Goal: Task Accomplishment & Management: Manage account settings

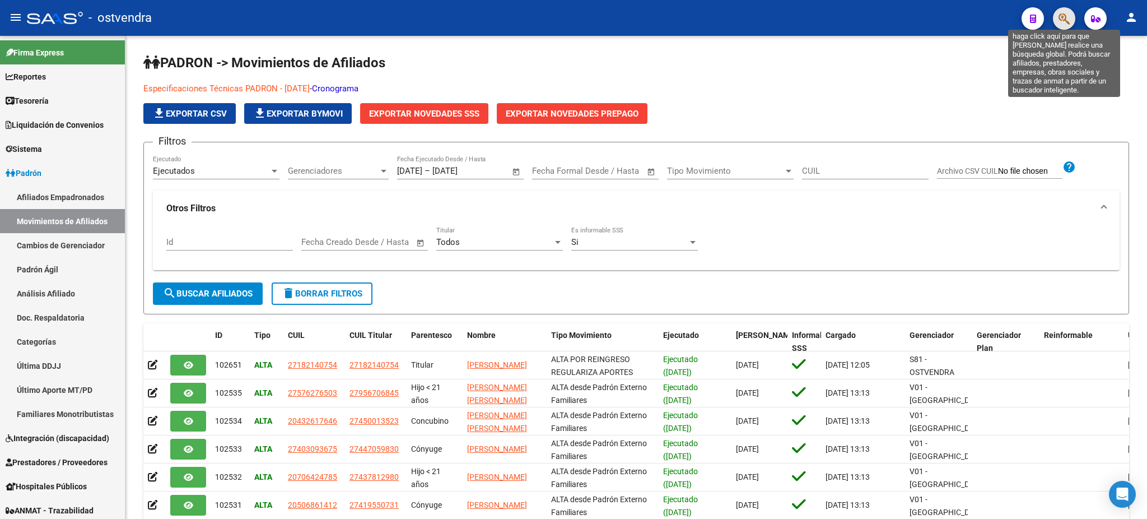
click at [1060, 18] on icon "button" at bounding box center [1064, 18] width 11 height 13
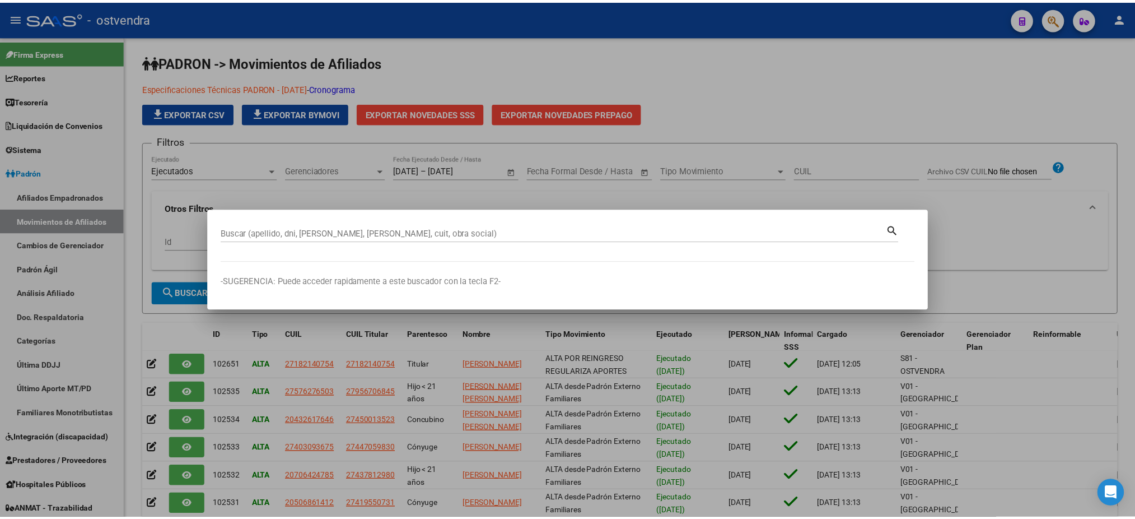
scroll to position [218, 0]
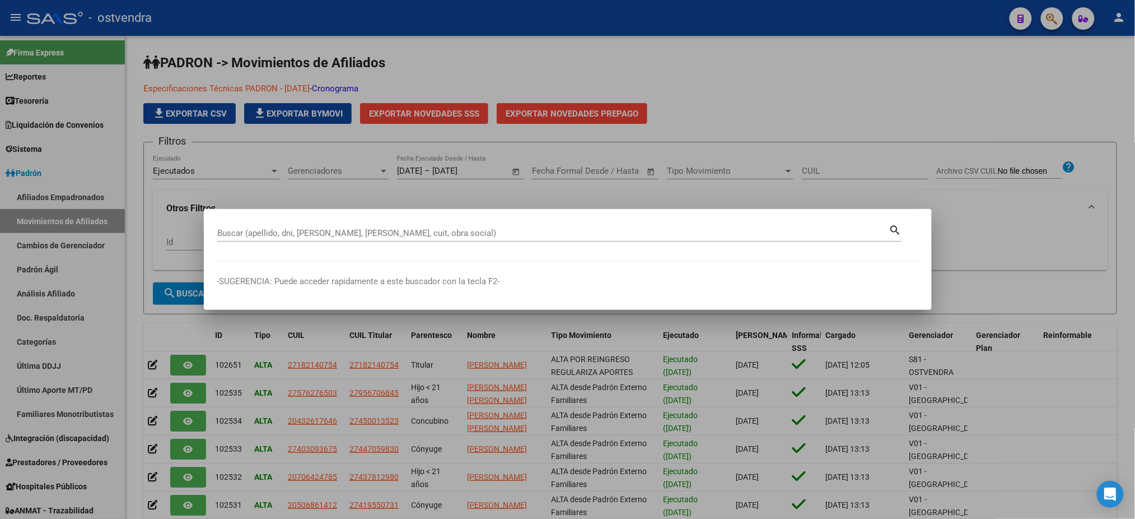
click at [537, 227] on div "Buscar (apellido, dni, [PERSON_NAME], [PERSON_NAME], cuit, obra social)" at bounding box center [553, 233] width 672 height 17
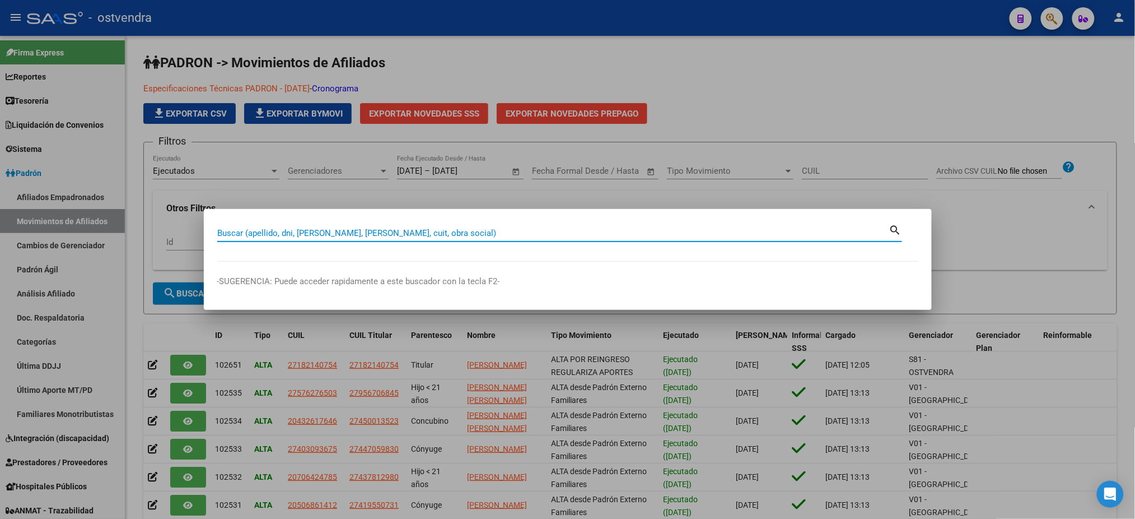
click at [534, 236] on input "Buscar (apellido, dni, [PERSON_NAME], [PERSON_NAME], cuit, obra social)" at bounding box center [553, 233] width 672 height 10
type input "26340741"
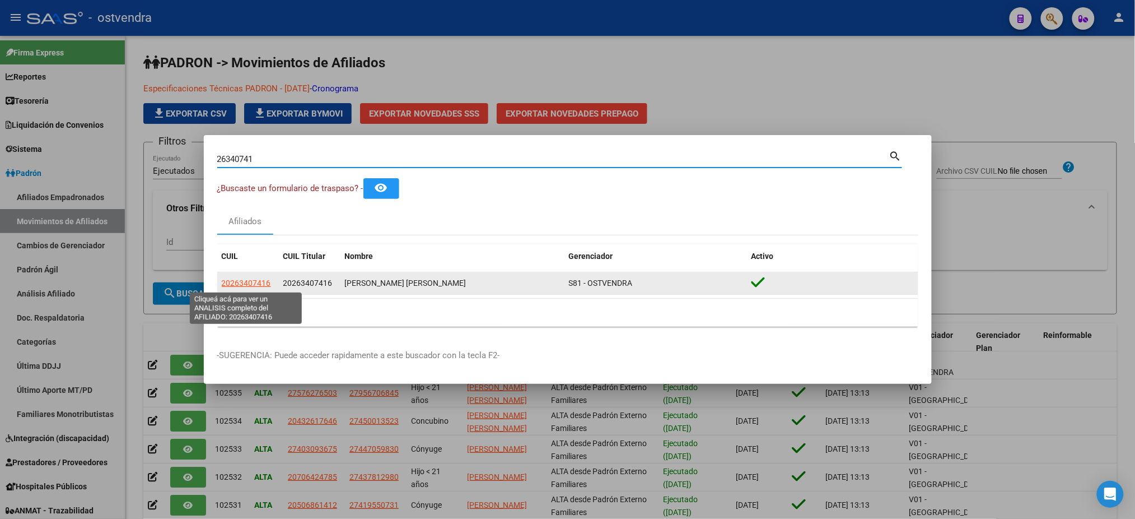
click at [260, 282] on span "20263407416" at bounding box center [246, 282] width 49 height 9
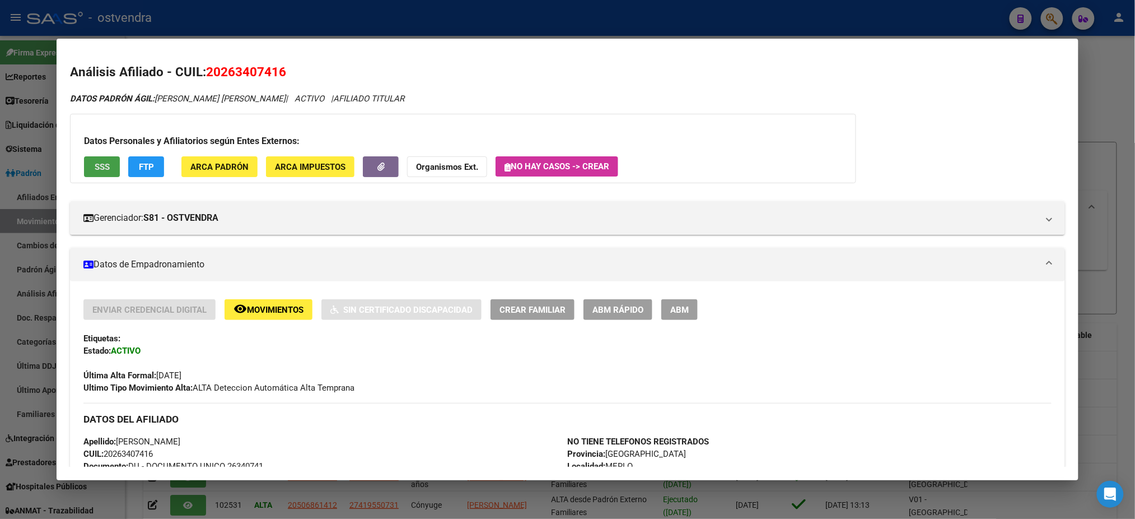
click at [97, 170] on span "SSS" at bounding box center [102, 167] width 15 height 10
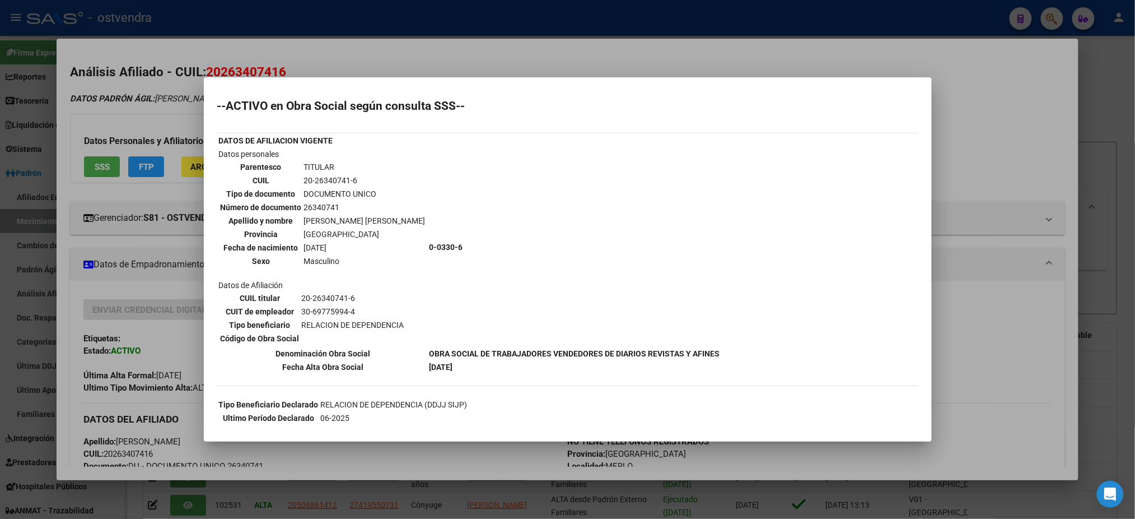
click at [153, 115] on div at bounding box center [567, 259] width 1135 height 519
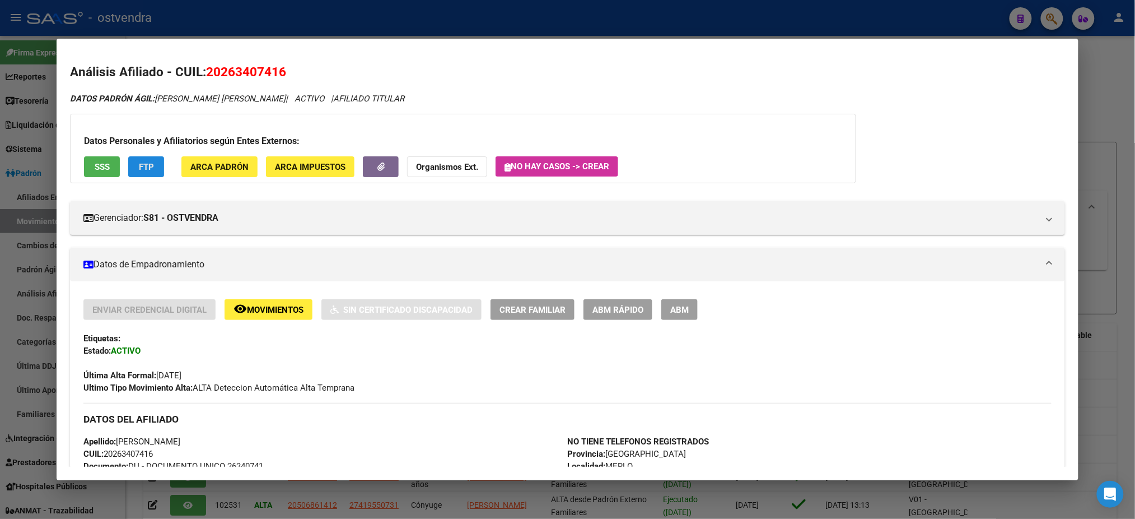
click at [139, 166] on span "FTP" at bounding box center [146, 167] width 15 height 10
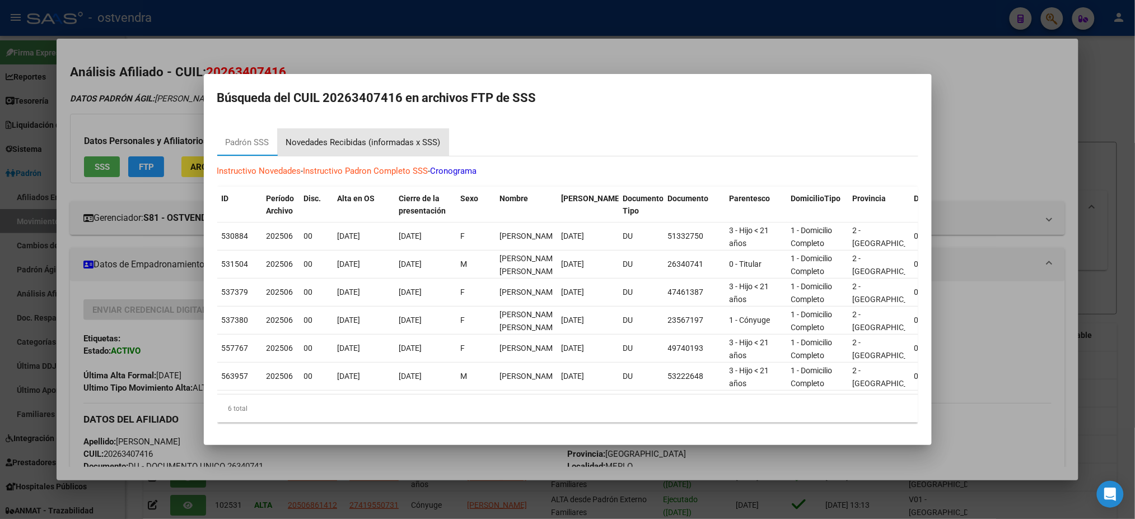
click at [399, 129] on div "Novedades Recibidas (informadas x SSS)" at bounding box center [363, 142] width 171 height 27
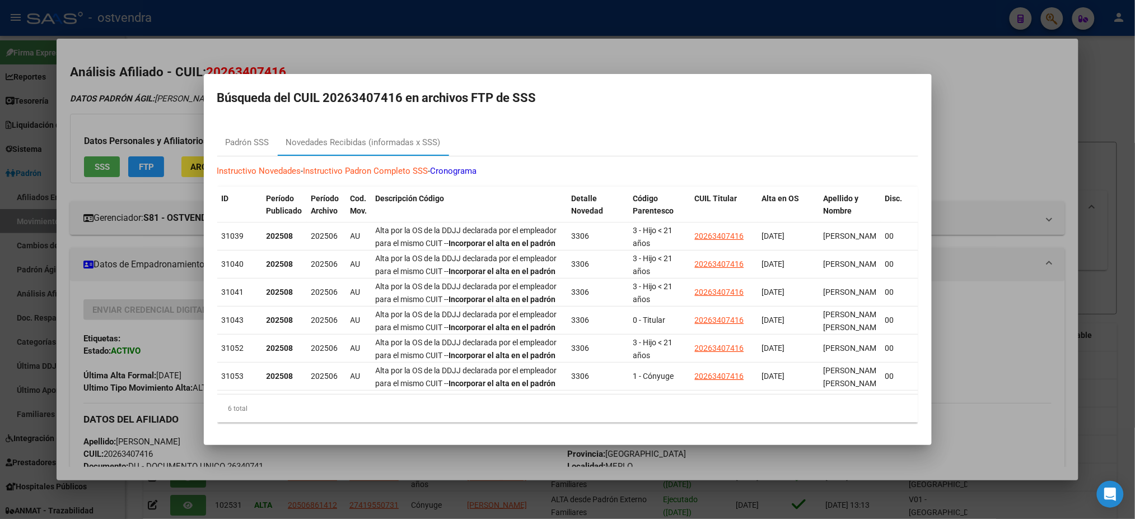
click at [182, 108] on div at bounding box center [567, 259] width 1135 height 519
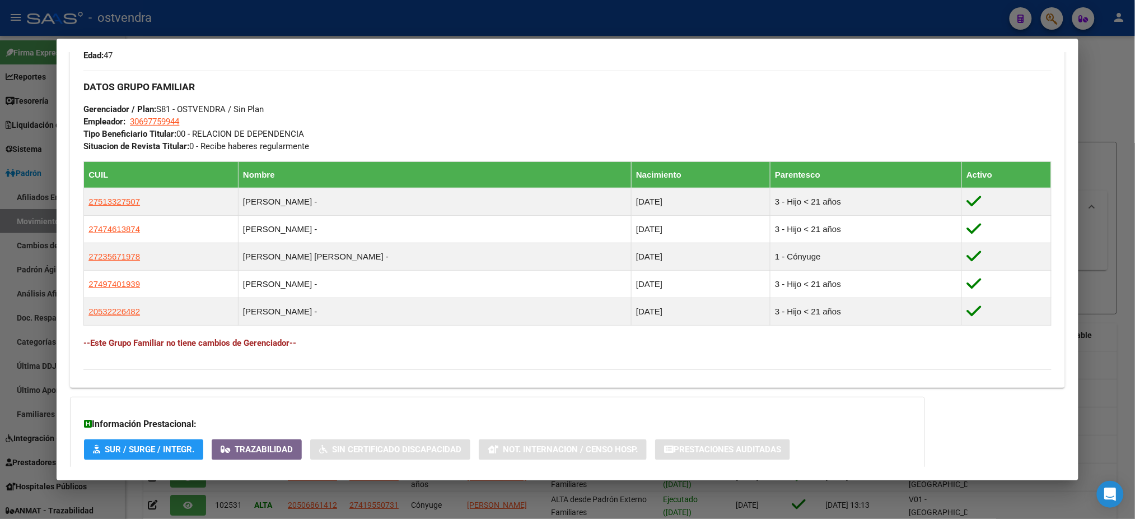
scroll to position [562, 0]
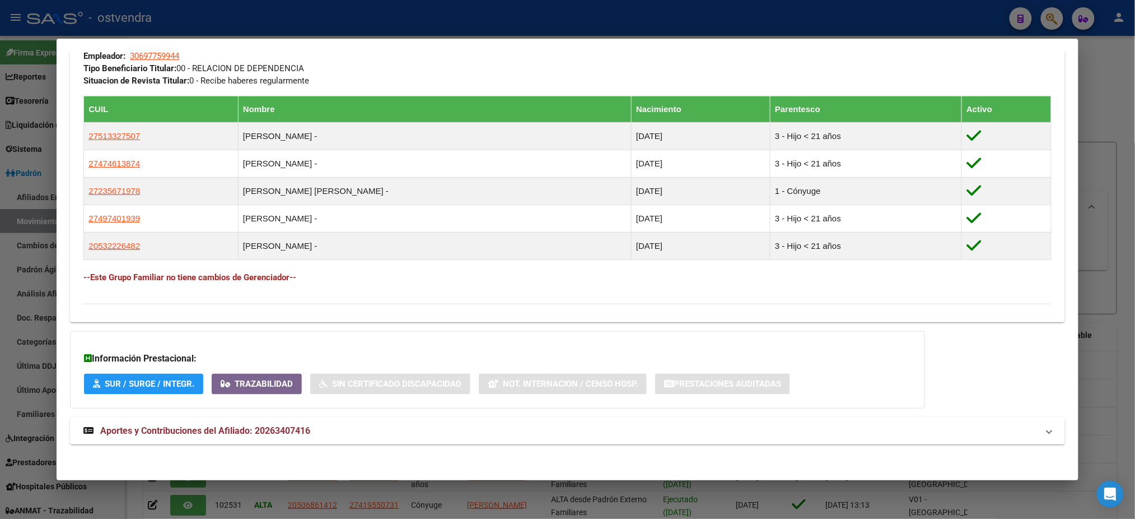
drag, startPoint x: 924, startPoint y: 442, endPoint x: 925, endPoint y: 422, distance: 20.8
click at [925, 424] on mat-panel-title "Aportes y Contribuciones del Afiliado: 20263407416" at bounding box center [560, 430] width 954 height 13
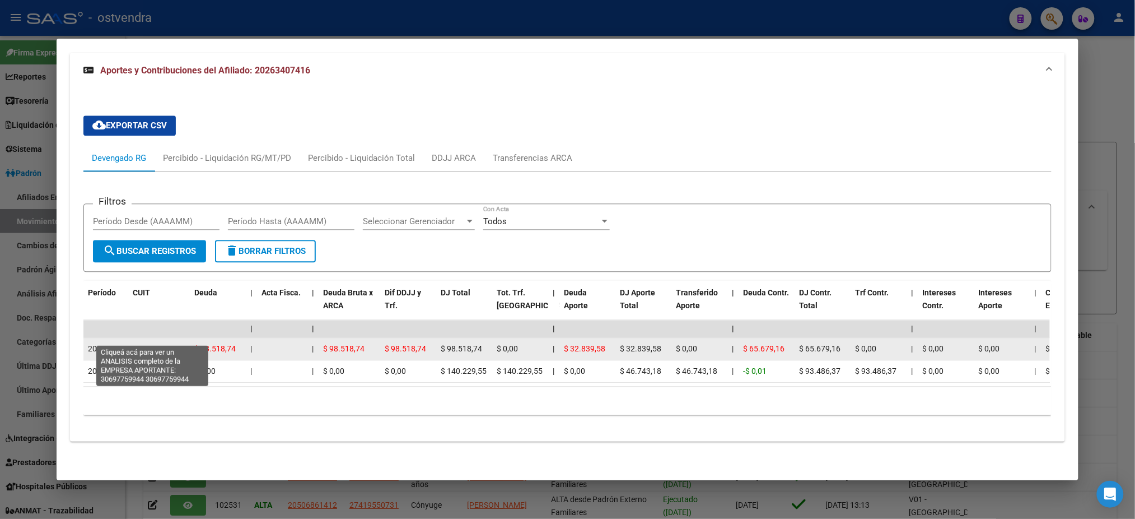
drag, startPoint x: 166, startPoint y: 330, endPoint x: 166, endPoint y: 339, distance: 8.4
click at [166, 344] on span "30697759944" at bounding box center [157, 348] width 49 height 9
type textarea "30697759944"
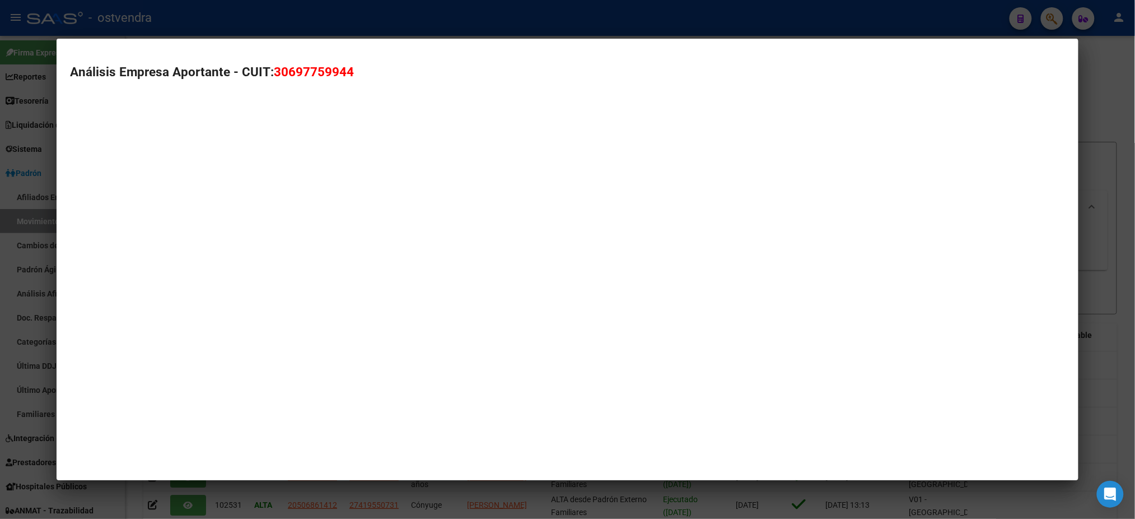
click at [166, 339] on mat-dialog-container "Análisis Empresa Aportante - CUIT: 30697759944" at bounding box center [568, 259] width 1022 height 441
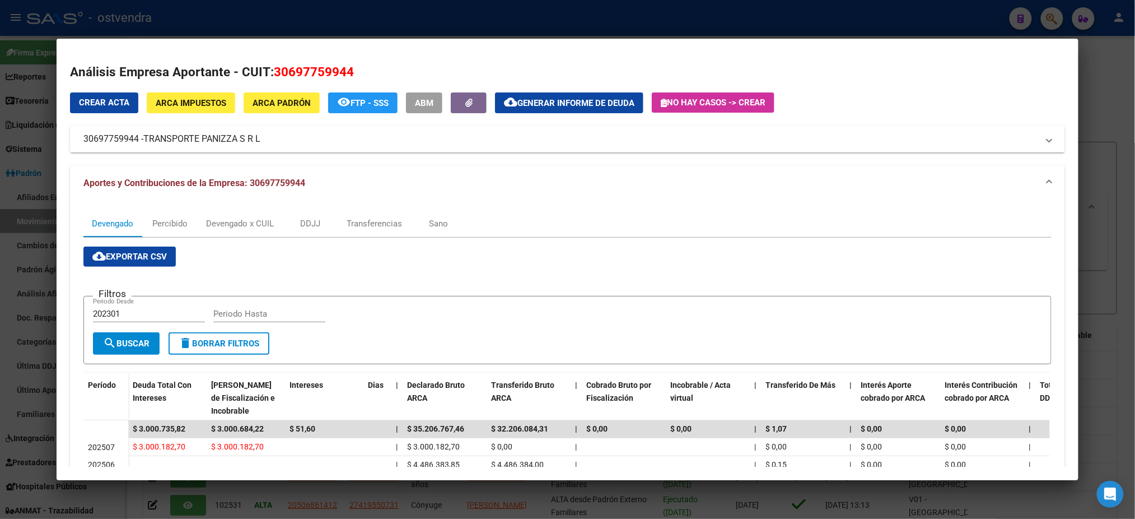
click at [491, 22] on div at bounding box center [567, 259] width 1135 height 519
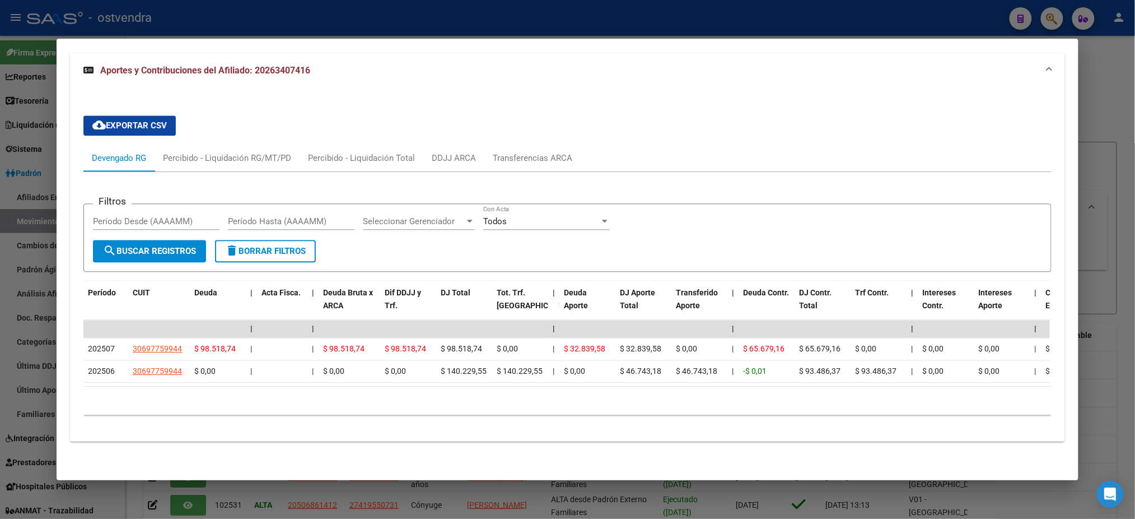
click at [484, 88] on div "cloud_download Exportar CSV Devengado RG Percibido - Liquidación RG/MT/PD Perci…" at bounding box center [567, 264] width 995 height 353
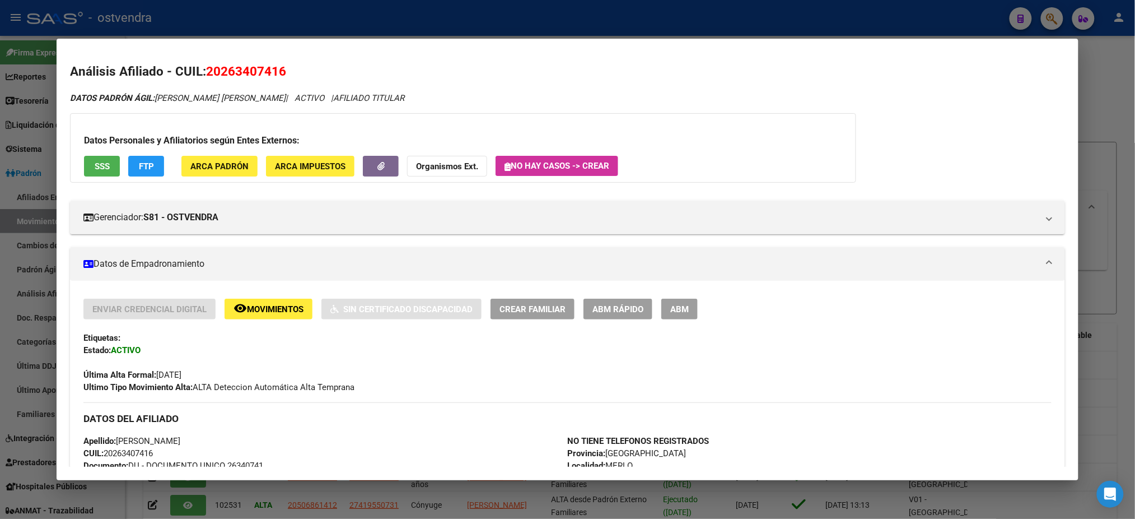
scroll to position [0, 0]
drag, startPoint x: 201, startPoint y: 69, endPoint x: 292, endPoint y: 76, distance: 92.1
click at [292, 76] on h2 "Análisis Afiliado - CUIL: 20263407416" at bounding box center [567, 72] width 995 height 19
copy h2 "20263407416"
click at [356, 24] on div at bounding box center [567, 259] width 1135 height 519
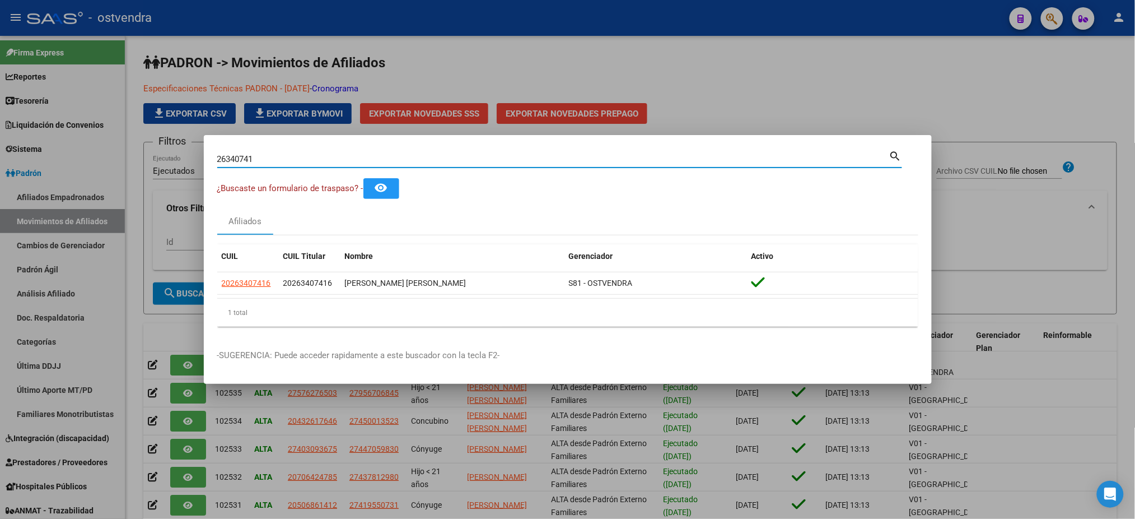
drag, startPoint x: 272, startPoint y: 162, endPoint x: 167, endPoint y: 148, distance: 105.0
click at [167, 148] on div "26340741 Buscar (apellido, dni, cuil, nro traspaso, cuit, obra social) search ¿…" at bounding box center [567, 259] width 1135 height 519
paste input "0459862065"
type input "20459862065"
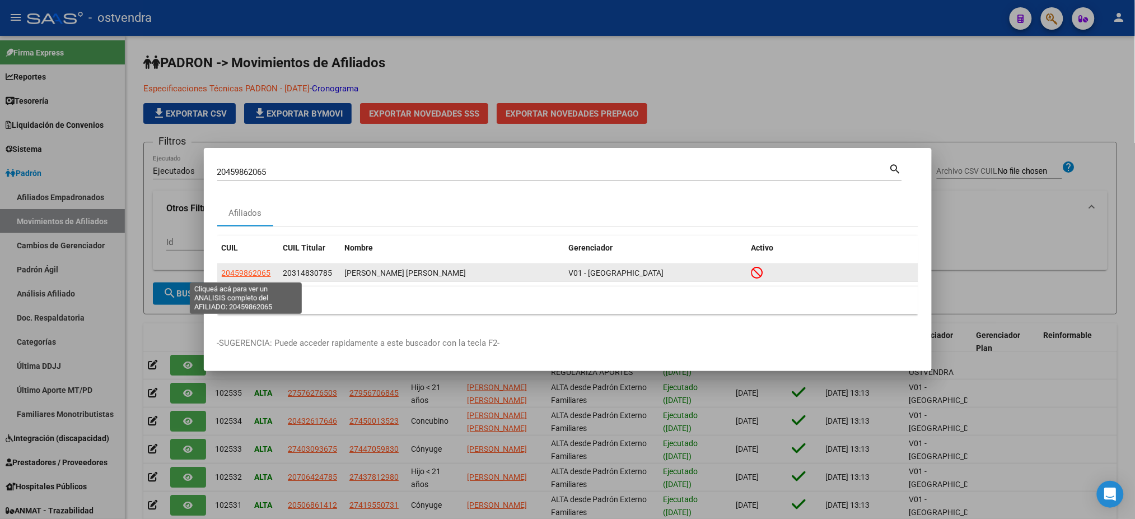
click at [230, 271] on span "20459862065" at bounding box center [246, 272] width 49 height 9
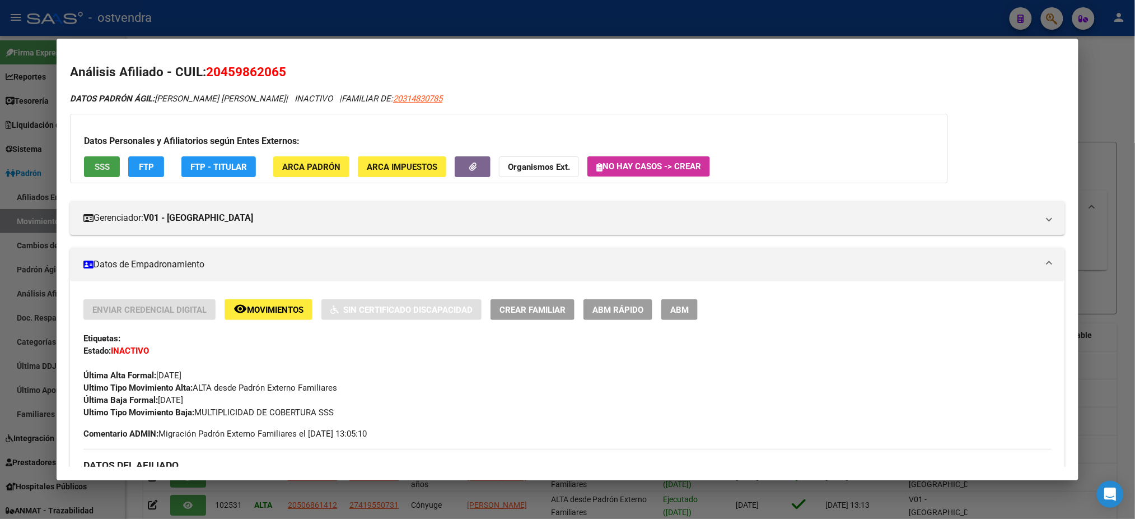
click at [101, 168] on span "SSS" at bounding box center [102, 167] width 15 height 10
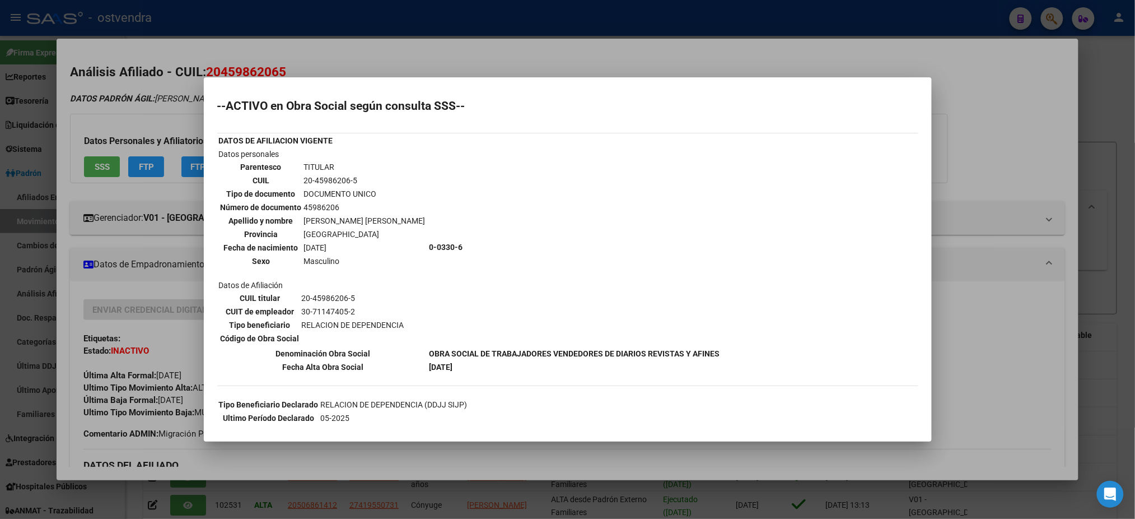
click at [141, 107] on div at bounding box center [567, 259] width 1135 height 519
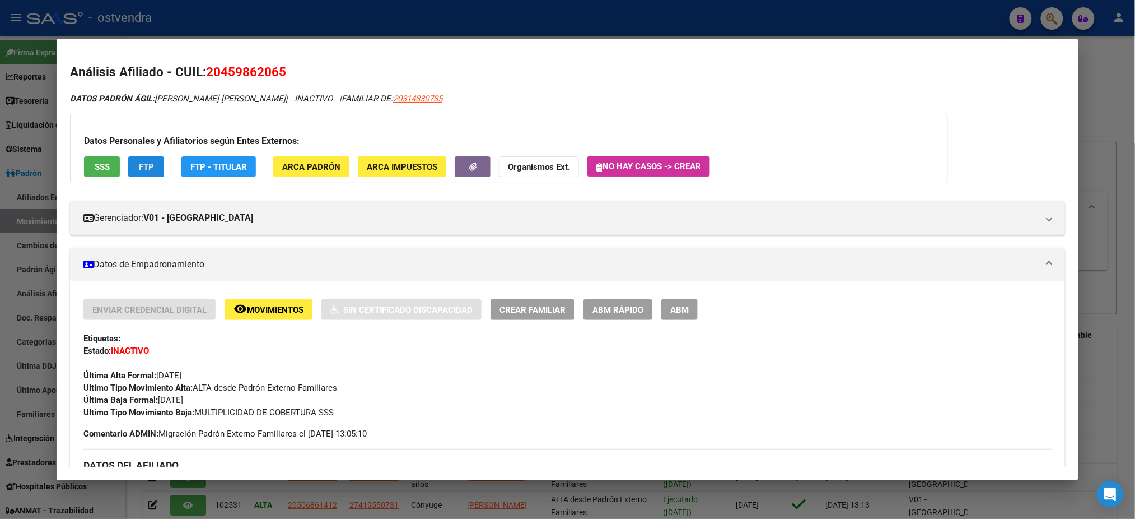
click at [145, 166] on span "FTP" at bounding box center [146, 167] width 15 height 10
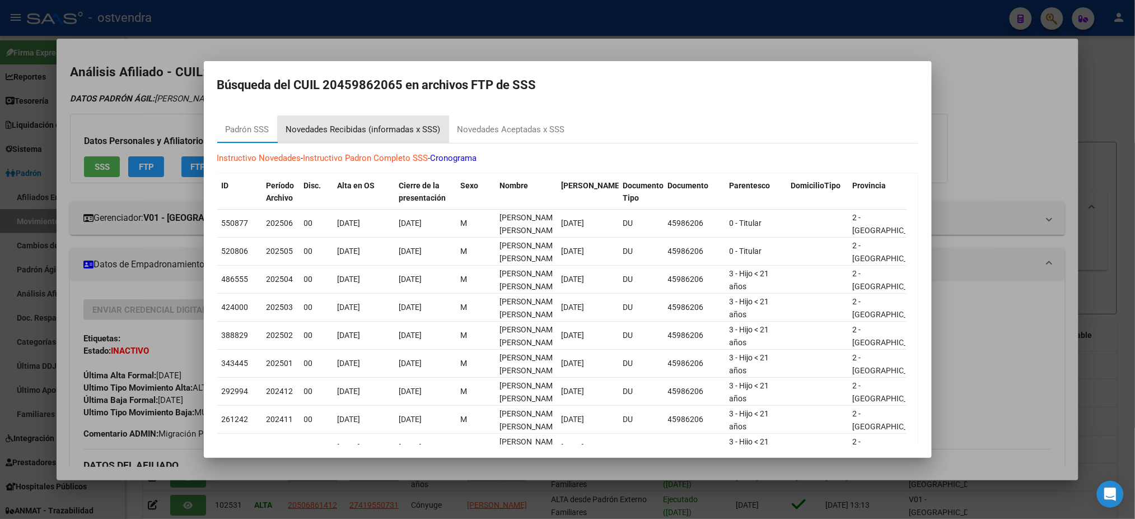
click at [405, 129] on div "Novedades Recibidas (informadas x SSS)" at bounding box center [363, 129] width 155 height 13
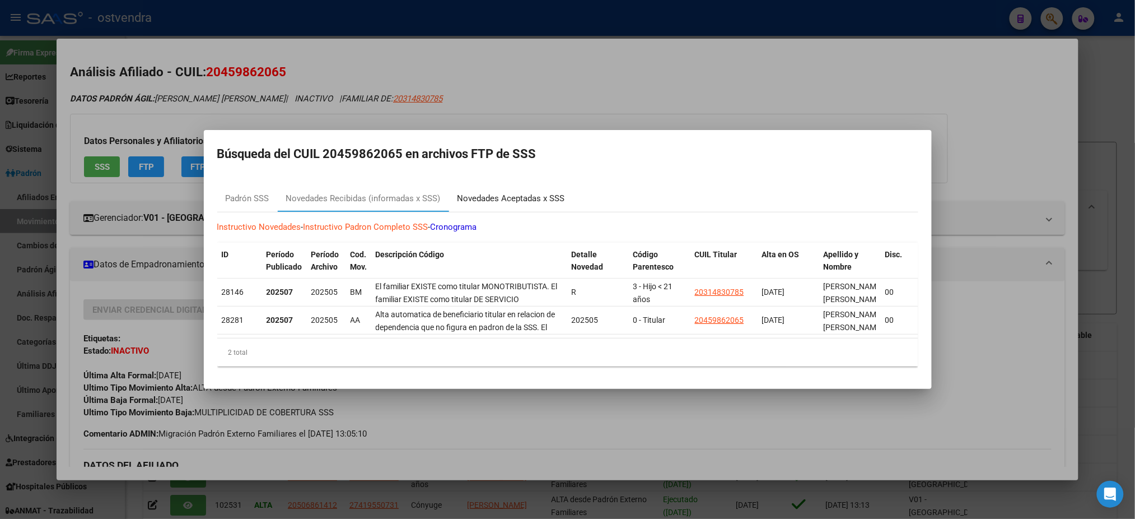
click at [518, 192] on div "Novedades Aceptadas x SSS" at bounding box center [512, 198] width 108 height 13
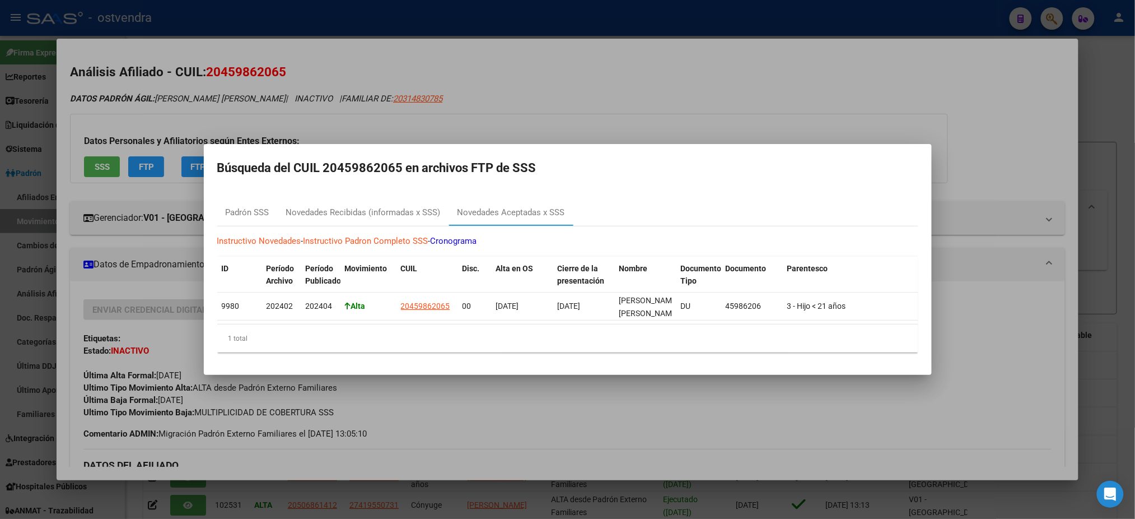
click at [593, 114] on div at bounding box center [567, 259] width 1135 height 519
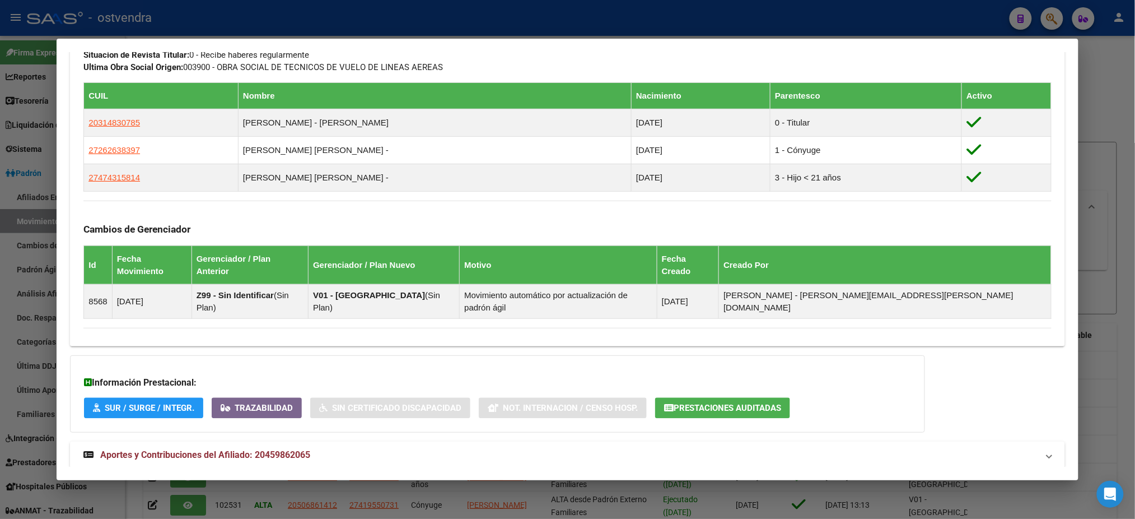
scroll to position [674, 0]
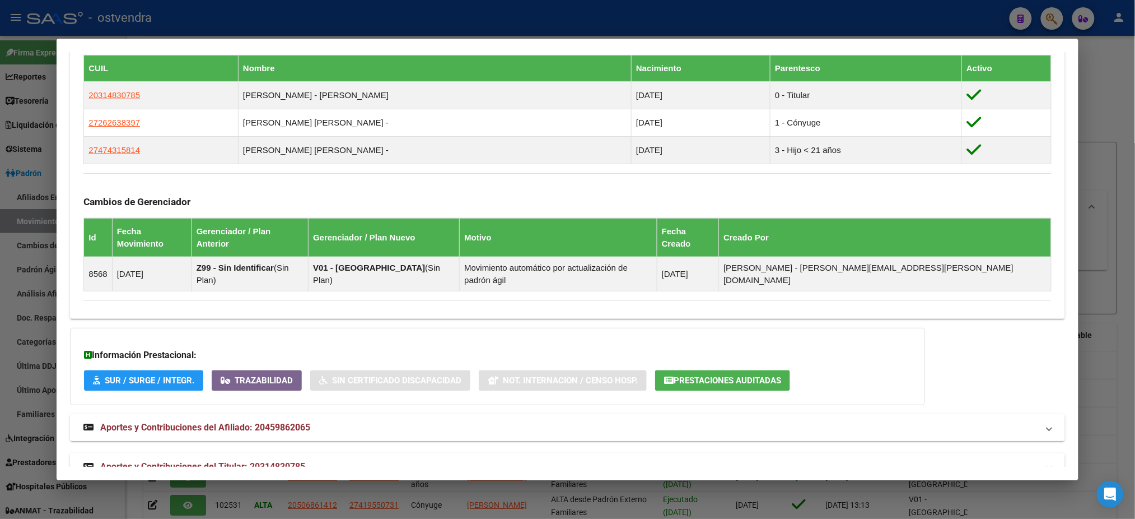
click at [825, 421] on mat-panel-title "Aportes y Contribuciones del Afiliado: 20459862065" at bounding box center [560, 427] width 954 height 13
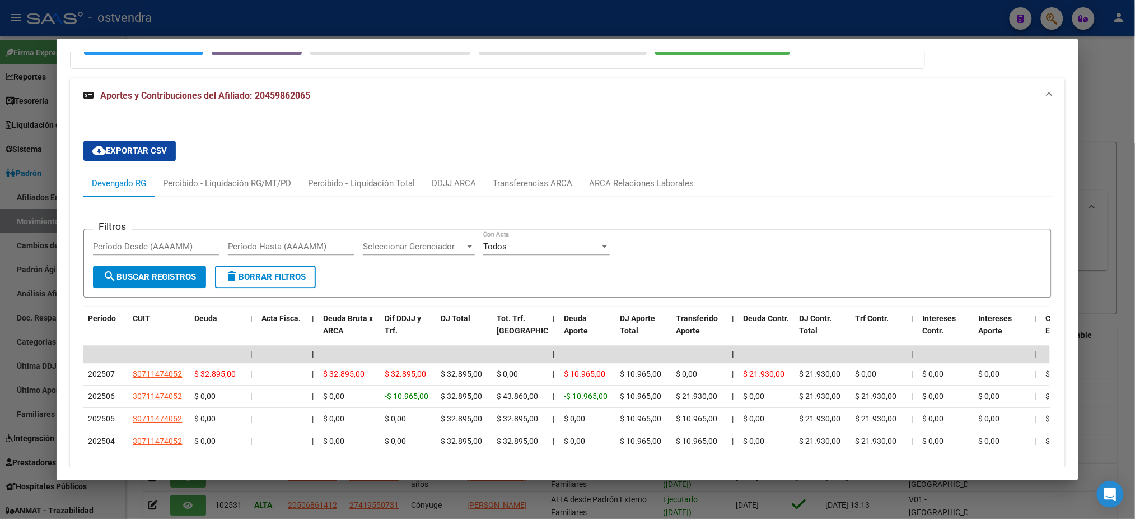
scroll to position [1065, 0]
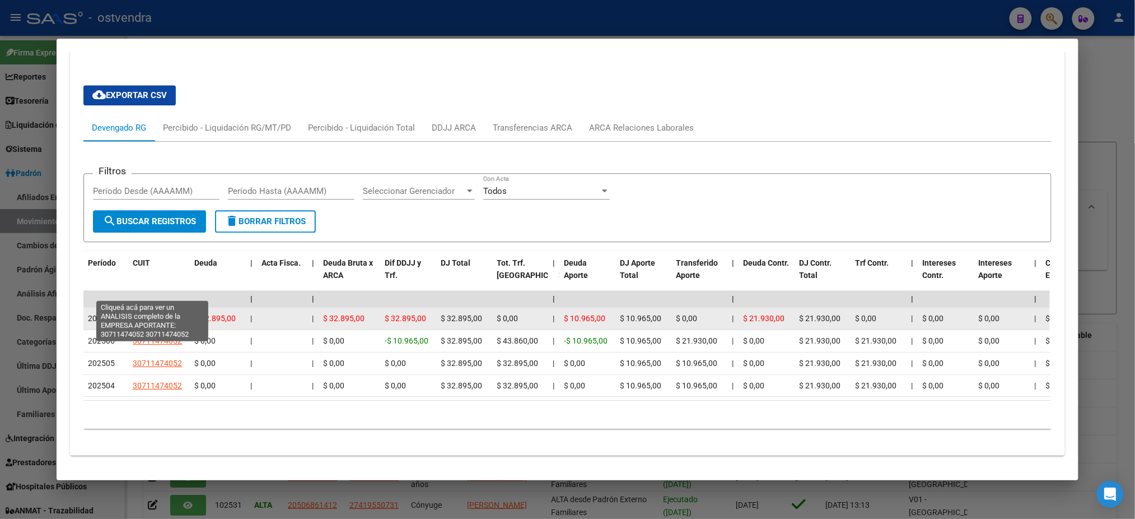
click at [158, 314] on span "30711474052" at bounding box center [157, 318] width 49 height 9
type textarea "30711474052"
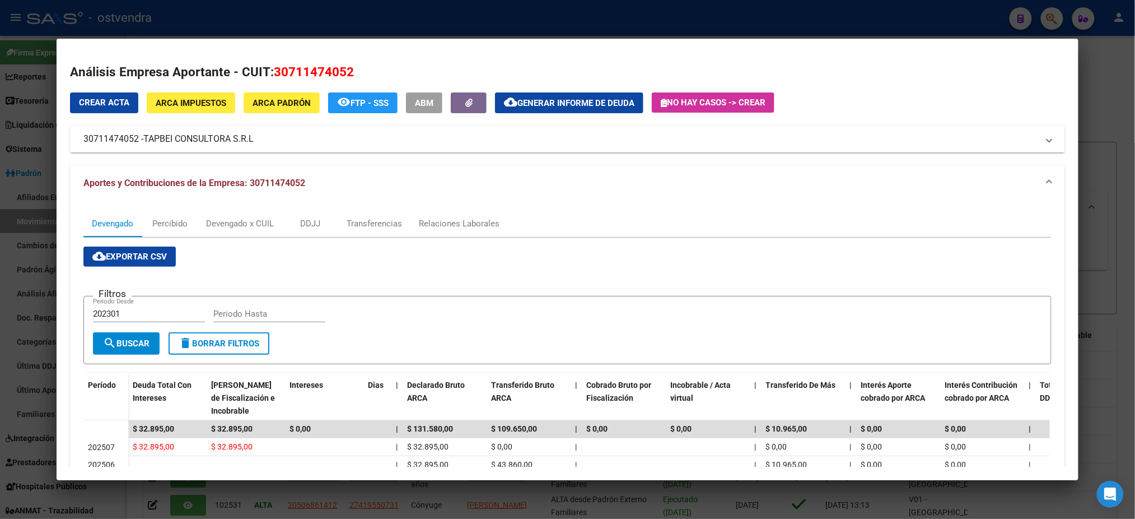
click at [461, 12] on div at bounding box center [567, 259] width 1135 height 519
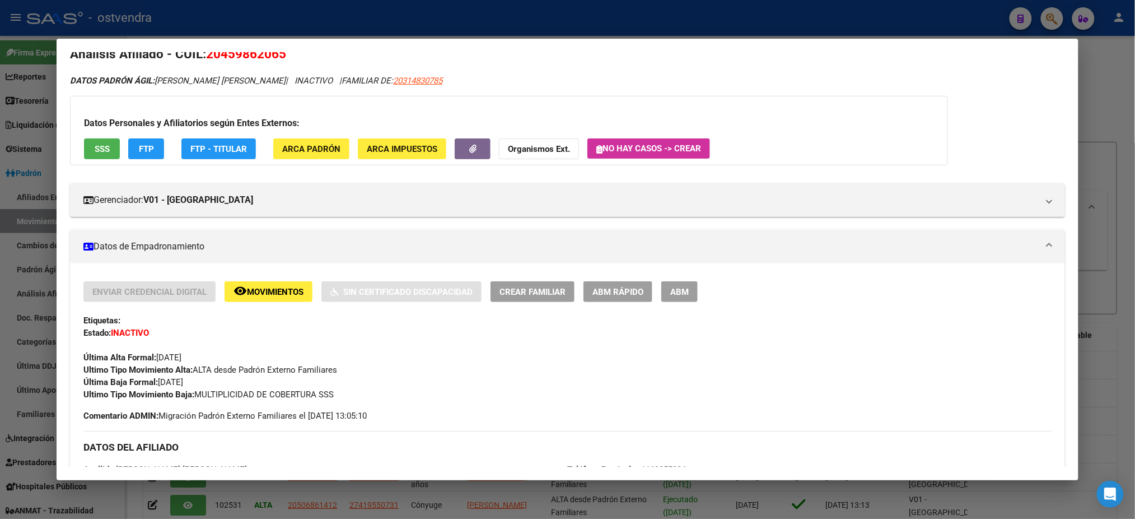
scroll to position [0, 0]
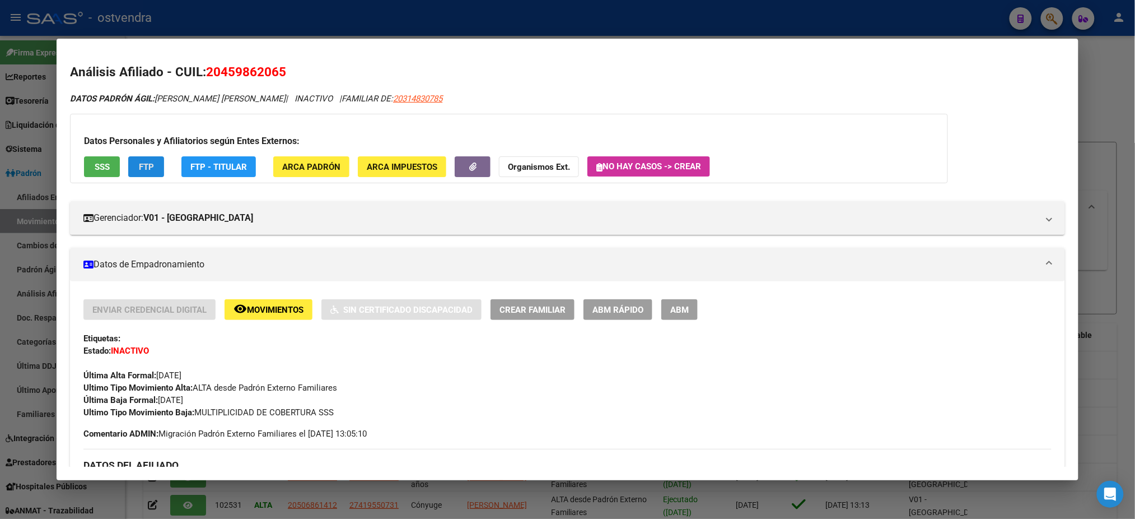
click at [139, 162] on span "FTP" at bounding box center [146, 167] width 15 height 10
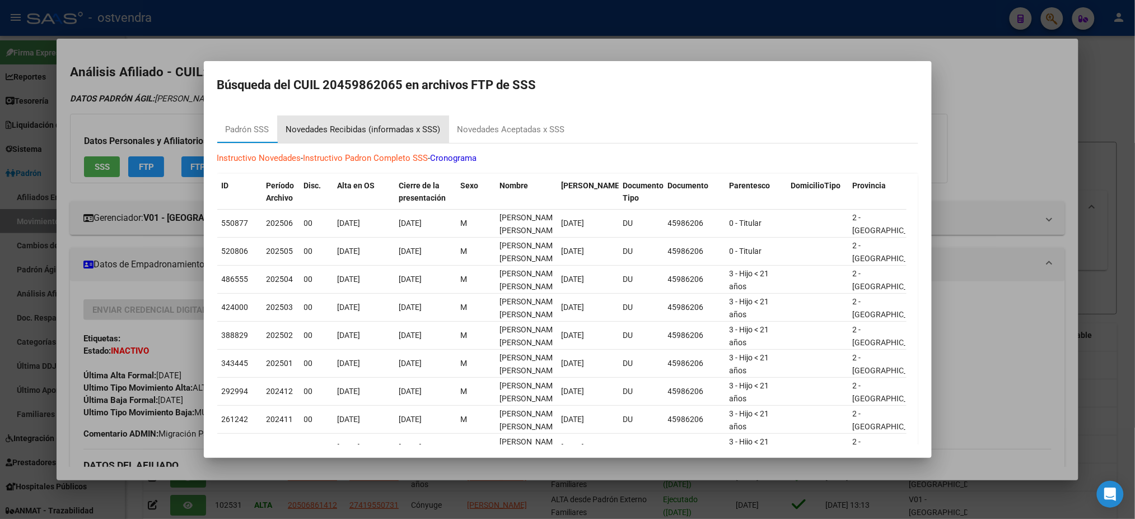
click at [411, 122] on div "Novedades Recibidas (informadas x SSS)" at bounding box center [363, 129] width 171 height 27
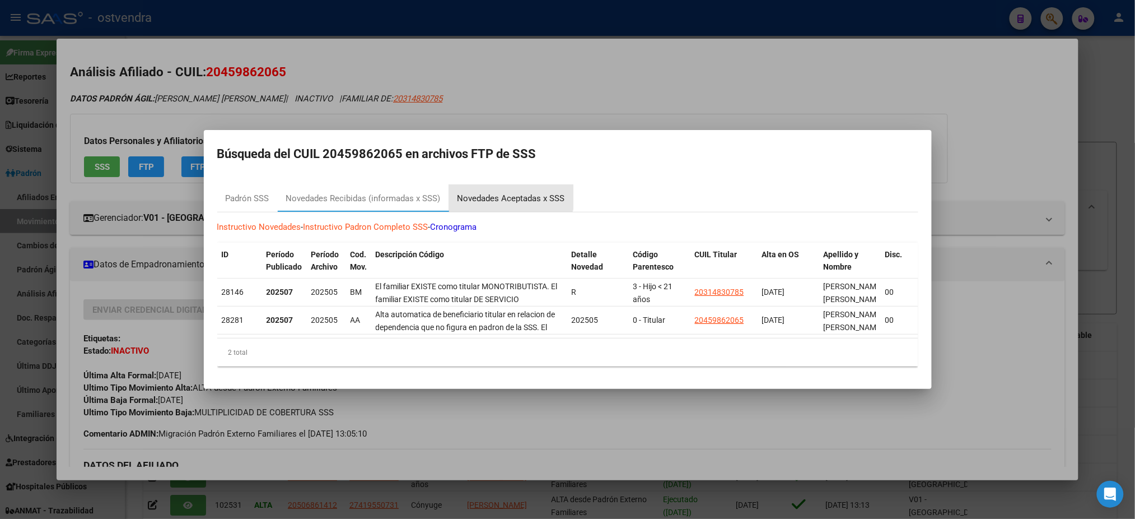
click at [506, 192] on div "Novedades Aceptadas x SSS" at bounding box center [512, 198] width 108 height 13
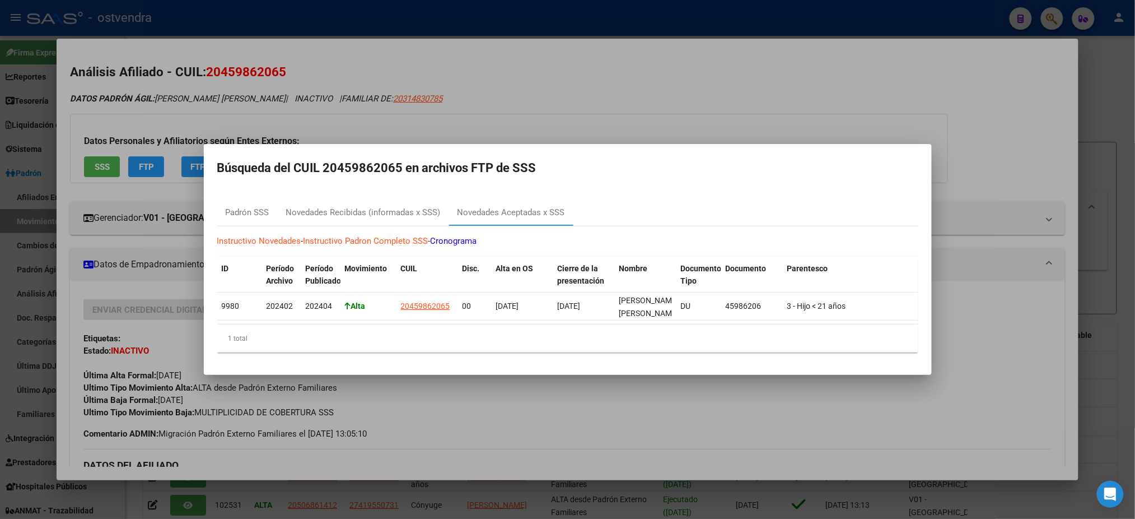
click at [350, 108] on div at bounding box center [567, 259] width 1135 height 519
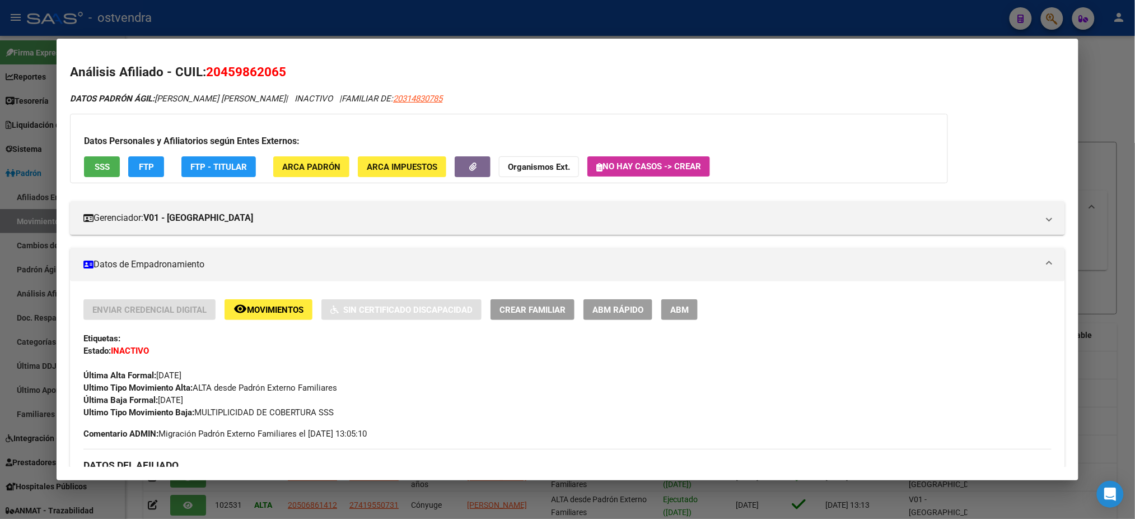
drag, startPoint x: 203, startPoint y: 68, endPoint x: 292, endPoint y: 70, distance: 88.5
click at [292, 70] on h2 "Análisis Afiliado - CUIL: 20459862065" at bounding box center [567, 72] width 995 height 19
copy span "20459862065"
click at [338, 26] on div at bounding box center [567, 259] width 1135 height 519
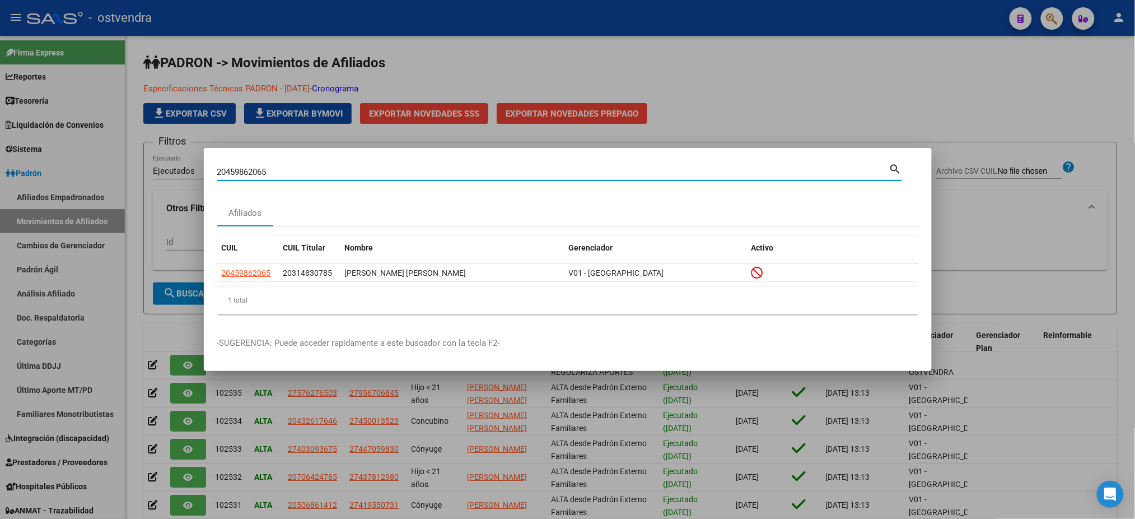
drag, startPoint x: 282, startPoint y: 169, endPoint x: 109, endPoint y: 157, distance: 174.1
click at [109, 157] on div "20459862065 Buscar (apellido, dni, cuil, nro traspaso, cuit, obra social) searc…" at bounding box center [567, 259] width 1135 height 519
paste input "54905402"
type input "54905402"
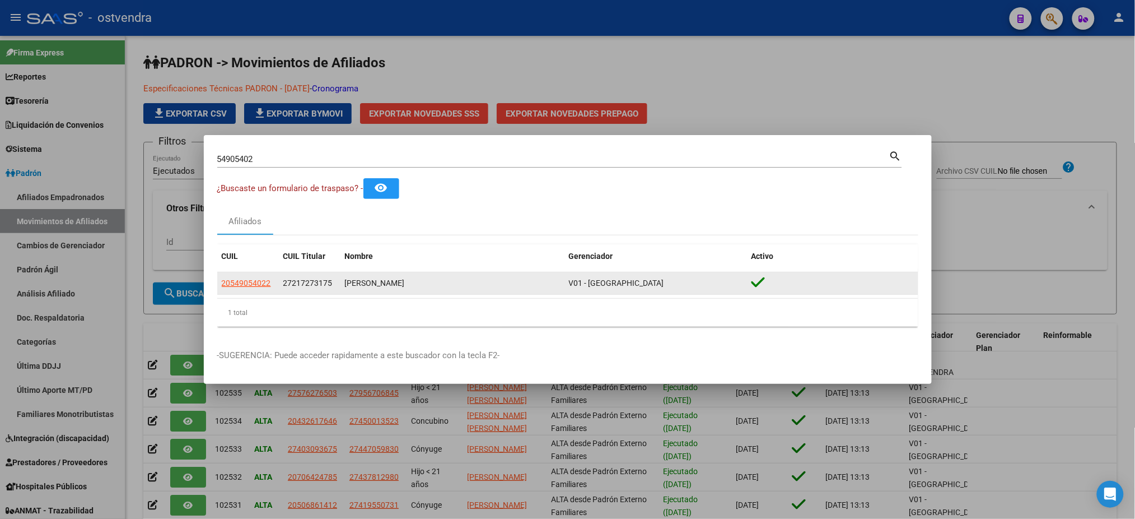
click at [247, 288] on app-link-go-to "20549054022" at bounding box center [246, 283] width 49 height 13
click at [251, 282] on span "20549054022" at bounding box center [246, 282] width 49 height 9
type textarea "20549054022"
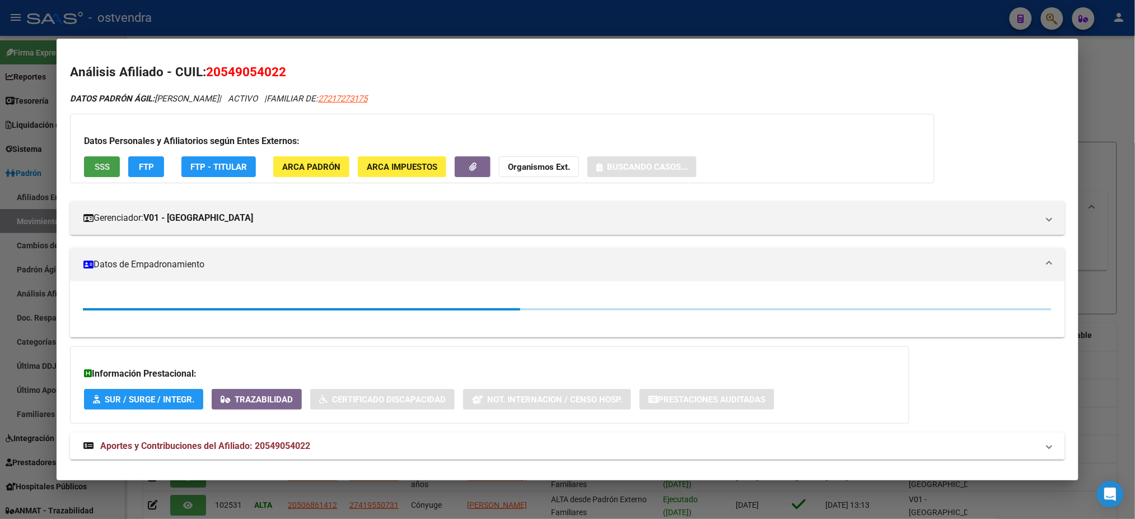
click at [97, 170] on span "SSS" at bounding box center [102, 167] width 15 height 10
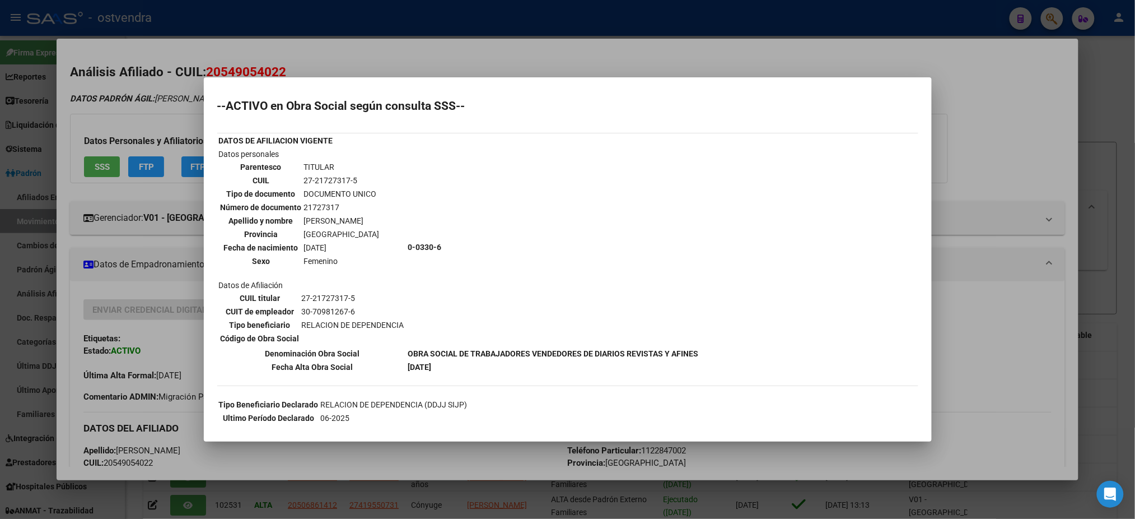
click at [171, 77] on div at bounding box center [567, 259] width 1135 height 519
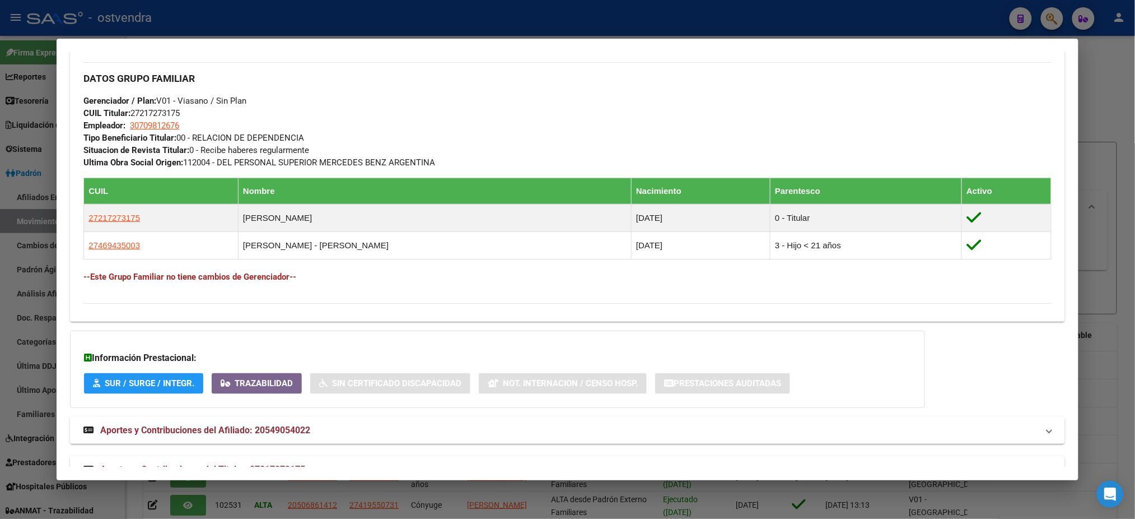
scroll to position [542, 0]
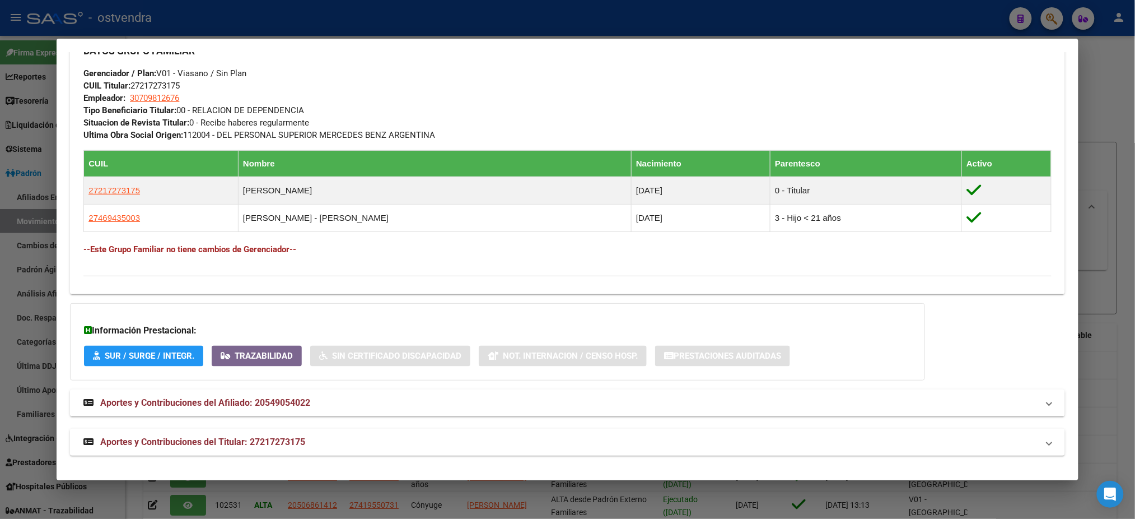
click at [856, 442] on mat-panel-title "Aportes y Contribuciones del Titular: 27217273175" at bounding box center [560, 441] width 954 height 13
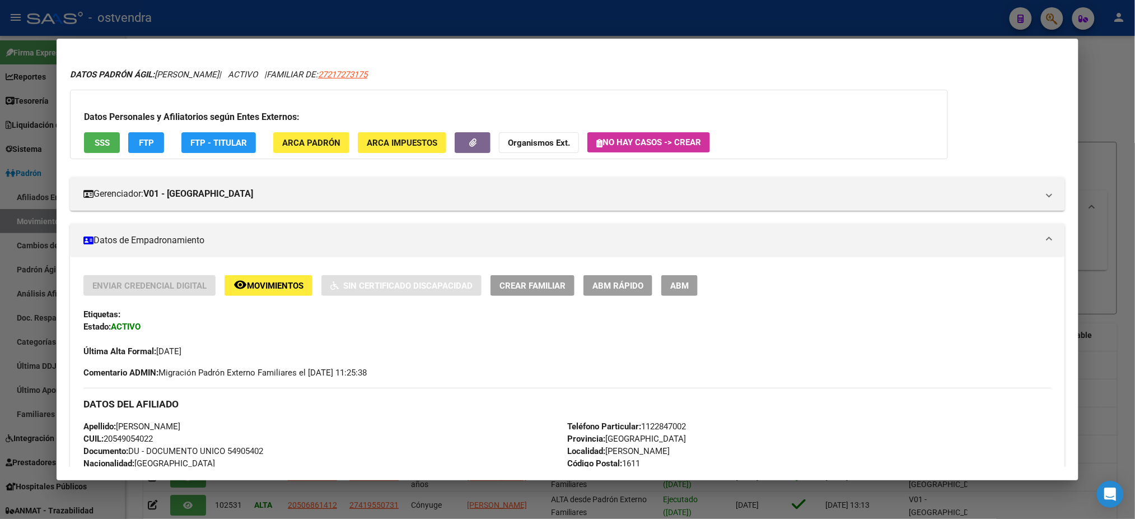
scroll to position [0, 0]
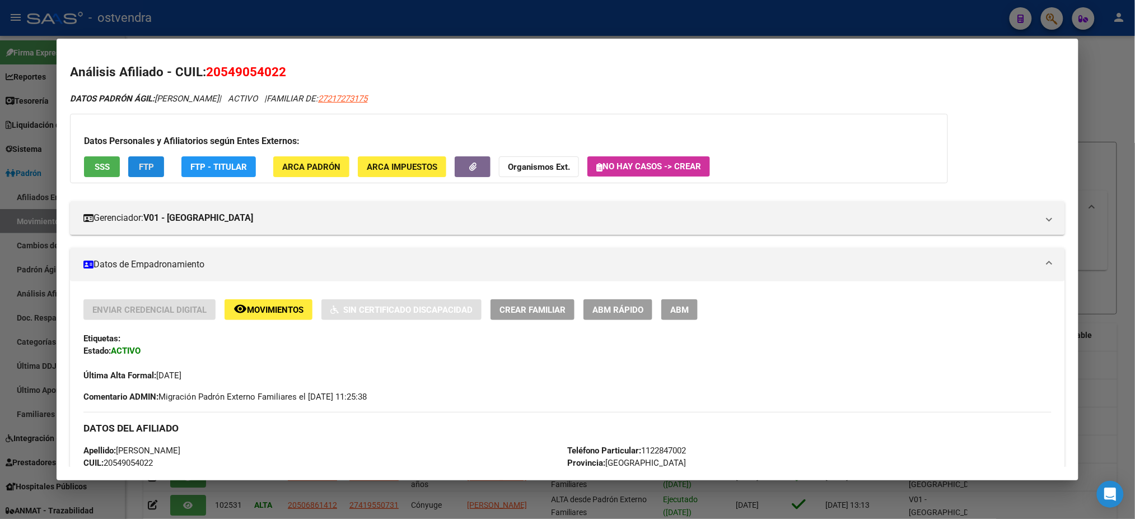
click at [141, 167] on span "FTP" at bounding box center [146, 167] width 15 height 10
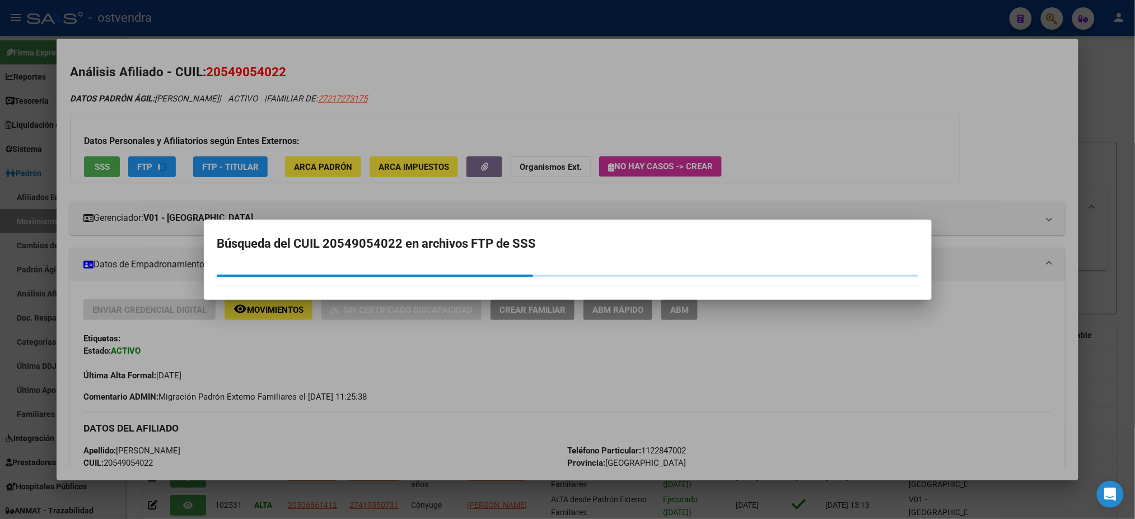
click at [263, 67] on div at bounding box center [567, 259] width 1135 height 519
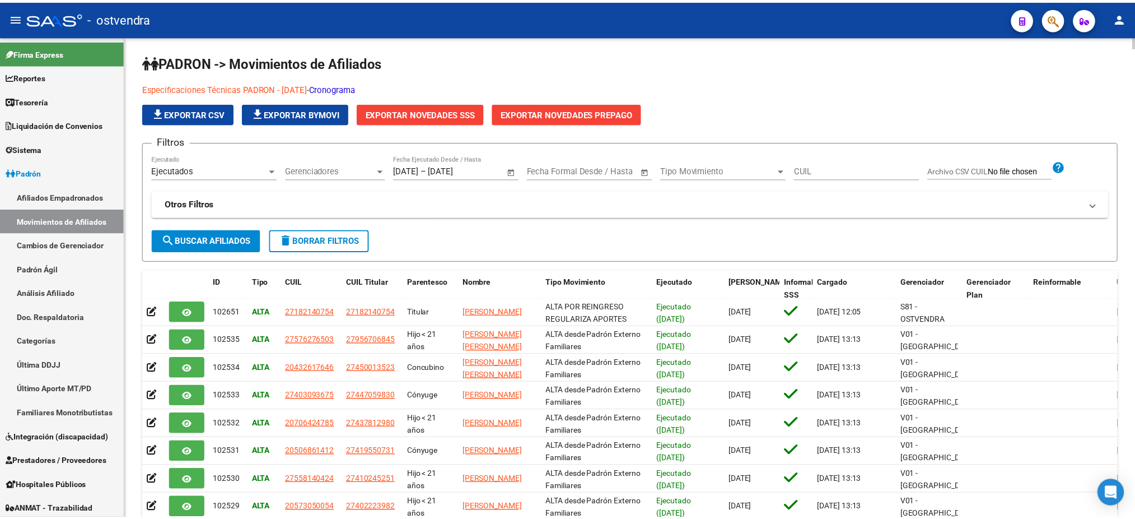
scroll to position [218, 0]
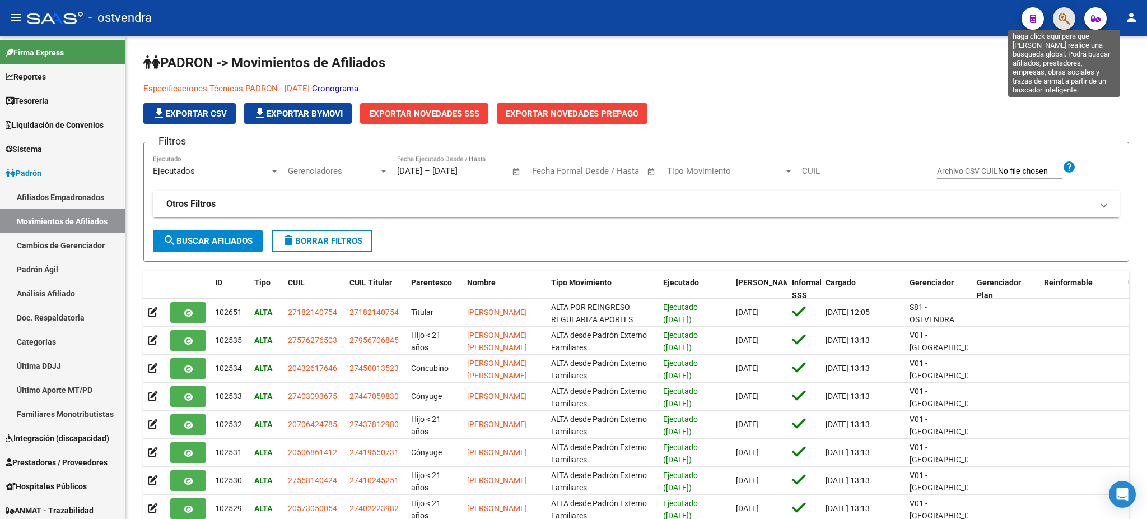
click at [1065, 15] on icon "button" at bounding box center [1064, 18] width 11 height 13
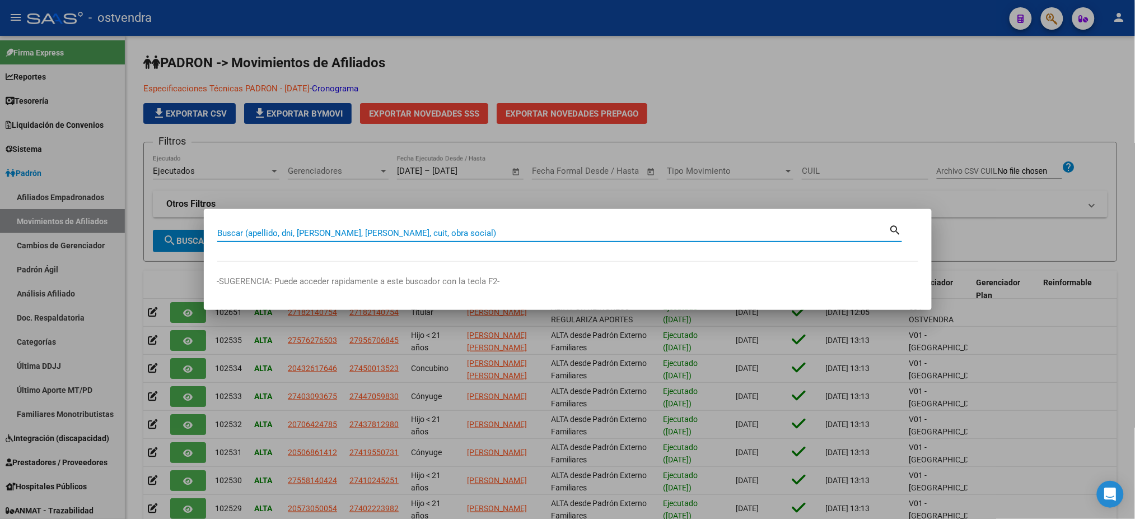
paste input "47096755"
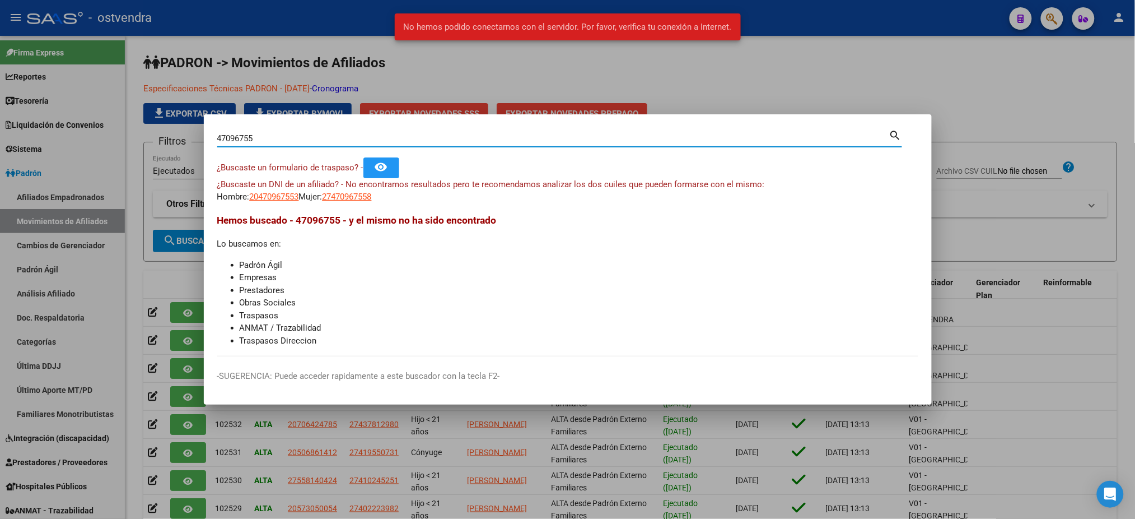
drag, startPoint x: 269, startPoint y: 138, endPoint x: 201, endPoint y: 129, distance: 68.4
click at [201, 129] on div "47096755 Buscar (apellido, dni, cuil, nro traspaso, cuit, obra social) search ¿…" at bounding box center [567, 259] width 1135 height 519
paste input "}"
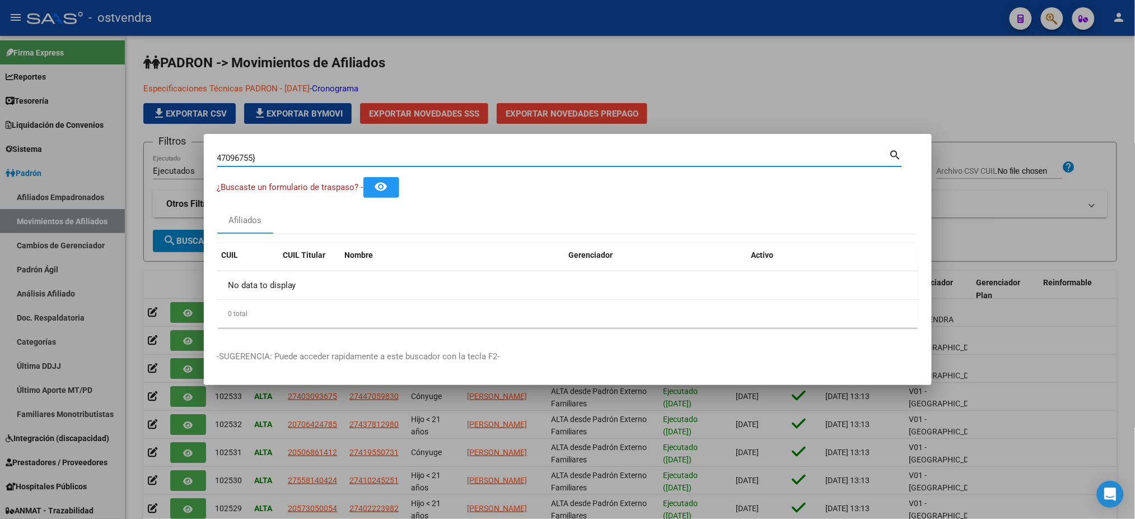
type input "47096755"
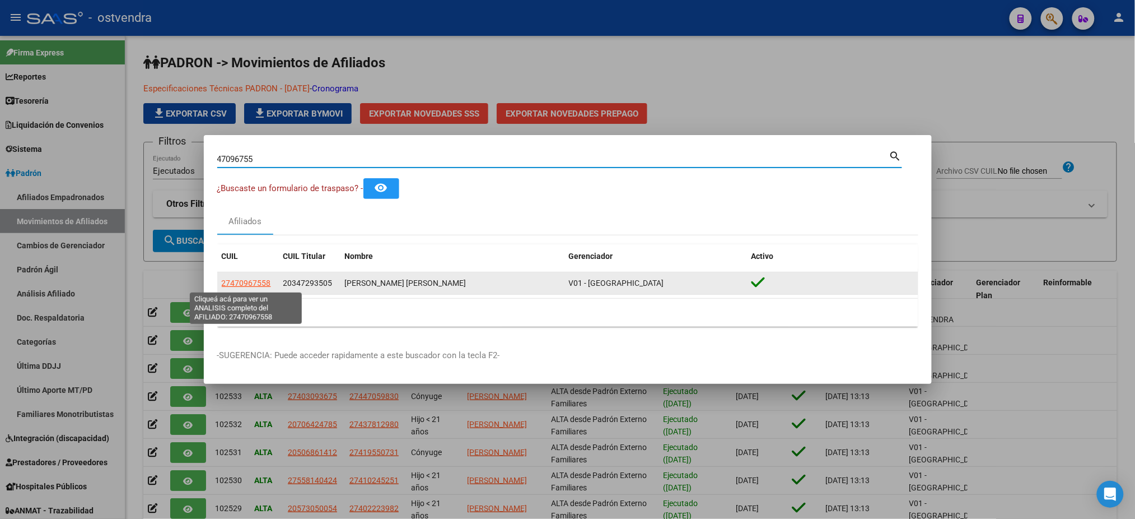
click at [255, 282] on span "27470967558" at bounding box center [246, 282] width 49 height 9
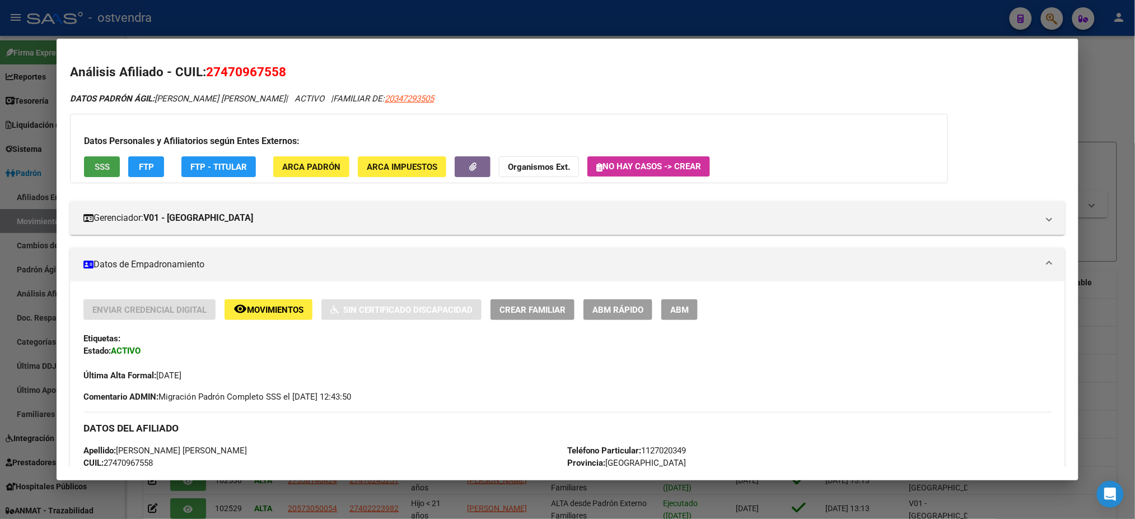
click at [102, 165] on span "SSS" at bounding box center [102, 167] width 15 height 10
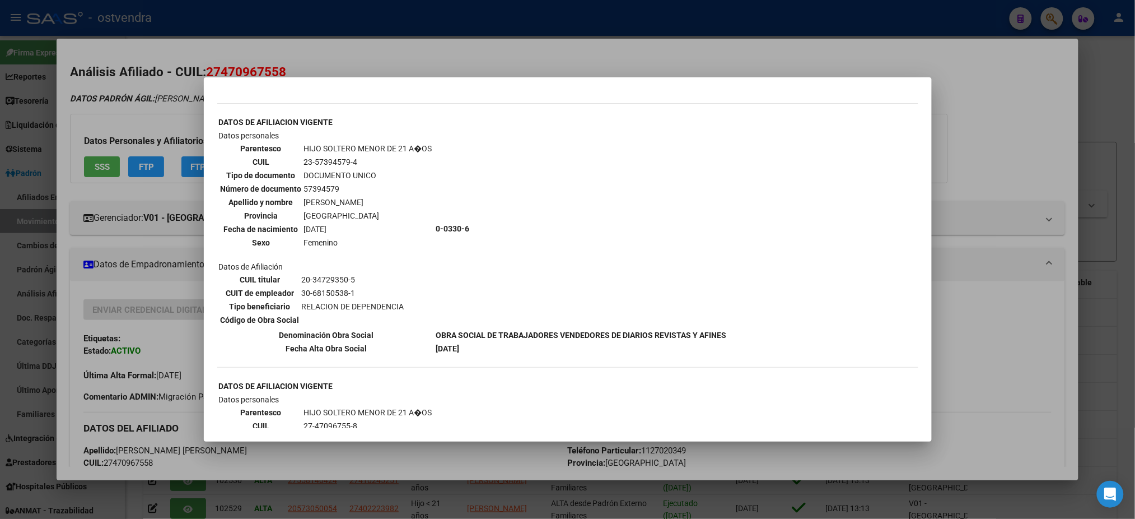
scroll to position [896, 0]
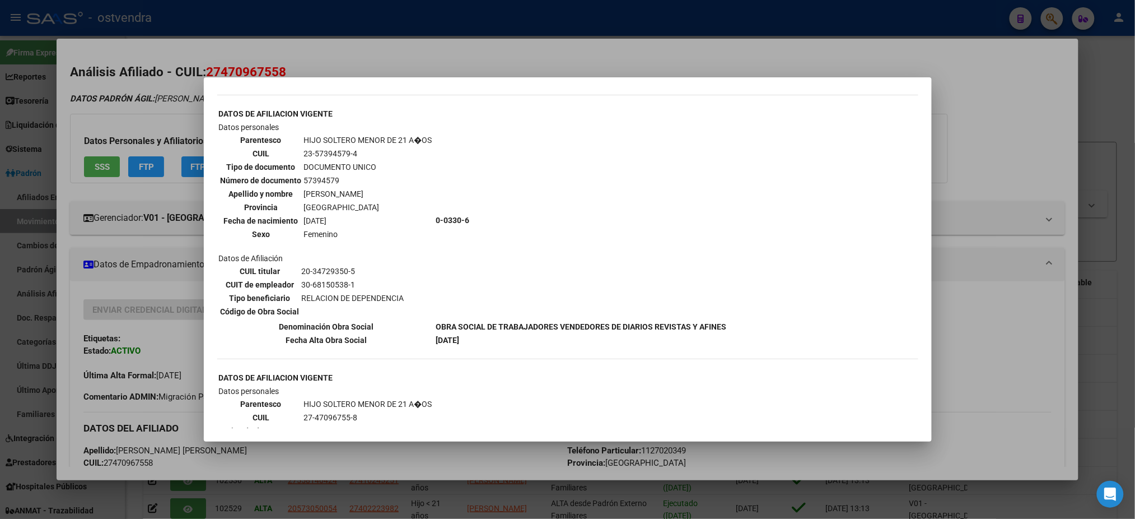
click at [97, 134] on div at bounding box center [567, 259] width 1135 height 519
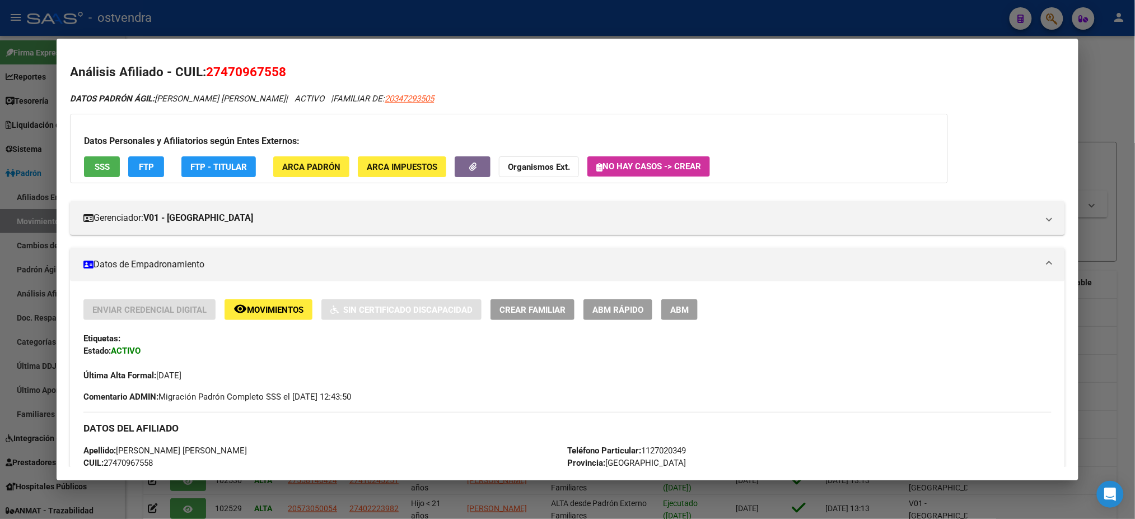
click at [120, 159] on div "Datos Personales y Afiliatorios según Entes Externos: SSS FTP FTP - Titular ARC…" at bounding box center [509, 148] width 878 height 69
click at [130, 168] on button "FTP" at bounding box center [146, 166] width 36 height 21
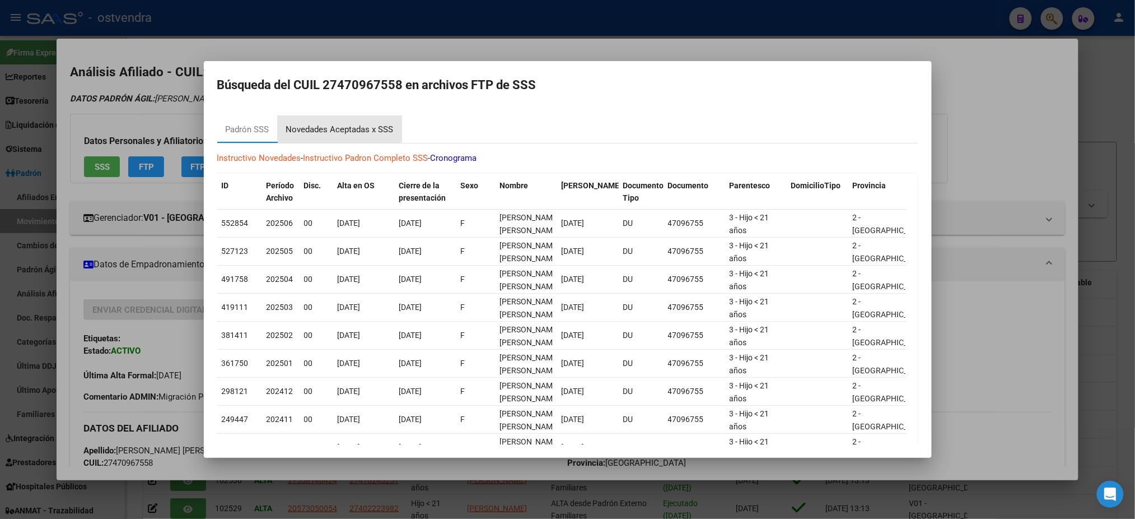
click at [339, 129] on div "Novedades Aceptadas x SSS" at bounding box center [340, 129] width 108 height 13
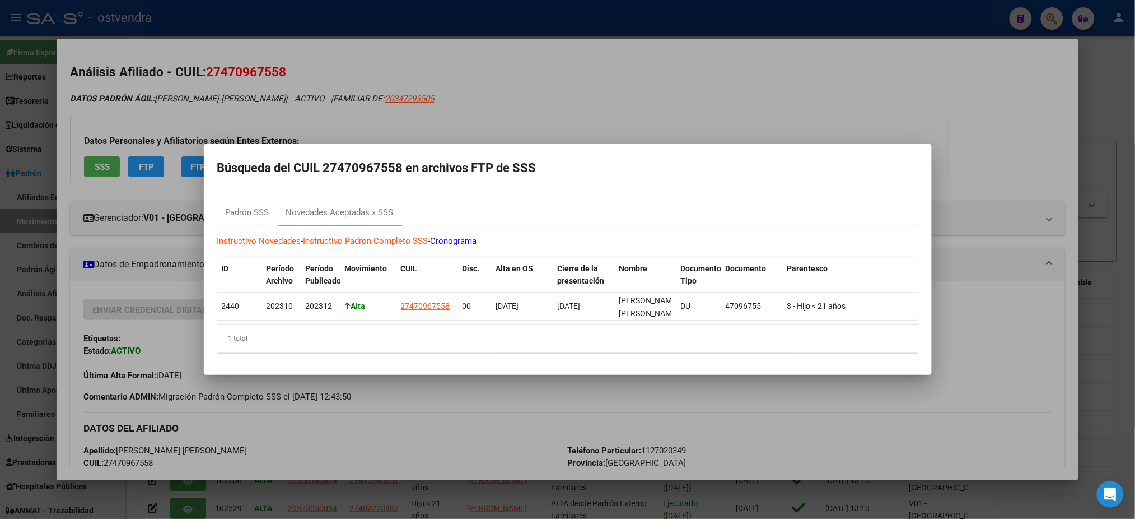
click at [241, 105] on div at bounding box center [567, 259] width 1135 height 519
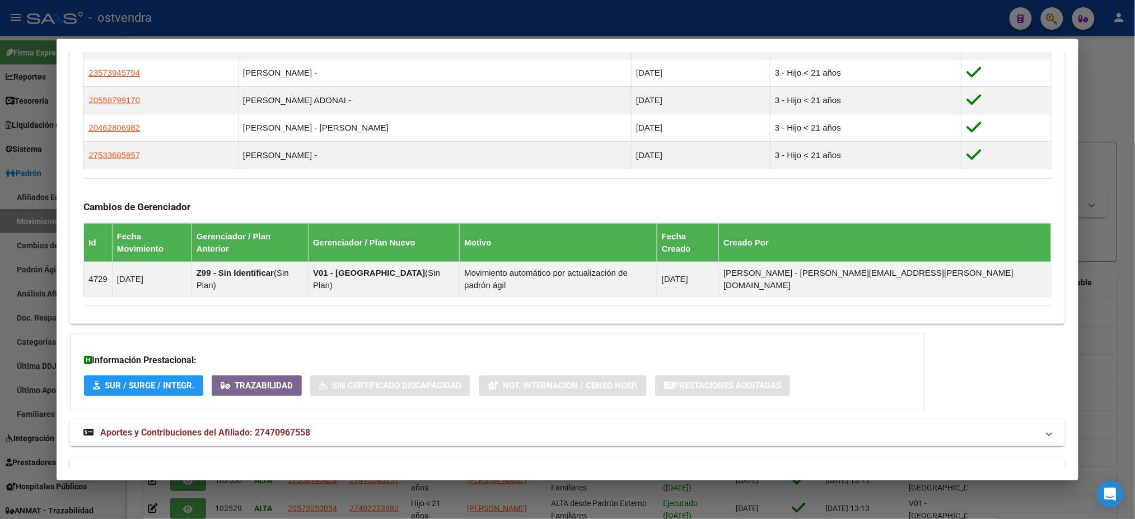
scroll to position [692, 0]
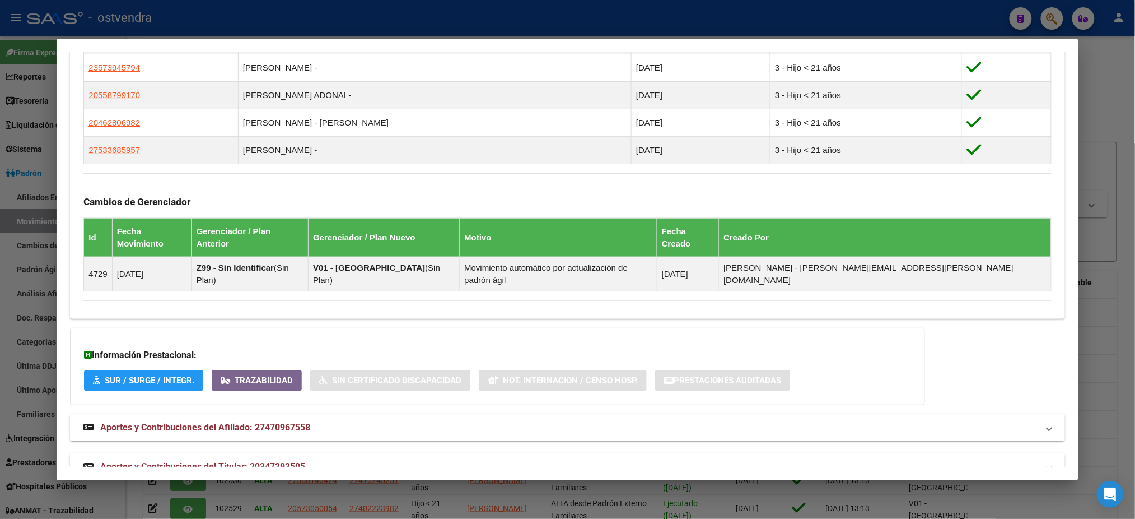
click at [329, 460] on mat-panel-title "Aportes y Contribuciones del Titular: 20347293505" at bounding box center [560, 466] width 954 height 13
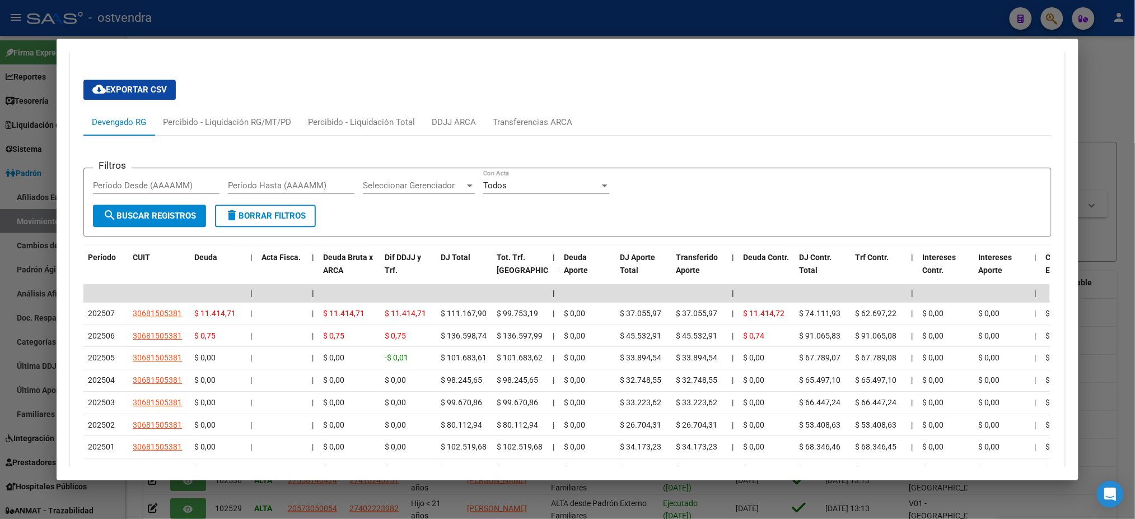
scroll to position [1246, 0]
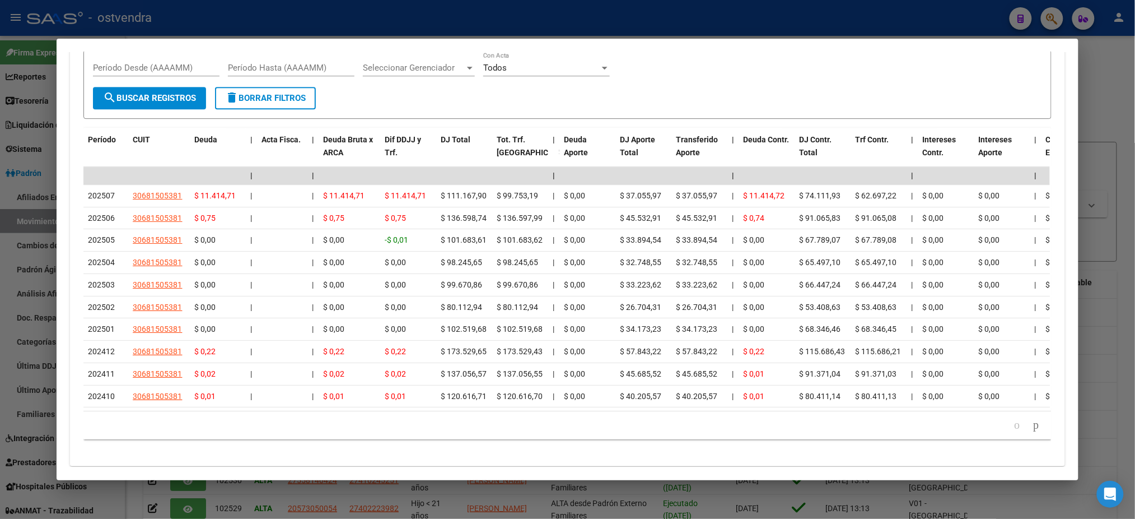
click at [773, 18] on div at bounding box center [567, 259] width 1135 height 519
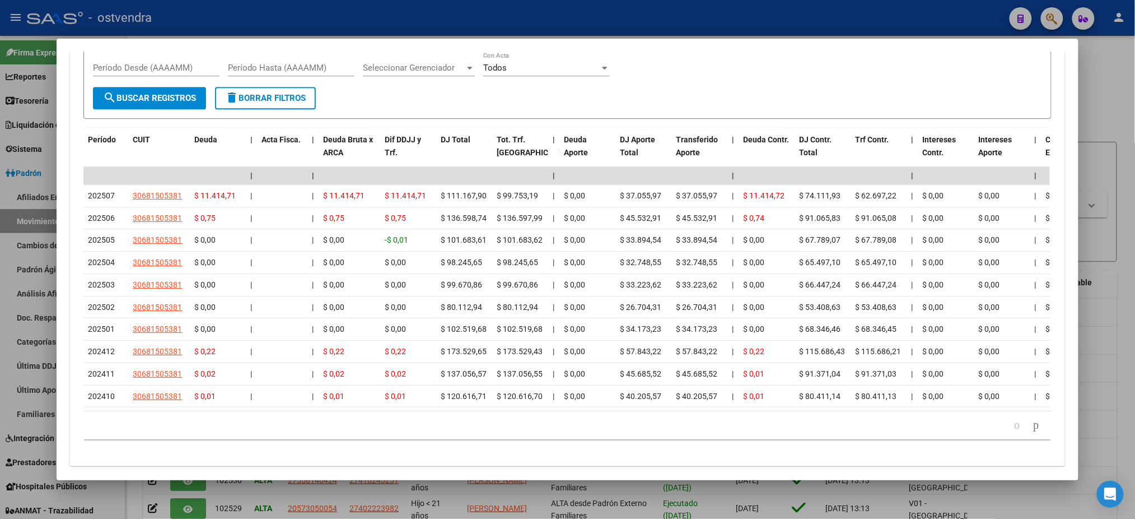
type textarea "27470967558"
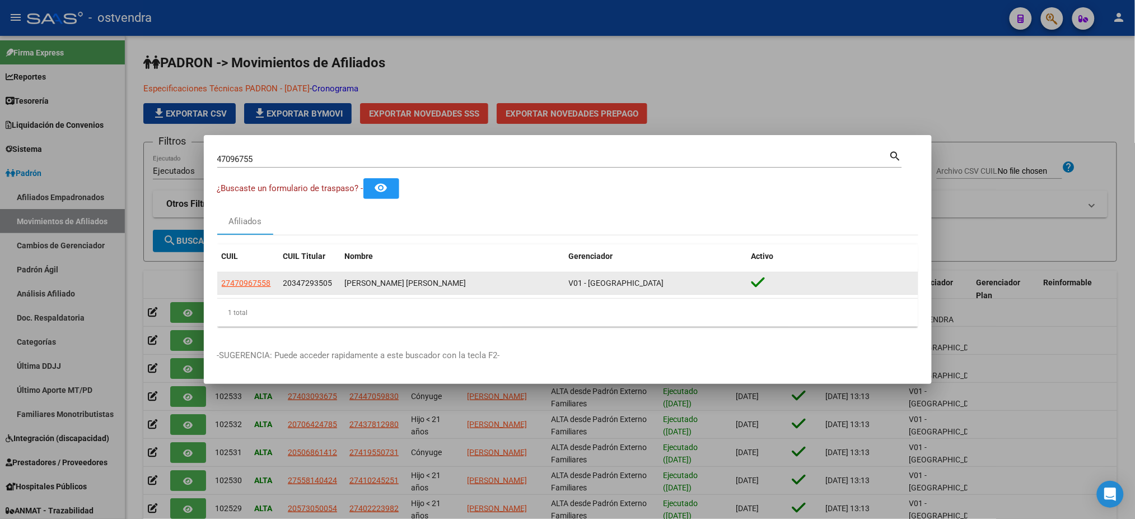
click at [252, 287] on span "27470967558" at bounding box center [246, 282] width 49 height 9
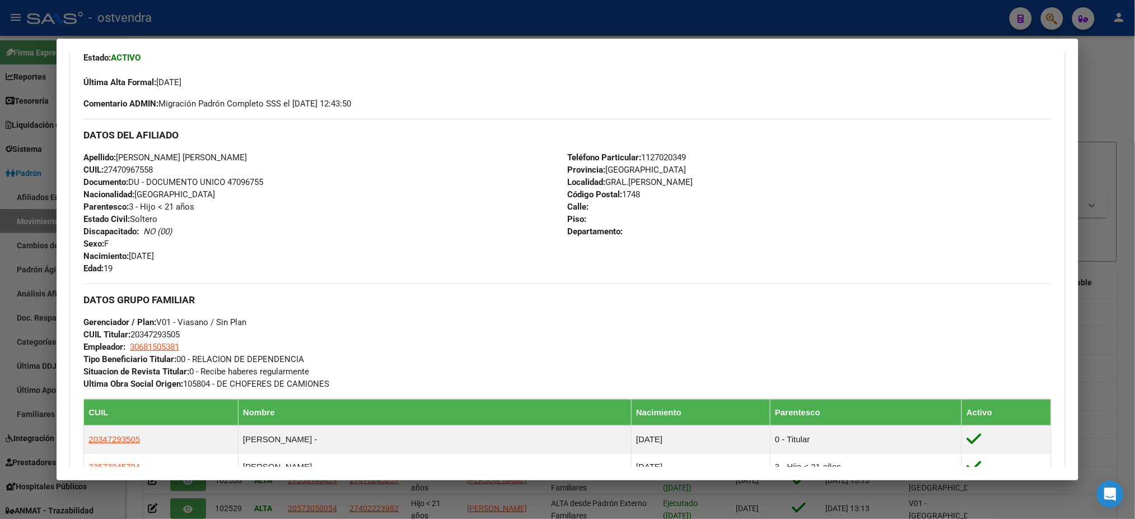
scroll to position [0, 0]
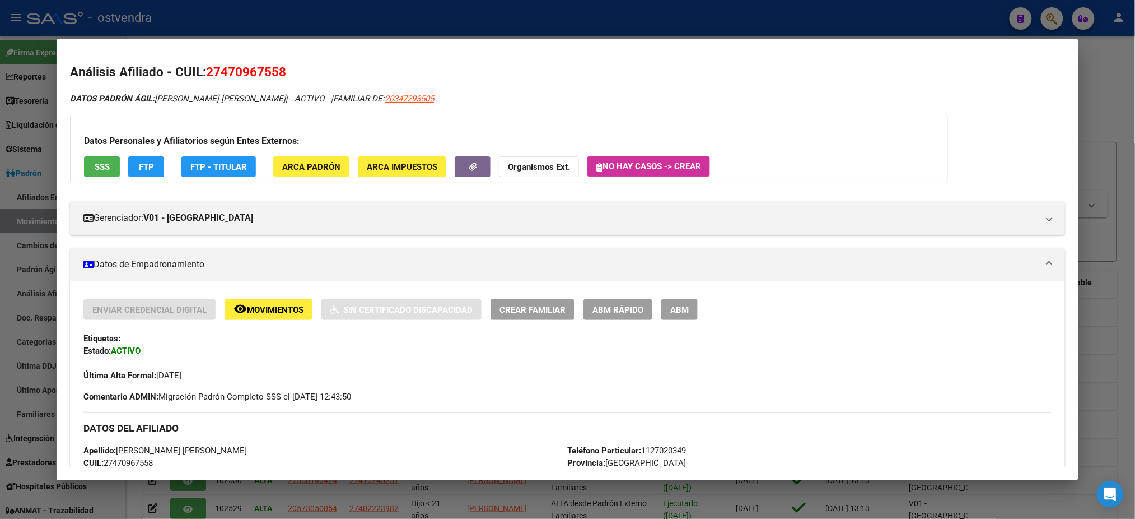
click at [350, 29] on div at bounding box center [567, 259] width 1135 height 519
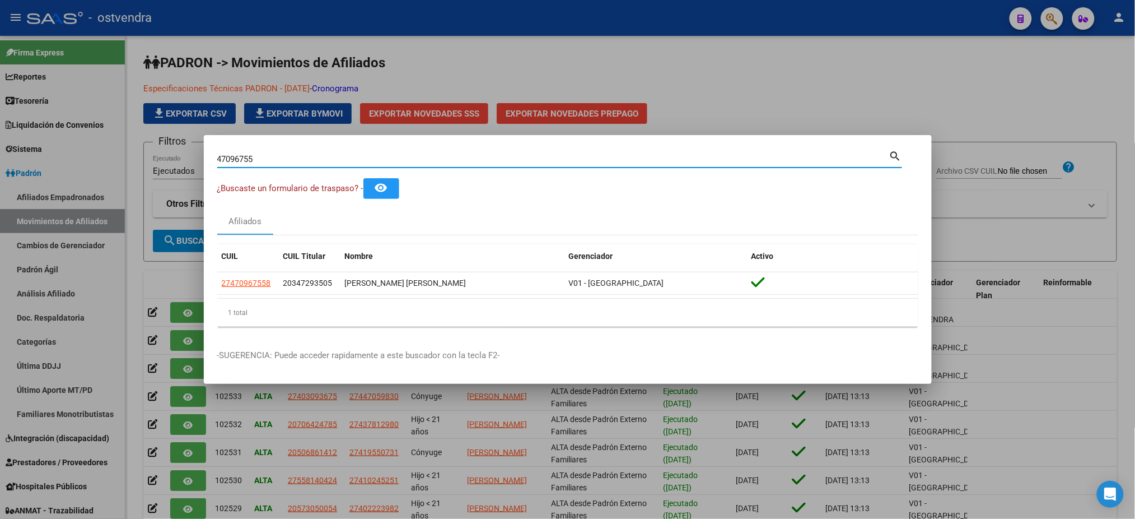
drag, startPoint x: 285, startPoint y: 160, endPoint x: 175, endPoint y: 164, distance: 109.8
click at [175, 164] on div "47096755 Buscar (apellido, dni, cuil, nro traspaso, cuit, obra social) search ¿…" at bounding box center [567, 259] width 1135 height 519
type input "alvide"
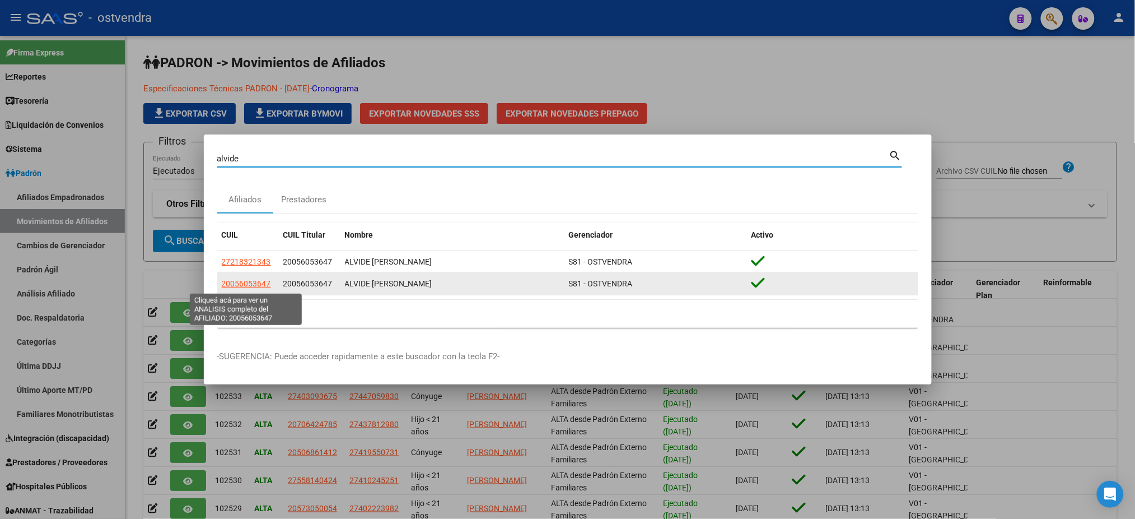
click at [256, 283] on span "20056053647" at bounding box center [246, 283] width 49 height 9
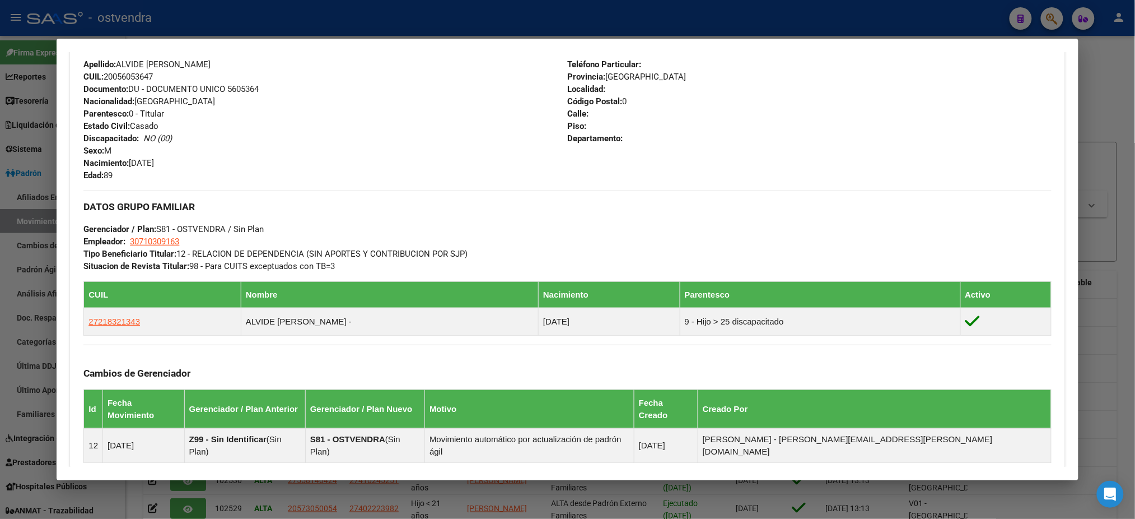
scroll to position [497, 0]
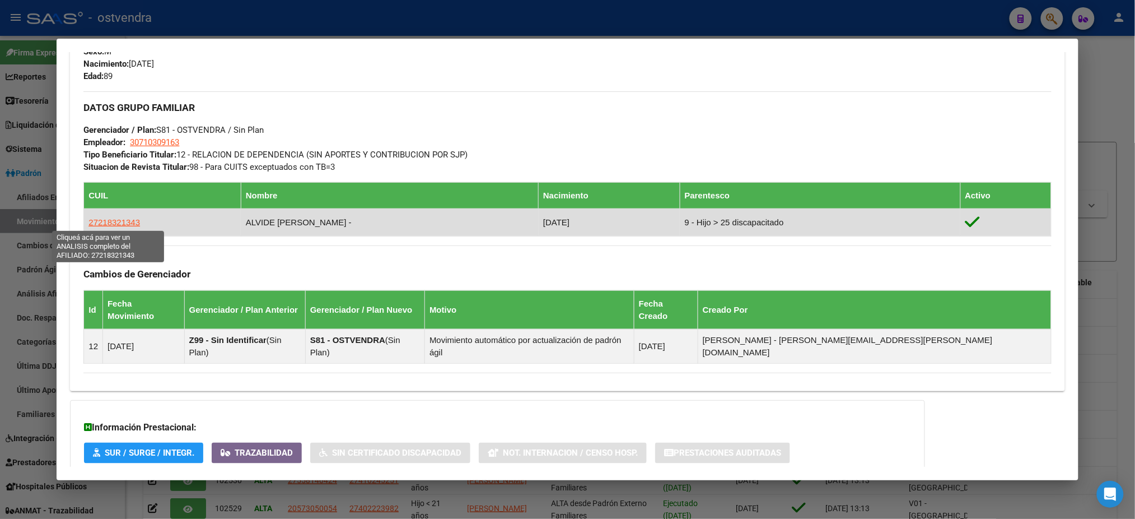
click at [105, 222] on span "27218321343" at bounding box center [114, 222] width 52 height 10
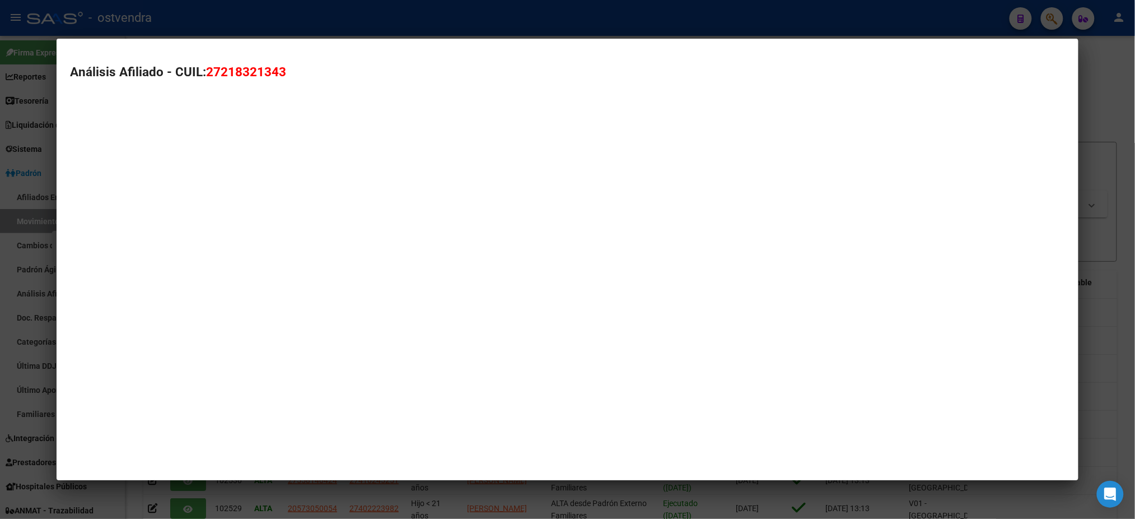
type textarea "27218321343"
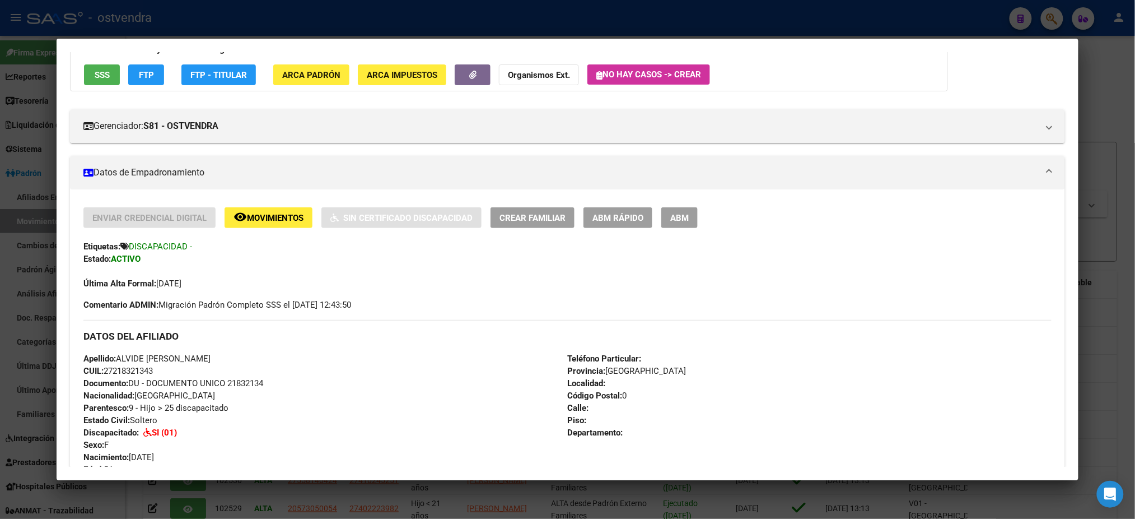
scroll to position [100, 0]
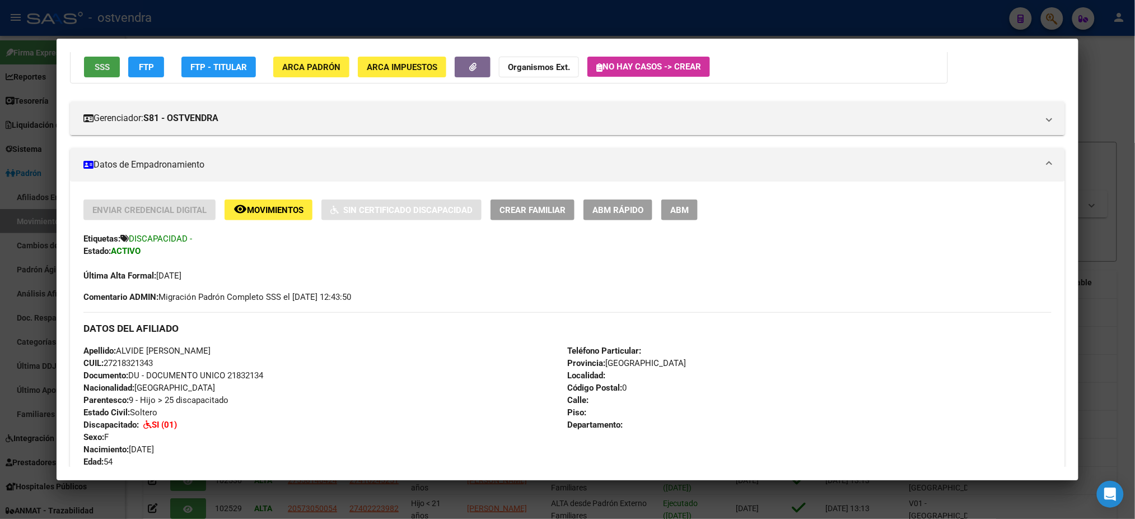
click at [84, 67] on button "SSS" at bounding box center [102, 67] width 36 height 21
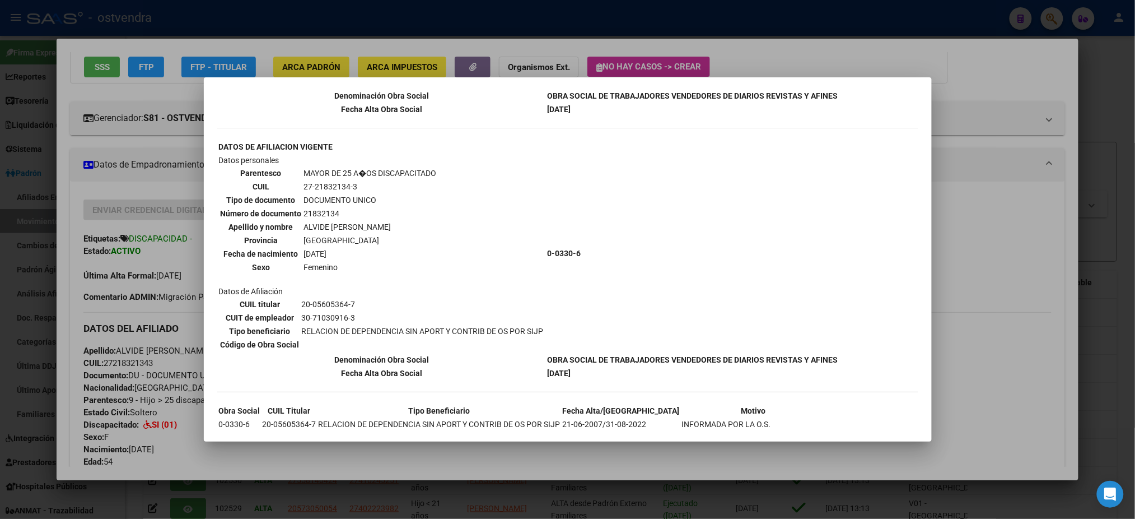
scroll to position [275, 0]
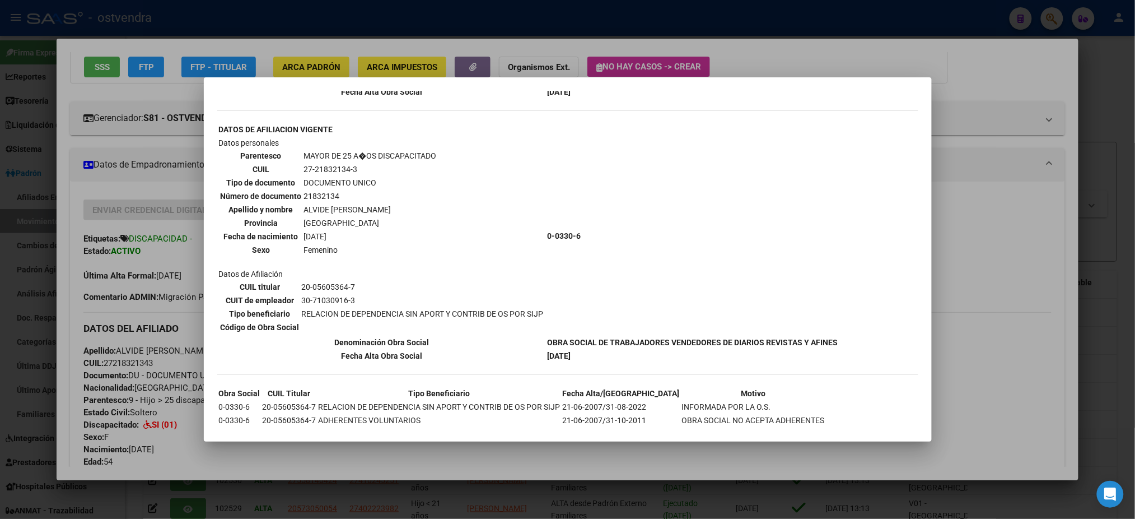
click at [755, 57] on div at bounding box center [567, 259] width 1135 height 519
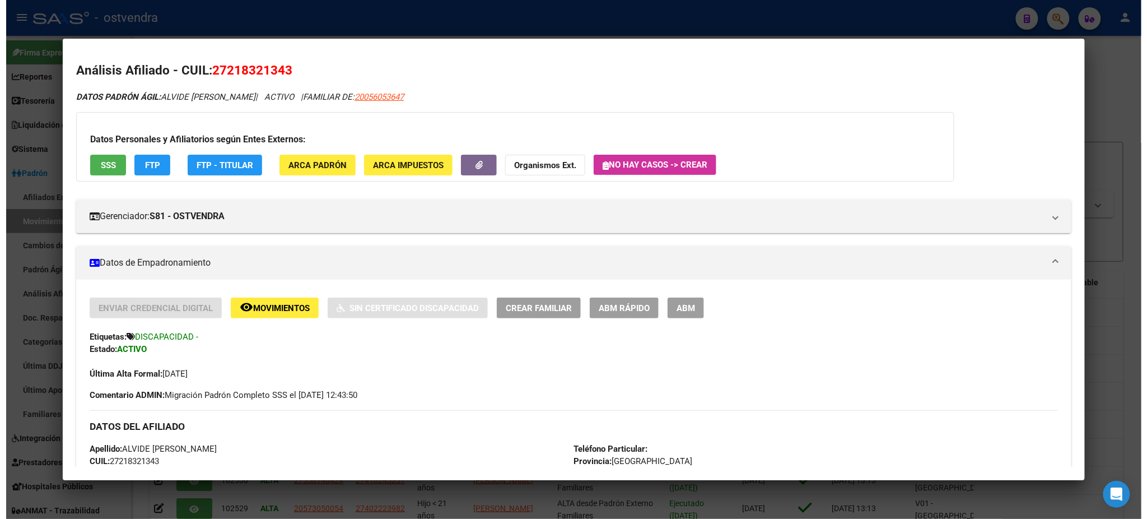
scroll to position [0, 0]
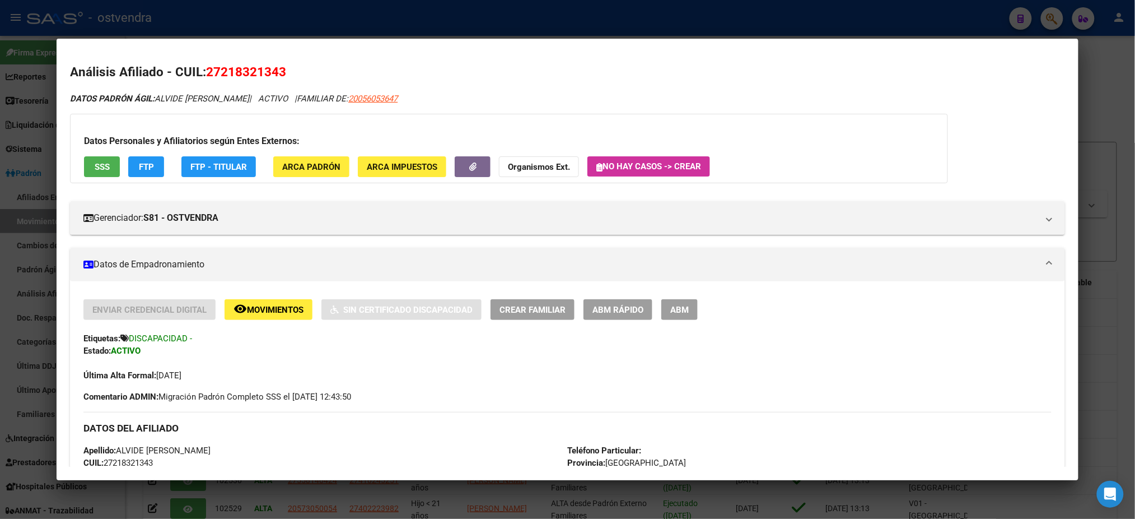
drag, startPoint x: 204, startPoint y: 69, endPoint x: 287, endPoint y: 74, distance: 82.5
click at [287, 74] on h2 "Análisis Afiliado - CUIL: 27218321343" at bounding box center [567, 72] width 995 height 19
copy span "27218321343"
click at [685, 307] on button "ABM" at bounding box center [679, 309] width 36 height 21
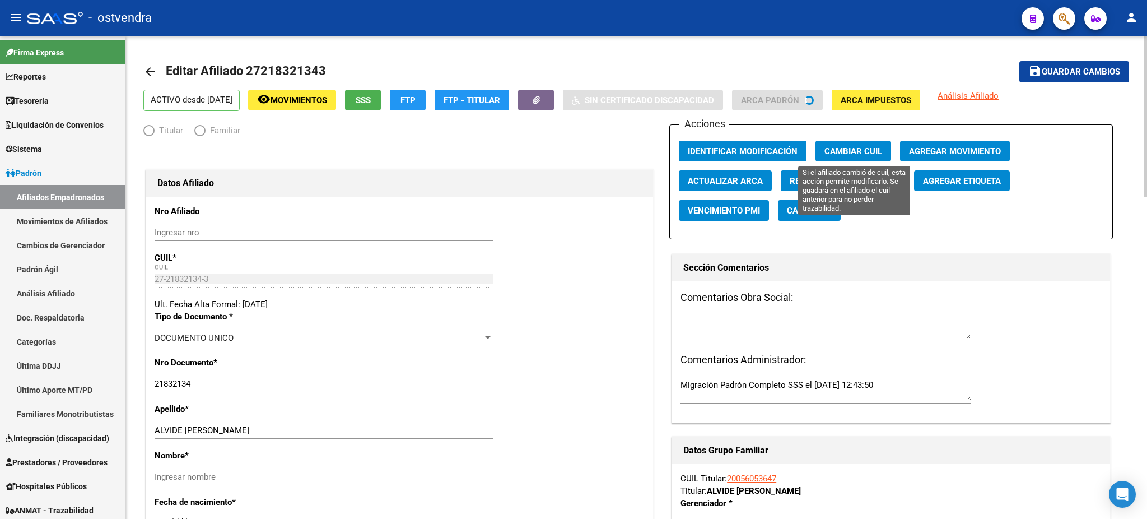
radio input "true"
type input "30-71030916-3"
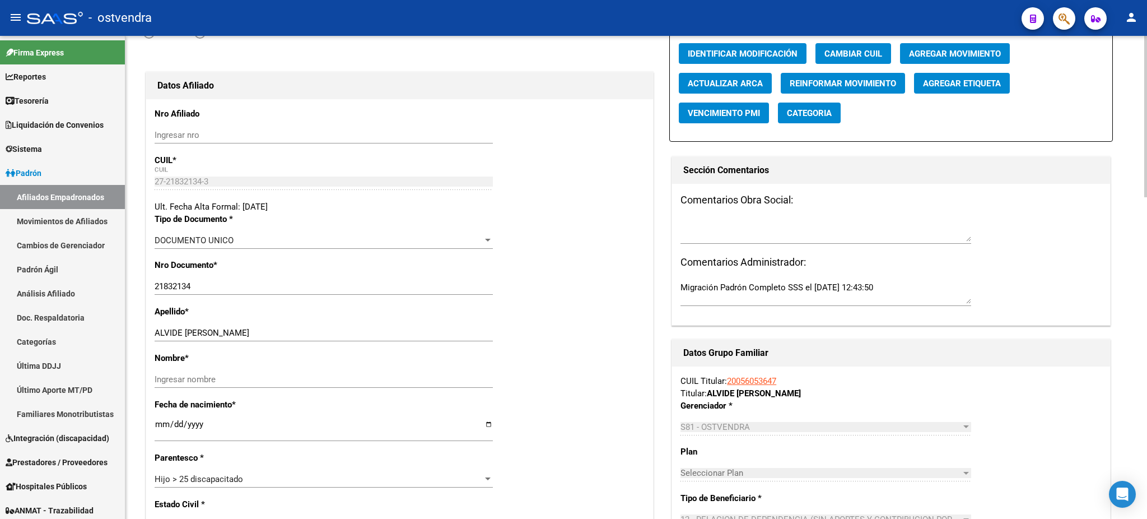
scroll to position [100, 0]
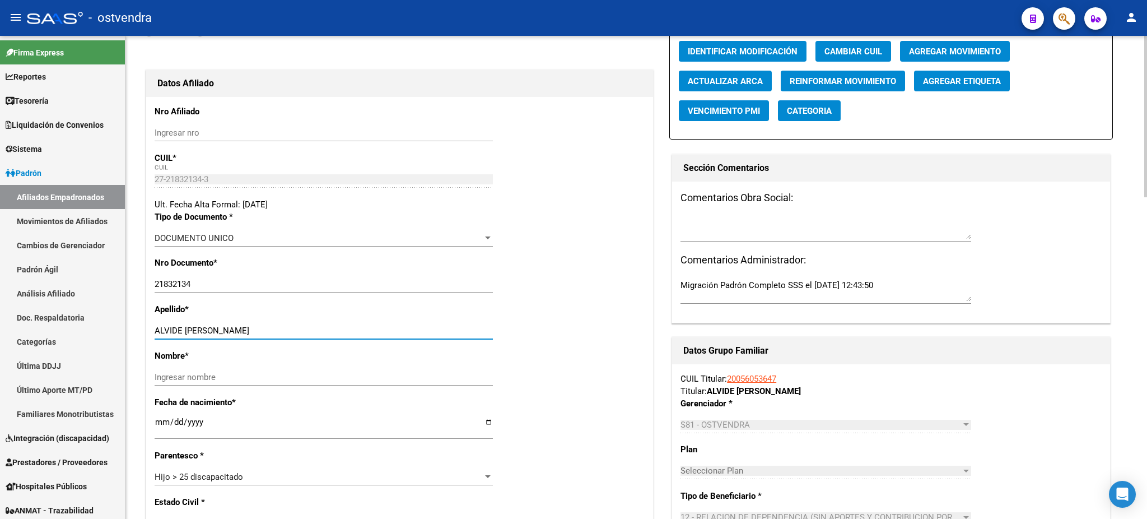
drag, startPoint x: 190, startPoint y: 325, endPoint x: 253, endPoint y: 325, distance: 62.7
click at [253, 325] on input "ALVIDE [PERSON_NAME]" at bounding box center [324, 330] width 338 height 10
drag, startPoint x: 207, startPoint y: 326, endPoint x: 198, endPoint y: 326, distance: 9.0
click at [207, 326] on input "ALVIDE [PERSON_NAME]" at bounding box center [324, 330] width 338 height 10
click at [181, 327] on input "ALVIDE [PERSON_NAME]" at bounding box center [324, 330] width 338 height 10
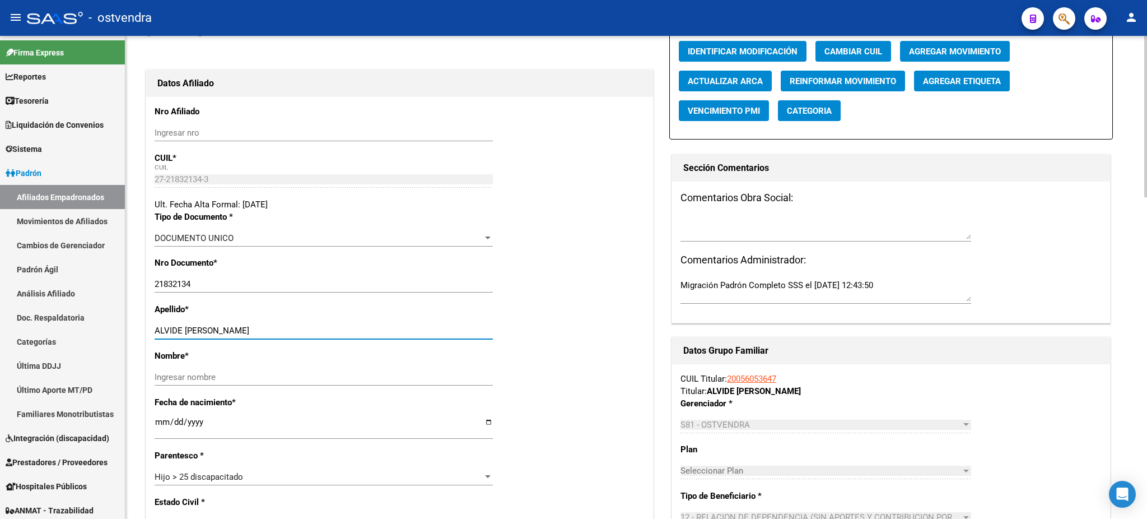
drag, startPoint x: 185, startPoint y: 328, endPoint x: 242, endPoint y: 332, distance: 57.2
click at [239, 331] on input "ALVIDE [PERSON_NAME]" at bounding box center [324, 330] width 338 height 10
click at [229, 369] on div "Ingresar nombre" at bounding box center [324, 377] width 338 height 17
paste input "[PERSON_NAME]"
type input "[PERSON_NAME]"
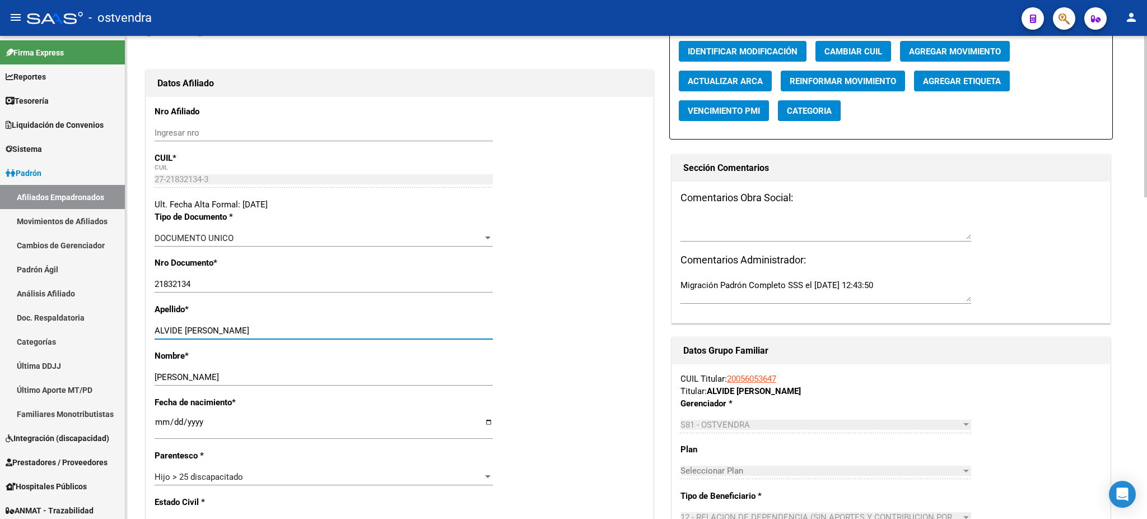
drag, startPoint x: 190, startPoint y: 328, endPoint x: 253, endPoint y: 332, distance: 63.4
click at [253, 330] on input "ALVIDE [PERSON_NAME]" at bounding box center [324, 330] width 338 height 10
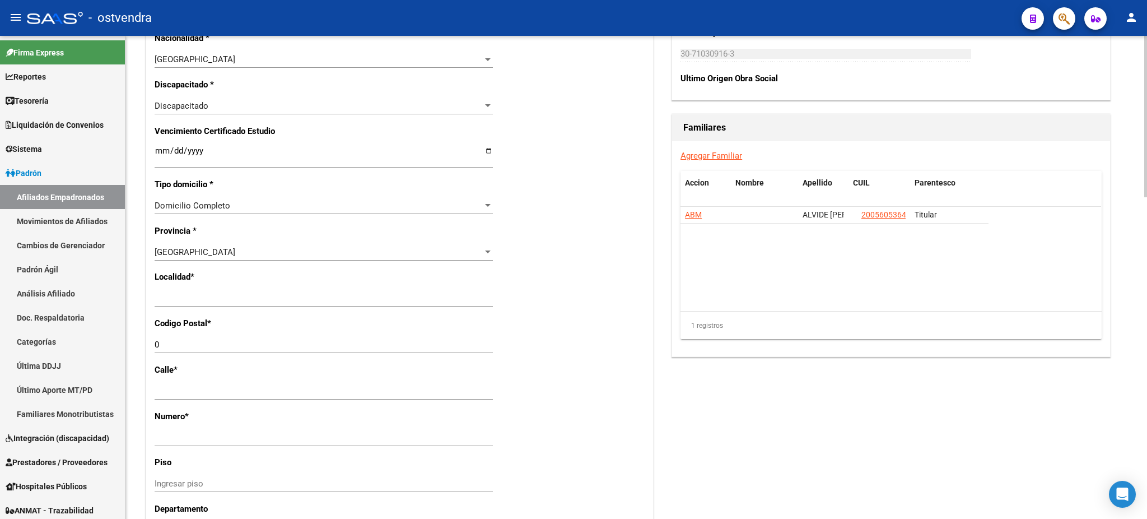
scroll to position [697, 0]
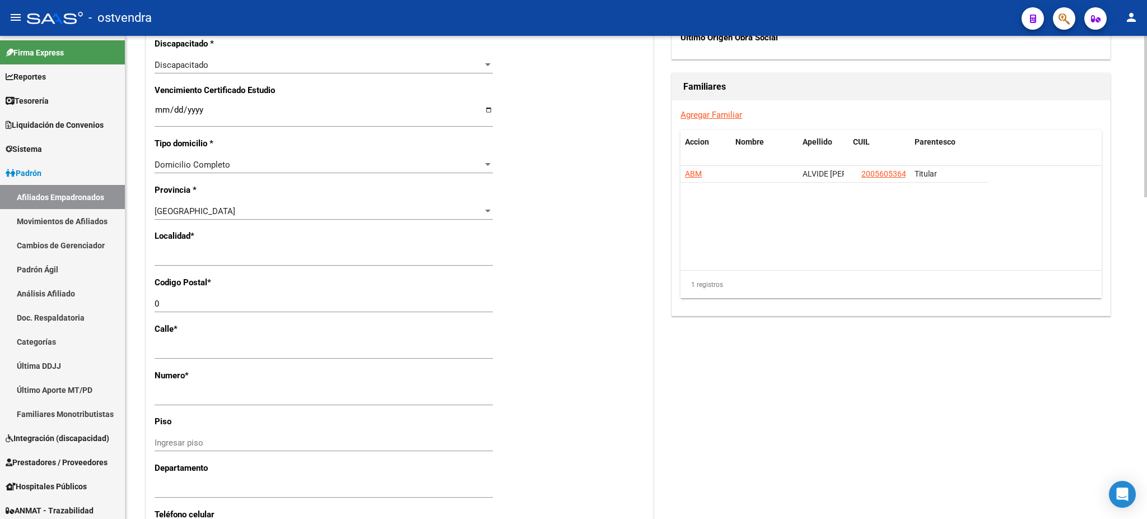
type input "ALVIDE"
click at [240, 265] on div "Ingresar el nombre" at bounding box center [324, 257] width 338 height 17
drag, startPoint x: 246, startPoint y: 254, endPoint x: 133, endPoint y: 241, distance: 113.9
click at [133, 241] on div "arrow_back Editar Afiliado 27218321343 save Guardar cambios ACTIVO desde [DATE]…" at bounding box center [636, 62] width 1022 height 1446
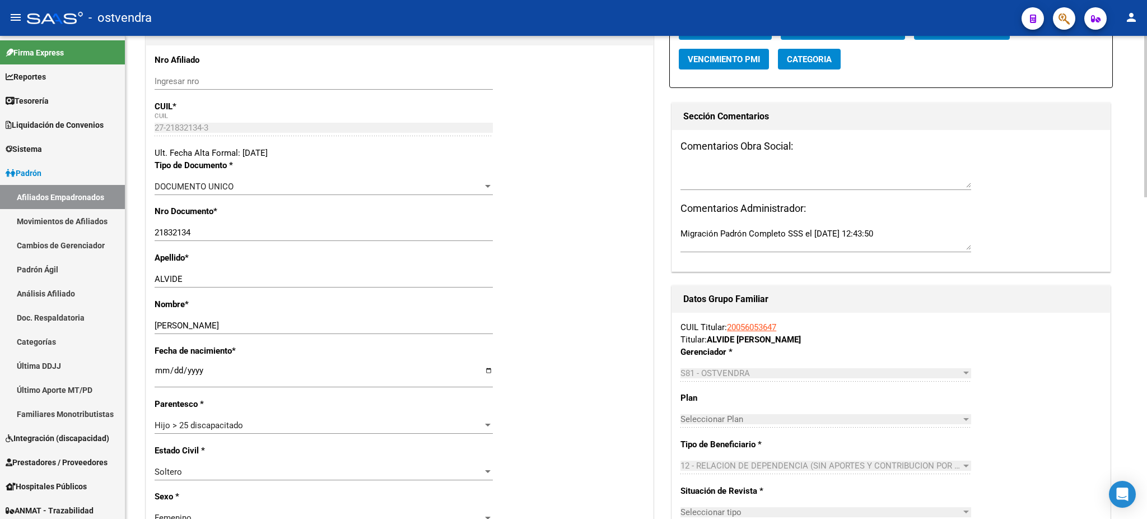
scroll to position [0, 0]
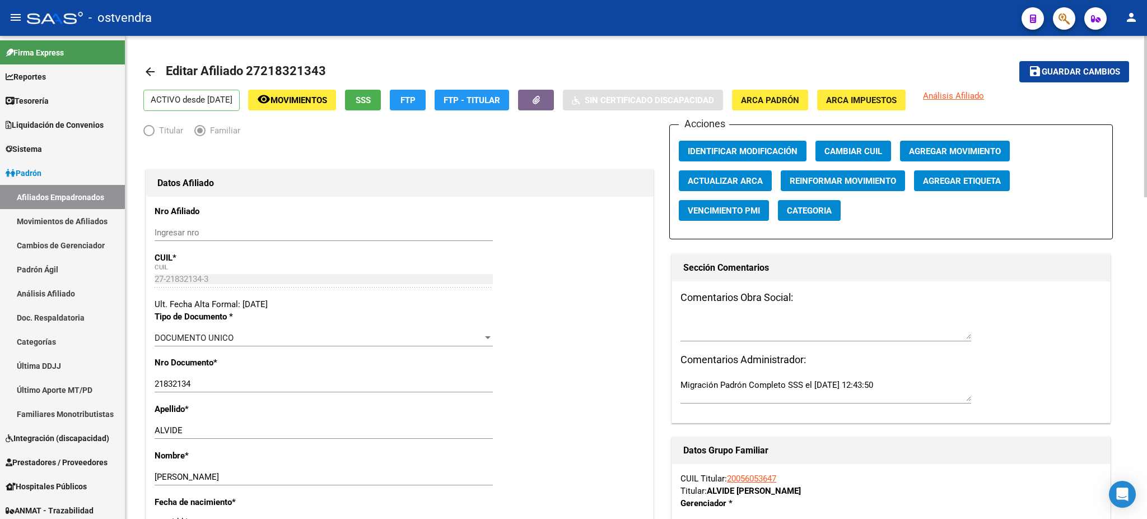
click at [798, 97] on span "ARCA Padrón" at bounding box center [770, 100] width 58 height 10
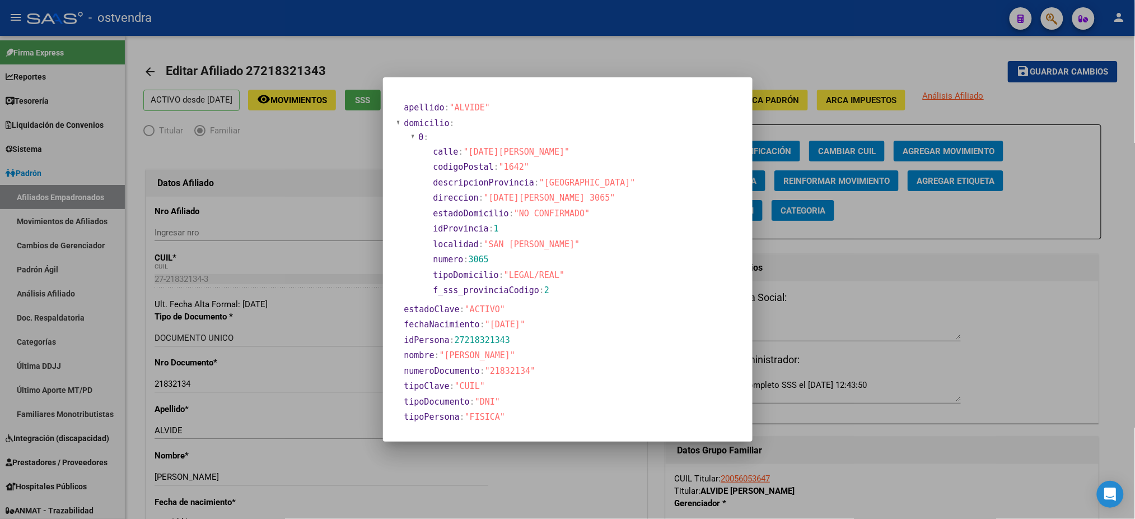
drag, startPoint x: 505, startPoint y: 166, endPoint x: 519, endPoint y: 166, distance: 13.4
click at [519, 166] on span ""1642"" at bounding box center [514, 167] width 30 height 10
copy span "1642"
click at [554, 58] on div at bounding box center [567, 259] width 1135 height 519
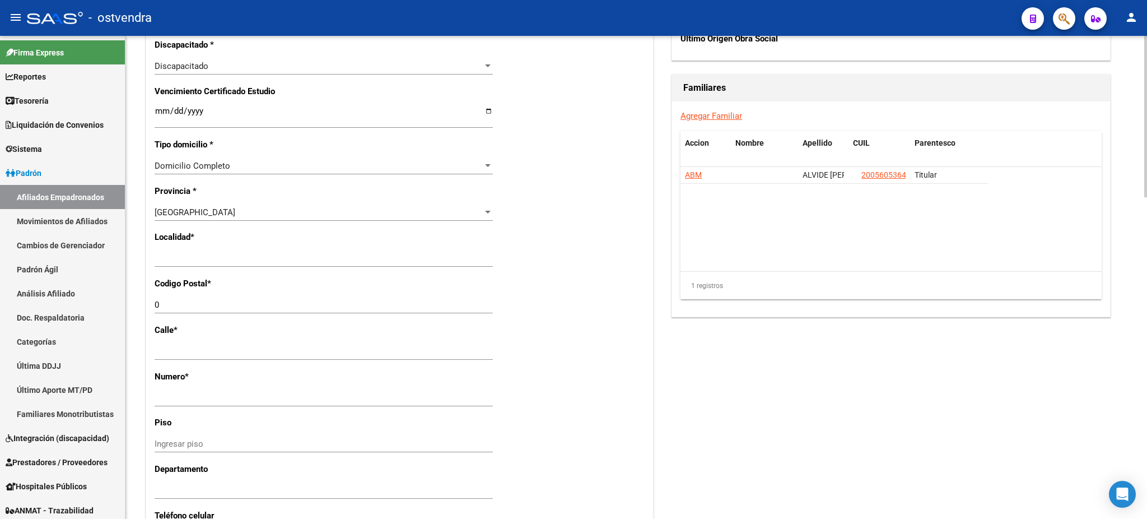
scroll to position [697, 0]
drag, startPoint x: 204, startPoint y: 307, endPoint x: 136, endPoint y: 300, distance: 68.7
click at [136, 300] on div "arrow_back Editar Afiliado 27218321343 save Guardar cambios ACTIVO desde [DATE]…" at bounding box center [636, 62] width 1022 height 1446
paste input "1642"
type input "1642"
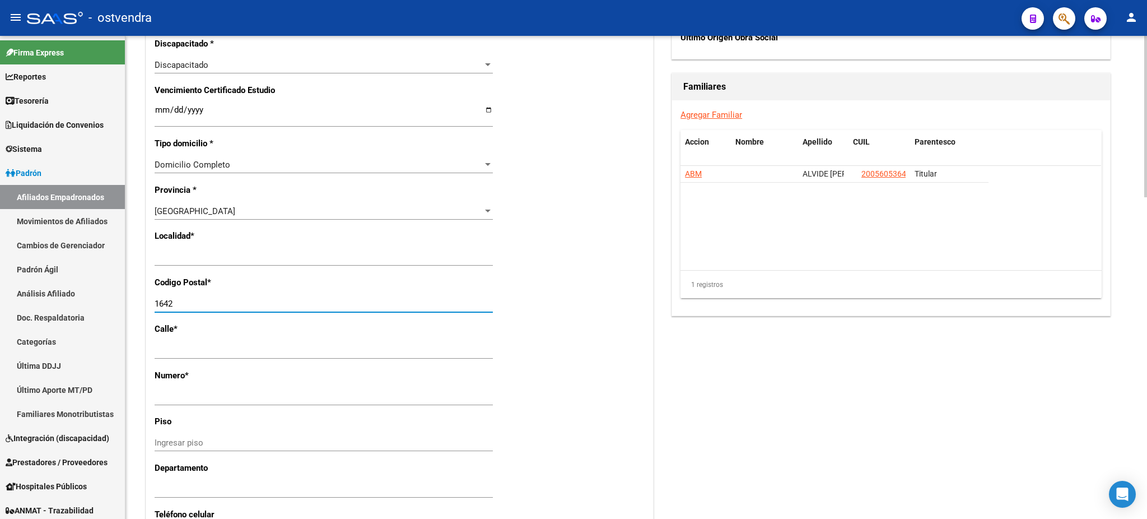
click at [198, 260] on input "Ingresar el nombre" at bounding box center [324, 257] width 338 height 10
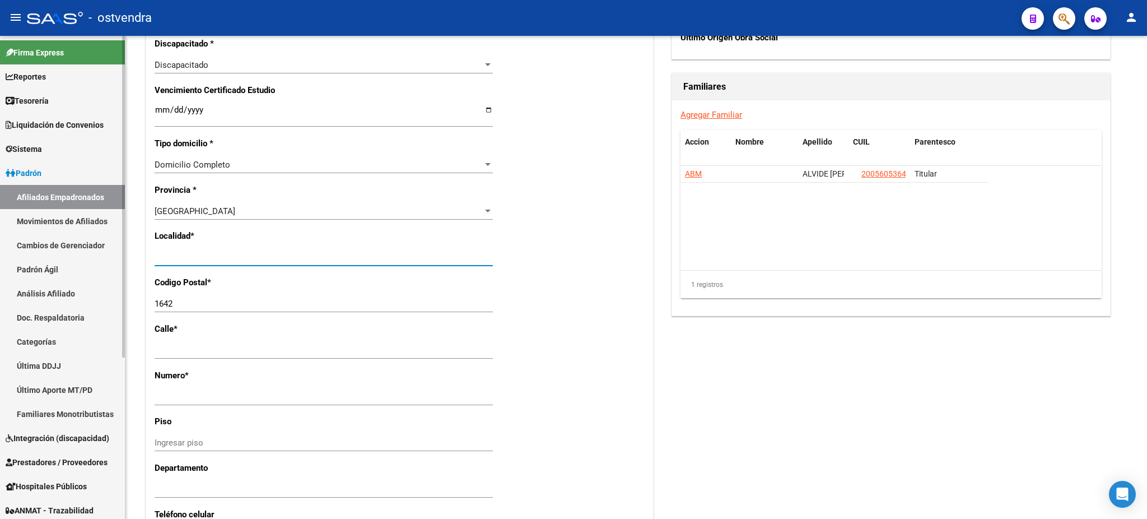
drag, startPoint x: 184, startPoint y: 259, endPoint x: 113, endPoint y: 261, distance: 71.2
click at [111, 260] on mat-sidenav-container "Firma Express Reportes Tablero de Control Ingresos Percibidos Análisis de todos…" at bounding box center [573, 277] width 1147 height 483
type input "san [PERSON_NAME]"
click at [729, 343] on div "Acciones Identificar Modificación Cambiar CUIL Agregar Movimiento Actualizar AR…" at bounding box center [891, 66] width 444 height 1277
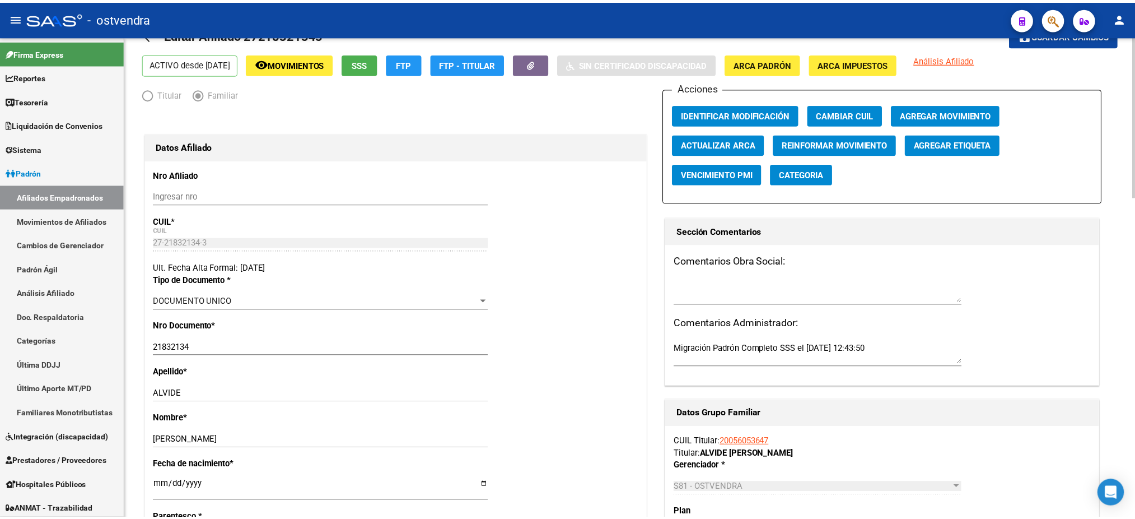
scroll to position [0, 0]
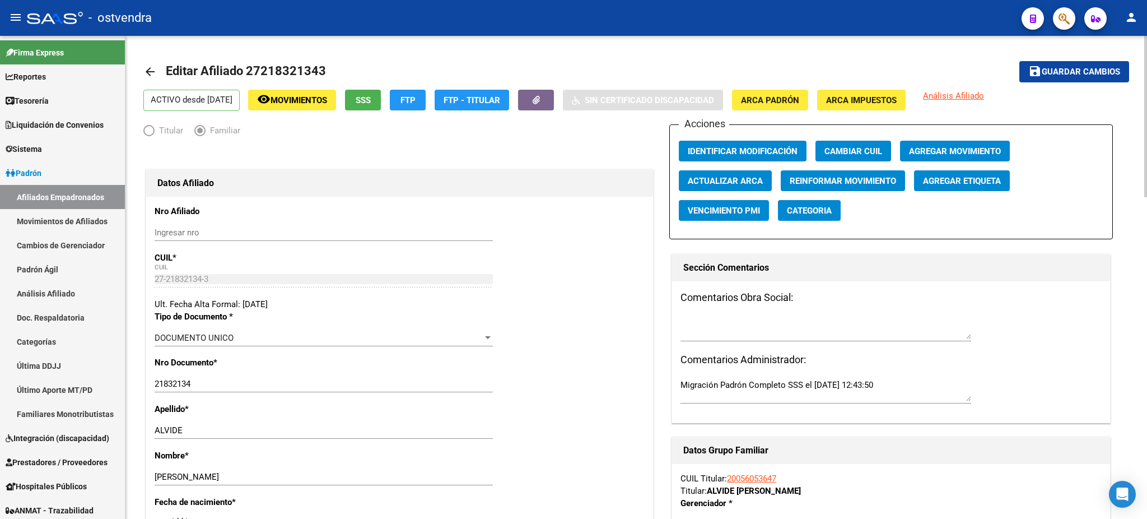
click at [1043, 69] on span "Guardar cambios" at bounding box center [1081, 72] width 78 height 10
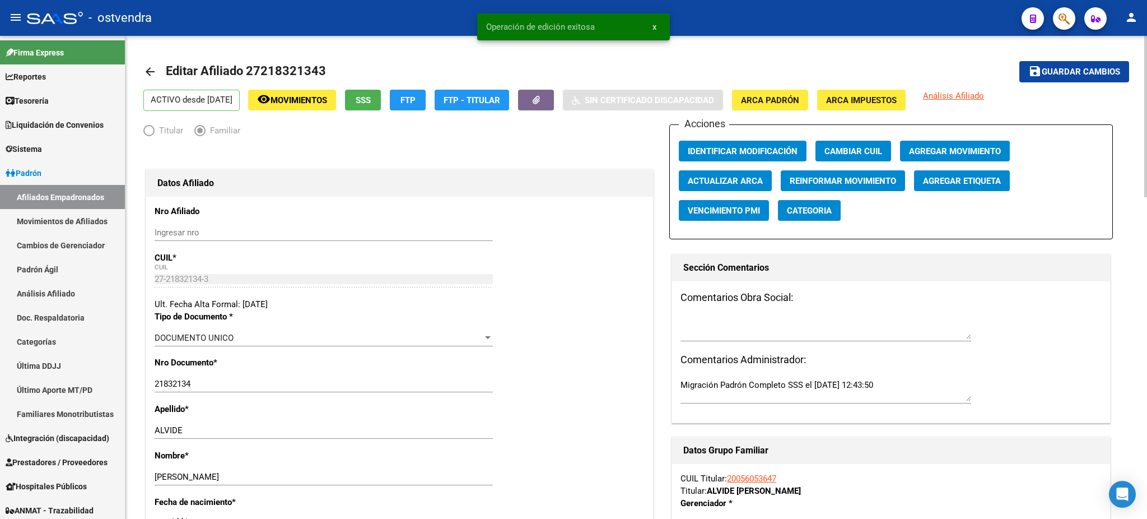
click at [941, 148] on span "Agregar Movimiento" at bounding box center [955, 151] width 92 height 10
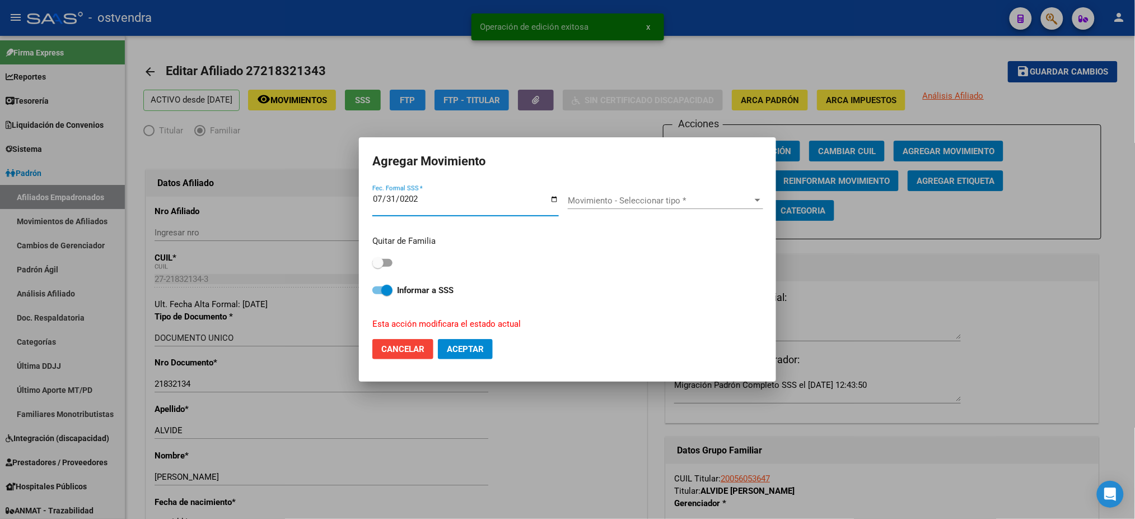
type input "[DATE]"
click at [610, 202] on span "Movimiento - Seleccionar tipo *" at bounding box center [660, 200] width 185 height 10
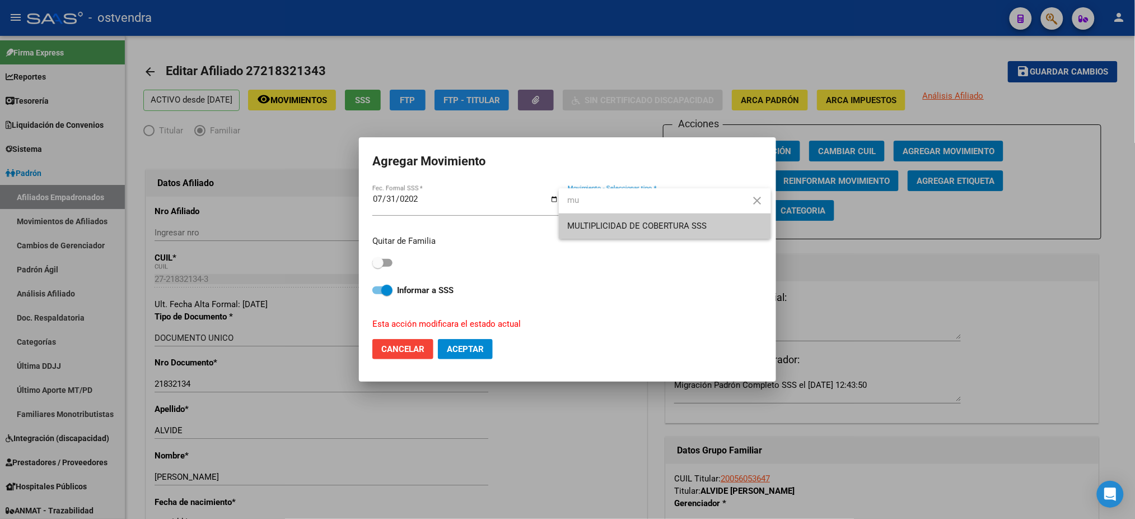
click at [640, 212] on input "mu" at bounding box center [665, 200] width 212 height 25
type input "mu"
click at [640, 223] on span "MULTIPLICIDAD DE COBERTURA SSS" at bounding box center [637, 226] width 139 height 10
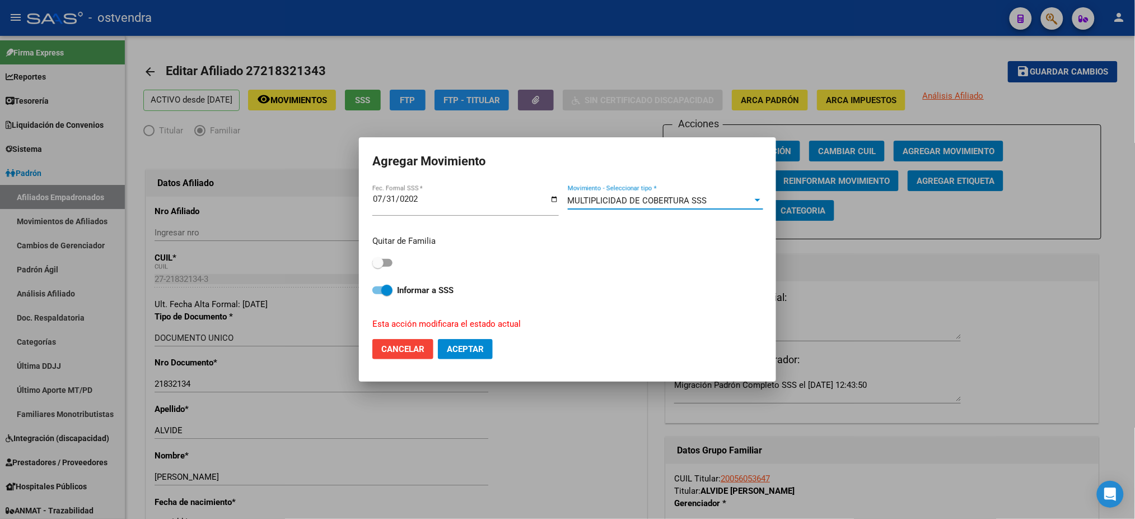
click at [388, 259] on span at bounding box center [382, 263] width 20 height 8
click at [378, 267] on input "checkbox" at bounding box center [377, 267] width 1 height 1
checkbox input "true"
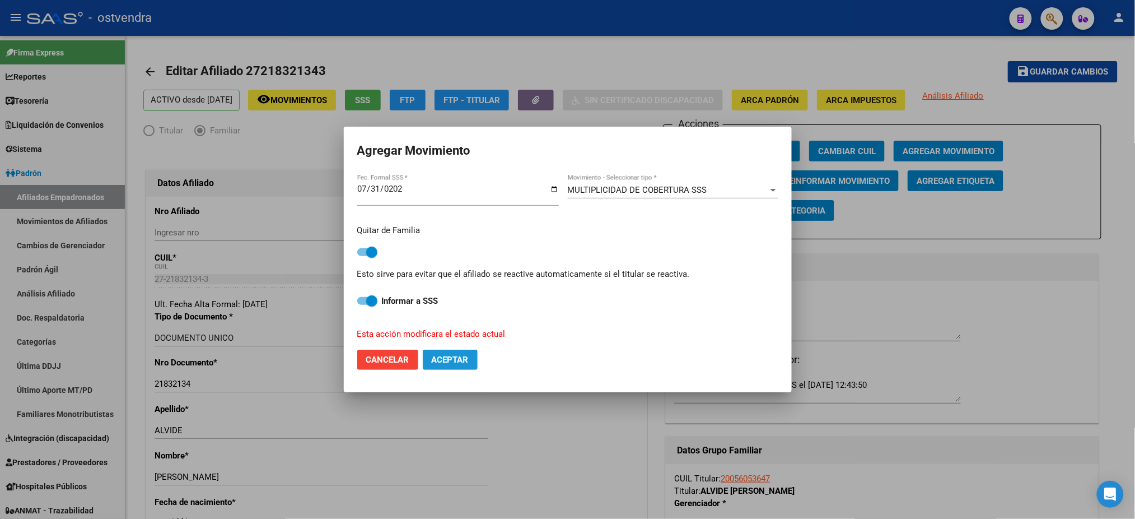
click at [446, 353] on button "Aceptar" at bounding box center [450, 359] width 55 height 20
checkbox input "false"
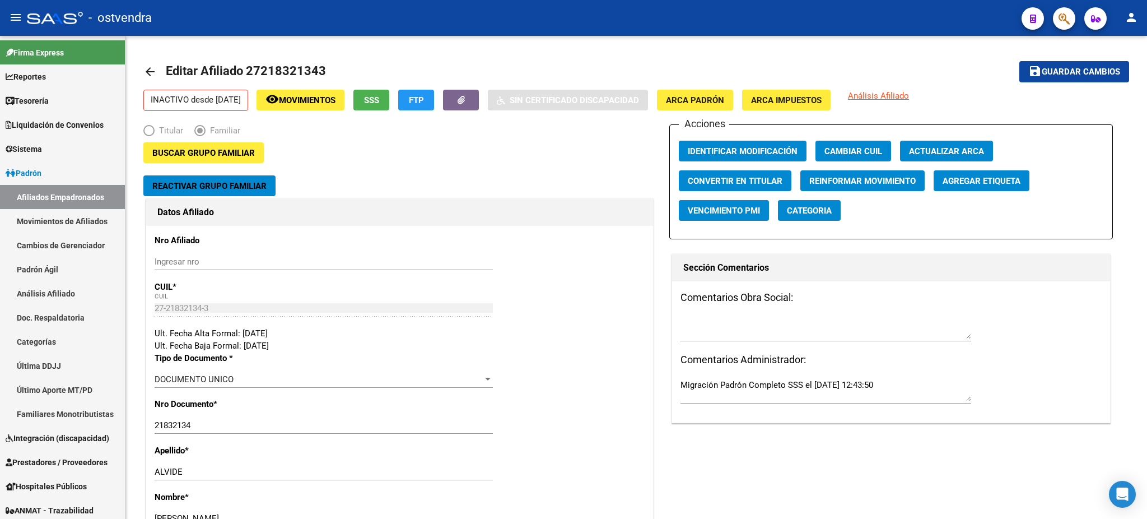
click at [64, 19] on div at bounding box center [55, 18] width 56 height 12
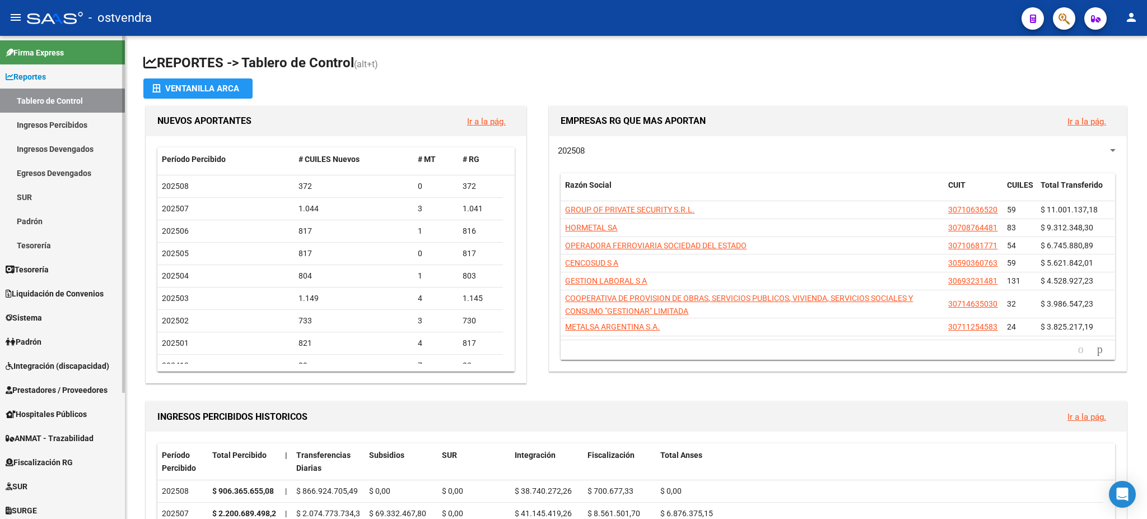
click at [60, 339] on link "Padrón" at bounding box center [62, 341] width 125 height 24
click at [58, 344] on link "Padrón" at bounding box center [62, 341] width 125 height 24
click at [73, 385] on link "Movimientos de Afiliados" at bounding box center [62, 389] width 125 height 24
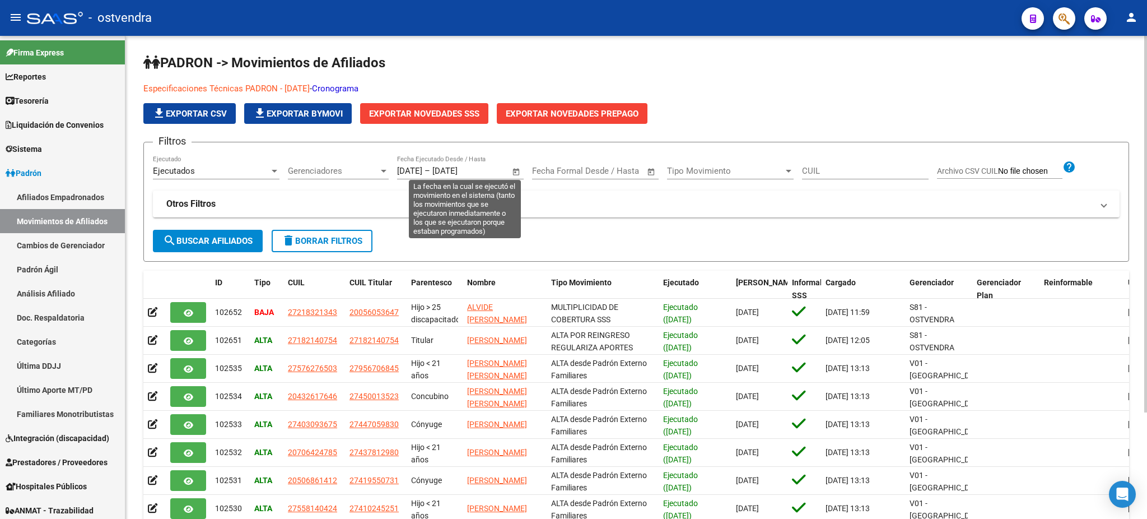
click at [521, 170] on span "Open calendar" at bounding box center [516, 171] width 27 height 27
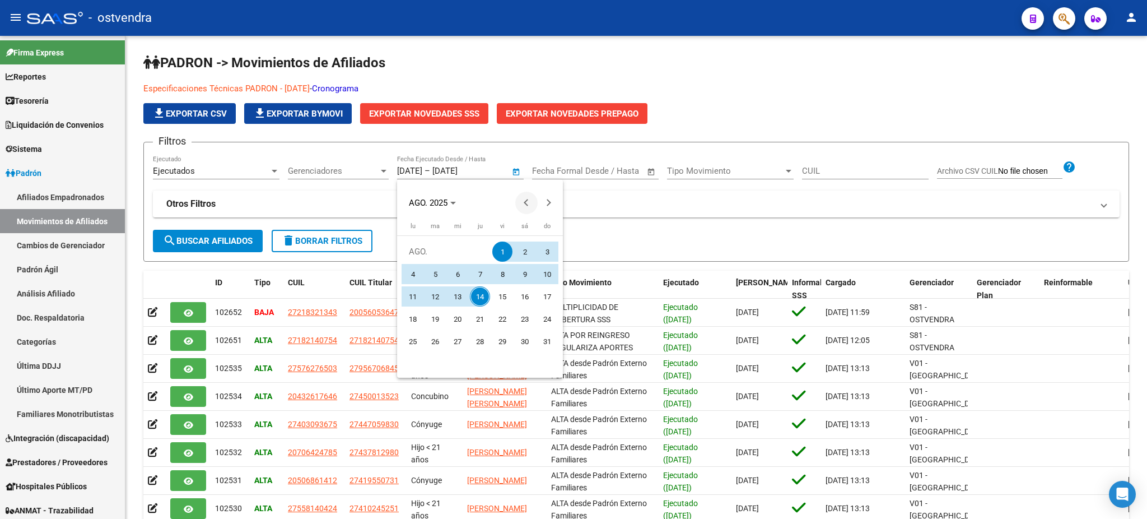
click at [528, 197] on span "Previous month" at bounding box center [526, 203] width 22 height 22
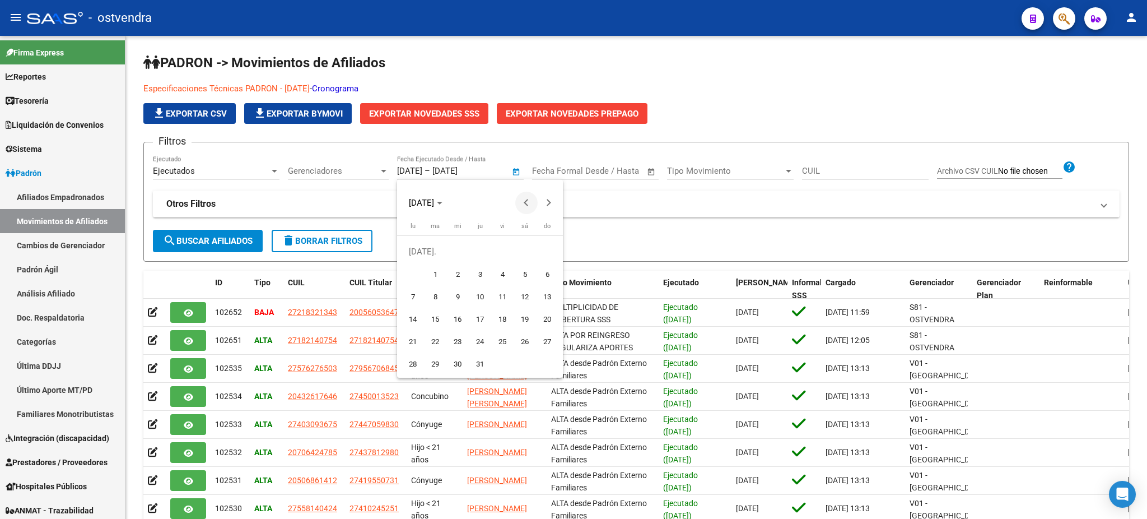
click at [528, 197] on span "Previous month" at bounding box center [526, 203] width 22 height 22
click at [552, 242] on span "1" at bounding box center [547, 251] width 20 height 20
type input "[DATE]"
click at [544, 203] on button "Next month" at bounding box center [549, 203] width 22 height 22
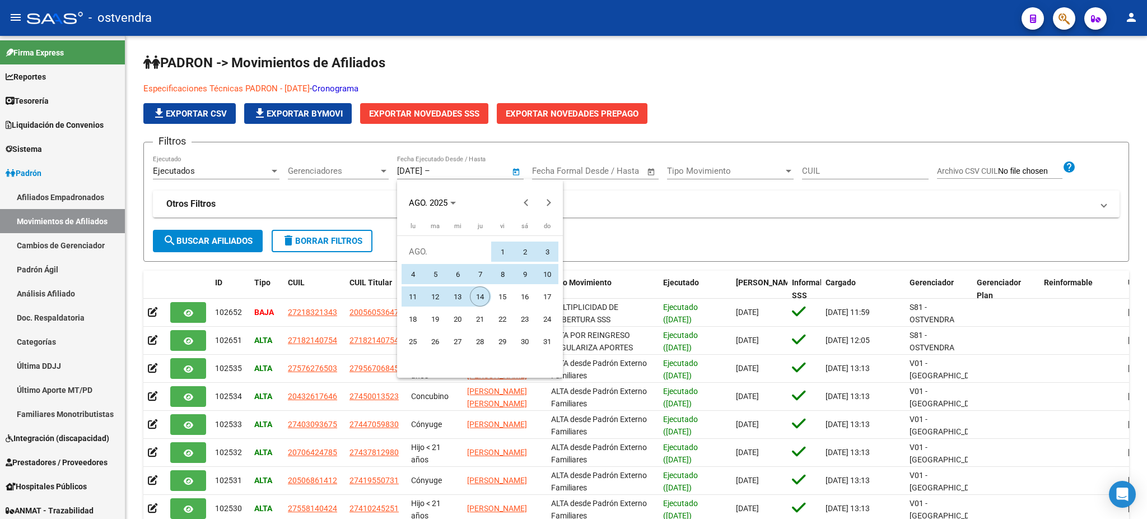
click at [479, 296] on span "14" at bounding box center [480, 296] width 20 height 20
type input "[DATE]"
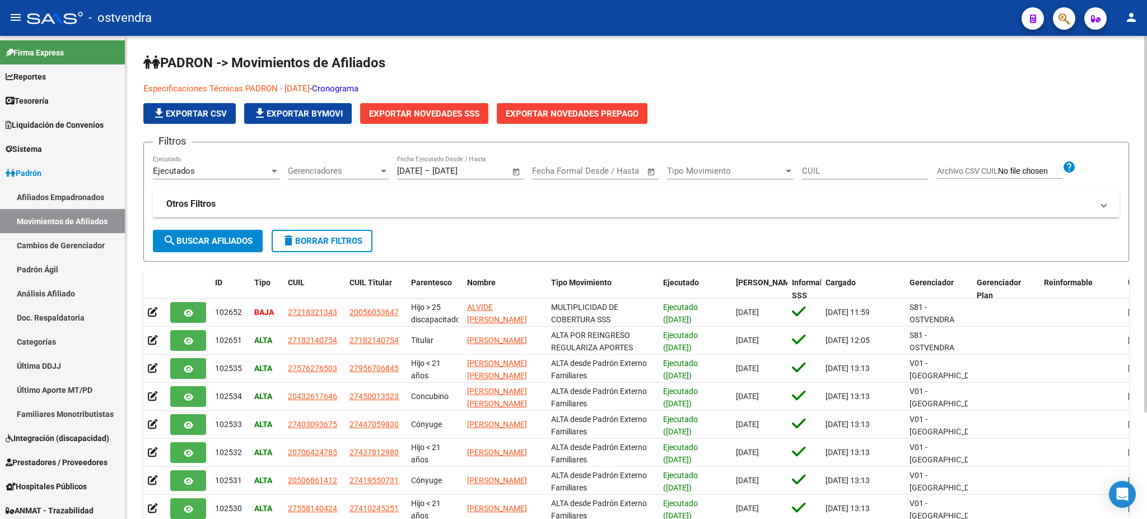
click at [333, 201] on mat-panel-title "Otros Filtros" at bounding box center [629, 204] width 926 height 12
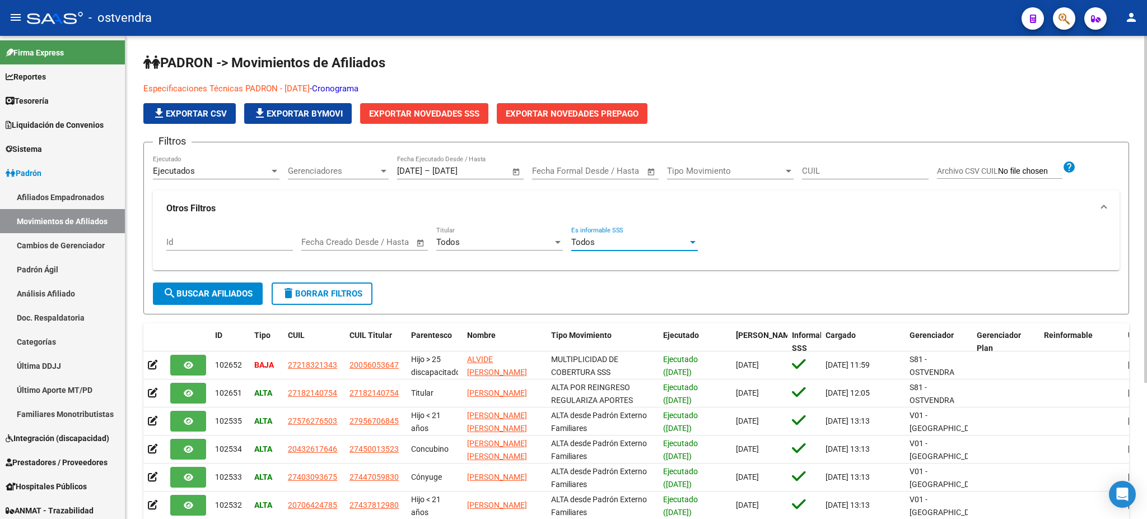
click at [622, 243] on div "Todos" at bounding box center [629, 242] width 116 height 10
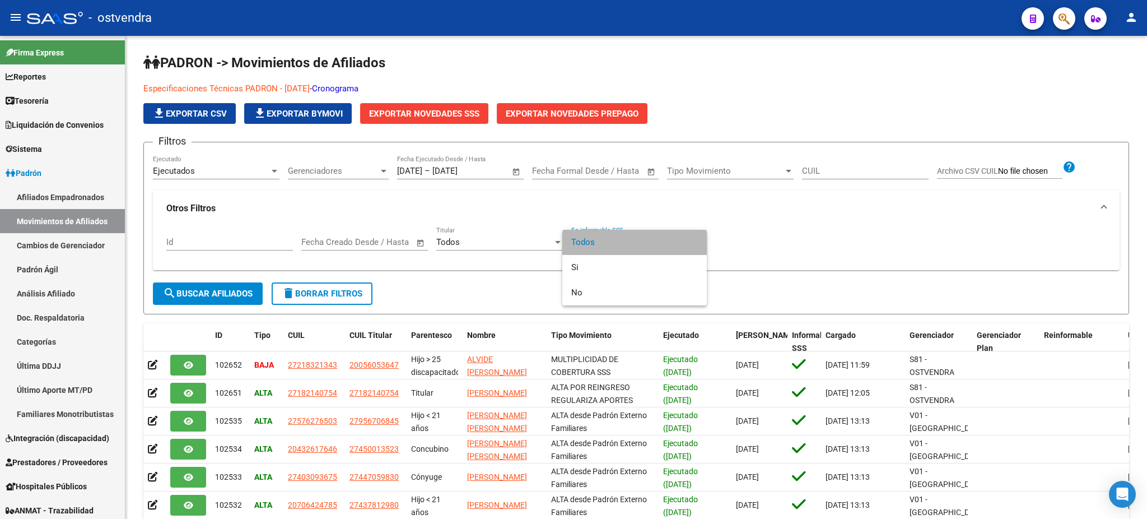
click at [612, 254] on span "Todos" at bounding box center [634, 242] width 127 height 25
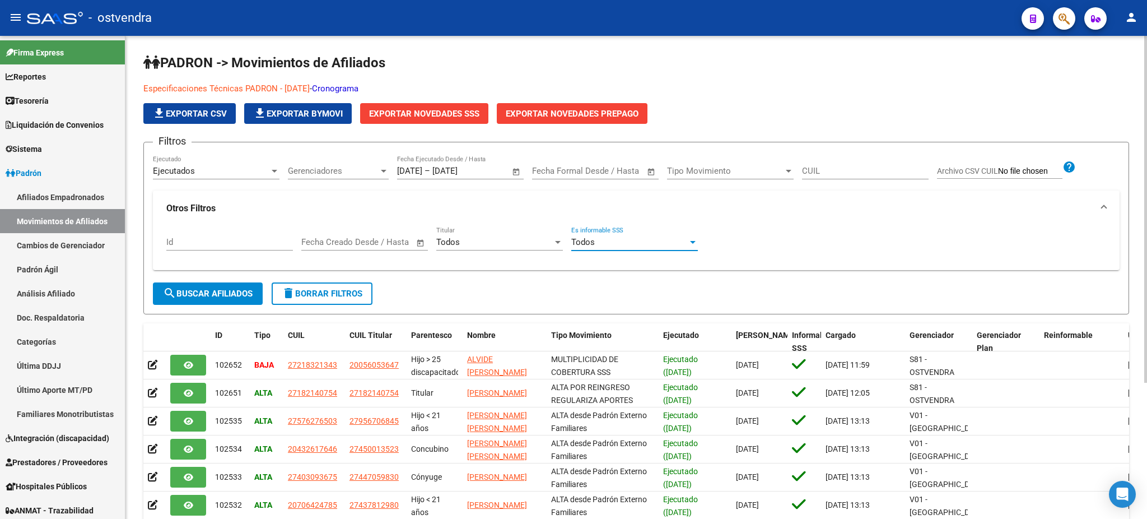
click at [614, 245] on div "Todos" at bounding box center [629, 242] width 116 height 10
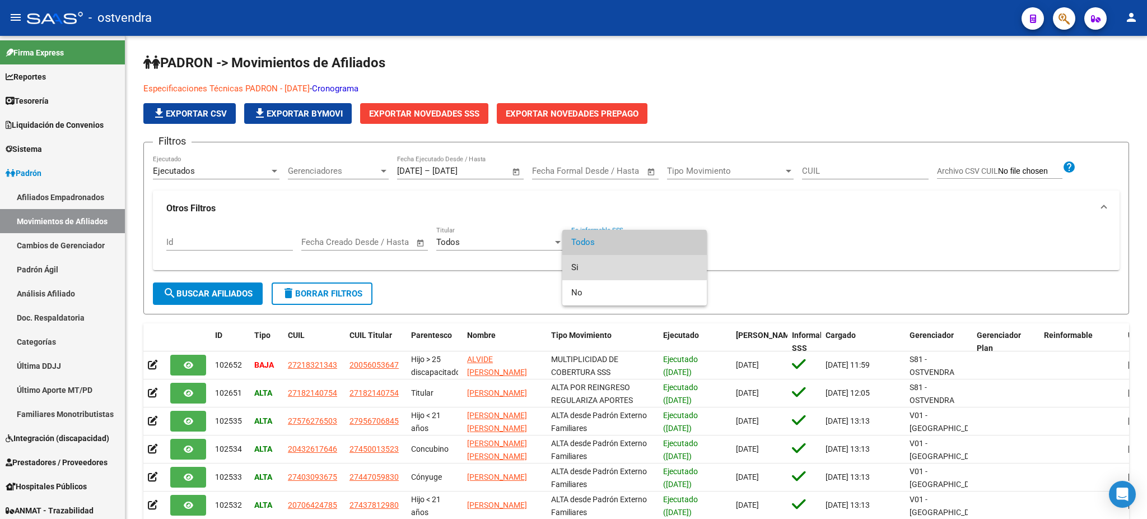
click at [613, 265] on span "Si" at bounding box center [634, 267] width 127 height 25
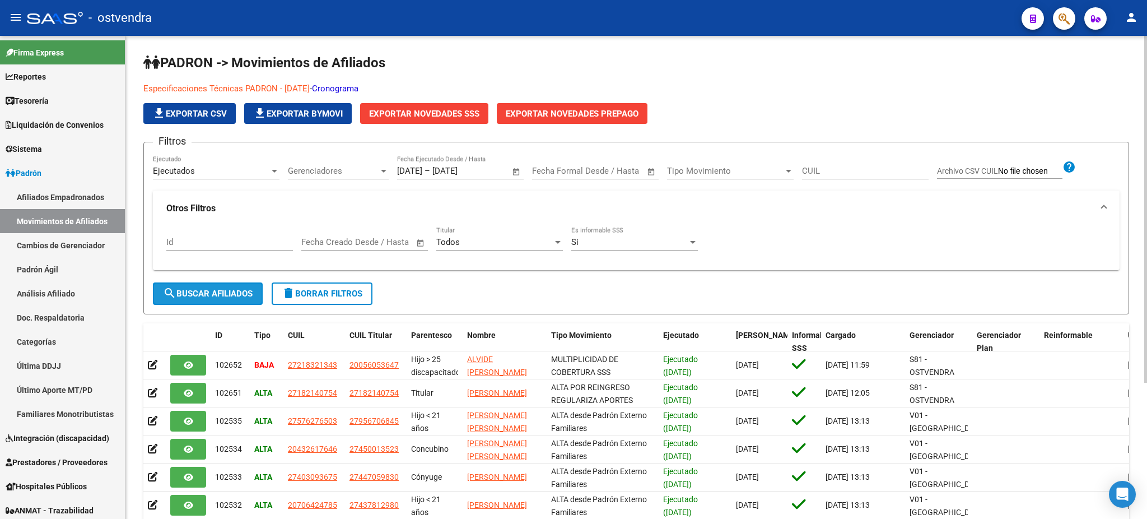
click at [241, 288] on span "search Buscar Afiliados" at bounding box center [208, 293] width 90 height 10
click at [458, 105] on button "Exportar Novedades SSS" at bounding box center [424, 113] width 128 height 21
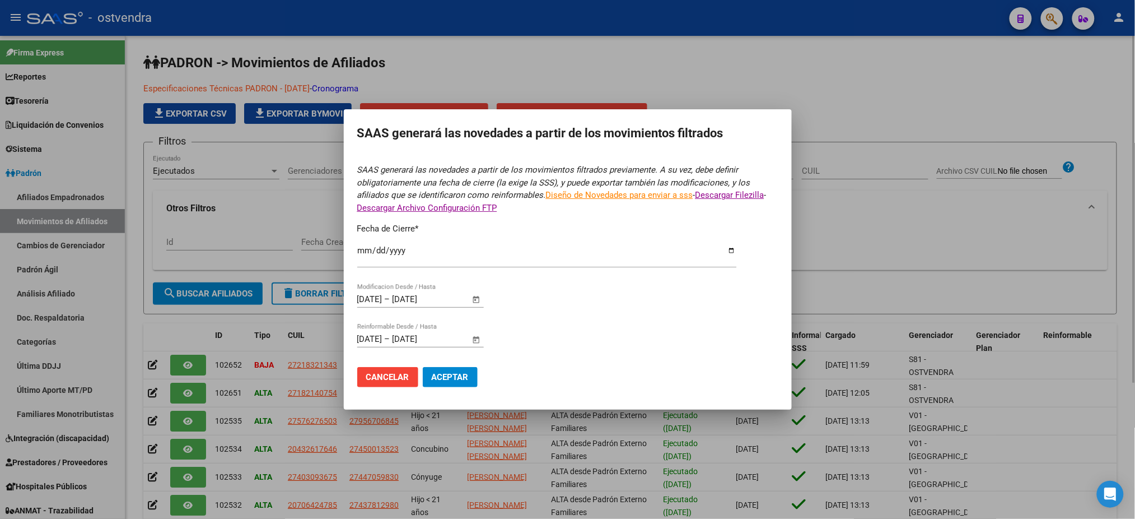
type input "[DATE]"
click at [733, 251] on input "[DATE]" at bounding box center [546, 255] width 379 height 18
click at [731, 251] on input "[DATE]" at bounding box center [546, 255] width 379 height 18
click at [622, 343] on form "SAAS generará las novedades a partir de los movimientos filtrados previamente. …" at bounding box center [567, 280] width 421 height 232
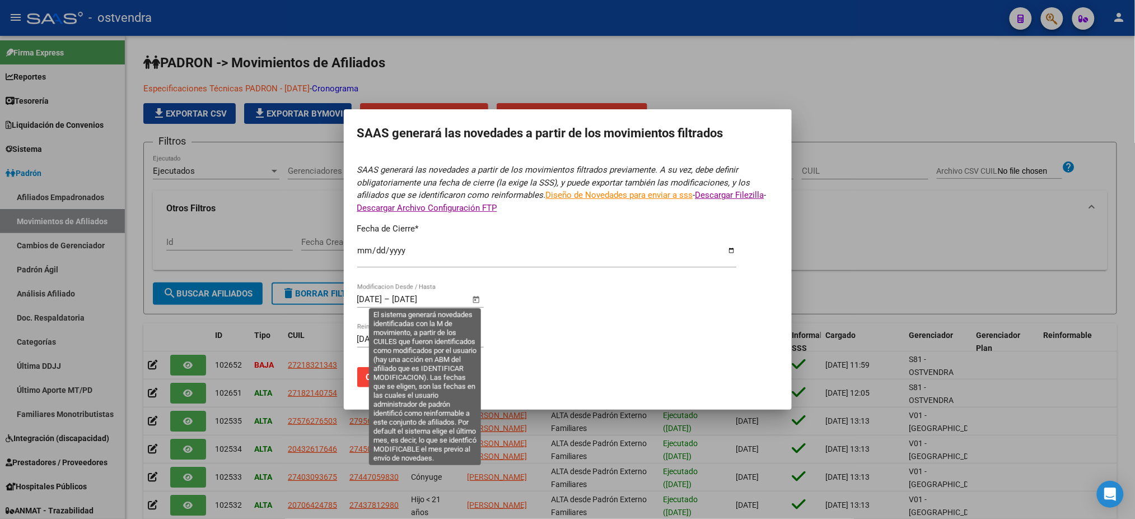
click at [475, 299] on span "Open calendar" at bounding box center [476, 299] width 27 height 27
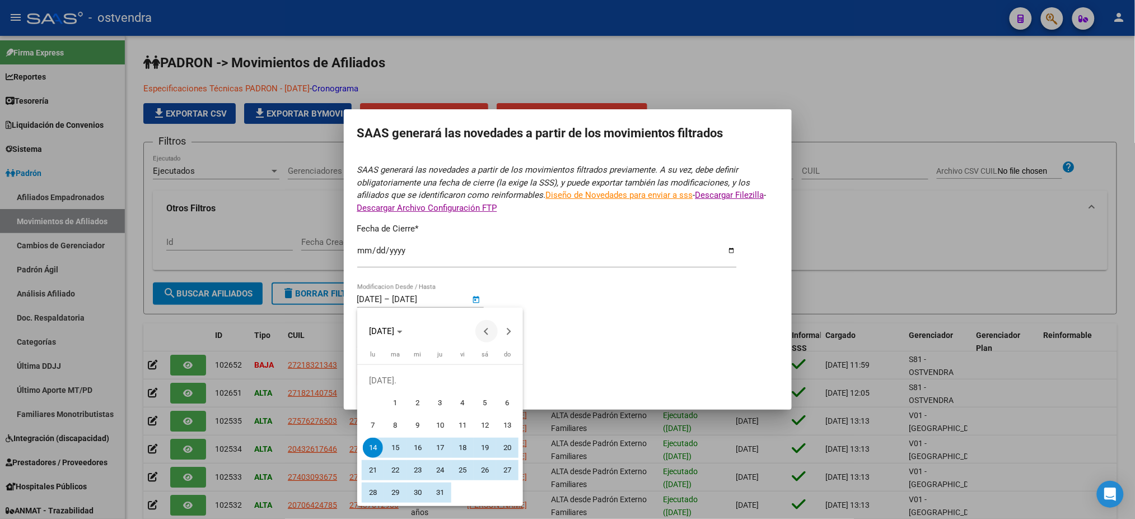
click at [488, 320] on span "Previous month" at bounding box center [486, 331] width 22 height 22
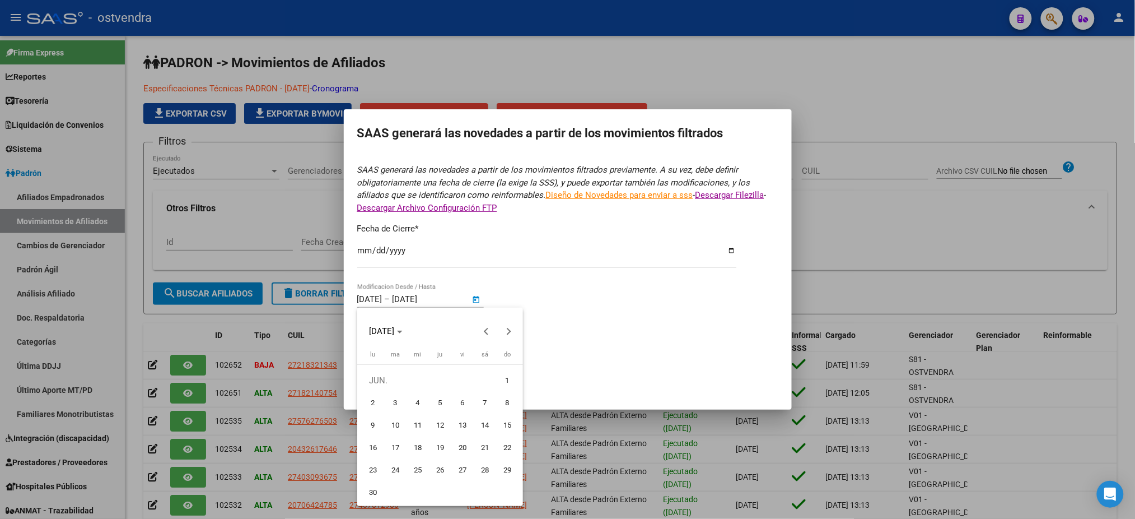
click at [507, 374] on span "1" at bounding box center [507, 380] width 20 height 20
type input "[DATE]"
click at [505, 330] on button "Next month" at bounding box center [509, 331] width 22 height 22
click at [443, 418] on span "14" at bounding box center [440, 425] width 20 height 20
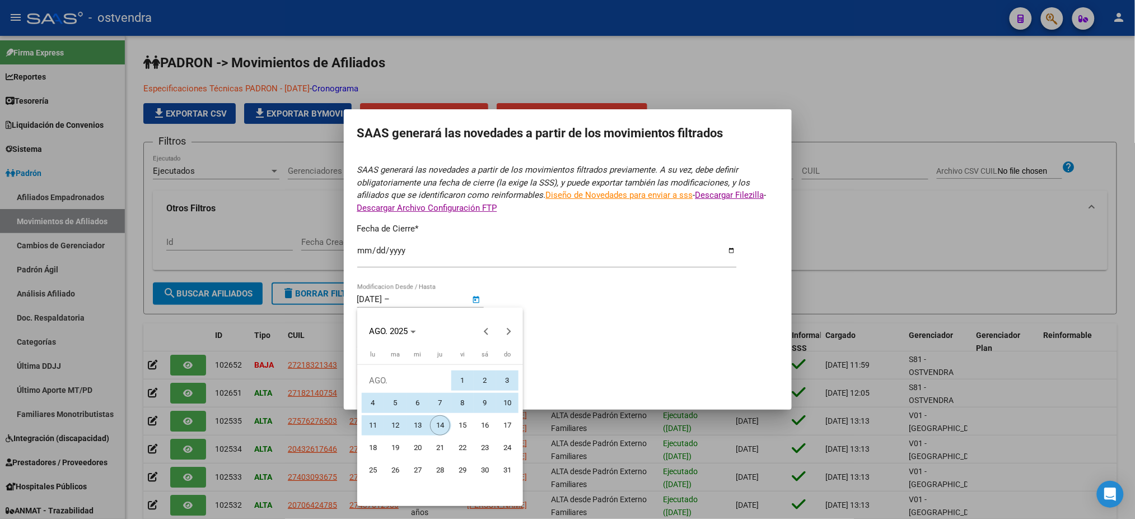
type input "[DATE]"
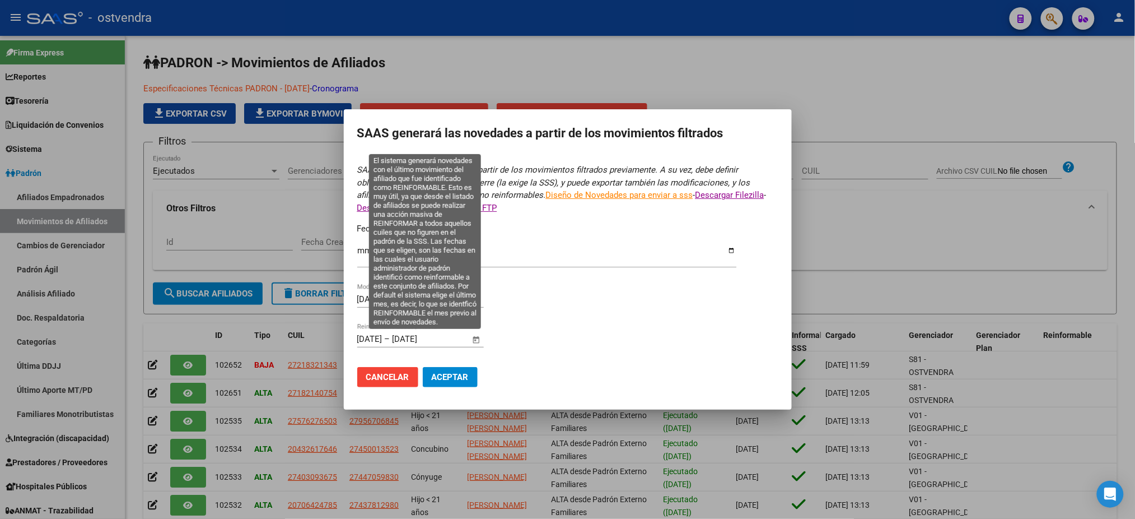
click at [479, 335] on span "Open calendar" at bounding box center [476, 339] width 27 height 27
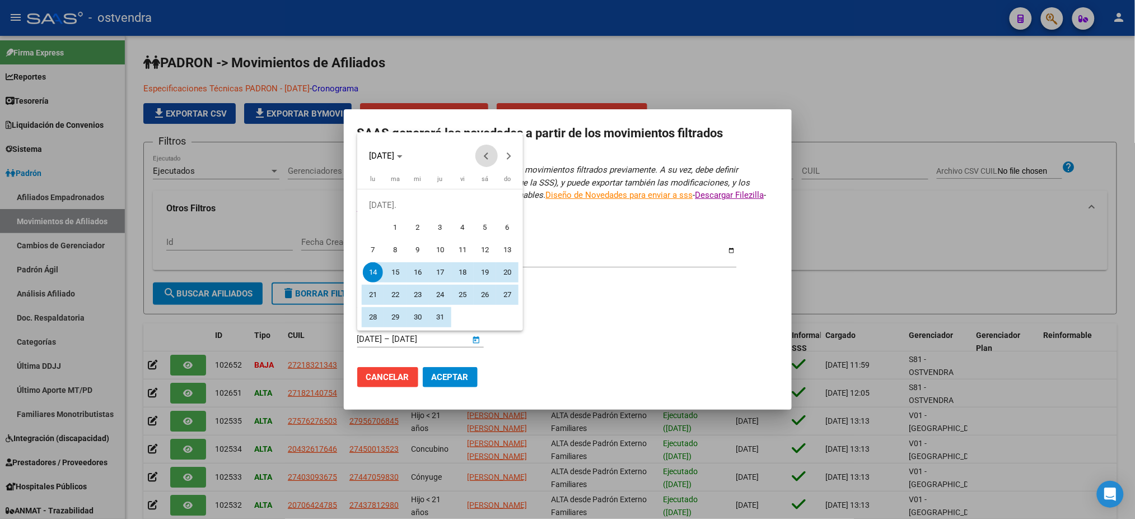
click at [488, 156] on button "Previous month" at bounding box center [486, 155] width 22 height 22
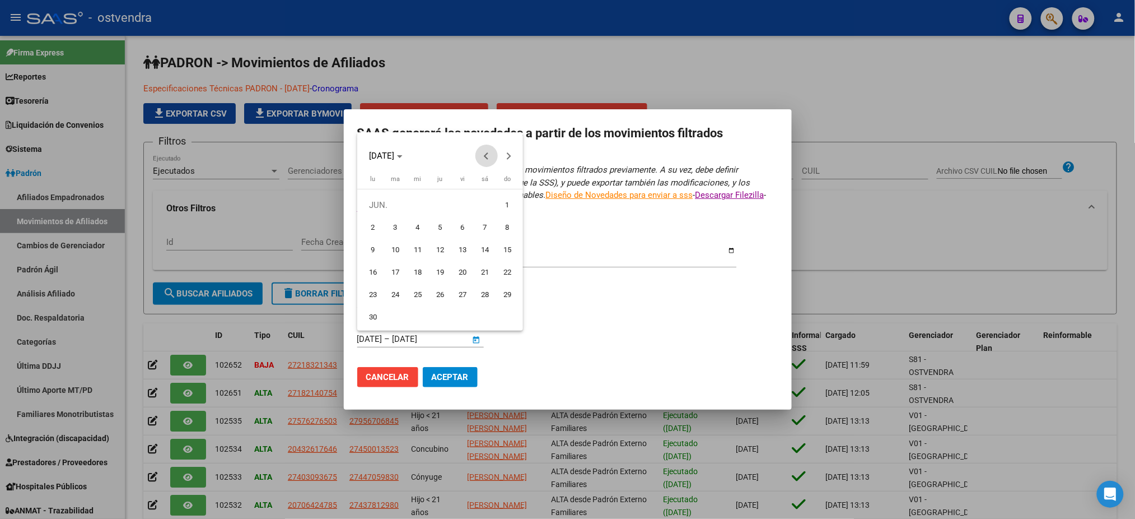
click at [488, 156] on button "Previous month" at bounding box center [486, 155] width 22 height 22
click at [508, 151] on span "Next month" at bounding box center [509, 155] width 22 height 22
click at [503, 208] on span "1" at bounding box center [507, 205] width 20 height 20
type input "[DATE]"
click at [504, 161] on span "Next month" at bounding box center [509, 155] width 22 height 22
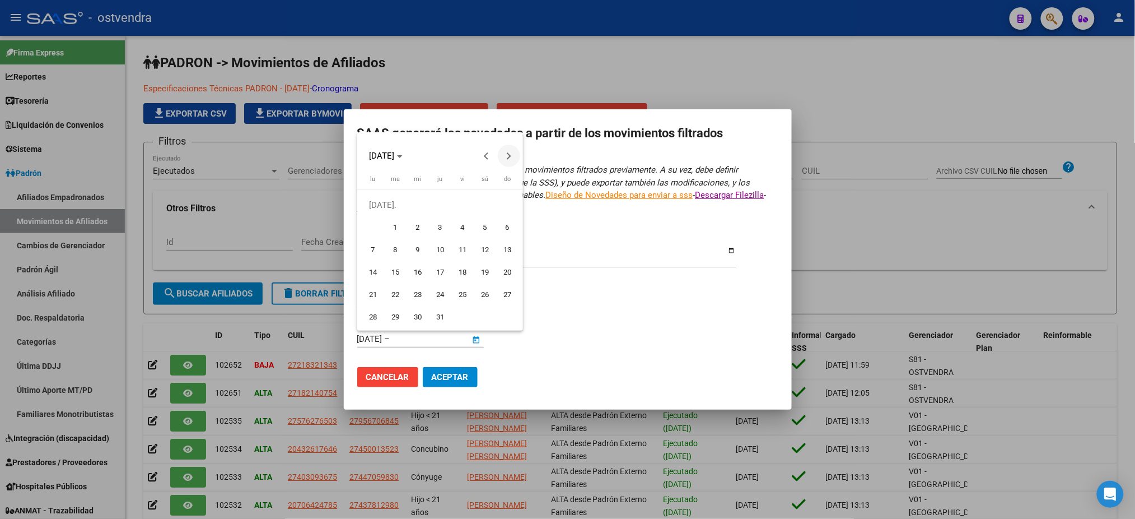
click at [504, 161] on span "Next month" at bounding box center [509, 155] width 22 height 22
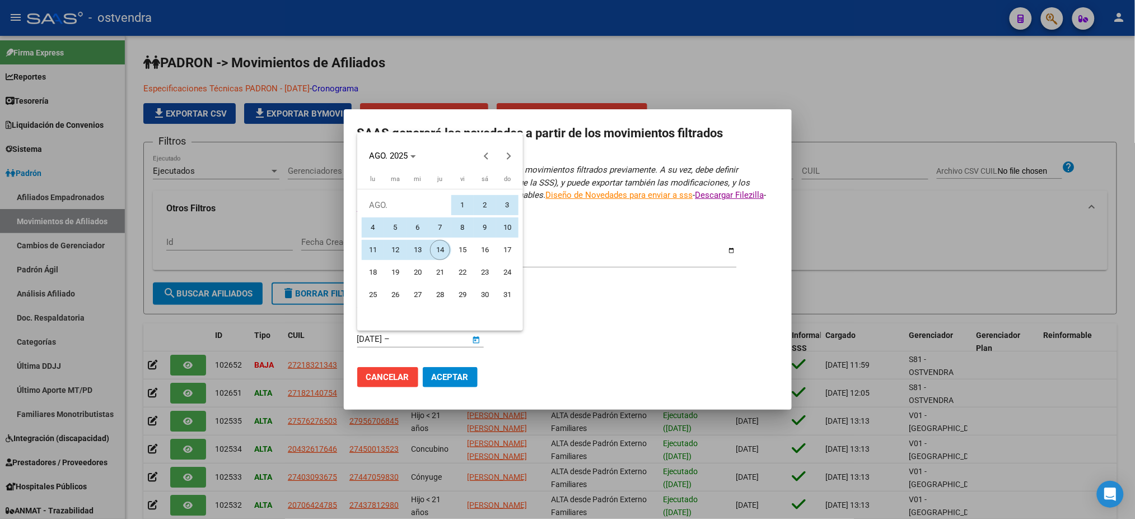
click at [443, 249] on span "14" at bounding box center [440, 250] width 20 height 20
type input "[DATE]"
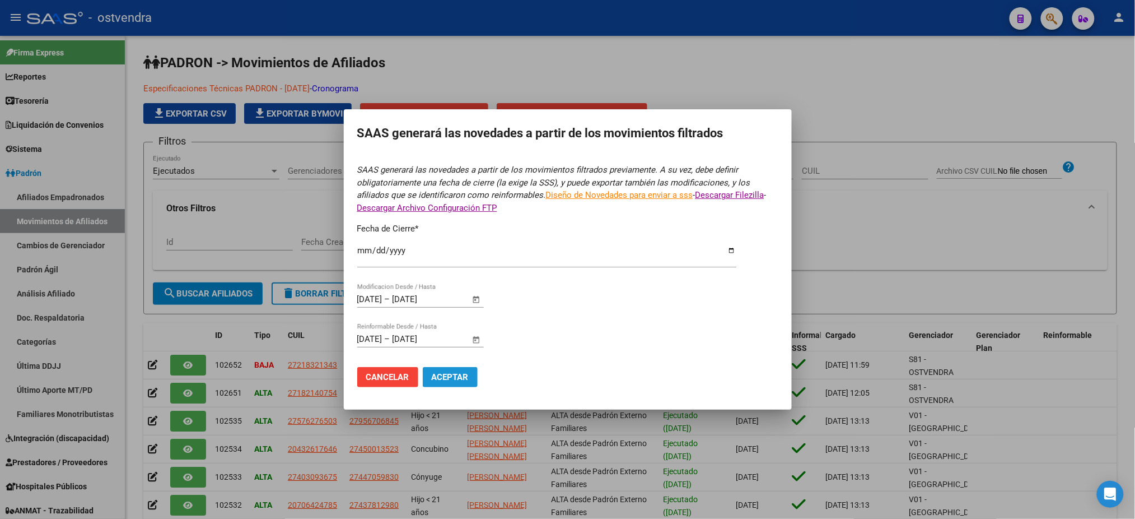
click at [468, 375] on span "Aceptar" at bounding box center [450, 377] width 37 height 10
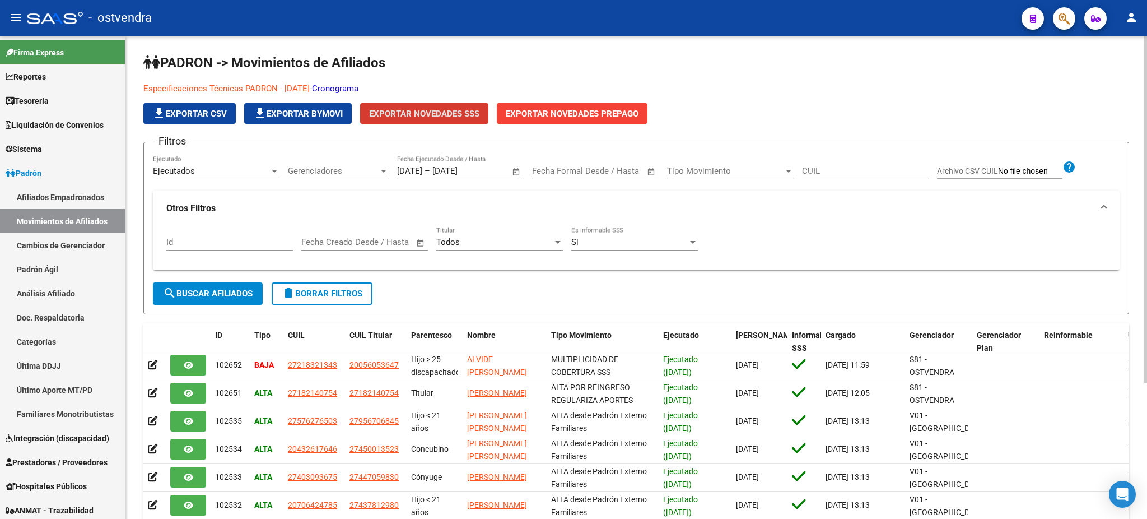
click at [1037, 63] on h1 "PADRON -> Movimientos de Afiliados" at bounding box center [636, 64] width 986 height 20
click at [310, 86] on link "Especificaciones Técnicas PADRON - [DATE]" at bounding box center [226, 88] width 166 height 10
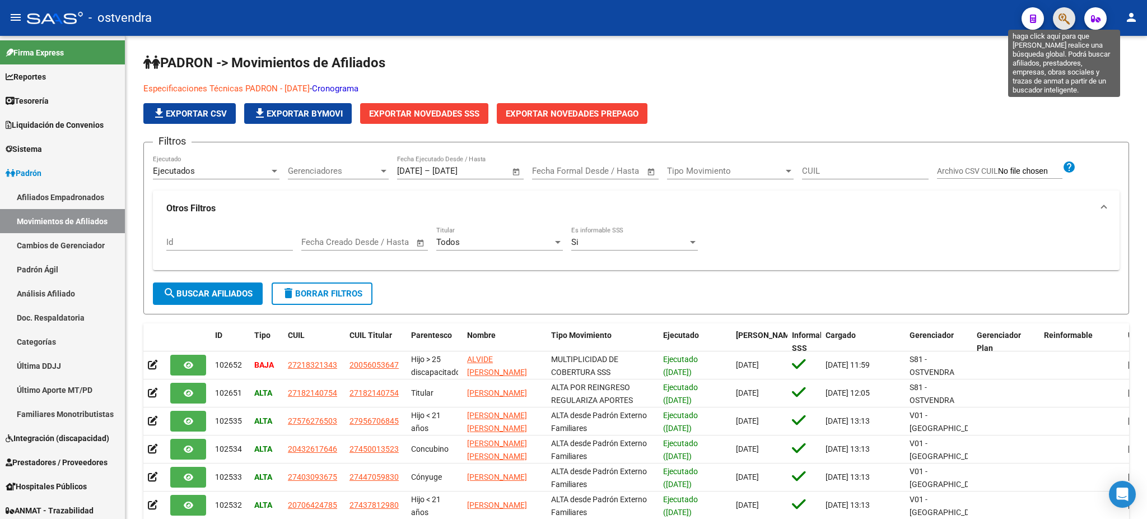
click at [1065, 16] on icon "button" at bounding box center [1064, 18] width 11 height 13
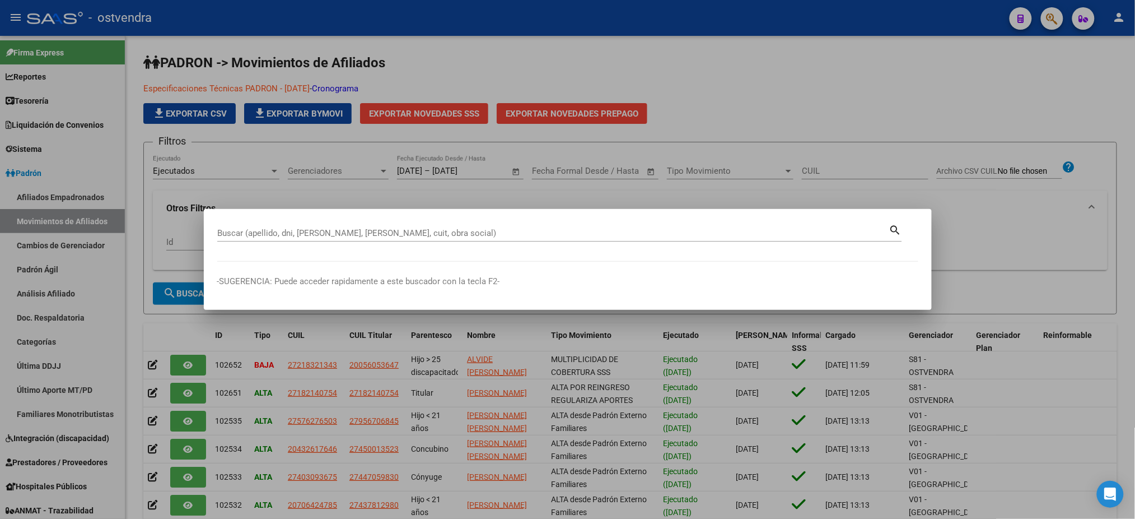
paste input "45288936"
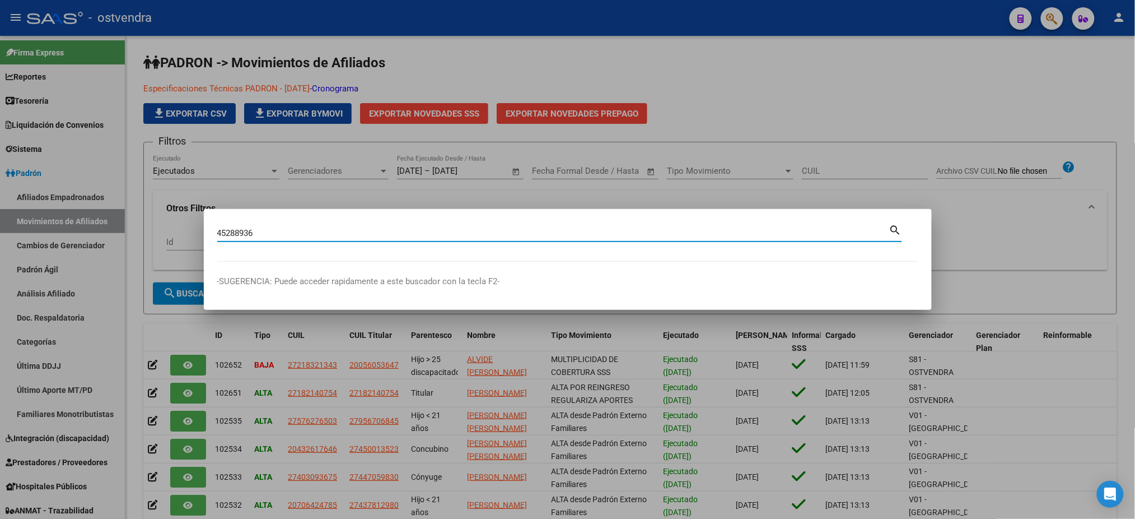
type input "45288936"
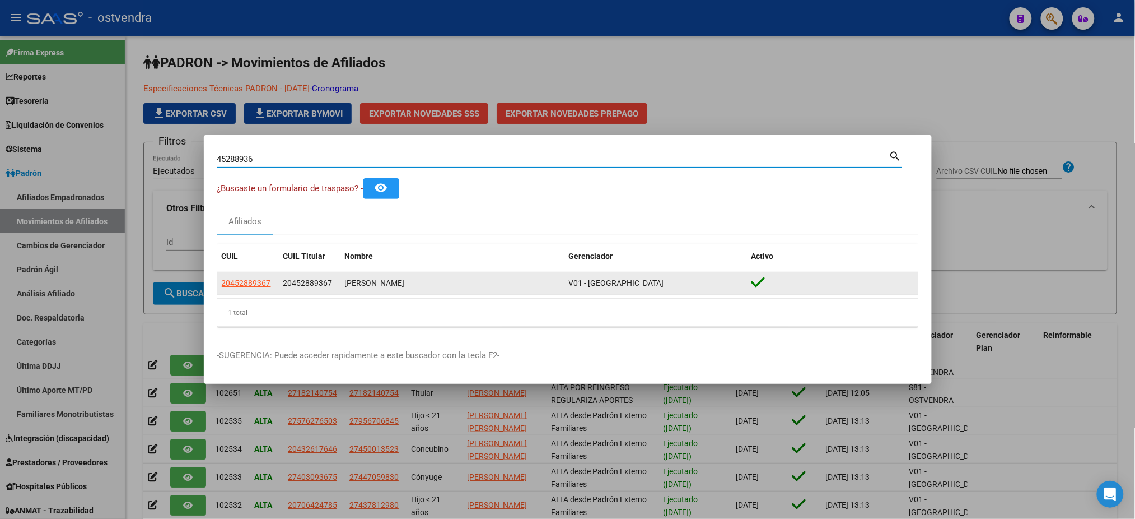
click at [217, 283] on datatable-body-cell "20452889367" at bounding box center [248, 283] width 62 height 22
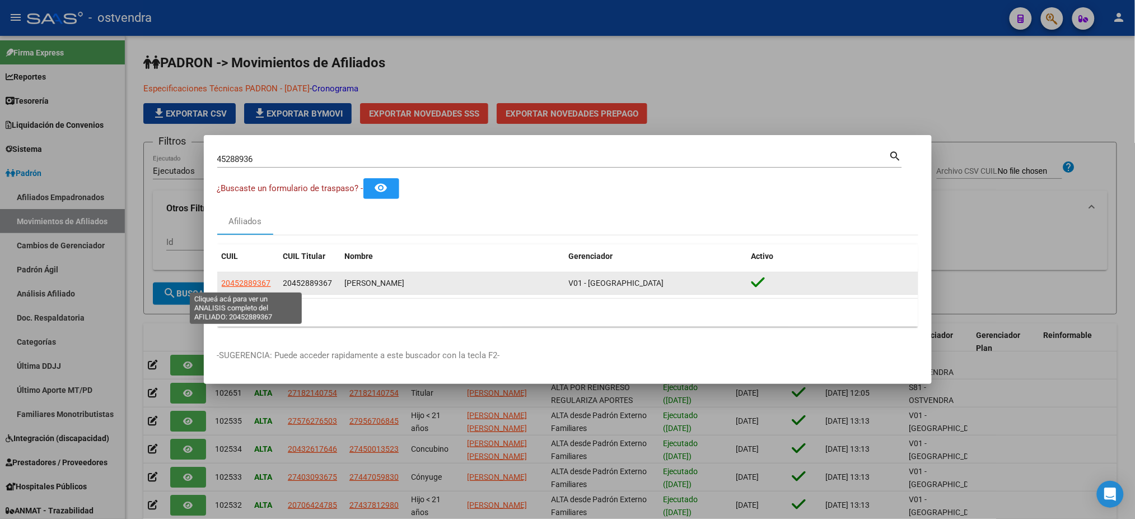
click at [229, 283] on span "20452889367" at bounding box center [246, 282] width 49 height 9
type textarea "20452889367"
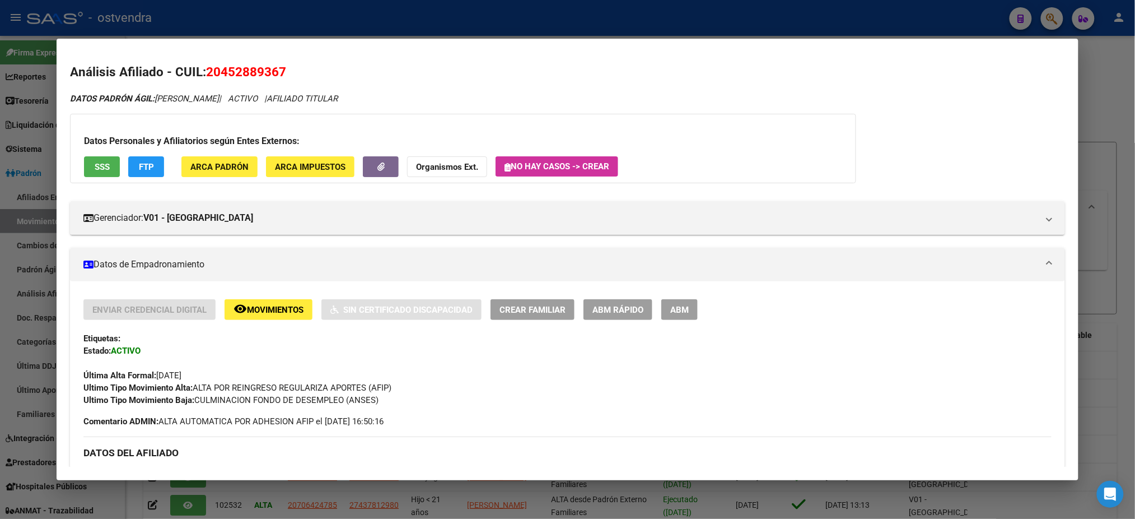
click at [97, 159] on button "SSS" at bounding box center [102, 166] width 36 height 21
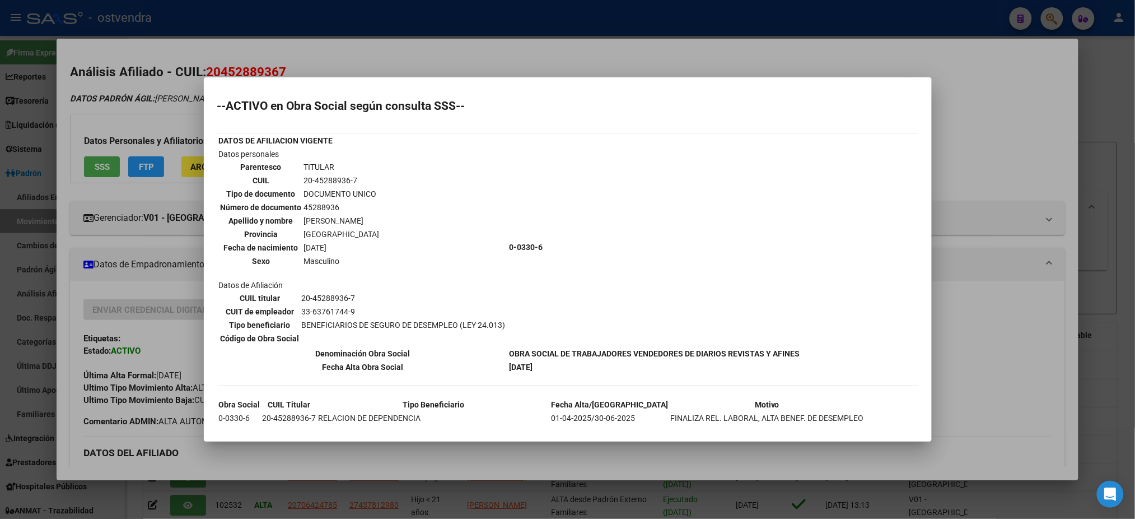
drag, startPoint x: 156, startPoint y: 113, endPoint x: 253, endPoint y: 116, distance: 97.5
click at [155, 111] on div at bounding box center [567, 259] width 1135 height 519
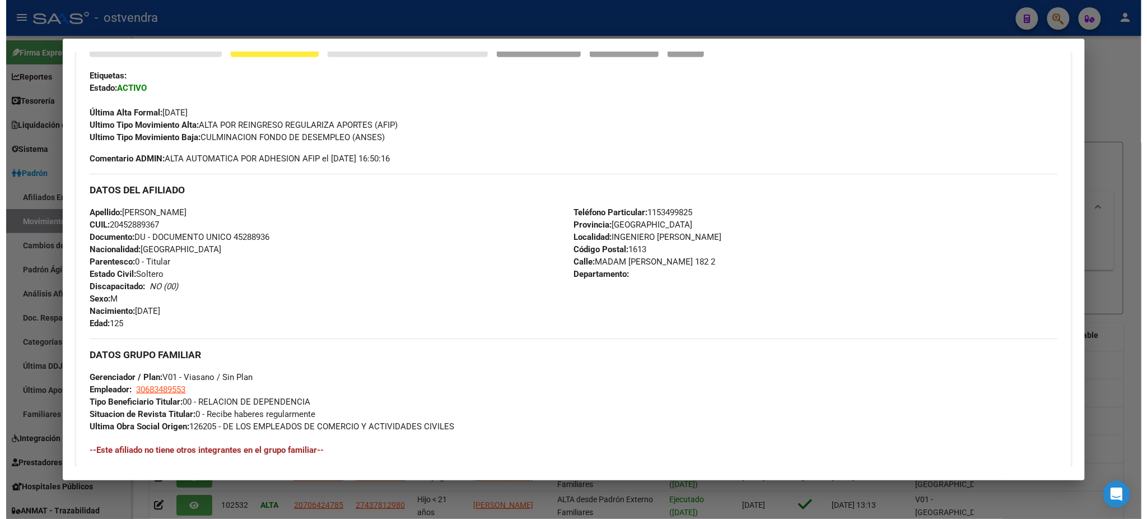
scroll to position [262, 0]
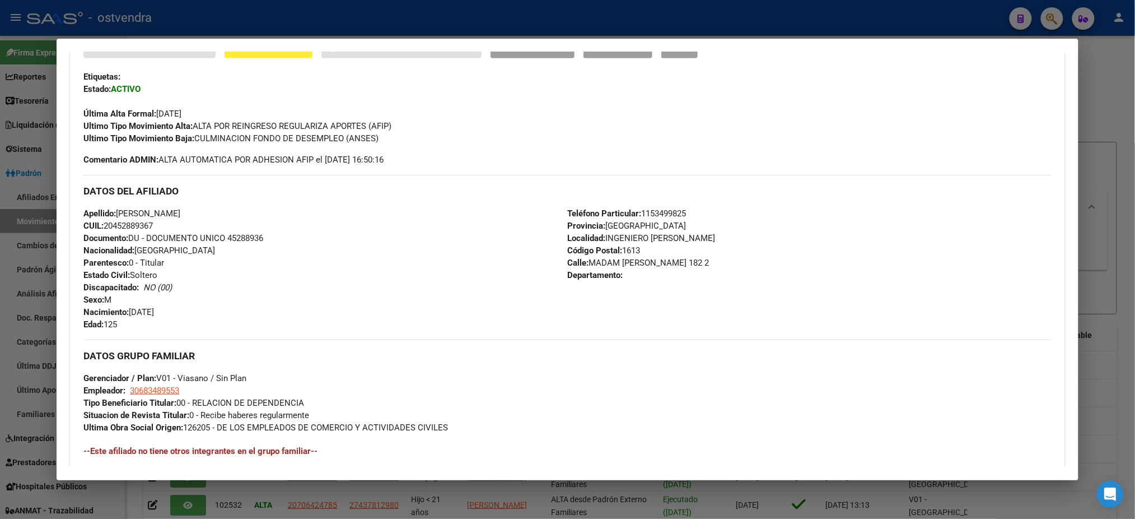
click at [676, 49] on mat-dialog-container "Análisis Afiliado - CUIL: 20452889367 DATOS PADRÓN ÁGIL: [PERSON_NAME] | ACTIVO…" at bounding box center [568, 259] width 1022 height 441
click at [682, 53] on button "ABM" at bounding box center [679, 48] width 36 height 21
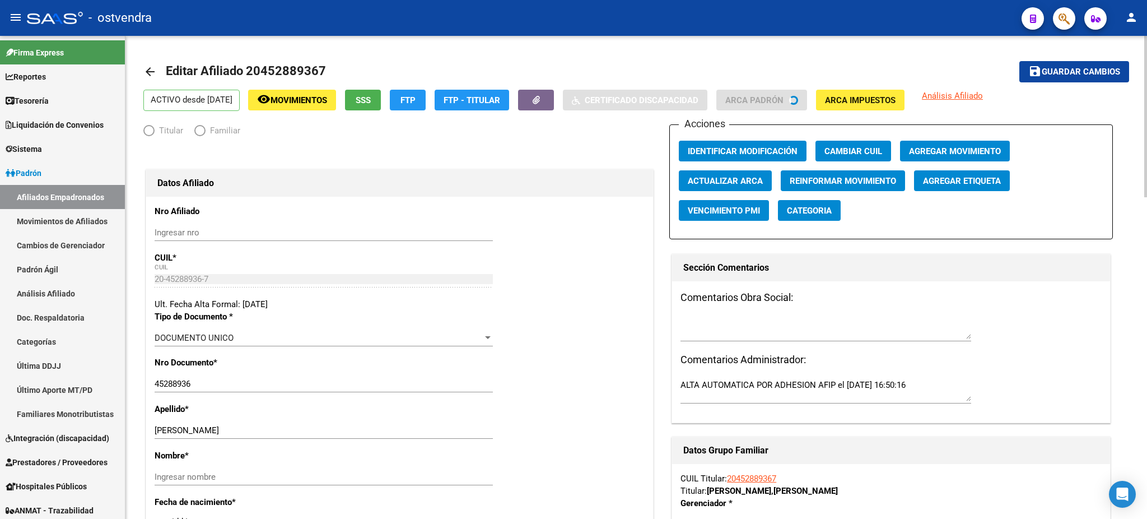
radio input "true"
type input "30-68348955-3"
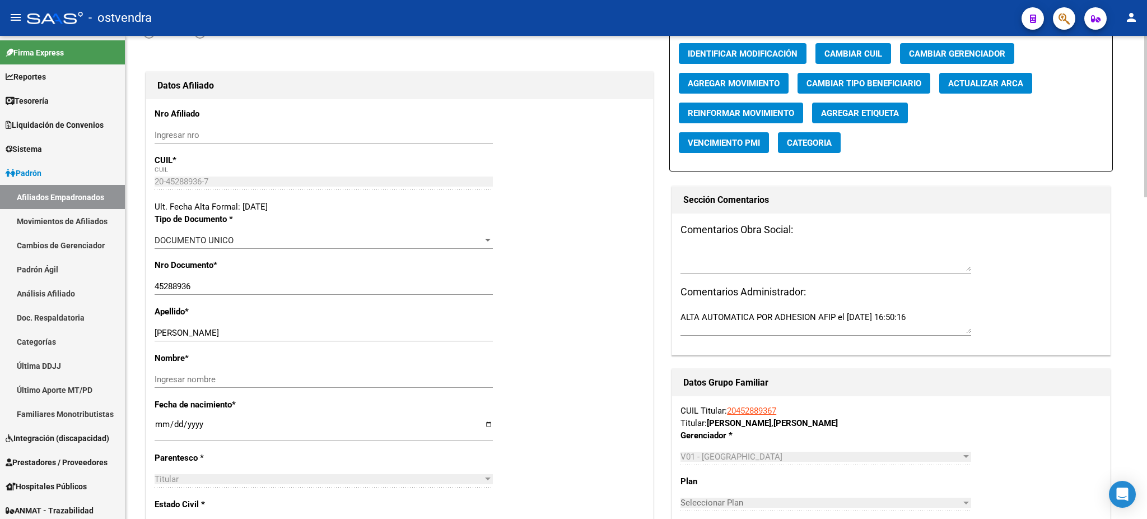
scroll to position [100, 0]
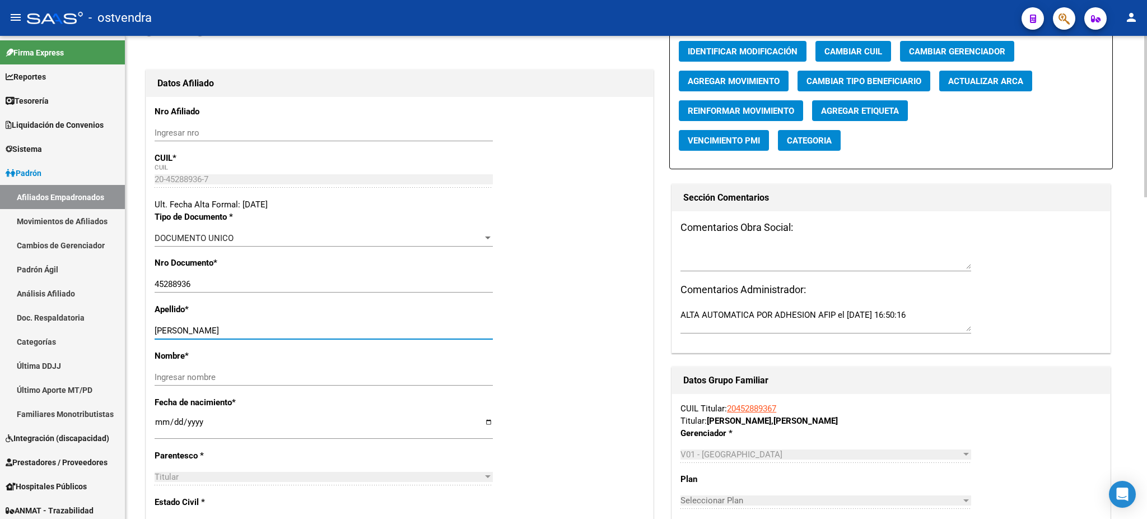
drag, startPoint x: 187, startPoint y: 330, endPoint x: 311, endPoint y: 329, distance: 124.3
click at [311, 323] on div "[PERSON_NAME] Ingresar apellido" at bounding box center [324, 330] width 338 height 17
click at [272, 372] on input "Ingresar nombre" at bounding box center [324, 377] width 338 height 10
paste input "[PERSON_NAME]"
type input "[PERSON_NAME]"
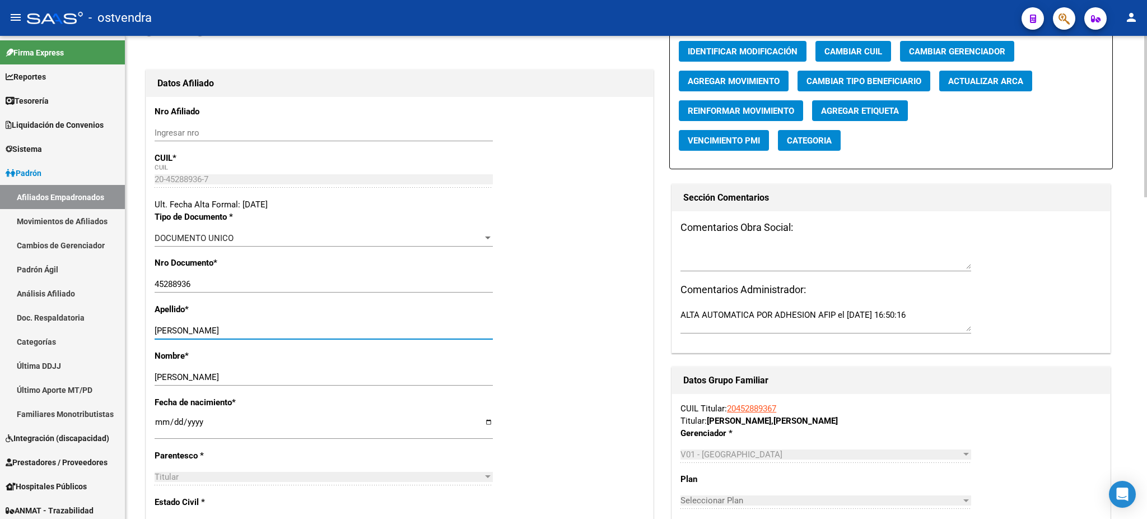
drag, startPoint x: 191, startPoint y: 327, endPoint x: 350, endPoint y: 335, distance: 159.3
click at [350, 335] on div "[PERSON_NAME] Ingresar apellido" at bounding box center [324, 330] width 338 height 17
type input "[PERSON_NAME]"
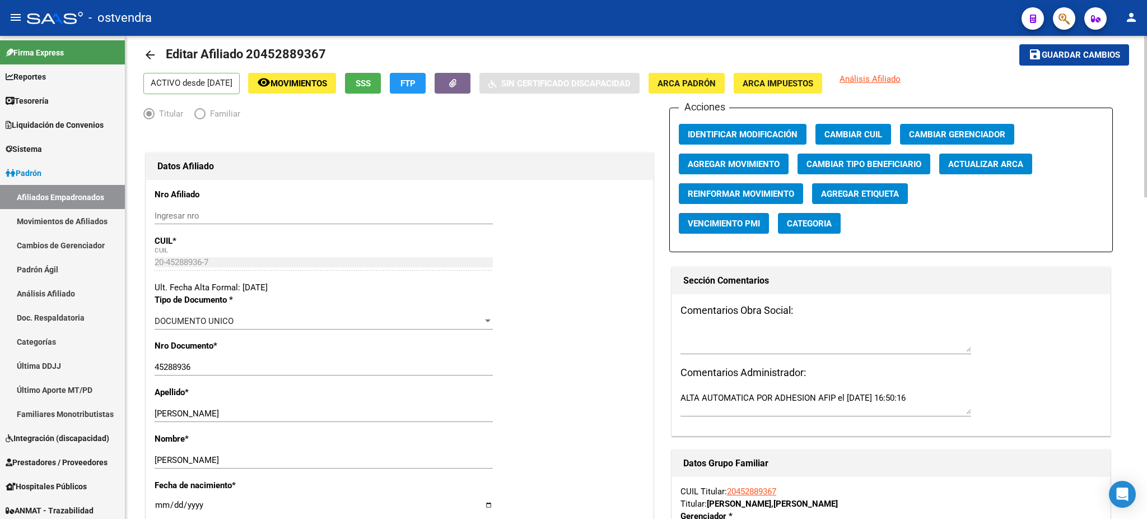
scroll to position [0, 0]
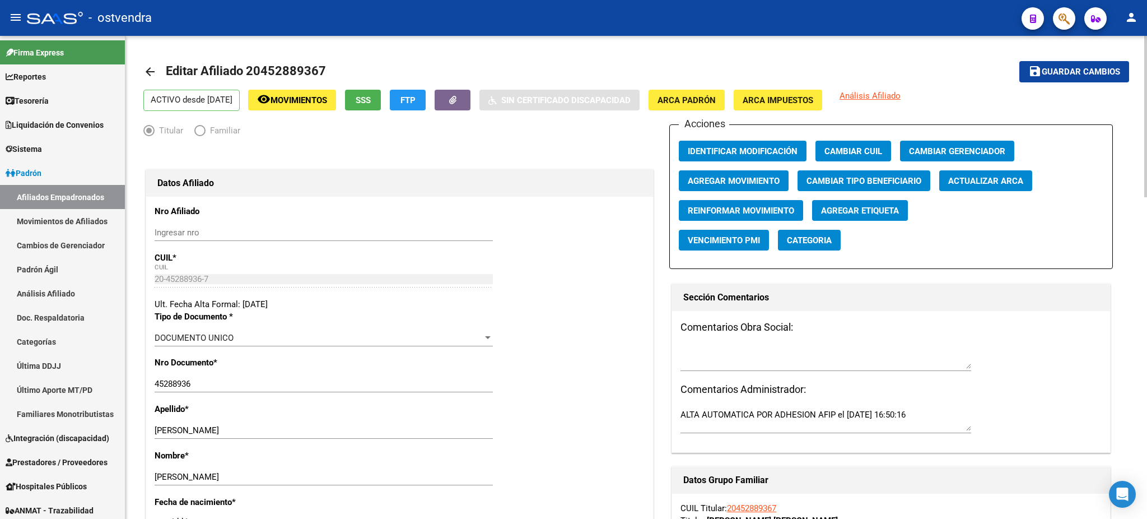
click at [716, 96] on span "ARCA Padrón" at bounding box center [687, 100] width 58 height 10
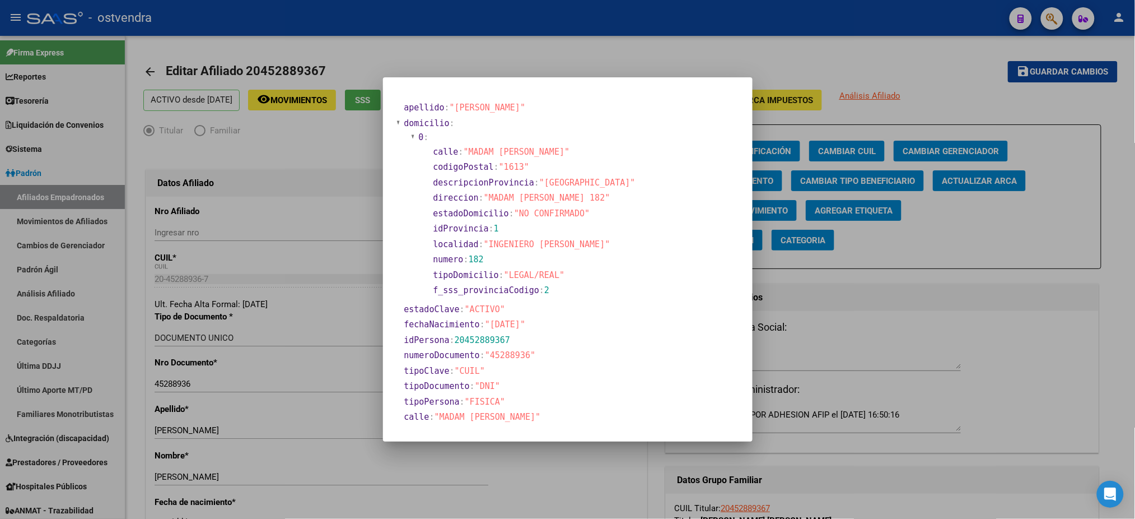
click at [470, 52] on div at bounding box center [567, 259] width 1135 height 519
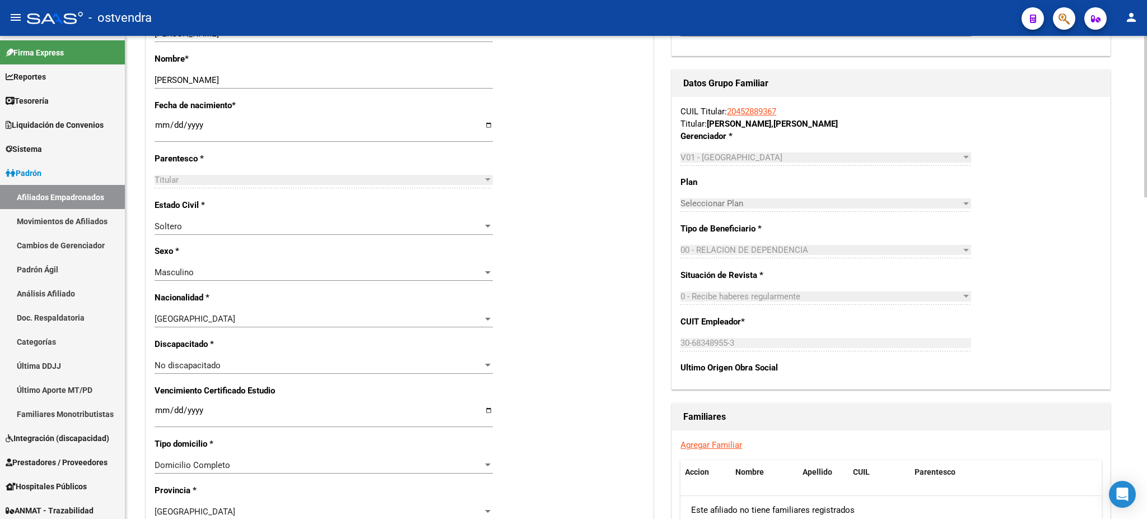
scroll to position [398, 0]
click at [161, 122] on input "[DATE]" at bounding box center [324, 128] width 338 height 18
type input "[DATE]"
click at [630, 157] on div "Nro Afiliado Ingresar nro CUIL * 20-45288936-7 CUIL ARCA Padrón Ult. Fecha Alta…" at bounding box center [399, 399] width 507 height 1202
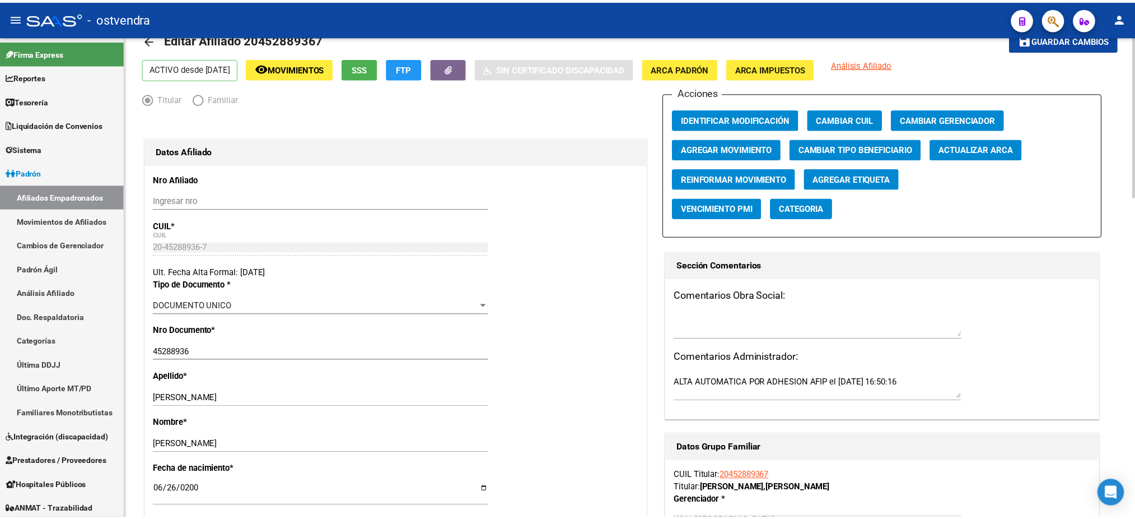
scroll to position [0, 0]
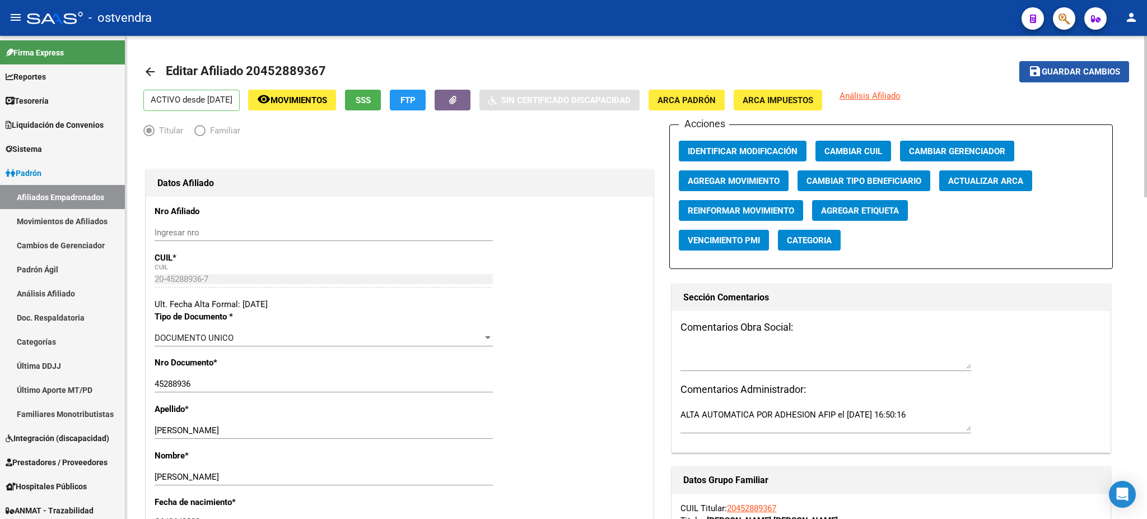
click at [1081, 76] on span "Guardar cambios" at bounding box center [1081, 72] width 78 height 10
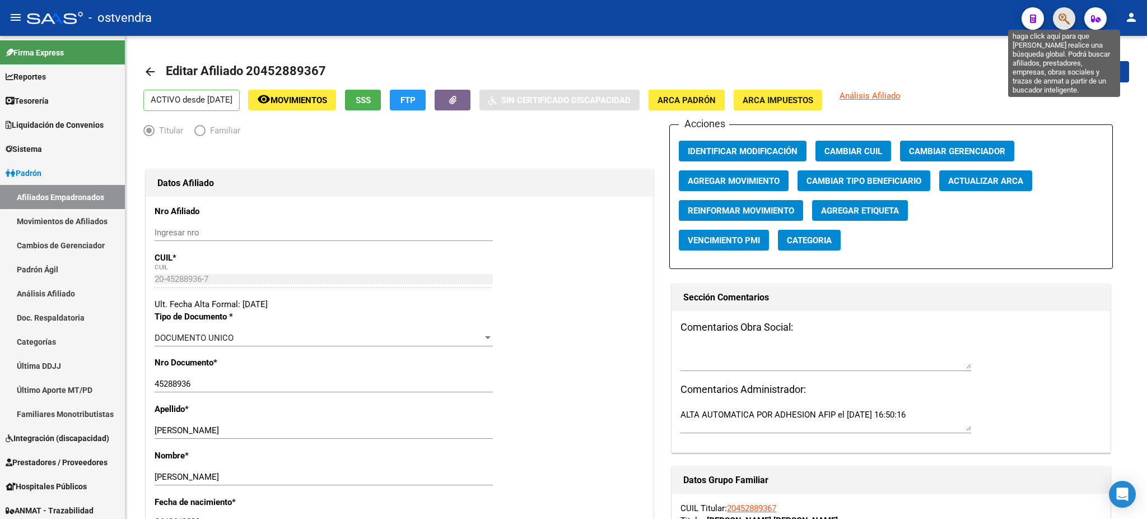
click at [1067, 19] on icon "button" at bounding box center [1064, 18] width 11 height 13
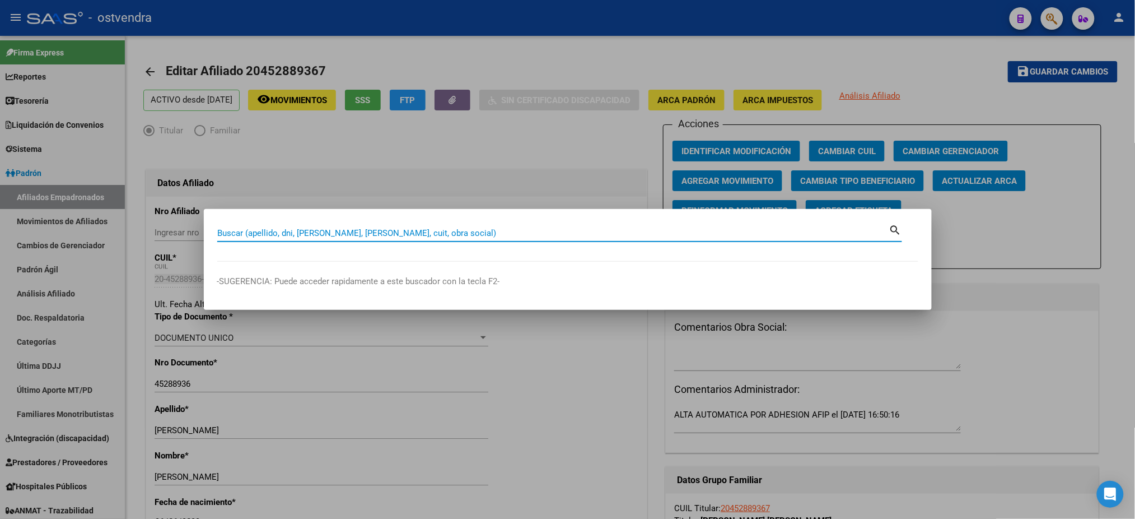
paste input "44198163"
type input "44198163"
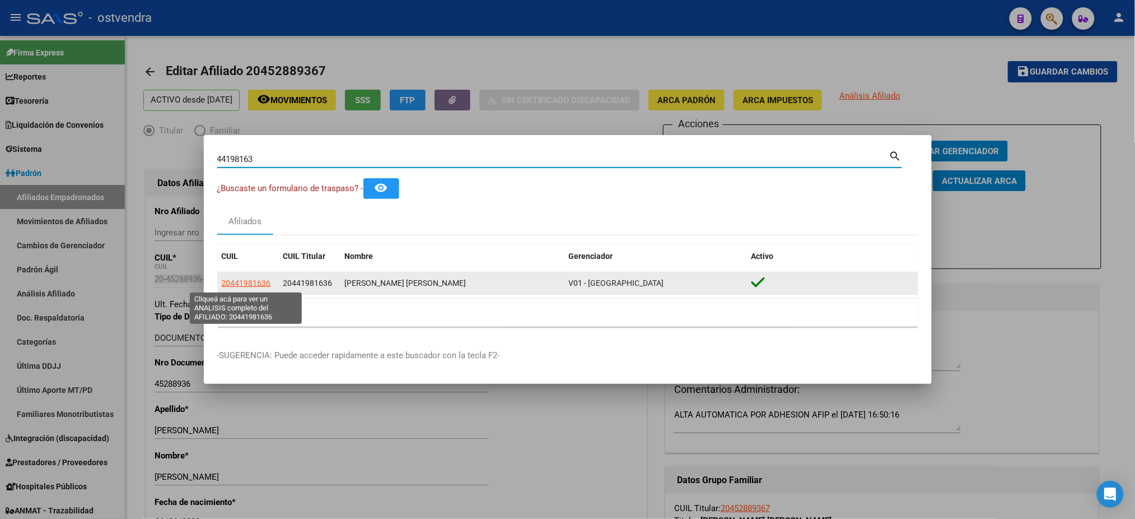
click at [258, 283] on span "20441981636" at bounding box center [246, 282] width 49 height 9
type textarea "20441981636"
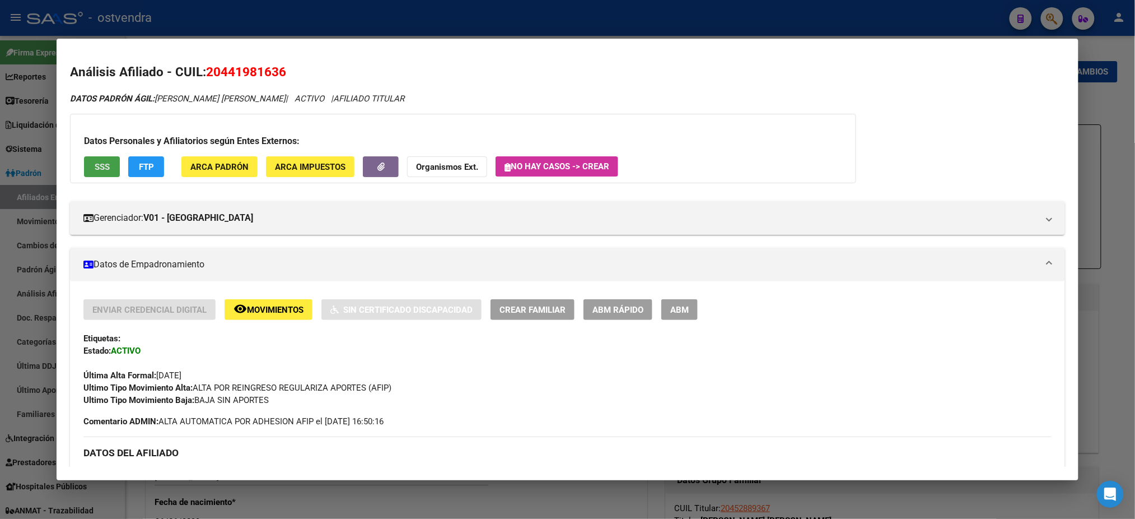
click at [95, 170] on span "SSS" at bounding box center [102, 167] width 15 height 10
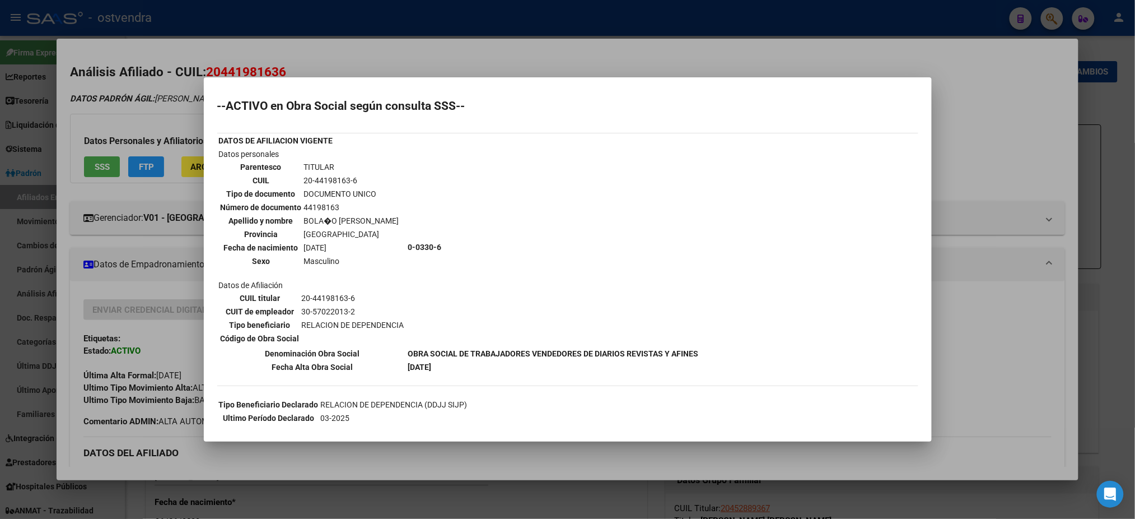
click at [137, 138] on div at bounding box center [567, 259] width 1135 height 519
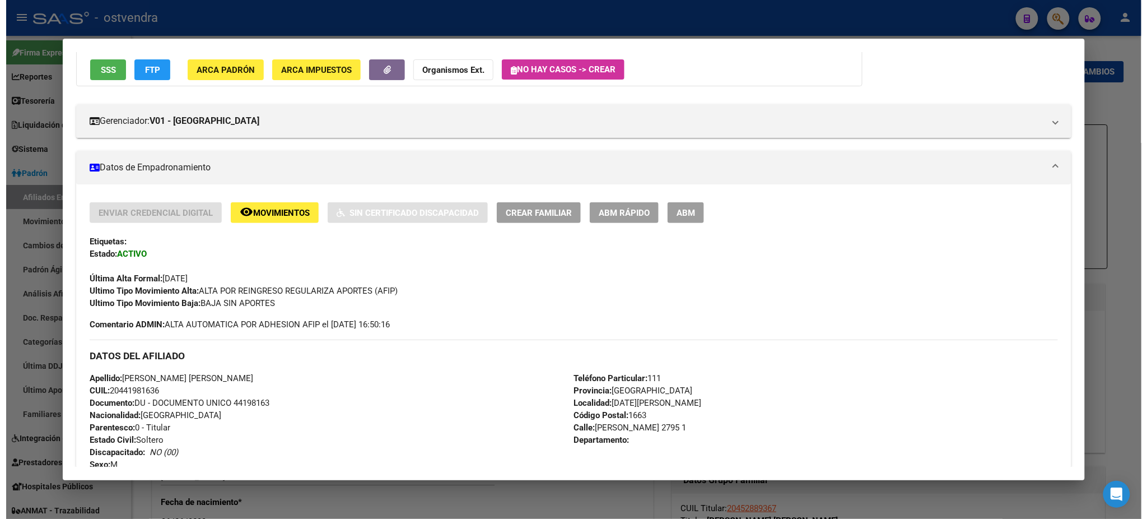
scroll to position [100, 0]
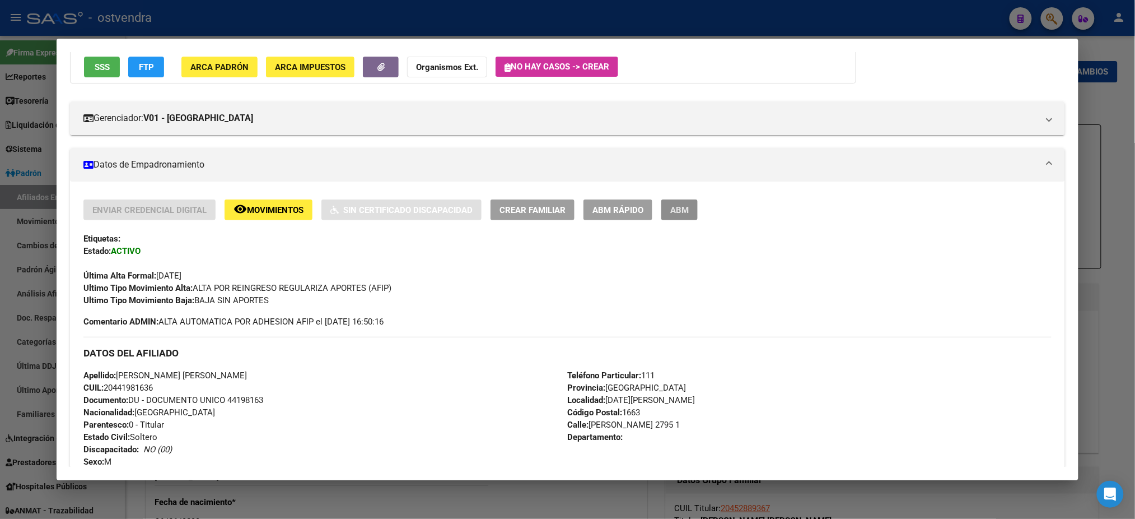
click at [671, 207] on span "ABM" at bounding box center [679, 210] width 18 height 10
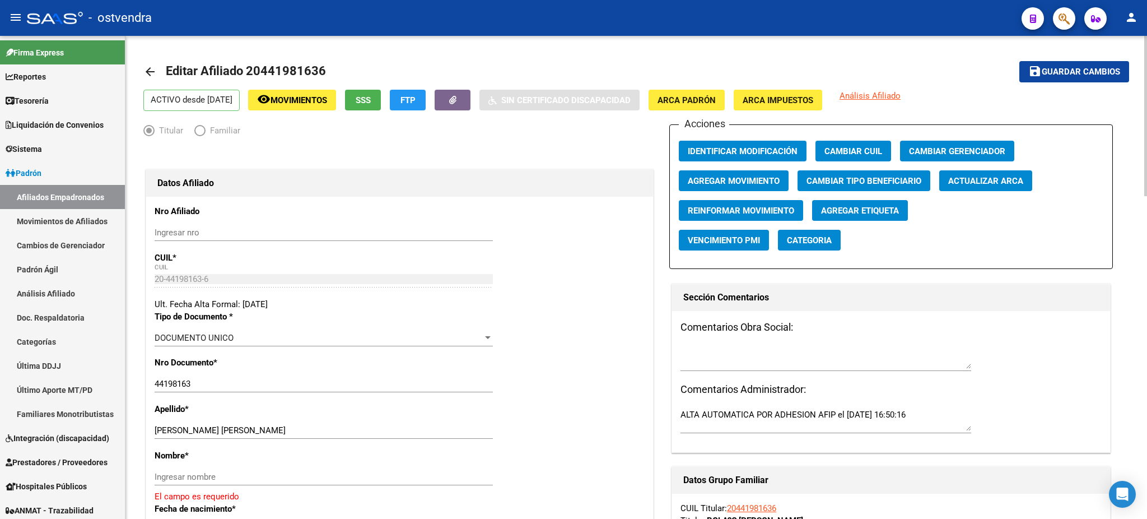
click at [716, 95] on span "ARCA Padrón" at bounding box center [687, 100] width 58 height 10
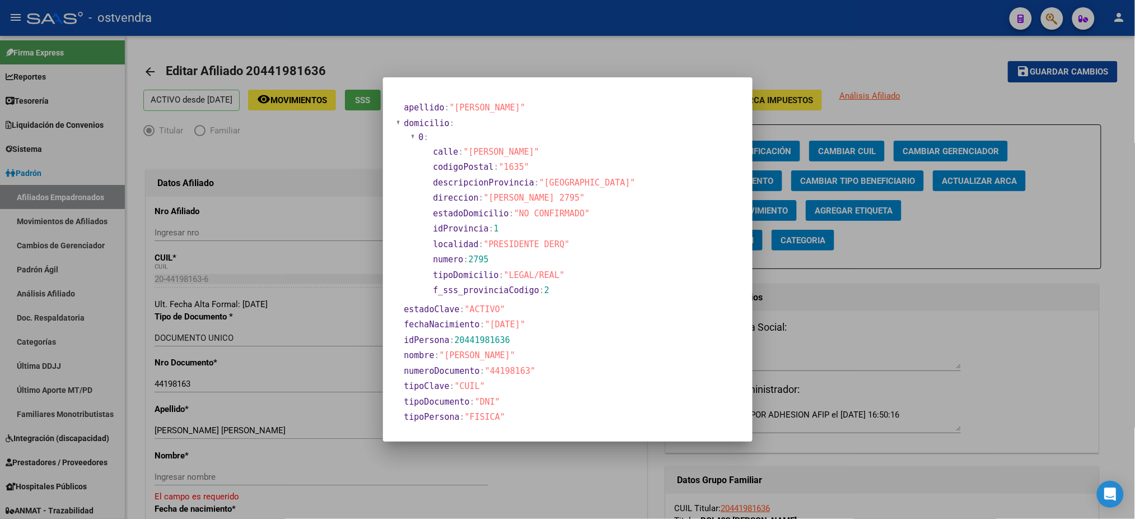
click at [578, 46] on div at bounding box center [567, 259] width 1135 height 519
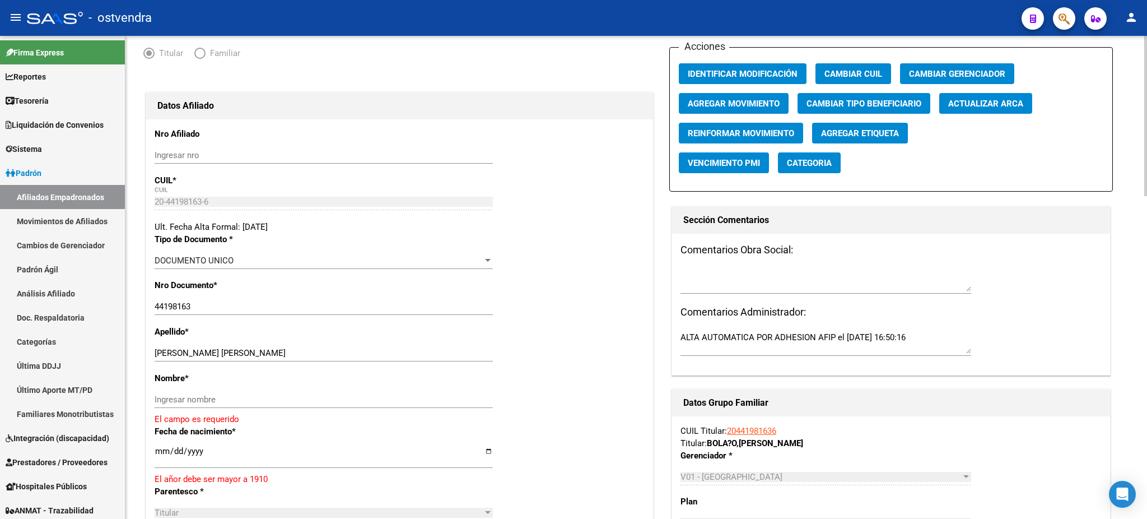
scroll to position [299, 0]
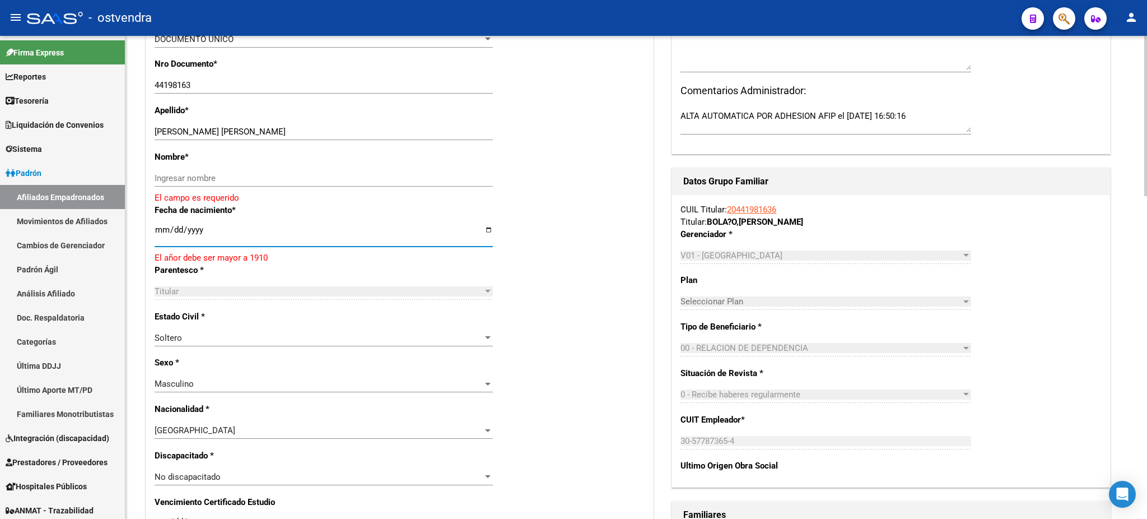
click at [162, 226] on input "[DATE]" at bounding box center [324, 234] width 338 height 18
type input "[DATE]"
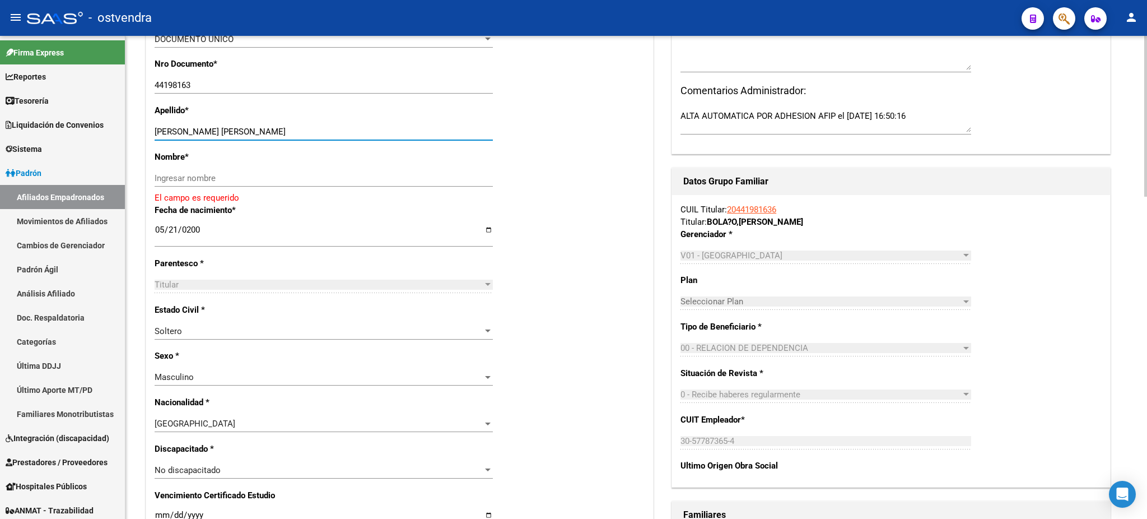
drag, startPoint x: 190, startPoint y: 131, endPoint x: 339, endPoint y: 144, distance: 149.6
click at [350, 129] on input "[PERSON_NAME] [PERSON_NAME]" at bounding box center [324, 132] width 338 height 10
drag, startPoint x: 326, startPoint y: 175, endPoint x: 298, endPoint y: 166, distance: 29.4
click at [326, 175] on input "Ingresar nombre" at bounding box center [324, 178] width 338 height 10
paste input "[PERSON_NAME]"
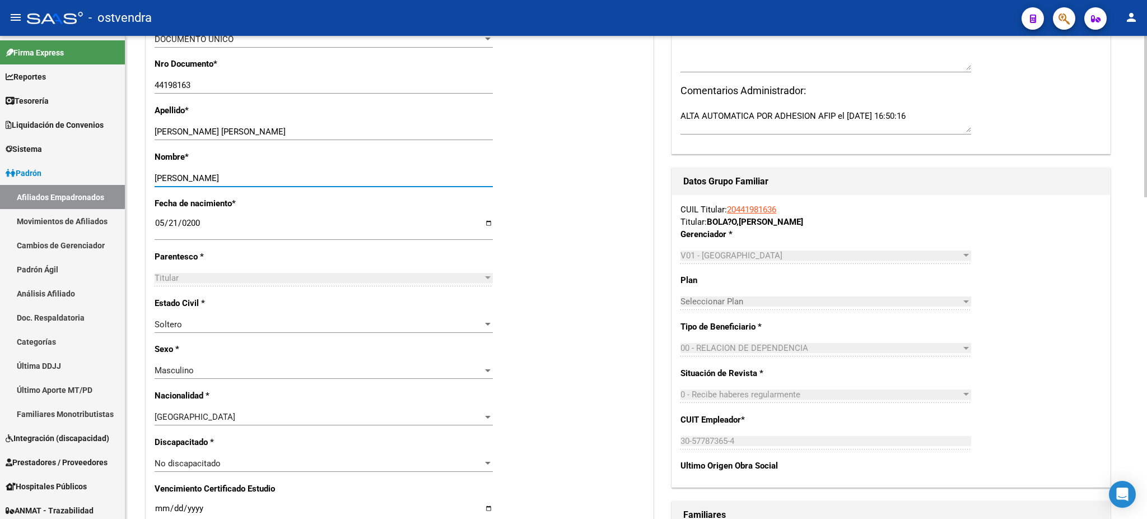
type input "[PERSON_NAME]"
drag, startPoint x: 185, startPoint y: 130, endPoint x: 363, endPoint y: 120, distance: 178.4
click at [363, 120] on div "Apellido * [PERSON_NAME] [PERSON_NAME] apellido" at bounding box center [400, 127] width 490 height 46
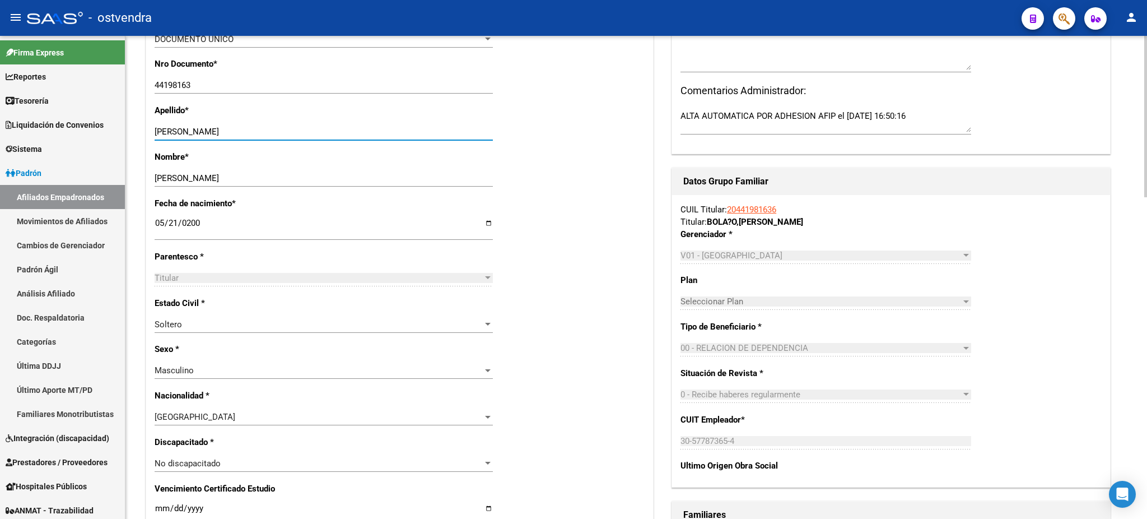
type input "[PERSON_NAME]"
click at [588, 134] on div "Apellido * [PERSON_NAME] Ingresar apellido" at bounding box center [400, 127] width 490 height 46
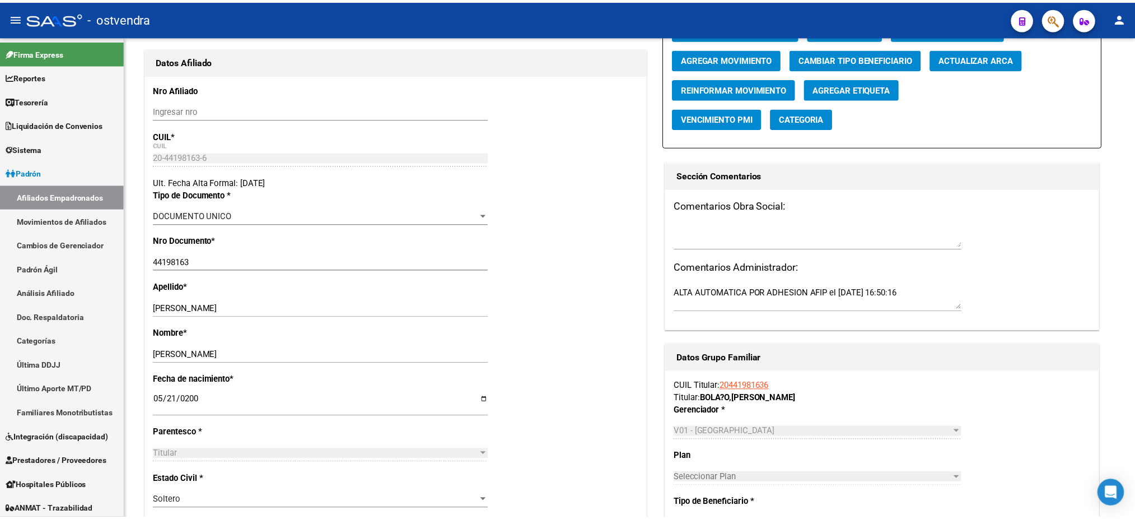
scroll to position [0, 0]
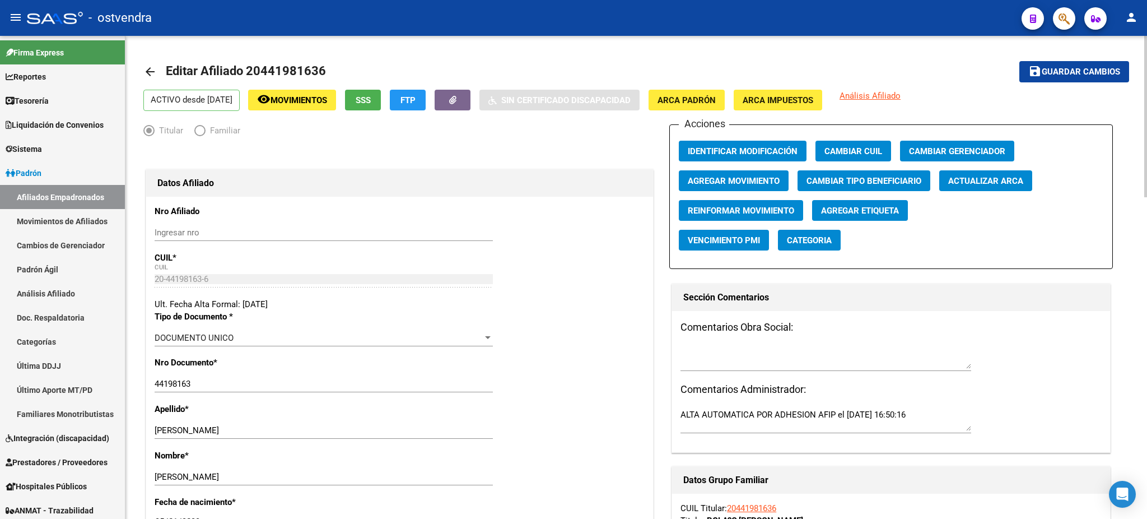
click at [1059, 64] on button "save Guardar cambios" at bounding box center [1074, 71] width 110 height 21
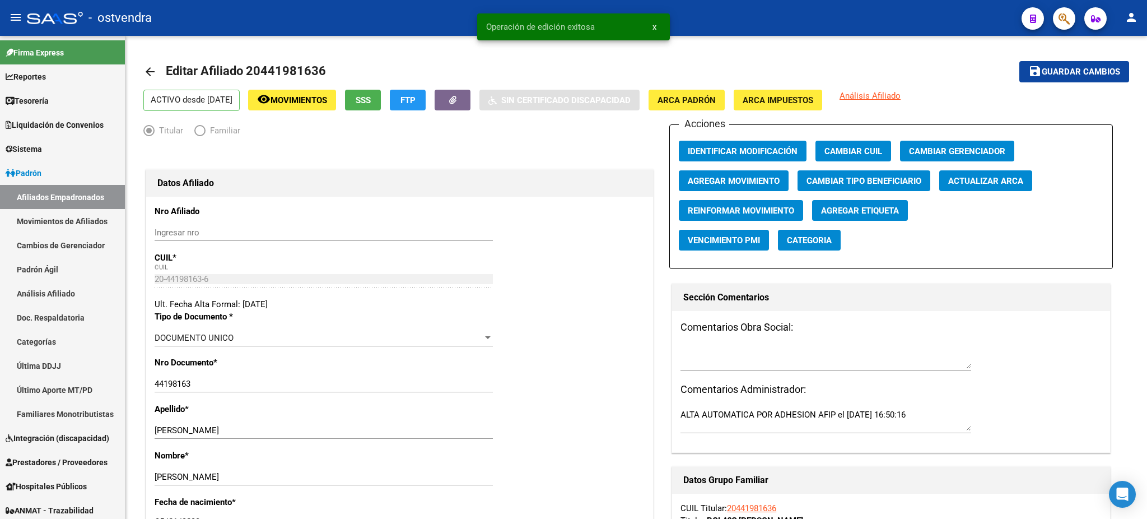
click at [1064, 25] on span "button" at bounding box center [1064, 18] width 11 height 23
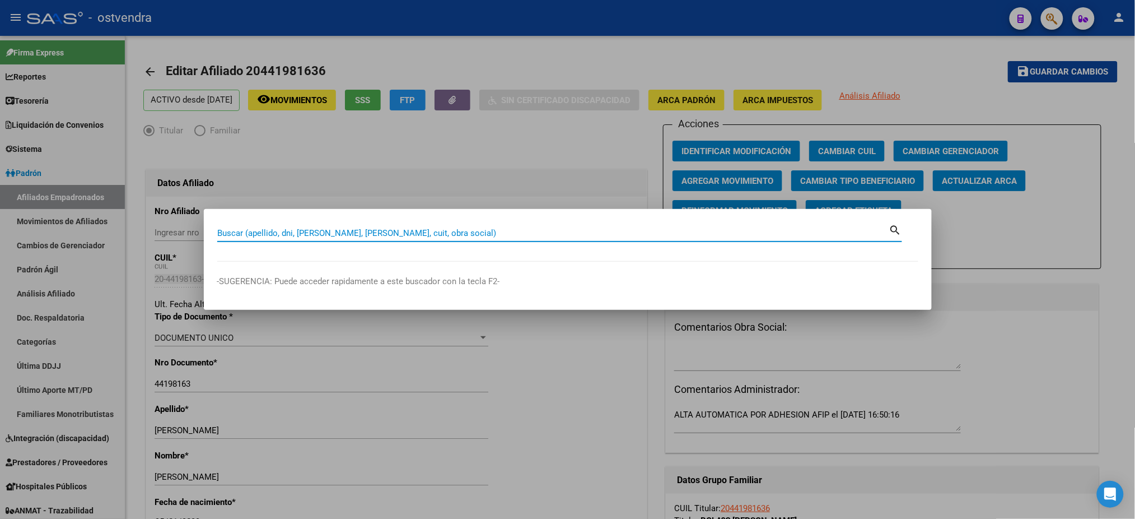
paste input "44884375"
type input "44884375"
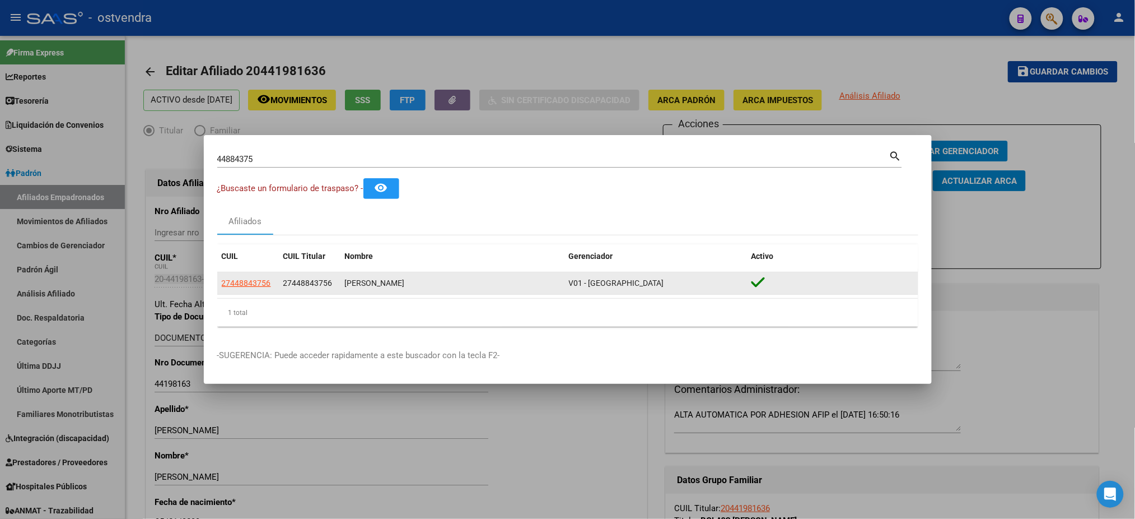
click at [255, 288] on app-link-go-to "27448843756" at bounding box center [246, 283] width 49 height 13
click at [256, 285] on span "27448843756" at bounding box center [246, 282] width 49 height 9
type textarea "27448843756"
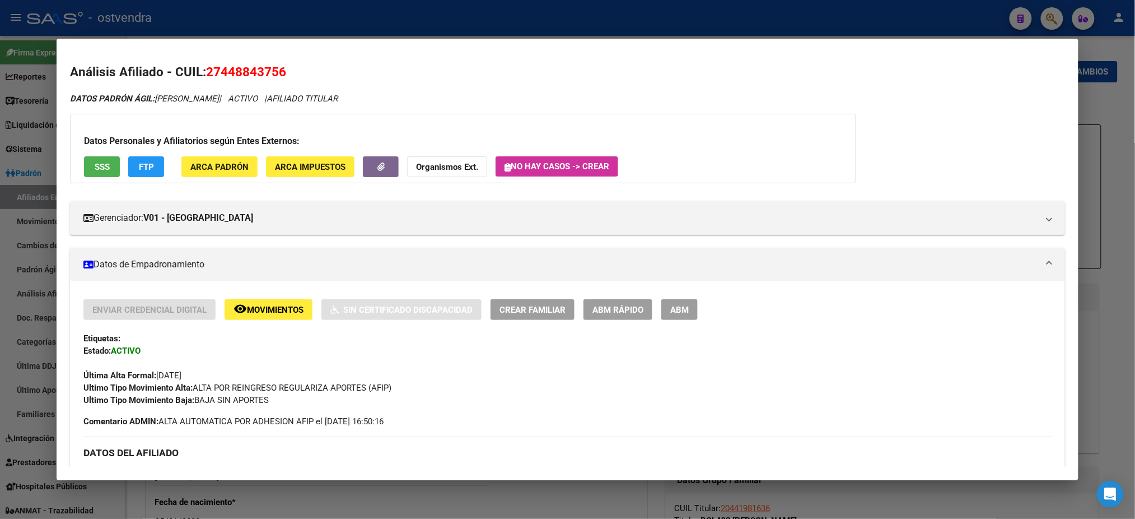
click at [84, 162] on button "SSS" at bounding box center [102, 166] width 36 height 21
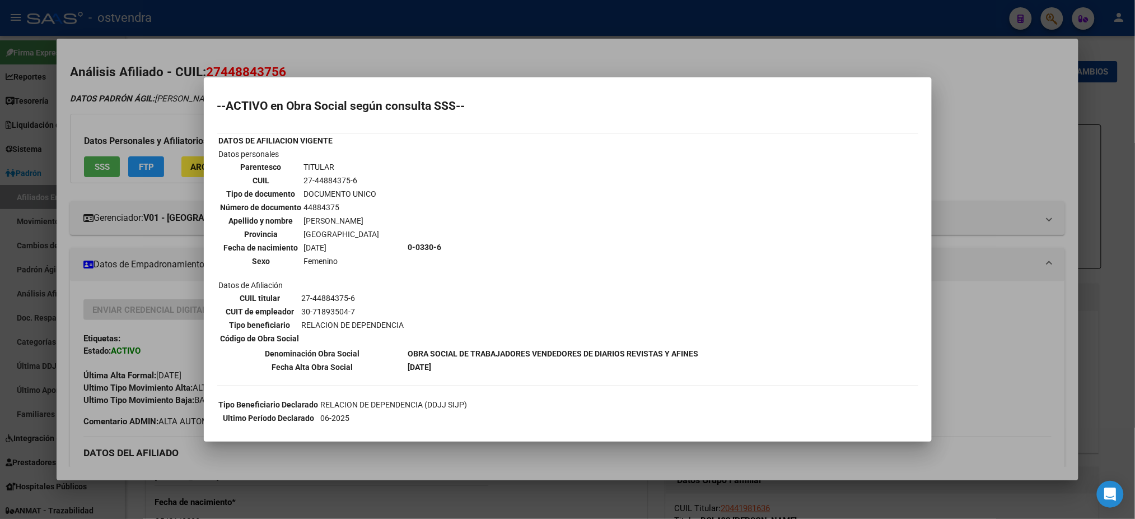
click at [134, 94] on div at bounding box center [567, 259] width 1135 height 519
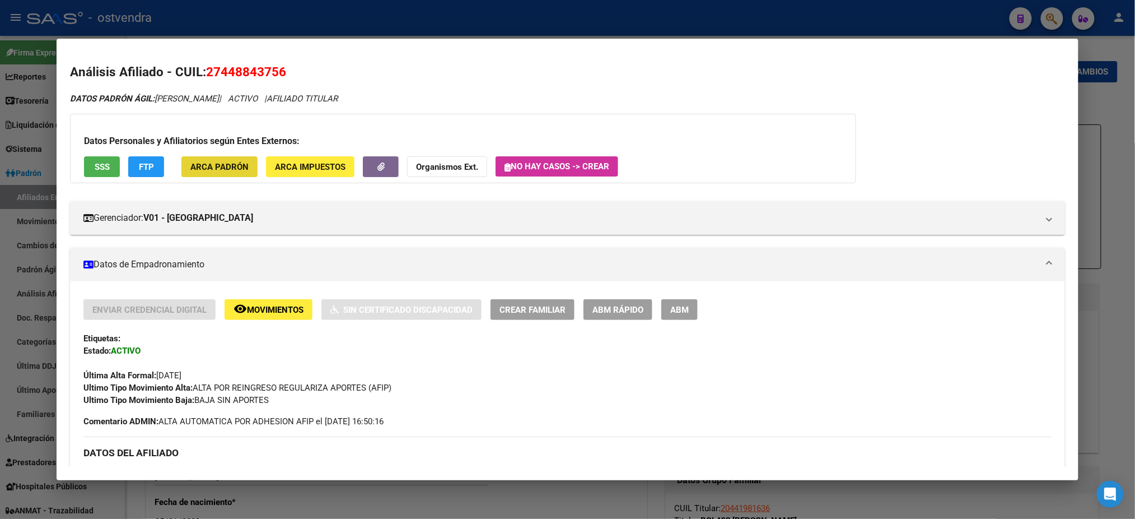
click at [203, 170] on span "ARCA Padrón" at bounding box center [219, 167] width 58 height 10
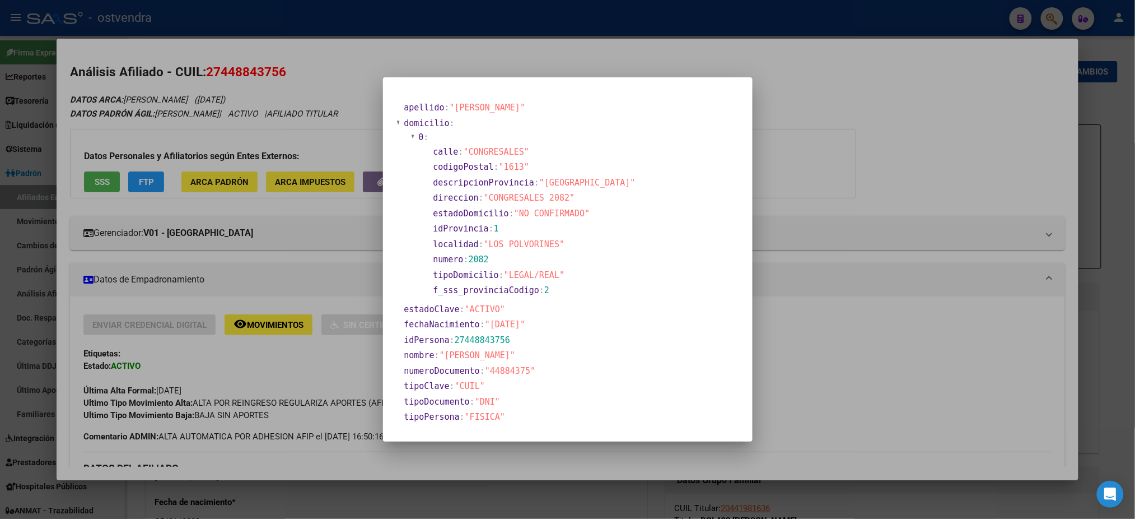
click at [324, 97] on div at bounding box center [567, 259] width 1135 height 519
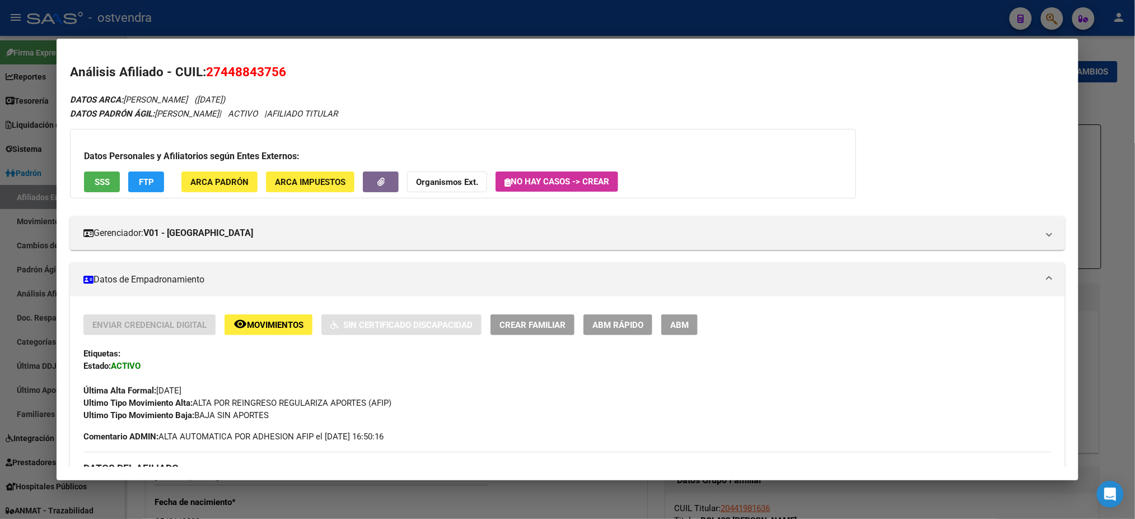
click at [686, 321] on button "ABM" at bounding box center [679, 324] width 36 height 21
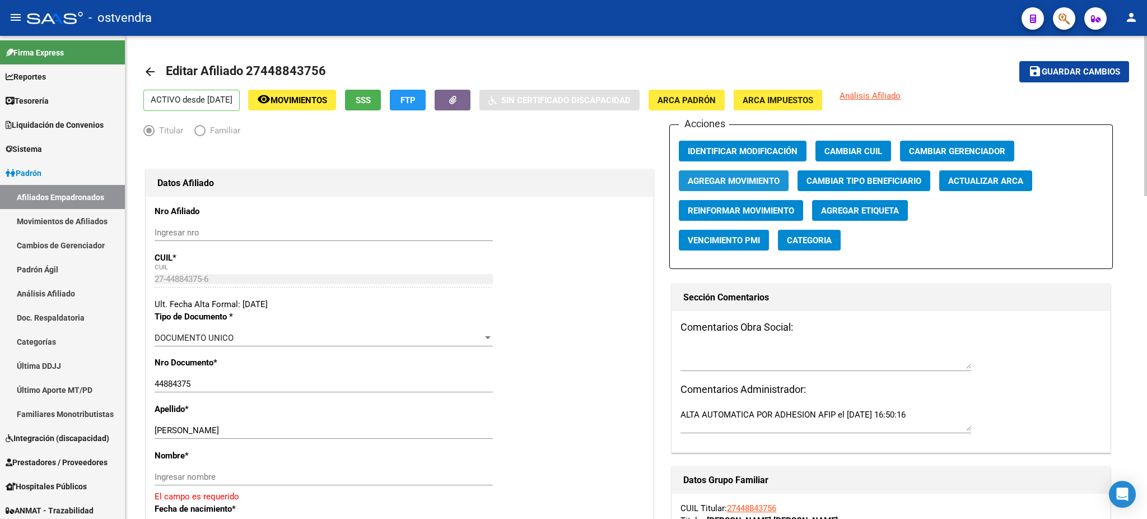
click at [761, 177] on span "Agregar Movimiento" at bounding box center [734, 181] width 92 height 10
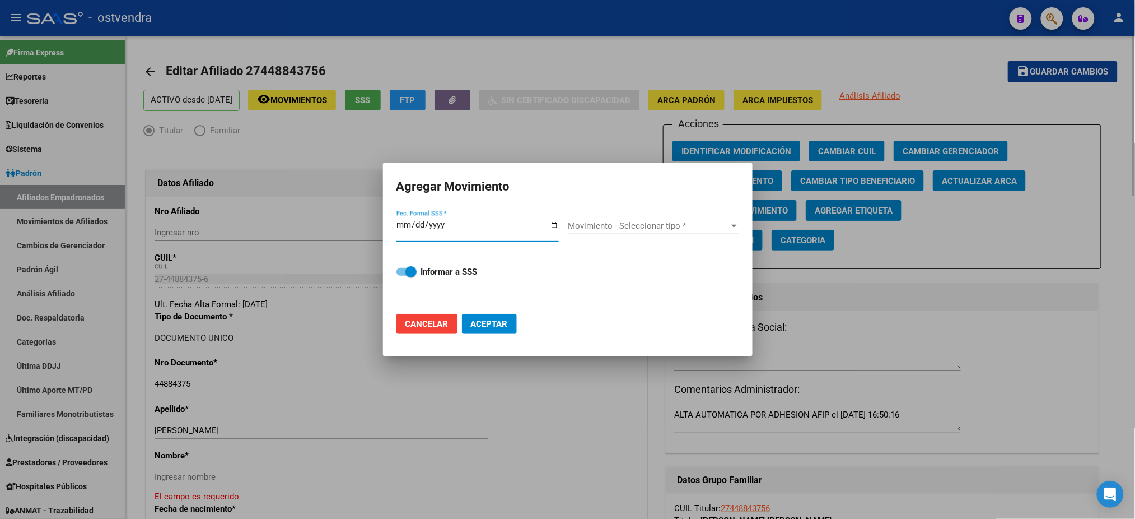
click at [383, 40] on div at bounding box center [567, 259] width 1135 height 519
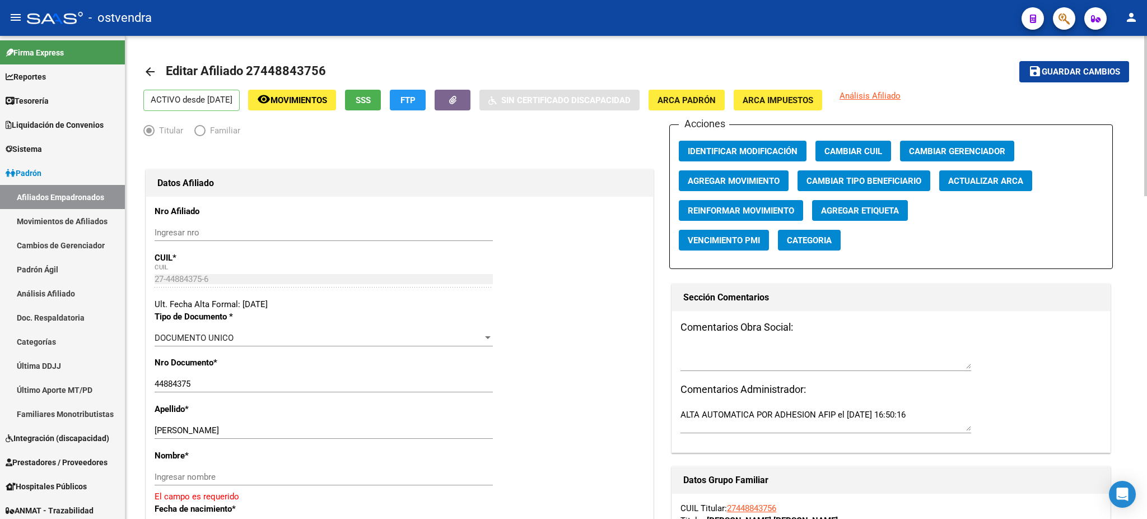
scroll to position [199, 0]
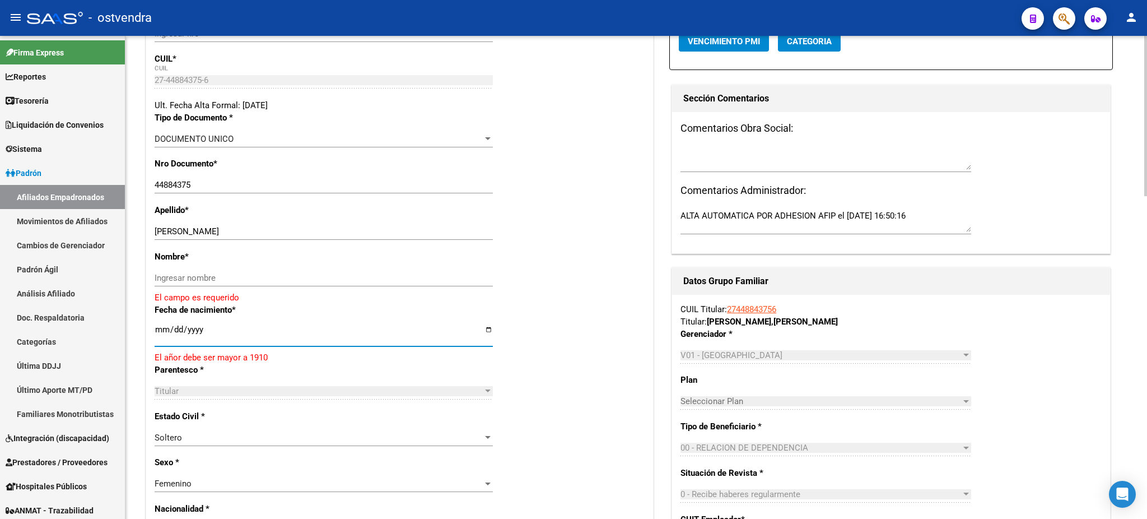
click at [164, 327] on input "[DATE]" at bounding box center [324, 334] width 338 height 18
type input "[DATE]"
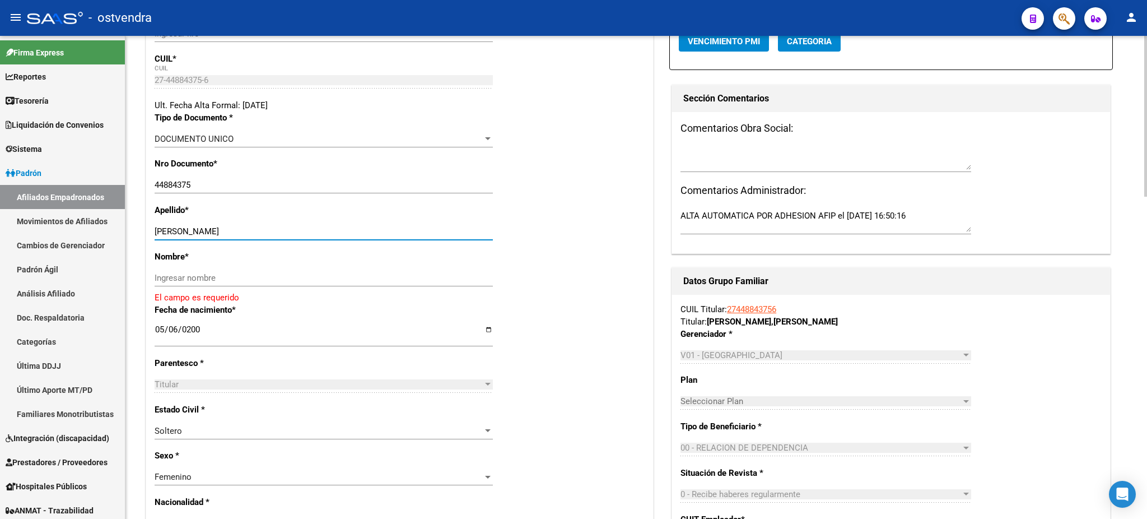
drag, startPoint x: 171, startPoint y: 233, endPoint x: 292, endPoint y: 260, distance: 123.9
click at [304, 238] on div "[PERSON_NAME] [PERSON_NAME] apellido" at bounding box center [324, 231] width 338 height 17
drag, startPoint x: 288, startPoint y: 267, endPoint x: 290, endPoint y: 277, distance: 9.7
click at [290, 277] on div "Nombre * Ingresar nombre El campo es requerido" at bounding box center [400, 276] width 490 height 53
click at [290, 277] on input "Ingresar nombre" at bounding box center [324, 278] width 338 height 10
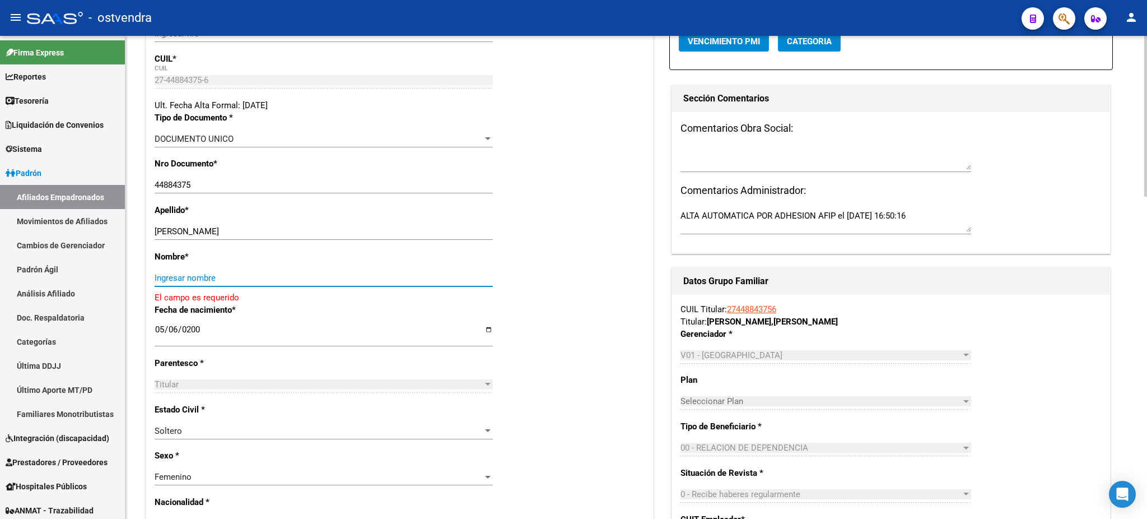
paste input "27448843756"
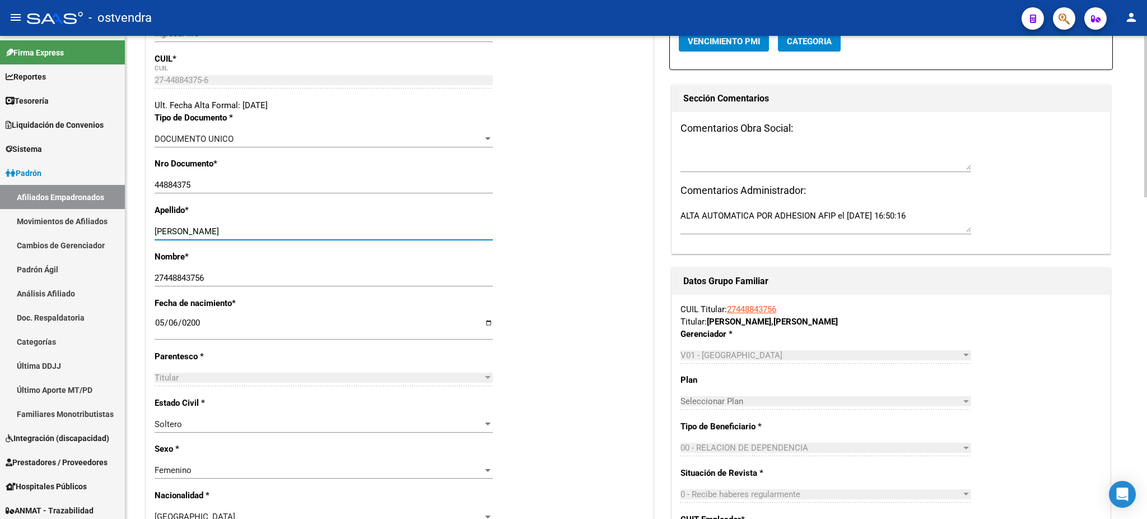
drag, startPoint x: 169, startPoint y: 227, endPoint x: 303, endPoint y: 265, distance: 139.3
click at [346, 225] on div "[PERSON_NAME] [PERSON_NAME] apellido" at bounding box center [324, 231] width 338 height 17
drag, startPoint x: 264, startPoint y: 274, endPoint x: 138, endPoint y: 264, distance: 126.4
paste input "[PERSON_NAME]"
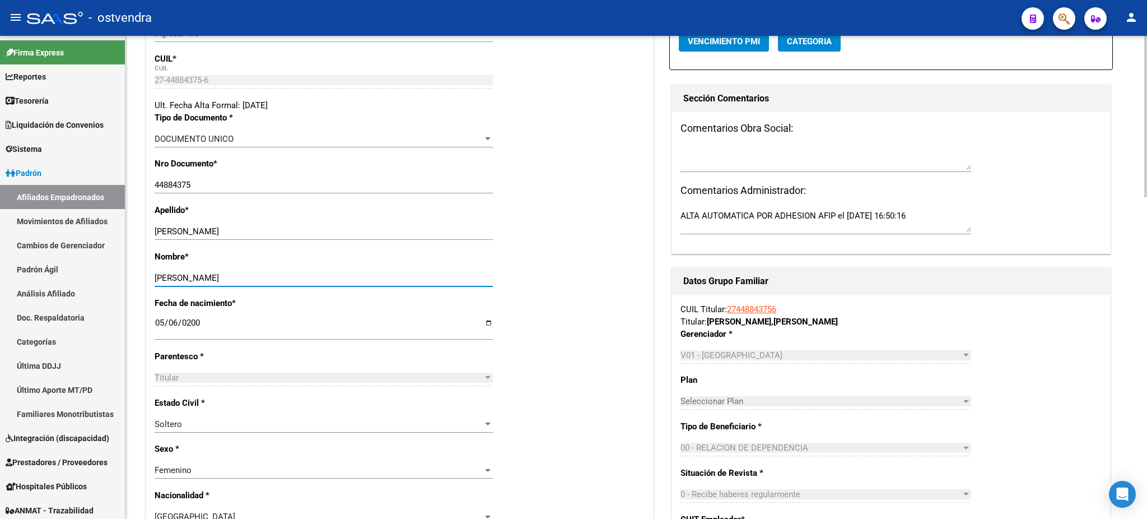
type input "[PERSON_NAME]"
drag, startPoint x: 173, startPoint y: 231, endPoint x: 394, endPoint y: 229, distance: 221.8
click at [393, 230] on input "[PERSON_NAME]" at bounding box center [324, 231] width 338 height 10
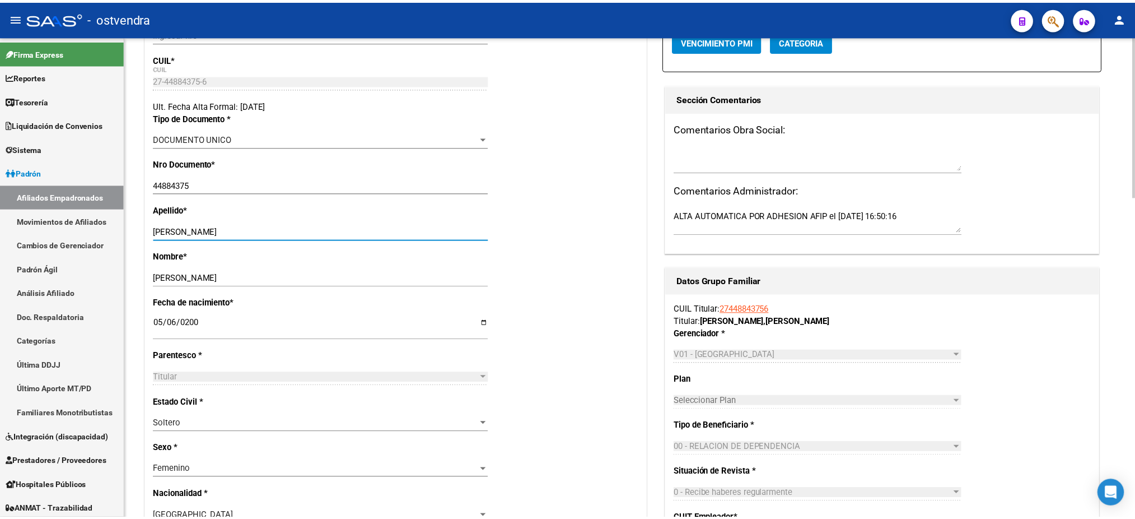
scroll to position [0, 0]
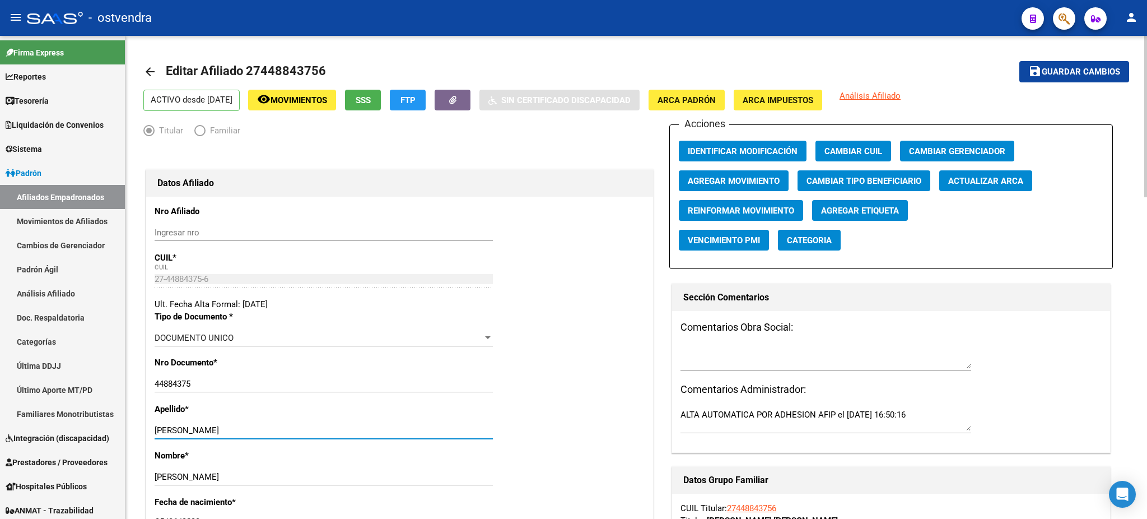
type input "[PERSON_NAME]"
drag, startPoint x: 1143, startPoint y: 59, endPoint x: 1103, endPoint y: 68, distance: 40.8
click at [1094, 68] on span "Guardar cambios" at bounding box center [1081, 72] width 78 height 10
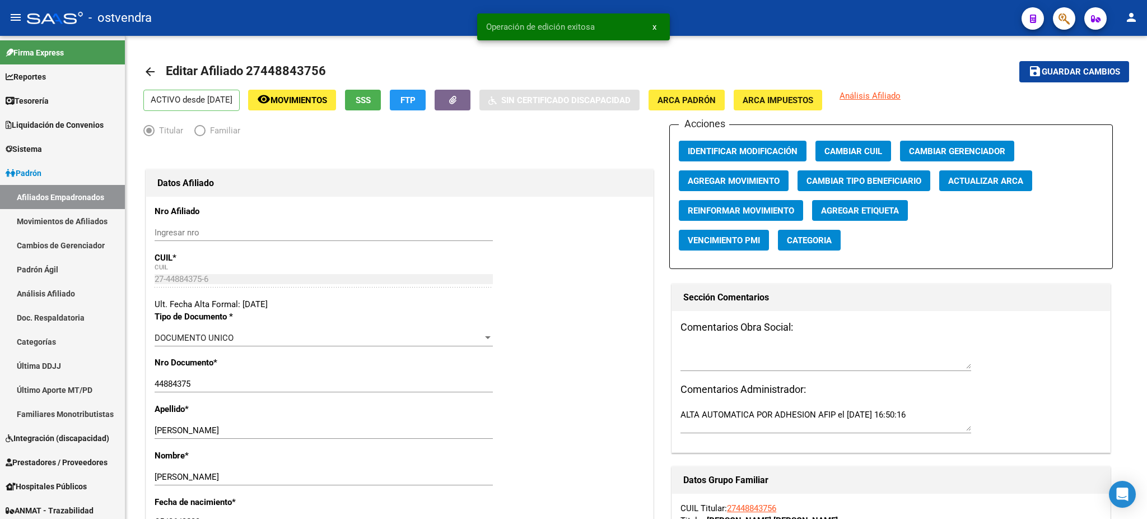
click at [1068, 9] on span "button" at bounding box center [1064, 18] width 11 height 23
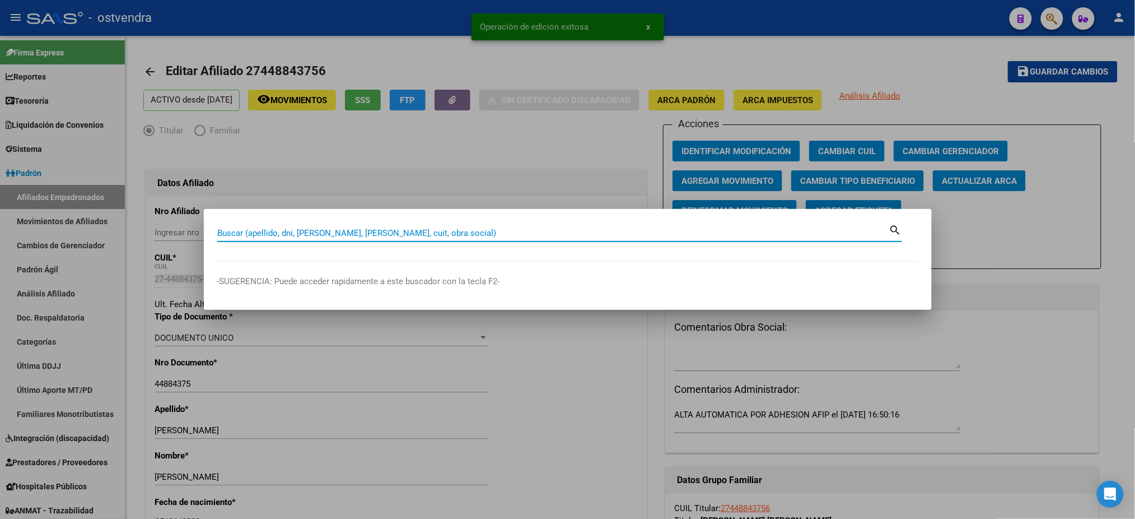
paste input "45288936"
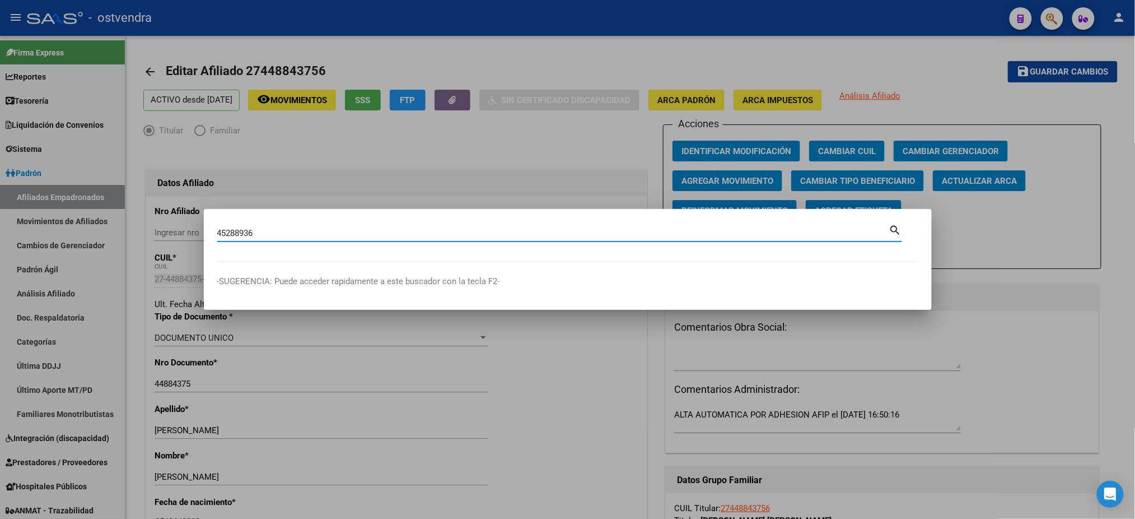
type input "45288936"
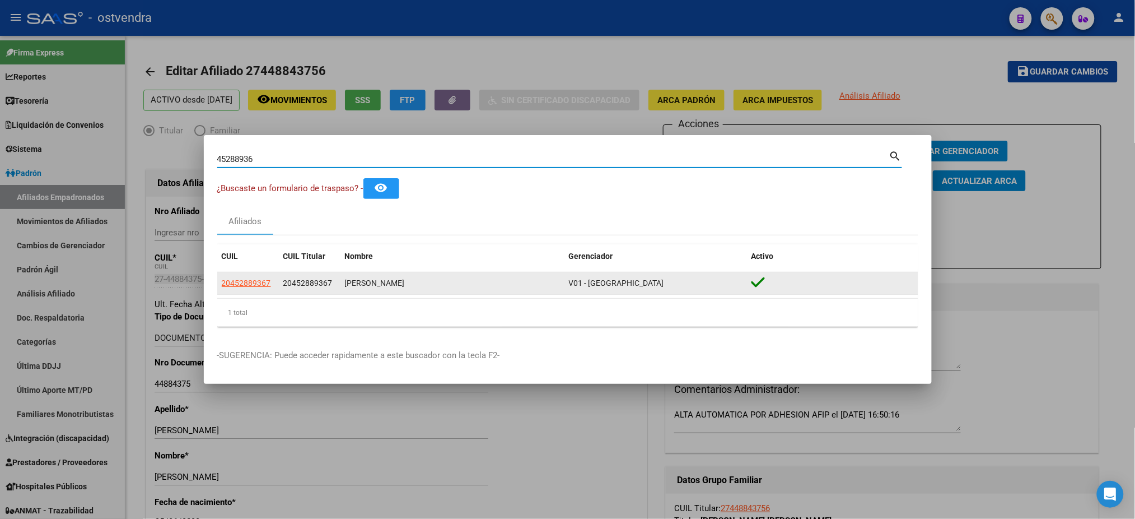
click at [230, 288] on app-link-go-to "20452889367" at bounding box center [246, 283] width 49 height 13
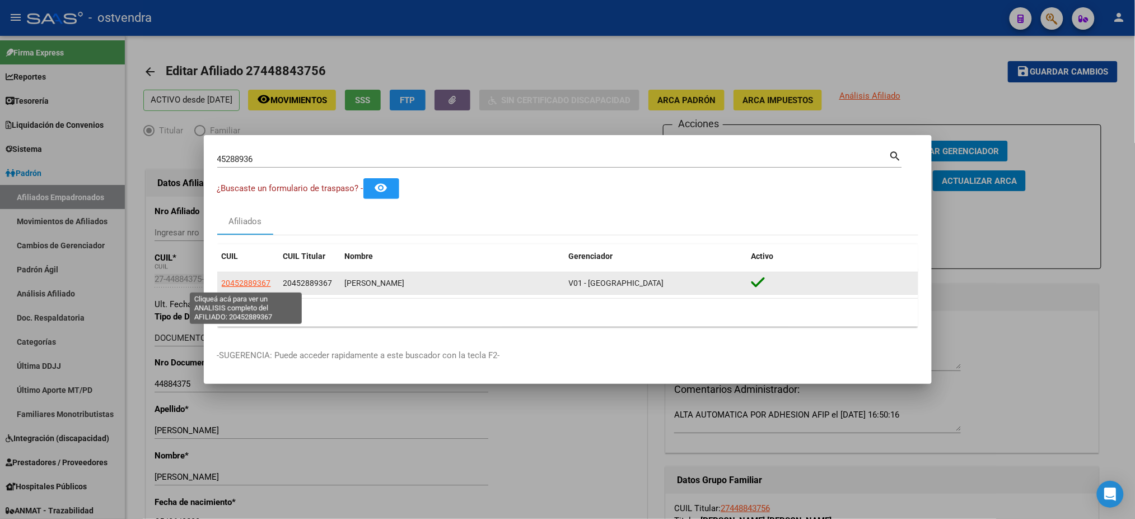
click at [234, 286] on span "20452889367" at bounding box center [246, 282] width 49 height 9
type textarea "20452889367"
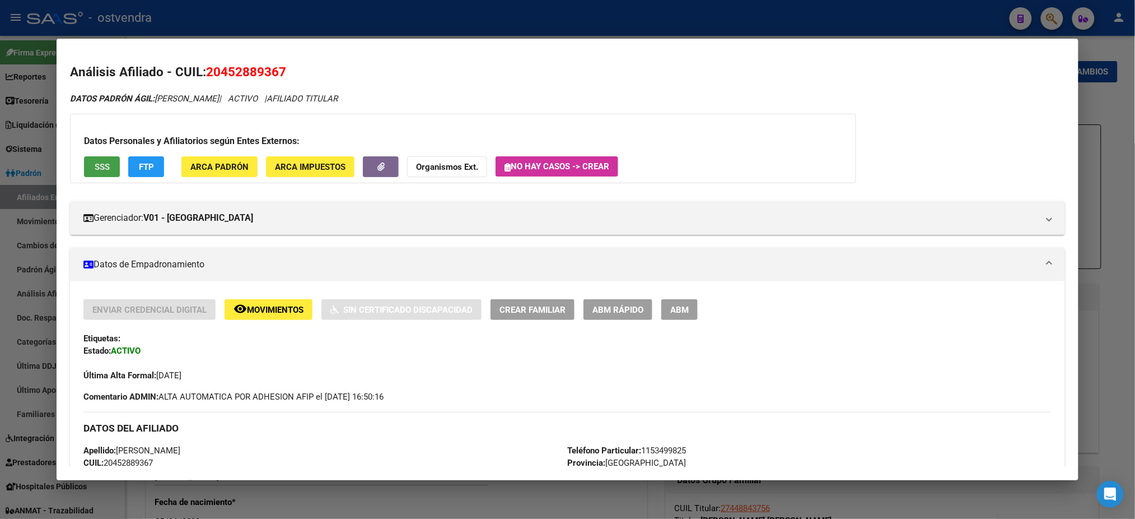
click at [99, 165] on span "SSS" at bounding box center [102, 167] width 15 height 10
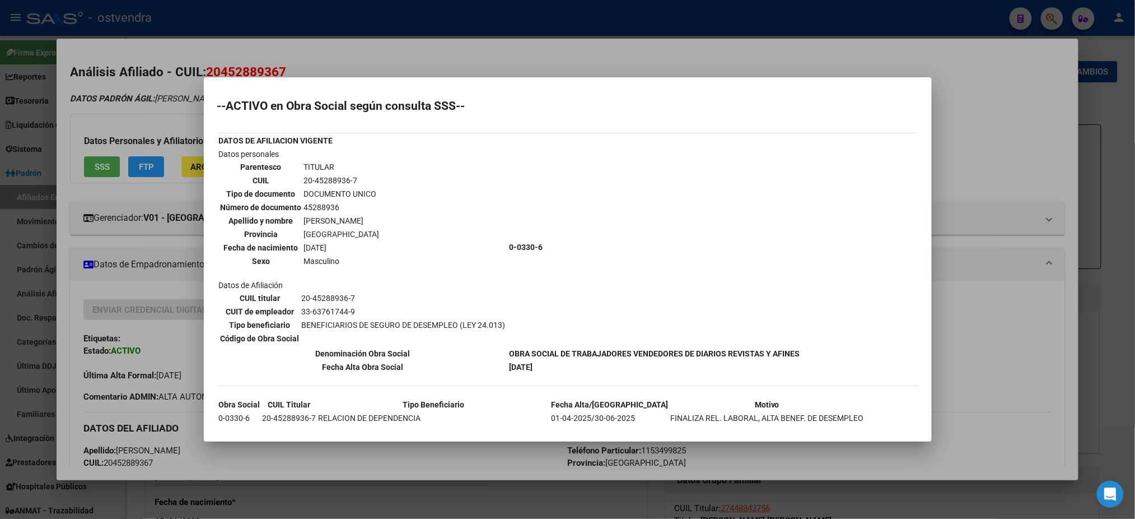
click at [130, 104] on div at bounding box center [567, 259] width 1135 height 519
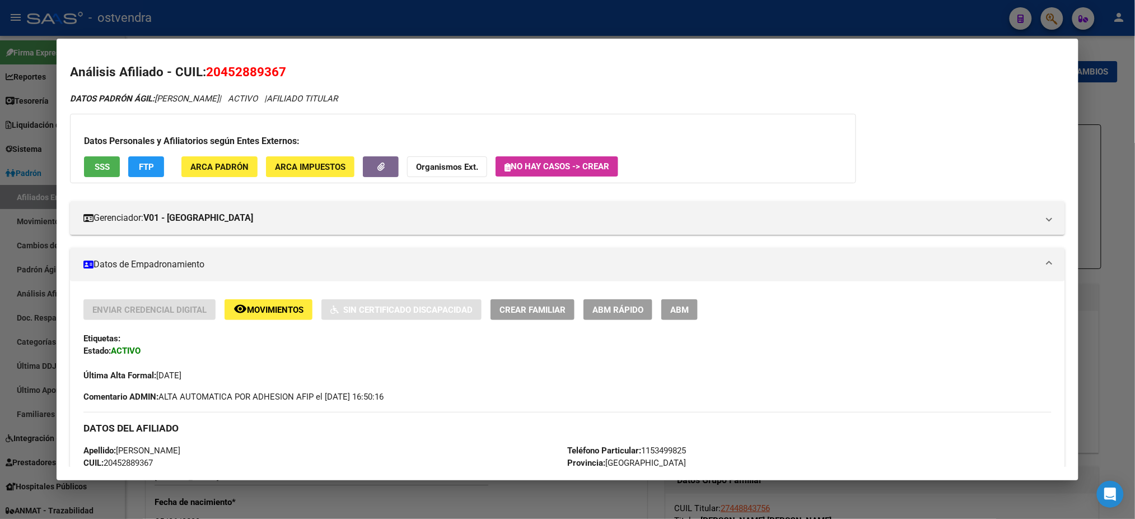
click at [224, 155] on div "Datos Personales y Afiliatorios según Entes Externos: SSS FTP ARCA Padrón ARCA …" at bounding box center [463, 148] width 786 height 69
click at [221, 162] on span "ARCA Padrón" at bounding box center [219, 167] width 58 height 10
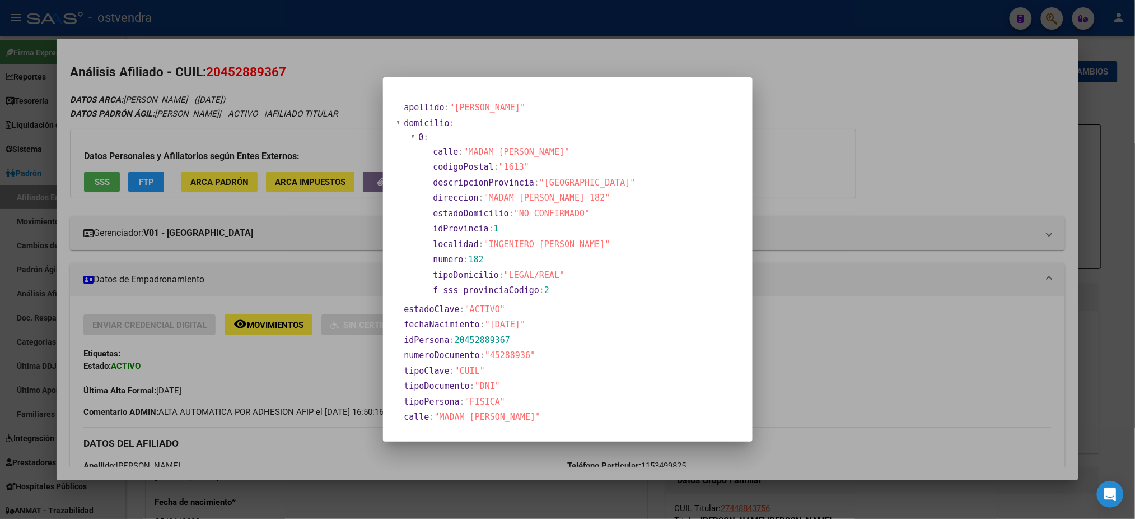
click at [314, 90] on div at bounding box center [567, 259] width 1135 height 519
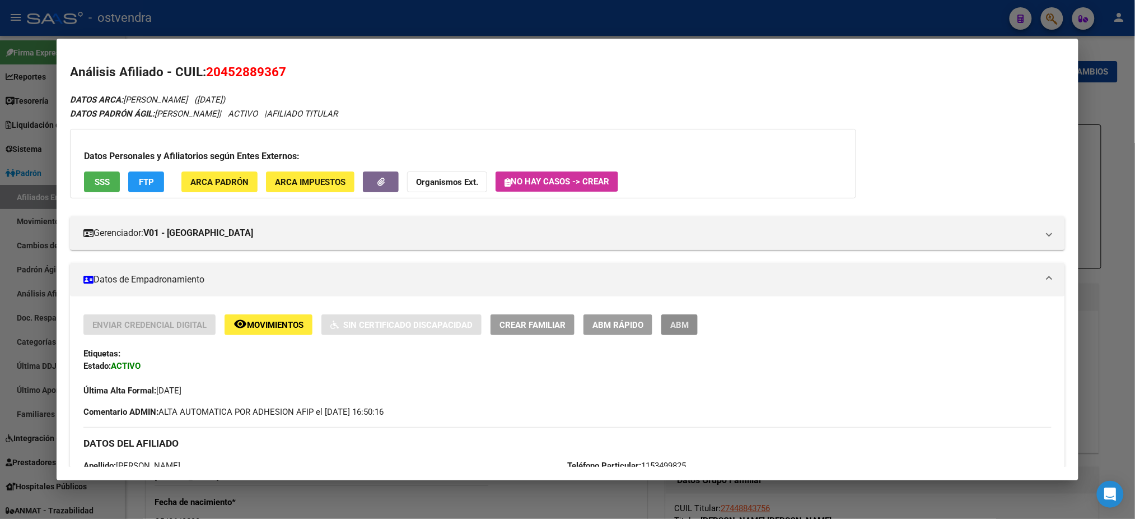
drag, startPoint x: 691, startPoint y: 321, endPoint x: 674, endPoint y: 367, distance: 49.1
click at [675, 368] on div "Enviar Credencial Digital remove_red_eye Movimientos Sin Certificado Discapacid…" at bounding box center [567, 355] width 968 height 82
click at [684, 321] on button "ABM" at bounding box center [679, 324] width 36 height 21
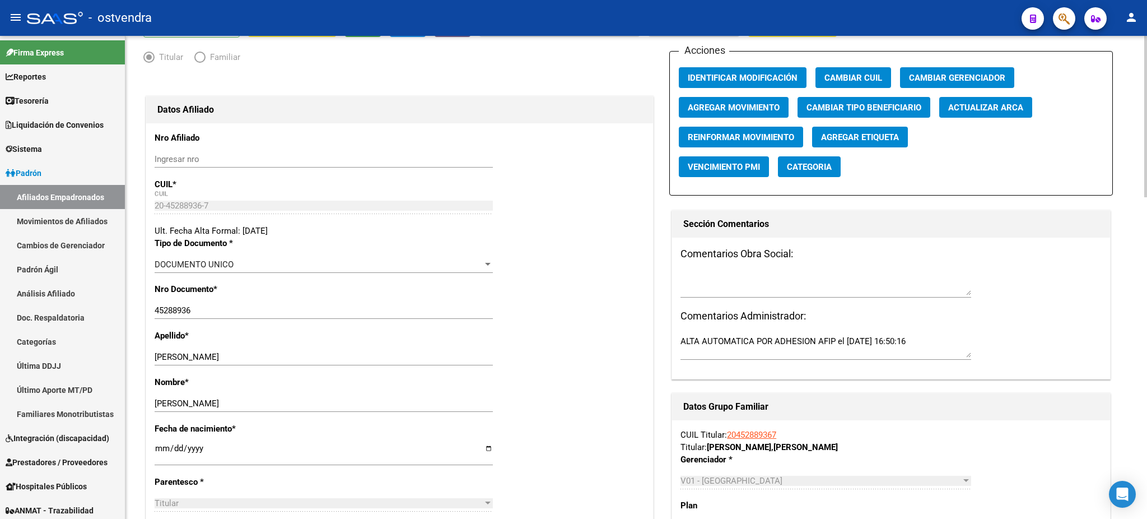
scroll to position [199, 0]
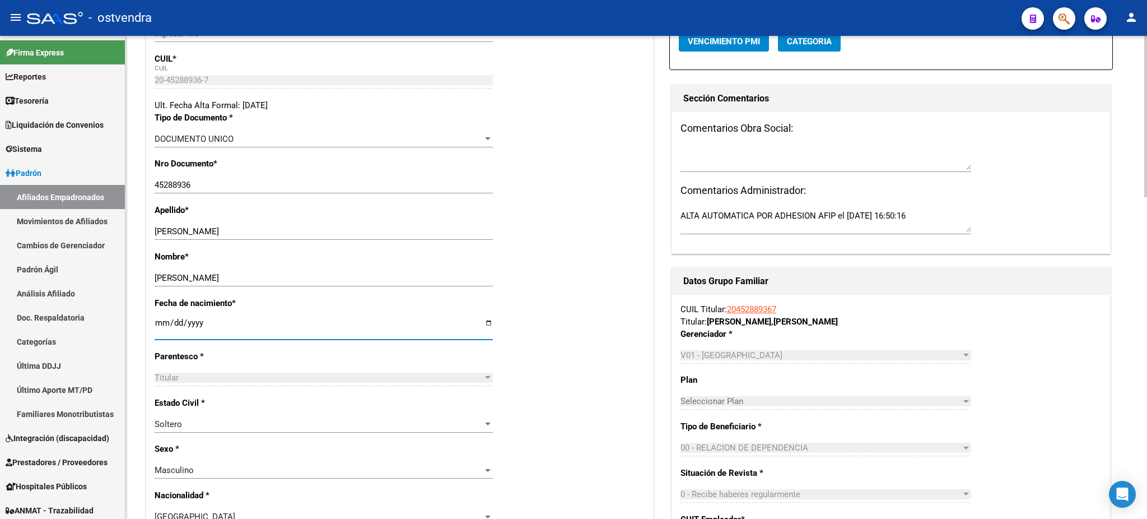
click at [176, 320] on input "[DATE]" at bounding box center [324, 327] width 338 height 18
type input "[DATE]"
click at [620, 318] on div "Fecha de nacimiento * [DEMOGRAPHIC_DATA] Ingresar fecha" at bounding box center [400, 323] width 490 height 53
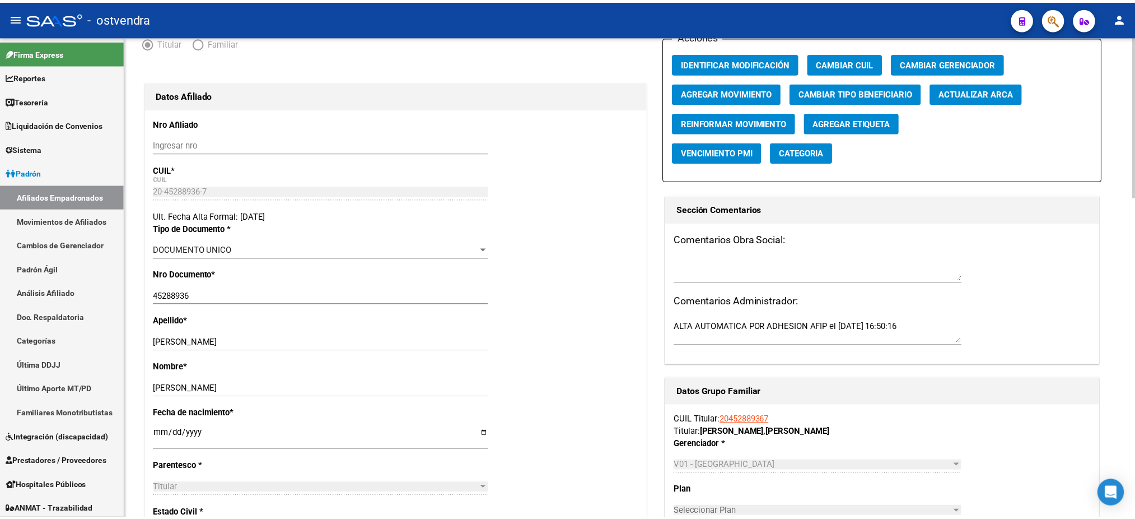
scroll to position [0, 0]
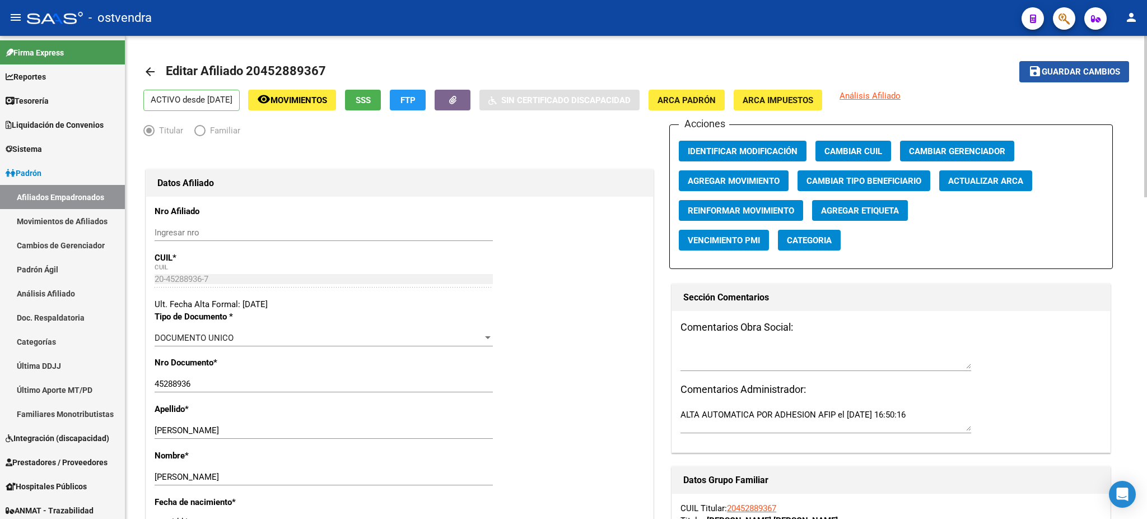
click at [1094, 74] on span "Guardar cambios" at bounding box center [1081, 72] width 78 height 10
click at [1056, 13] on button "button" at bounding box center [1064, 18] width 22 height 22
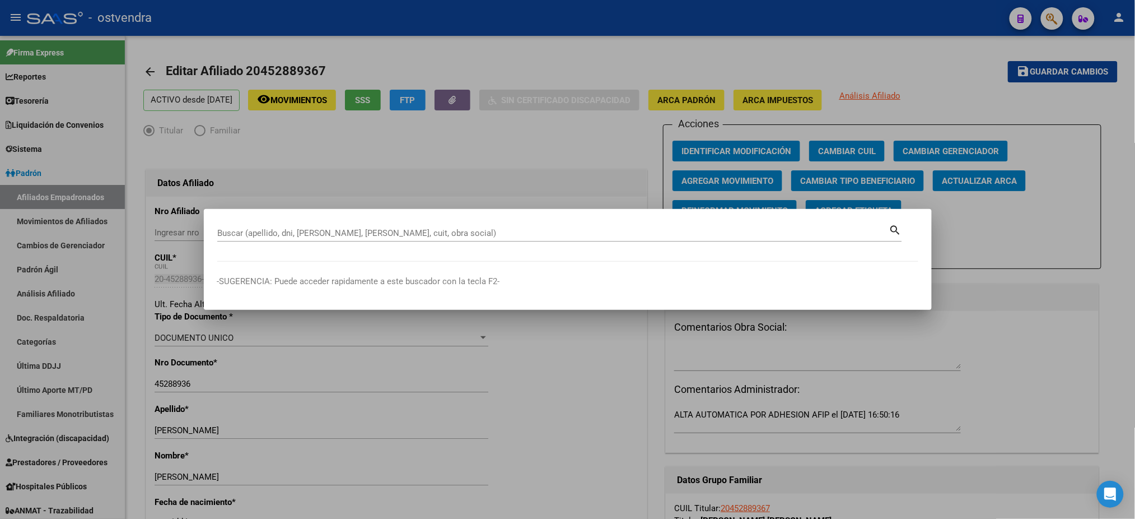
paste input "29017323"
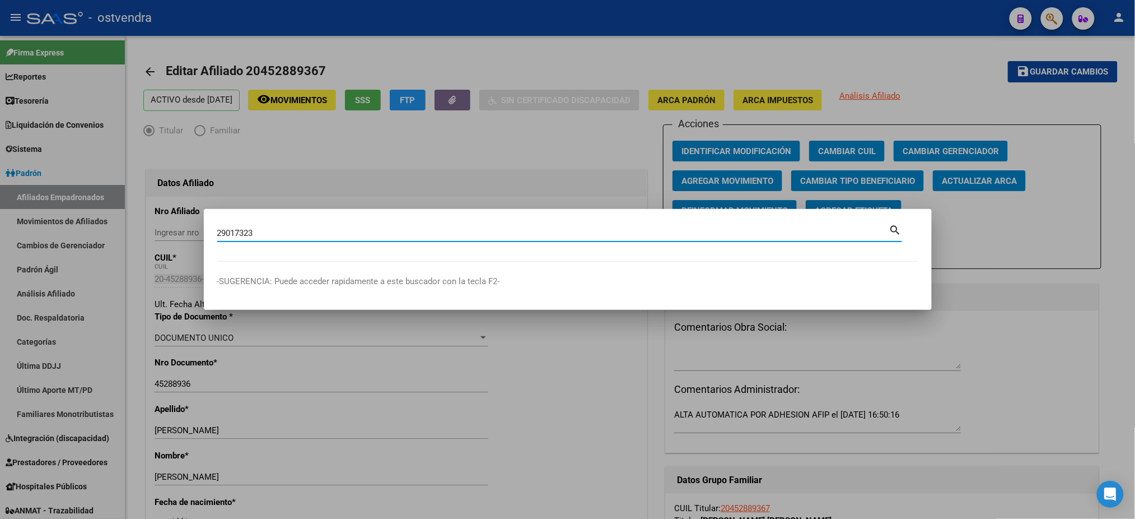
type input "29017323"
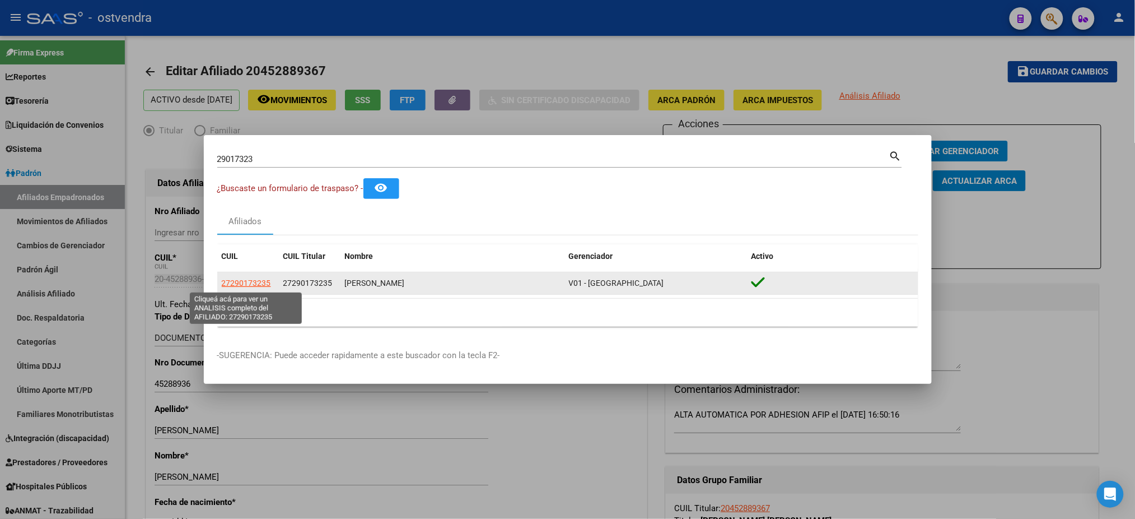
click at [236, 283] on span "27290173235" at bounding box center [246, 282] width 49 height 9
type textarea "27290173235"
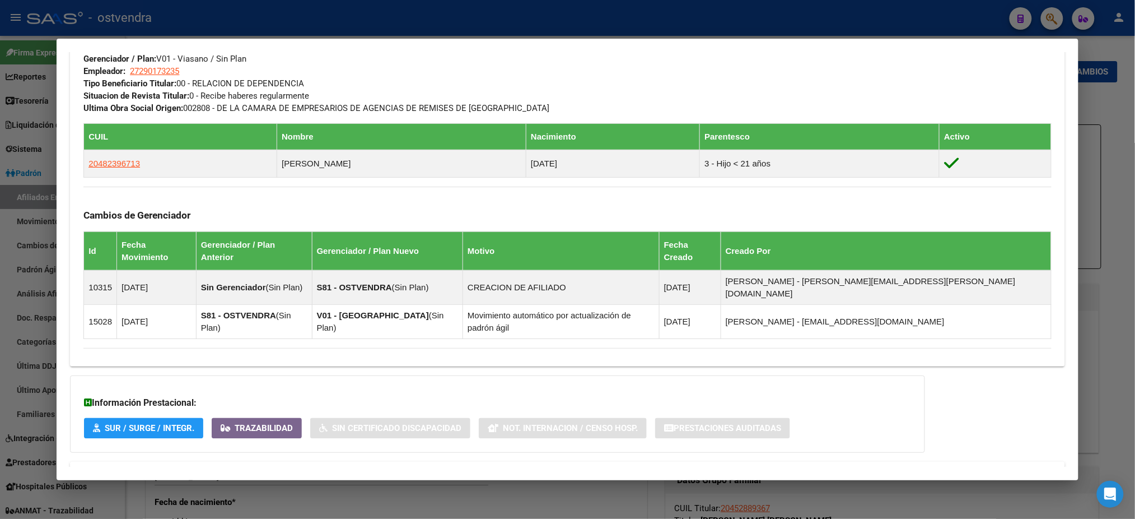
scroll to position [602, 0]
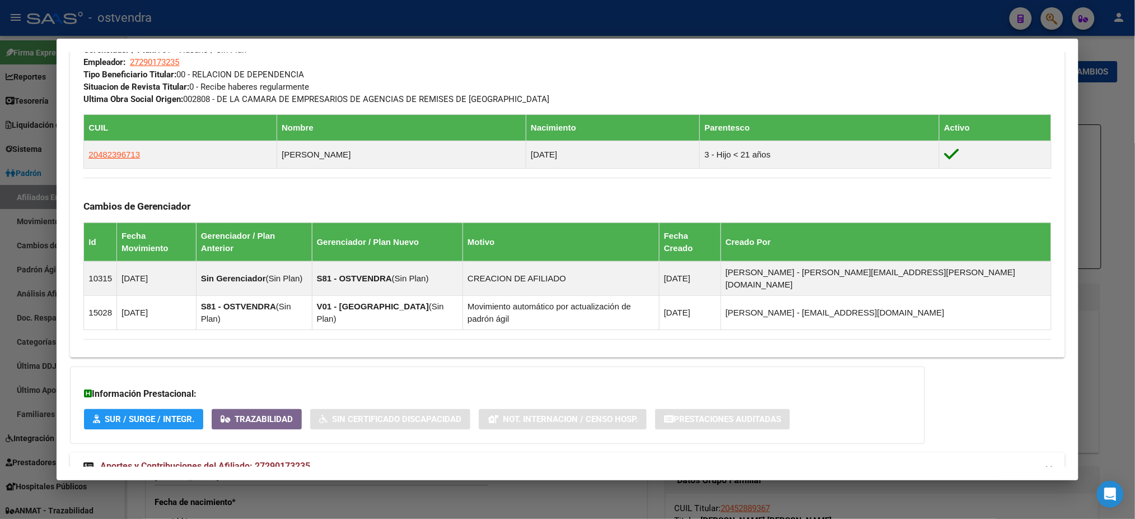
click at [234, 460] on span "Aportes y Contribuciones del Afiliado: 27290173235" at bounding box center [205, 465] width 210 height 11
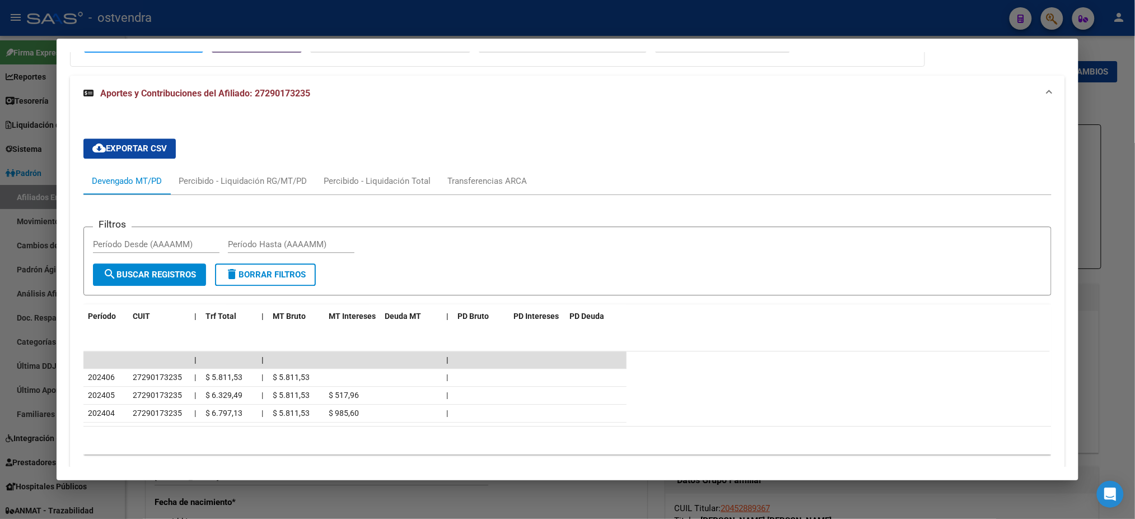
scroll to position [980, 0]
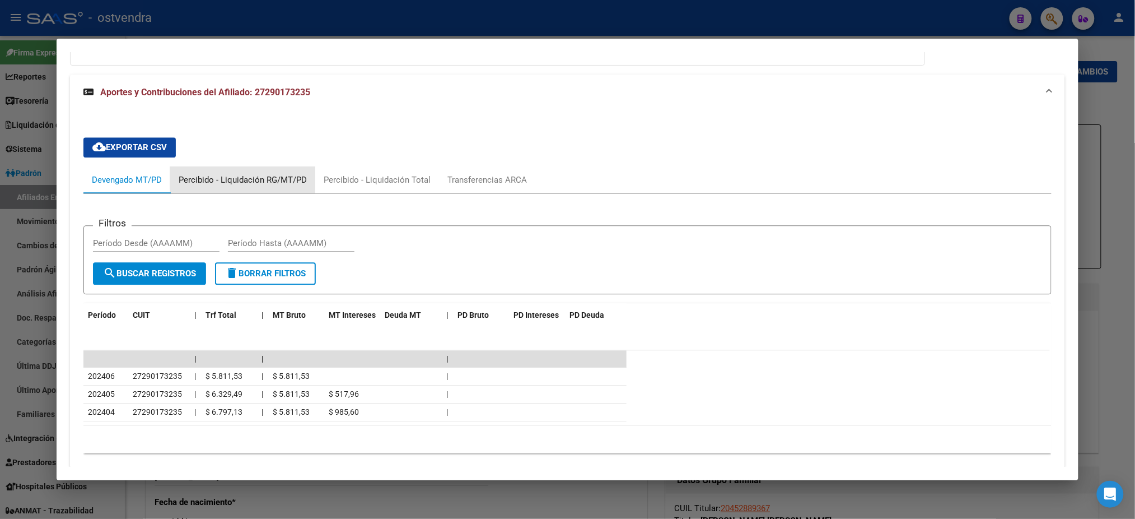
click at [291, 166] on div "Percibido - Liquidación RG/MT/PD" at bounding box center [242, 179] width 145 height 27
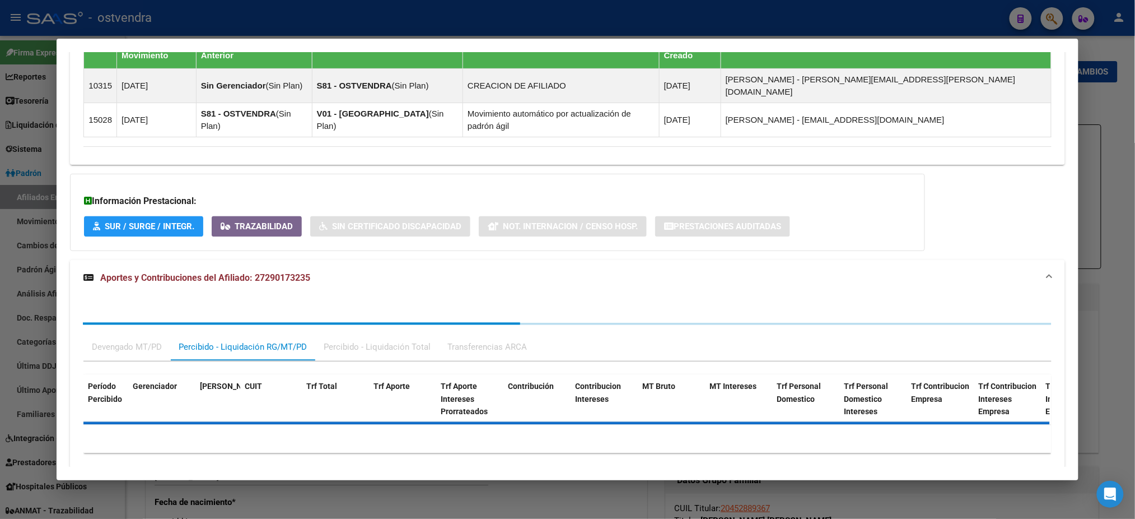
scroll to position [910, 0]
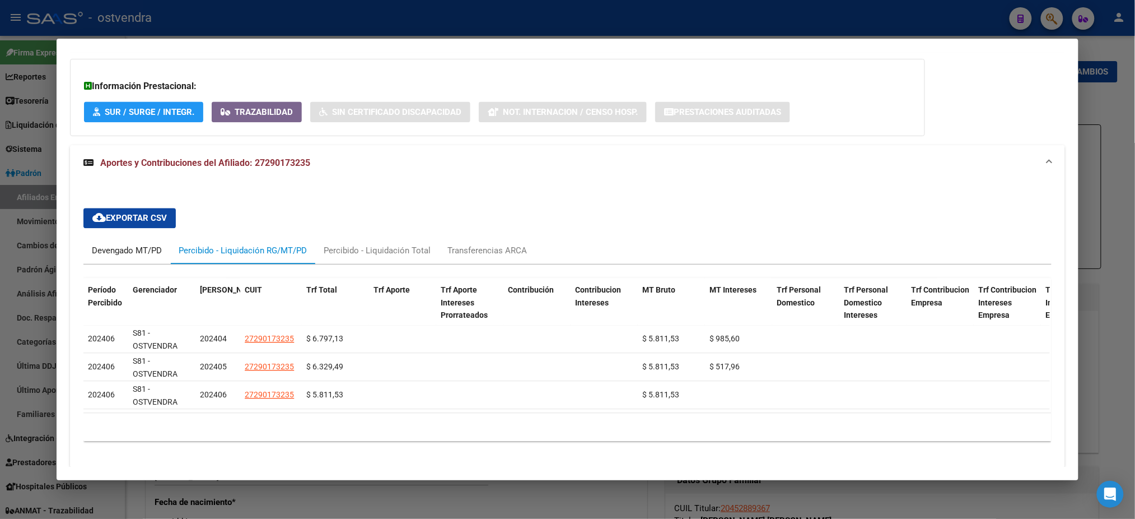
click at [148, 244] on div "Devengado MT/PD" at bounding box center [127, 250] width 70 height 12
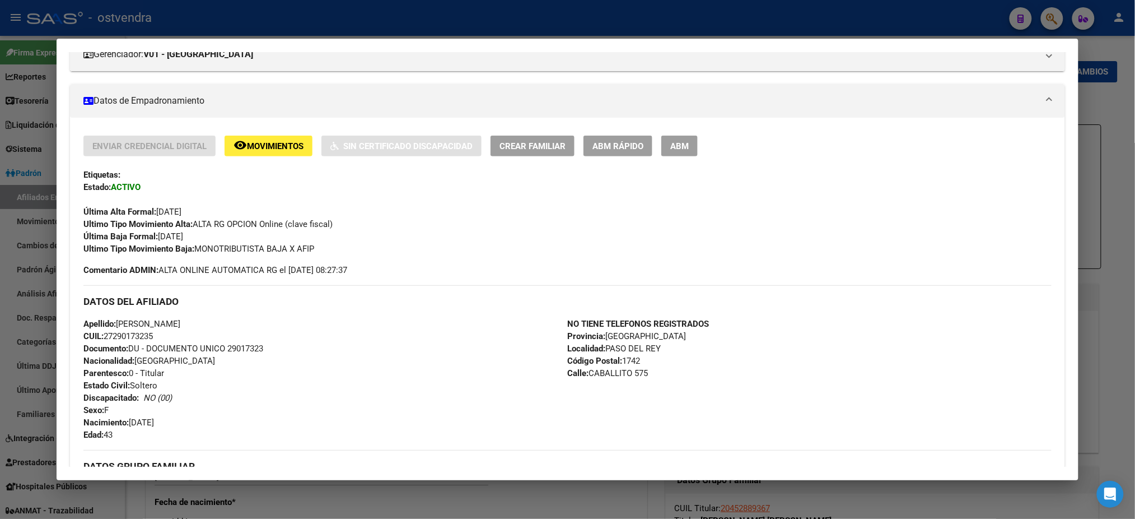
scroll to position [113, 0]
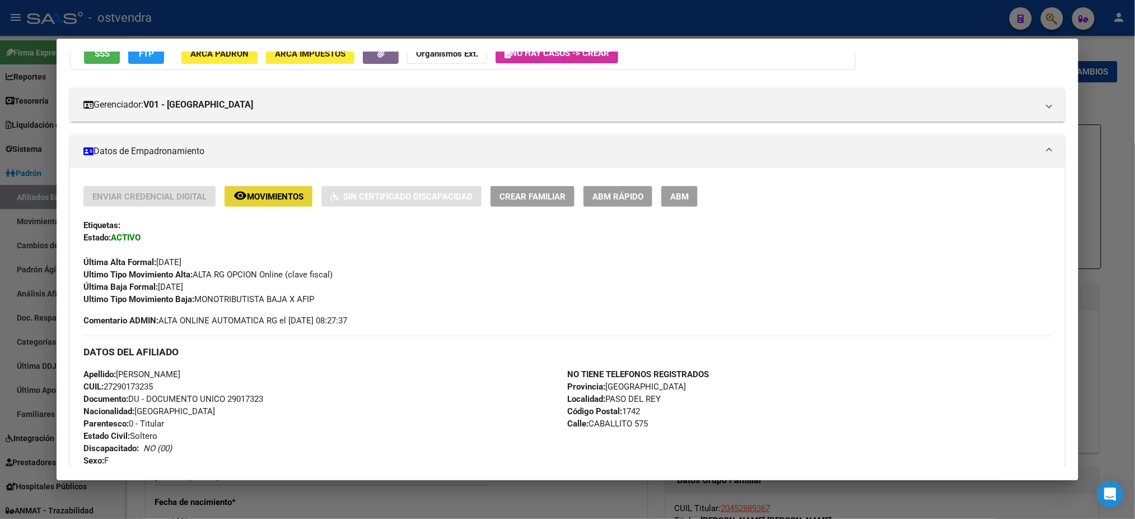
click at [281, 194] on span "Movimientos" at bounding box center [275, 197] width 57 height 10
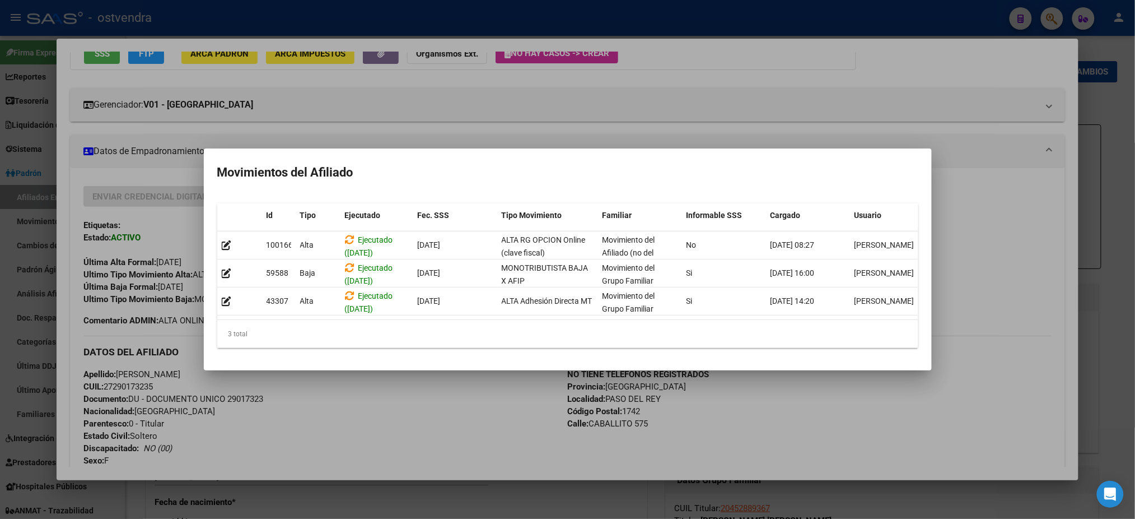
click at [990, 67] on div at bounding box center [567, 259] width 1135 height 519
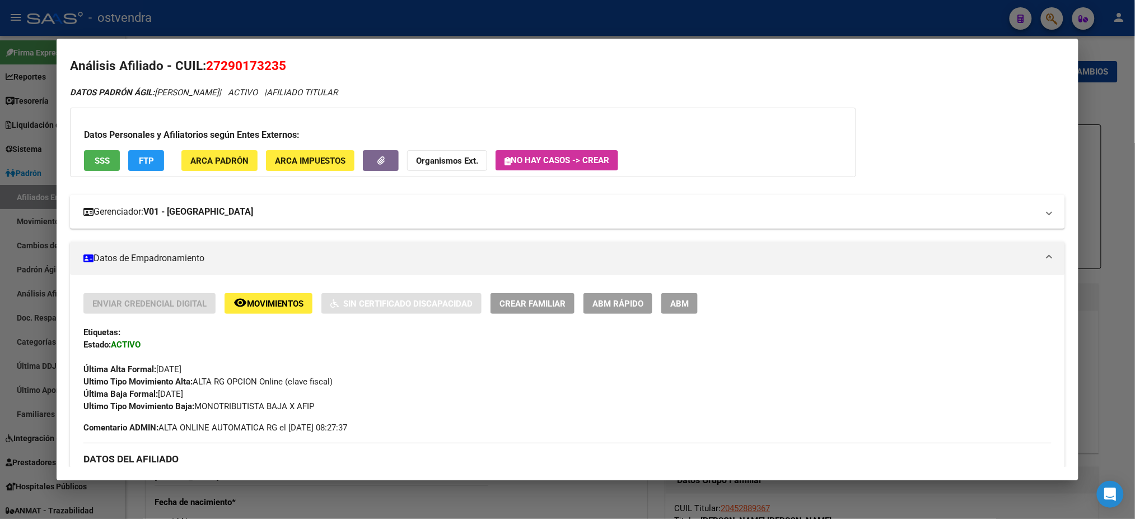
scroll to position [0, 0]
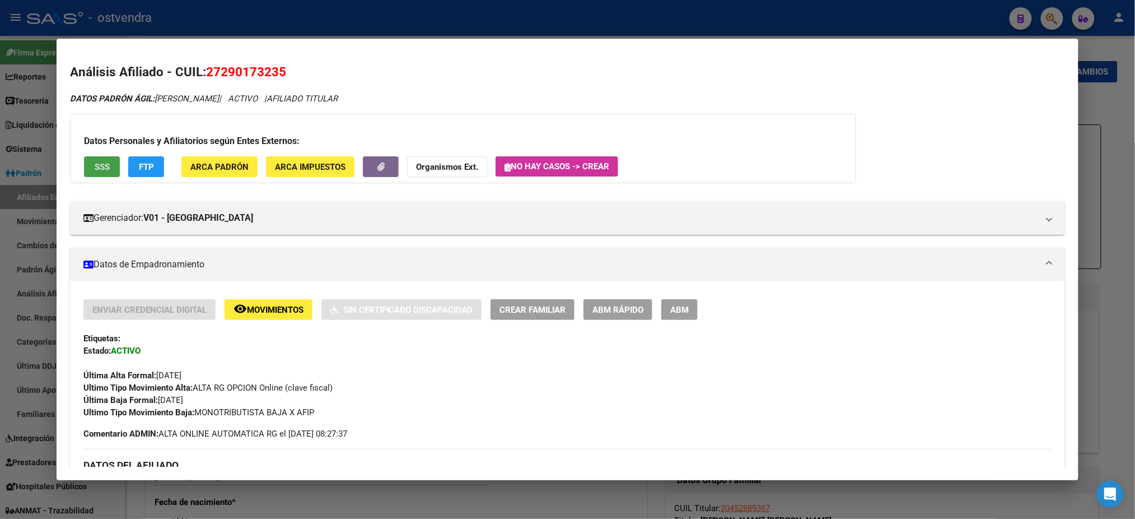
click at [87, 161] on button "SSS" at bounding box center [102, 166] width 36 height 21
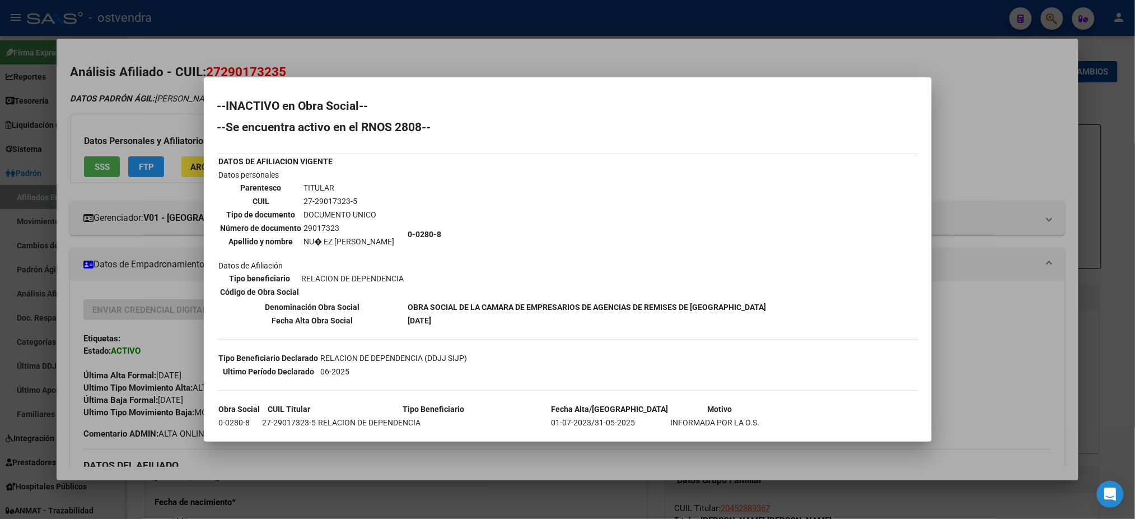
click at [318, 86] on mat-dialog-container "--INACTIVO en Obra Social-- --Se encuentra activo en el RNOS 2808-- DATOS DE AF…" at bounding box center [568, 259] width 728 height 364
click at [368, 70] on div at bounding box center [567, 259] width 1135 height 519
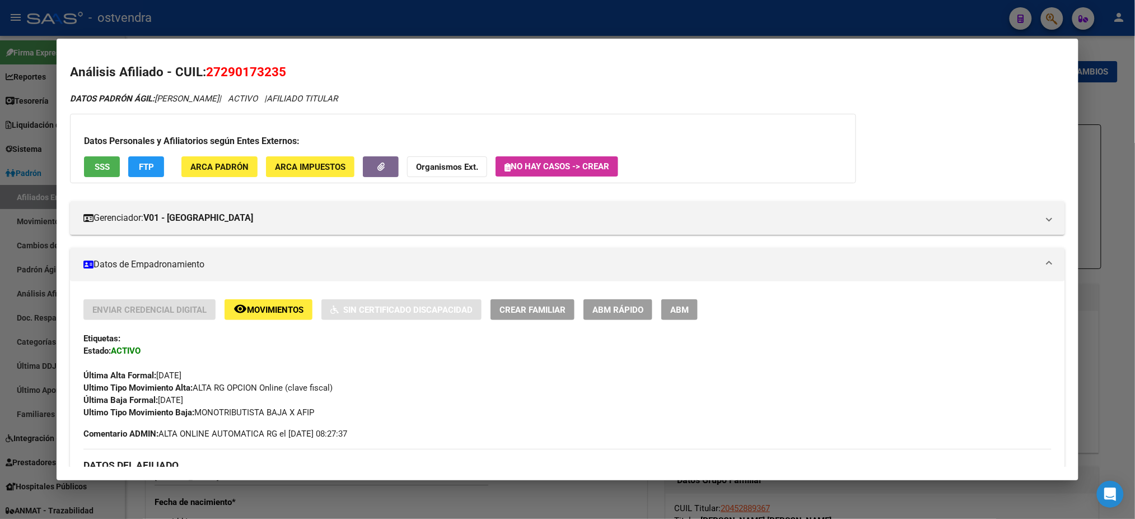
drag, startPoint x: 875, startPoint y: 25, endPoint x: 92, endPoint y: 148, distance: 792.5
click at [875, 25] on div at bounding box center [567, 259] width 1135 height 519
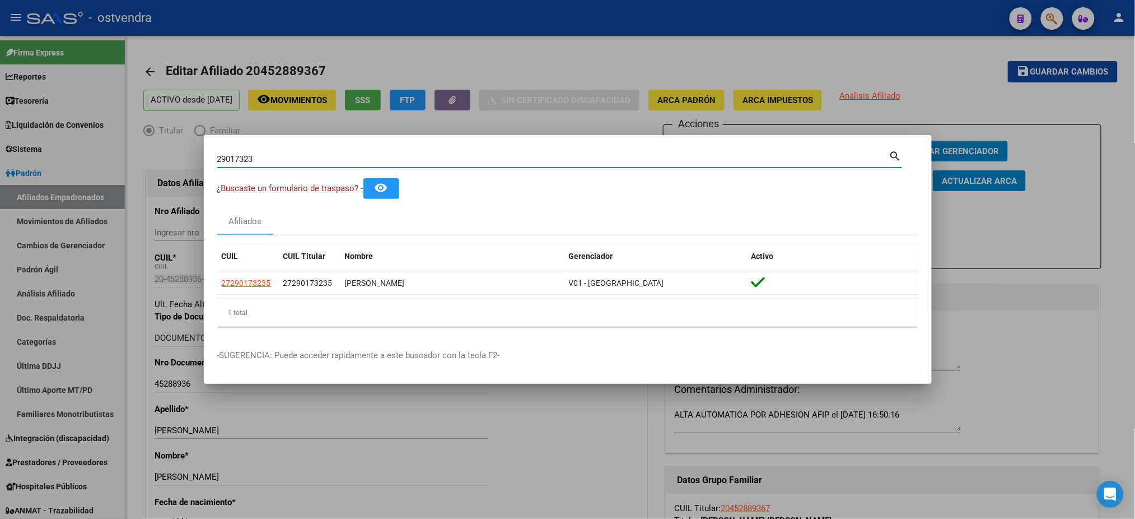
drag, startPoint x: 274, startPoint y: 161, endPoint x: 134, endPoint y: 158, distance: 139.5
click at [134, 158] on div "29017323 Buscar (apellido, dni, cuil, nro traspaso, cuit, obra social) search ¿…" at bounding box center [567, 259] width 1135 height 519
paste input "45907209"
type input "45907209"
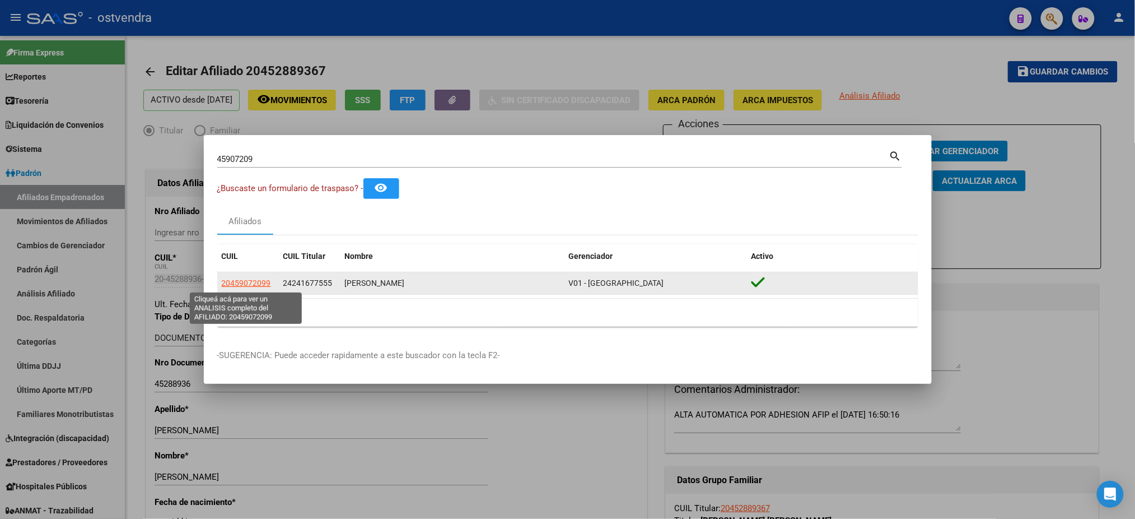
click at [265, 282] on span "20459072099" at bounding box center [246, 282] width 49 height 9
type textarea "20459072099"
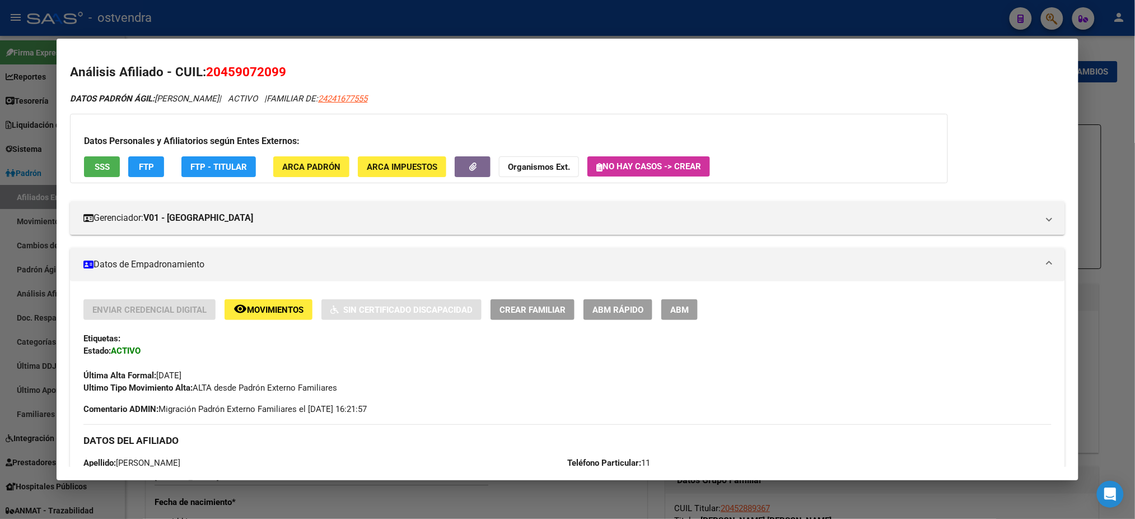
click at [100, 169] on span "SSS" at bounding box center [102, 167] width 15 height 10
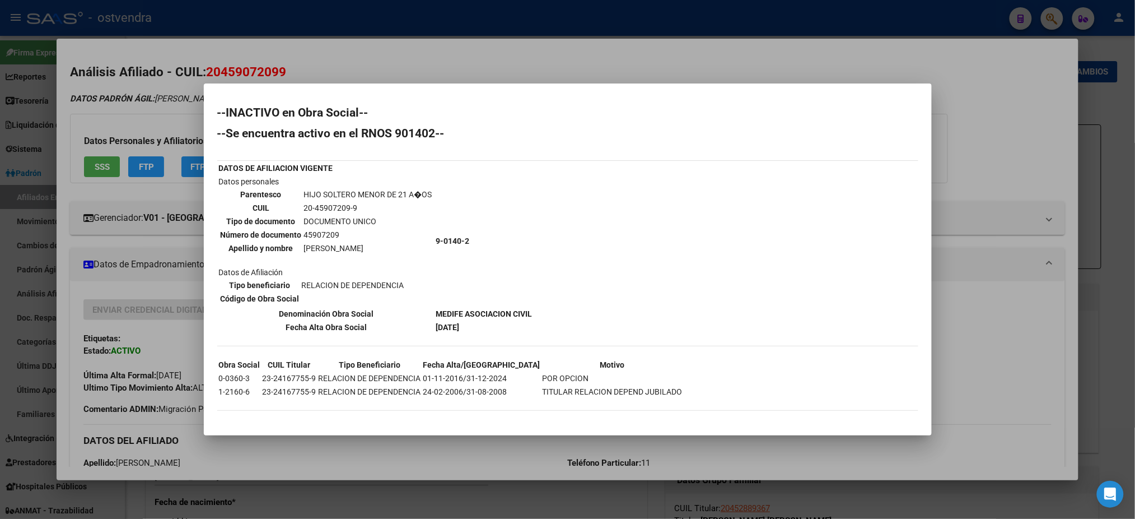
click at [176, 125] on div at bounding box center [567, 259] width 1135 height 519
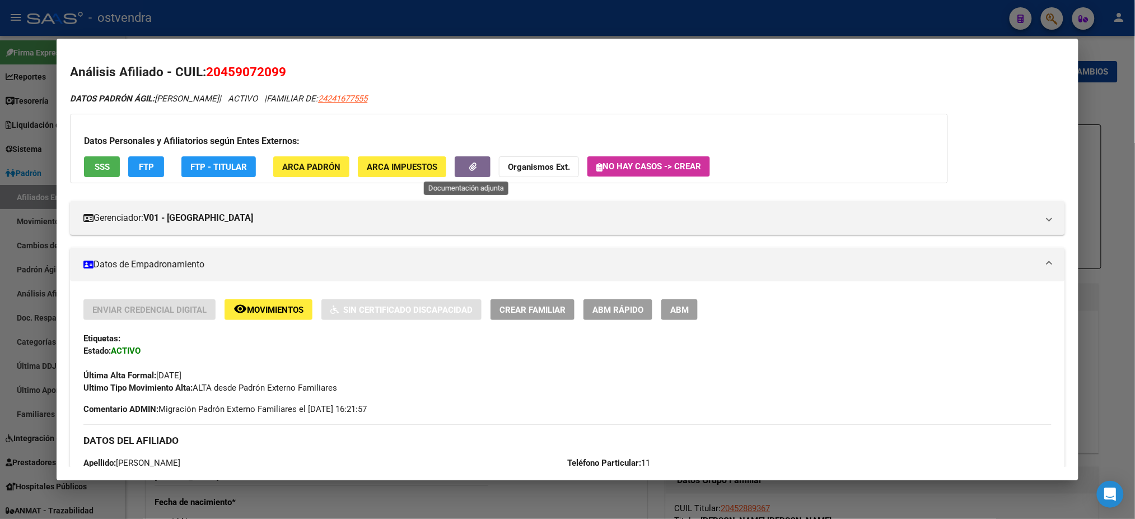
click at [469, 169] on icon "button" at bounding box center [472, 166] width 7 height 8
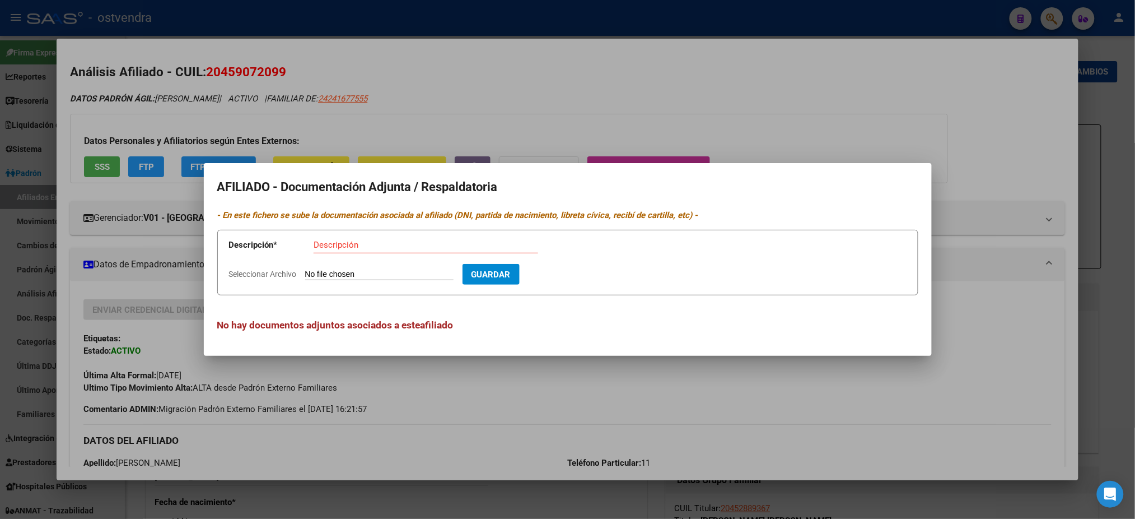
click at [502, 104] on div at bounding box center [567, 259] width 1135 height 519
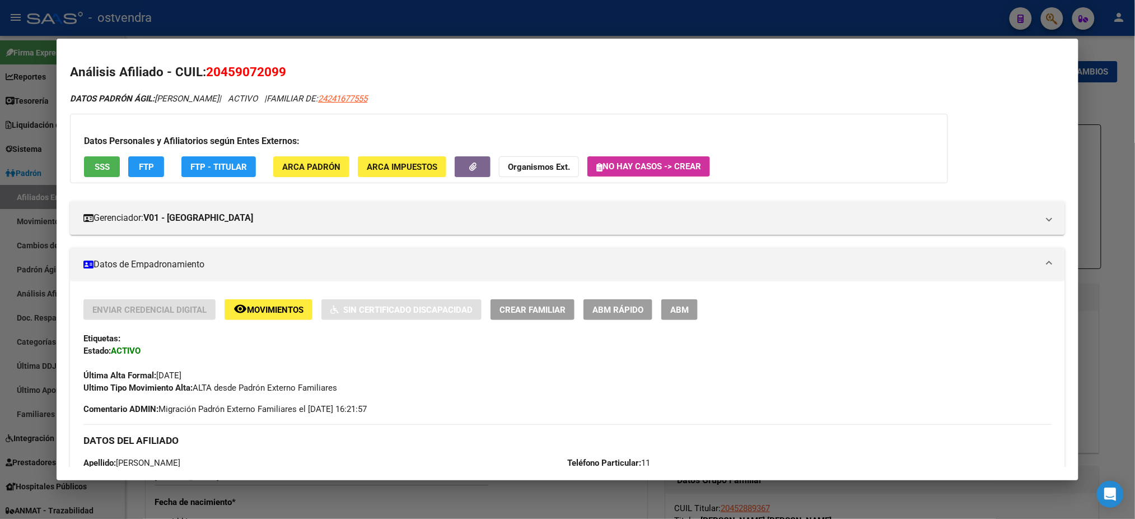
click at [260, 305] on span "Movimientos" at bounding box center [275, 310] width 57 height 10
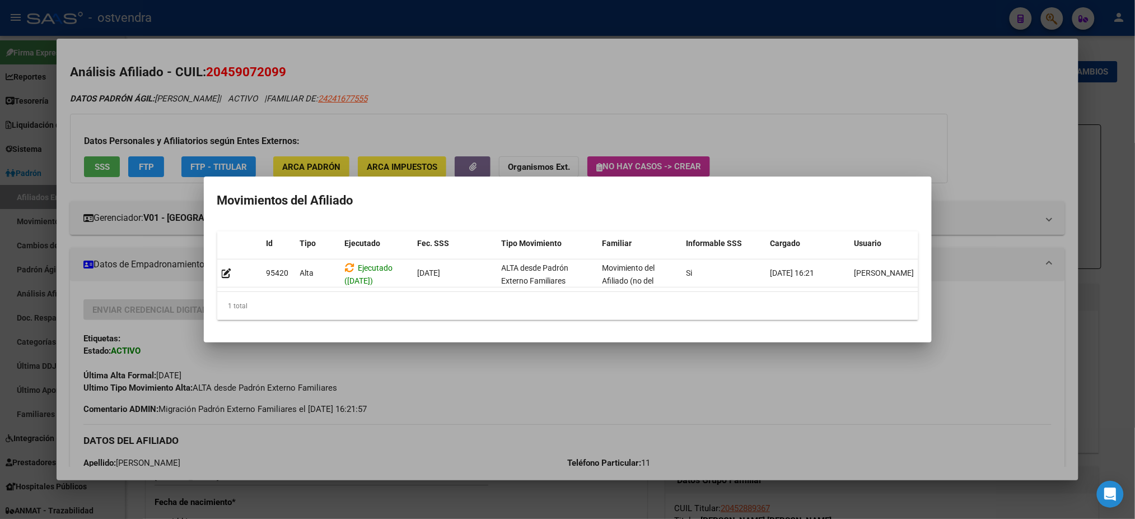
click at [538, 45] on div at bounding box center [567, 259] width 1135 height 519
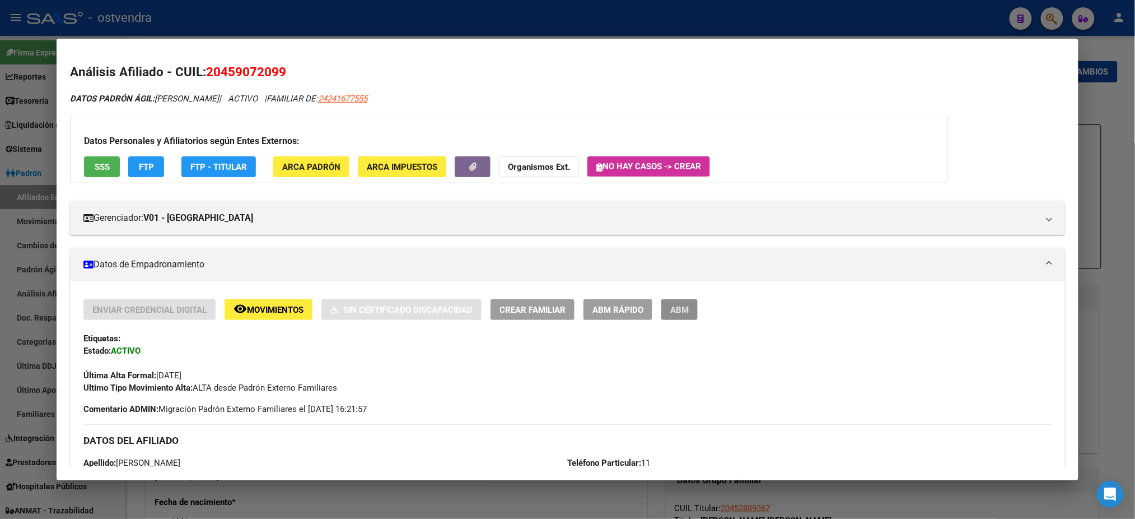
click at [674, 309] on span "ABM" at bounding box center [679, 310] width 18 height 10
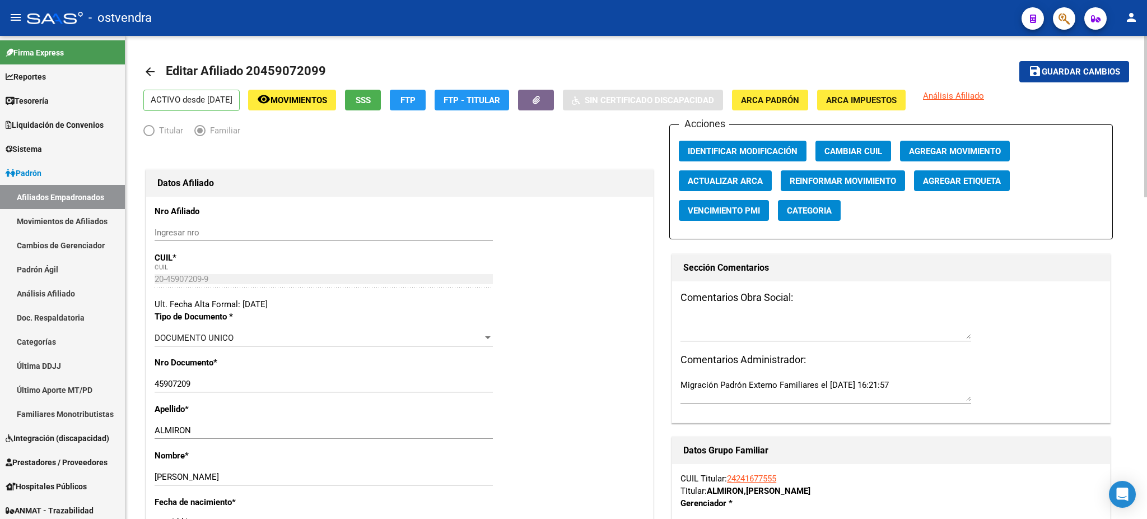
click at [967, 153] on span "Agregar Movimiento" at bounding box center [955, 151] width 92 height 10
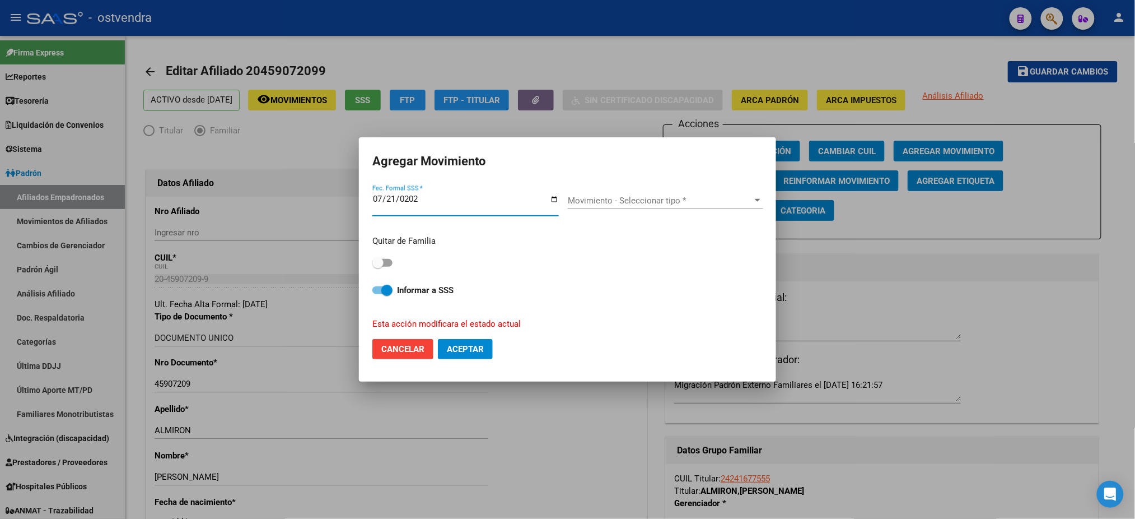
type input "[DATE]"
click at [718, 205] on span "Movimiento - Seleccionar tipo *" at bounding box center [660, 200] width 185 height 10
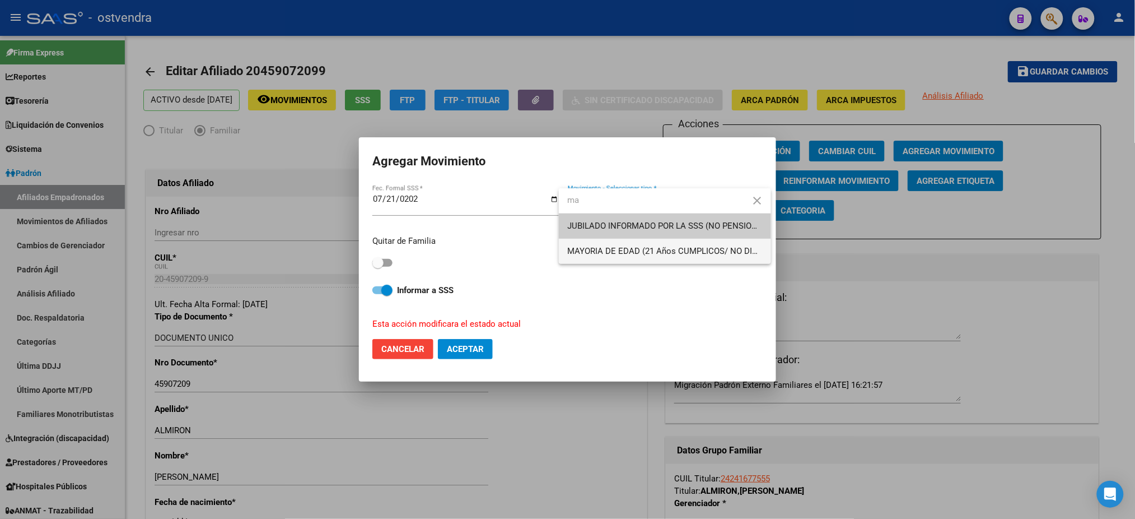
type input "ma"
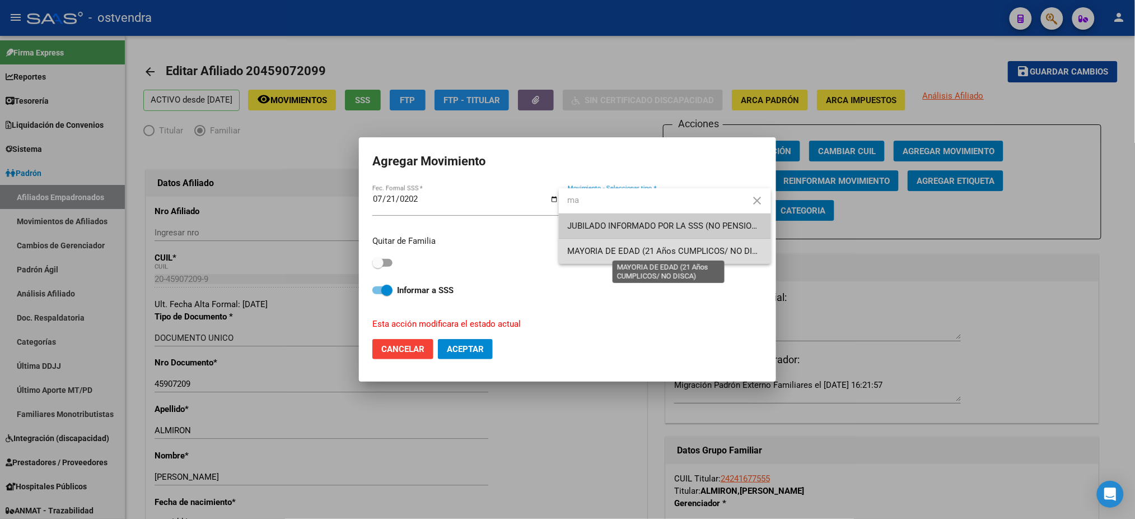
click at [648, 252] on span "MAYORIA DE EDAD (21 Años CUMPLICOS/ NO DISCA)" at bounding box center [670, 251] width 204 height 10
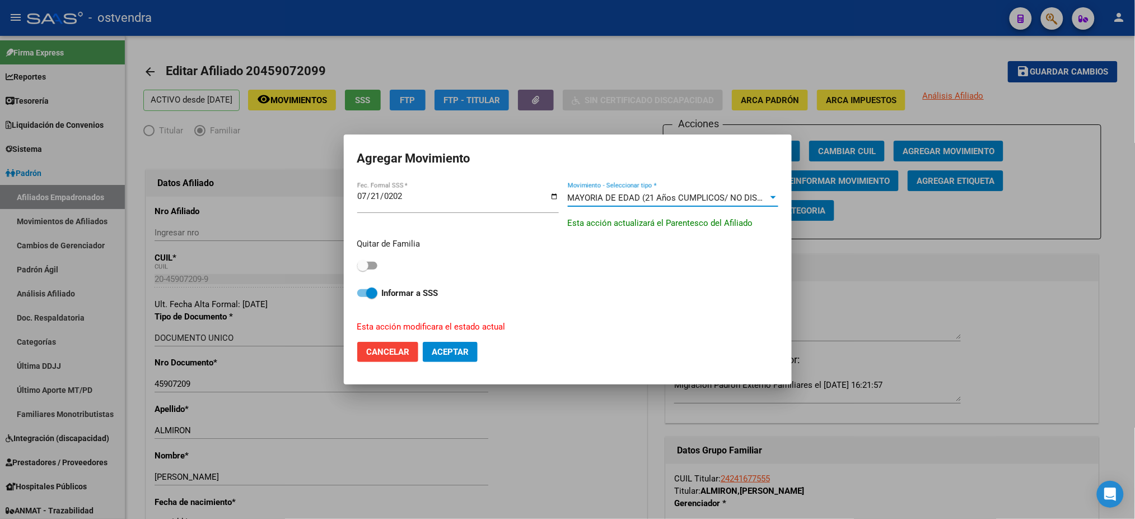
click at [372, 265] on span at bounding box center [367, 266] width 20 height 8
click at [363, 269] on input "checkbox" at bounding box center [362, 269] width 1 height 1
checkbox input "true"
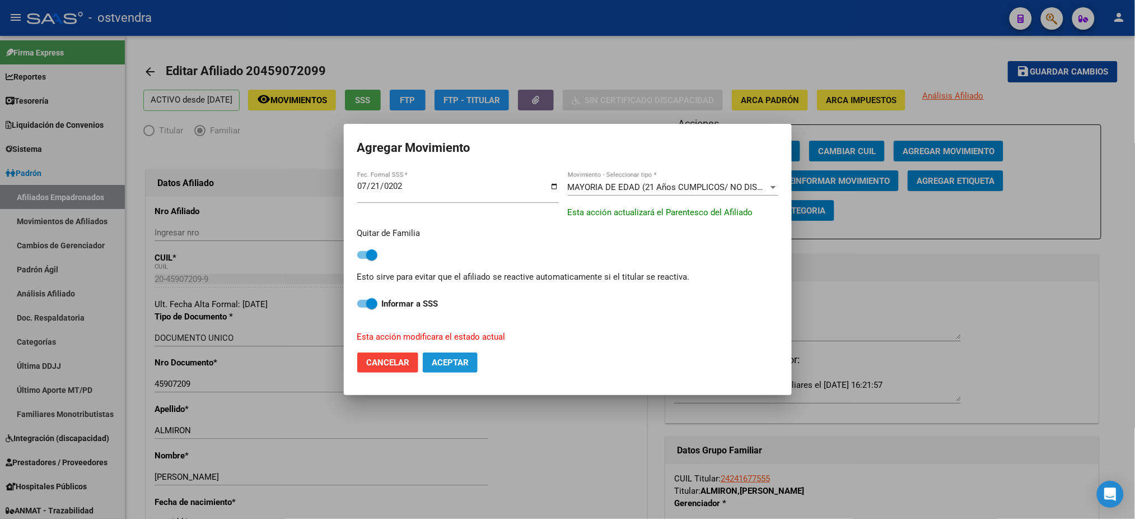
click at [455, 370] on button "Aceptar" at bounding box center [450, 362] width 55 height 20
checkbox input "false"
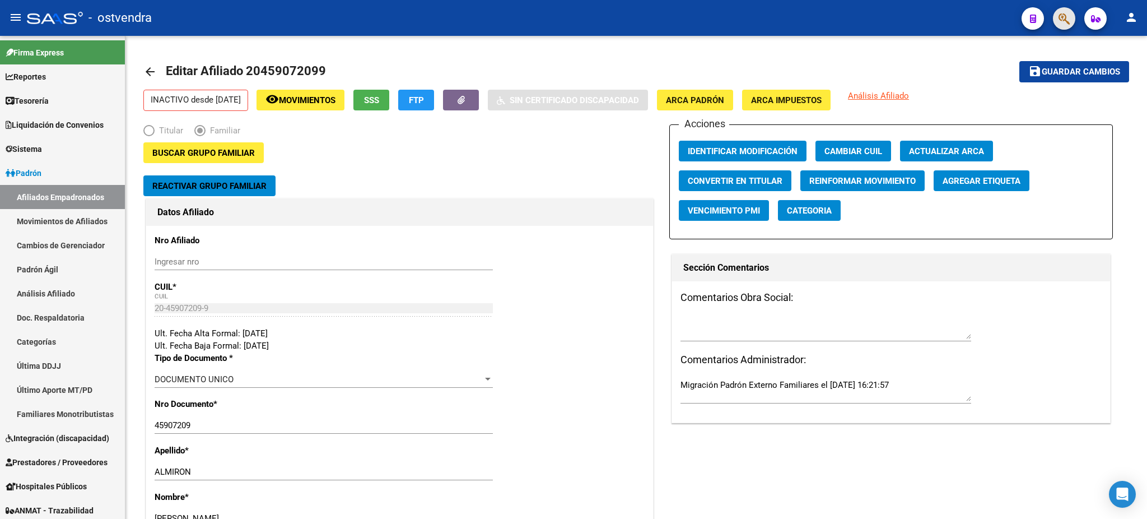
click at [1057, 20] on button "button" at bounding box center [1064, 18] width 22 height 22
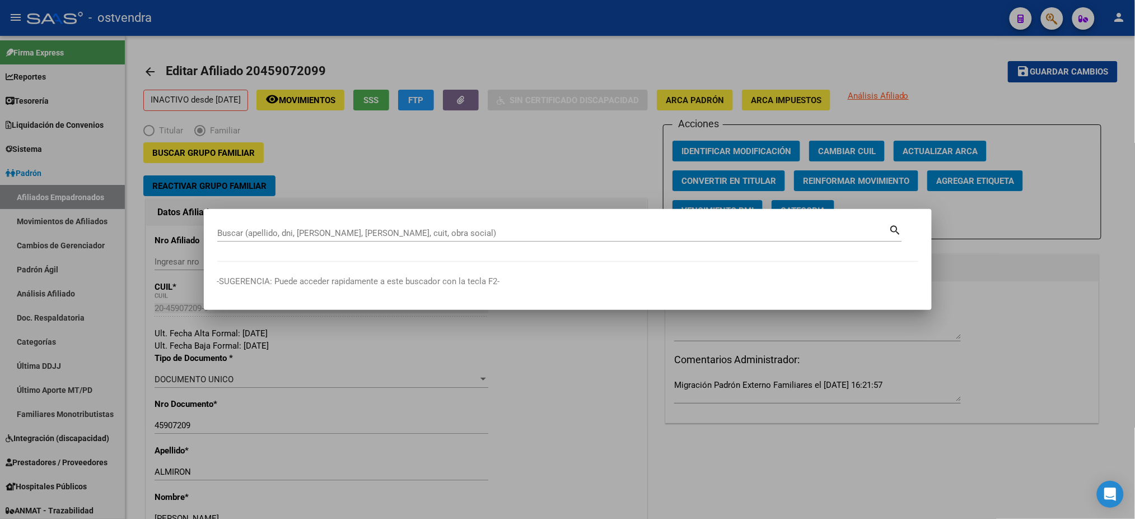
paste input "36671596"
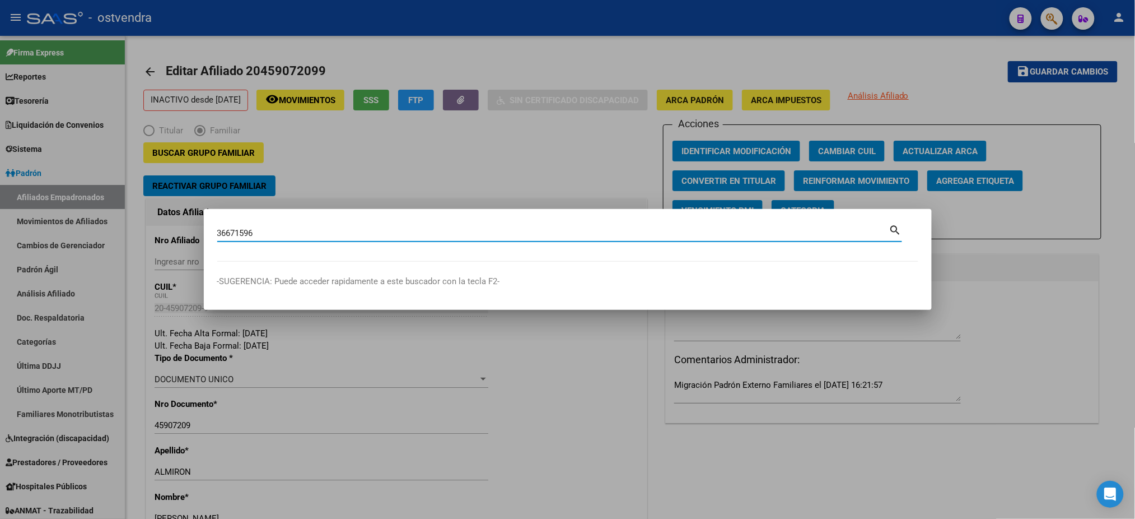
type input "36671596"
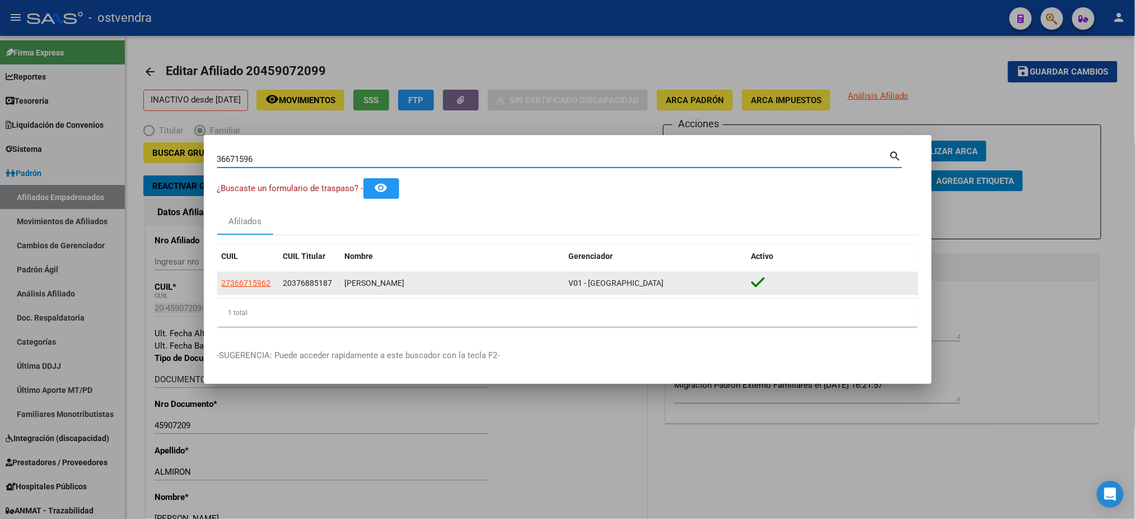
drag, startPoint x: 247, startPoint y: 288, endPoint x: 243, endPoint y: 277, distance: 11.5
click at [249, 289] on app-link-go-to "27366715962" at bounding box center [246, 283] width 49 height 13
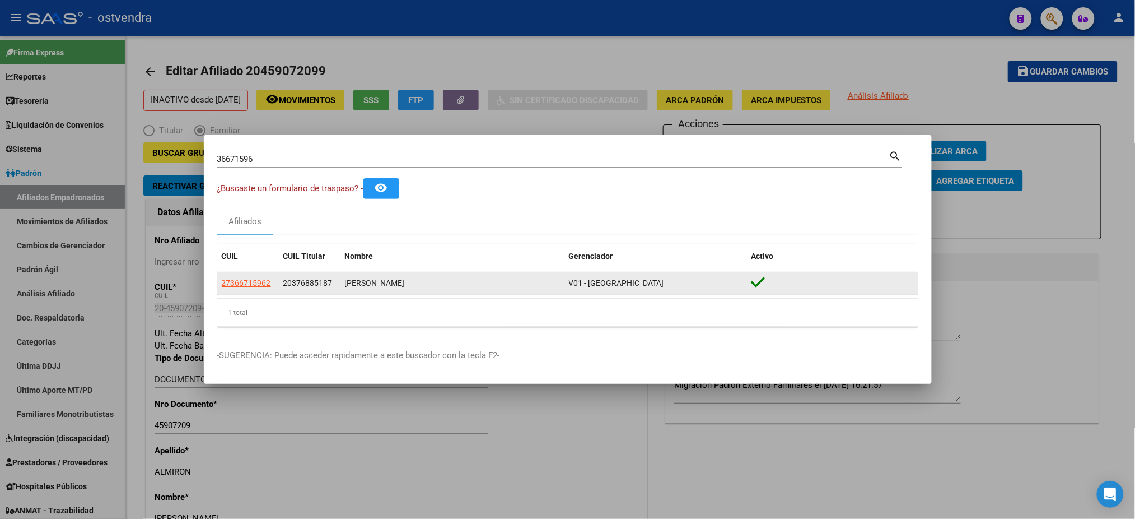
click at [243, 277] on app-link-go-to "27366715962" at bounding box center [246, 283] width 49 height 13
click at [244, 279] on span "27366715962" at bounding box center [246, 282] width 49 height 9
type textarea "27366715962"
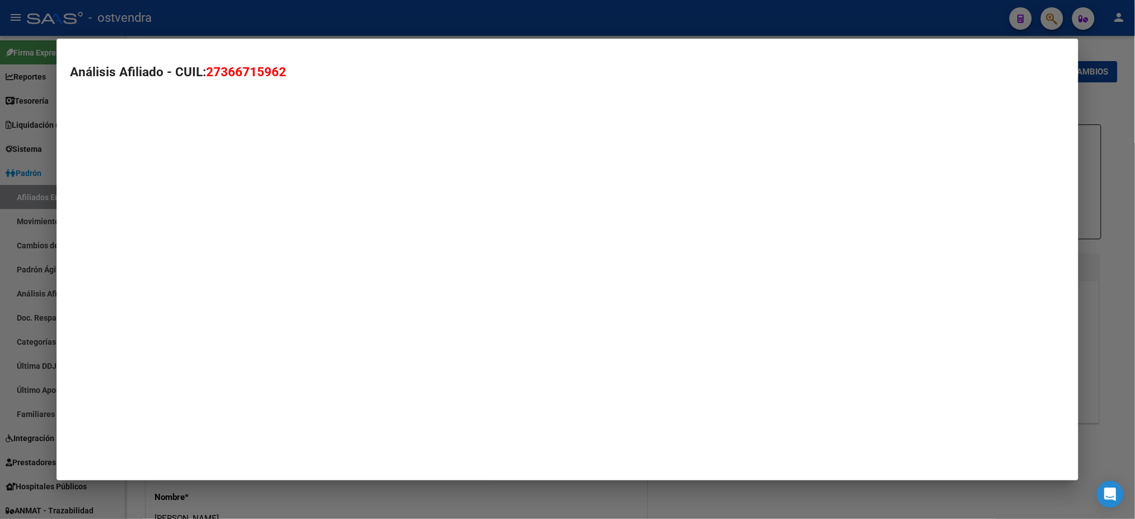
drag, startPoint x: 244, startPoint y: 279, endPoint x: 250, endPoint y: 283, distance: 7.2
click at [248, 284] on mat-dialog-container "Análisis Afiliado - CUIL: 27366715962" at bounding box center [568, 259] width 1022 height 441
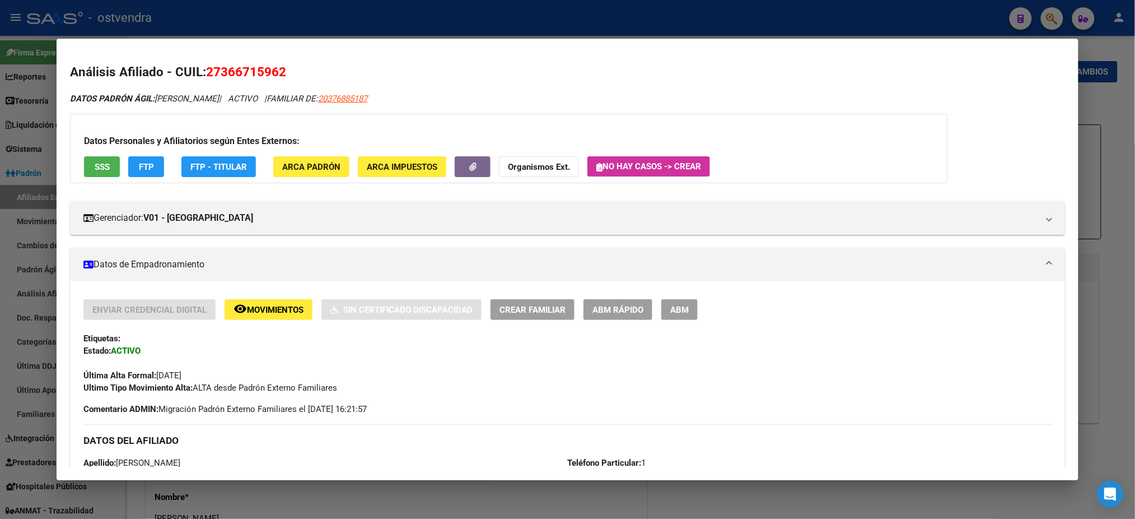
click at [683, 311] on span "ABM" at bounding box center [679, 310] width 18 height 10
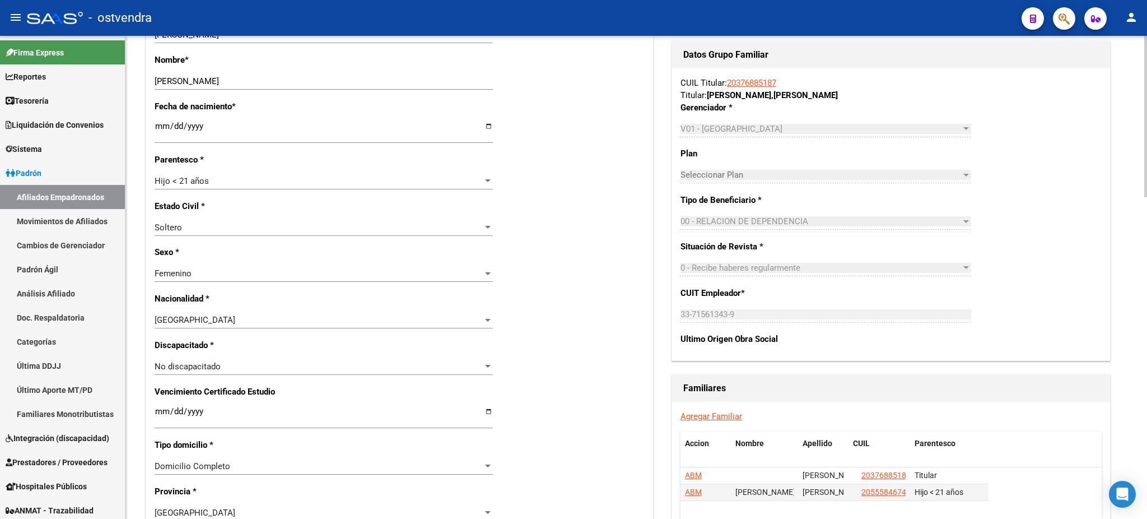
scroll to position [398, 0]
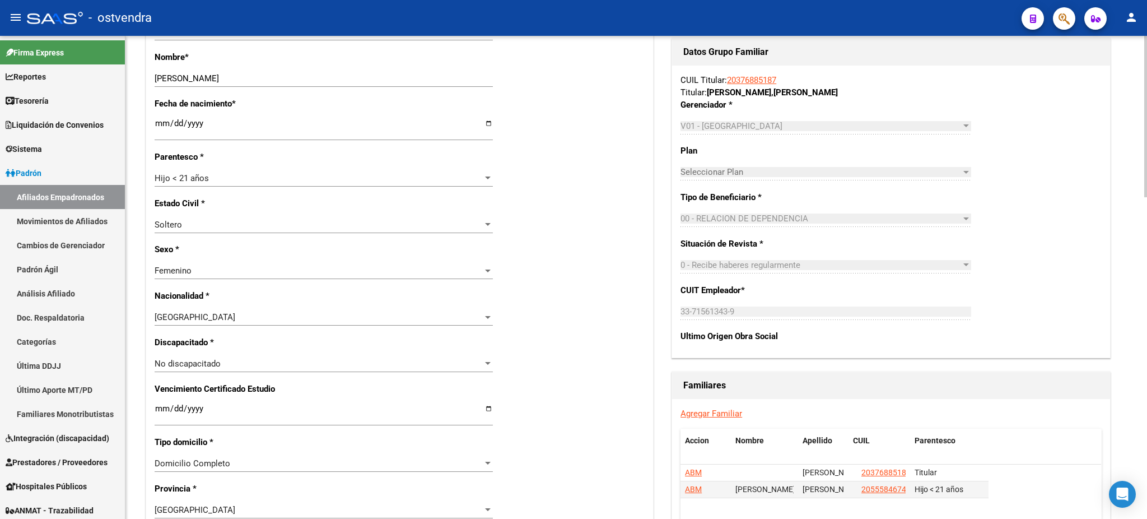
click at [262, 184] on div "Hijo < 21 años Seleccionar parentesco" at bounding box center [324, 178] width 338 height 17
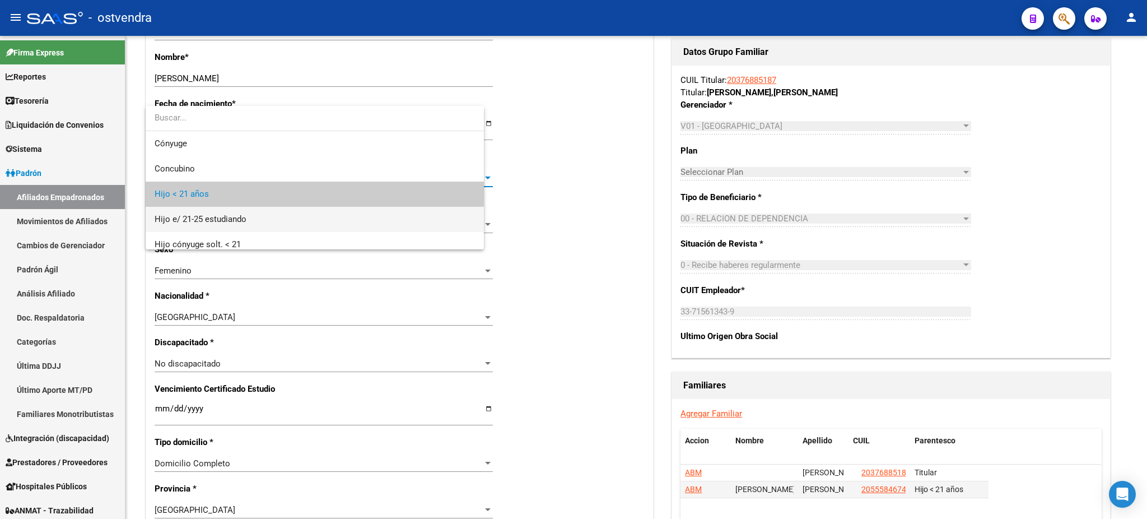
scroll to position [16, 0]
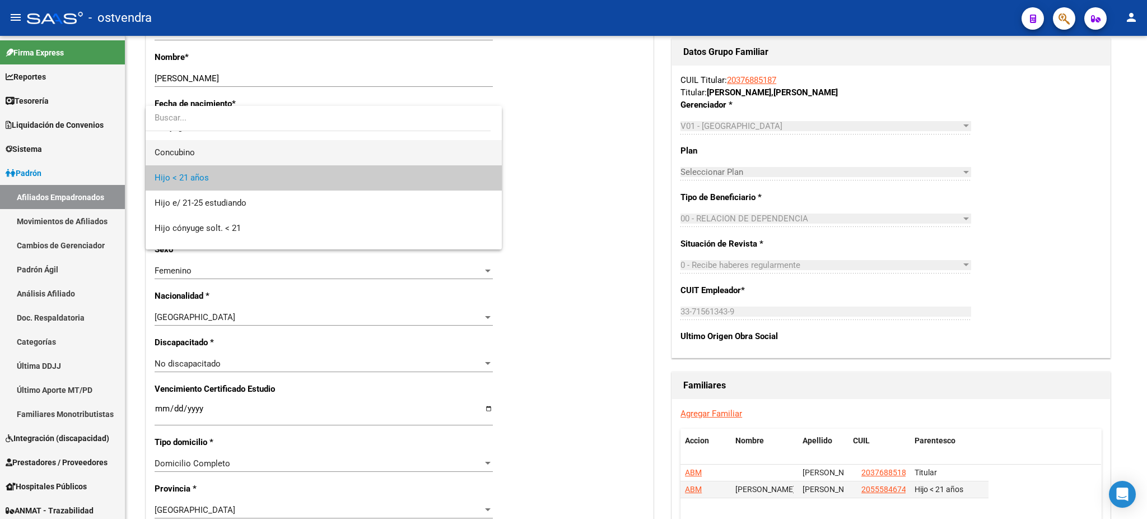
click at [274, 156] on span "Concubino" at bounding box center [324, 152] width 338 height 25
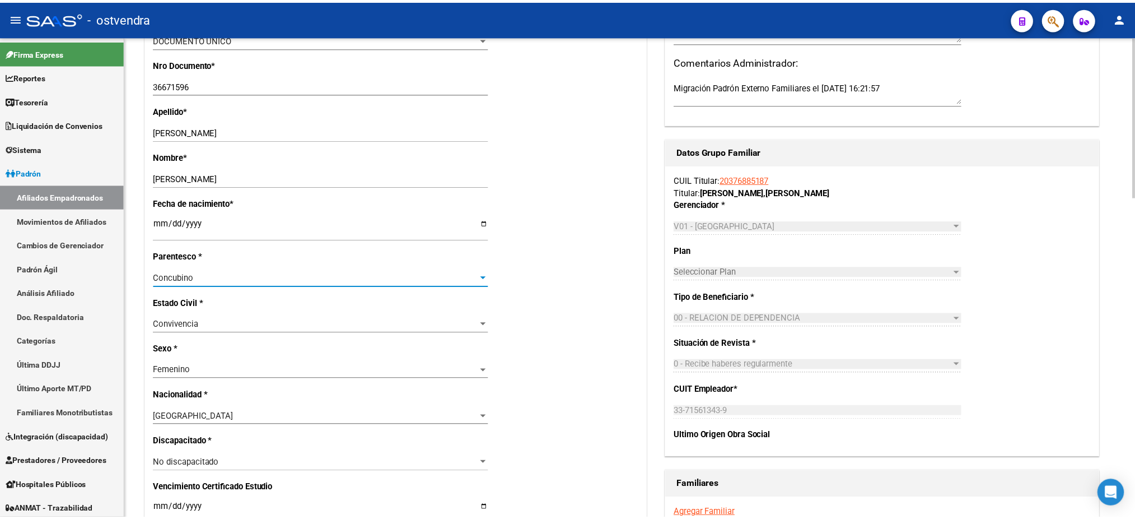
scroll to position [0, 0]
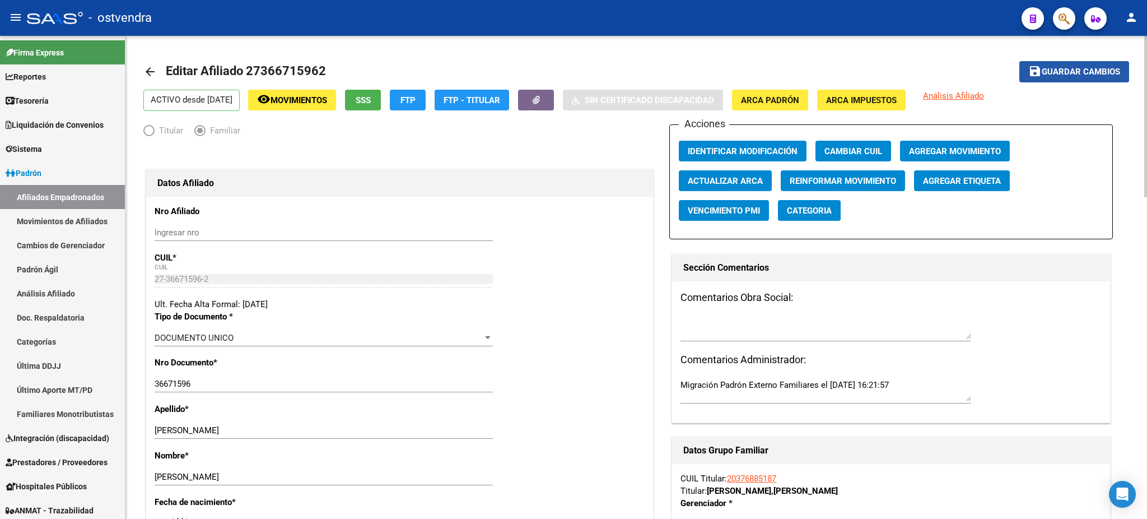
click at [1108, 63] on button "save Guardar cambios" at bounding box center [1074, 71] width 110 height 21
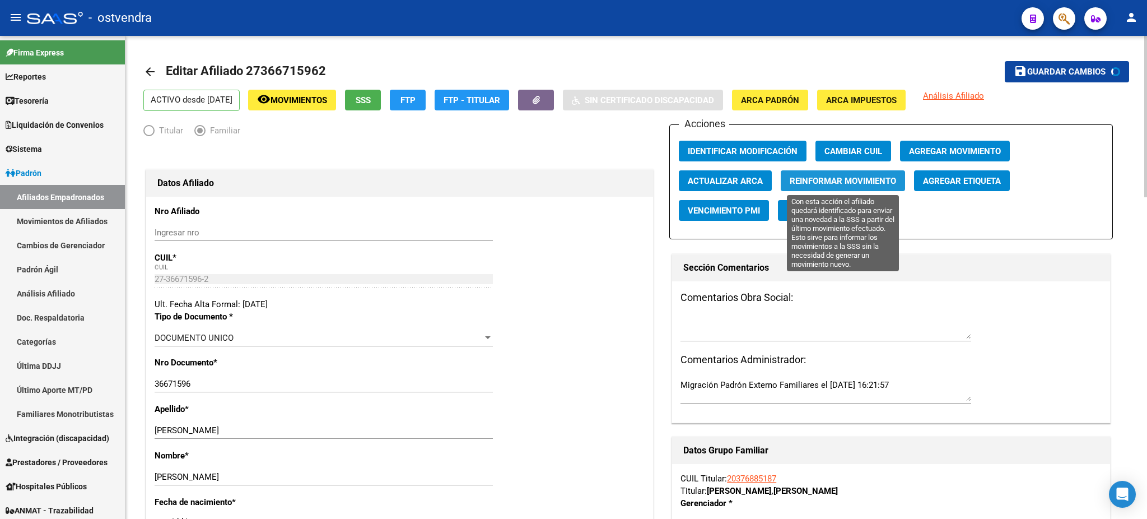
click at [801, 173] on button "Reinformar Movimiento" at bounding box center [843, 180] width 124 height 21
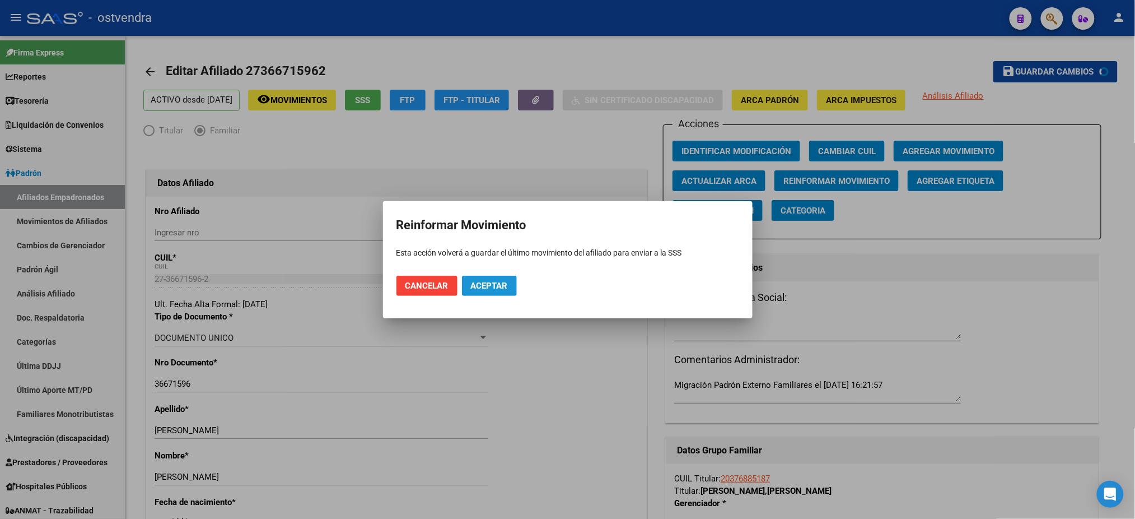
click at [511, 282] on button "Aceptar" at bounding box center [489, 286] width 55 height 20
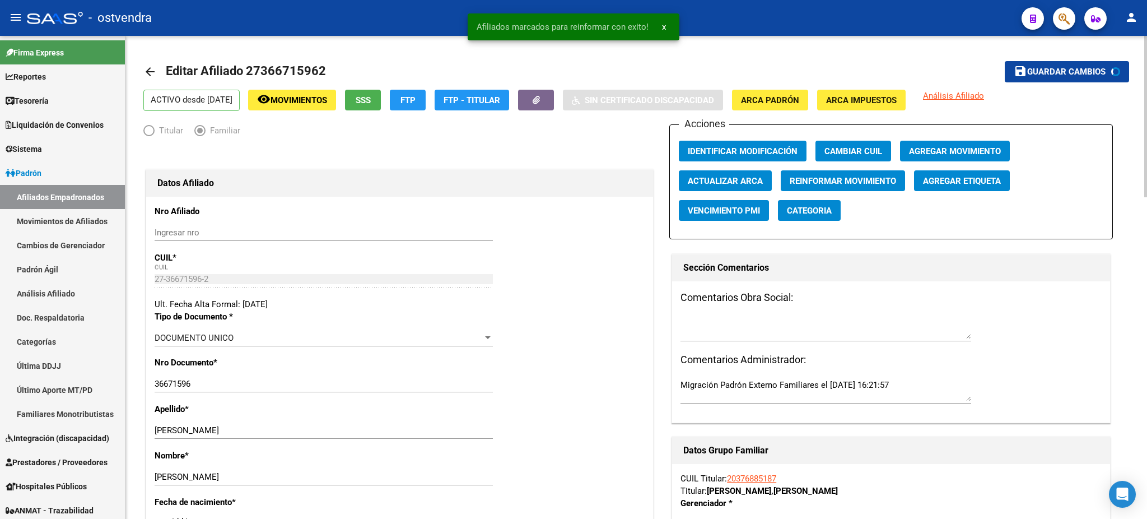
drag, startPoint x: 852, startPoint y: 48, endPoint x: 1014, endPoint y: 40, distance: 162.0
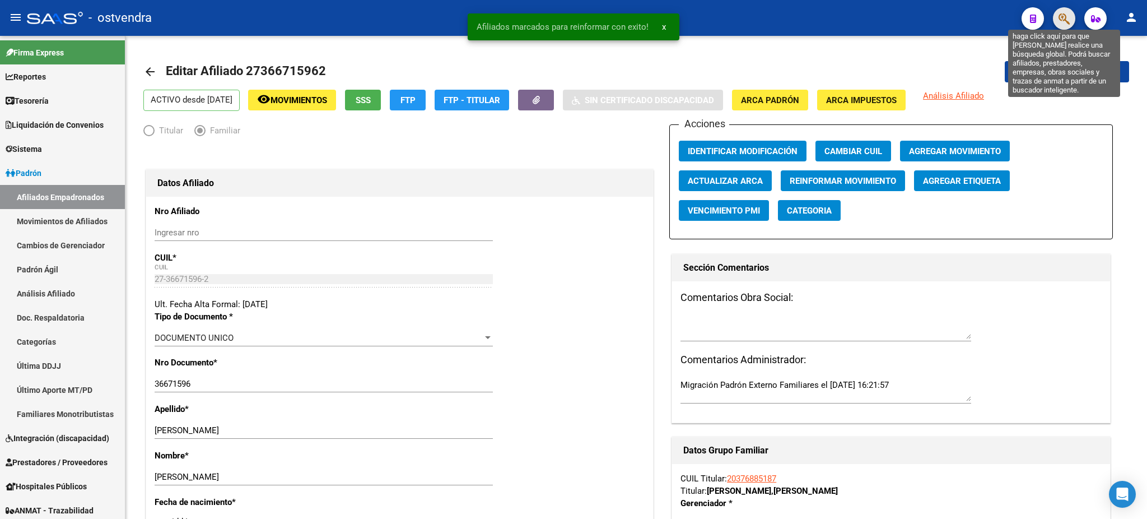
click at [1066, 18] on icon "button" at bounding box center [1064, 18] width 11 height 13
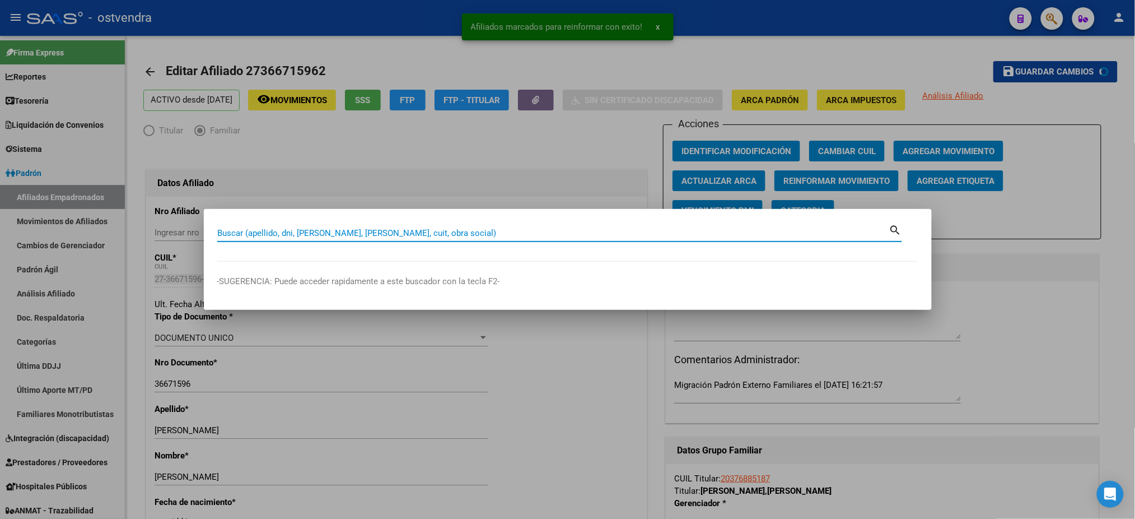
paste input "31299789"
type input "31299789"
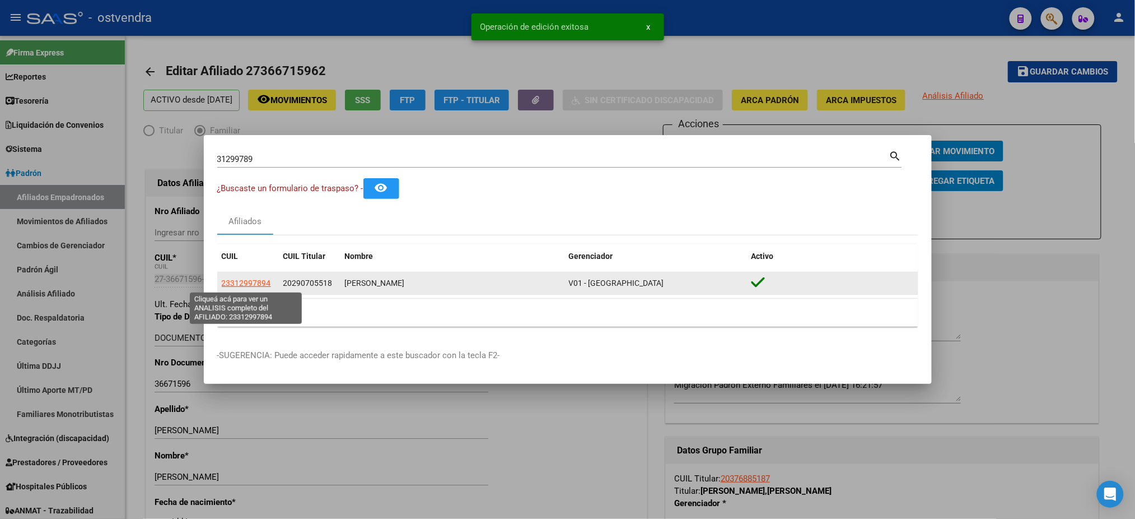
click at [251, 280] on span "23312997894" at bounding box center [246, 282] width 49 height 9
type textarea "23312997894"
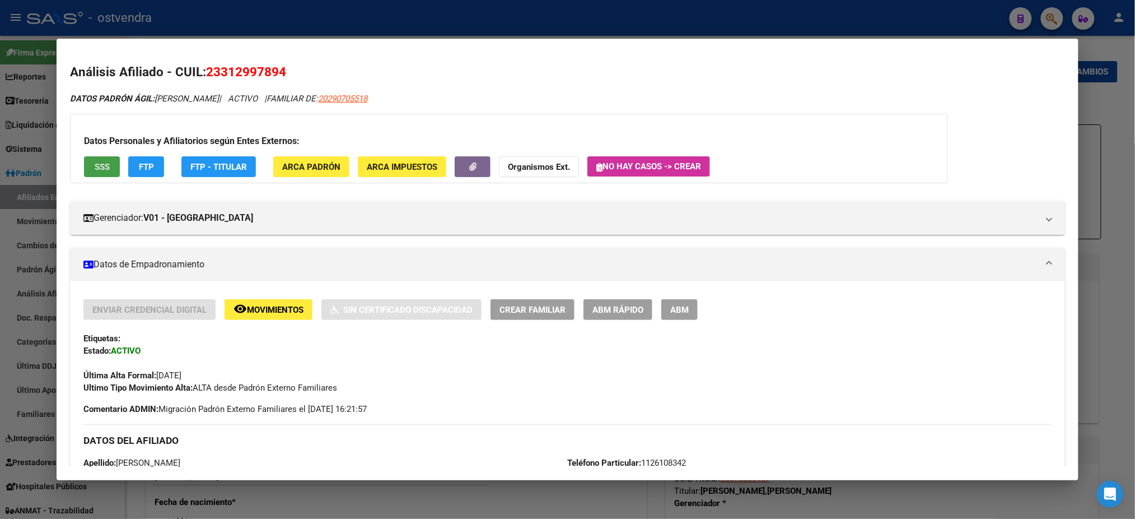
click at [96, 171] on span "SSS" at bounding box center [102, 167] width 15 height 10
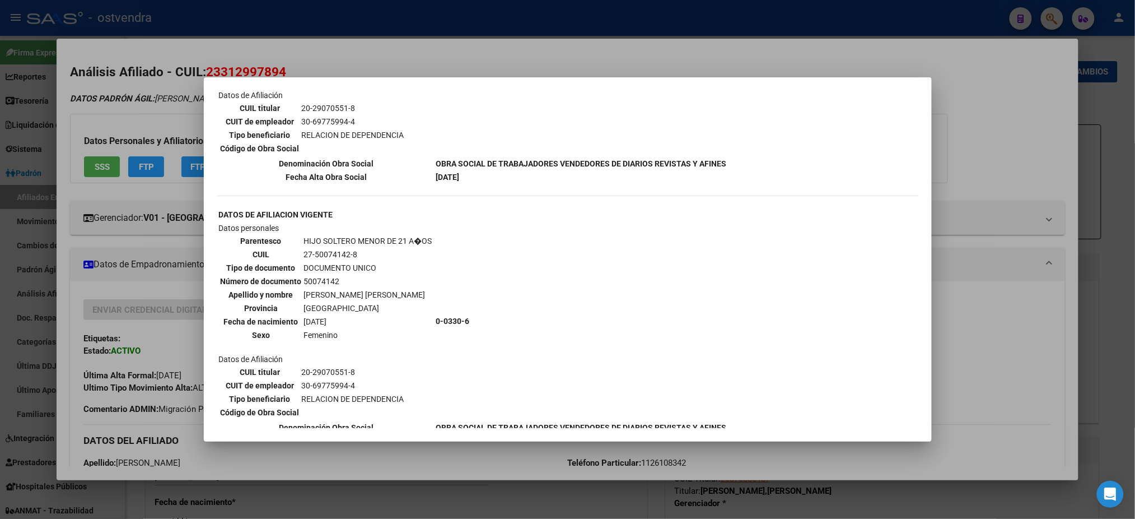
scroll to position [796, 0]
click at [131, 72] on div at bounding box center [567, 259] width 1135 height 519
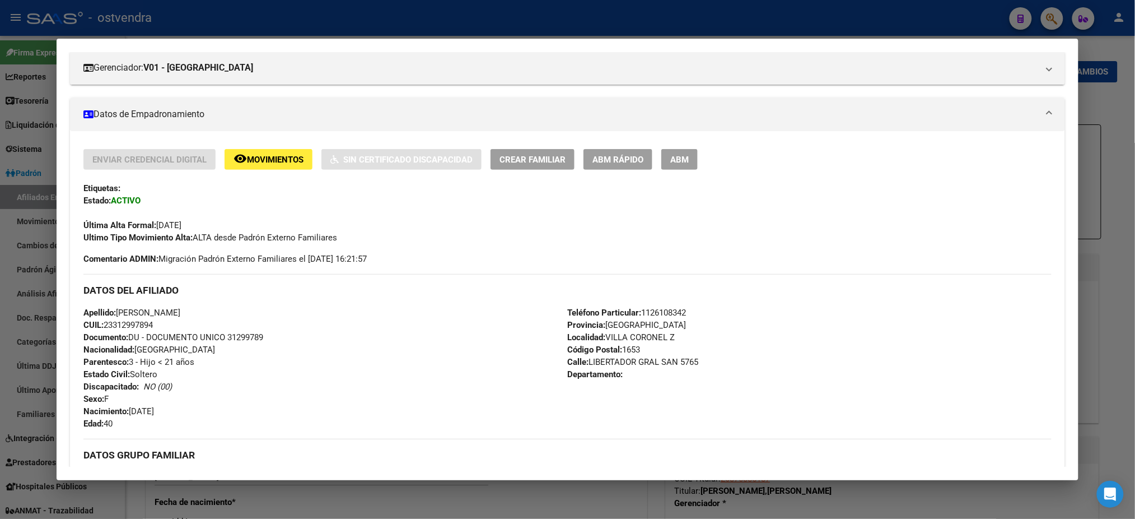
scroll to position [0, 0]
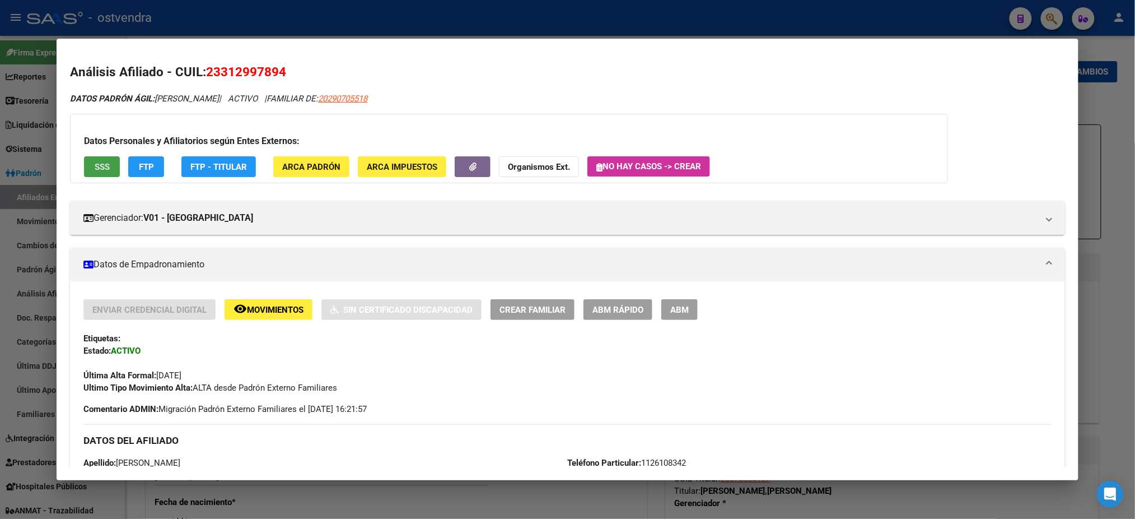
click at [96, 173] on button "SSS" at bounding box center [102, 166] width 36 height 21
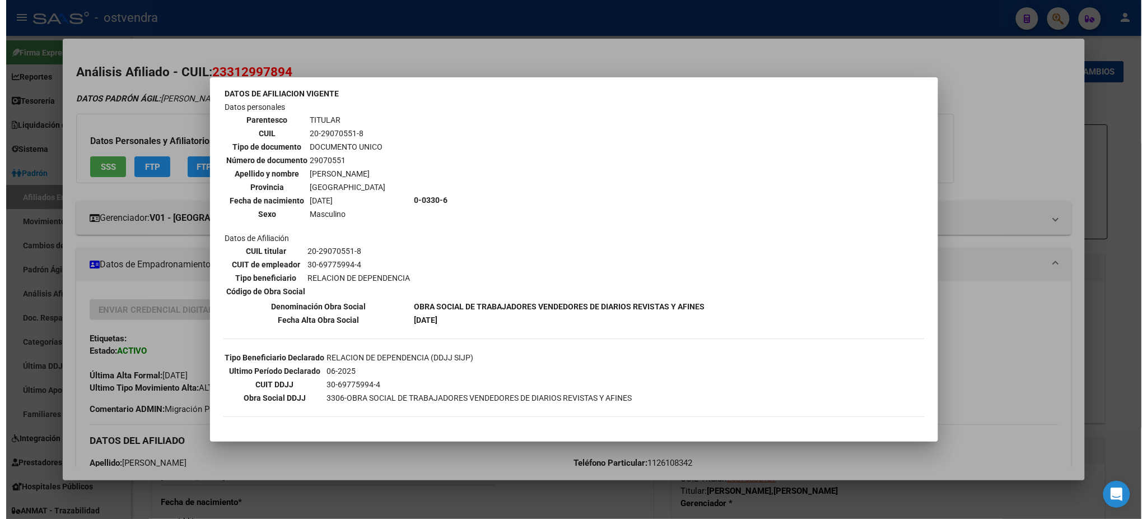
scroll to position [199, 0]
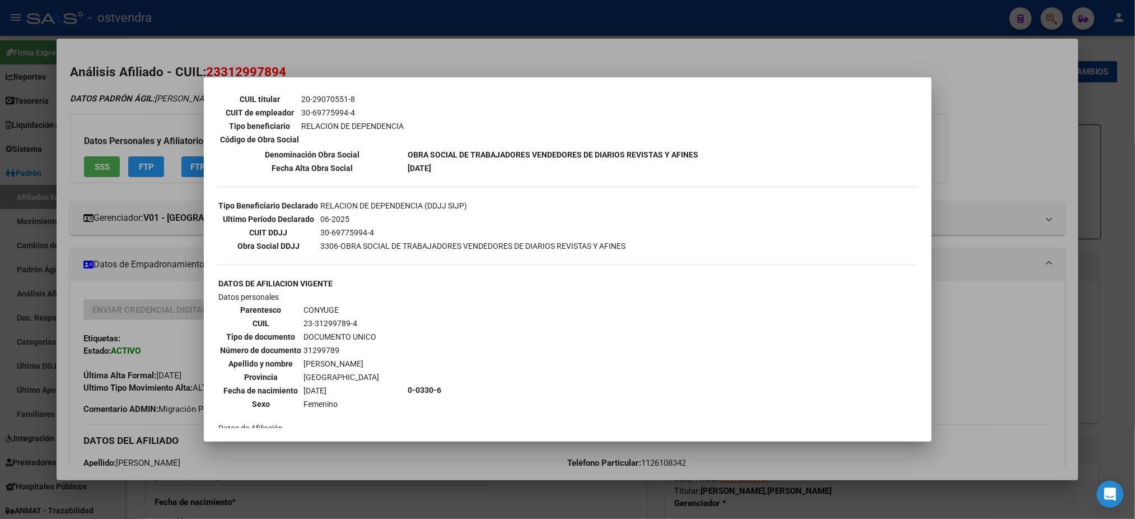
click at [158, 54] on div at bounding box center [567, 259] width 1135 height 519
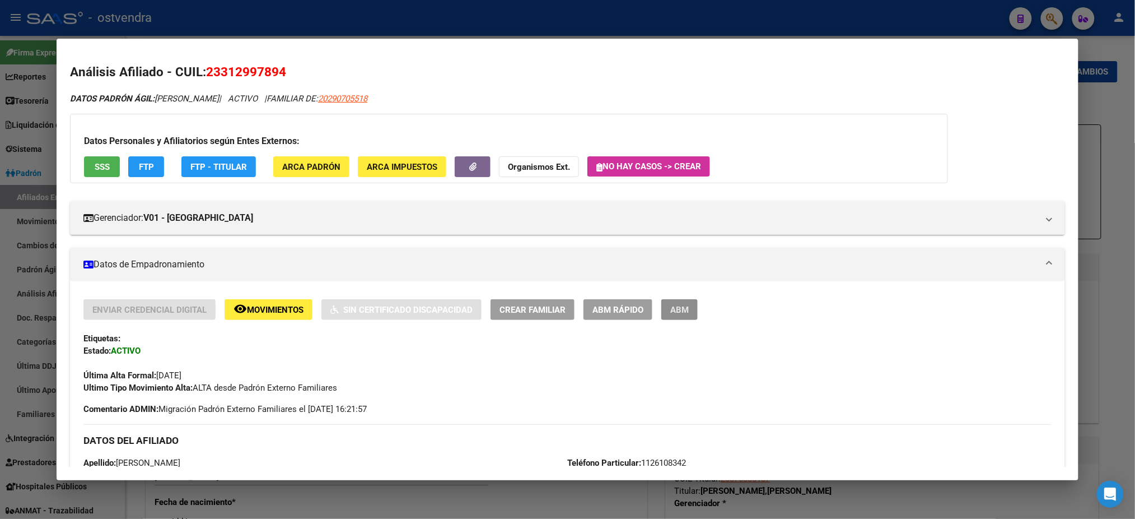
click at [675, 305] on span "ABM" at bounding box center [679, 310] width 18 height 10
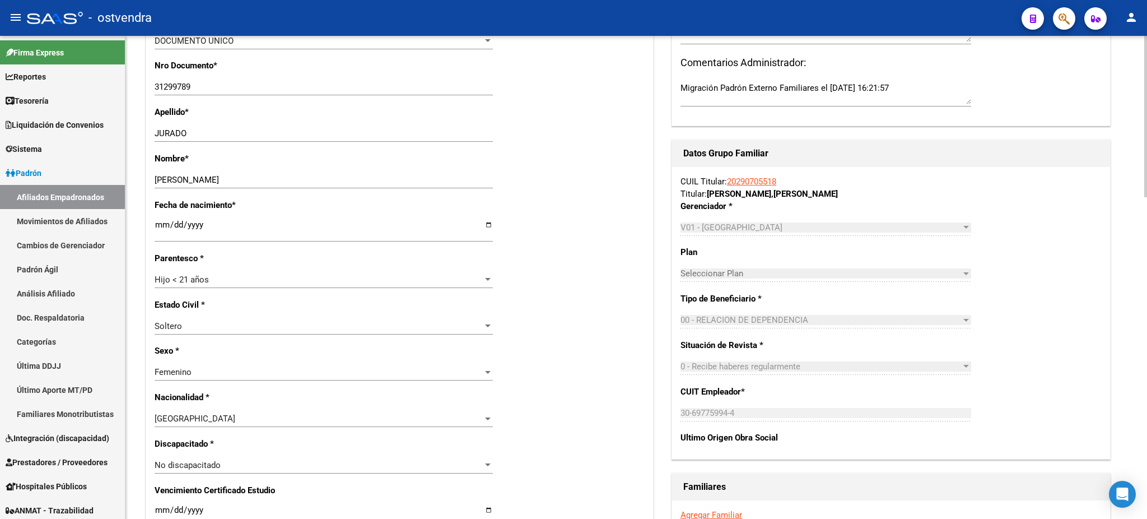
scroll to position [299, 0]
click at [249, 278] on div "Hijo < 21 años" at bounding box center [319, 278] width 328 height 10
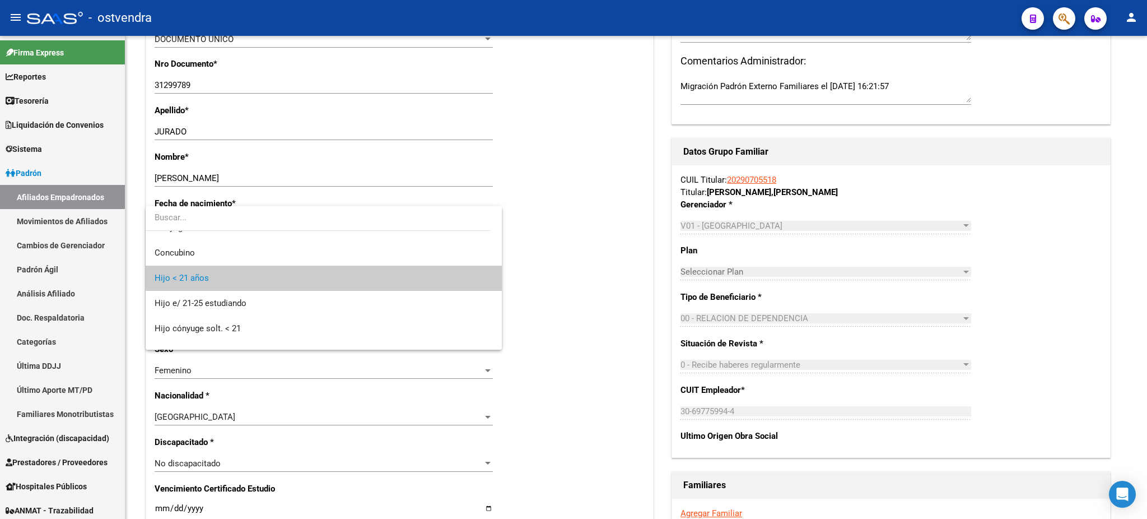
scroll to position [0, 0]
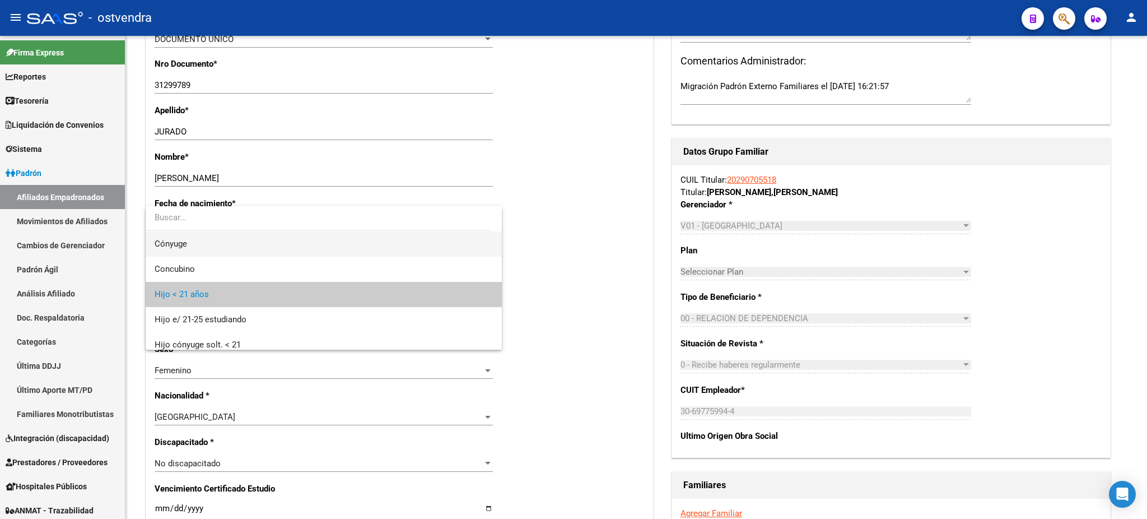
click at [265, 253] on span "Cónyuge" at bounding box center [324, 243] width 338 height 25
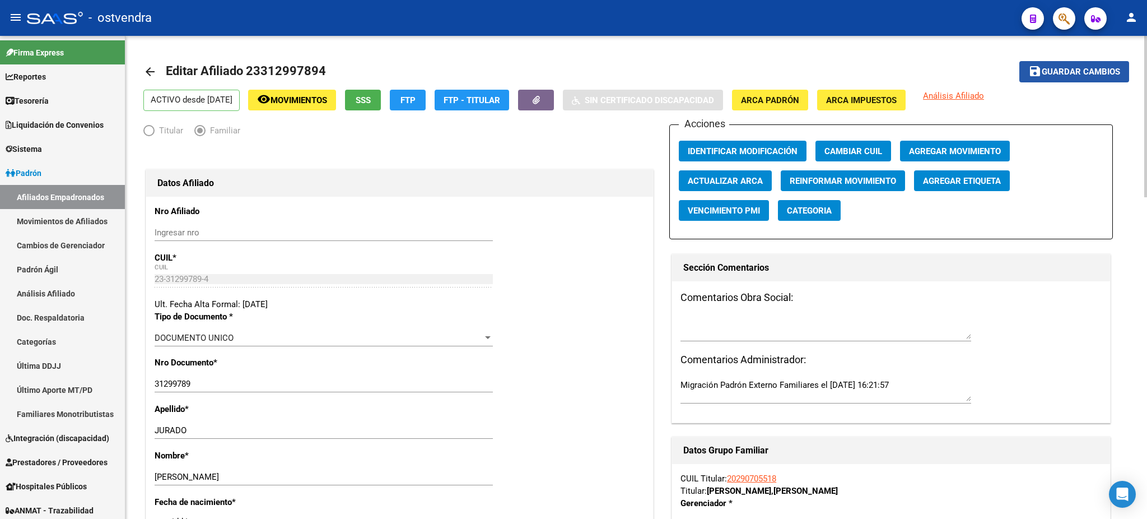
click at [1050, 69] on span "Guardar cambios" at bounding box center [1081, 72] width 78 height 10
click at [1072, 10] on app-search-popup at bounding box center [1064, 17] width 22 height 14
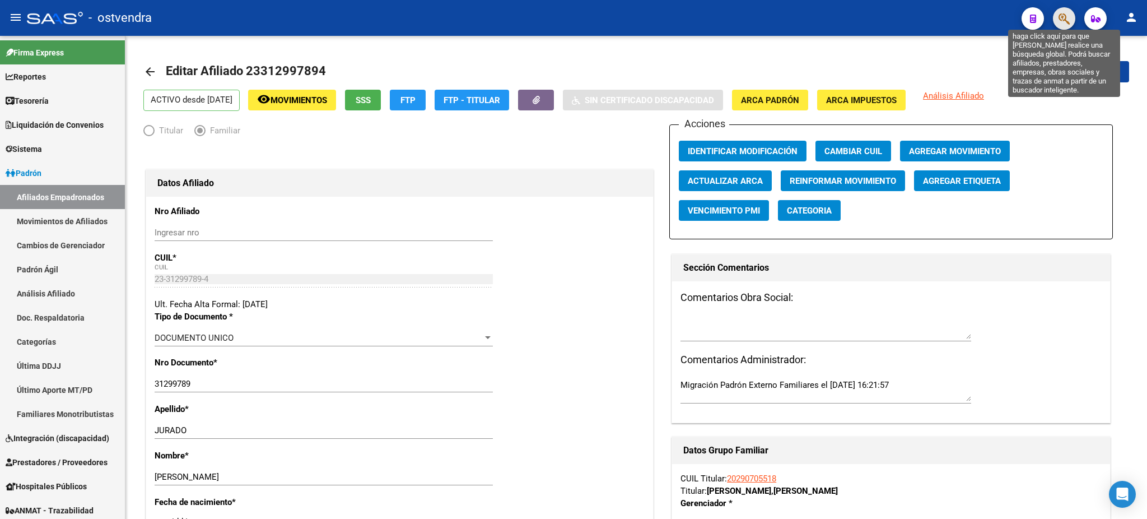
click at [1061, 16] on icon "button" at bounding box center [1064, 18] width 11 height 13
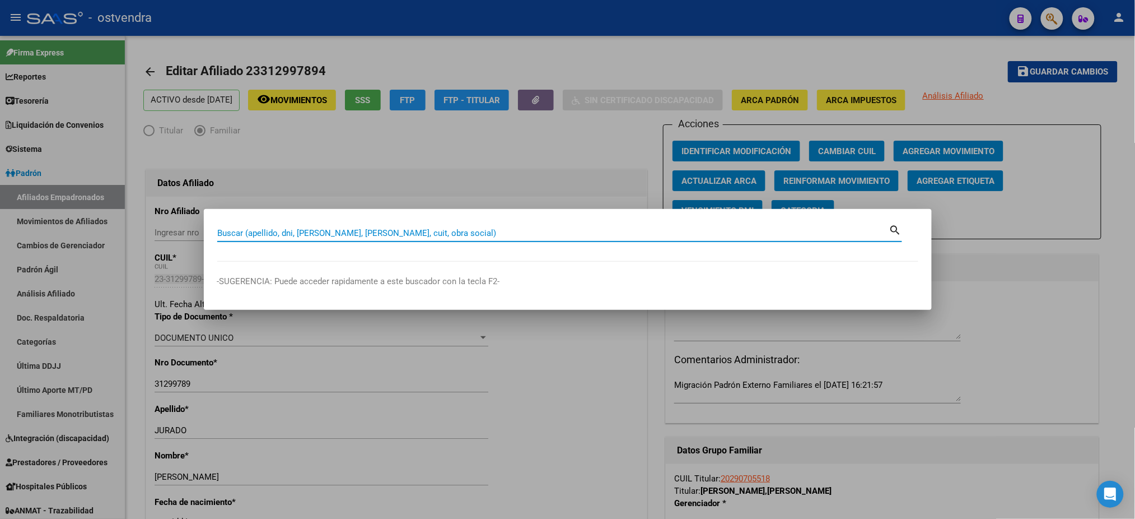
paste input "45282379"
type input "45282379"
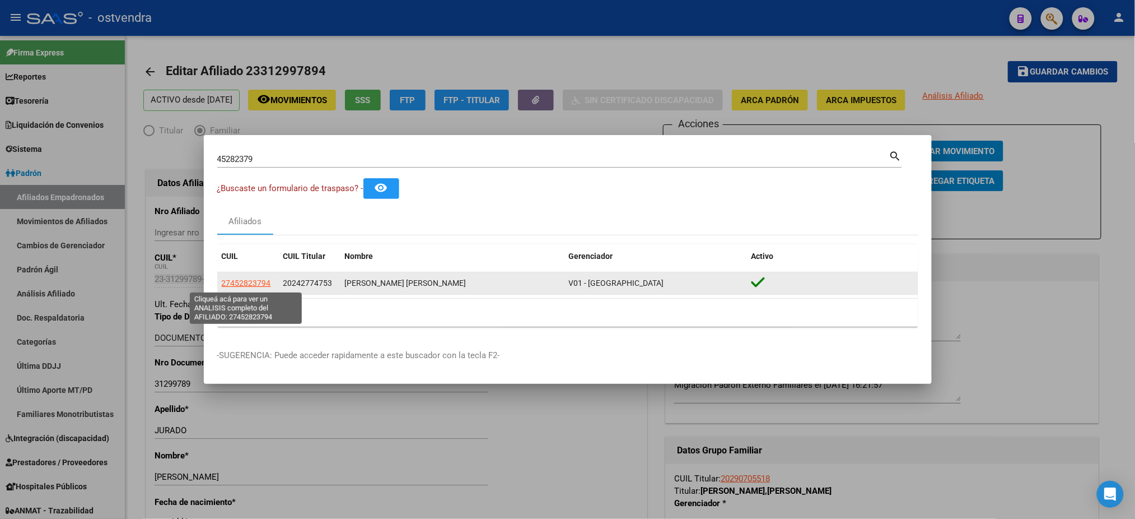
click at [251, 281] on span "27452823794" at bounding box center [246, 282] width 49 height 9
type textarea "27452823794"
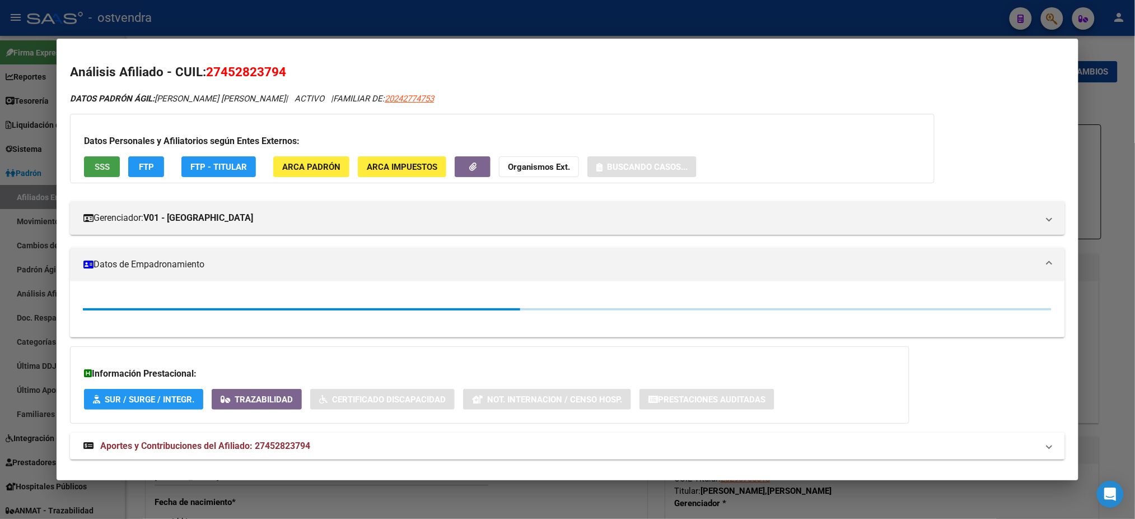
click at [95, 169] on span "SSS" at bounding box center [102, 167] width 15 height 10
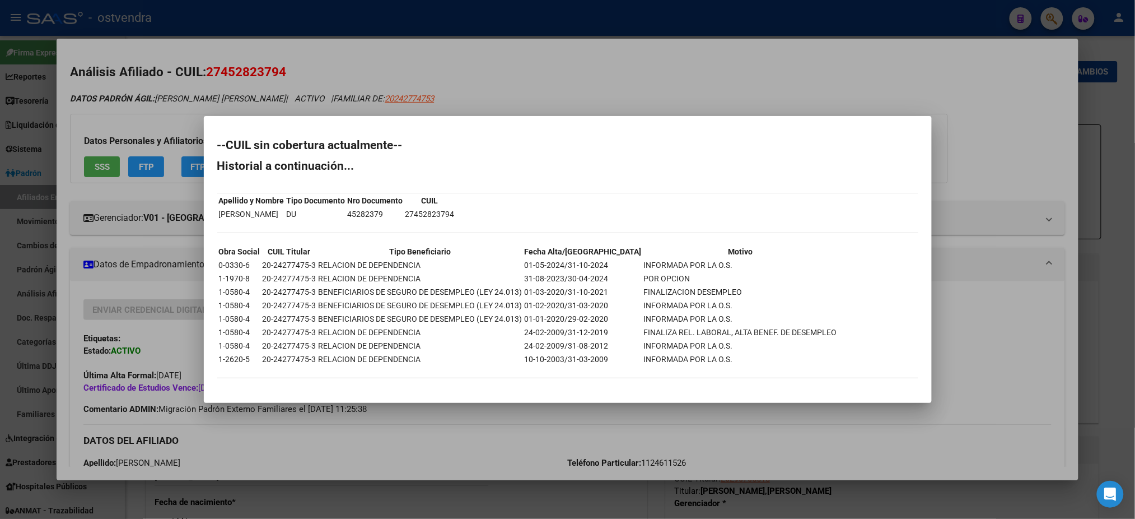
click at [123, 86] on div at bounding box center [567, 259] width 1135 height 519
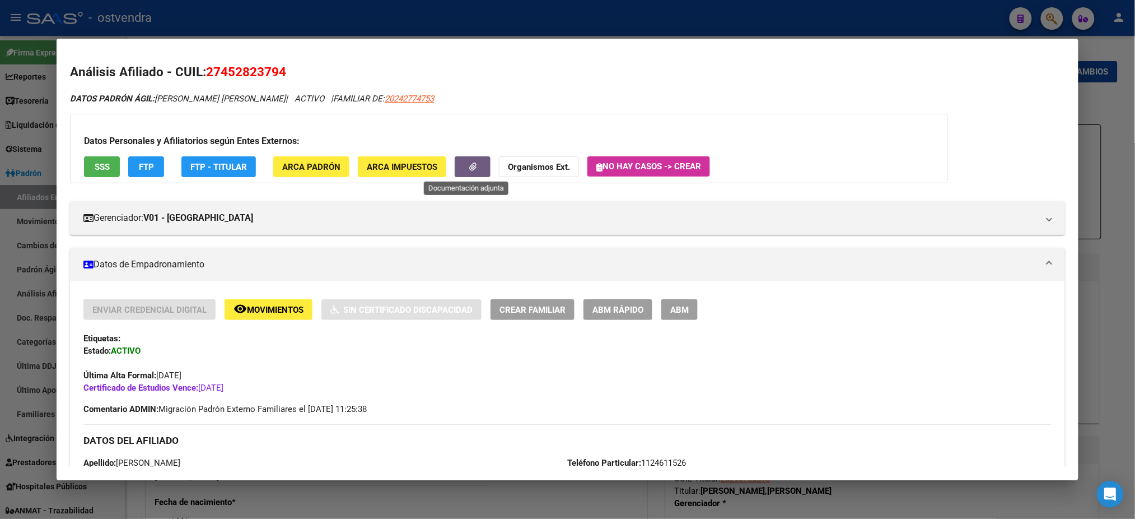
click at [472, 169] on button "button" at bounding box center [473, 166] width 36 height 21
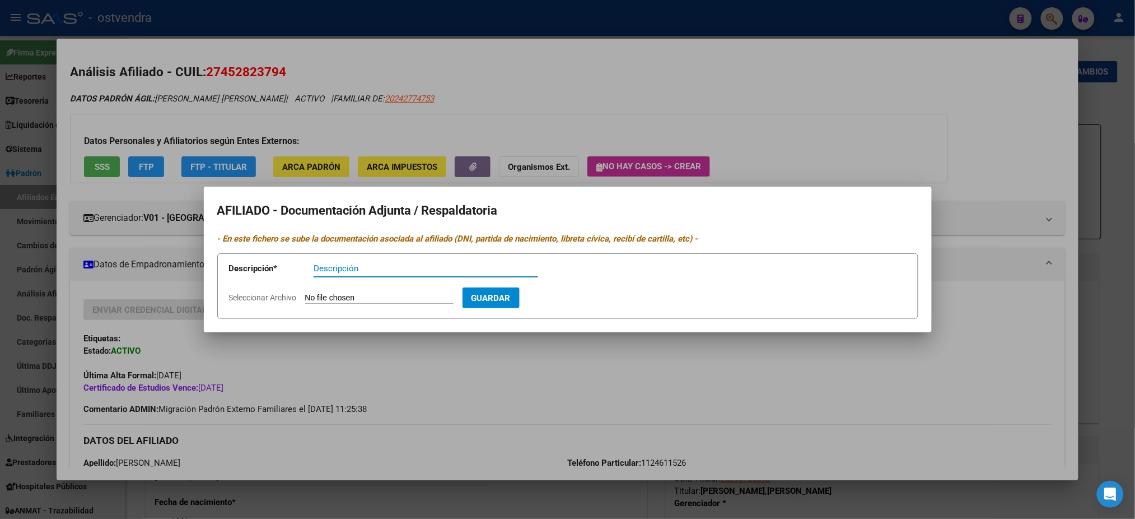
drag, startPoint x: 497, startPoint y: 105, endPoint x: 451, endPoint y: 347, distance: 246.3
click at [497, 106] on div at bounding box center [567, 259] width 1135 height 519
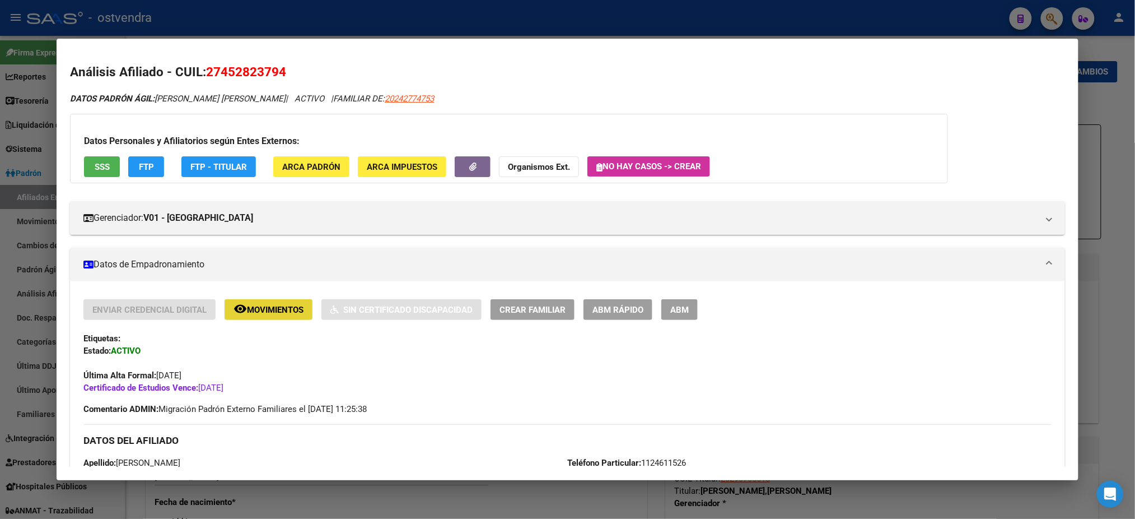
click at [275, 306] on span "Movimientos" at bounding box center [275, 310] width 57 height 10
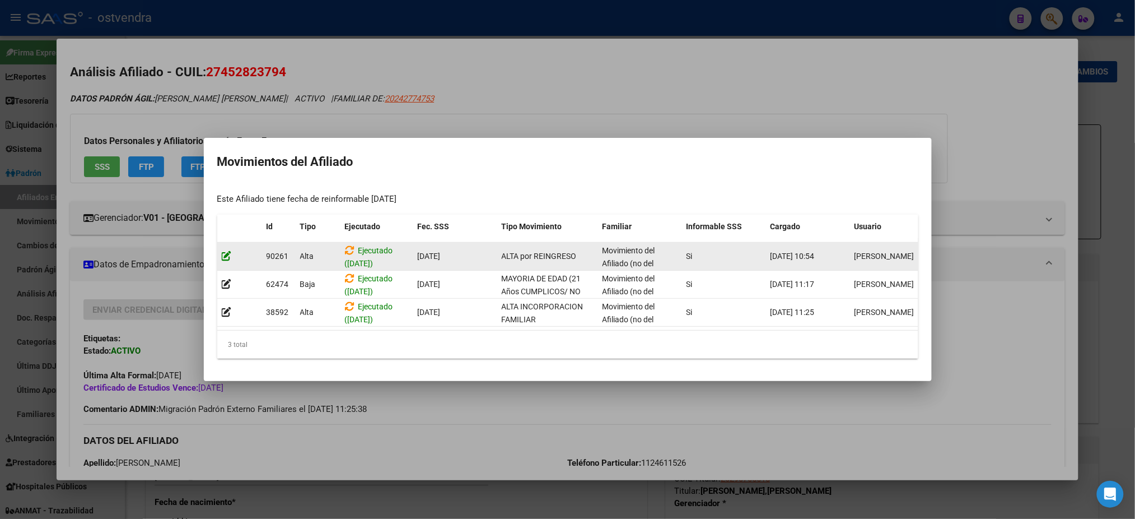
click at [228, 250] on icon at bounding box center [227, 255] width 10 height 11
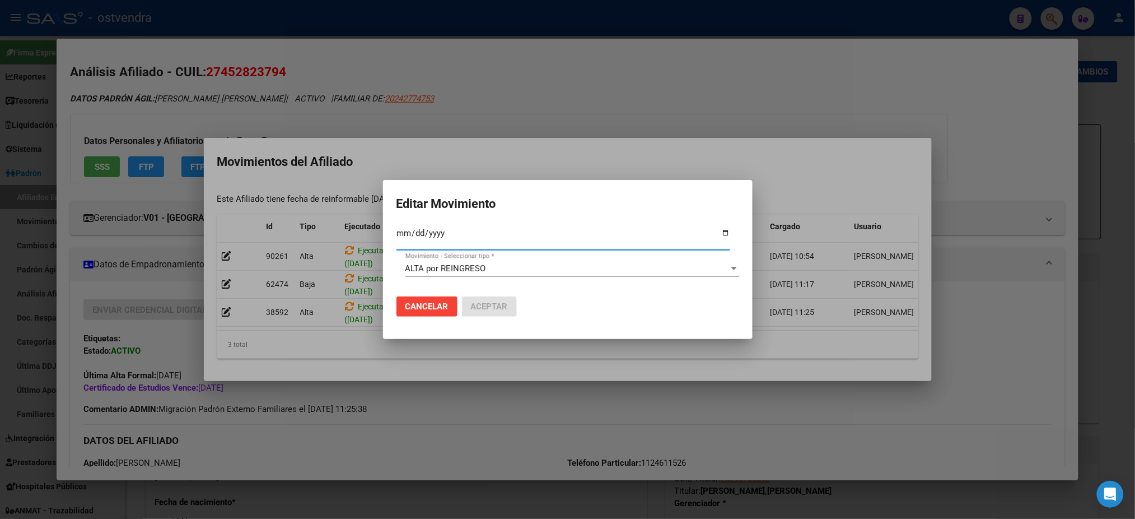
click at [418, 234] on input "[DATE]" at bounding box center [564, 238] width 334 height 18
type input "[DATE]"
click at [468, 302] on button "Aceptar" at bounding box center [489, 306] width 55 height 20
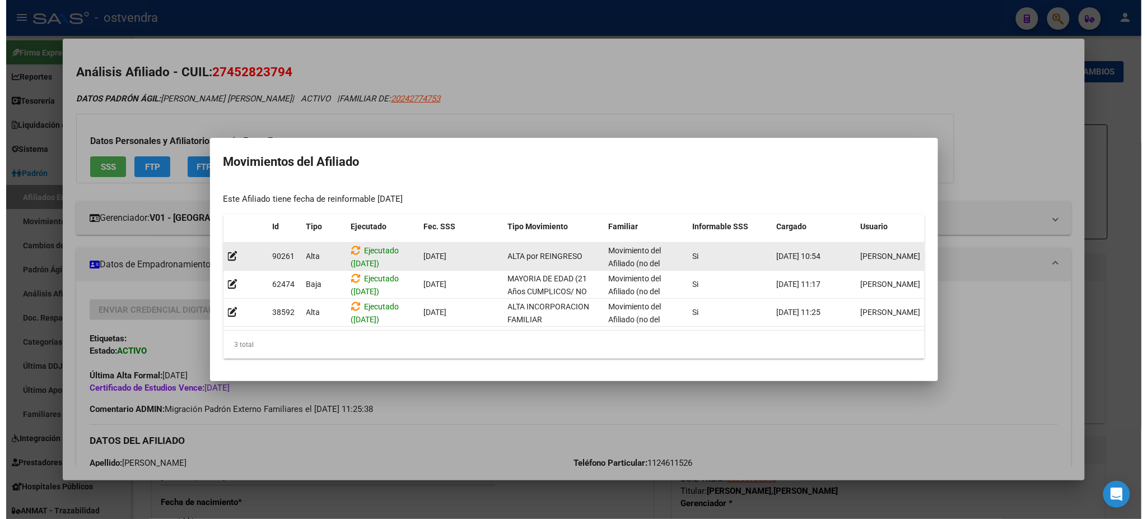
scroll to position [2, 0]
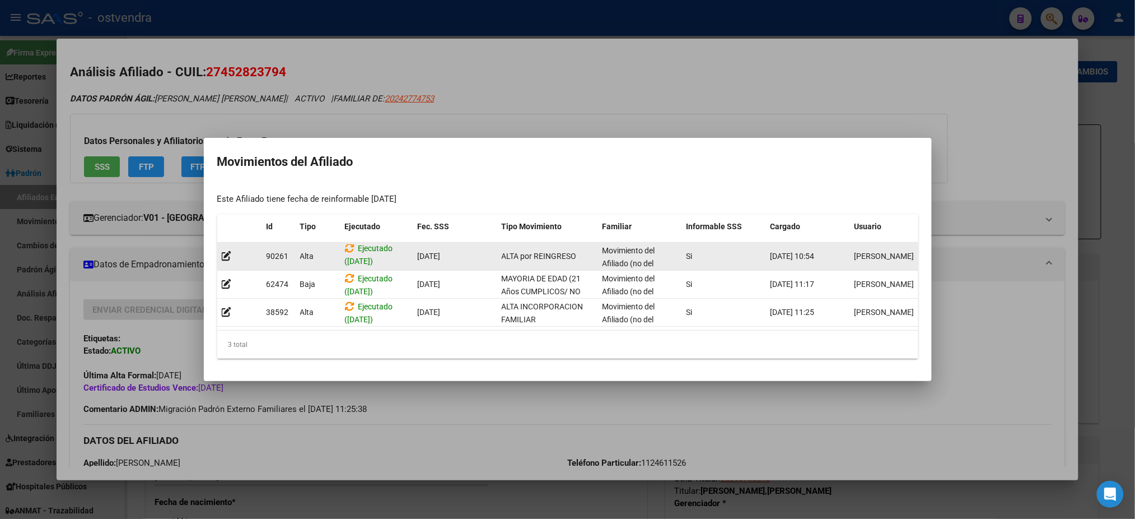
click at [359, 254] on span "Ejecutado ([DATE])" at bounding box center [369, 255] width 48 height 22
click at [351, 243] on icon at bounding box center [350, 248] width 10 height 11
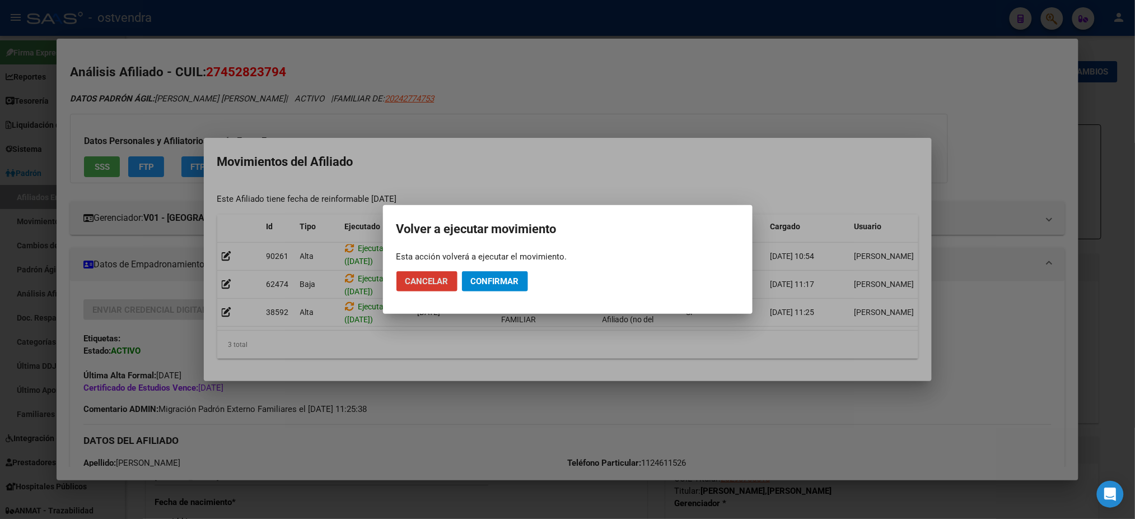
click at [507, 282] on span "Confirmar" at bounding box center [495, 281] width 48 height 10
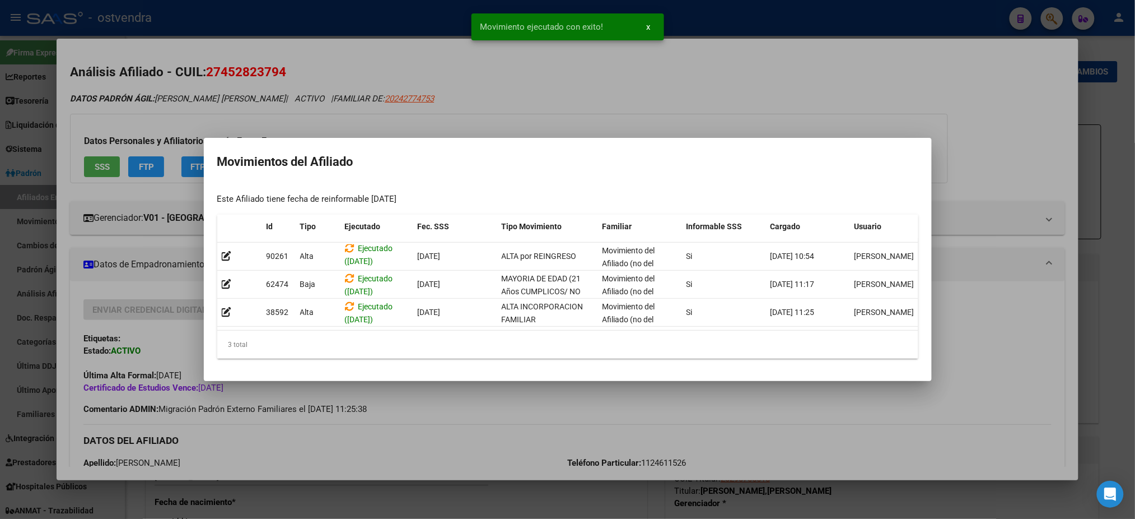
click at [440, 108] on div at bounding box center [567, 259] width 1135 height 519
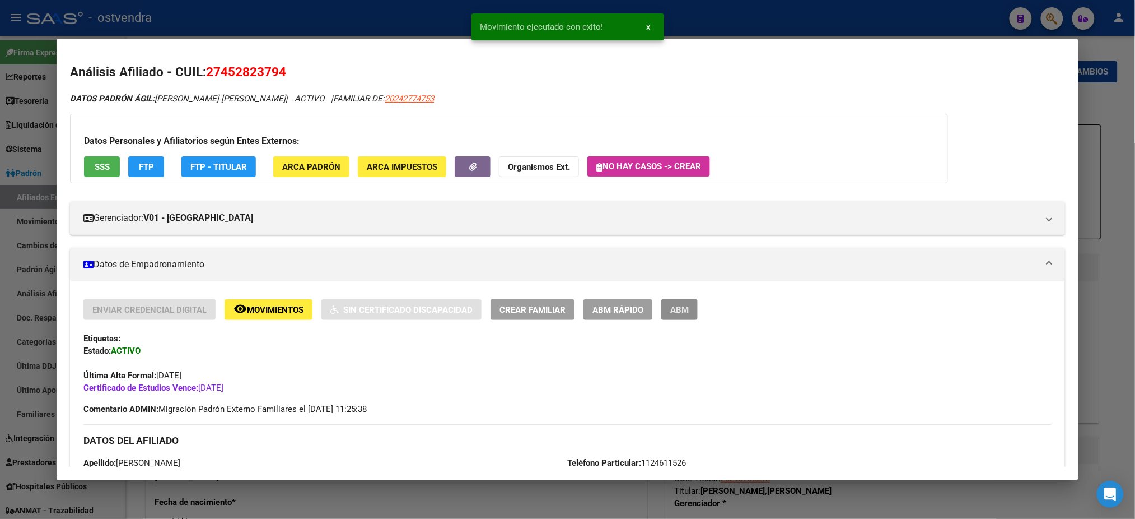
click at [693, 313] on button "ABM" at bounding box center [679, 309] width 36 height 21
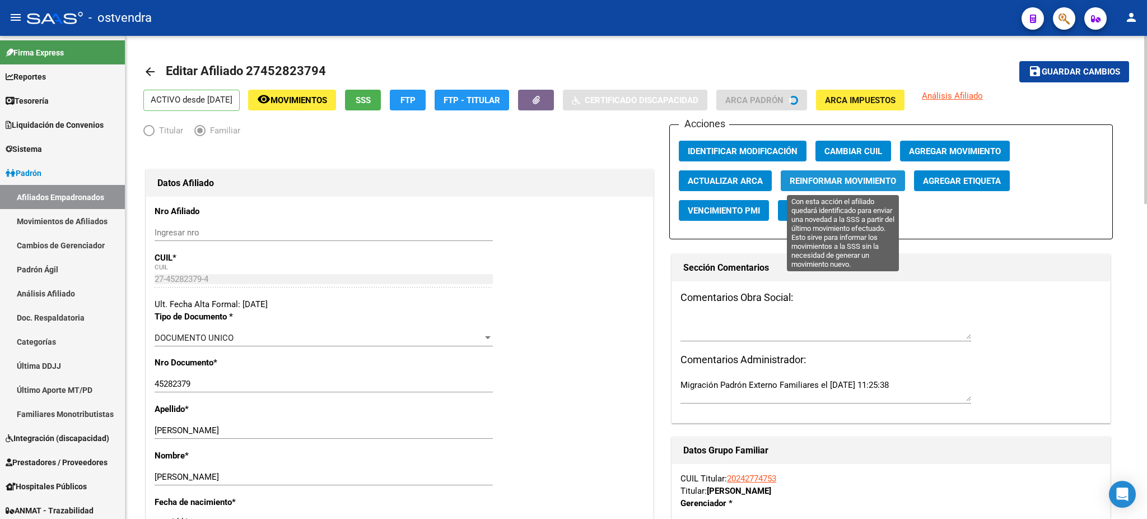
click at [847, 186] on button "Reinformar Movimiento" at bounding box center [843, 180] width 124 height 21
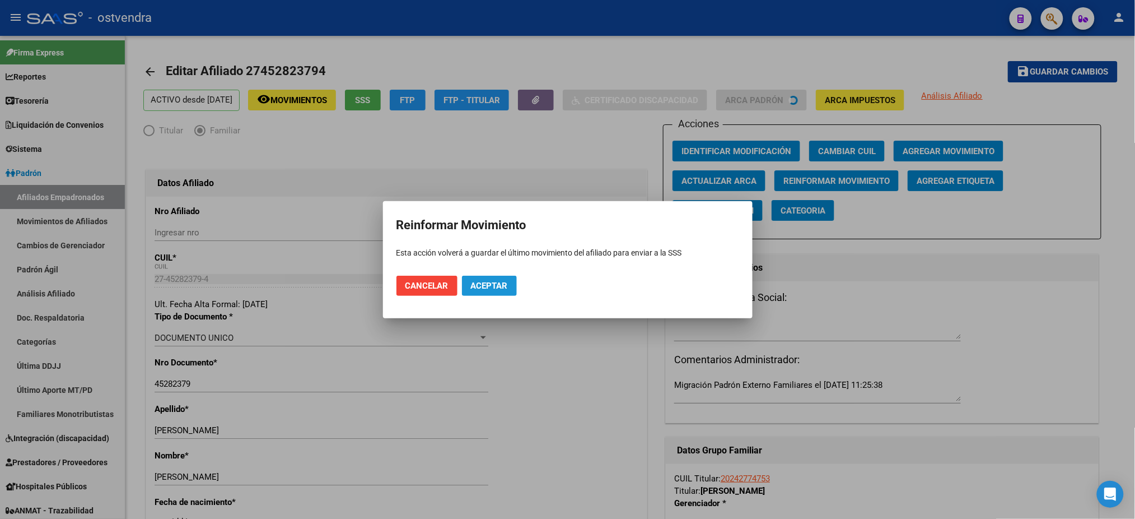
click at [503, 285] on span "Aceptar" at bounding box center [489, 286] width 37 height 10
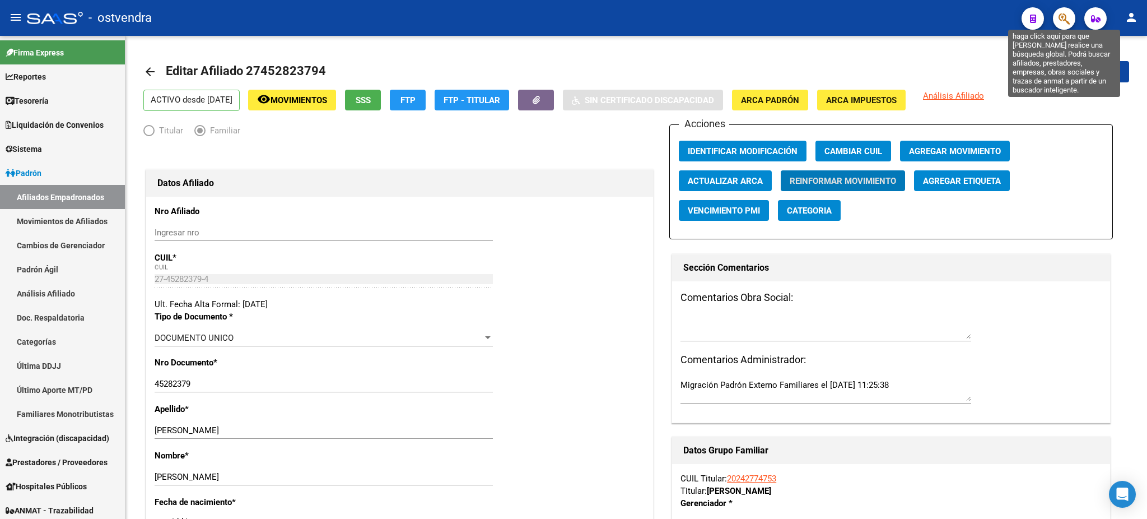
click at [1067, 21] on icon "button" at bounding box center [1064, 18] width 11 height 13
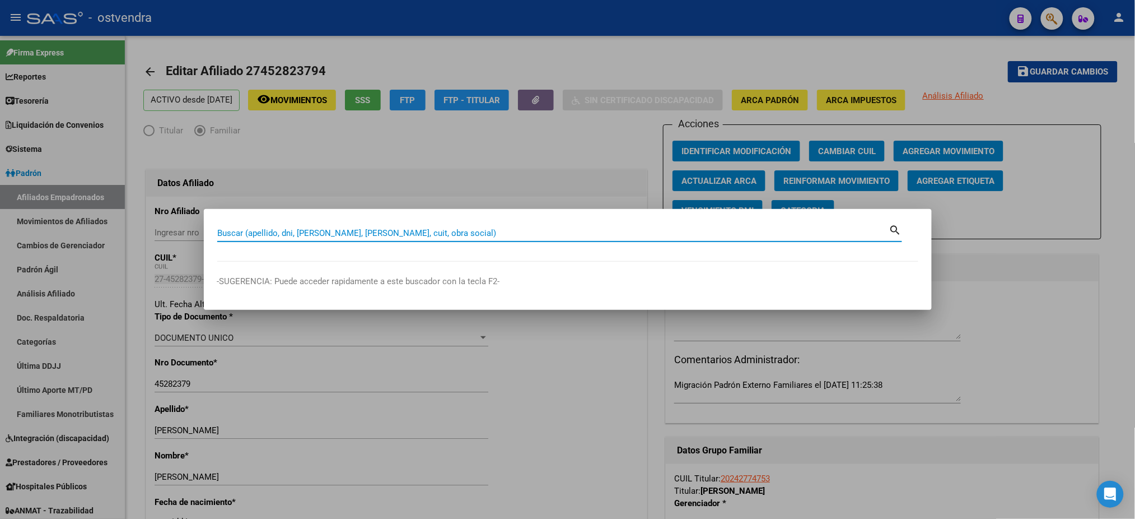
paste input "45204943"
type input "45204943"
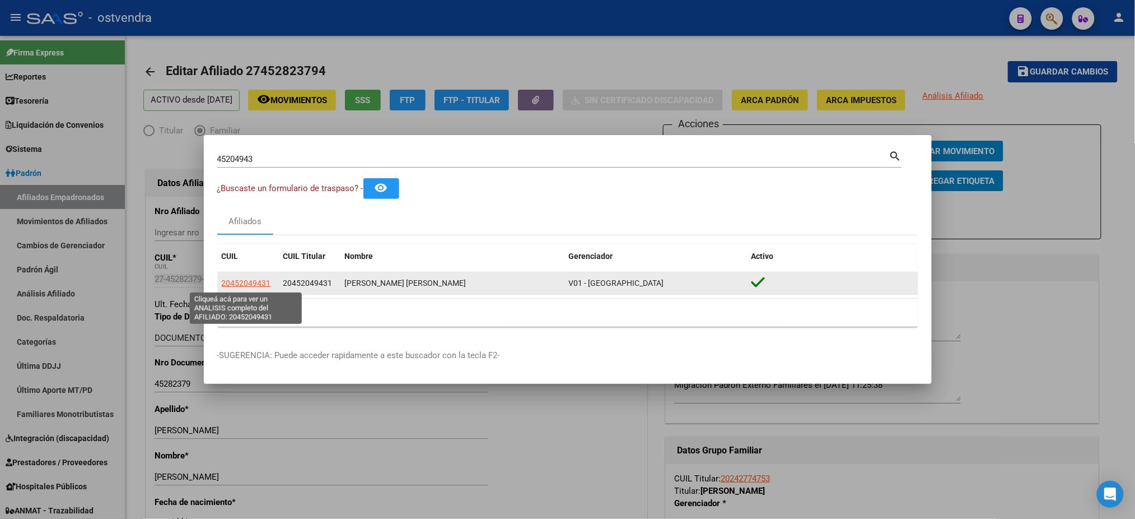
click at [261, 279] on span "20452049431" at bounding box center [246, 282] width 49 height 9
type textarea "20452049431"
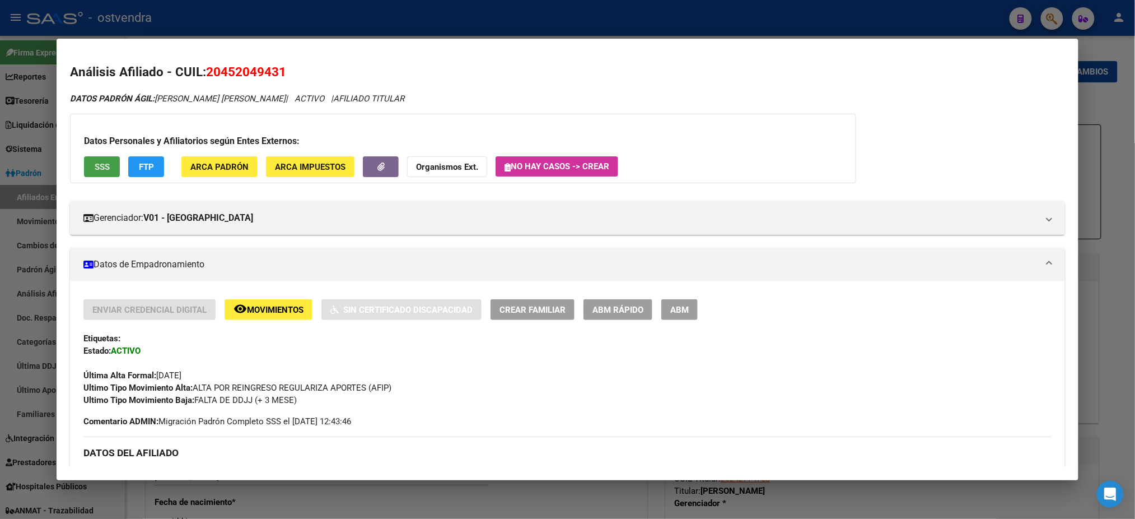
click at [99, 162] on span "SSS" at bounding box center [102, 167] width 15 height 10
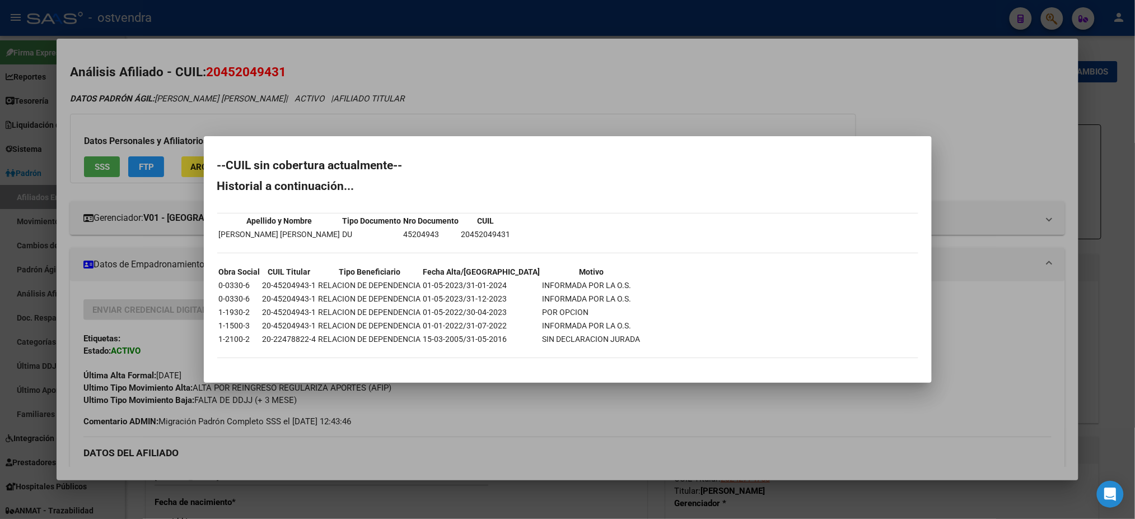
click at [181, 121] on div at bounding box center [567, 259] width 1135 height 519
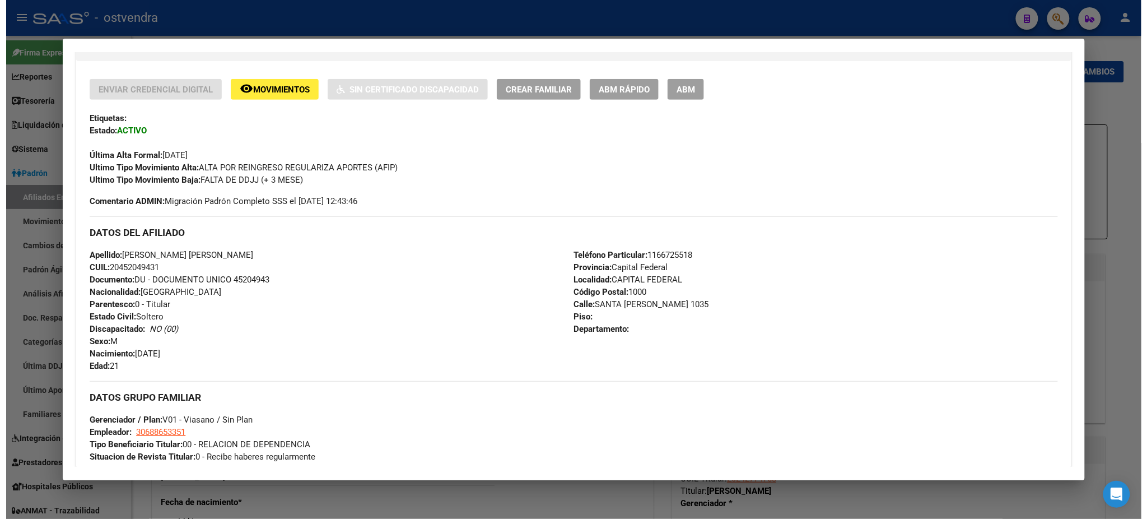
scroll to position [220, 0]
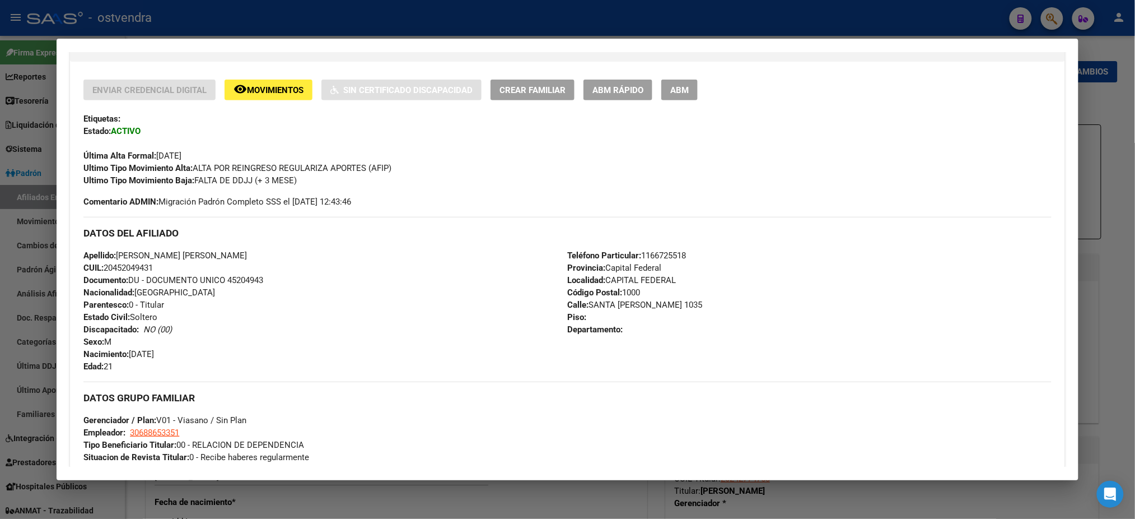
click at [681, 88] on span "ABM" at bounding box center [679, 90] width 18 height 10
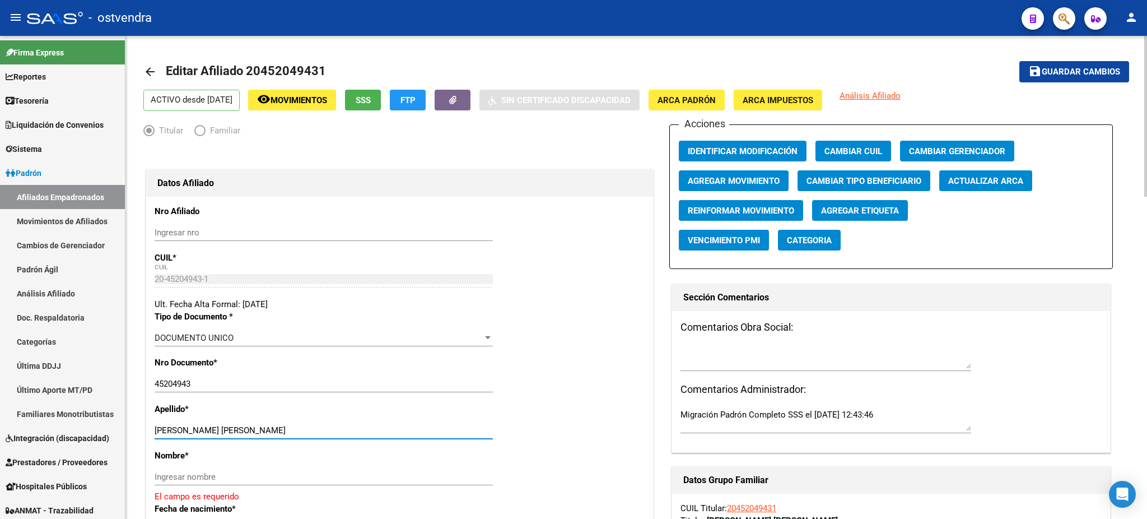
drag, startPoint x: 226, startPoint y: 428, endPoint x: 330, endPoint y: 425, distance: 104.2
click at [330, 424] on div "[PERSON_NAME] [PERSON_NAME] apellido" at bounding box center [324, 430] width 338 height 17
click at [300, 460] on p "Nombre *" at bounding box center [228, 455] width 147 height 12
click at [242, 469] on div "Ingresar nombre" at bounding box center [324, 476] width 338 height 17
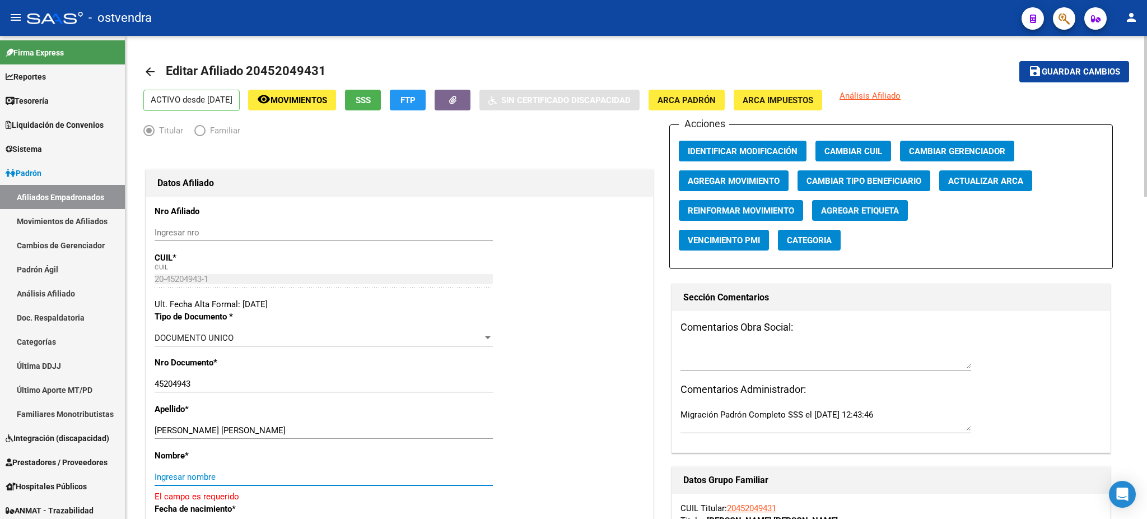
click at [243, 476] on input "Ingresar nombre" at bounding box center [324, 477] width 338 height 10
paste input "[PERSON_NAME]"
type input "[PERSON_NAME]"
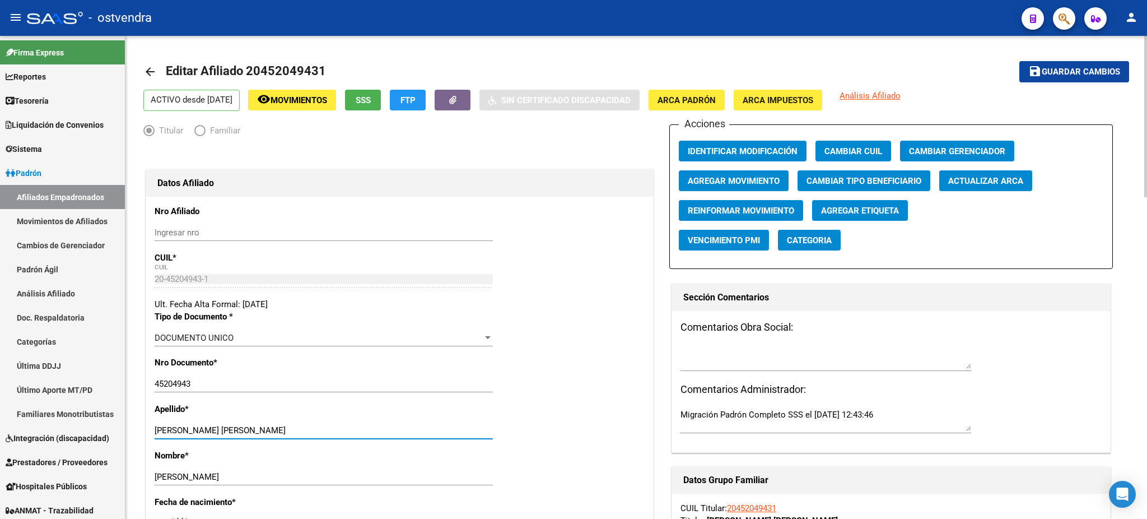
drag, startPoint x: 245, startPoint y: 431, endPoint x: 378, endPoint y: 430, distance: 133.3
click at [378, 430] on input "[PERSON_NAME] [PERSON_NAME]" at bounding box center [324, 430] width 338 height 10
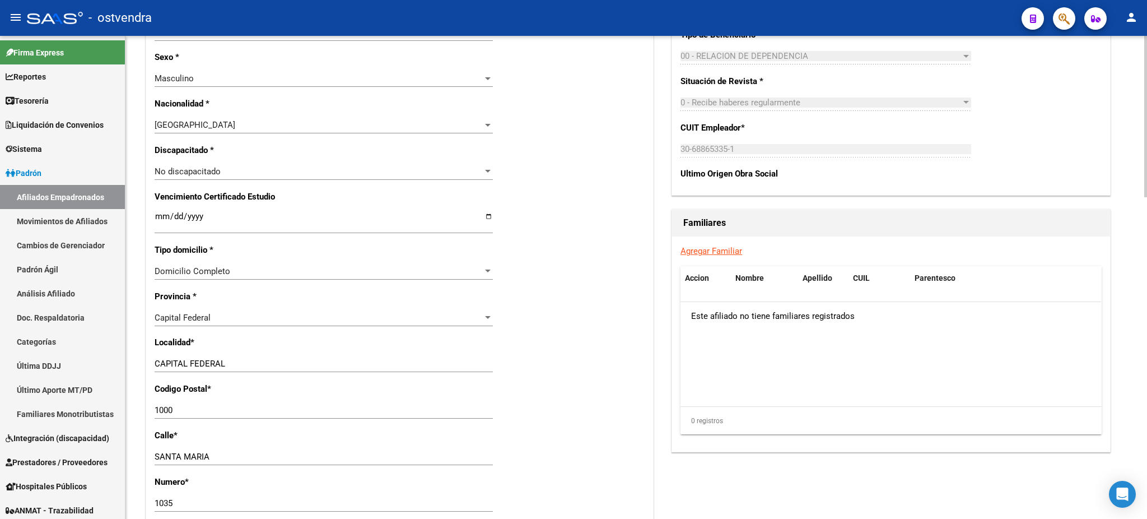
scroll to position [597, 0]
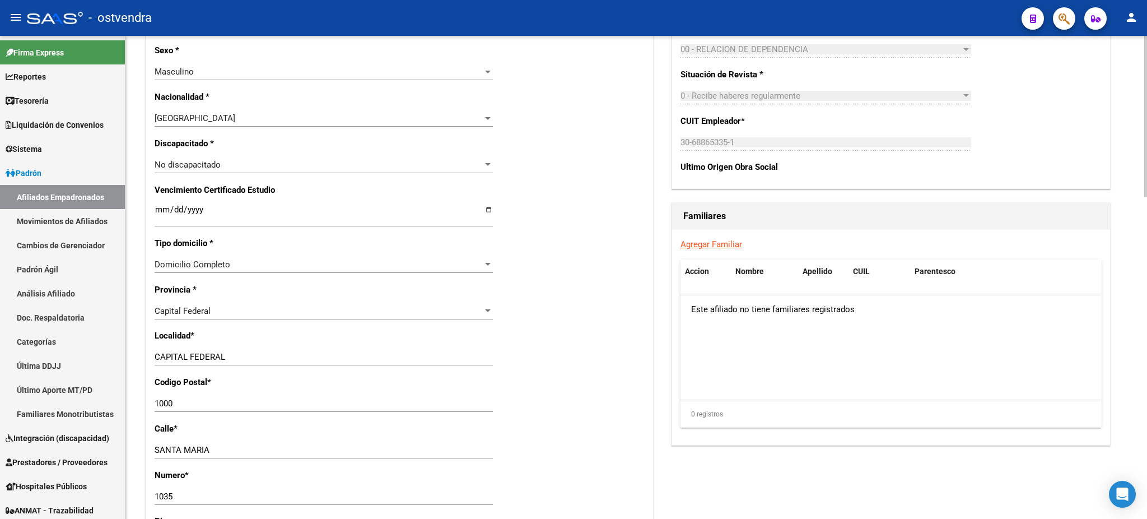
type input "[PERSON_NAME]"
click at [193, 395] on div "1000 Ingresar el codigo" at bounding box center [324, 403] width 338 height 17
type input "1001"
click at [613, 402] on div "Nro Afiliado Ingresar nro CUIL * 20-45204943-1 CUIL ARCA Padrón Ult. Fecha Alta…" at bounding box center [399, 201] width 507 height 1202
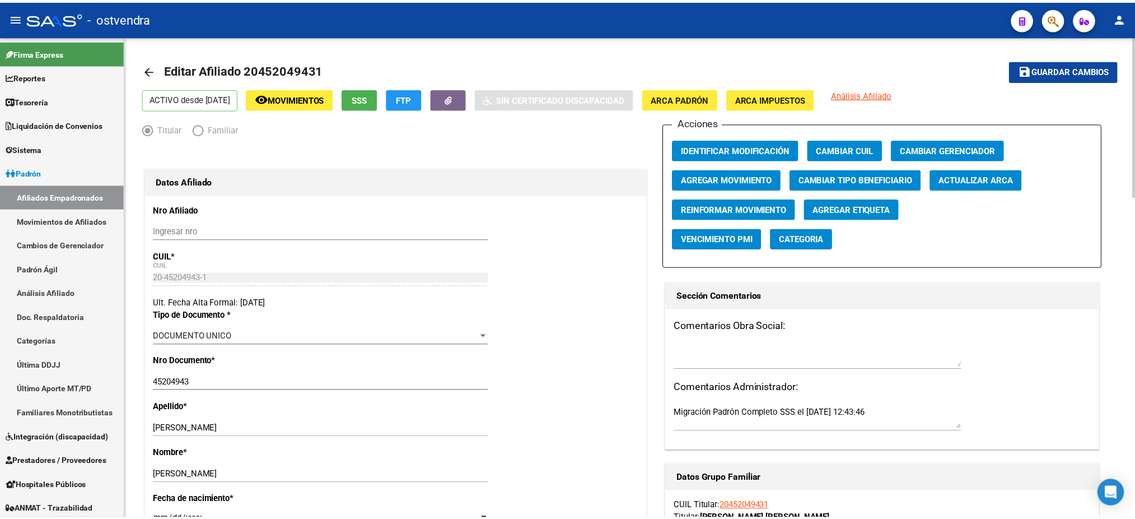
scroll to position [0, 0]
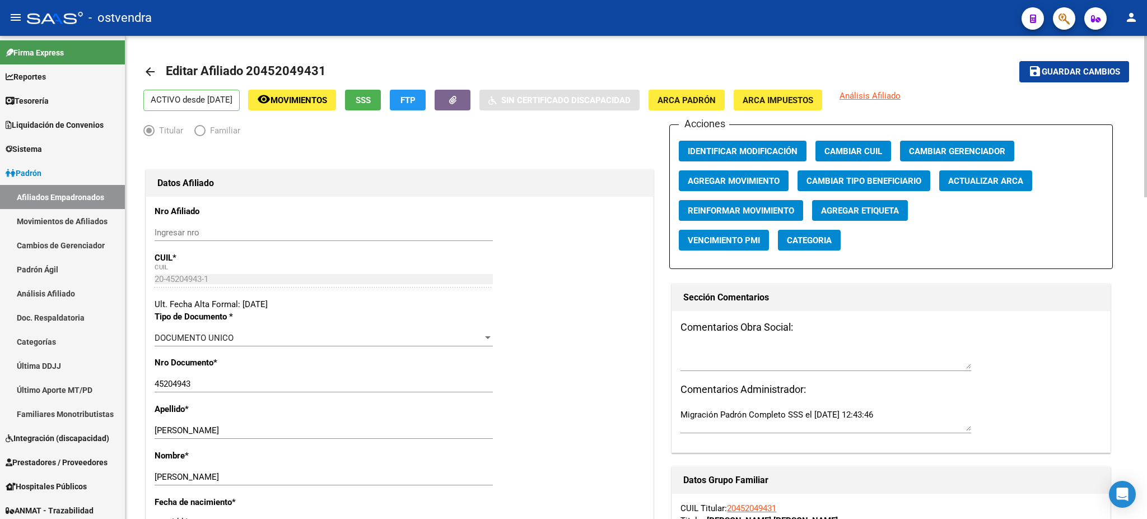
click at [1119, 63] on button "save Guardar cambios" at bounding box center [1074, 71] width 110 height 21
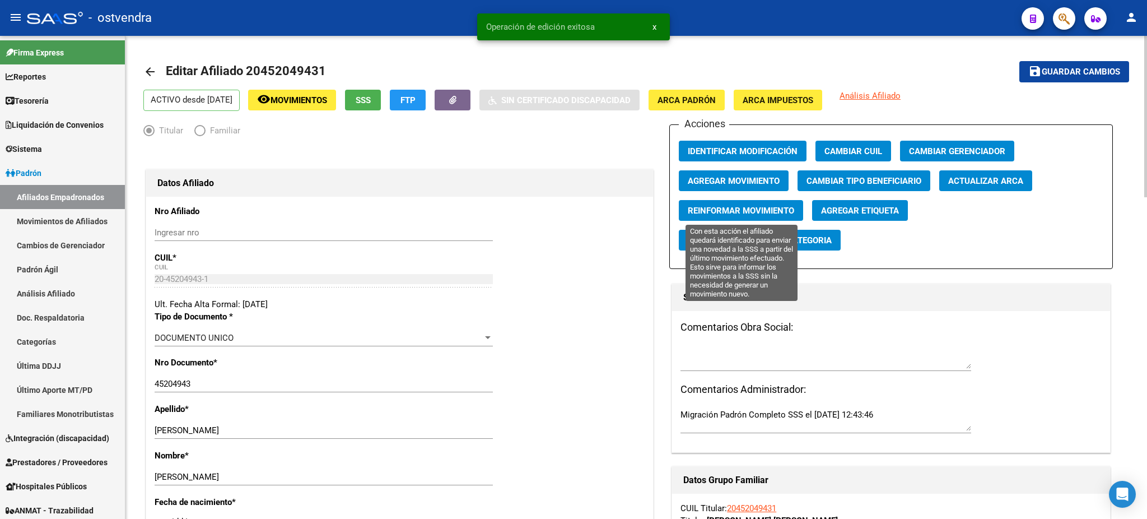
click at [756, 211] on span "Reinformar Movimiento" at bounding box center [741, 211] width 106 height 10
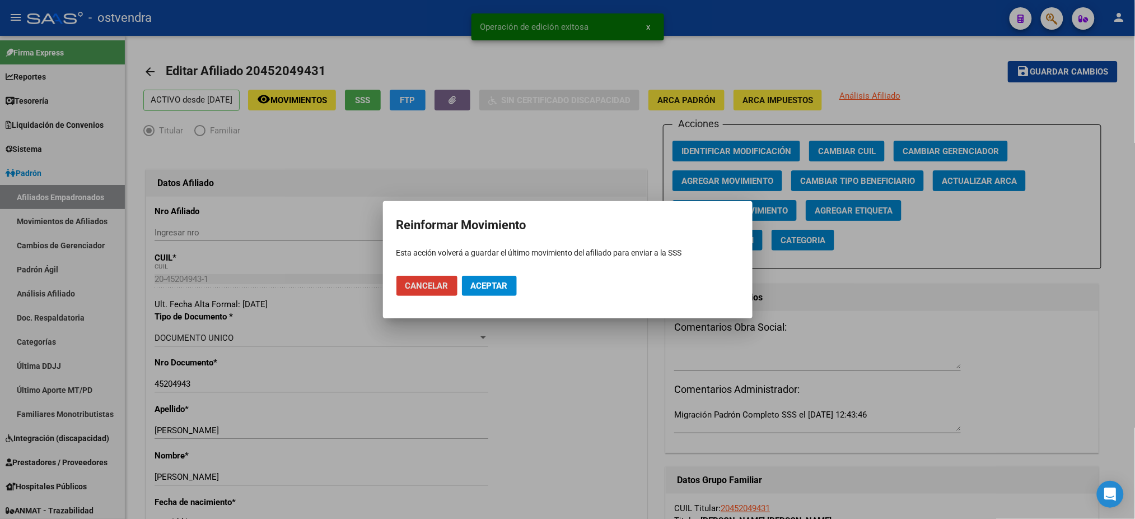
click at [478, 282] on span "Aceptar" at bounding box center [489, 286] width 37 height 10
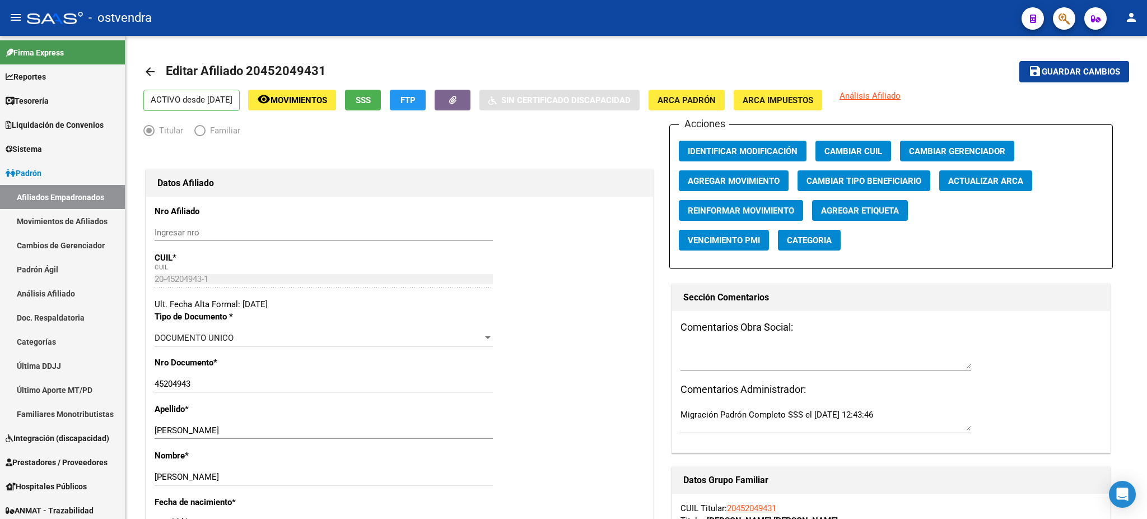
click at [1055, 32] on mat-toolbar "menu - ostvendra person" at bounding box center [573, 18] width 1147 height 36
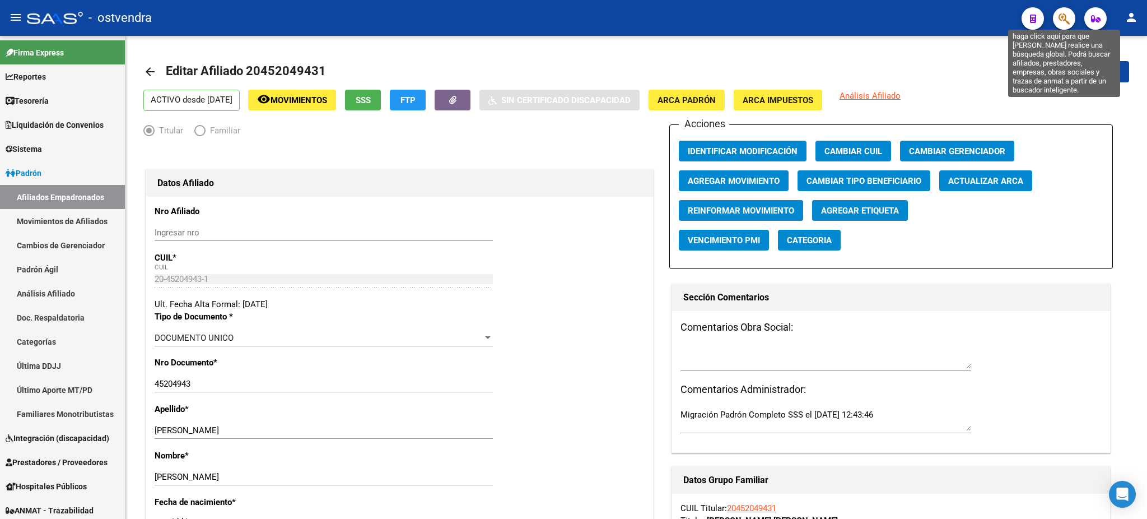
click at [1063, 18] on icon "button" at bounding box center [1064, 18] width 11 height 13
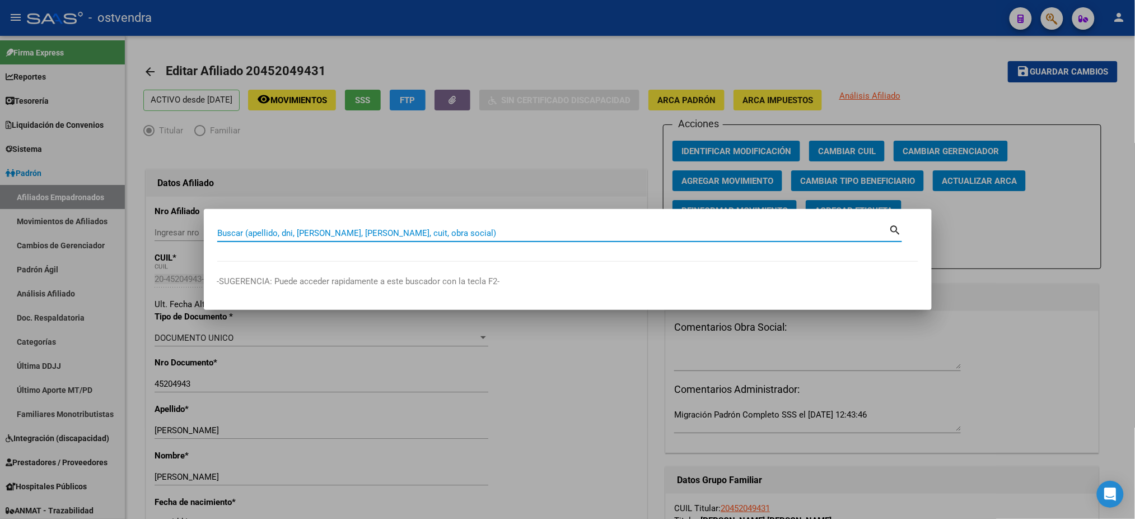
paste input "33778672"
type input "33778672"
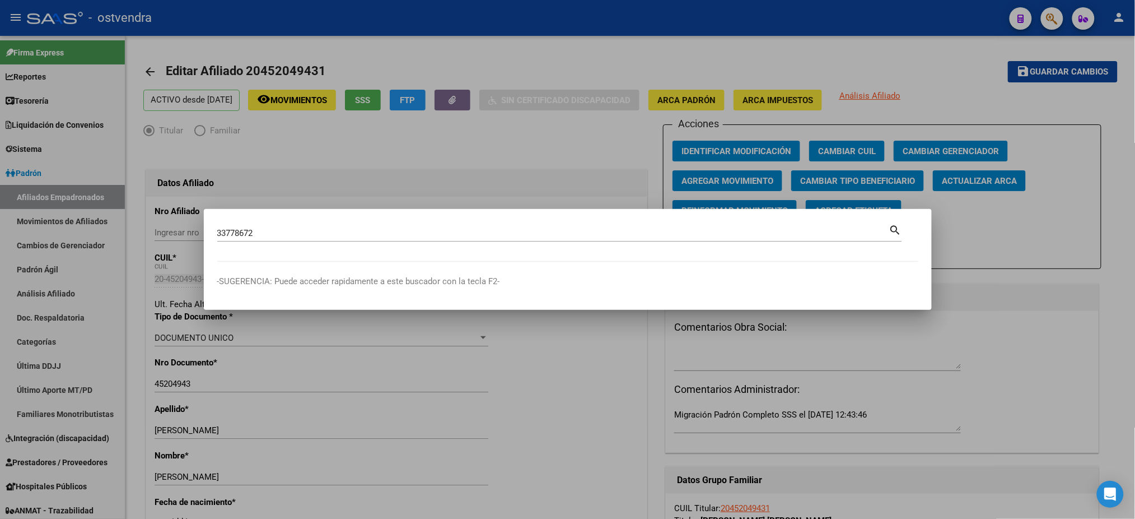
click at [522, 110] on div at bounding box center [567, 259] width 1135 height 519
click at [1041, 7] on button "button" at bounding box center [1052, 18] width 22 height 22
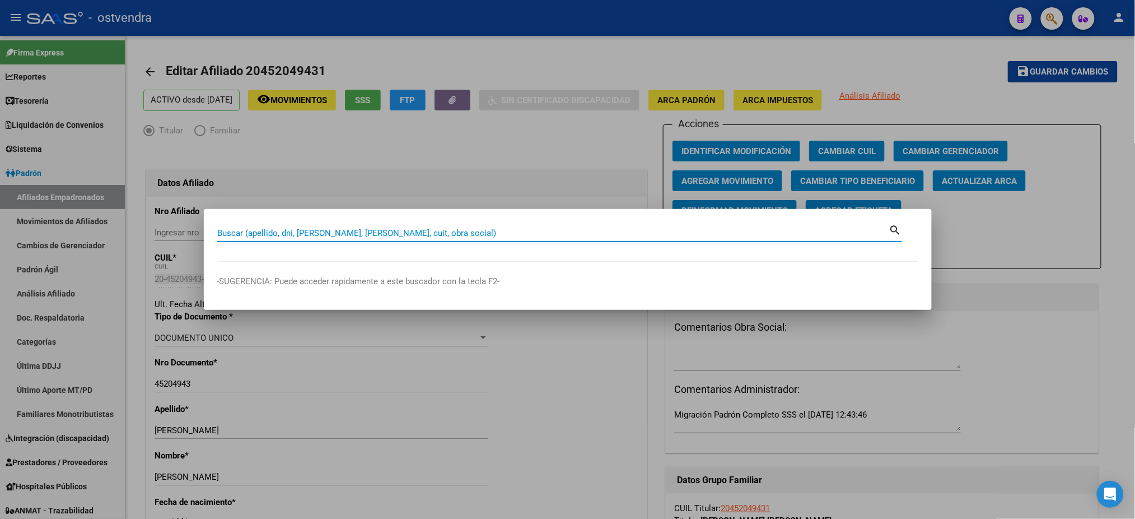
paste input "33778672"
type input "33778672"
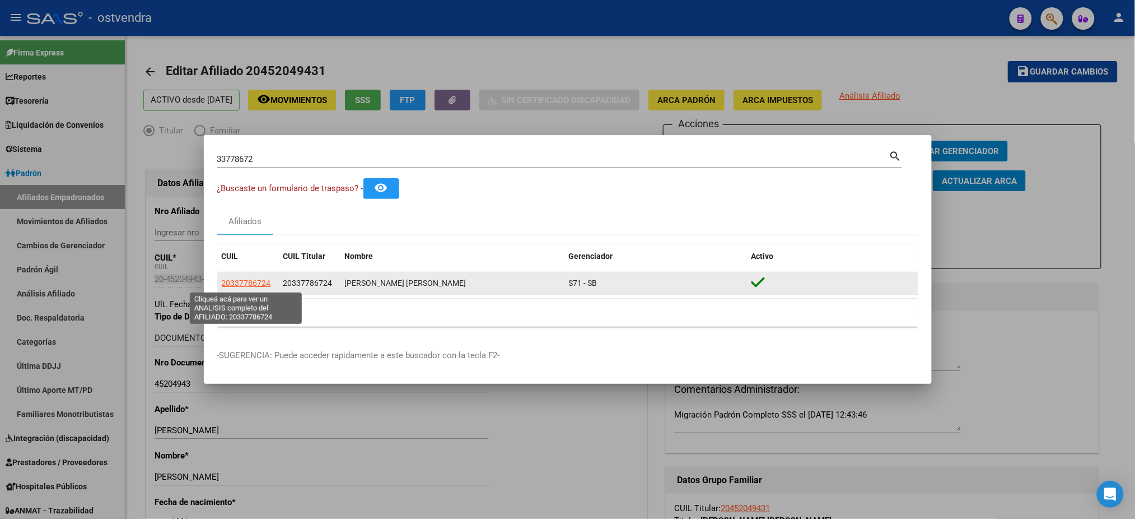
click at [244, 280] on span "20337786724" at bounding box center [246, 282] width 49 height 9
type textarea "20337786724"
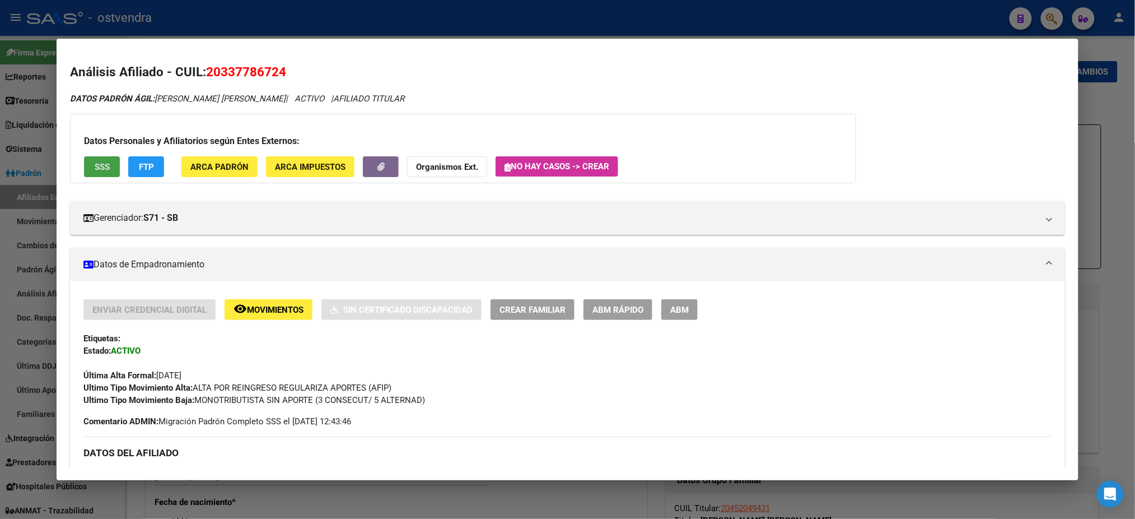
click at [102, 168] on span "SSS" at bounding box center [102, 167] width 15 height 10
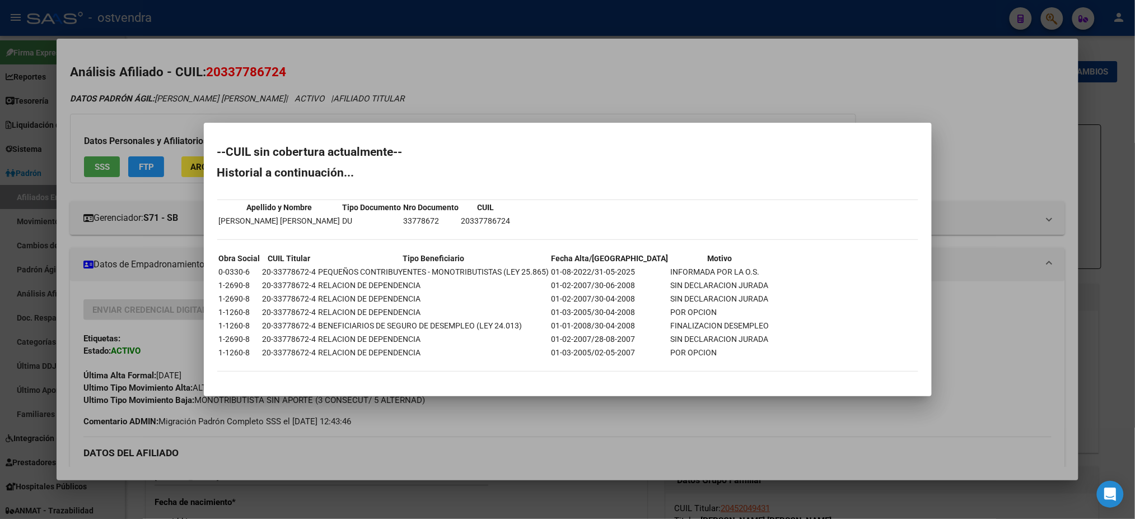
click at [347, 84] on div at bounding box center [567, 259] width 1135 height 519
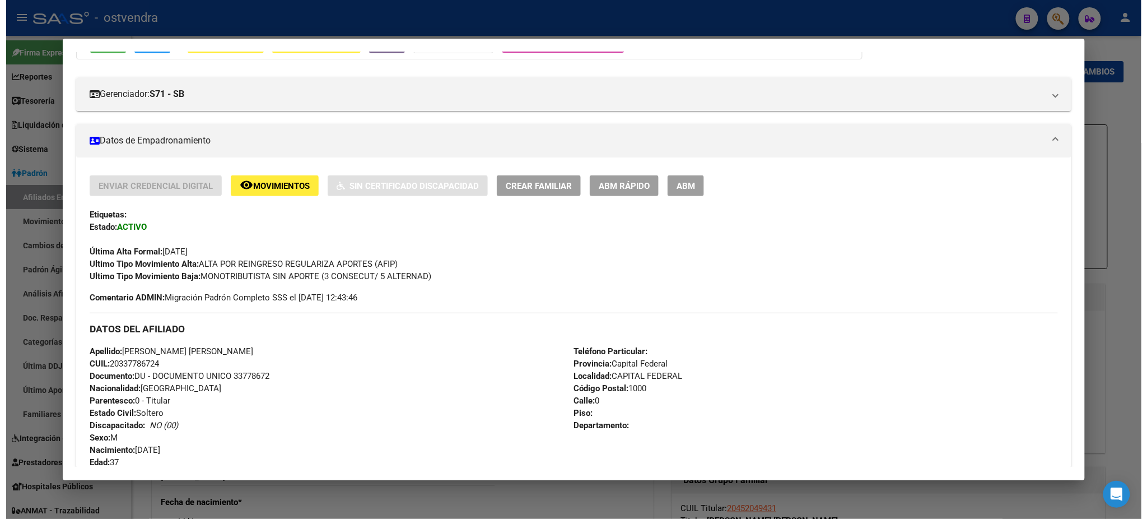
scroll to position [120, 0]
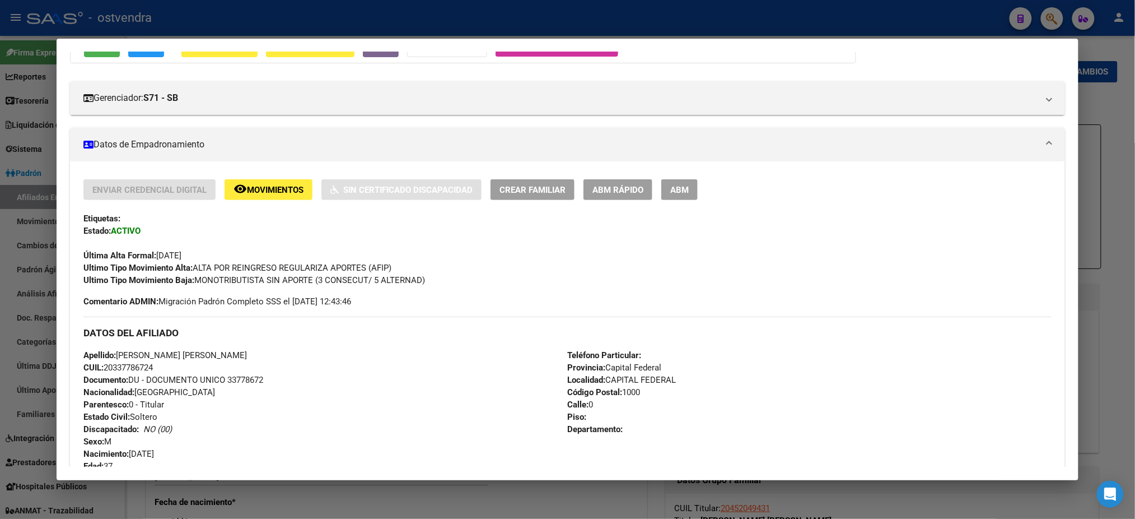
click at [676, 185] on span "ABM" at bounding box center [679, 190] width 18 height 10
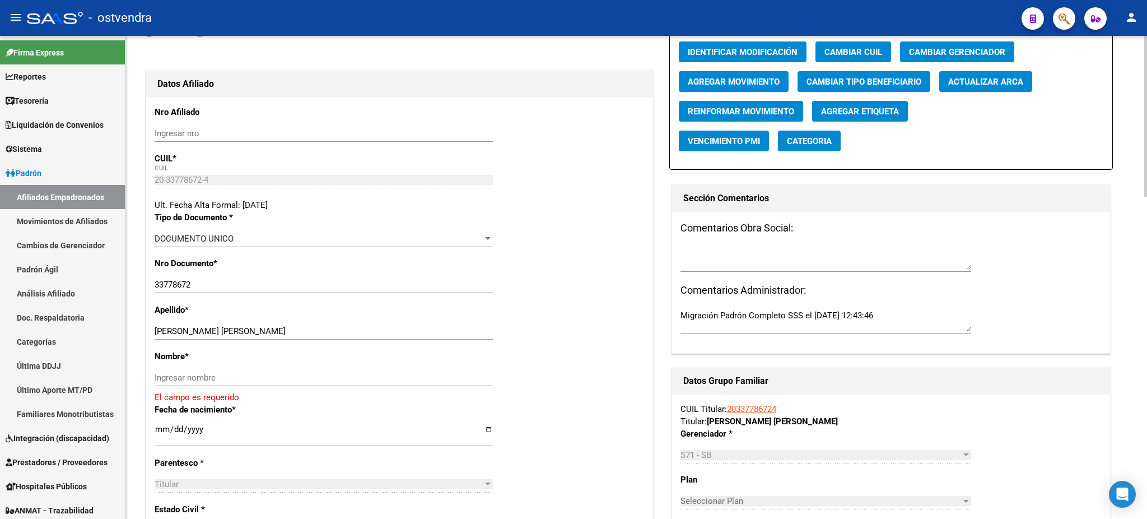
scroll to position [100, 0]
drag, startPoint x: 189, startPoint y: 326, endPoint x: 439, endPoint y: 321, distance: 249.8
click at [439, 321] on div "Apellido * [PERSON_NAME] [PERSON_NAME] Ingresar apellido" at bounding box center [400, 326] width 490 height 46
drag, startPoint x: 370, startPoint y: 370, endPoint x: 344, endPoint y: 356, distance: 29.6
click at [370, 369] on div "Ingresar nombre" at bounding box center [324, 377] width 338 height 17
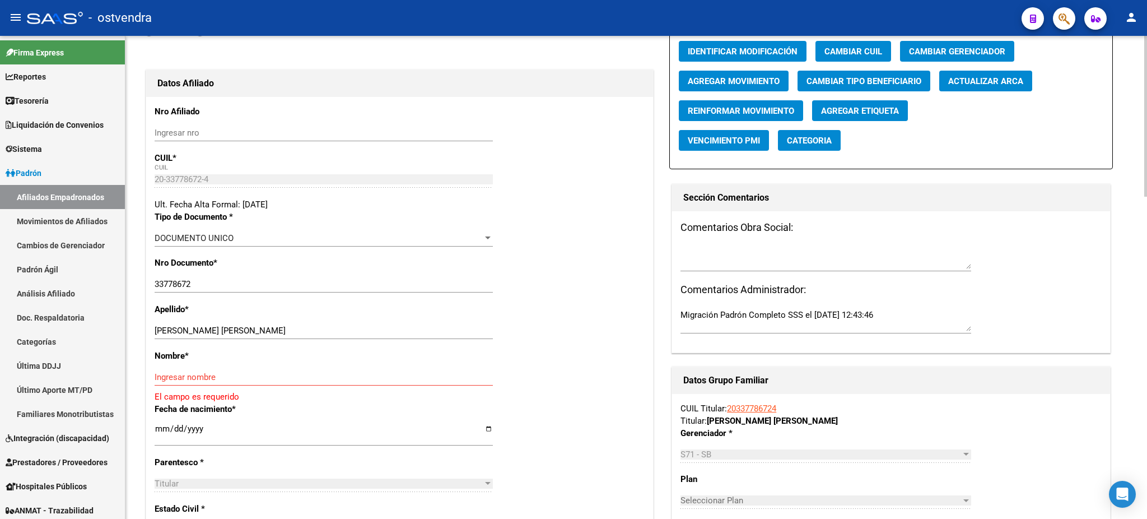
paste input "[PERSON_NAME]"
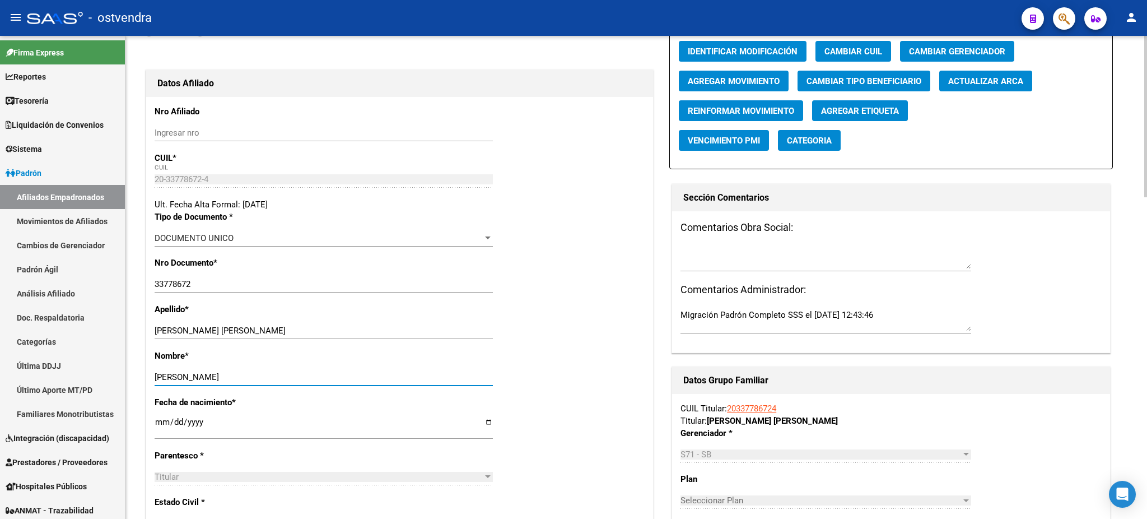
type input "[PERSON_NAME]"
drag, startPoint x: 199, startPoint y: 327, endPoint x: 312, endPoint y: 318, distance: 113.4
click at [312, 318] on div "Apellido * [PERSON_NAME] [PERSON_NAME] Ingresar apellido" at bounding box center [400, 326] width 490 height 46
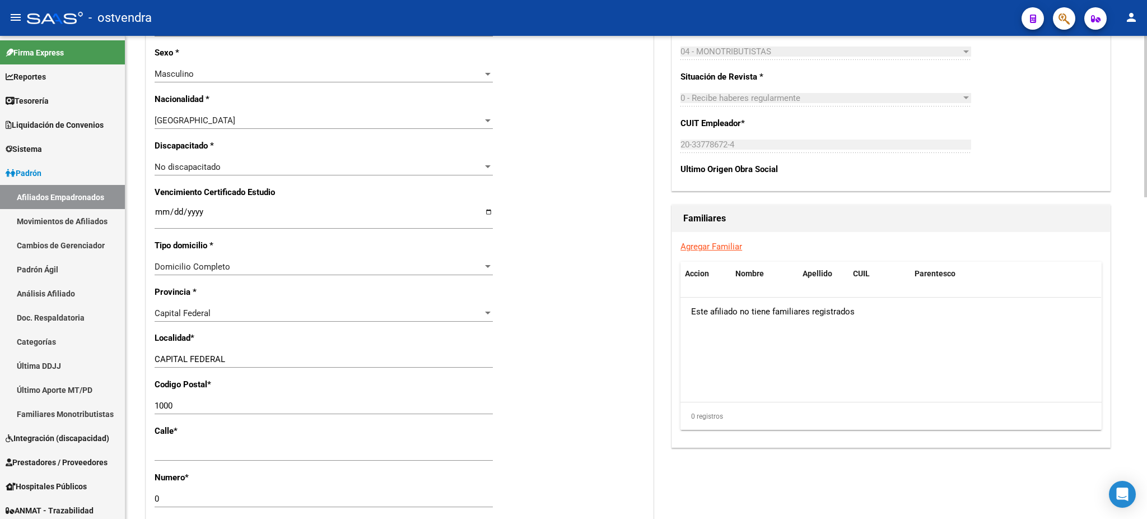
scroll to position [597, 0]
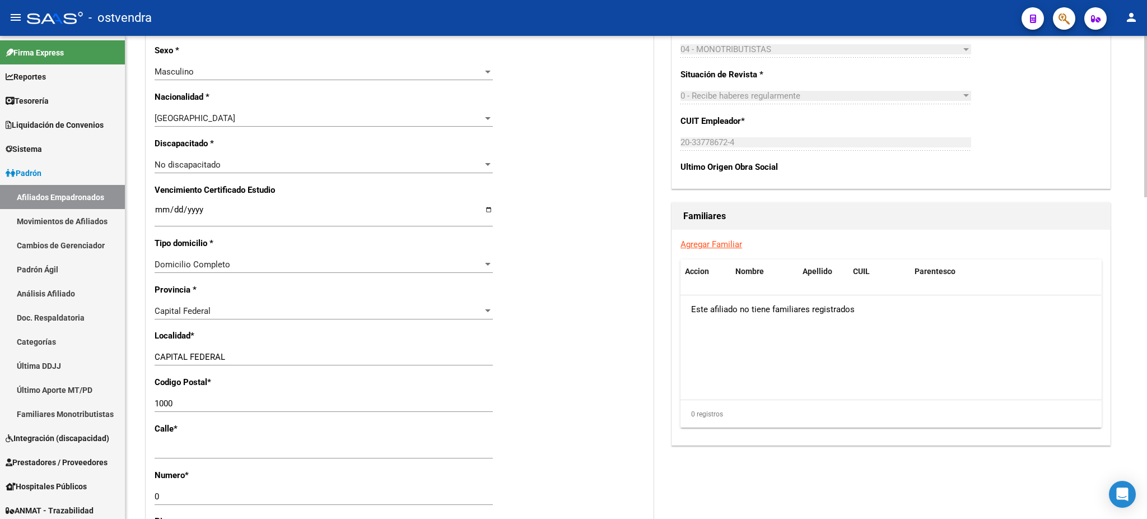
type input "[PERSON_NAME]"
click at [198, 403] on input "1000" at bounding box center [324, 403] width 338 height 10
type input "1001"
click at [582, 386] on div "Nro Afiliado Ingresar nro CUIL * 20-33778672-4 CUIL ARCA Padrón Ult. Fecha Alta…" at bounding box center [399, 201] width 507 height 1202
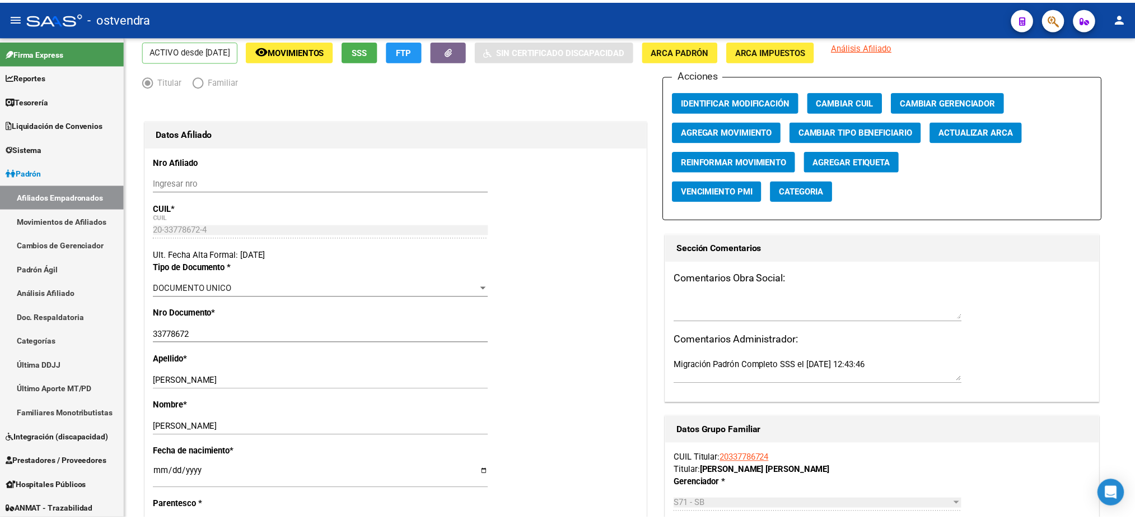
scroll to position [0, 0]
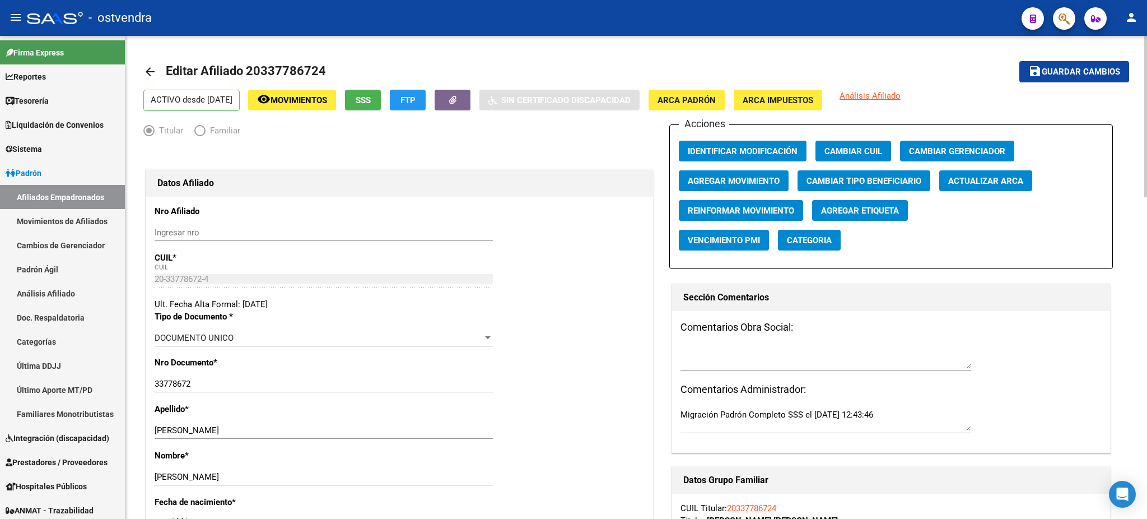
click at [1076, 80] on button "save Guardar cambios" at bounding box center [1074, 71] width 110 height 21
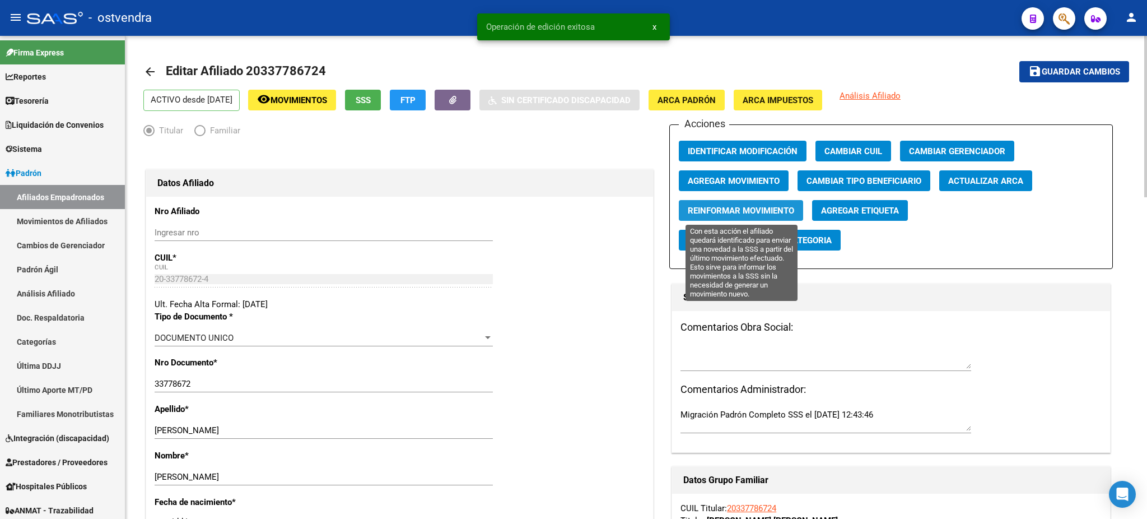
click at [778, 207] on span "Reinformar Movimiento" at bounding box center [741, 211] width 106 height 10
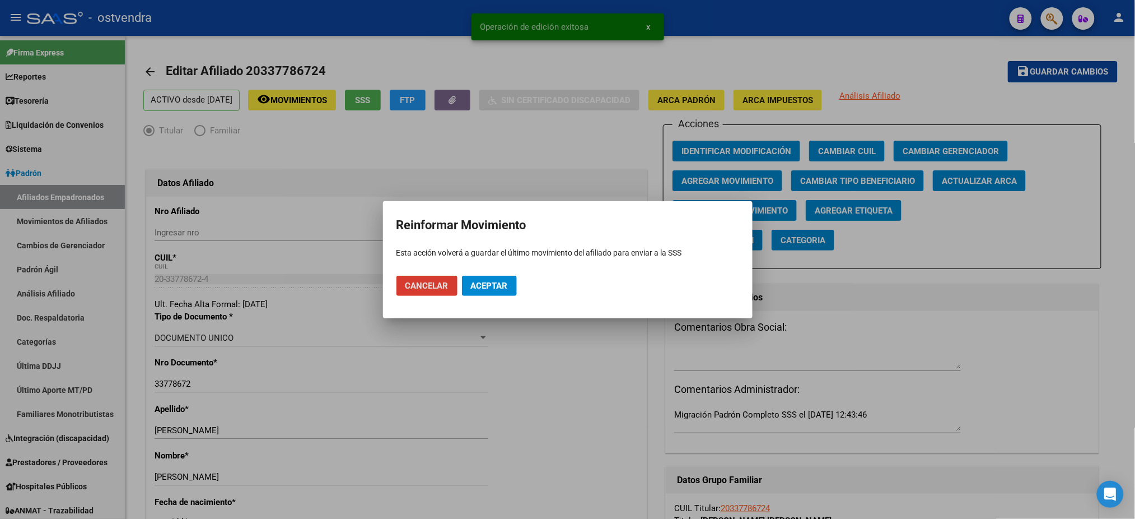
click at [512, 282] on button "Aceptar" at bounding box center [489, 286] width 55 height 20
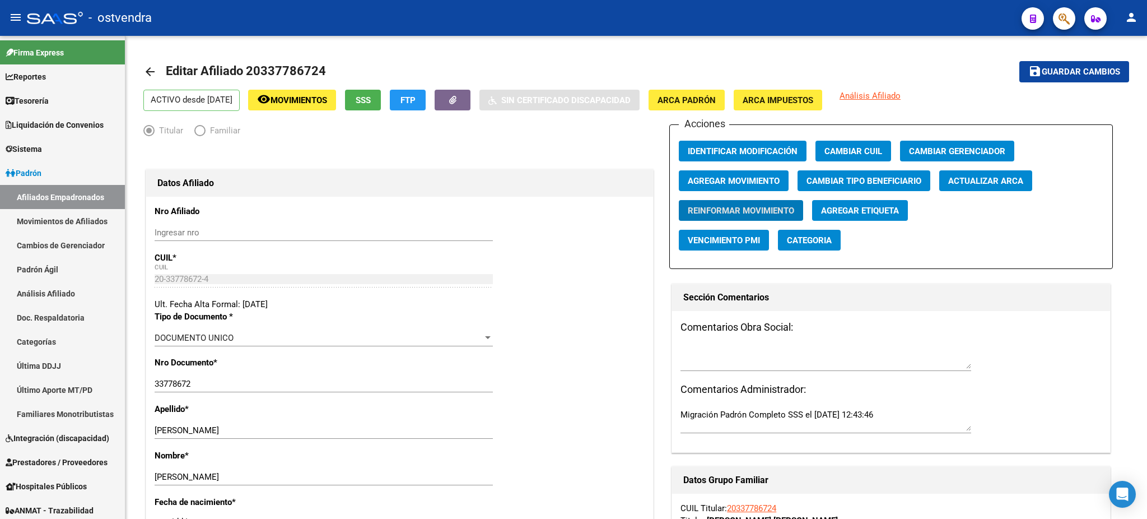
click at [1056, 25] on button "button" at bounding box center [1064, 18] width 22 height 22
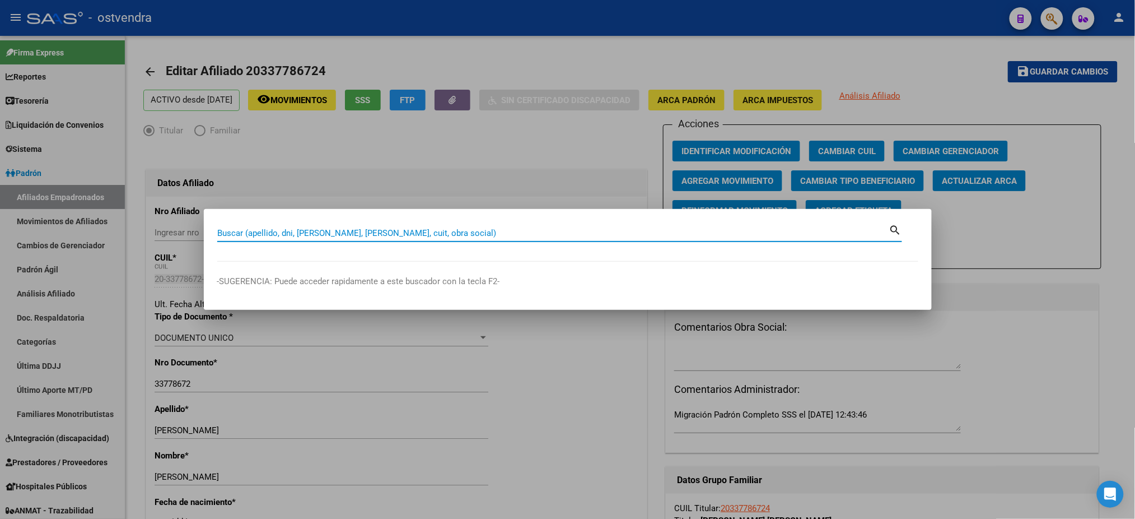
paste input "95488382"
type input "95488382"
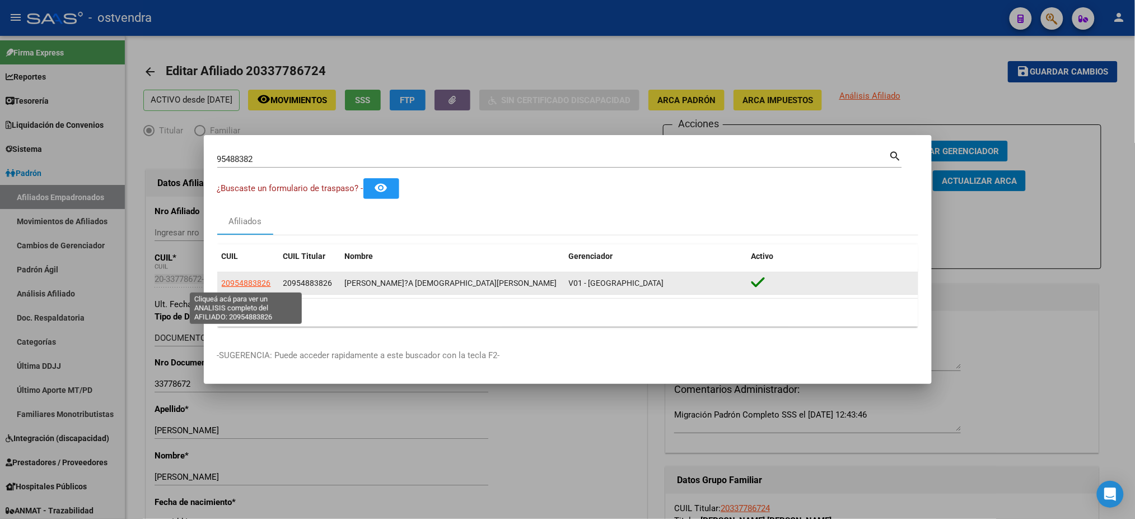
click at [246, 282] on span "20954883826" at bounding box center [246, 282] width 49 height 9
copy span "8"
type textarea "20954883826"
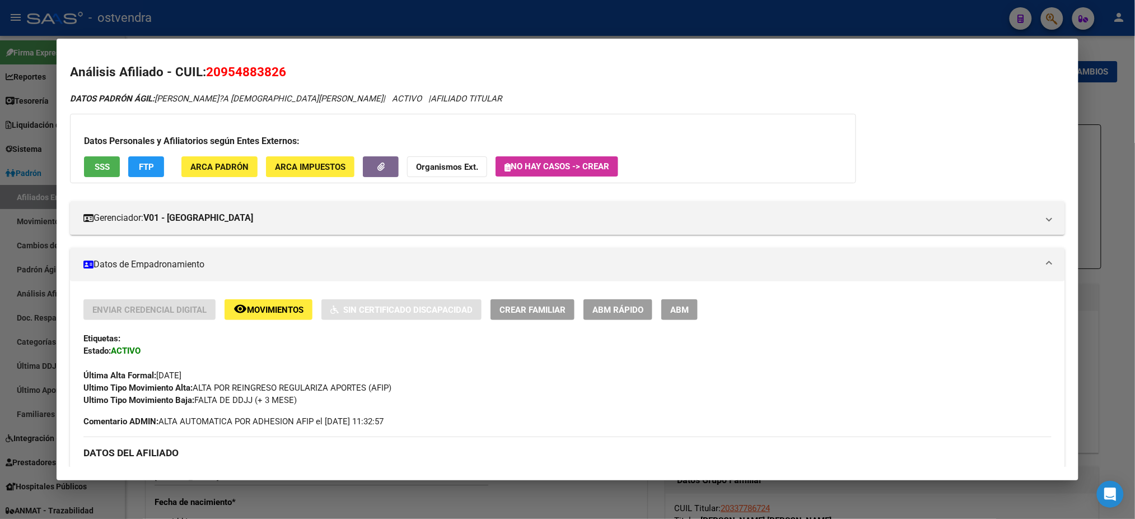
click at [84, 158] on button "SSS" at bounding box center [102, 166] width 36 height 21
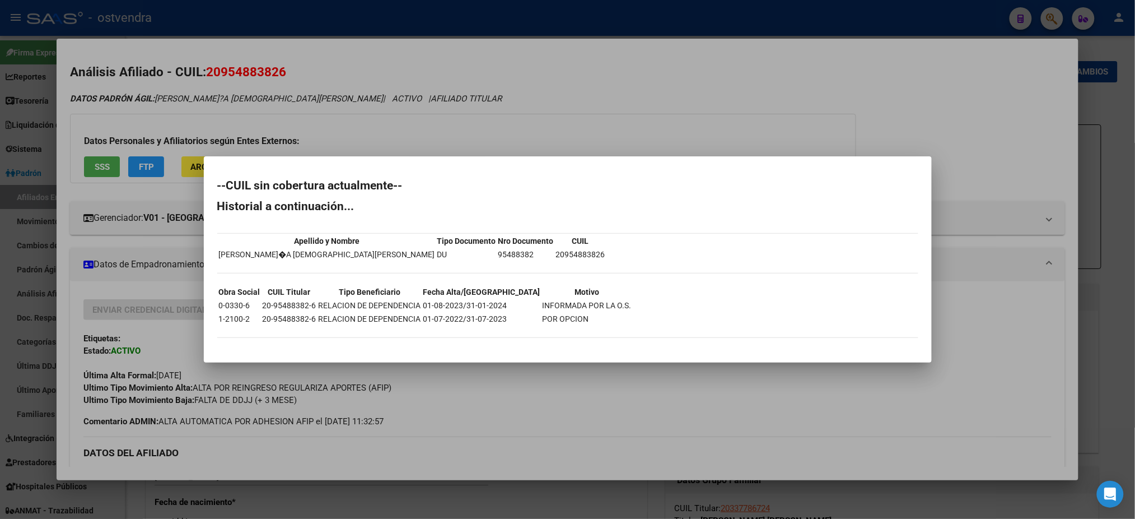
click at [392, 110] on div at bounding box center [567, 259] width 1135 height 519
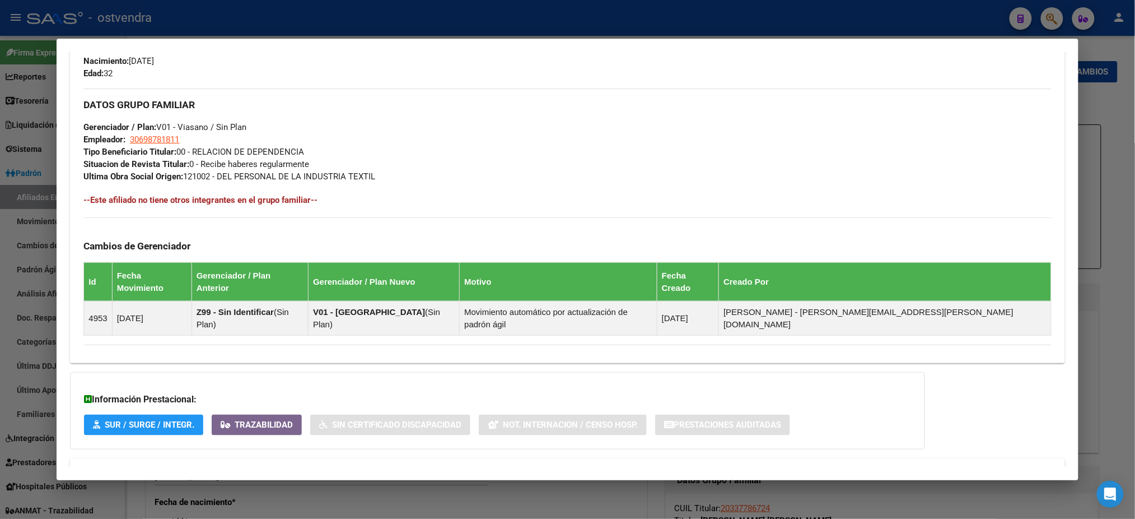
scroll to position [530, 0]
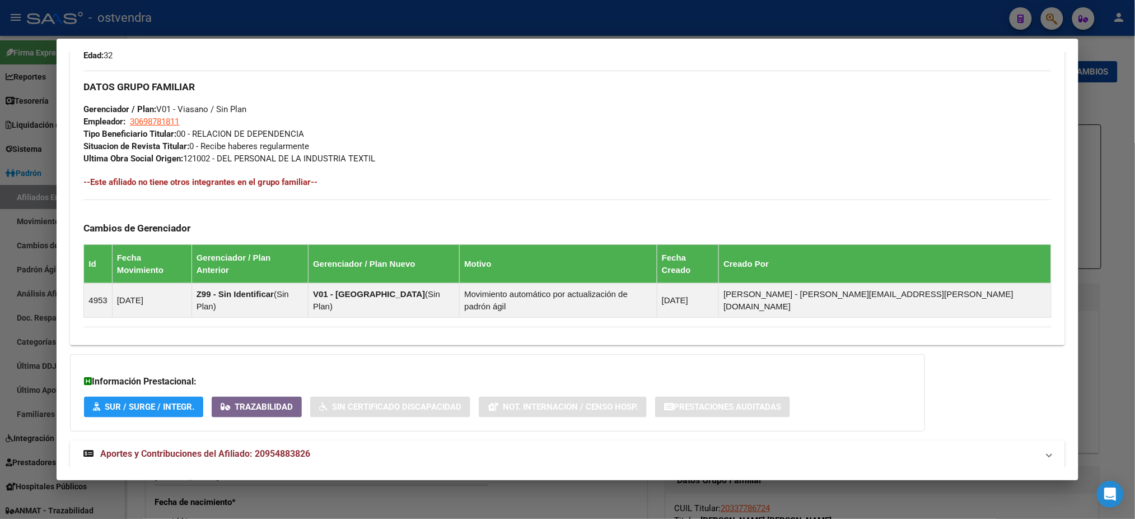
click at [430, 447] on mat-panel-title "Aportes y Contribuciones del Afiliado: 20954883826" at bounding box center [560, 453] width 954 height 13
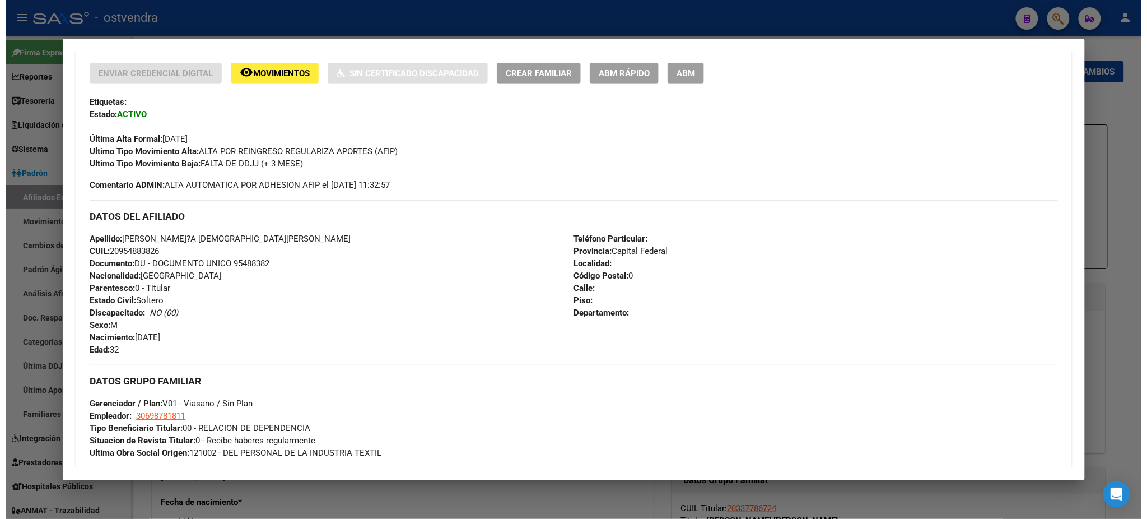
scroll to position [231, 0]
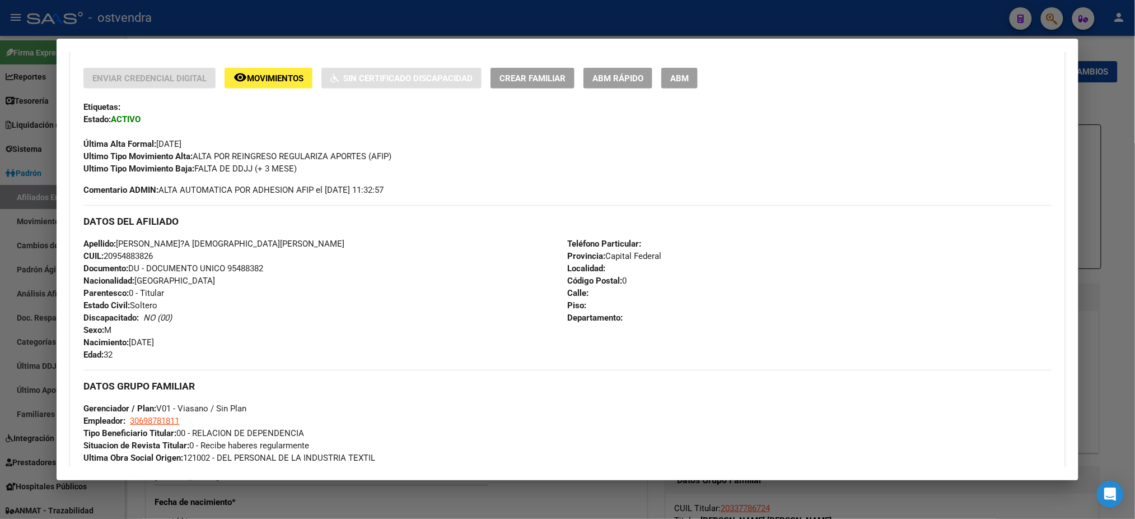
click at [686, 82] on button "ABM" at bounding box center [679, 78] width 36 height 21
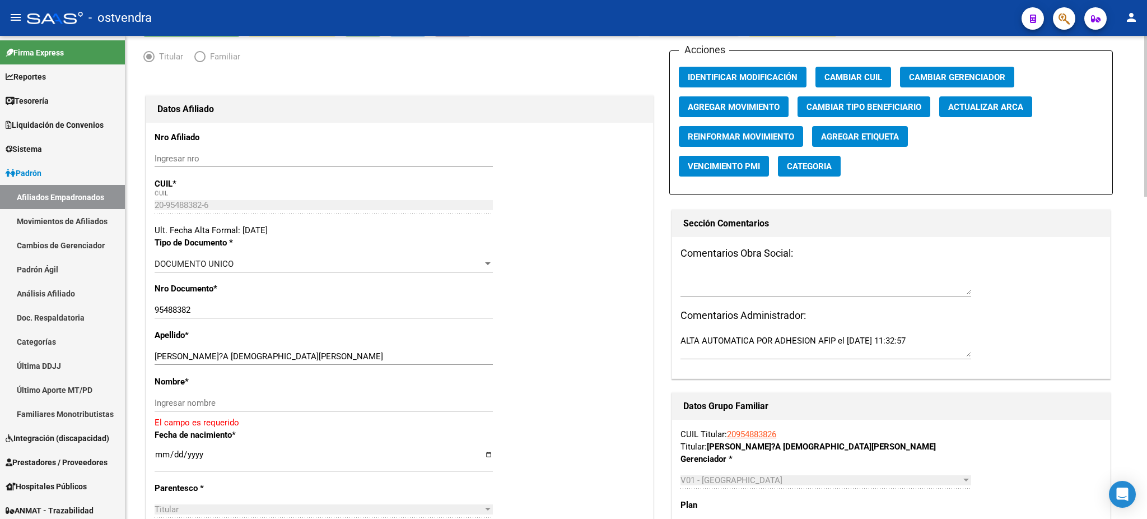
scroll to position [100, 0]
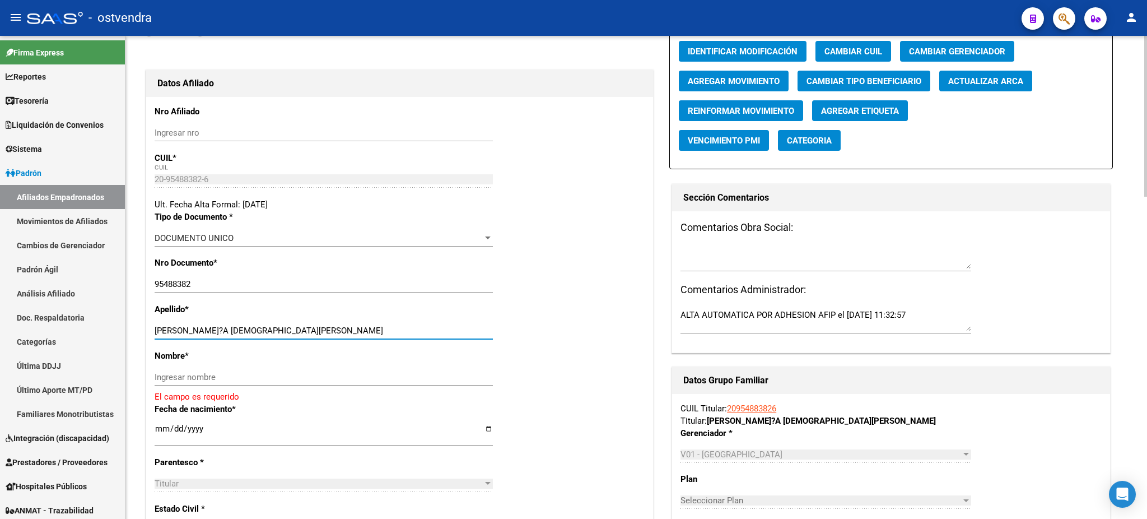
drag, startPoint x: 216, startPoint y: 327, endPoint x: 330, endPoint y: 330, distance: 114.3
click at [330, 324] on div "[PERSON_NAME]?A [PERSON_NAME] apellido" at bounding box center [324, 330] width 338 height 17
click at [307, 381] on input "Ingresar nombre" at bounding box center [324, 377] width 338 height 10
paste input "[PERSON_NAME]"
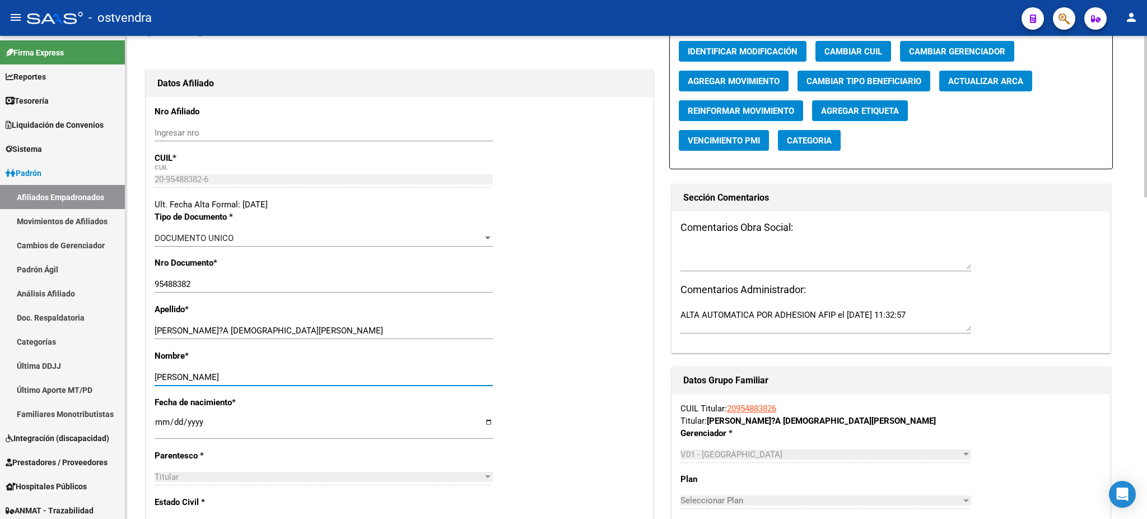
type input "[PERSON_NAME]"
drag, startPoint x: 209, startPoint y: 323, endPoint x: 379, endPoint y: 313, distance: 170.6
click at [379, 313] on div "Apellido * [PERSON_NAME]?A [PERSON_NAME] apellido" at bounding box center [400, 326] width 490 height 46
drag, startPoint x: 213, startPoint y: 330, endPoint x: 384, endPoint y: 329, distance: 170.8
click at [384, 329] on input "[PERSON_NAME]?A [DEMOGRAPHIC_DATA][PERSON_NAME]" at bounding box center [324, 330] width 338 height 10
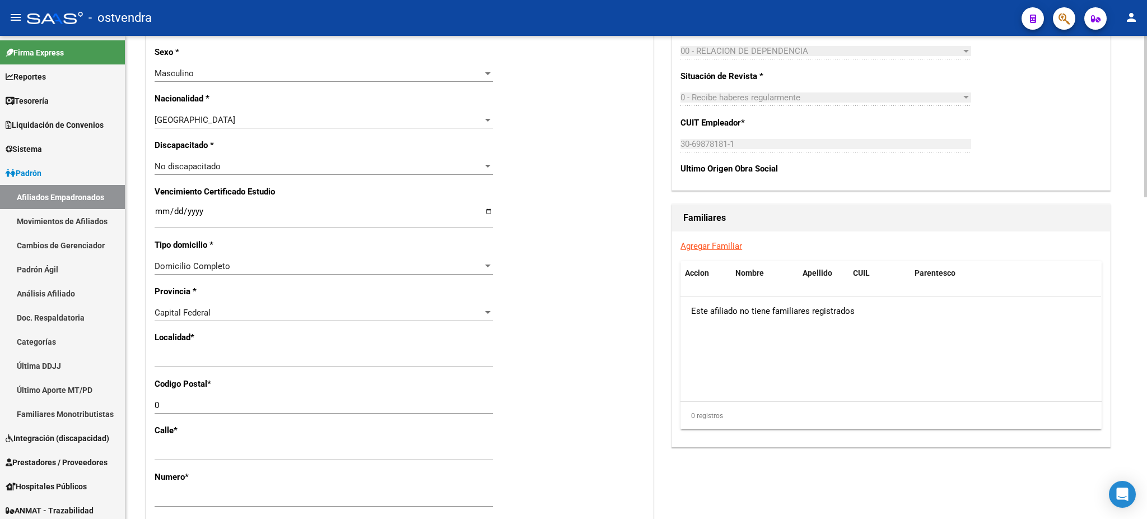
scroll to position [597, 0]
type input "[PERSON_NAME]?A"
click at [233, 356] on input "Ingresar el nombre" at bounding box center [324, 357] width 338 height 10
click at [183, 409] on div "0 Ingresar el codigo" at bounding box center [324, 408] width 338 height 27
drag, startPoint x: 178, startPoint y: 405, endPoint x: 150, endPoint y: 399, distance: 28.7
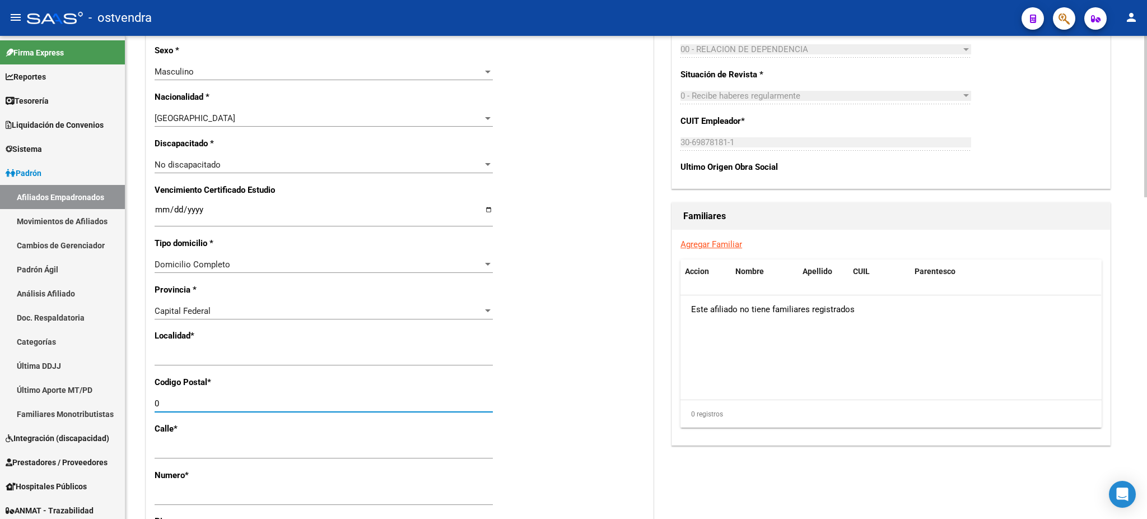
click at [150, 399] on div "Nro Afiliado Ingresar nro CUIL * 20-95488382-6 CUIL ARCA Padrón Ult. Fecha Alta…" at bounding box center [399, 201] width 507 height 1202
type input "1001"
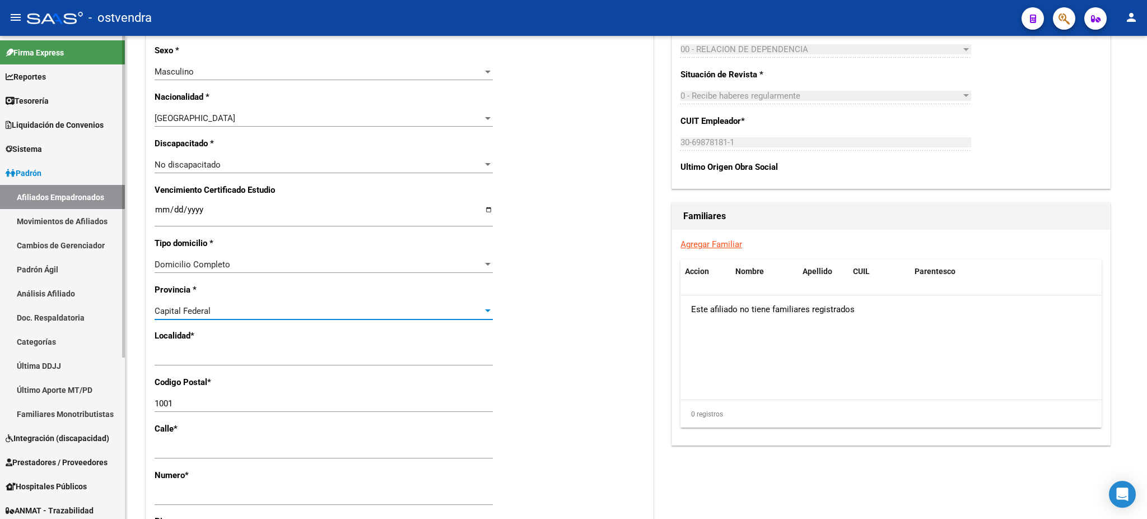
drag, startPoint x: 221, startPoint y: 307, endPoint x: 108, endPoint y: 301, distance: 113.9
click at [96, 299] on mat-sidenav-container "Firma Express Reportes Tablero de Control Ingresos Percibidos Análisis de todos…" at bounding box center [573, 277] width 1147 height 483
drag, startPoint x: 222, startPoint y: 325, endPoint x: 230, endPoint y: 317, distance: 11.1
click at [222, 324] on div "Capital Federal Seleccionar provincia" at bounding box center [324, 315] width 338 height 27
drag, startPoint x: 226, startPoint y: 309, endPoint x: 131, endPoint y: 305, distance: 94.7
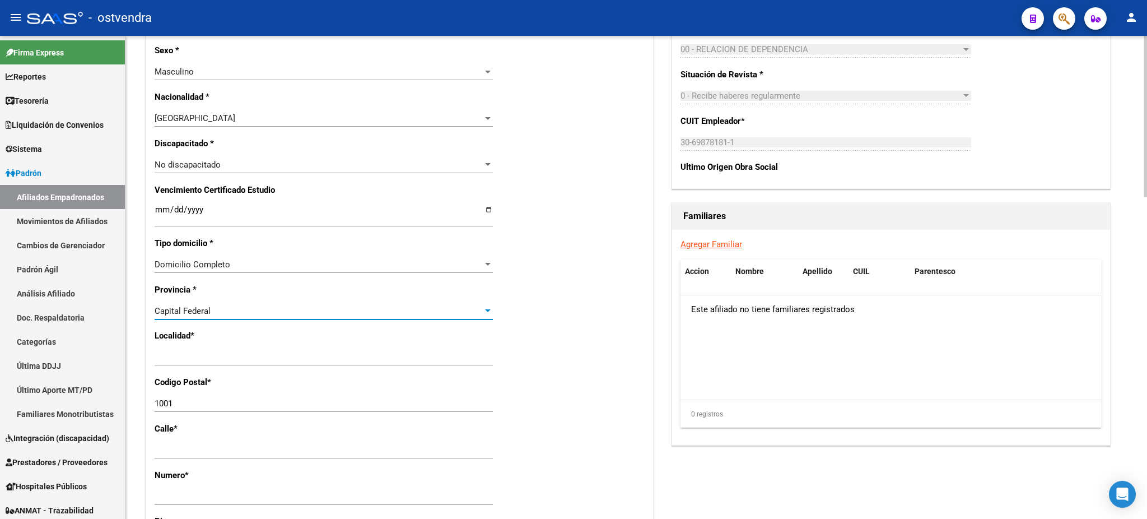
click at [131, 305] on div "arrow_back Editar Afiliado 20954883826 save Guardar cambios ACTIVO desde [DATE]…" at bounding box center [636, 162] width 1022 height 1446
copy div "Capital Federal"
click at [228, 362] on div "Ingresar el nombre" at bounding box center [324, 356] width 338 height 17
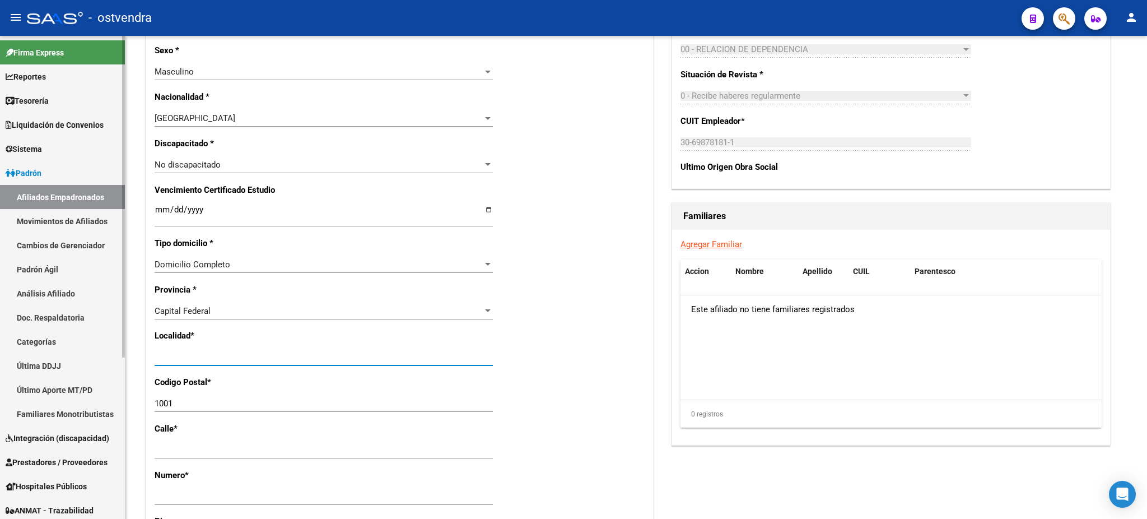
drag, startPoint x: 232, startPoint y: 357, endPoint x: 113, endPoint y: 346, distance: 119.3
click at [113, 346] on mat-sidenav-container "Firma Express Reportes Tablero de Control Ingresos Percibidos Análisis de todos…" at bounding box center [573, 277] width 1147 height 483
paste input "Capital Federal"
type input "Capital Federal"
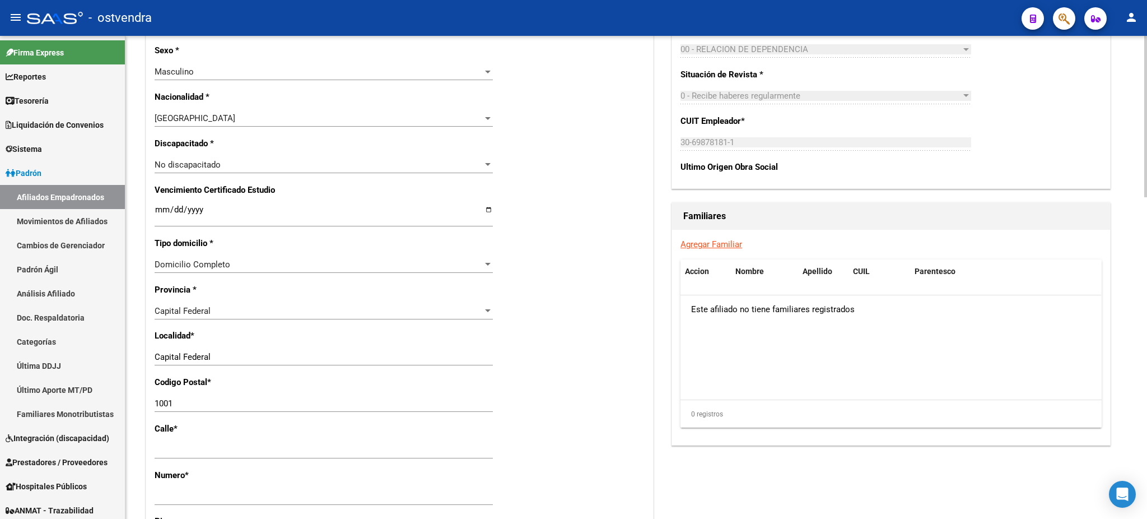
click at [576, 346] on div "Nro Afiliado Ingresar nro CUIL * 20-95488382-6 CUIL ARCA Padrón Ult. Fecha Alta…" at bounding box center [399, 201] width 507 height 1202
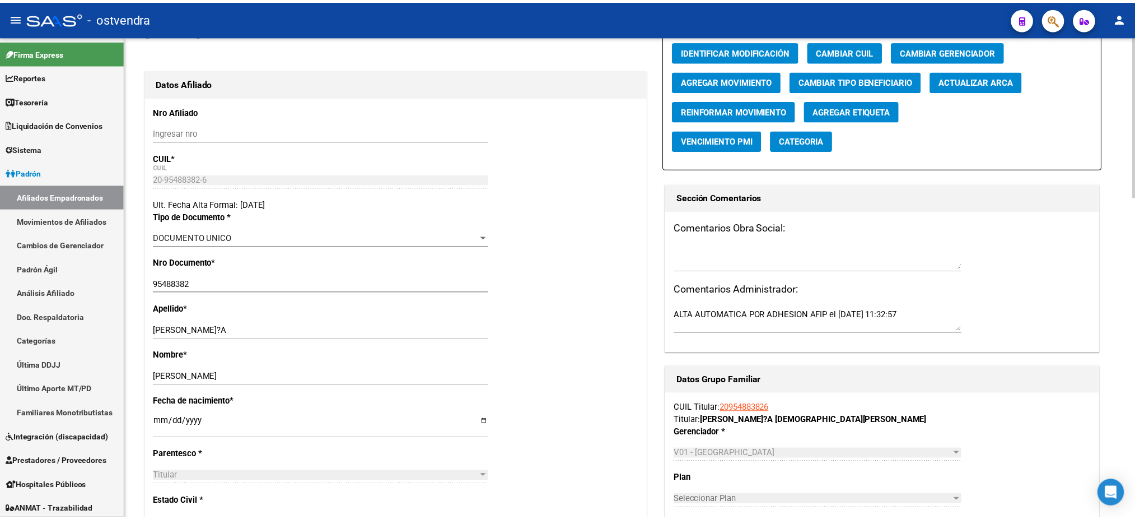
scroll to position [0, 0]
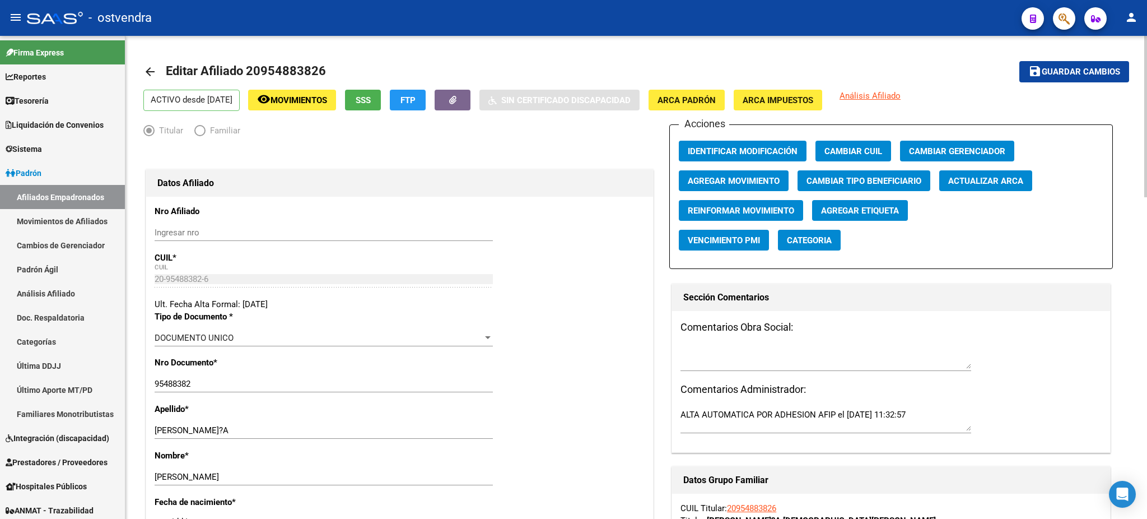
click at [1094, 72] on span "Guardar cambios" at bounding box center [1081, 72] width 78 height 10
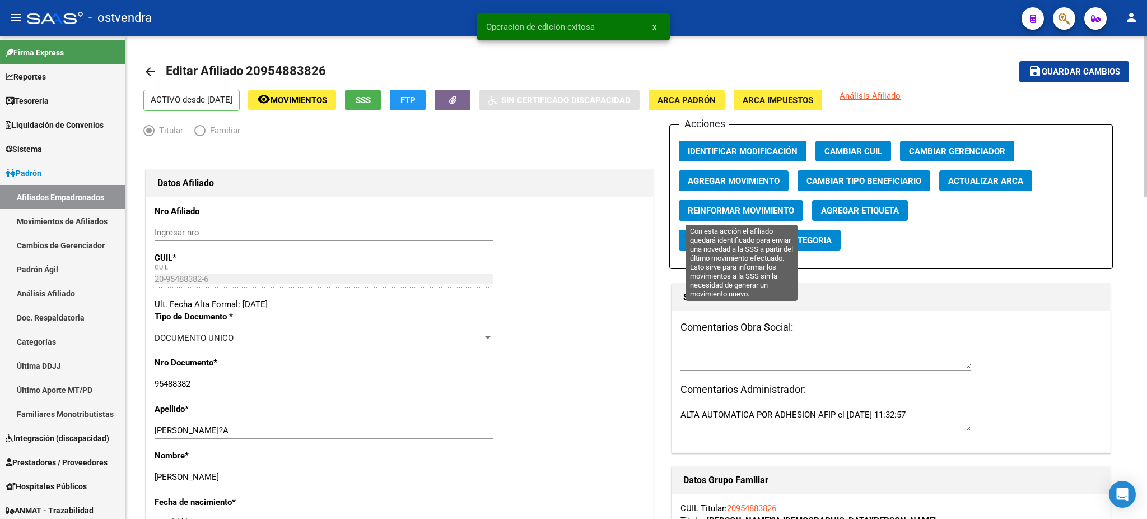
click at [762, 211] on span "Reinformar Movimiento" at bounding box center [741, 211] width 106 height 10
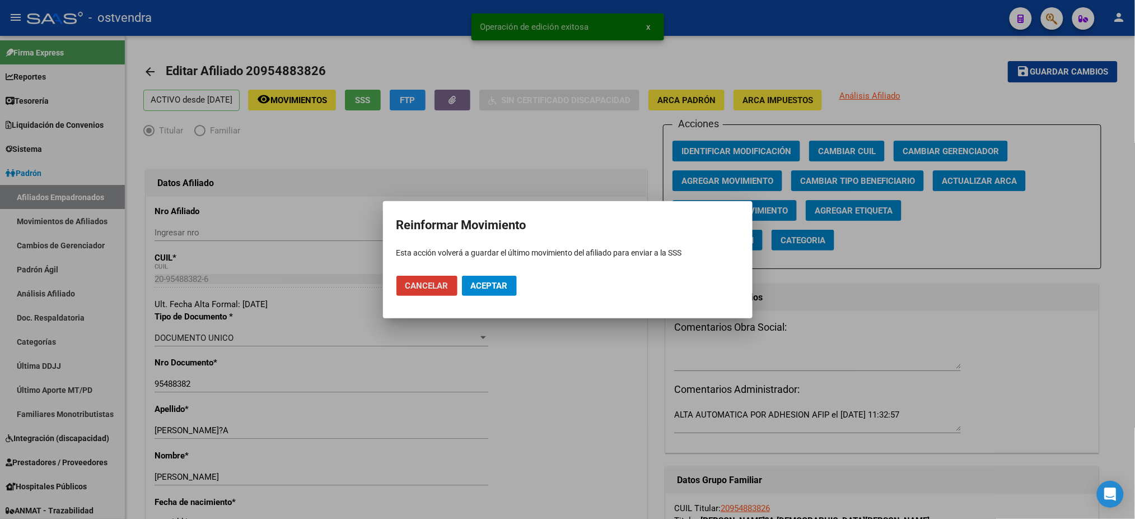
click at [488, 286] on span "Aceptar" at bounding box center [489, 286] width 37 height 10
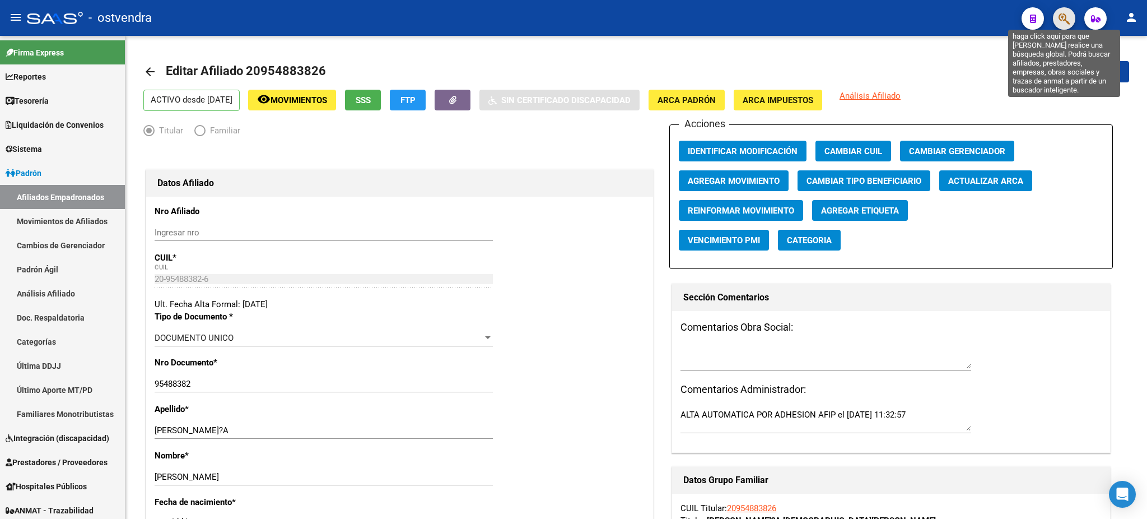
click at [1063, 16] on icon "button" at bounding box center [1064, 18] width 11 height 13
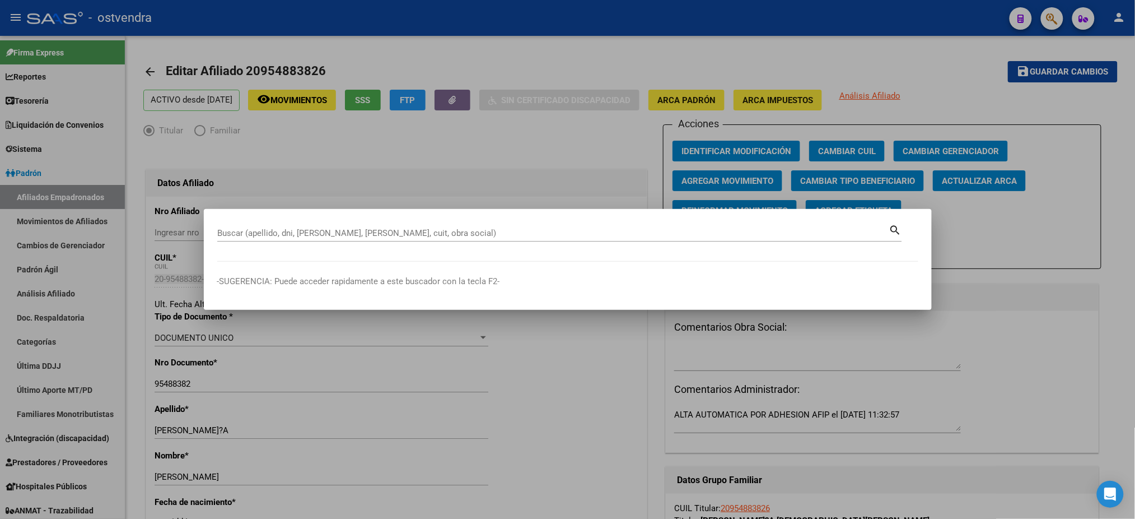
paste input "54882207"
type input "54882207"
click at [1063, 16] on div at bounding box center [567, 259] width 1135 height 519
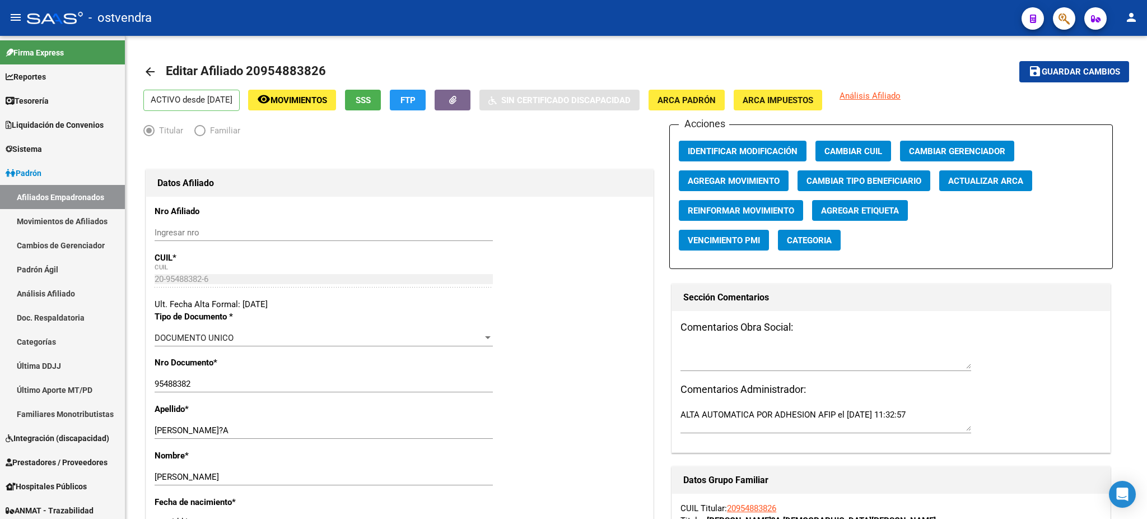
click at [1053, 7] on button "button" at bounding box center [1064, 18] width 22 height 22
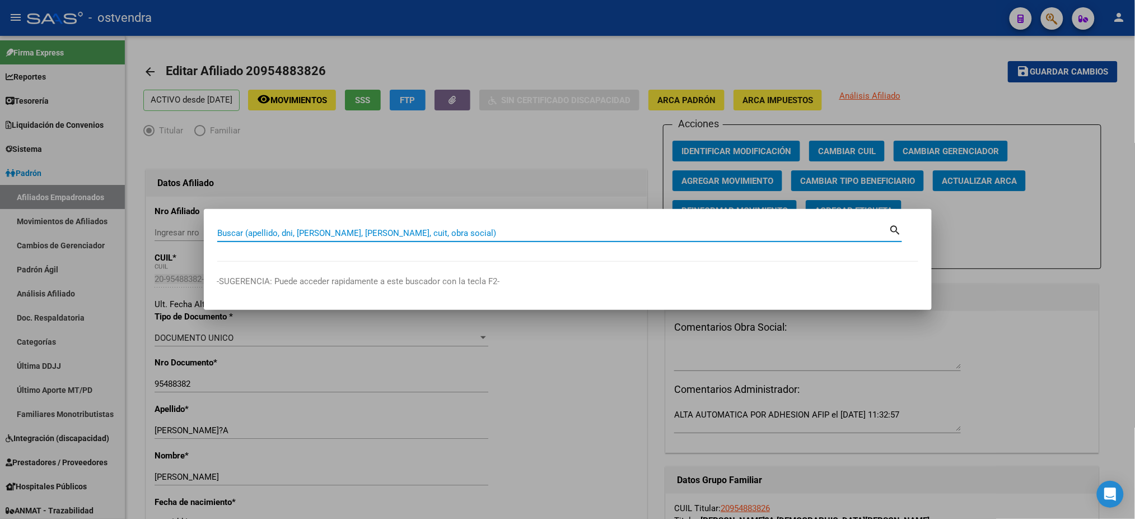
paste input "54882207"
type input "54882207"
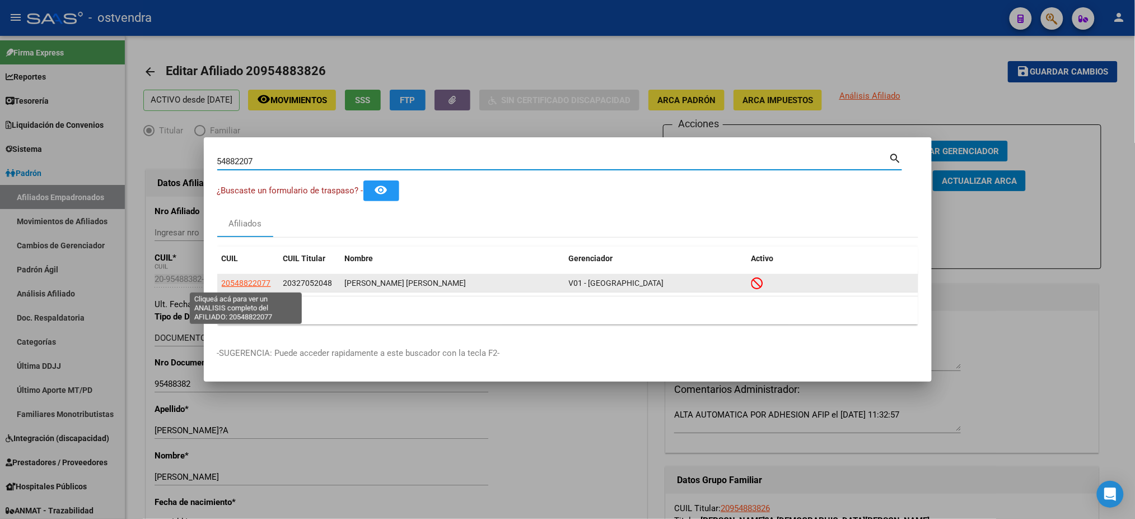
click at [258, 285] on span "20548822077" at bounding box center [246, 282] width 49 height 9
type textarea "20548822077"
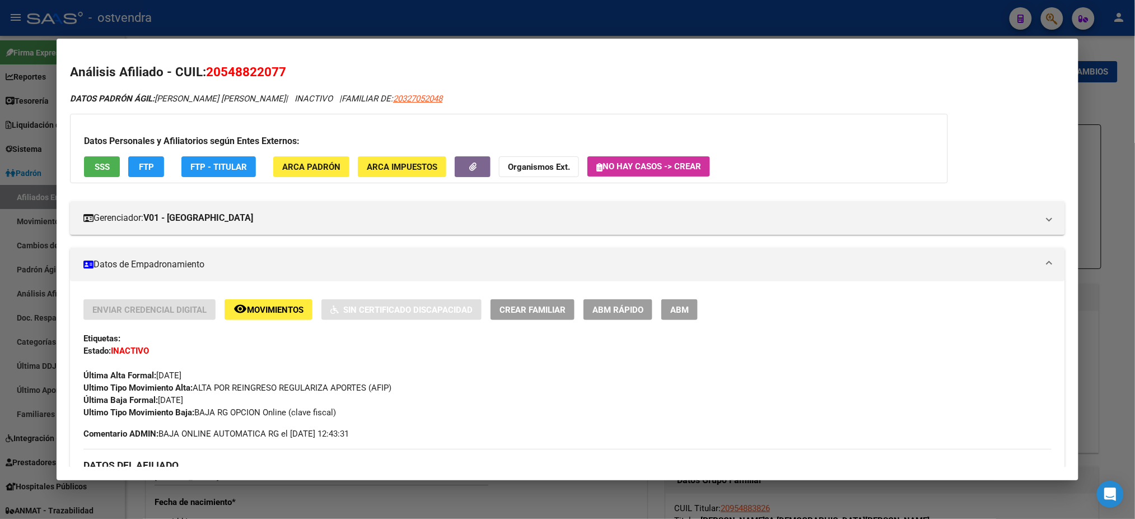
click at [87, 168] on button "SSS" at bounding box center [102, 166] width 36 height 21
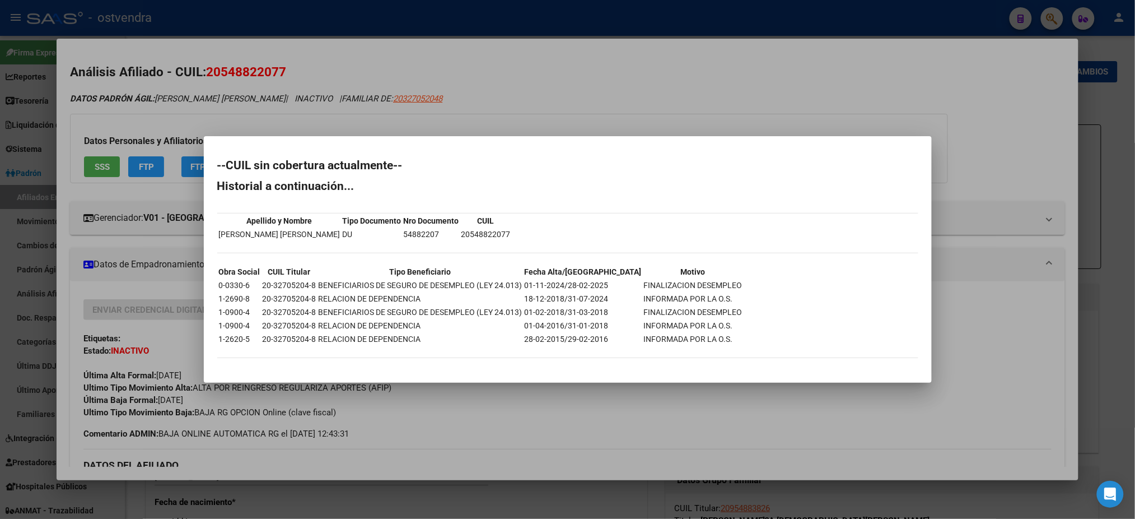
click at [304, 90] on div at bounding box center [567, 259] width 1135 height 519
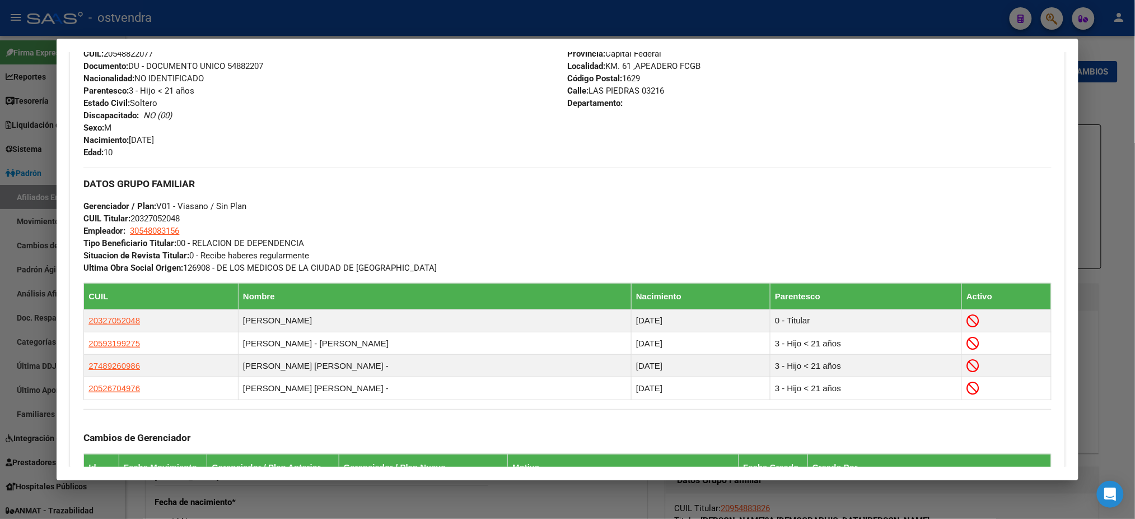
scroll to position [398, 0]
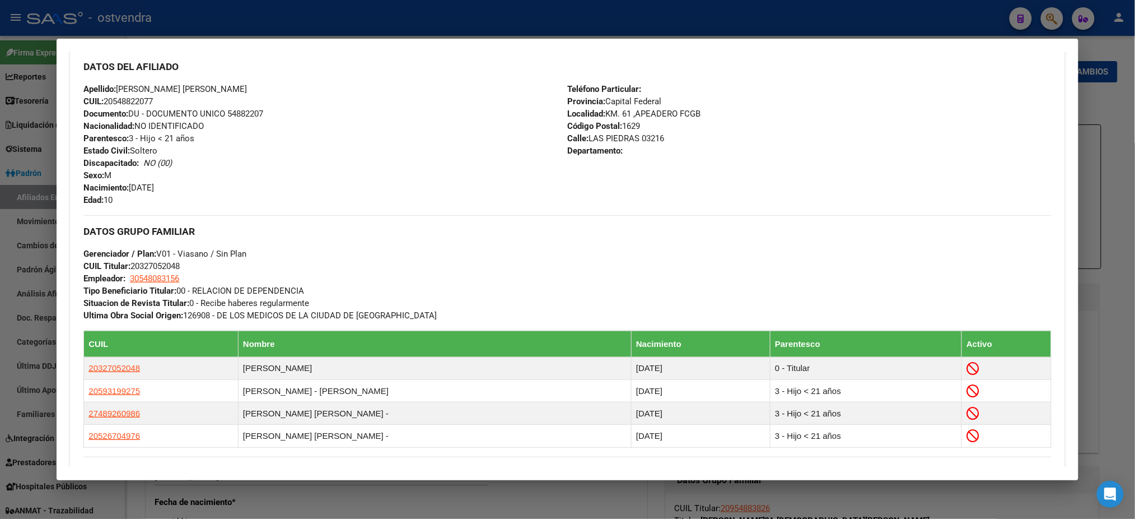
click at [932, 2] on div at bounding box center [567, 259] width 1135 height 519
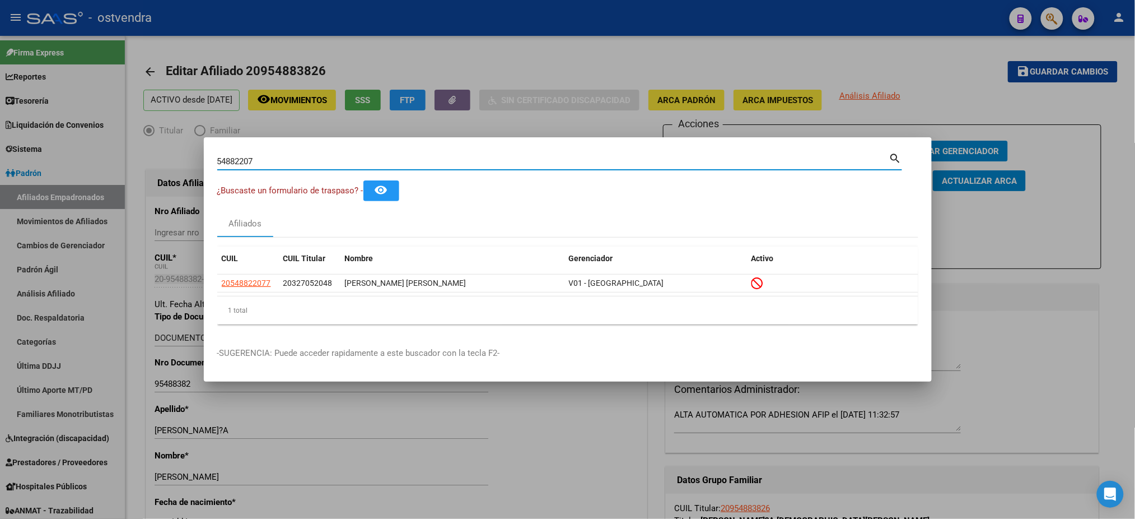
drag, startPoint x: 267, startPoint y: 162, endPoint x: 119, endPoint y: 167, distance: 148.5
click at [119, 167] on div "54882207 Buscar (apellido, dni, cuil, nro traspaso, cuit, obra social) search ¿…" at bounding box center [567, 259] width 1135 height 519
paste input "70729251"
type input "70729251"
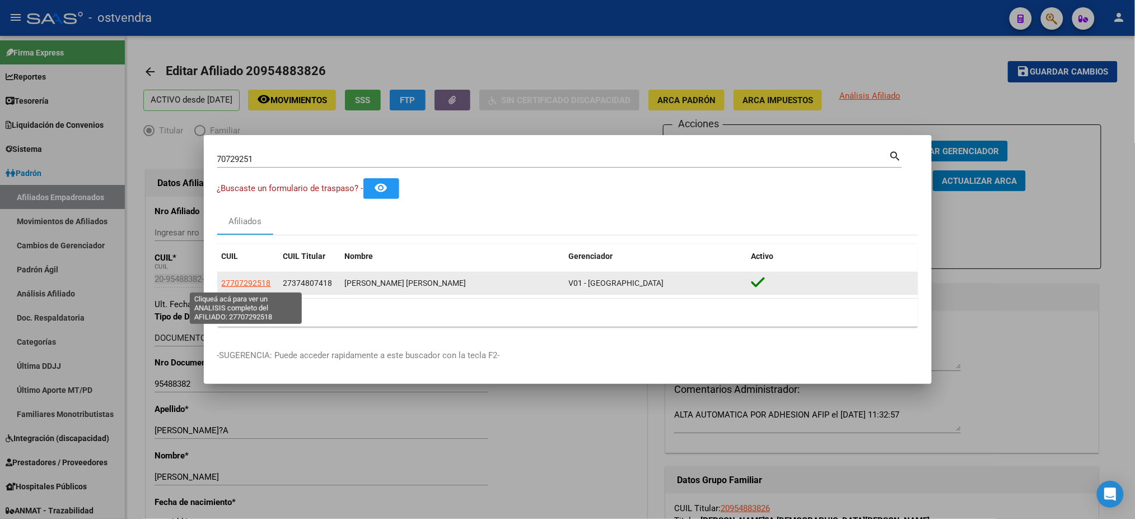
click at [239, 284] on span "27707292518" at bounding box center [246, 282] width 49 height 9
type textarea "27707292518"
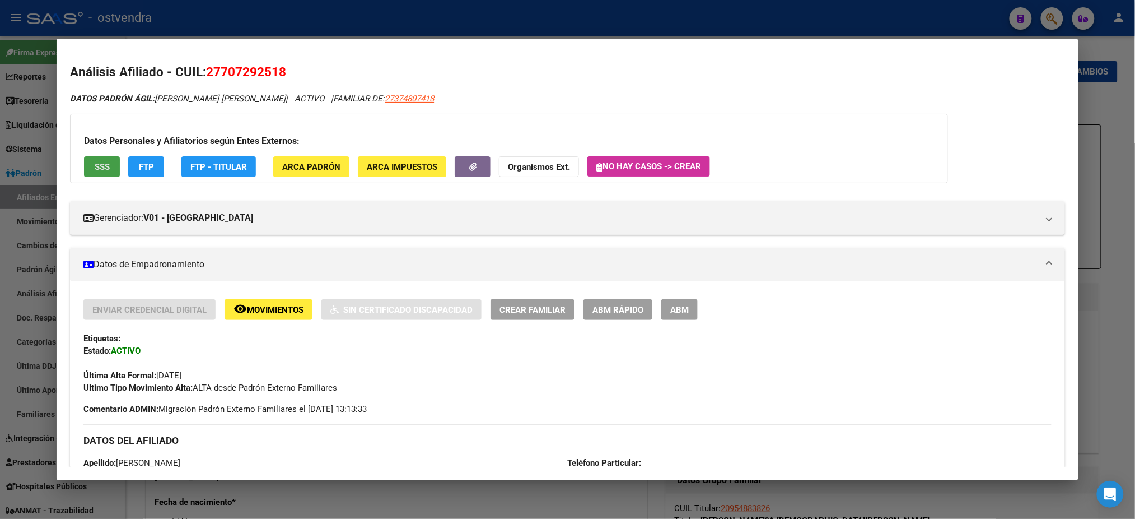
click at [100, 166] on span "SSS" at bounding box center [102, 167] width 15 height 10
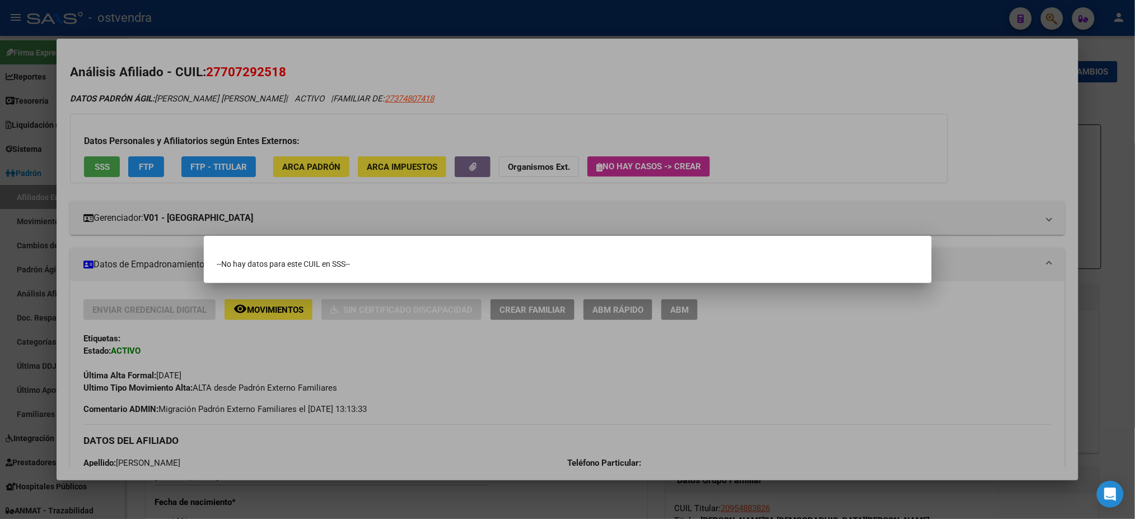
click at [169, 94] on div at bounding box center [567, 259] width 1135 height 519
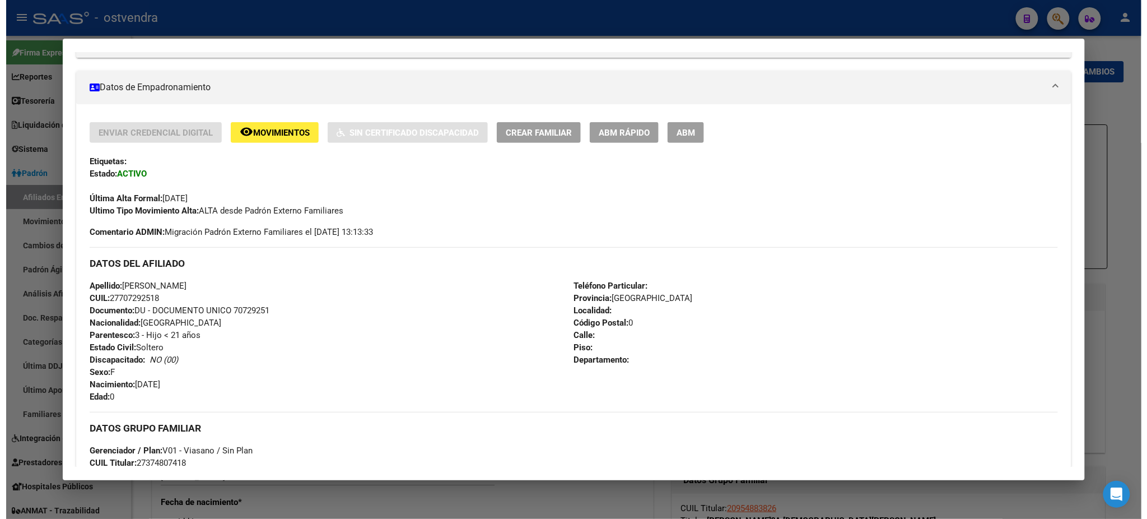
scroll to position [199, 0]
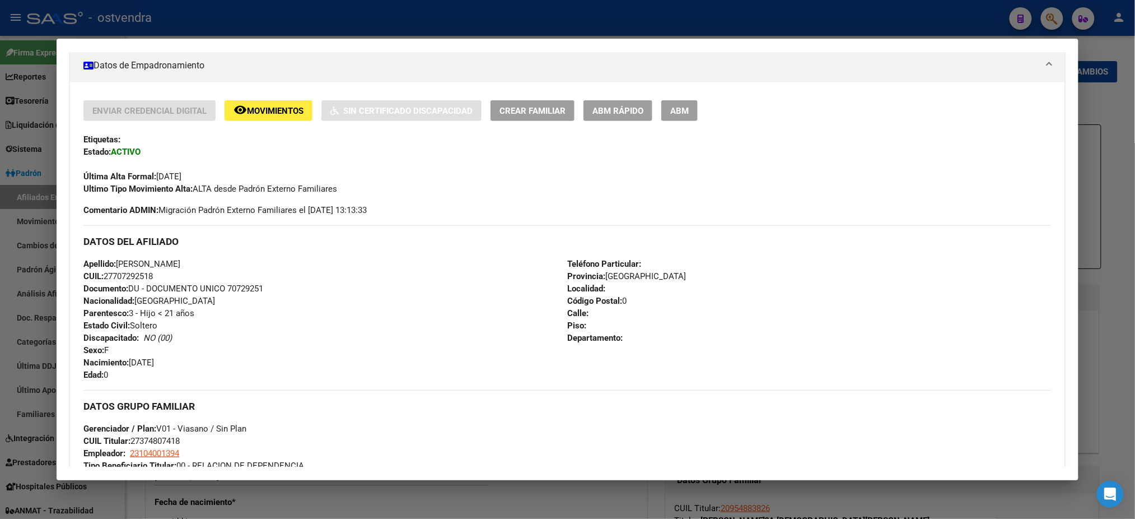
click at [685, 106] on button "ABM" at bounding box center [679, 110] width 36 height 21
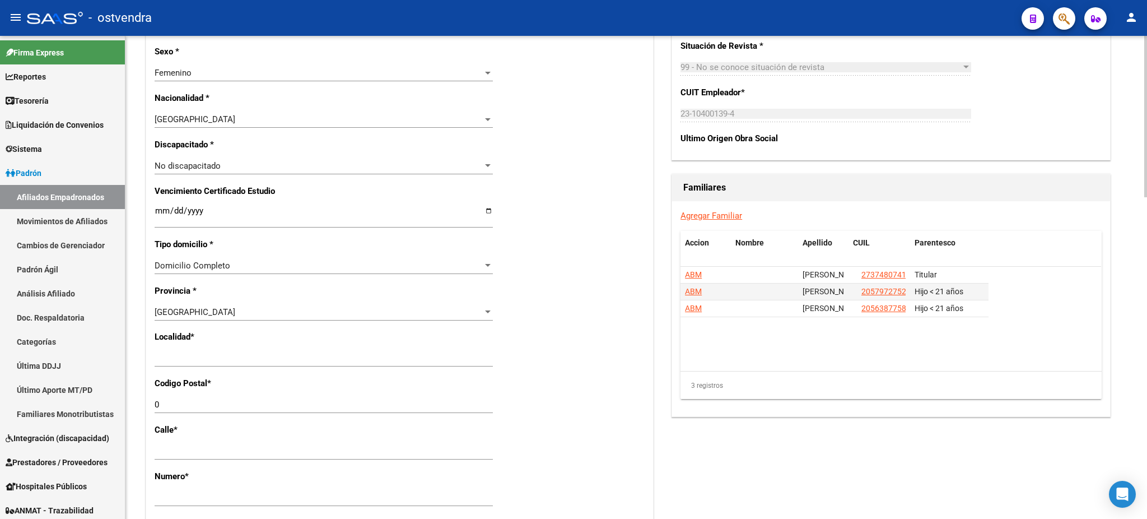
scroll to position [597, 0]
drag, startPoint x: 254, startPoint y: 364, endPoint x: 250, endPoint y: 356, distance: 9.0
click at [250, 359] on div "Ingresar el nombre" at bounding box center [324, 356] width 338 height 17
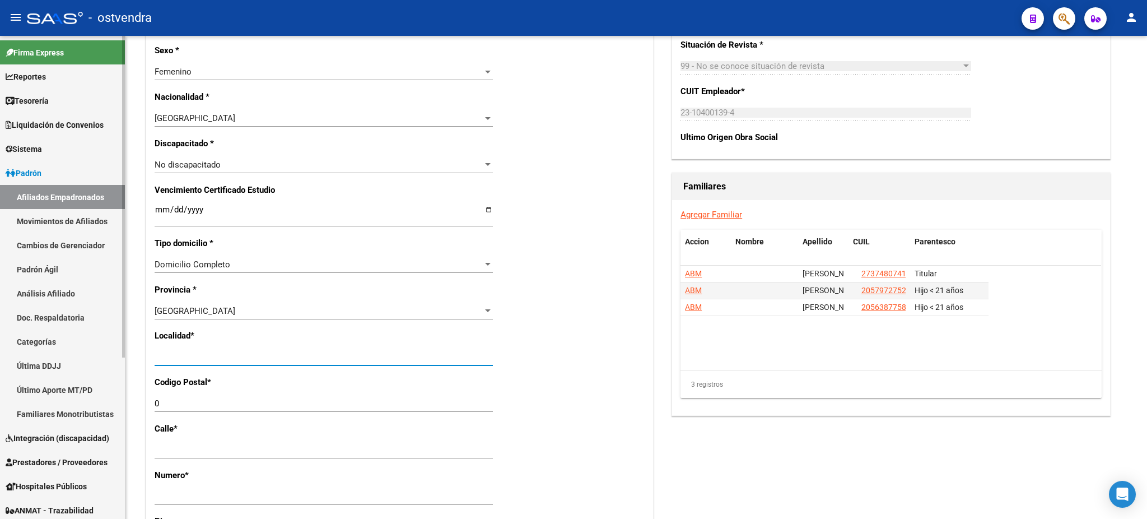
drag, startPoint x: 251, startPoint y: 355, endPoint x: 1, endPoint y: 323, distance: 252.4
click at [1, 323] on mat-sidenav-container "Firma Express Reportes Tablero de Control Ingresos Percibidos Análisis de todos…" at bounding box center [573, 277] width 1147 height 483
type input "[DATE][PERSON_NAME]"
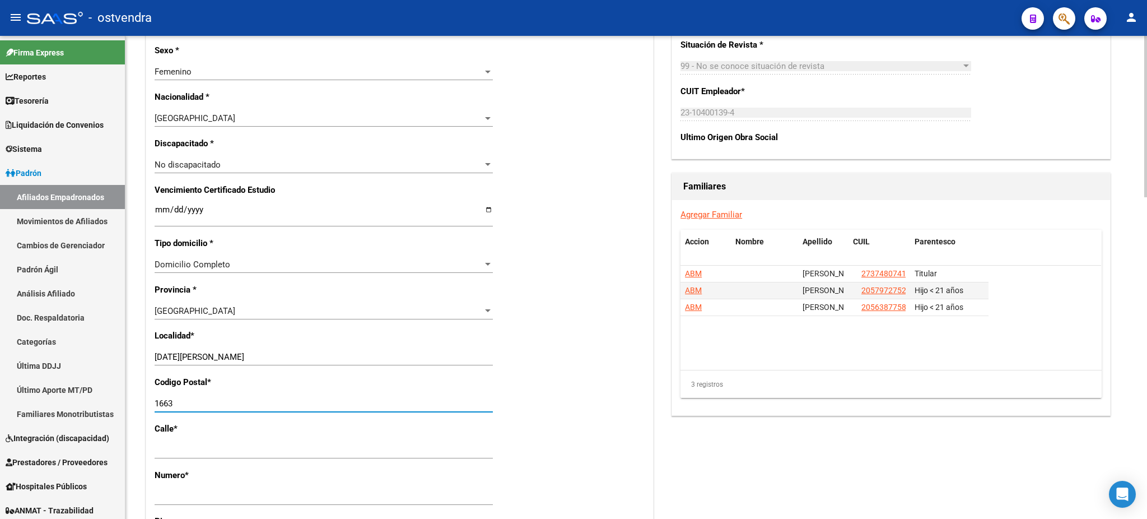
type input "1663"
click at [714, 357] on datatable-body "[PERSON_NAME] 27374807418 Titular ABM [PERSON_NAME] 20579727528 Hijo < 21 años …" at bounding box center [890, 317] width 421 height 104
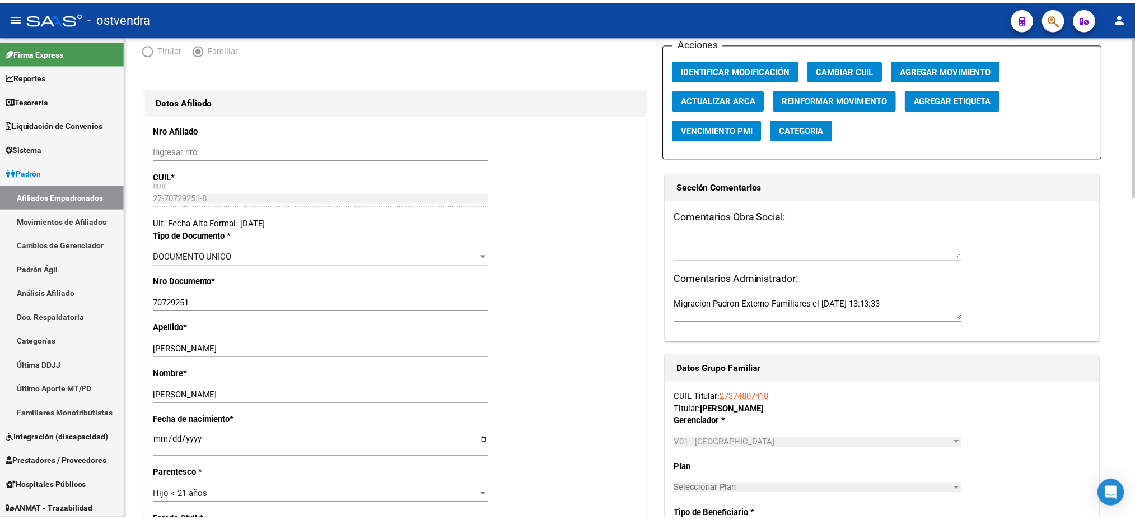
scroll to position [0, 0]
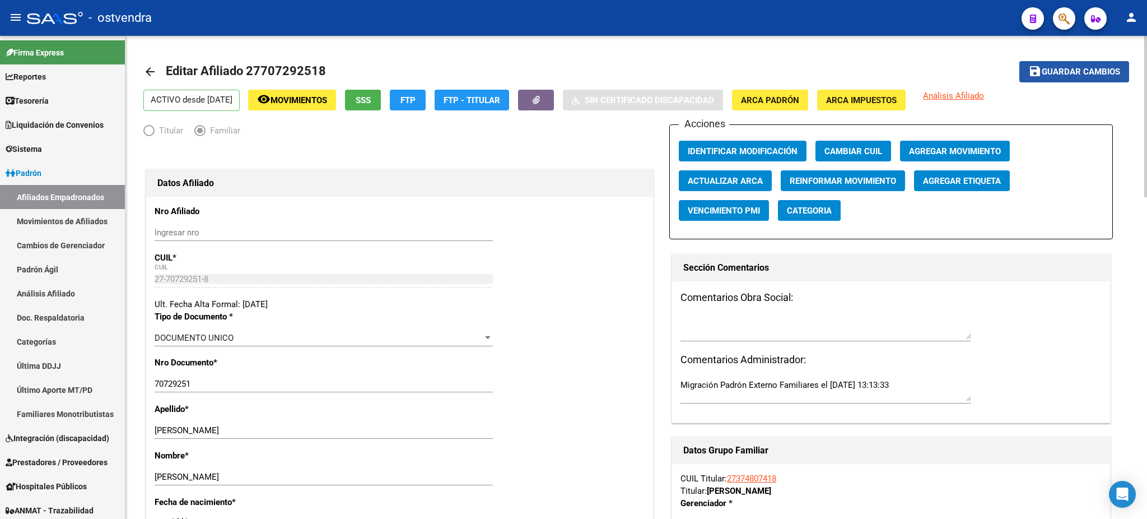
click at [1080, 70] on span "Guardar cambios" at bounding box center [1081, 72] width 78 height 10
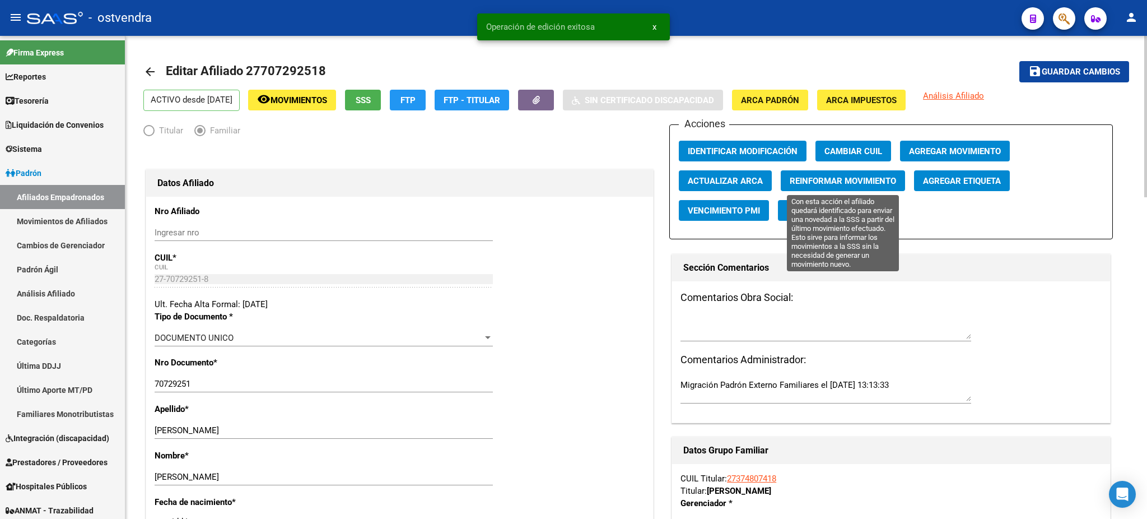
click at [829, 180] on span "Reinformar Movimiento" at bounding box center [843, 181] width 106 height 10
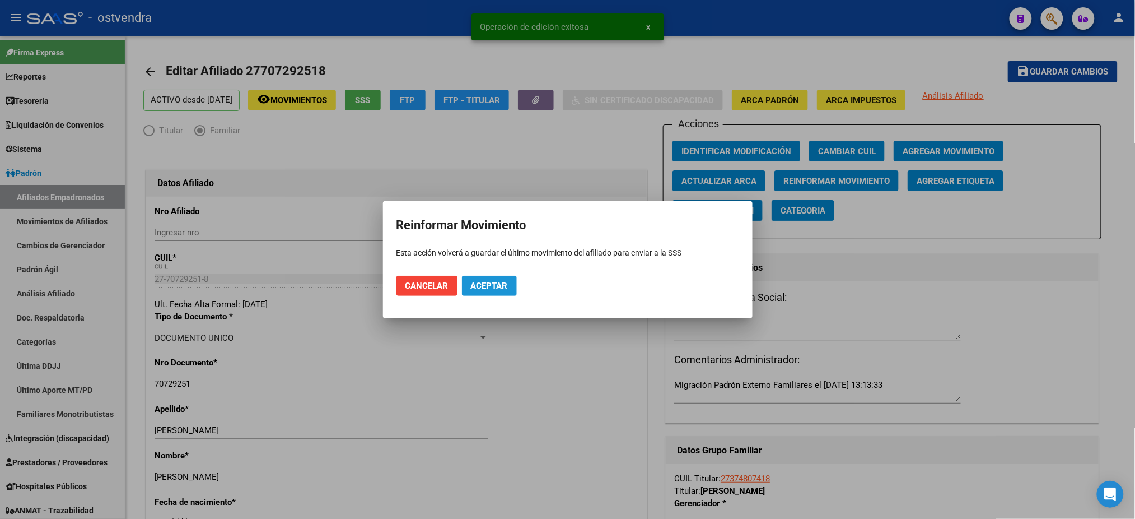
click at [488, 291] on button "Aceptar" at bounding box center [489, 286] width 55 height 20
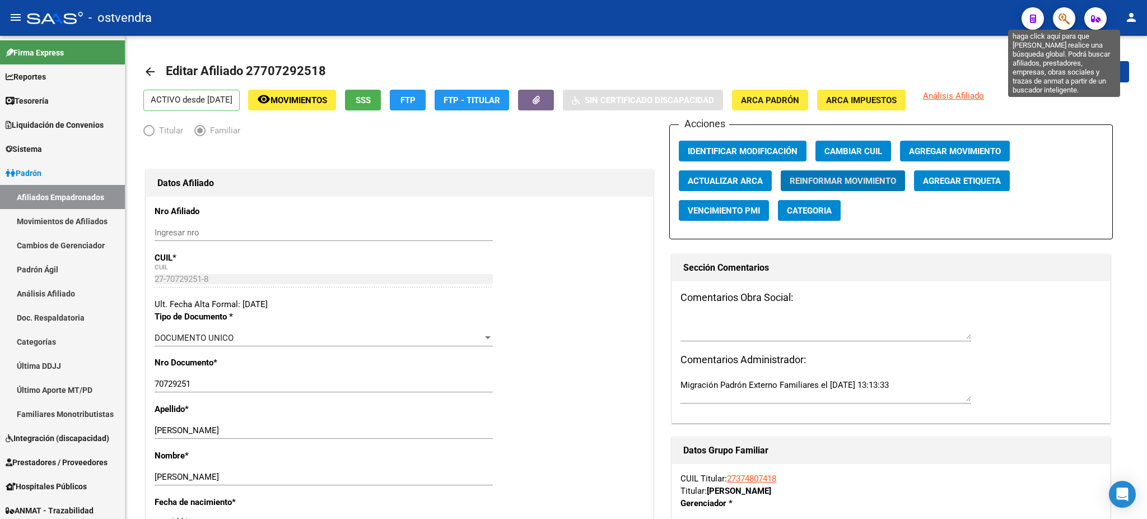
click at [1061, 22] on icon "button" at bounding box center [1064, 18] width 11 height 13
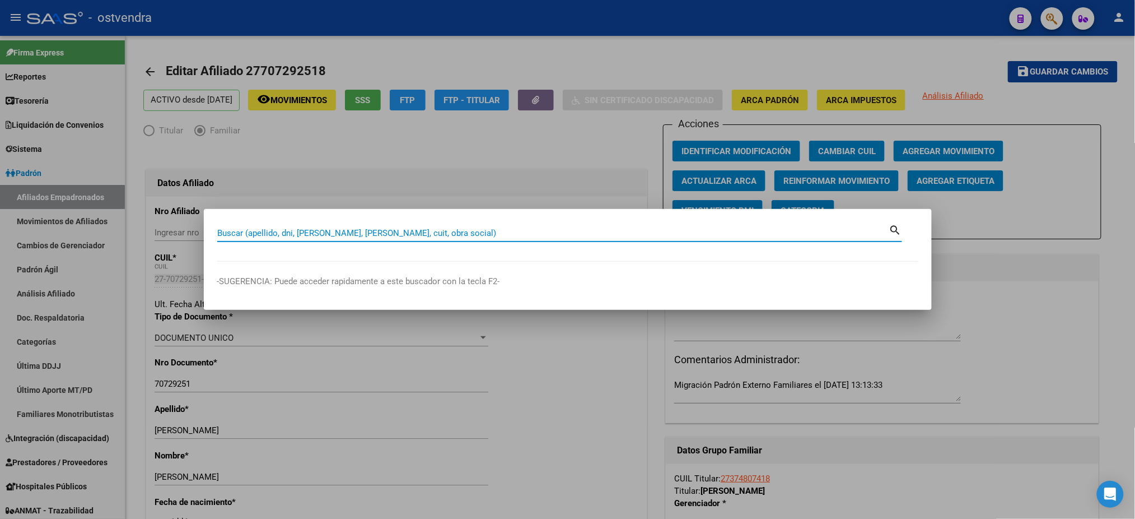
paste input "27642940"
type input "27642940"
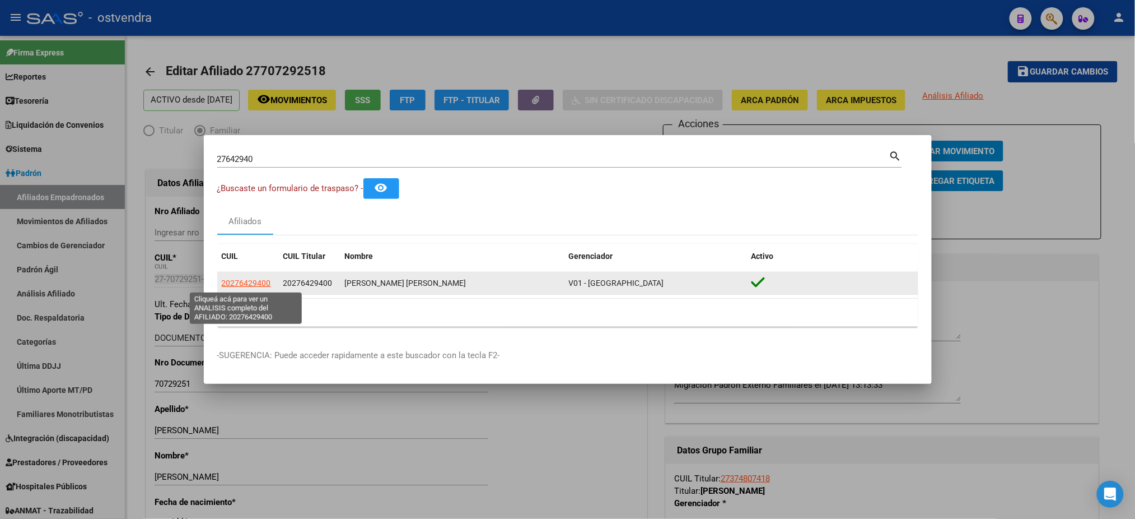
click at [237, 281] on span "20276429400" at bounding box center [246, 282] width 49 height 9
type textarea "20276429400"
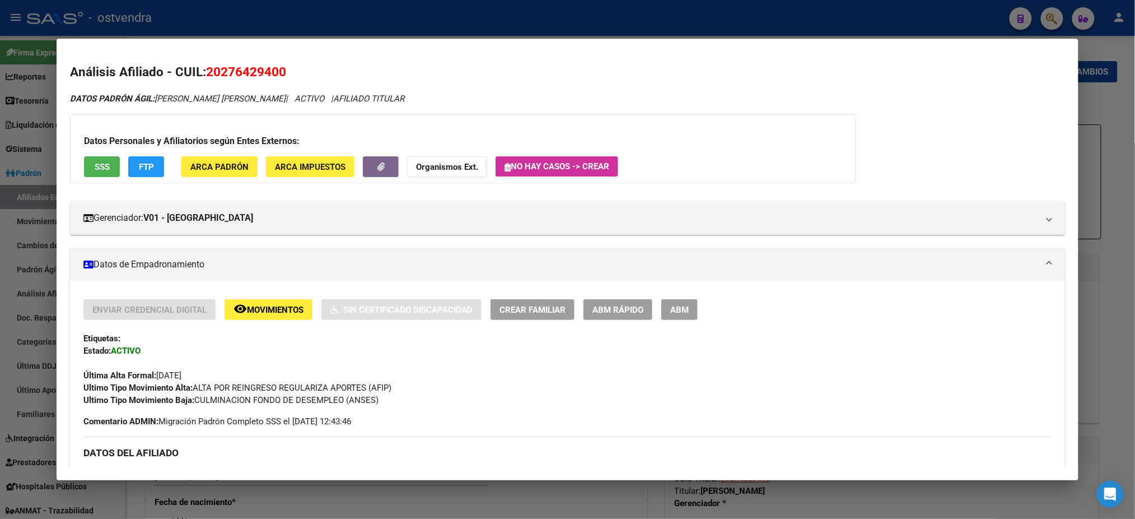
click at [105, 162] on button "SSS" at bounding box center [102, 166] width 36 height 21
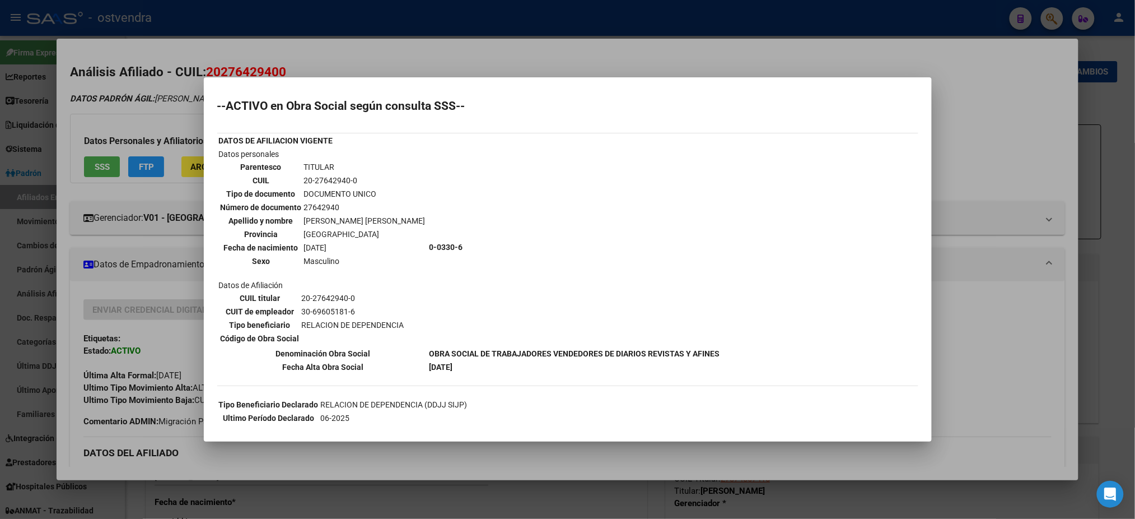
click at [219, 122] on div "--ACTIVO en Obra Social según consulta SSS-- DATOS DE AFILIACION VIGENTE Datos …" at bounding box center [567, 393] width 701 height 586
click at [157, 161] on div at bounding box center [567, 259] width 1135 height 519
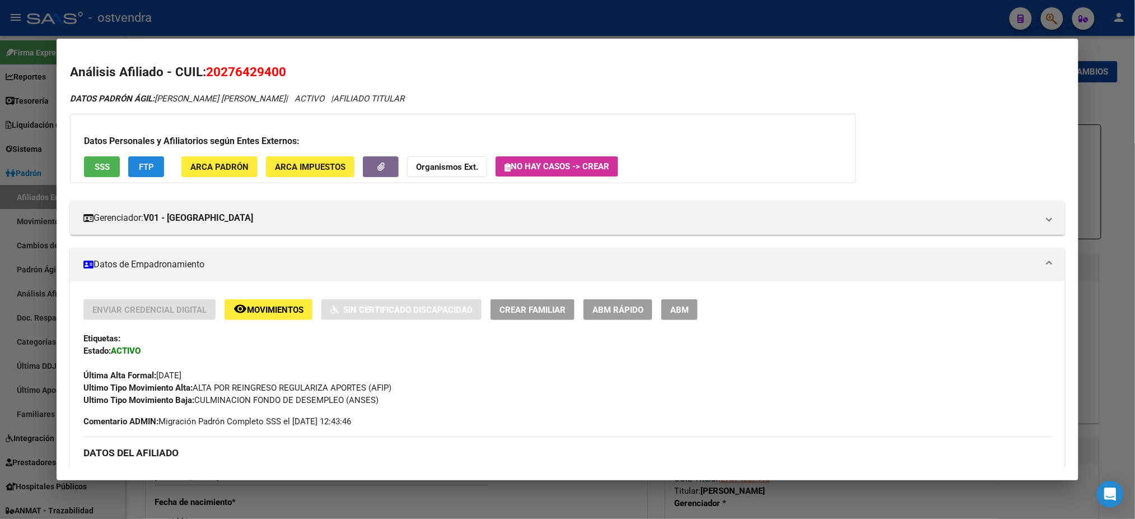
click at [151, 161] on button "FTP" at bounding box center [146, 166] width 36 height 21
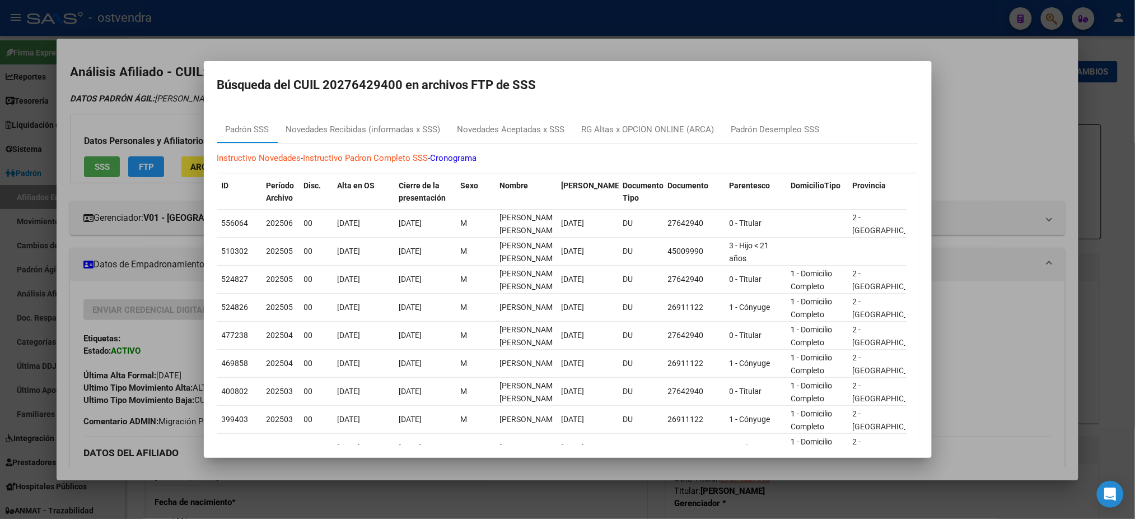
click at [161, 128] on div at bounding box center [567, 259] width 1135 height 519
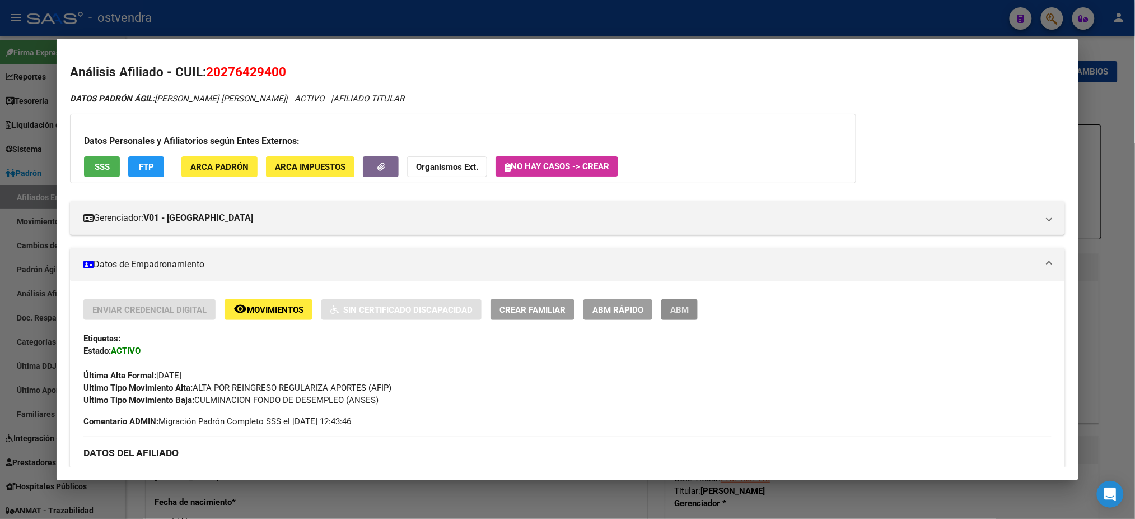
click at [679, 302] on button "ABM" at bounding box center [679, 309] width 36 height 21
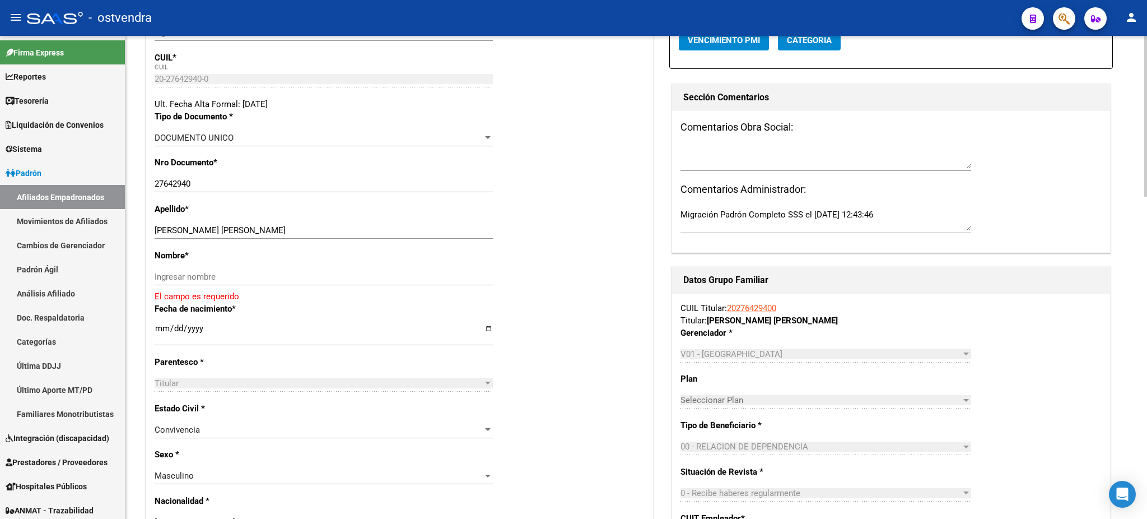
scroll to position [199, 0]
drag, startPoint x: 230, startPoint y: 227, endPoint x: 381, endPoint y: 236, distance: 150.9
click at [387, 231] on input "[PERSON_NAME] [PERSON_NAME]" at bounding box center [324, 231] width 338 height 10
drag, startPoint x: 332, startPoint y: 279, endPoint x: 327, endPoint y: 272, distance: 8.7
click at [332, 279] on input "Ingresar nombre" at bounding box center [324, 278] width 338 height 10
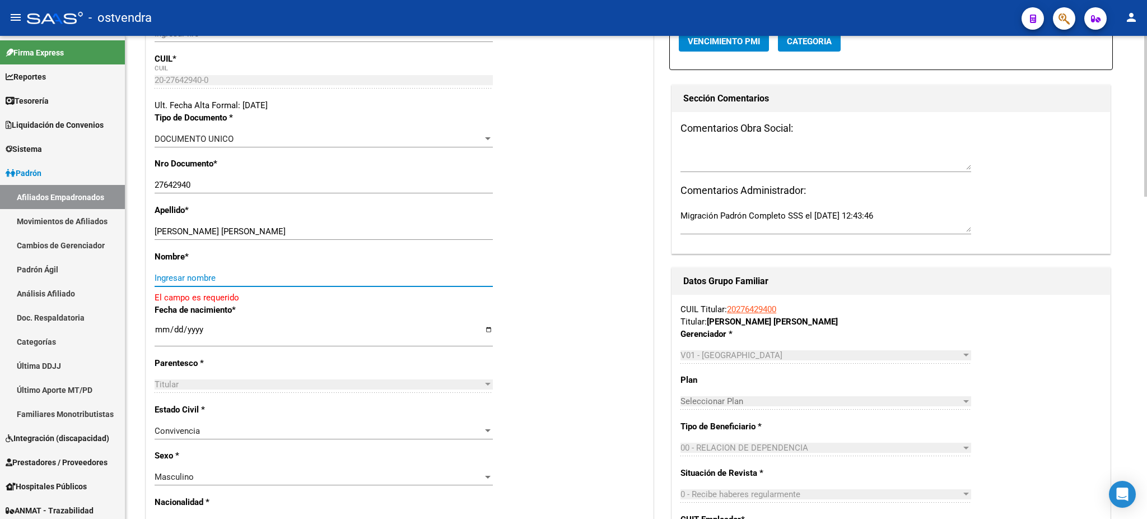
paste input "[PERSON_NAME]"
type input "[PERSON_NAME]"
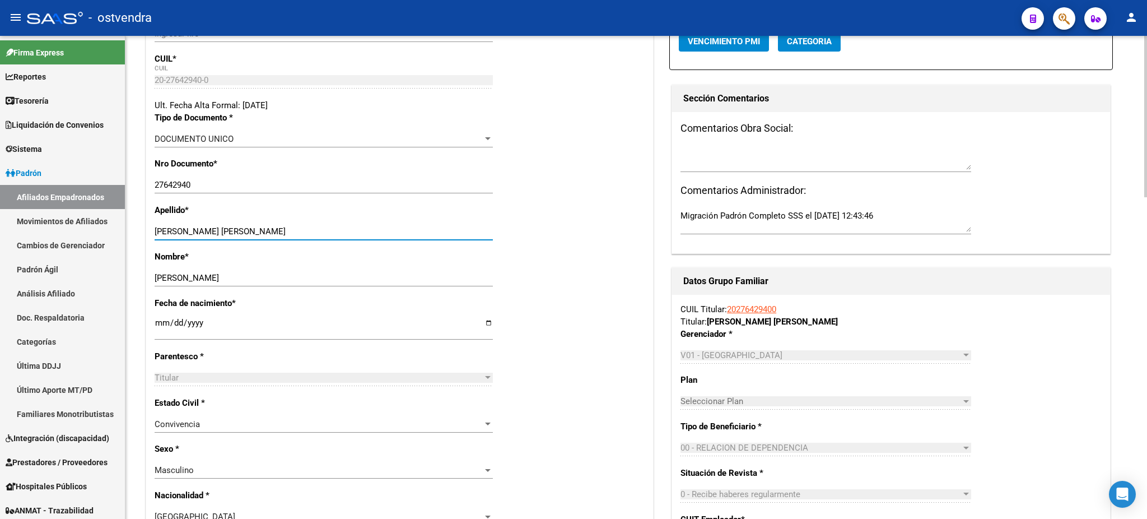
drag, startPoint x: 236, startPoint y: 230, endPoint x: 419, endPoint y: 230, distance: 182.6
click at [419, 230] on input "[PERSON_NAME] [PERSON_NAME]" at bounding box center [324, 231] width 338 height 10
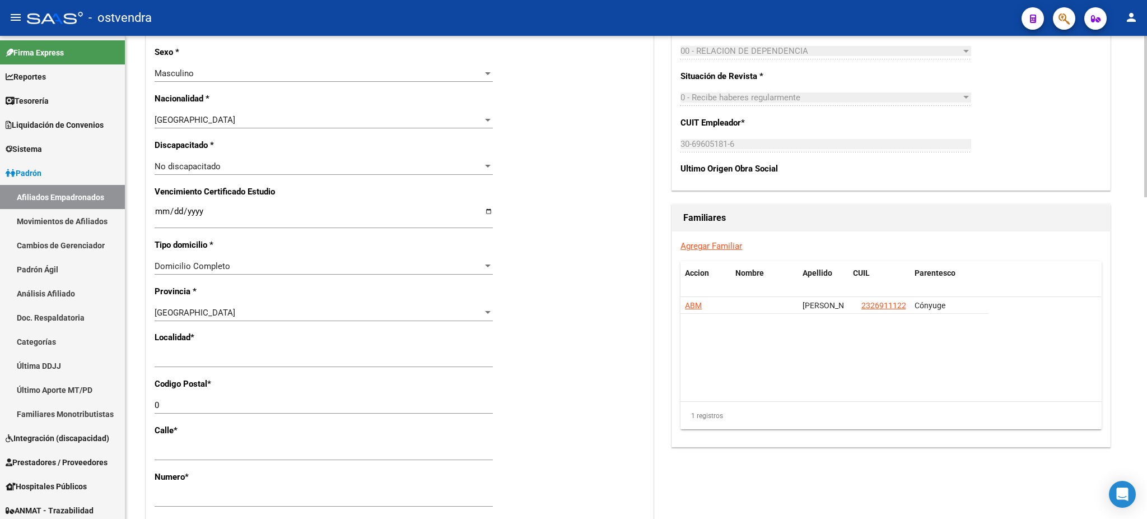
scroll to position [597, 0]
type input "[PERSON_NAME]"
drag, startPoint x: 249, startPoint y: 365, endPoint x: 87, endPoint y: 338, distance: 163.4
click at [87, 338] on mat-sidenav-container "Firma Express Reportes Tablero de Control Ingresos Percibidos Análisis de todos…" at bounding box center [573, 277] width 1147 height 483
click at [315, 353] on input "Ingresar el nombre" at bounding box center [324, 357] width 338 height 10
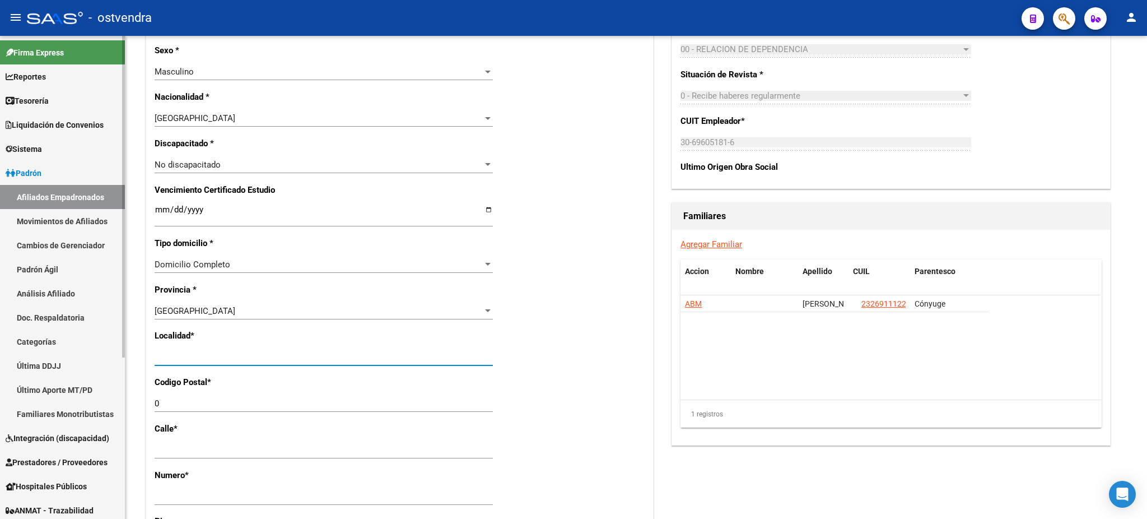
drag, startPoint x: 303, startPoint y: 358, endPoint x: 0, endPoint y: 358, distance: 303.0
click at [0, 358] on mat-sidenav-container "Firma Express Reportes Tablero de Control Ingresos Percibidos Análisis de todos…" at bounding box center [573, 277] width 1147 height 483
type input "[DATE][PERSON_NAME]"
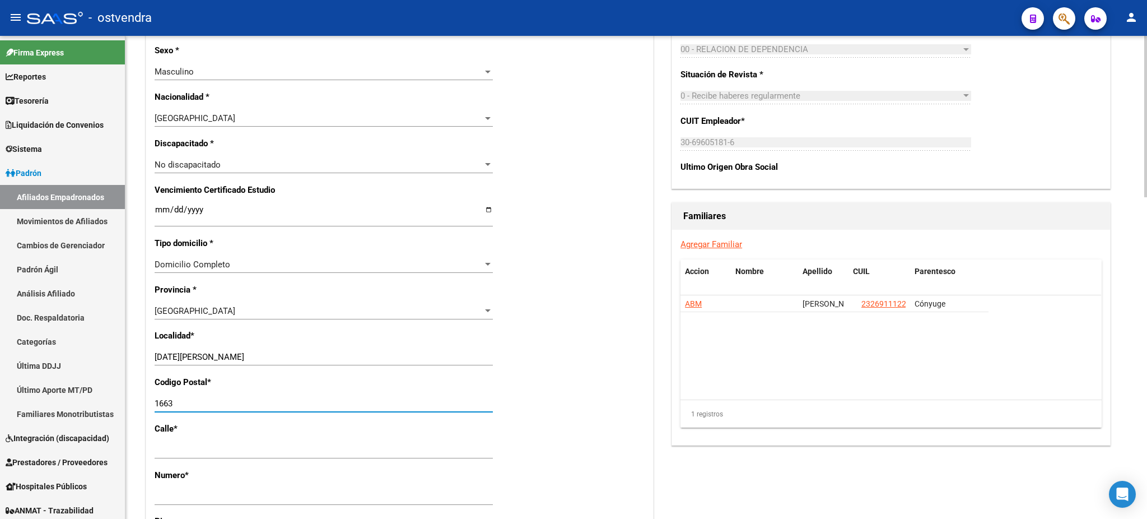
type input "1663"
click at [913, 371] on datatable-body "ABM LOTO [PERSON_NAME] 23269111224 Cónyuge" at bounding box center [890, 347] width 421 height 104
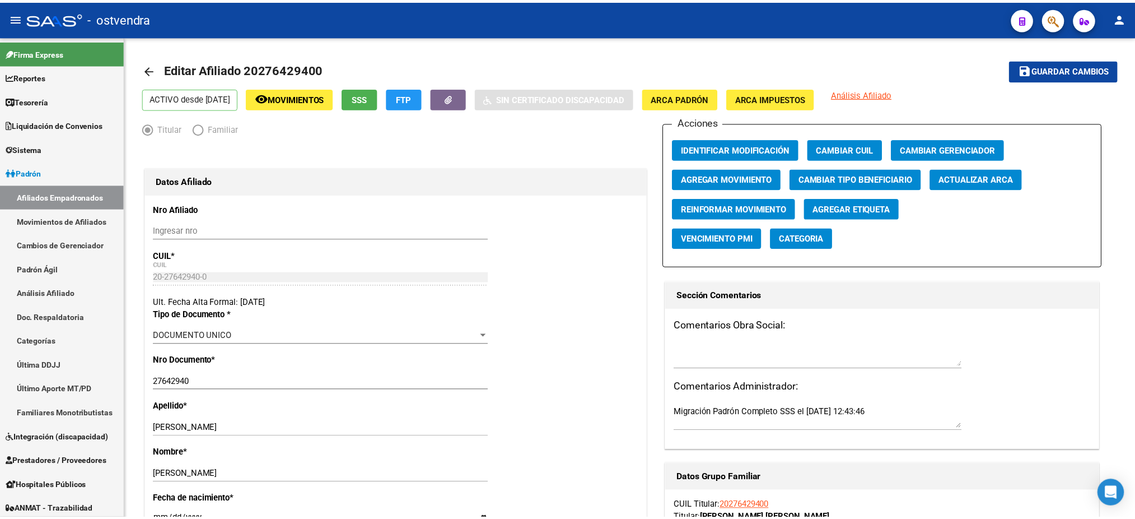
scroll to position [0, 0]
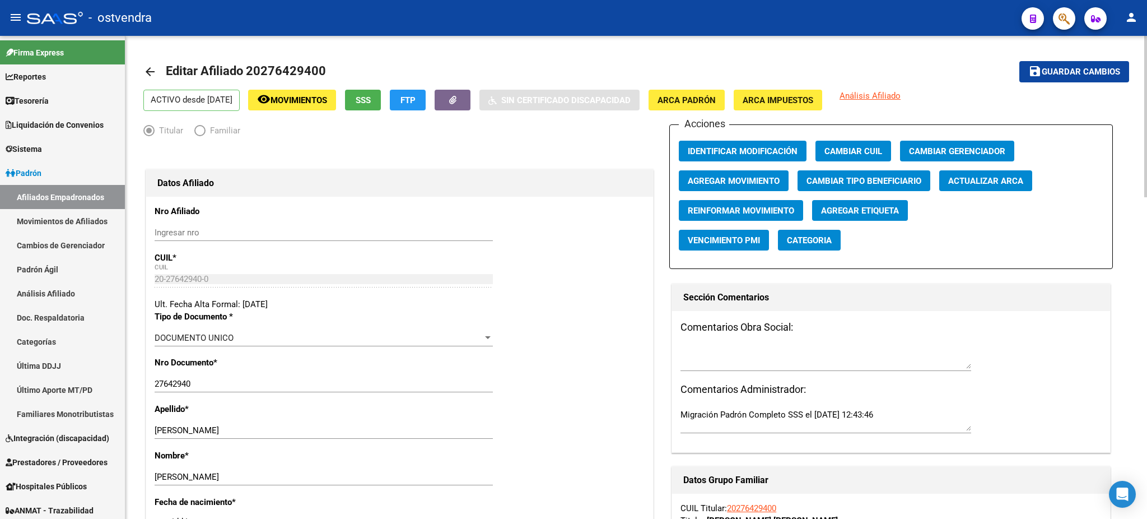
click at [1097, 66] on button "save Guardar cambios" at bounding box center [1074, 71] width 110 height 21
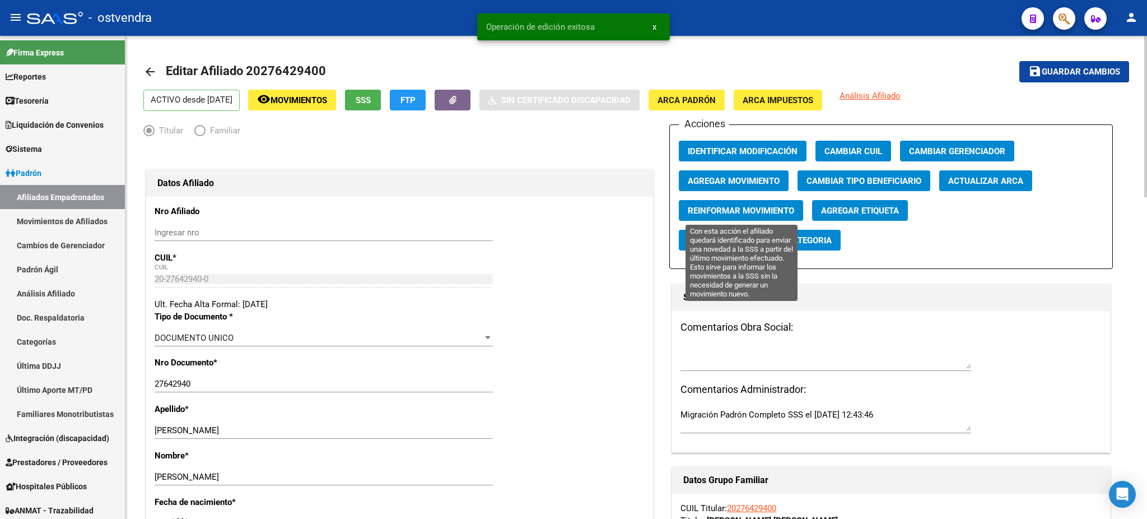
click at [762, 209] on span "Reinformar Movimiento" at bounding box center [741, 211] width 106 height 10
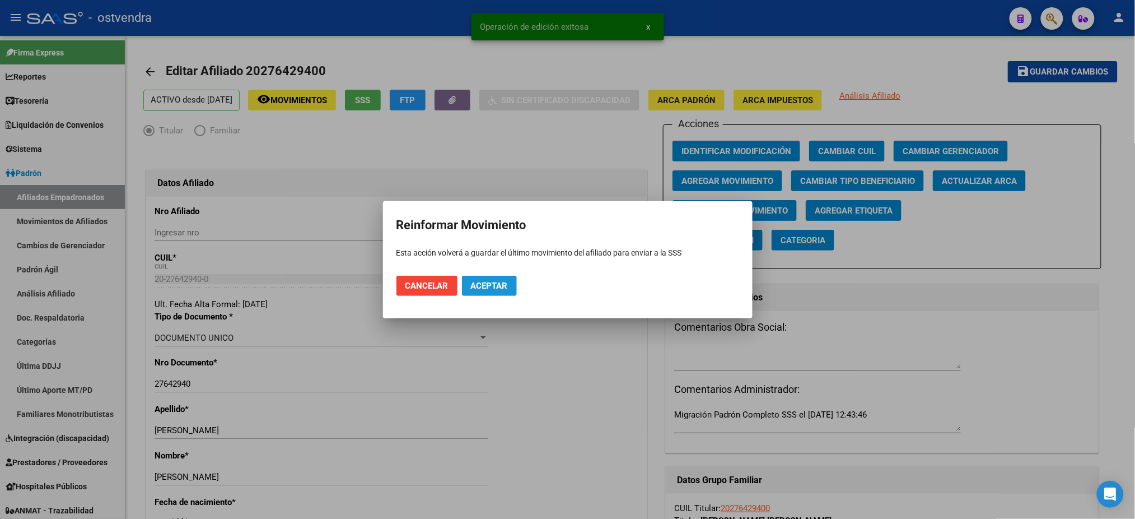
click at [501, 285] on span "Aceptar" at bounding box center [489, 286] width 37 height 10
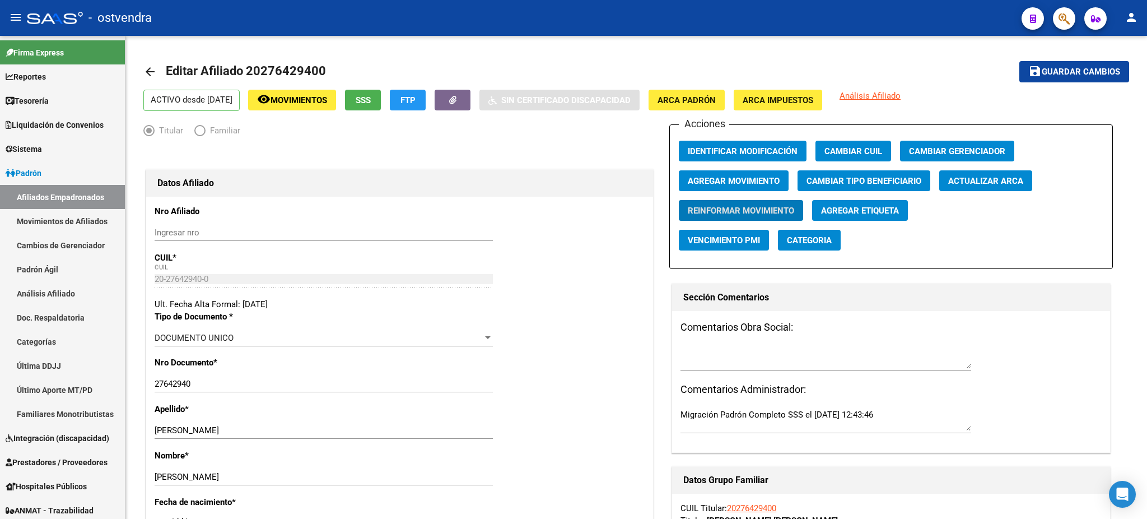
click at [1065, 13] on icon "button" at bounding box center [1064, 18] width 11 height 13
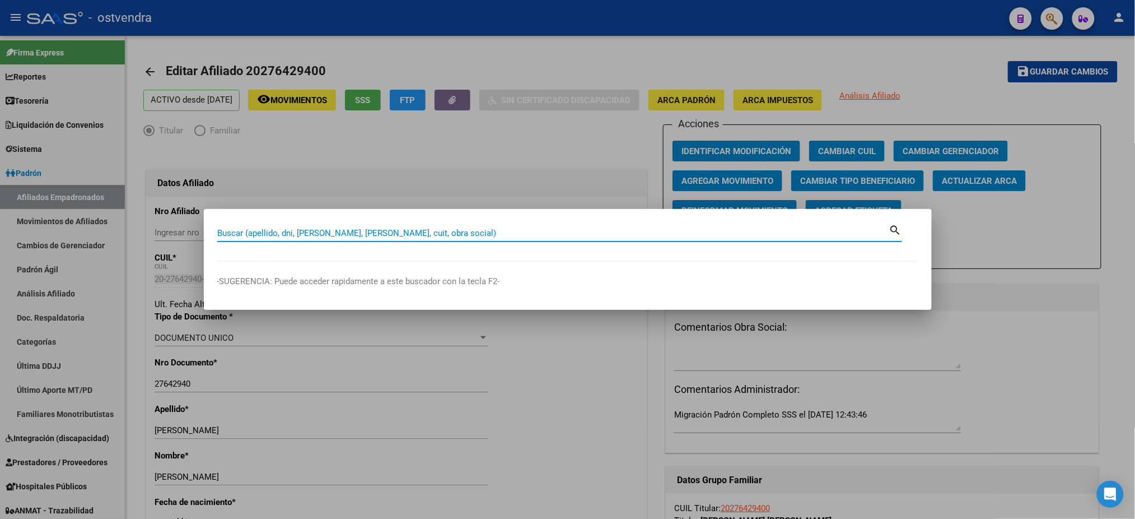
paste input "54230846"
type input "54230846"
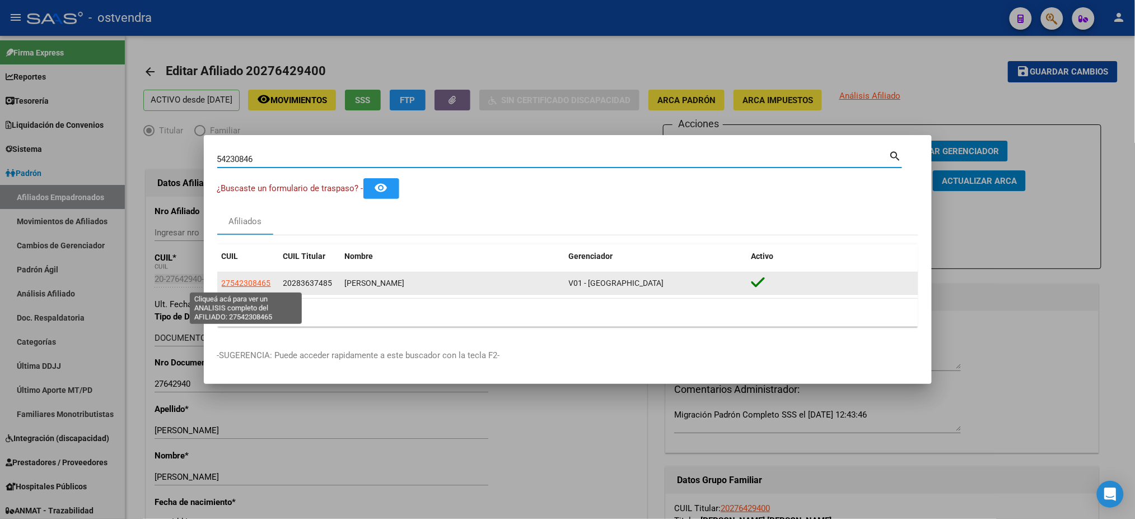
click at [262, 283] on span "27542308465" at bounding box center [246, 282] width 49 height 9
type textarea "27542308465"
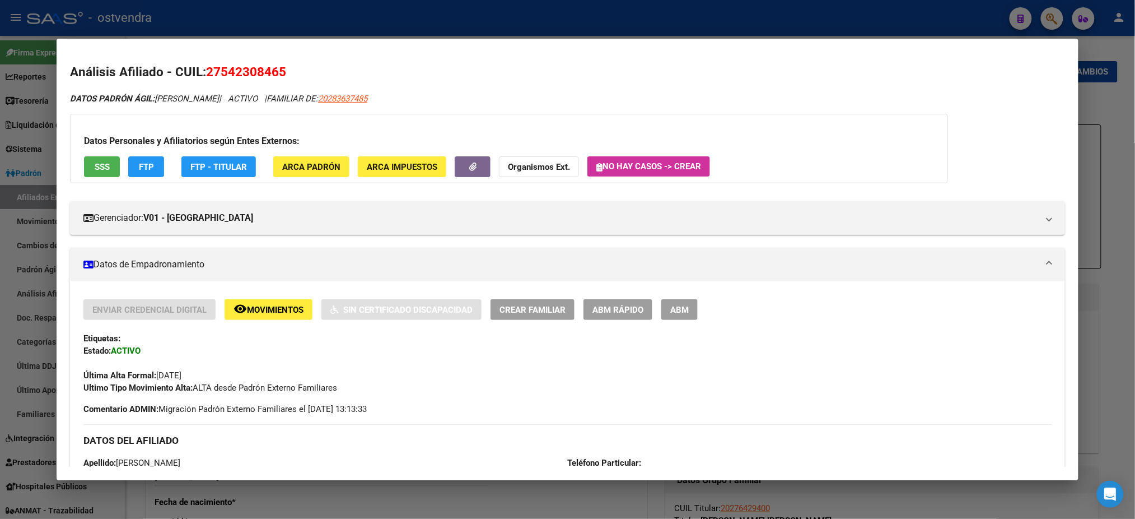
click at [689, 309] on button "ABM" at bounding box center [679, 309] width 36 height 21
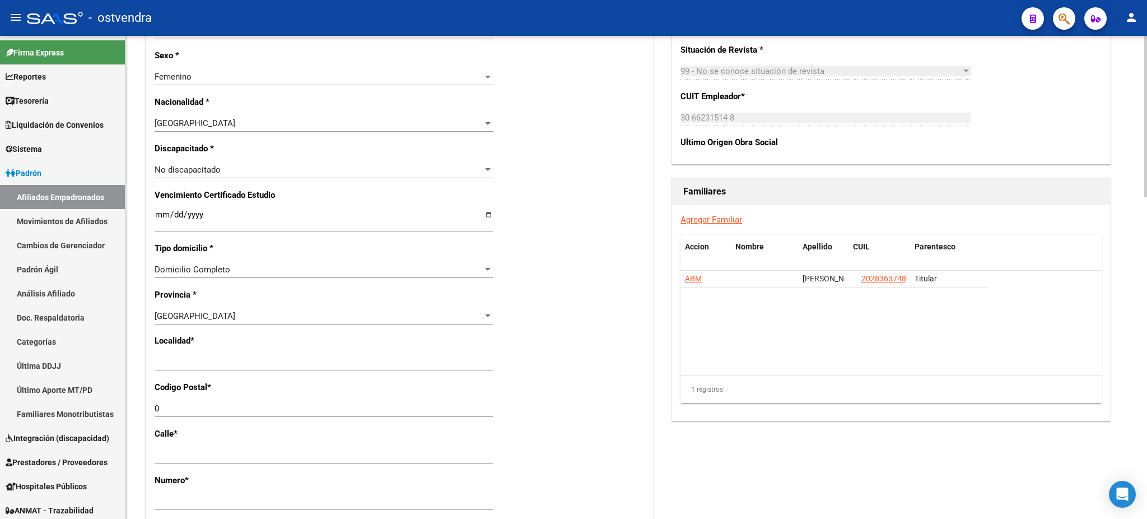
scroll to position [597, 0]
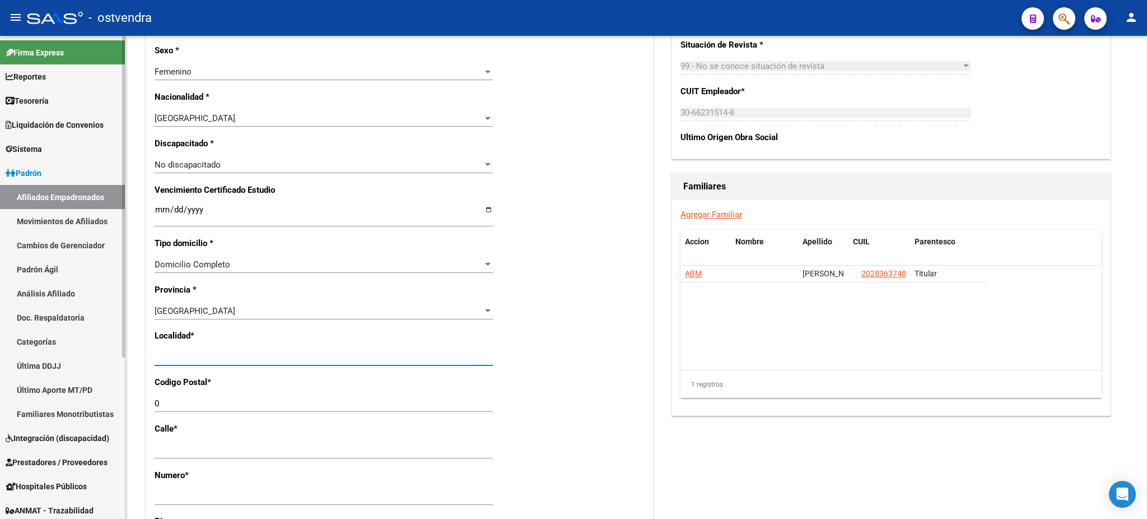
drag, startPoint x: 234, startPoint y: 358, endPoint x: 86, endPoint y: 347, distance: 148.8
click at [86, 347] on mat-sidenav-container "Firma Express Reportes Tablero de Control Ingresos Percibidos Análisis de todos…" at bounding box center [573, 277] width 1147 height 483
type input "[DATE][PERSON_NAME]"
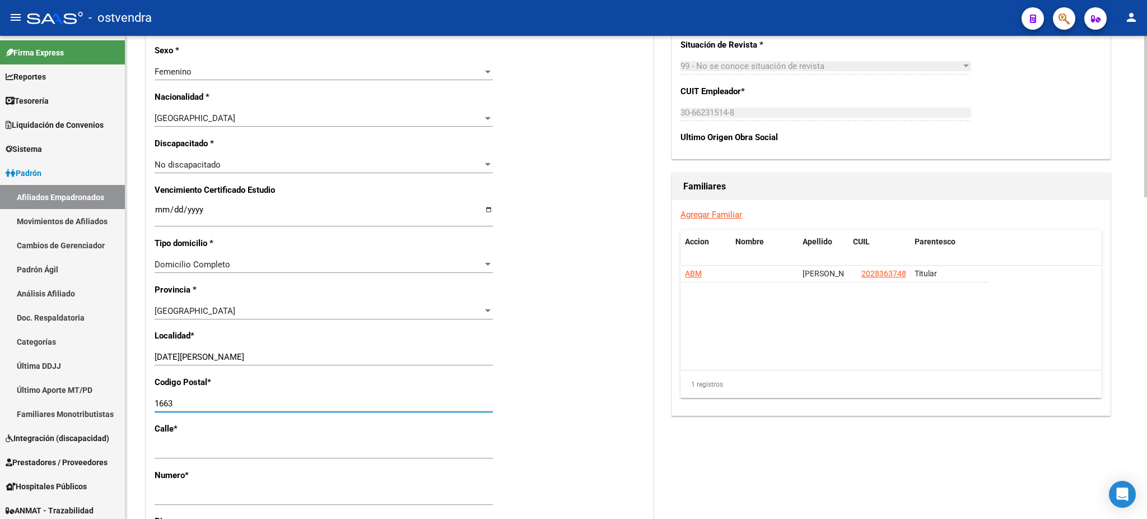
type input "1663"
click at [950, 400] on div "Agregar Familiar Accion Nombre Apellido CUIL Parentesco ABM [PERSON_NAME] 20283…" at bounding box center [891, 307] width 438 height 215
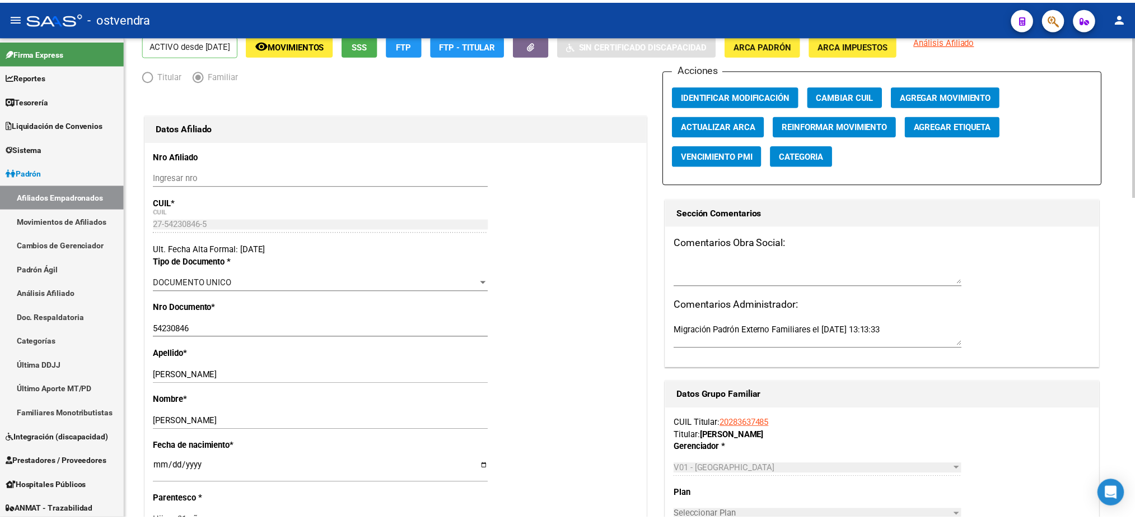
scroll to position [0, 0]
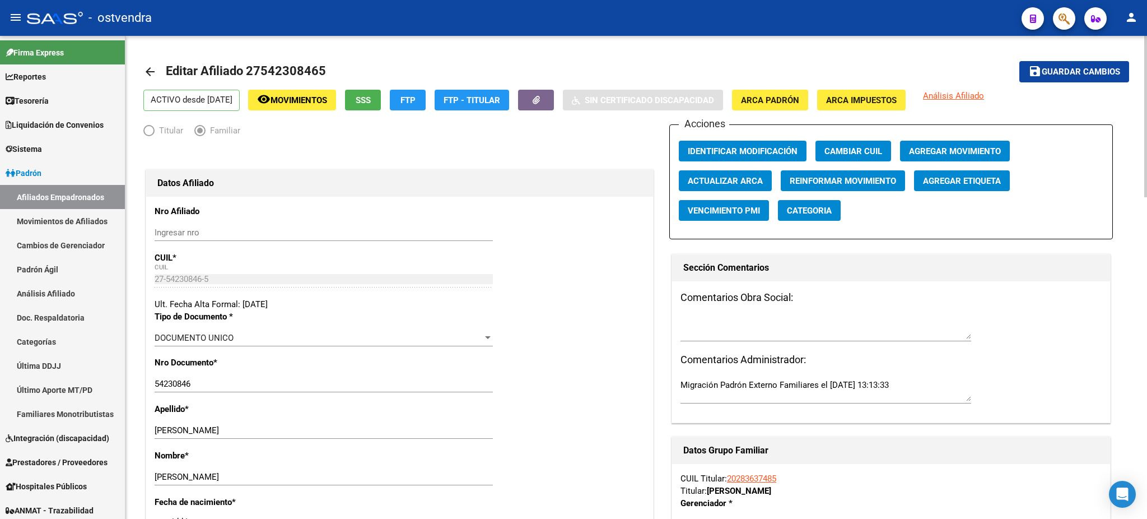
click at [1064, 74] on span "Guardar cambios" at bounding box center [1081, 72] width 78 height 10
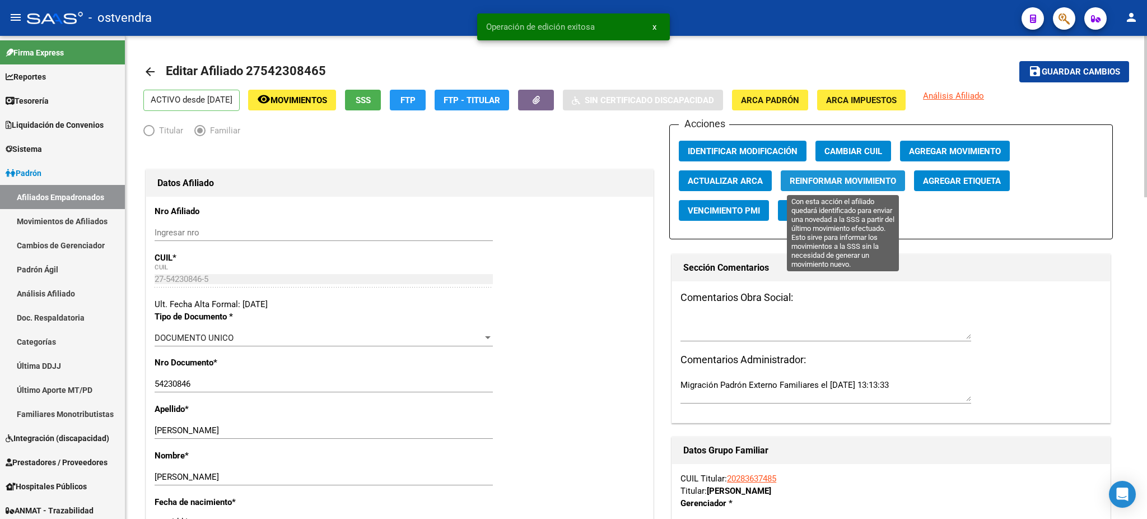
click at [852, 183] on span "Reinformar Movimiento" at bounding box center [843, 181] width 106 height 10
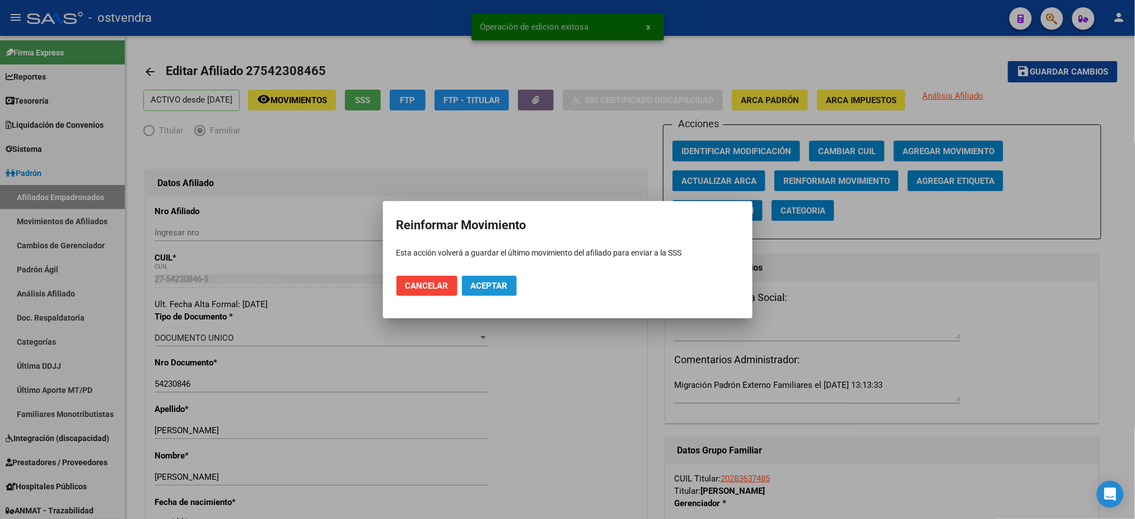
click at [511, 288] on button "Aceptar" at bounding box center [489, 286] width 55 height 20
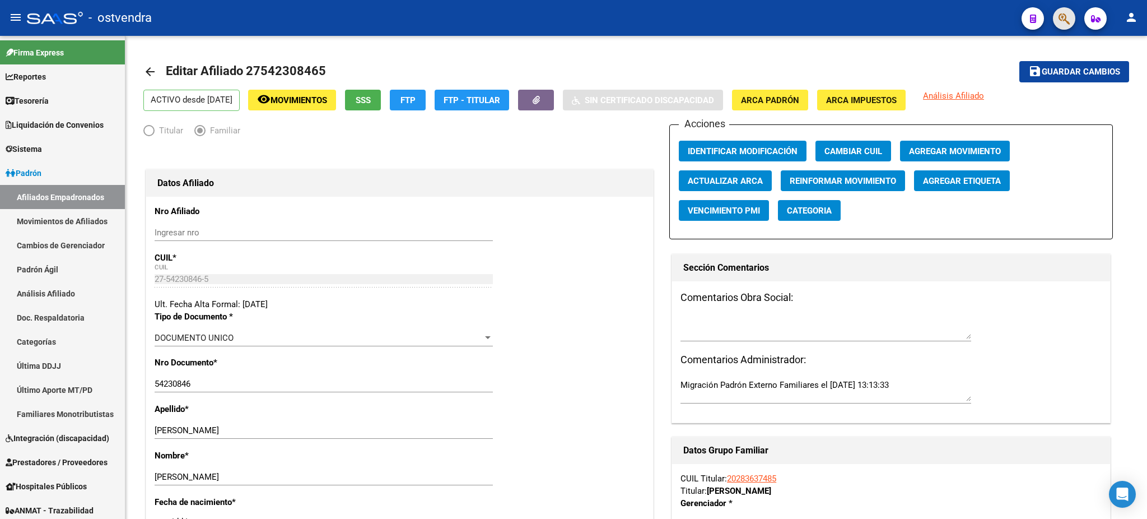
click at [1065, 10] on span "button" at bounding box center [1064, 18] width 11 height 23
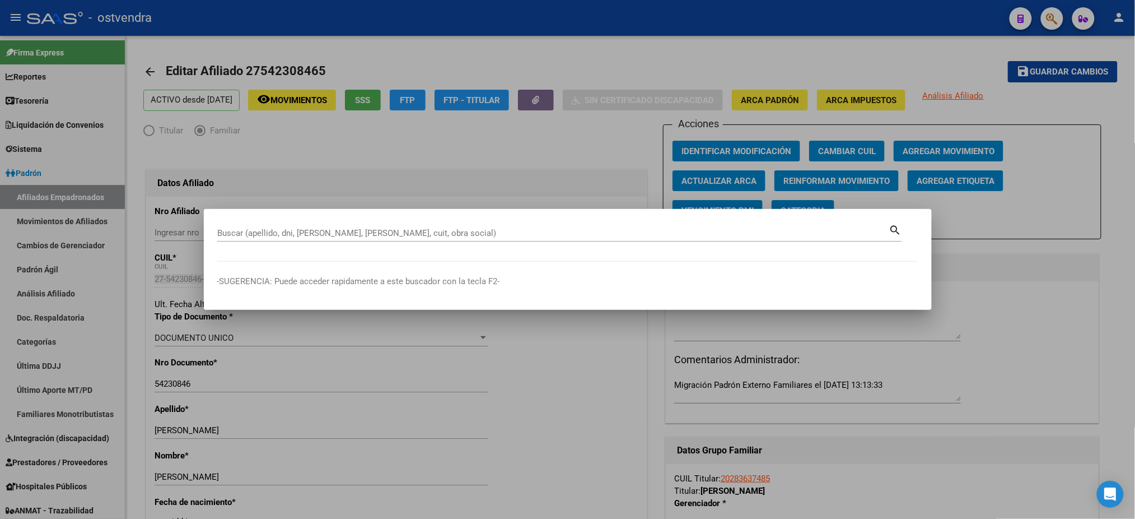
paste input "27317616886"
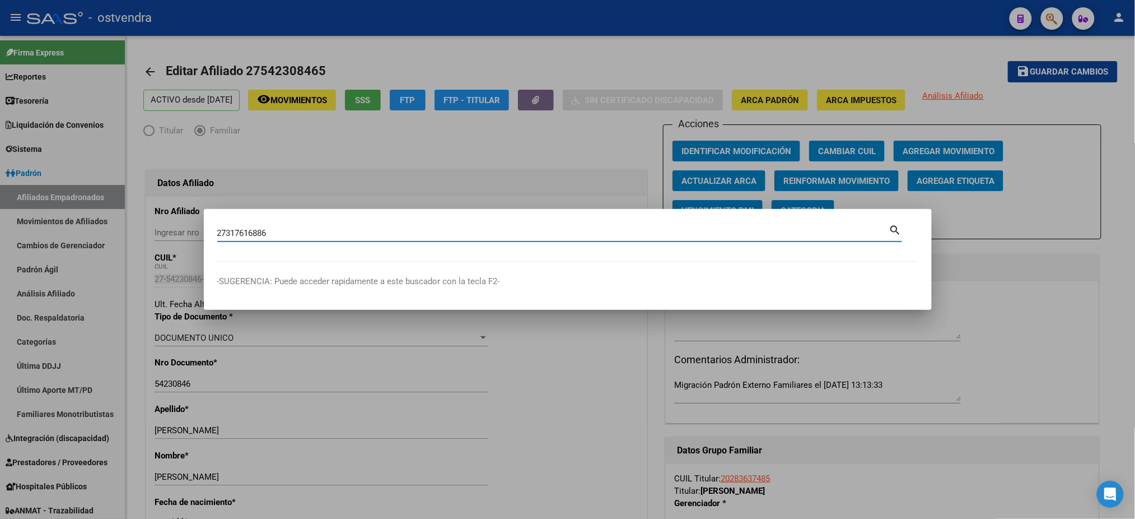
type input "27317616886"
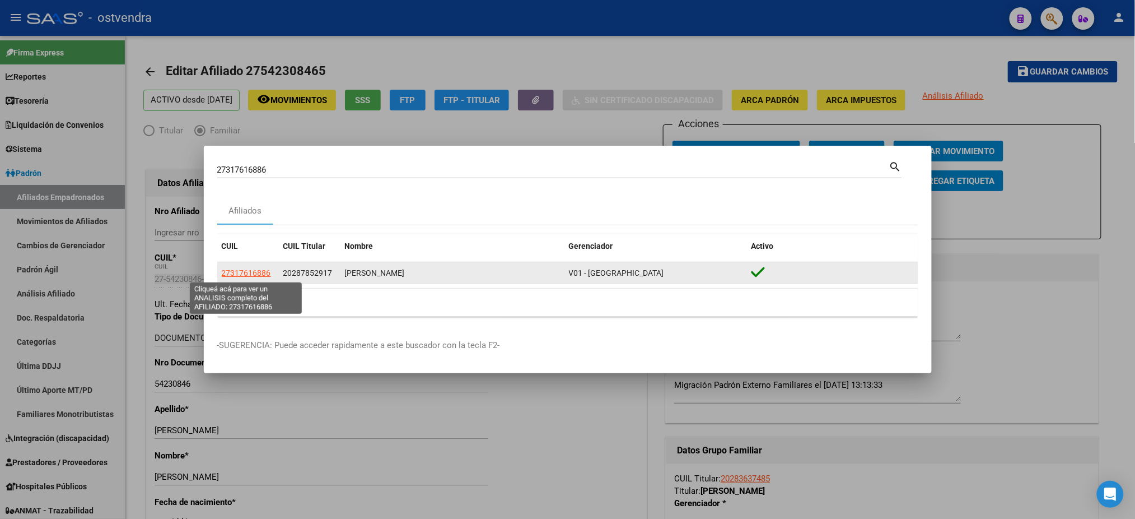
click at [240, 270] on span "27317616886" at bounding box center [246, 272] width 49 height 9
type textarea "27317616886"
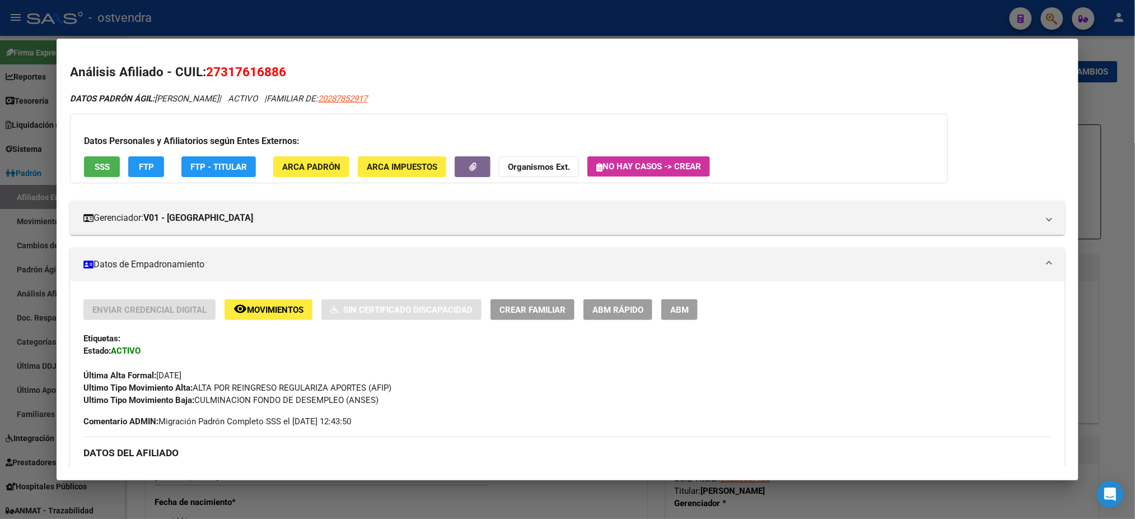
click at [90, 180] on div "Datos Personales y Afiliatorios según Entes Externos: SSS FTP FTP - Titular ARC…" at bounding box center [509, 148] width 878 height 69
click at [92, 175] on button "SSS" at bounding box center [102, 166] width 36 height 21
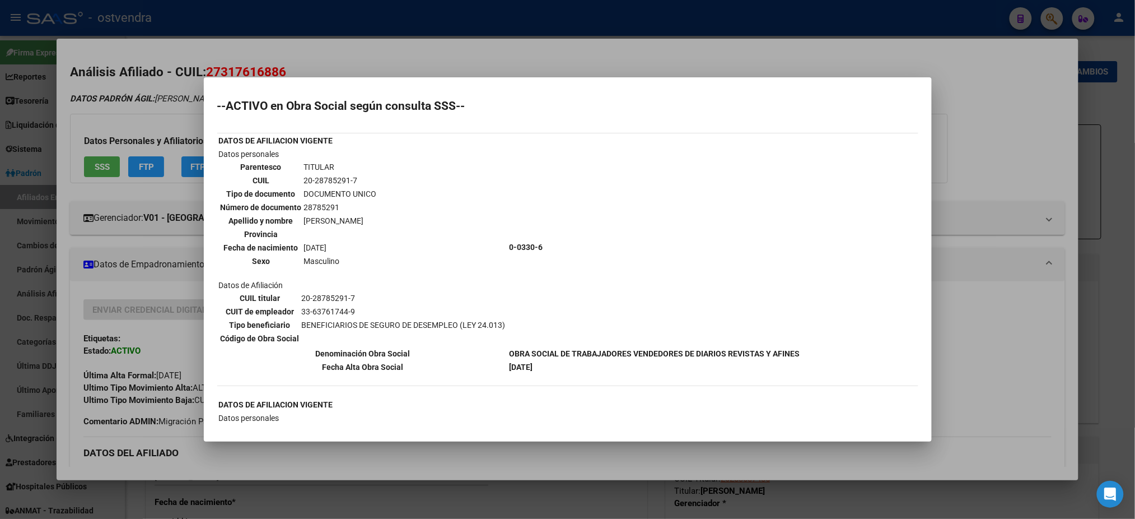
click at [110, 117] on div at bounding box center [567, 259] width 1135 height 519
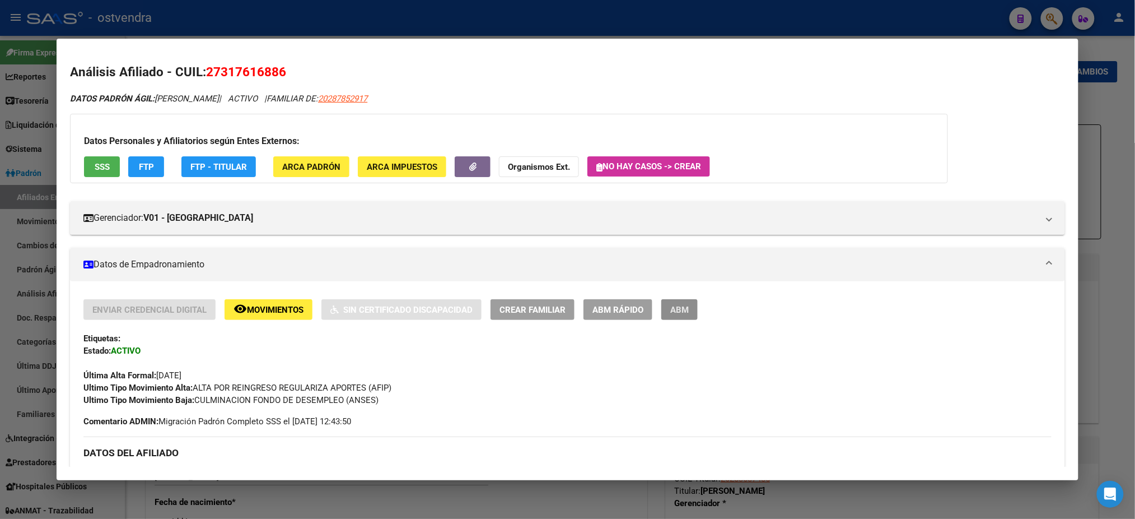
click at [686, 303] on button "ABM" at bounding box center [679, 309] width 36 height 21
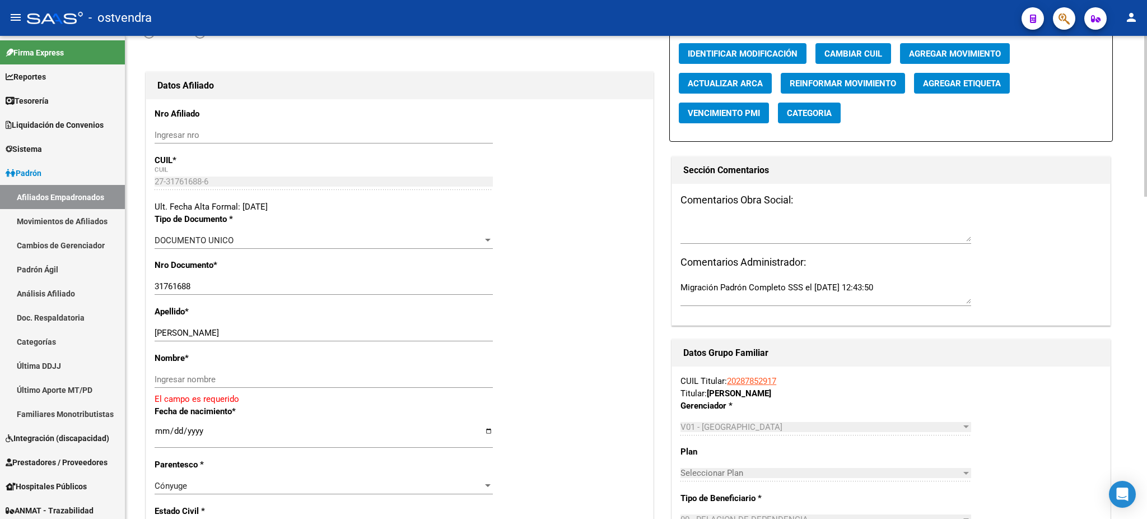
scroll to position [100, 0]
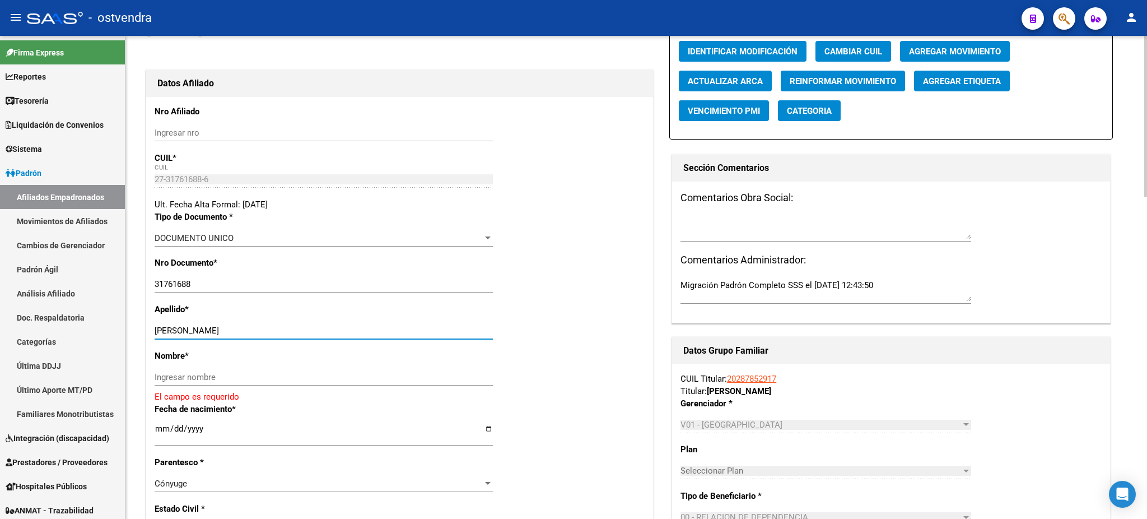
drag, startPoint x: 199, startPoint y: 328, endPoint x: 302, endPoint y: 372, distance: 111.6
click at [320, 327] on input "[PERSON_NAME]" at bounding box center [324, 330] width 338 height 10
drag, startPoint x: 299, startPoint y: 380, endPoint x: 291, endPoint y: 375, distance: 9.3
click at [297, 379] on input "Ingresar nombre" at bounding box center [324, 377] width 338 height 10
paste input "[PERSON_NAME]"
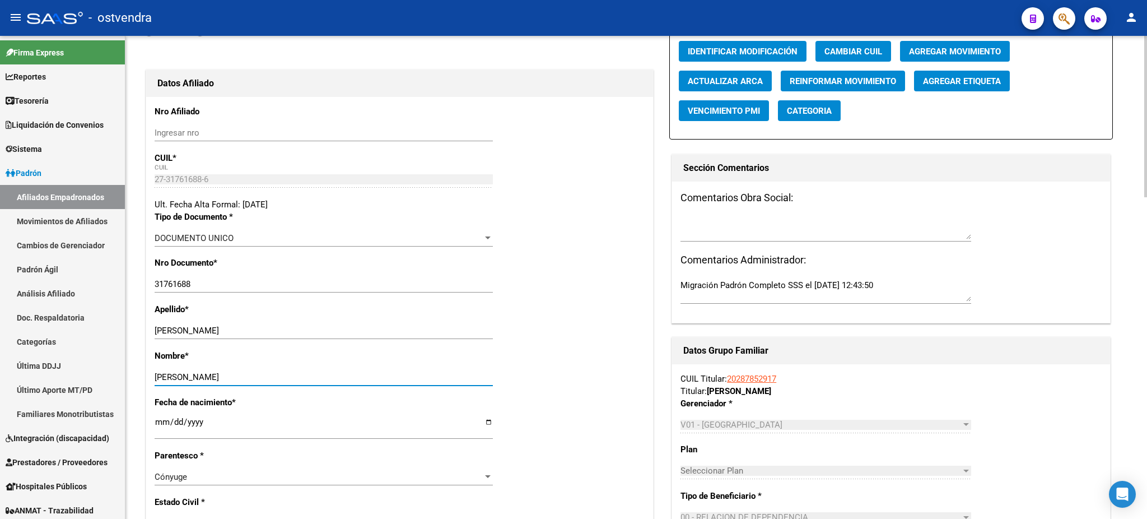
type input "[PERSON_NAME]"
drag, startPoint x: 207, startPoint y: 330, endPoint x: 385, endPoint y: 326, distance: 178.7
click at [384, 326] on input "[PERSON_NAME]" at bounding box center [324, 330] width 338 height 10
type input "[PERSON_NAME]"
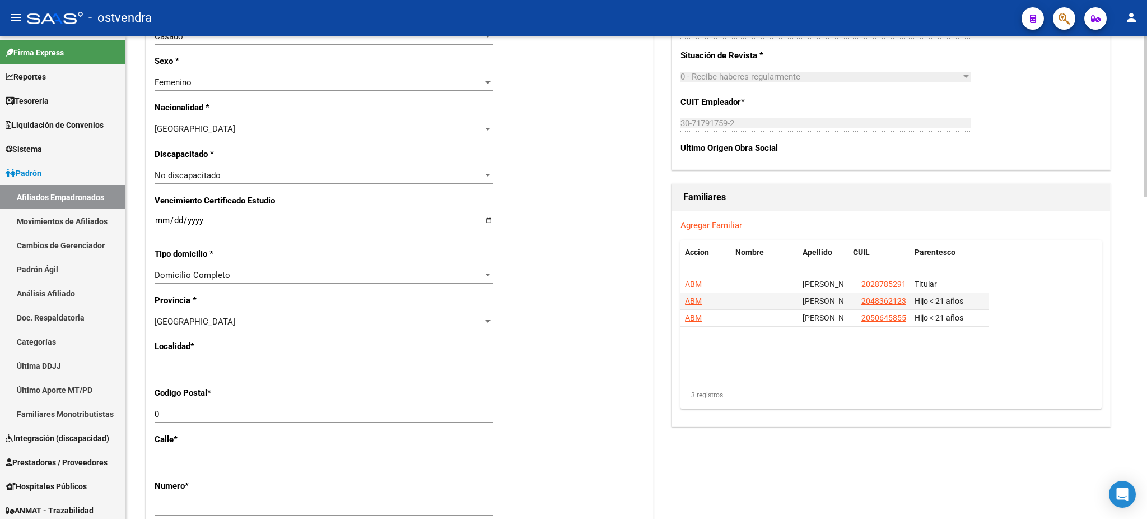
scroll to position [597, 0]
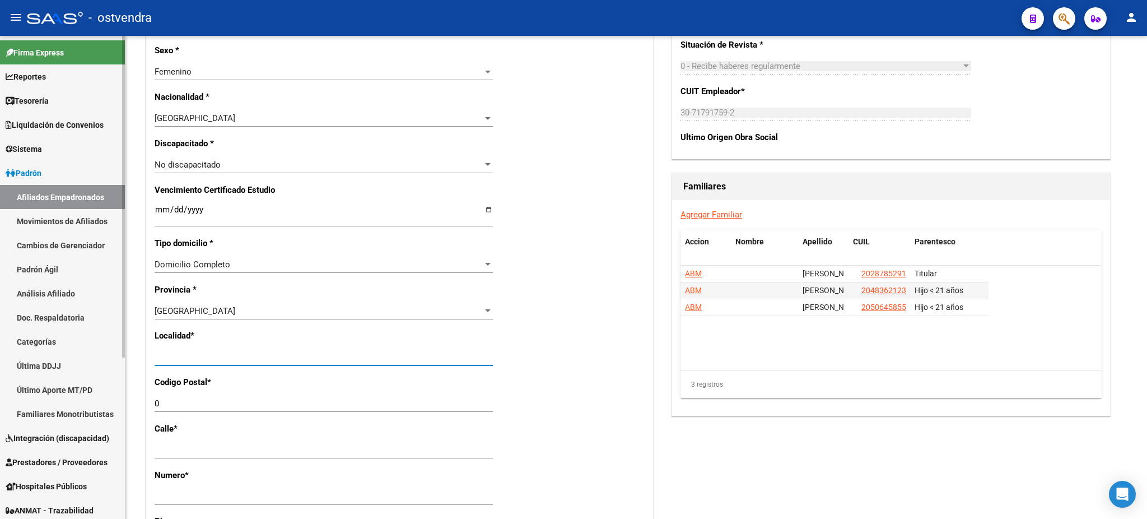
drag, startPoint x: 319, startPoint y: 356, endPoint x: 43, endPoint y: 344, distance: 276.4
click at [43, 344] on mat-sidenav-container "Firma Express Reportes Tablero de Control Ingresos Percibidos Análisis de todos…" at bounding box center [573, 277] width 1147 height 483
type input "[DATE][PERSON_NAME]"
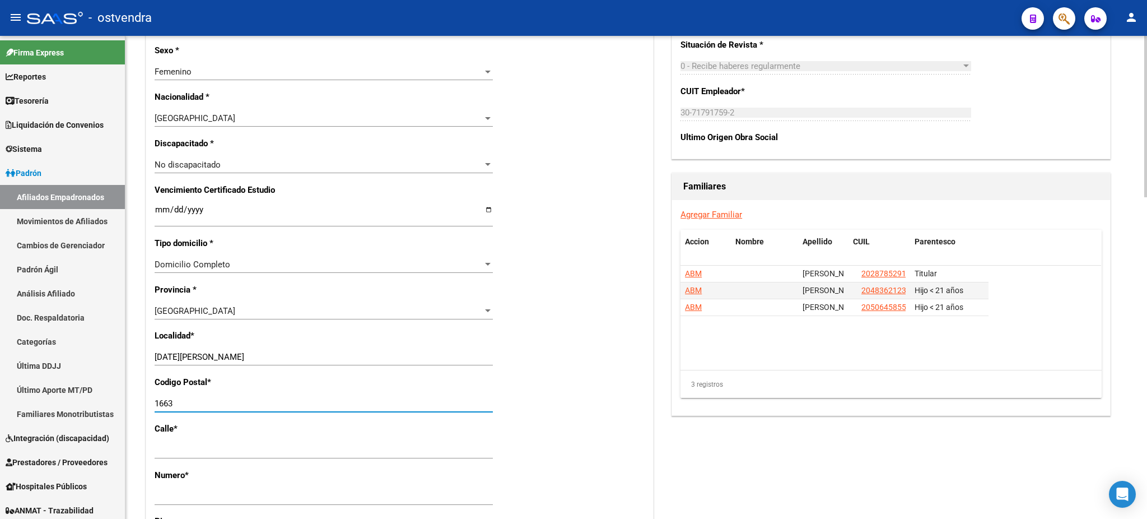
type input "1663"
click at [850, 397] on div "3 registros" at bounding box center [890, 384] width 421 height 28
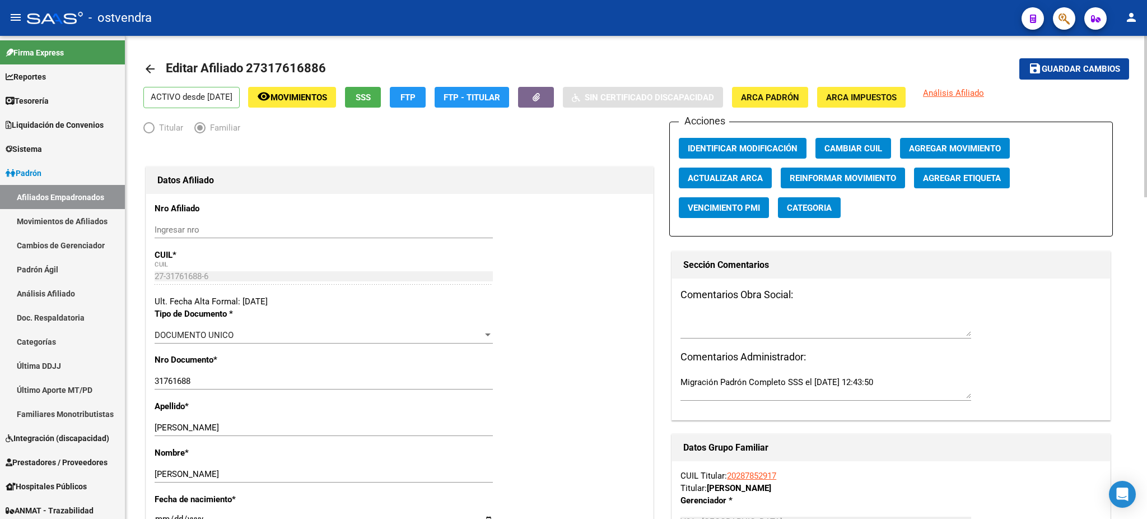
scroll to position [0, 0]
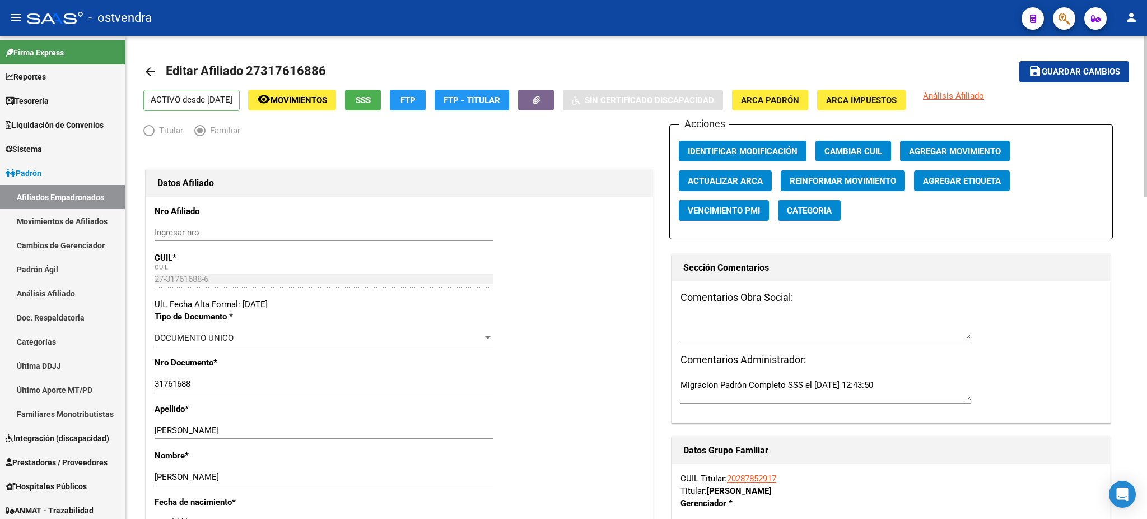
click at [1062, 76] on span "Guardar cambios" at bounding box center [1081, 72] width 78 height 10
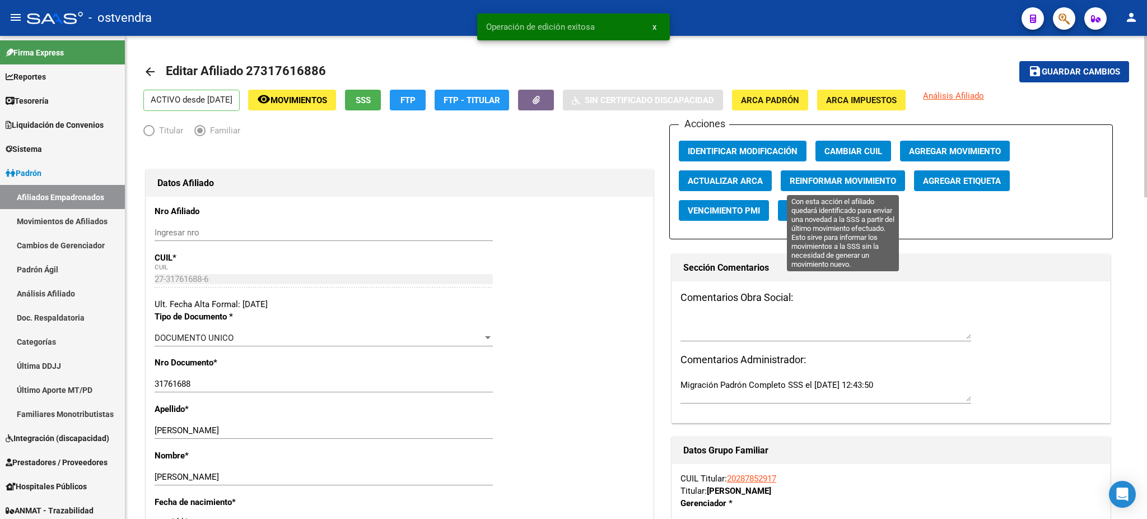
click at [863, 183] on span "Reinformar Movimiento" at bounding box center [843, 181] width 106 height 10
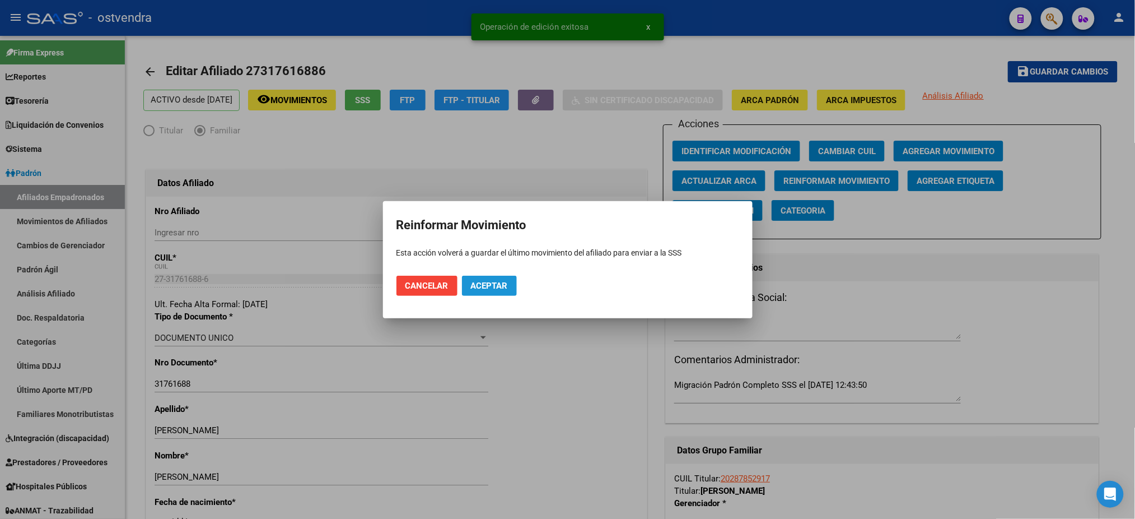
click at [481, 289] on span "Aceptar" at bounding box center [489, 286] width 37 height 10
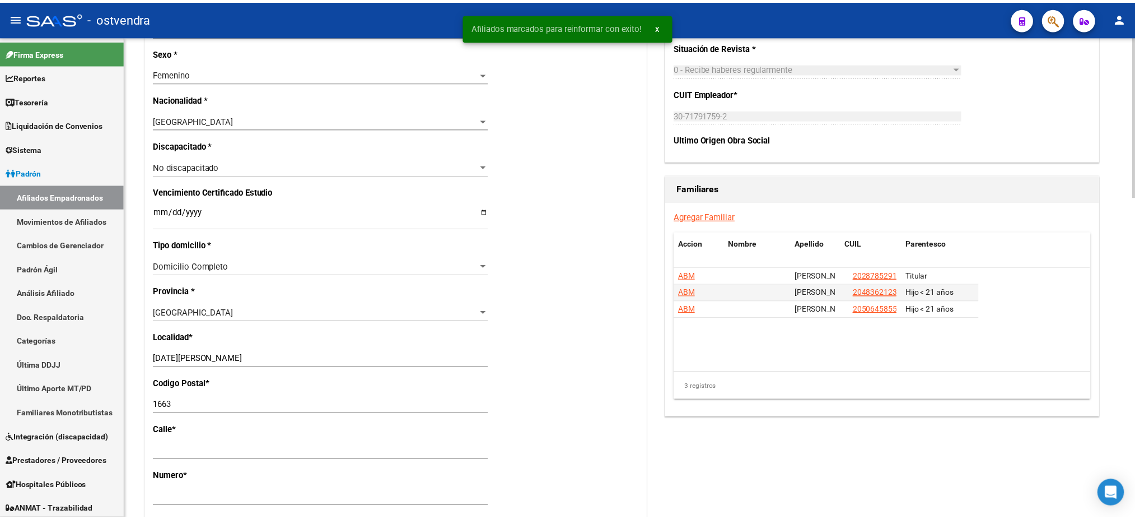
scroll to position [597, 0]
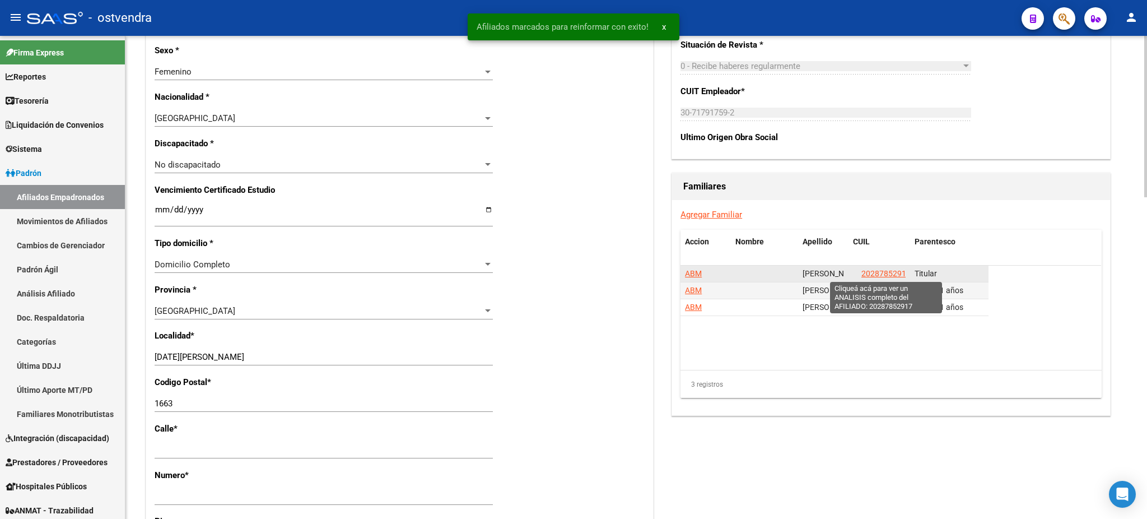
click at [890, 274] on span "20287852917" at bounding box center [885, 273] width 49 height 9
type textarea "20287852917"
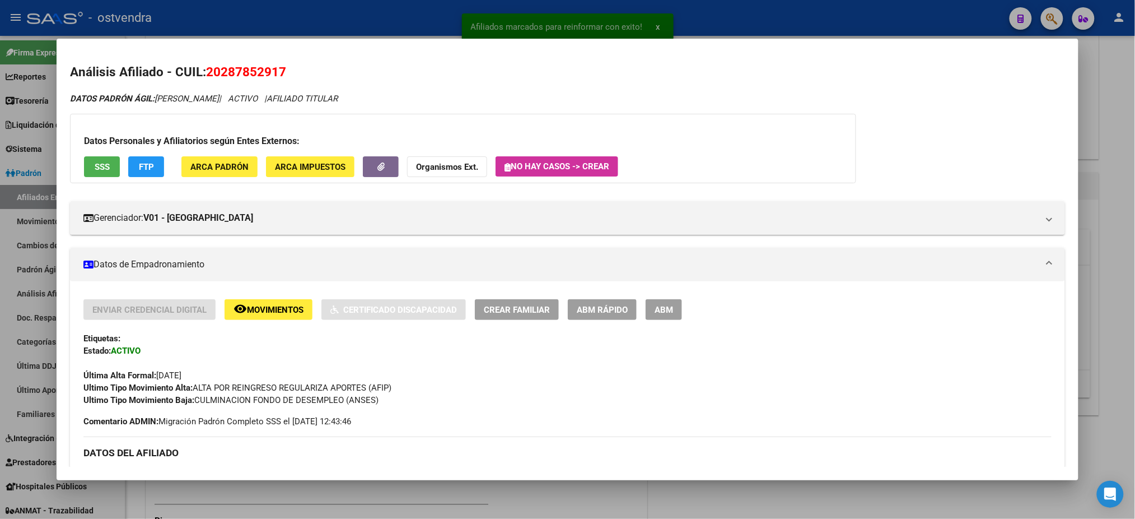
scroll to position [17, 0]
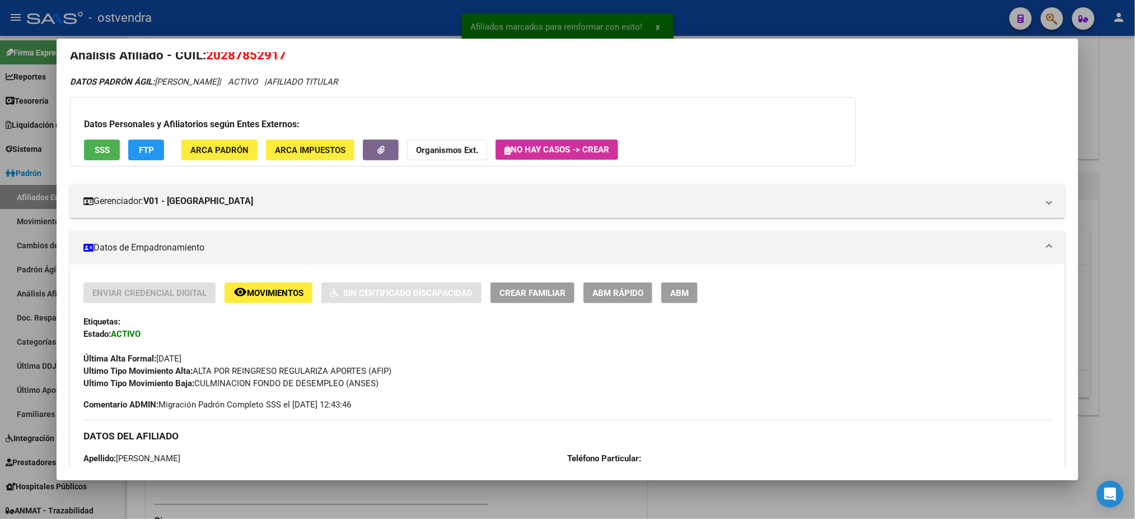
click at [675, 288] on span "ABM" at bounding box center [679, 293] width 18 height 10
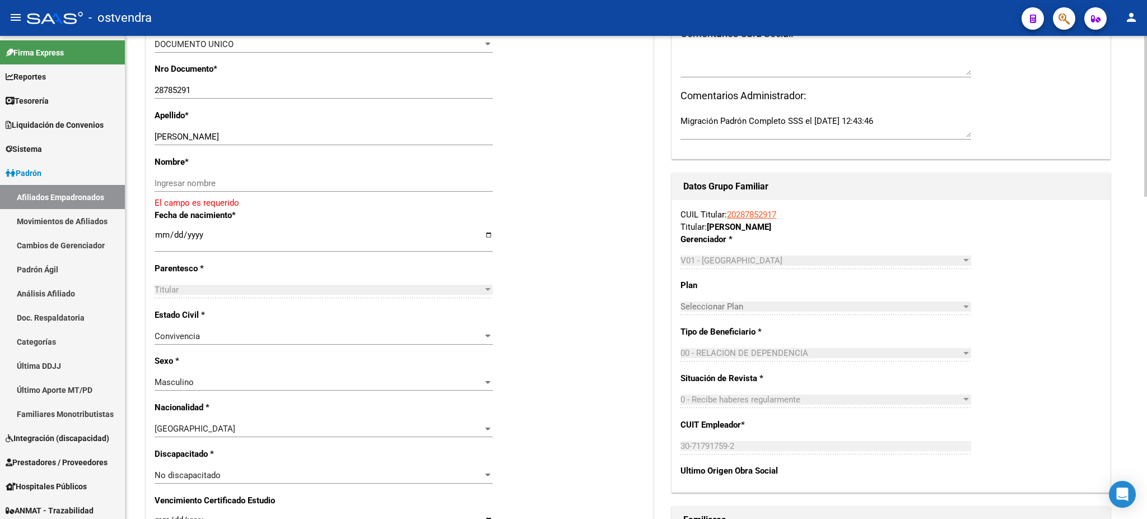
scroll to position [299, 0]
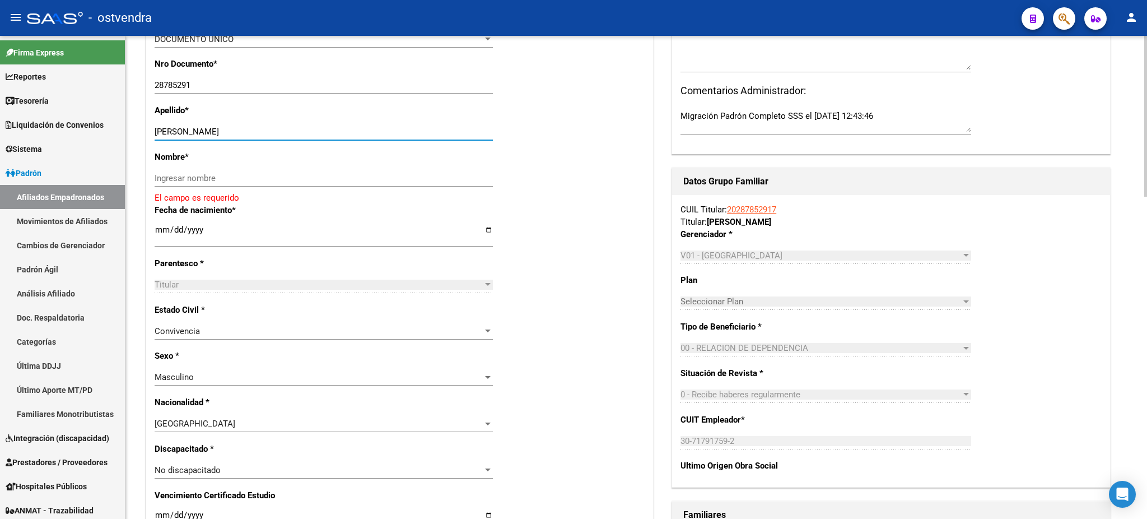
drag, startPoint x: 188, startPoint y: 132, endPoint x: 253, endPoint y: 156, distance: 69.5
click at [259, 132] on input "[PERSON_NAME]" at bounding box center [324, 132] width 338 height 10
click at [245, 171] on div "Ingresar nombre" at bounding box center [324, 178] width 338 height 17
drag, startPoint x: 233, startPoint y: 183, endPoint x: 208, endPoint y: 169, distance: 28.1
click at [232, 181] on input "Ingresar nombre" at bounding box center [324, 178] width 338 height 10
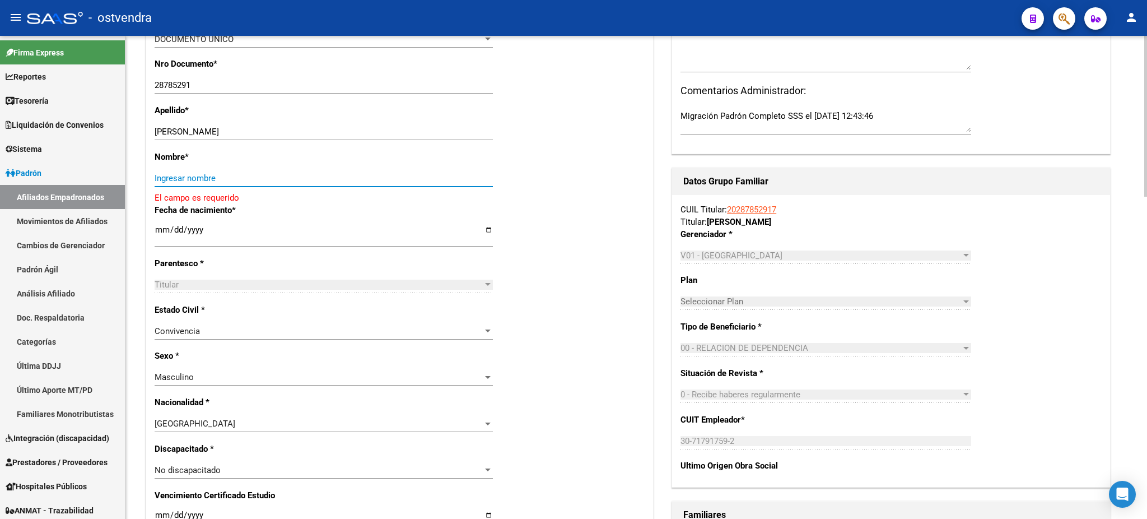
paste input "[PERSON_NAME]"
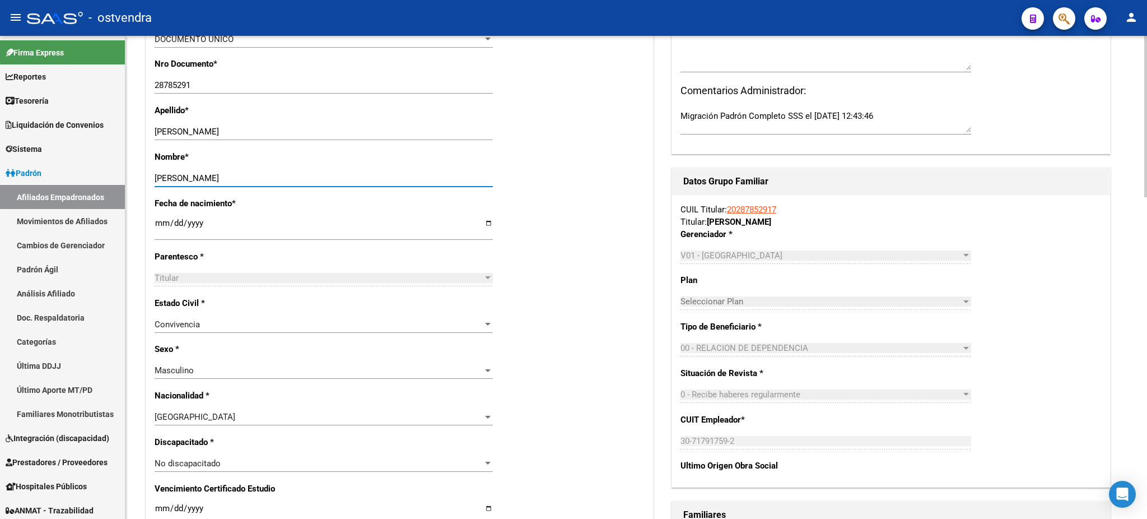
type input "[PERSON_NAME]"
drag, startPoint x: 184, startPoint y: 130, endPoint x: 293, endPoint y: 129, distance: 109.2
click at [293, 129] on input "[PERSON_NAME]" at bounding box center [324, 132] width 338 height 10
drag, startPoint x: 292, startPoint y: 130, endPoint x: 227, endPoint y: 143, distance: 66.9
click at [292, 130] on input "[PERSON_NAME]" at bounding box center [324, 132] width 338 height 10
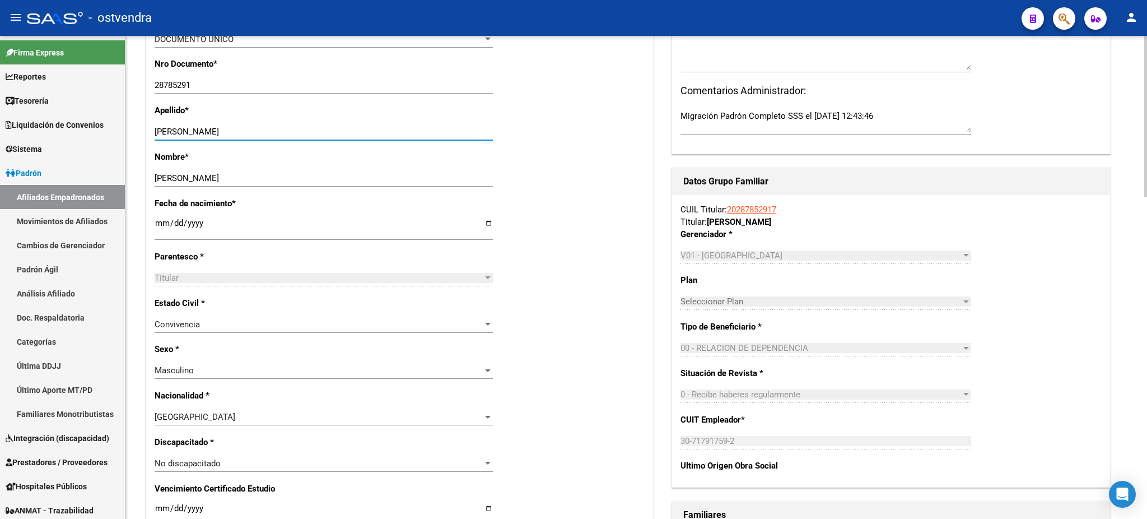
drag, startPoint x: 217, startPoint y: 142, endPoint x: 199, endPoint y: 131, distance: 21.1
click at [215, 141] on div "[PERSON_NAME] apellido" at bounding box center [324, 136] width 338 height 27
click at [196, 130] on input "[PERSON_NAME]" at bounding box center [324, 132] width 338 height 10
drag, startPoint x: 192, startPoint y: 130, endPoint x: 298, endPoint y: 130, distance: 106.4
click at [298, 130] on input "[PERSON_NAME]" at bounding box center [324, 132] width 338 height 10
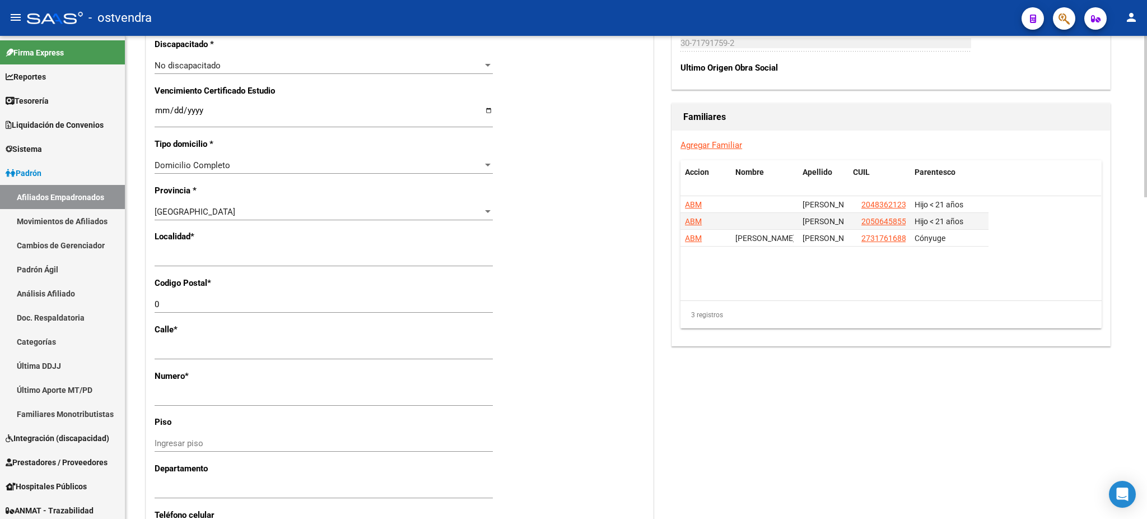
scroll to position [697, 0]
type input "[PERSON_NAME]"
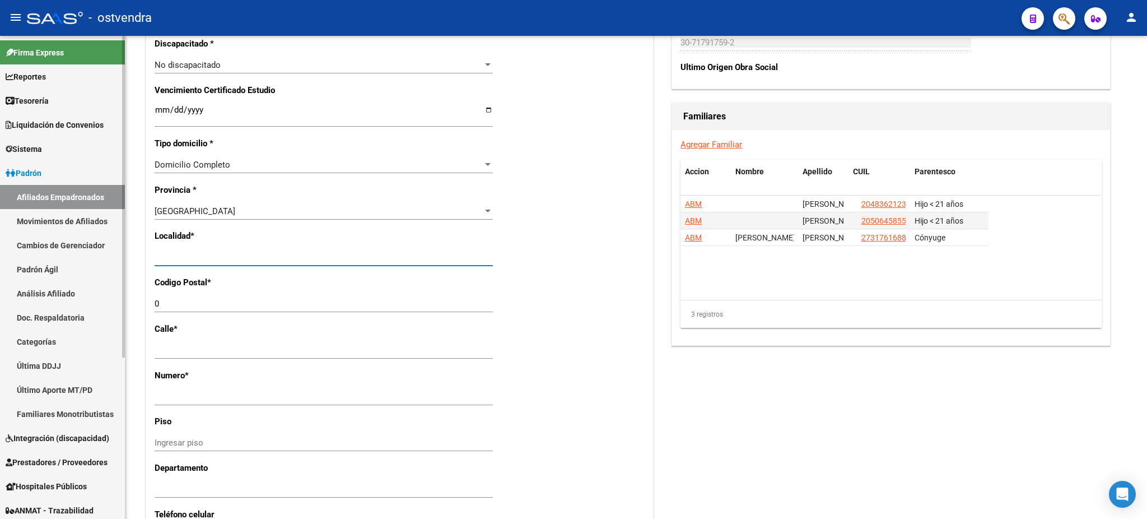
click at [47, 261] on mat-sidenav-container "Firma Express Reportes Tablero de Control Ingresos Percibidos Análisis de todos…" at bounding box center [573, 277] width 1147 height 483
type input "[DATE][PERSON_NAME]"
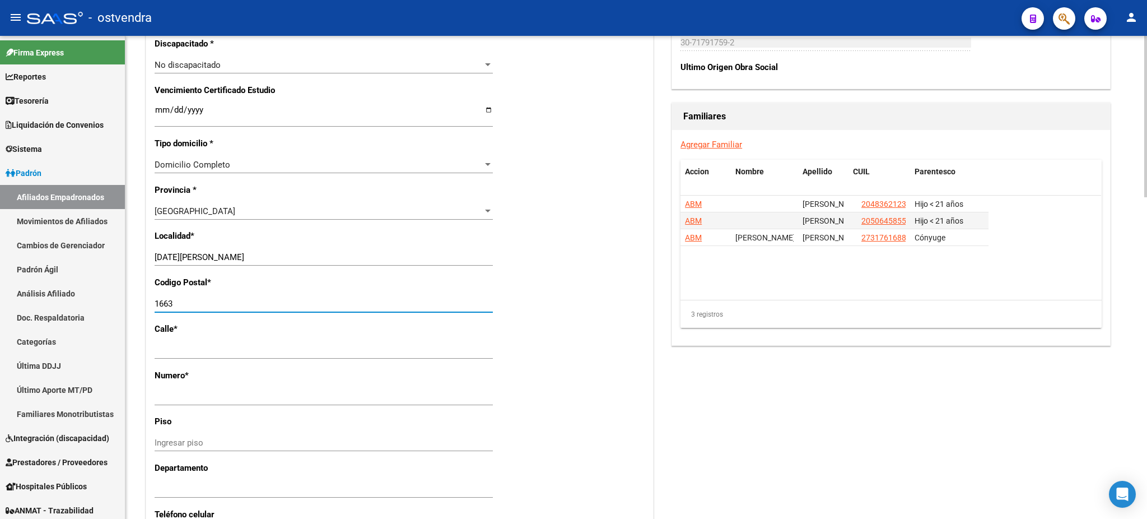
type input "1663"
click at [1040, 259] on datatable-body "ABM [PERSON_NAME] 20483621230 Hijo < 21 años ABM [PERSON_NAME] 20506458553 Hijo…" at bounding box center [890, 247] width 421 height 104
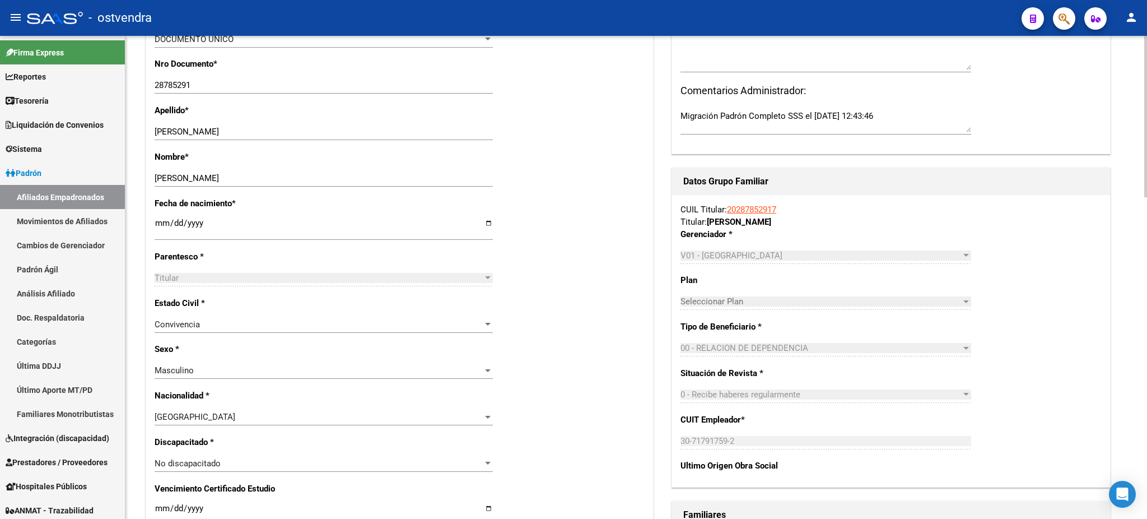
scroll to position [0, 0]
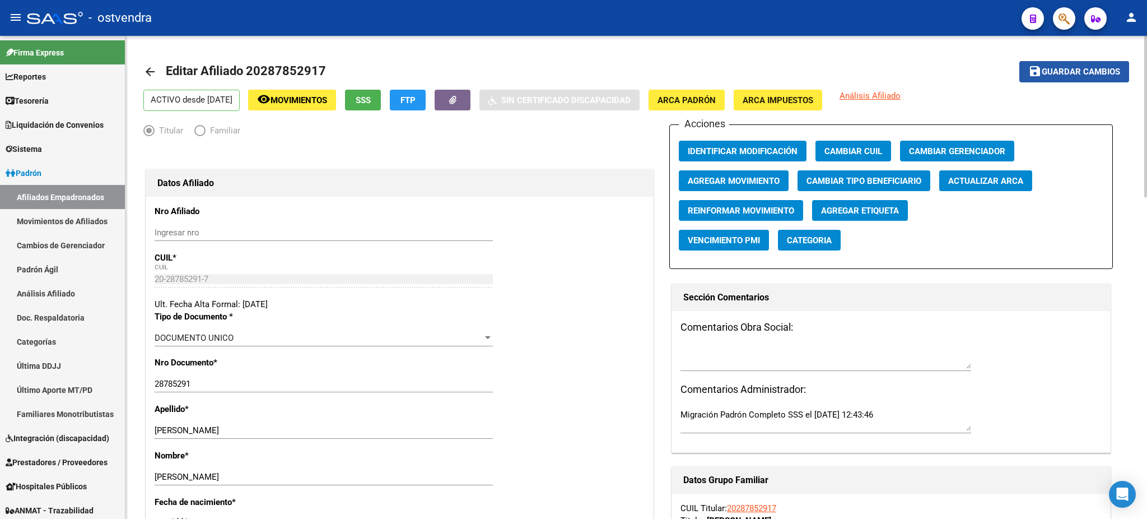
click at [1067, 67] on span "Guardar cambios" at bounding box center [1081, 72] width 78 height 10
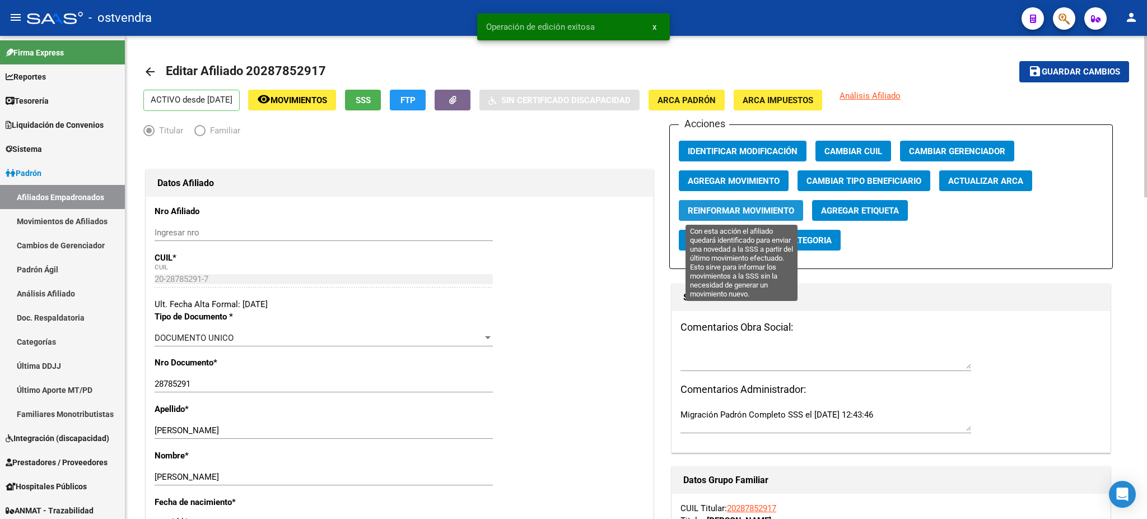
click at [767, 218] on button "Reinformar Movimiento" at bounding box center [741, 210] width 124 height 21
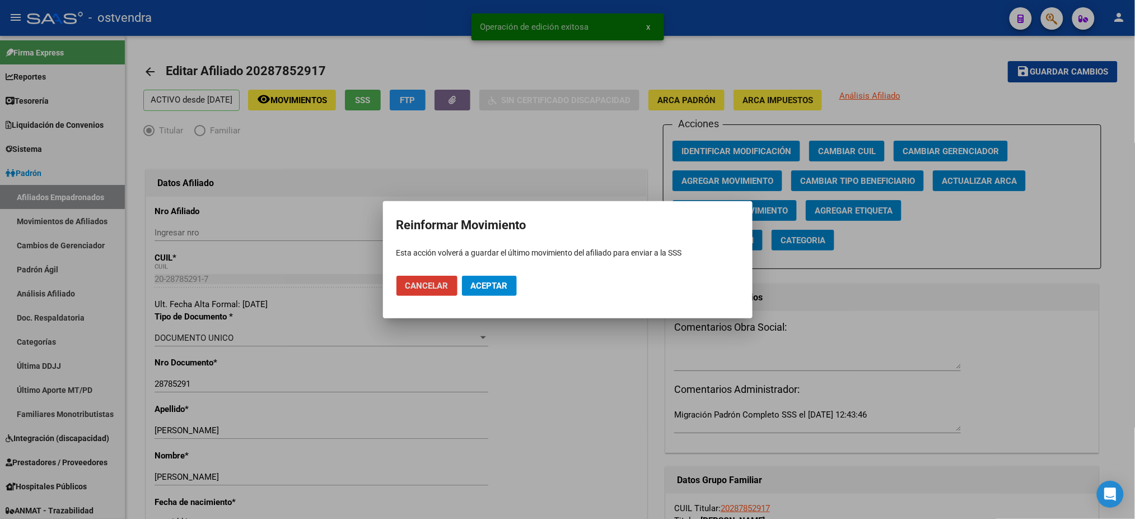
click at [503, 284] on span "Aceptar" at bounding box center [489, 286] width 37 height 10
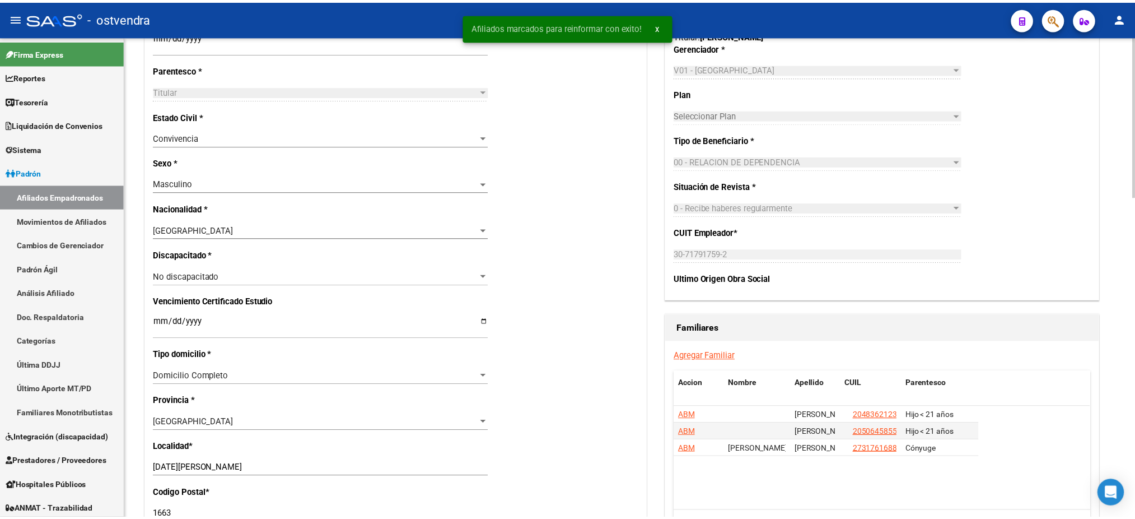
scroll to position [497, 0]
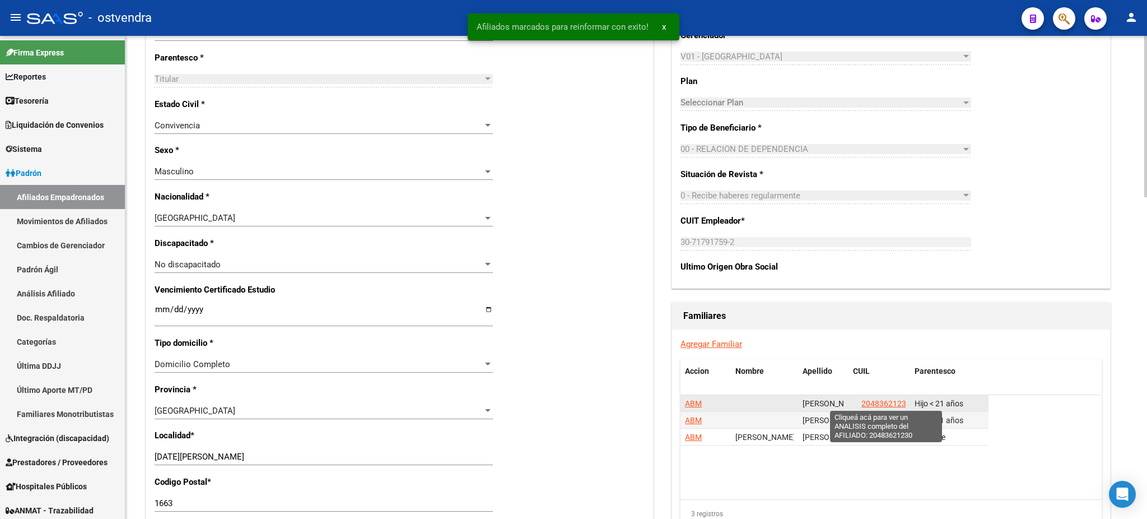
click at [880, 404] on span "20483621230" at bounding box center [885, 403] width 49 height 9
type textarea "20483621230"
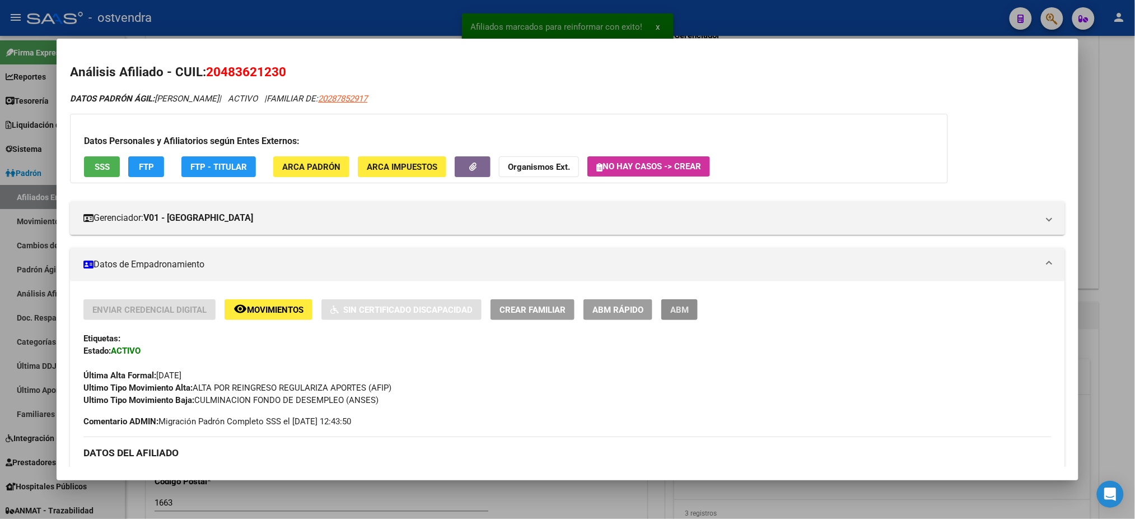
click at [678, 305] on span "ABM" at bounding box center [679, 310] width 18 height 10
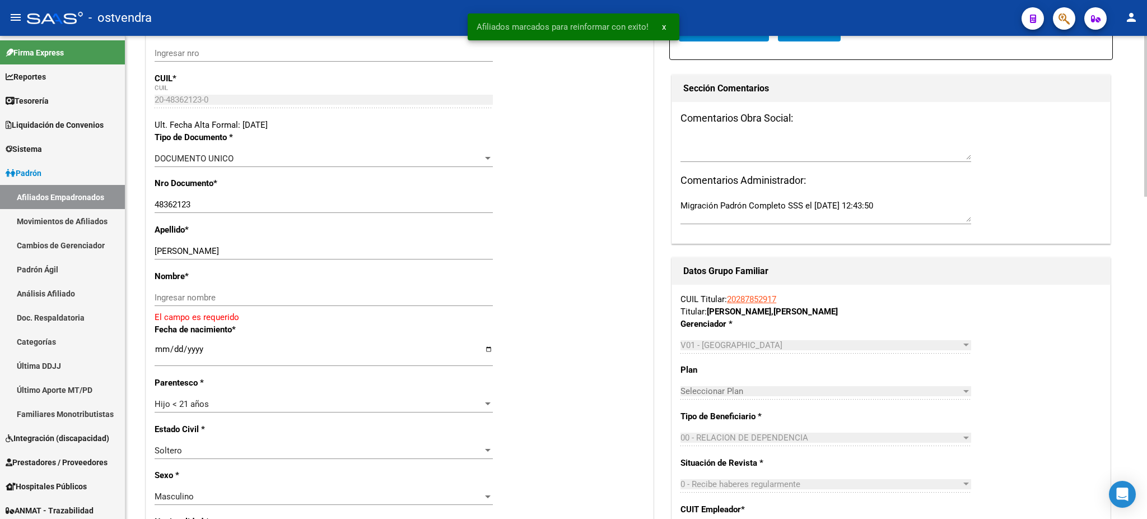
scroll to position [199, 0]
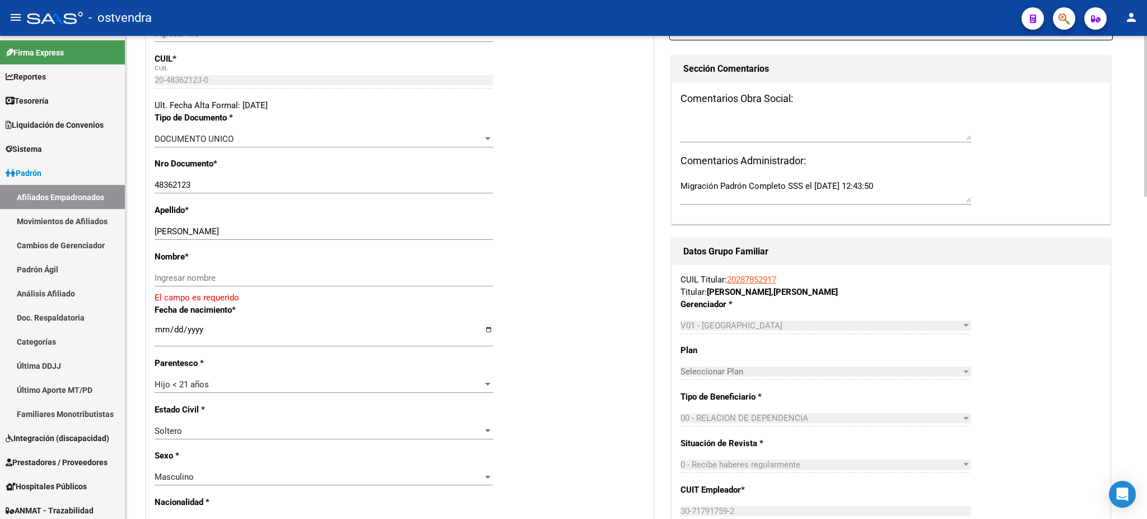
click at [239, 229] on input "[PERSON_NAME]" at bounding box center [324, 231] width 338 height 10
drag, startPoint x: 235, startPoint y: 228, endPoint x: 325, endPoint y: 244, distance: 92.2
click at [335, 233] on input "[PERSON_NAME]" at bounding box center [324, 231] width 338 height 10
drag, startPoint x: 301, startPoint y: 278, endPoint x: 281, endPoint y: 263, distance: 24.9
click at [301, 276] on input "Ingresar nombre" at bounding box center [324, 278] width 338 height 10
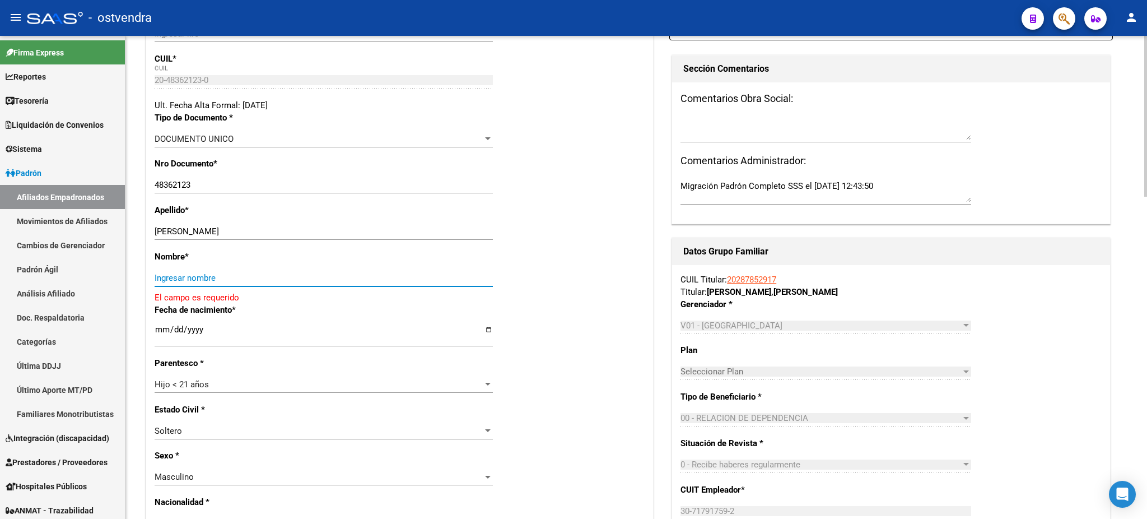
paste input "[PERSON_NAME]"
type input "[PERSON_NAME]"
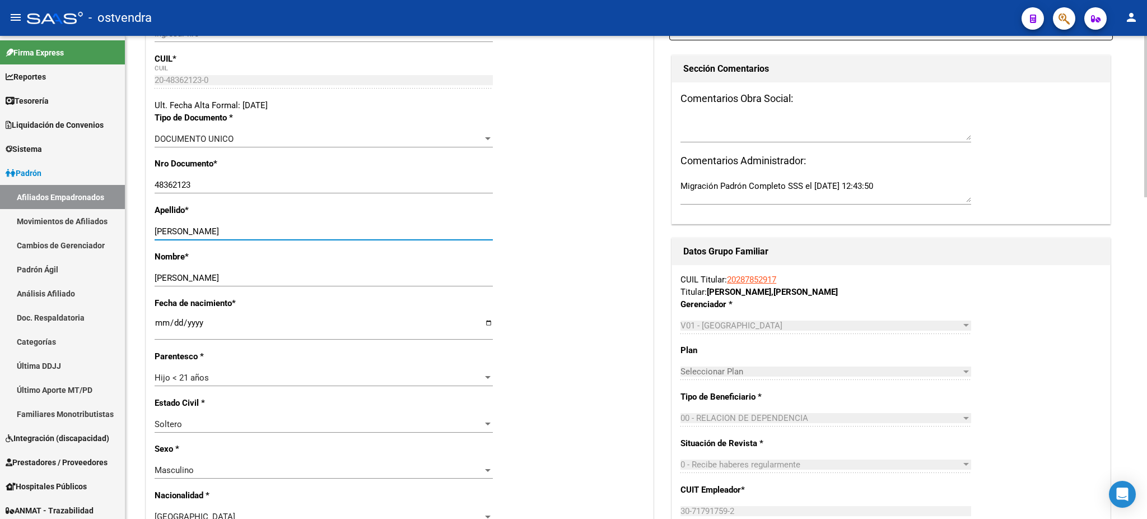
drag, startPoint x: 237, startPoint y: 230, endPoint x: 373, endPoint y: 228, distance: 136.1
click at [373, 228] on input "[PERSON_NAME]" at bounding box center [324, 231] width 338 height 10
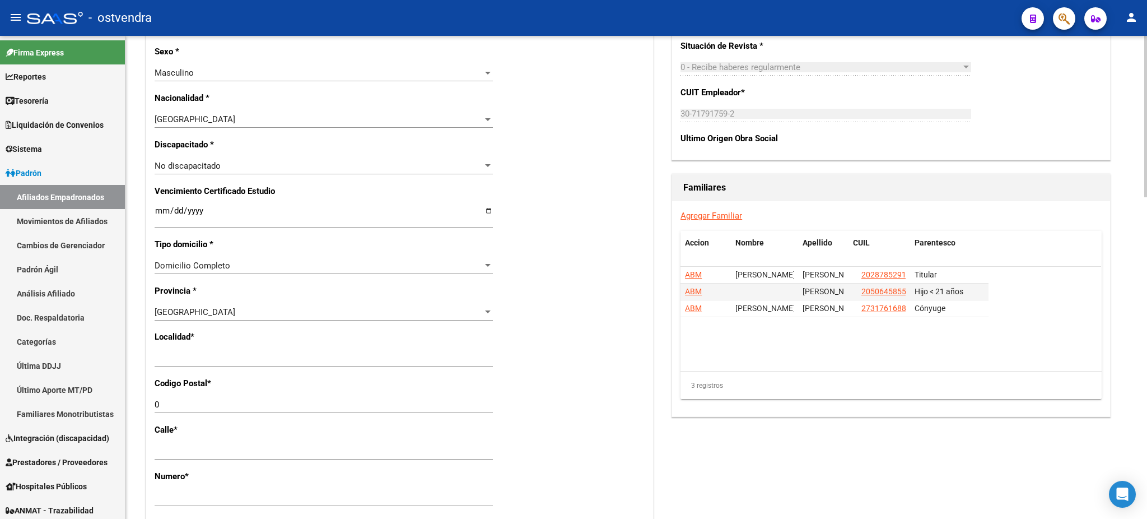
scroll to position [597, 0]
type input "[PERSON_NAME]"
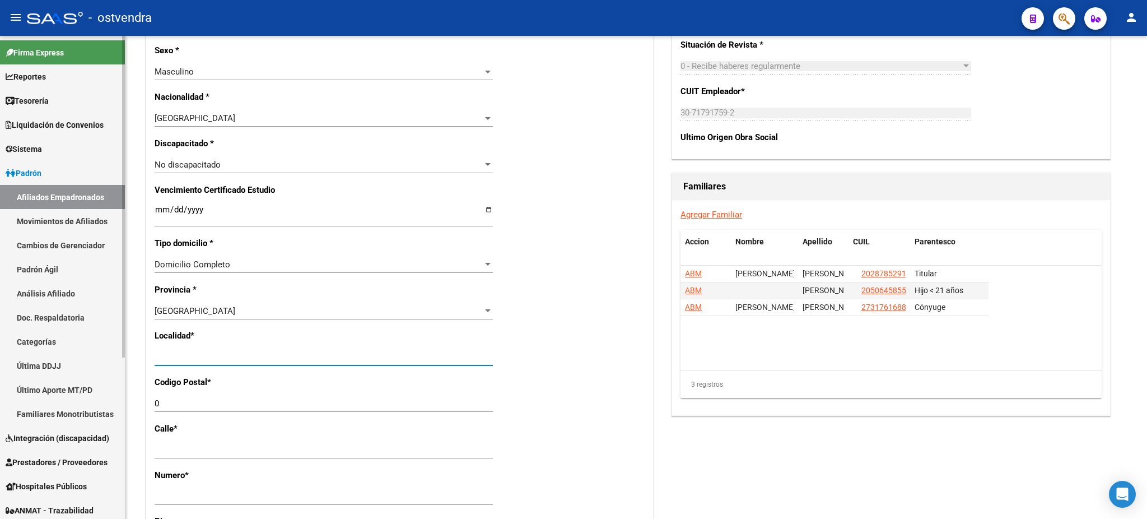
drag, startPoint x: 284, startPoint y: 358, endPoint x: 0, endPoint y: 361, distance: 284.0
click at [0, 361] on mat-sidenav-container "Firma Express Reportes Tablero de Control Ingresos Percibidos Análisis de todos…" at bounding box center [573, 277] width 1147 height 483
type input "[DATE][PERSON_NAME]"
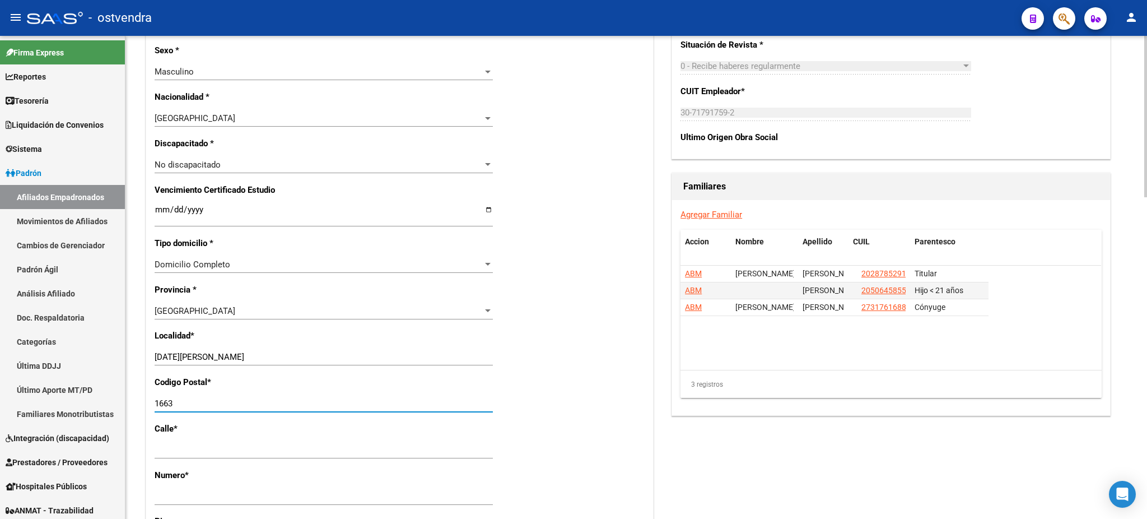
type input "1663"
click at [772, 399] on div "Agregar Familiar Accion Nombre Apellido CUIL Parentesco ABM [PERSON_NAME] 20287…" at bounding box center [891, 307] width 438 height 215
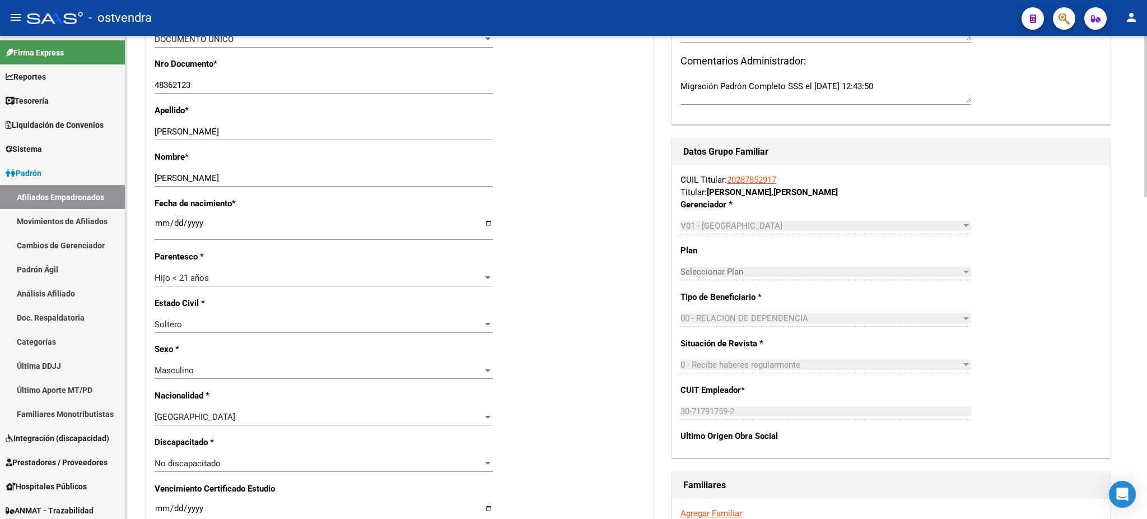
scroll to position [0, 0]
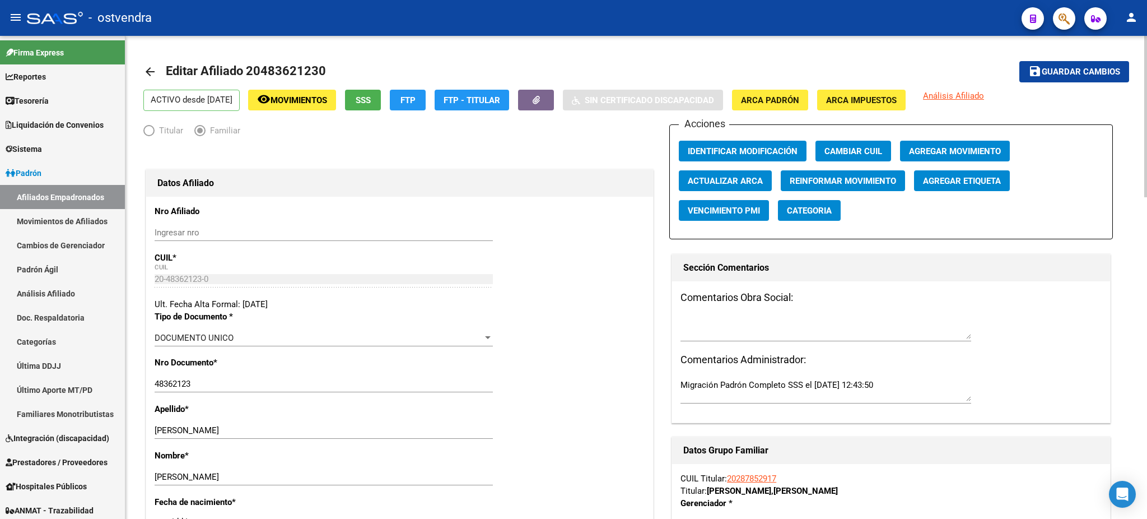
click at [1113, 67] on span "Guardar cambios" at bounding box center [1081, 72] width 78 height 10
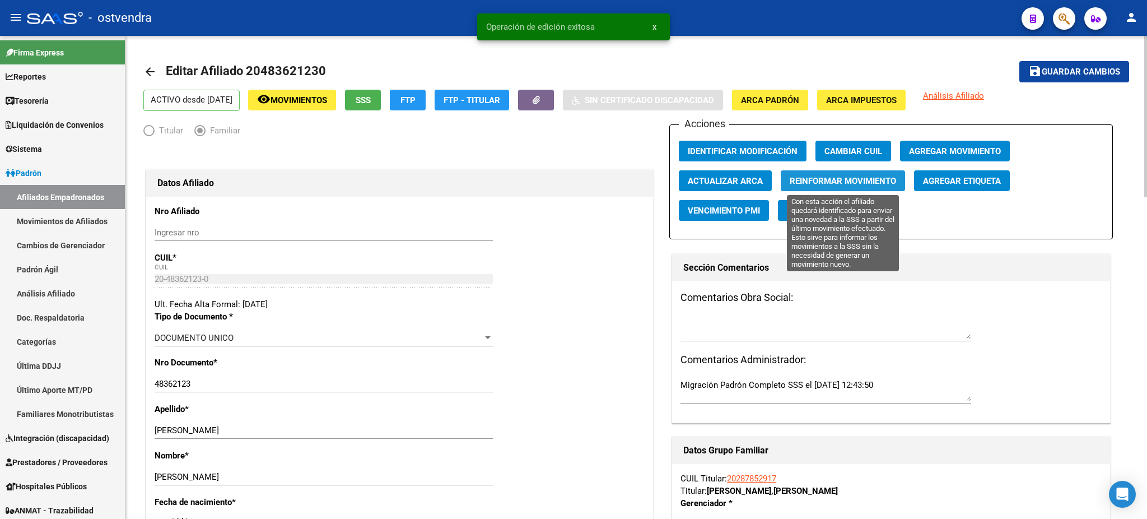
click at [813, 171] on button "Reinformar Movimiento" at bounding box center [843, 180] width 124 height 21
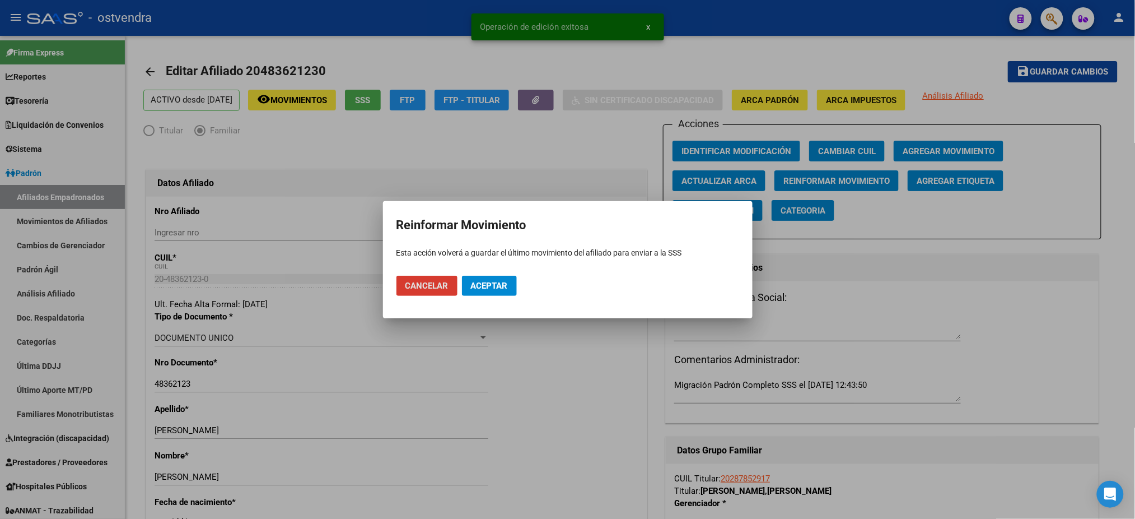
click at [499, 276] on button "Aceptar" at bounding box center [489, 286] width 55 height 20
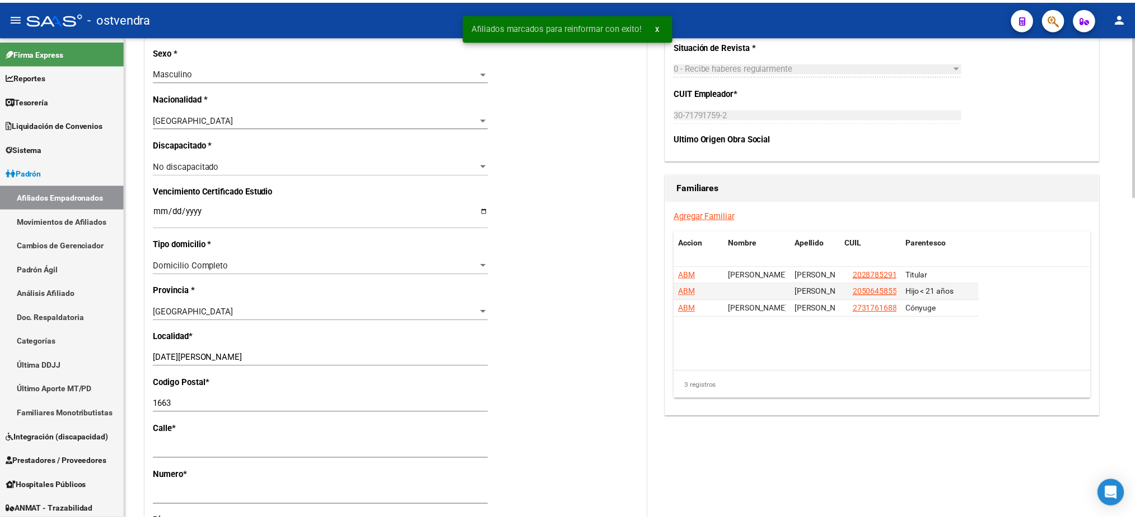
scroll to position [597, 0]
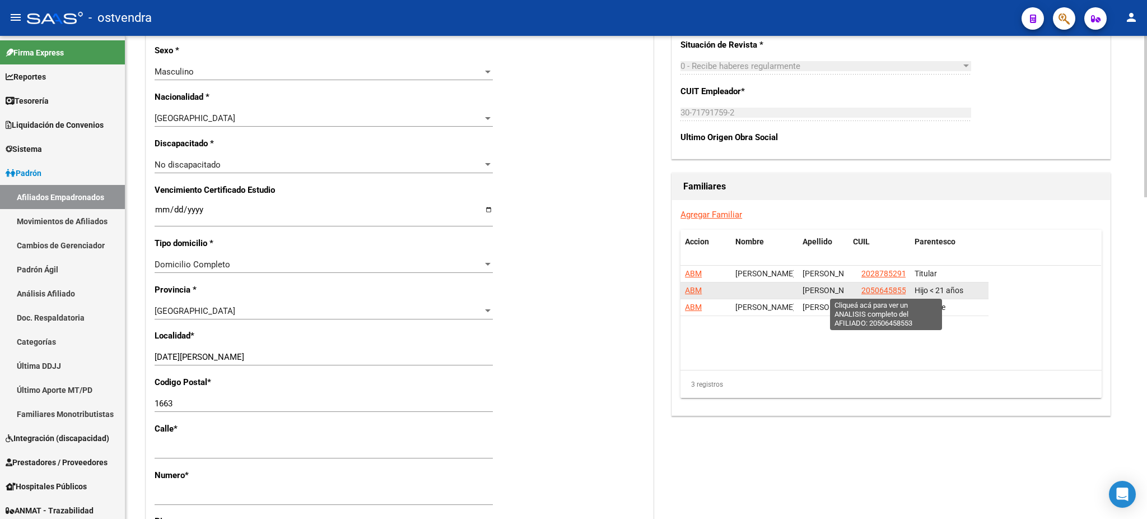
click at [884, 288] on span "20506458553" at bounding box center [885, 290] width 49 height 9
type textarea "20506458553"
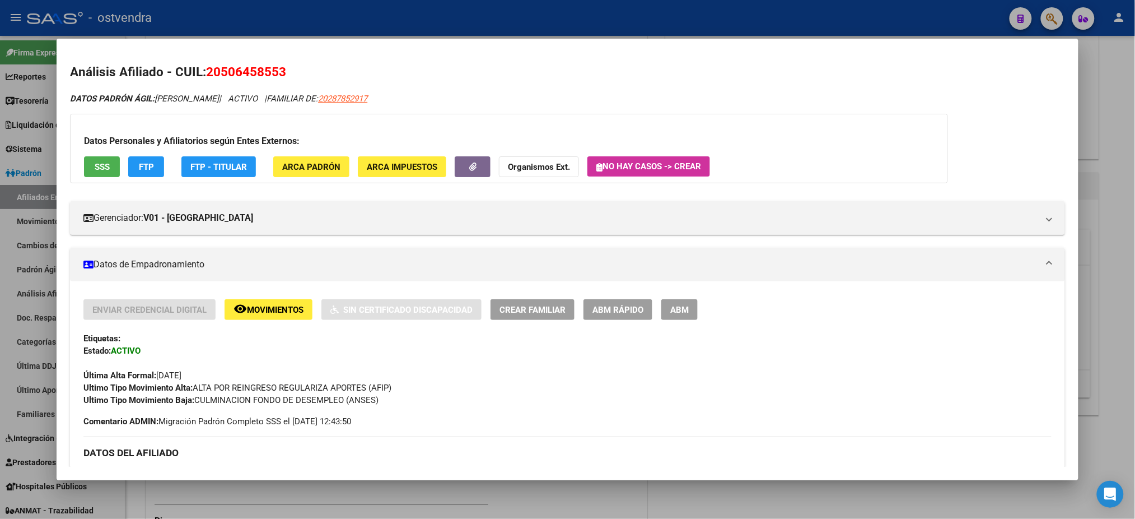
click at [682, 314] on button "ABM" at bounding box center [679, 309] width 36 height 21
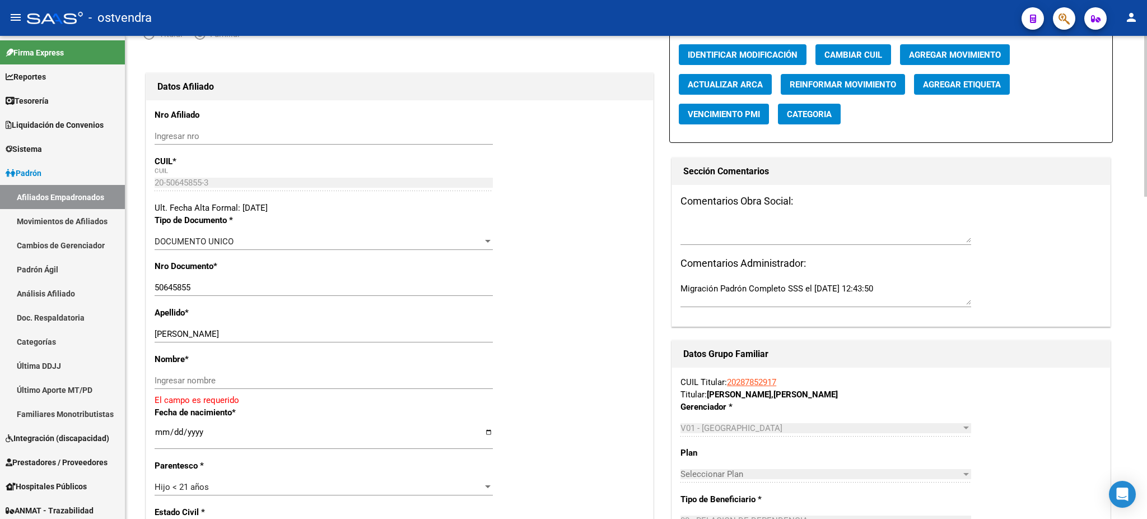
scroll to position [100, 0]
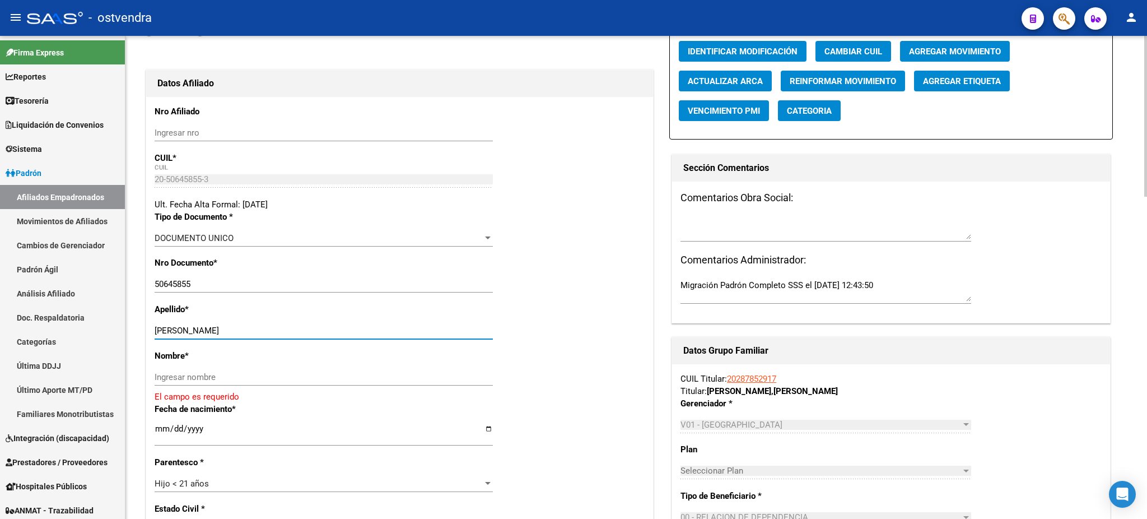
drag, startPoint x: 234, startPoint y: 325, endPoint x: 330, endPoint y: 334, distance: 96.7
click at [339, 325] on div "[PERSON_NAME] apellido" at bounding box center [324, 330] width 338 height 17
click at [315, 374] on input "Ingresar nombre" at bounding box center [324, 377] width 338 height 10
paste input "[PERSON_NAME]"
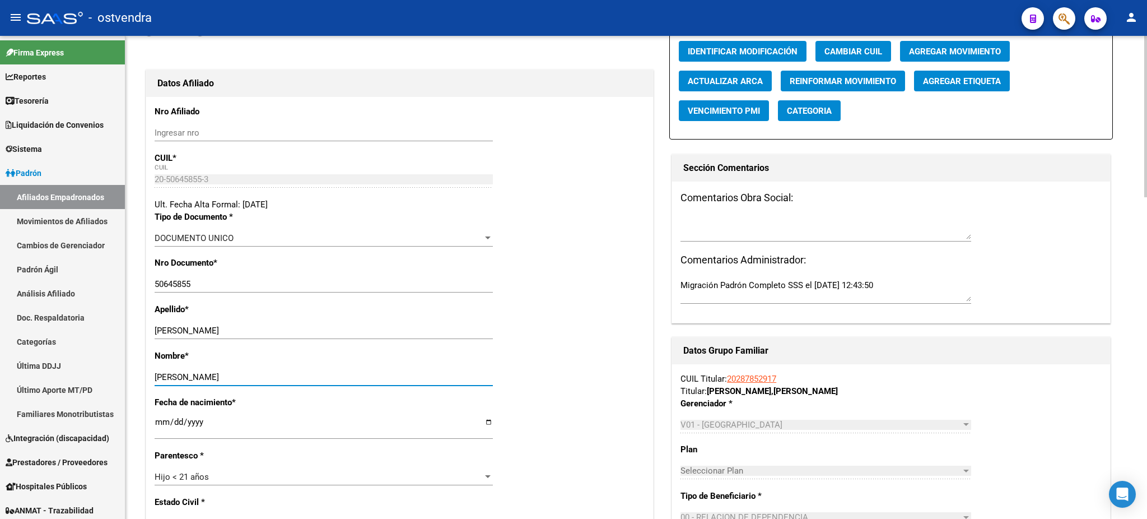
type input "[PERSON_NAME]"
drag, startPoint x: 235, startPoint y: 326, endPoint x: 351, endPoint y: 326, distance: 115.9
click at [351, 326] on input "[PERSON_NAME]" at bounding box center [324, 330] width 338 height 10
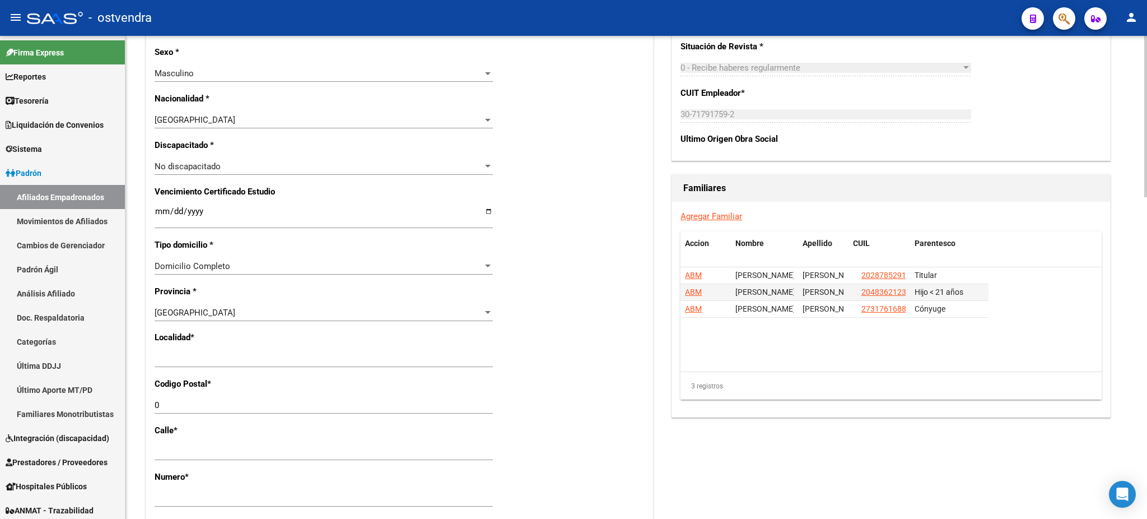
scroll to position [597, 0]
type input "[PERSON_NAME]"
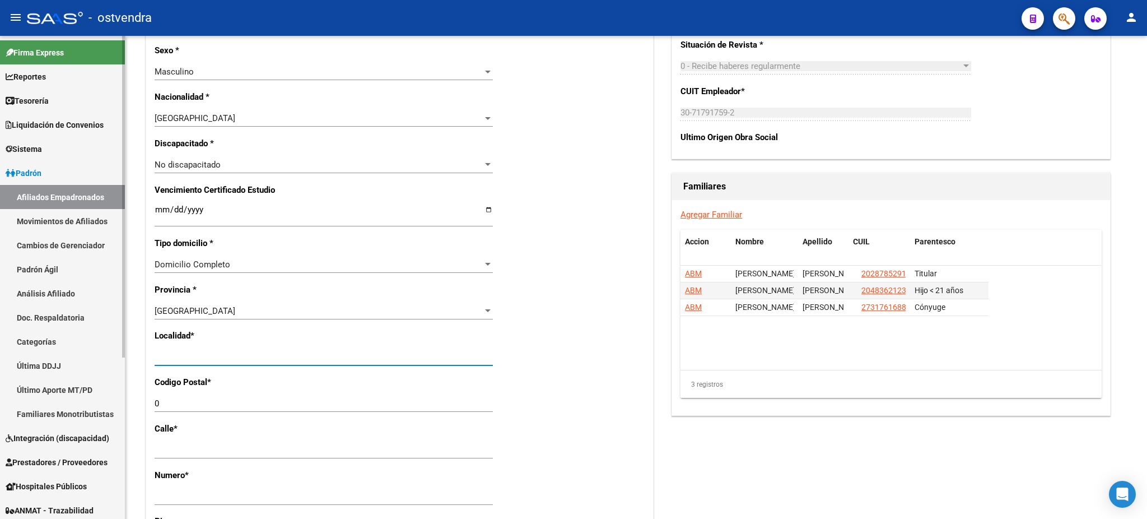
drag, startPoint x: 289, startPoint y: 358, endPoint x: 117, endPoint y: 349, distance: 172.1
click at [117, 349] on mat-sidenav-container "Firma Express Reportes Tablero de Control Ingresos Percibidos Análisis de todos…" at bounding box center [573, 277] width 1147 height 483
type input "[DATE][PERSON_NAME]"
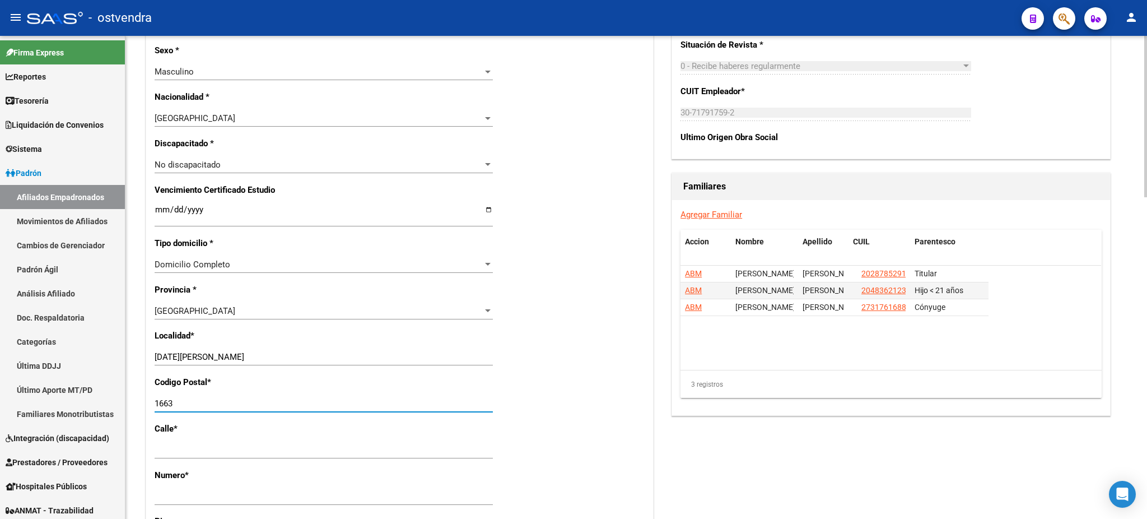
type input "1663"
click at [733, 355] on datatable-body "ABM [PERSON_NAME] 20287852917 Titular ABM [PERSON_NAME] 20483621230 Hijo < 21 a…" at bounding box center [890, 317] width 421 height 104
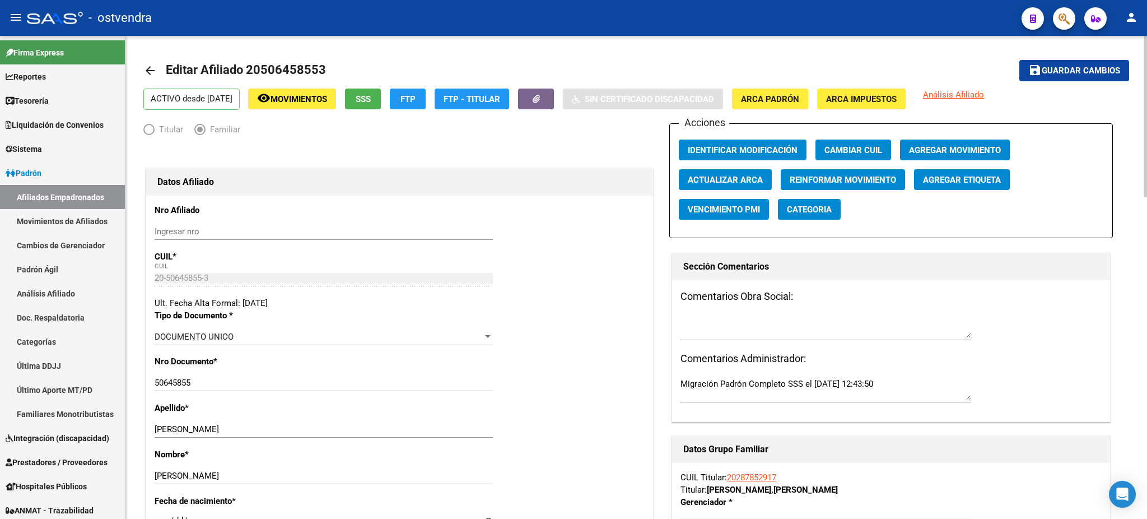
scroll to position [0, 0]
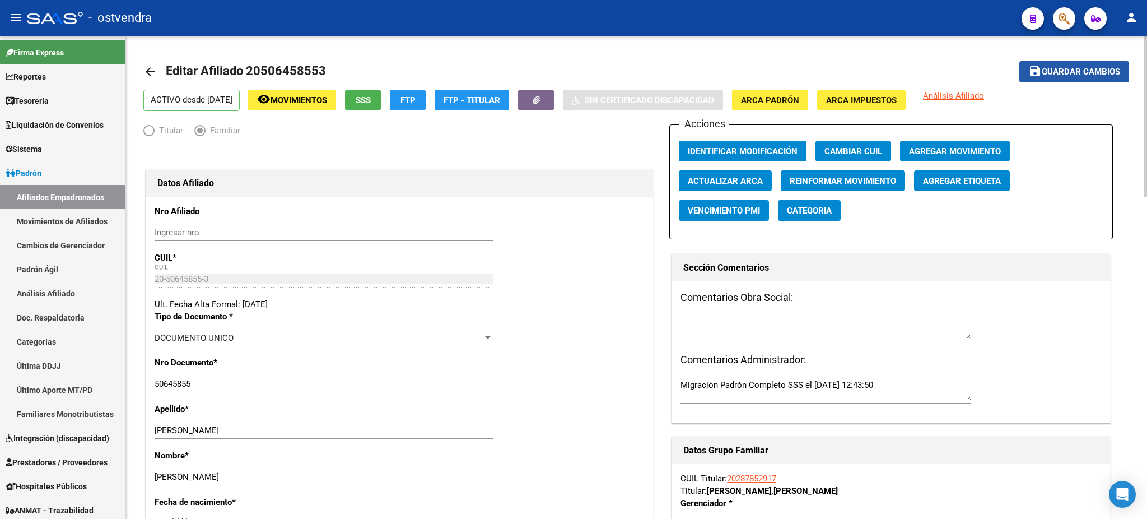
click at [1074, 78] on button "save Guardar cambios" at bounding box center [1074, 71] width 110 height 21
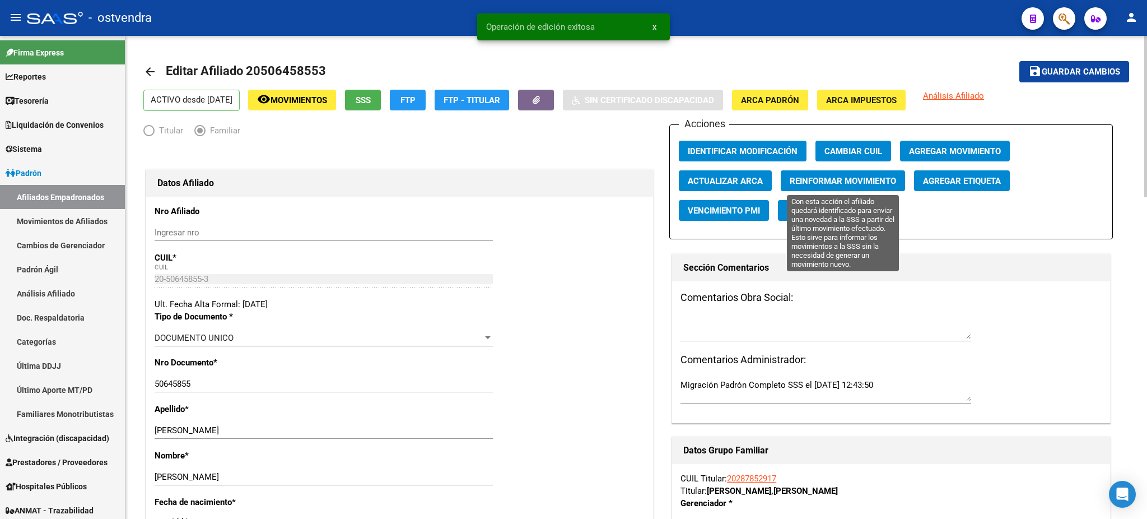
click at [832, 186] on button "Reinformar Movimiento" at bounding box center [843, 180] width 124 height 21
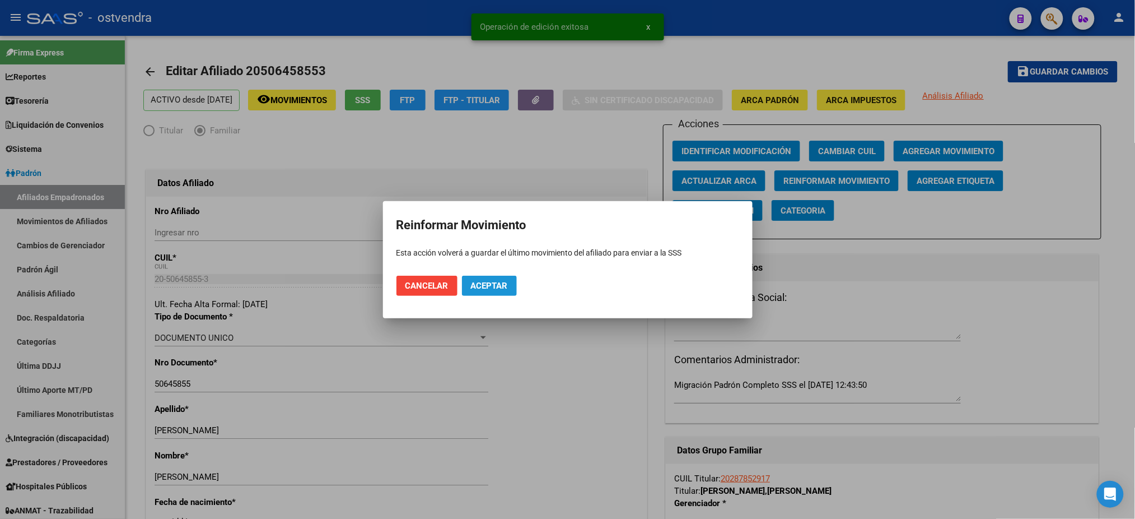
click at [487, 286] on span "Aceptar" at bounding box center [489, 286] width 37 height 10
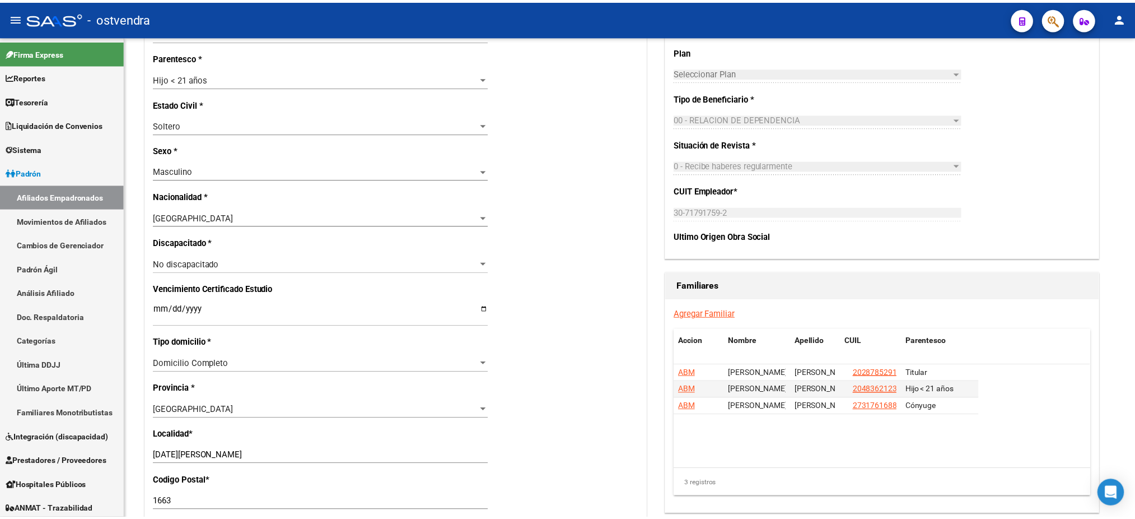
scroll to position [299, 0]
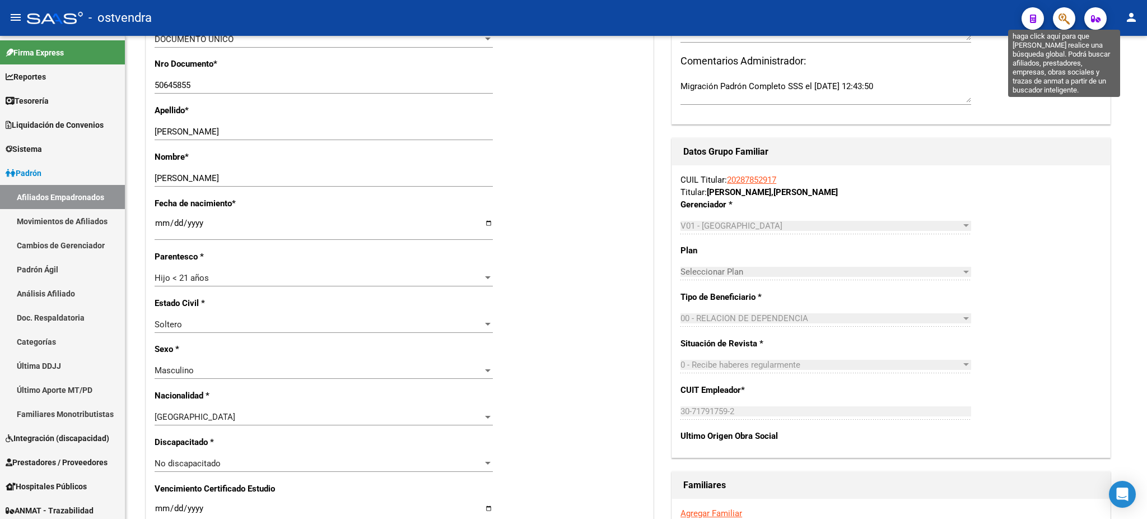
click at [1062, 21] on icon "button" at bounding box center [1064, 18] width 11 height 13
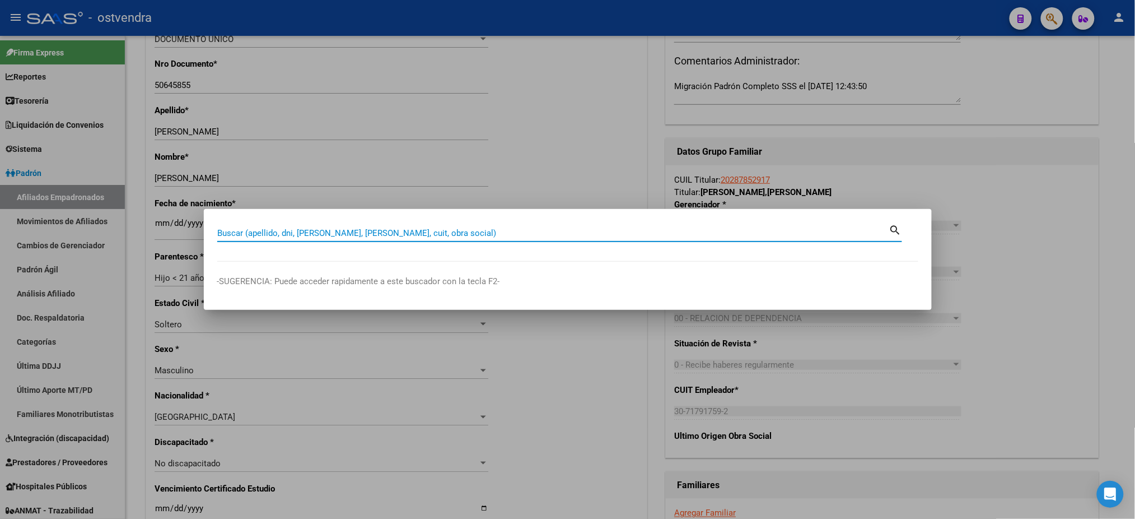
paste input "37381711"
type input "37381711"
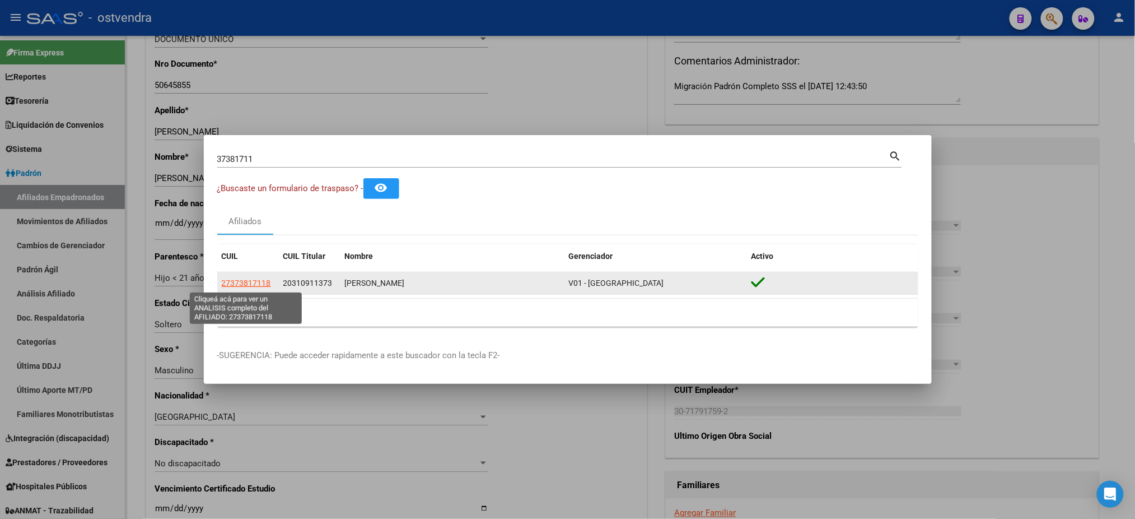
click at [255, 284] on span "27373817118" at bounding box center [246, 282] width 49 height 9
type textarea "27373817118"
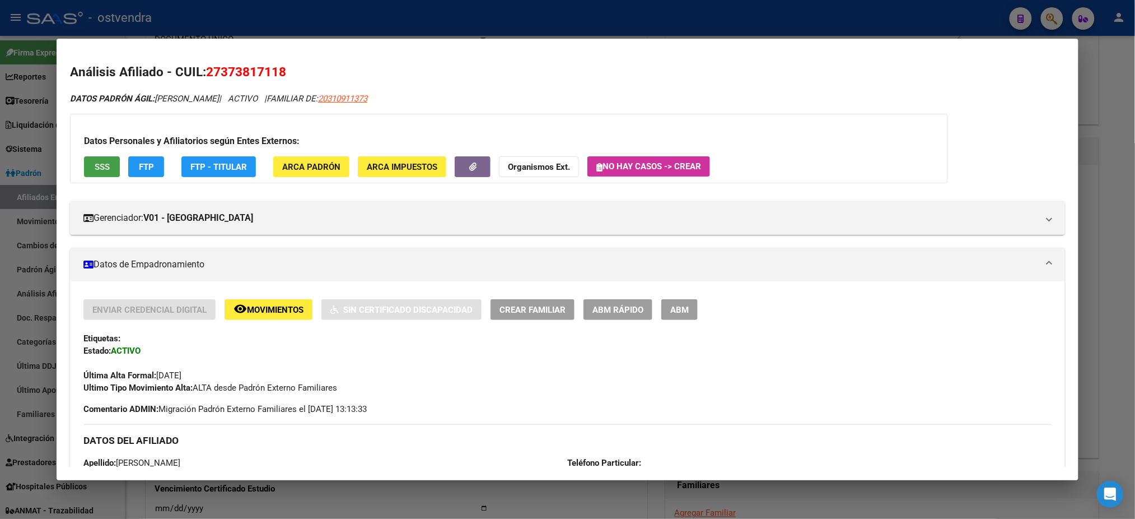
click at [84, 167] on button "SSS" at bounding box center [102, 166] width 36 height 21
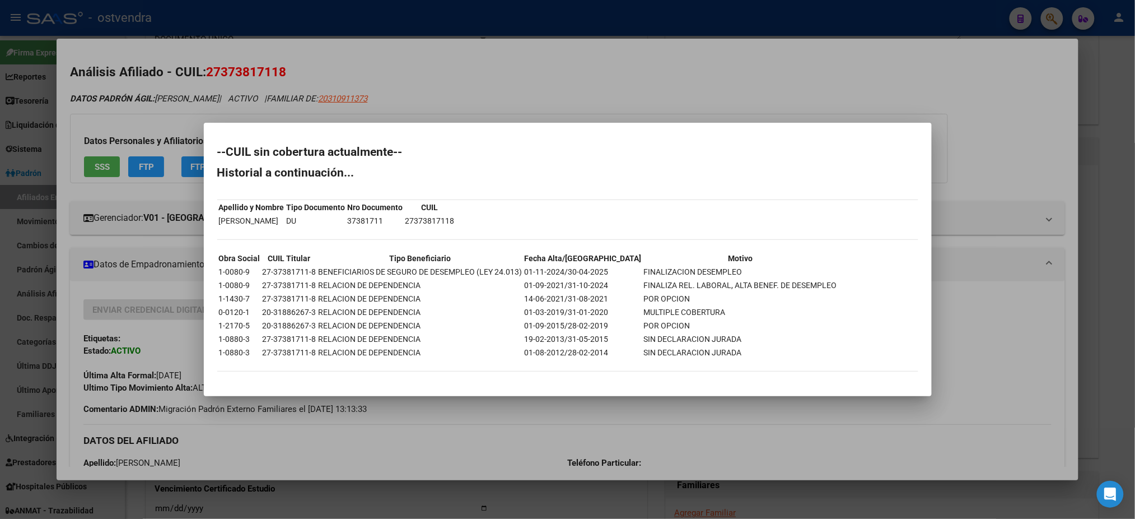
click at [240, 85] on div at bounding box center [567, 259] width 1135 height 519
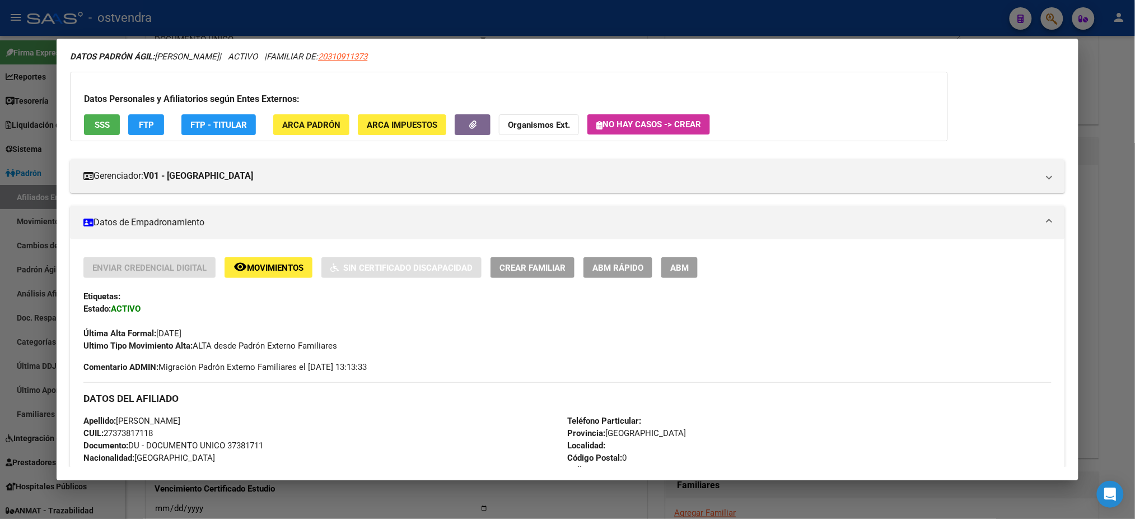
scroll to position [0, 0]
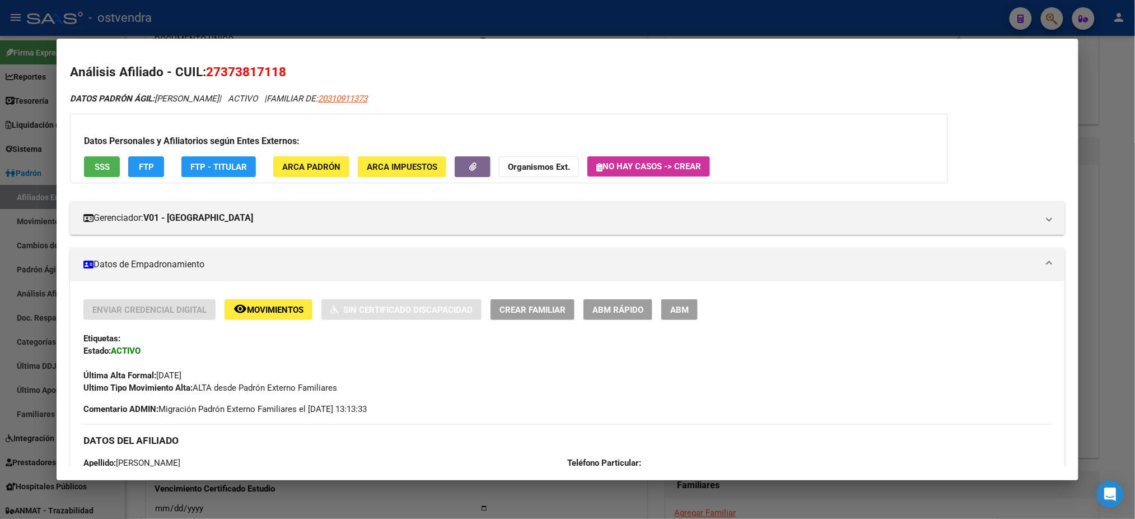
click at [674, 308] on span "ABM" at bounding box center [679, 310] width 18 height 10
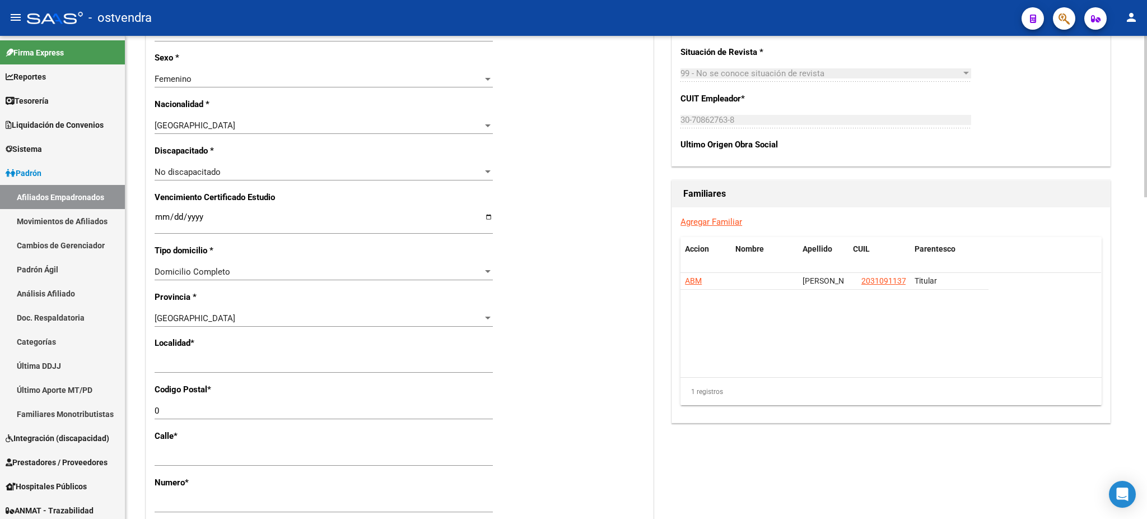
scroll to position [597, 0]
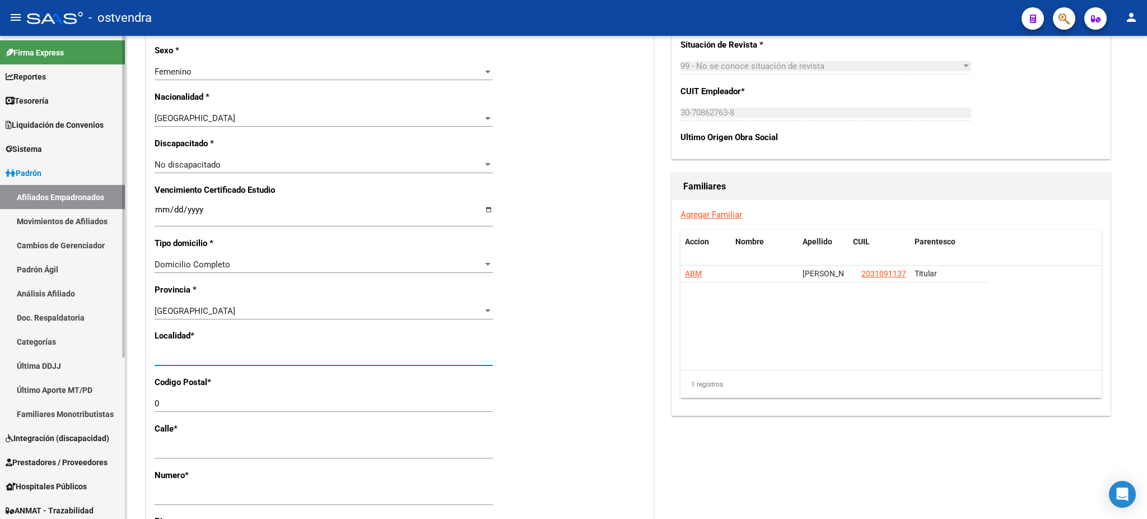
drag, startPoint x: 280, startPoint y: 357, endPoint x: 0, endPoint y: 336, distance: 280.8
click at [0, 336] on mat-sidenav-container "Firma Express Reportes Tablero de Control Ingresos Percibidos Análisis de todos…" at bounding box center [573, 277] width 1147 height 483
type input "[DATE][PERSON_NAME]"
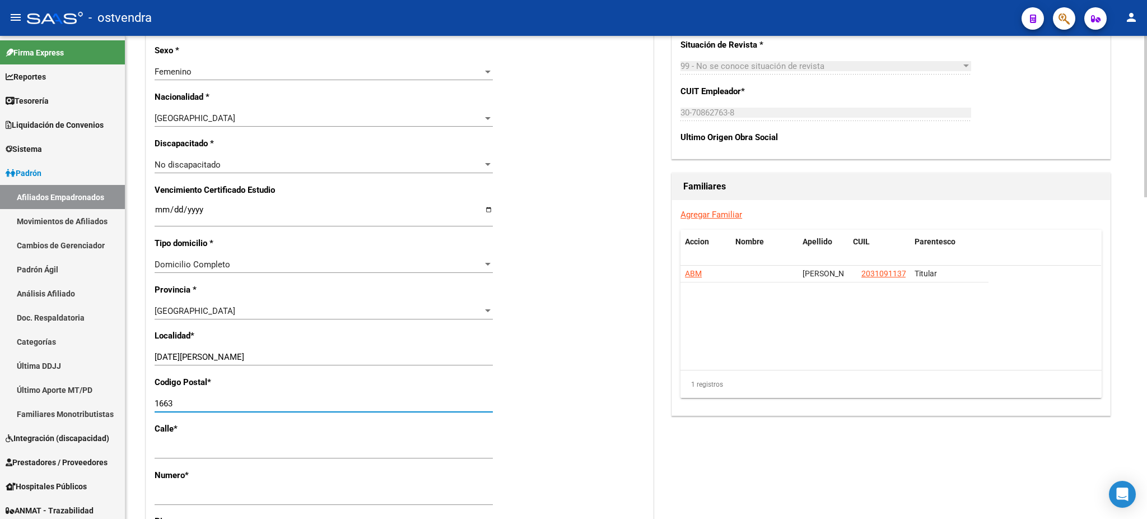
type input "1663"
click at [1115, 161] on div "Titular Familiar Datos Afiliado Nro Afiliado Ingresar nro CUIL * 27-37381711-8 …" at bounding box center [636, 159] width 986 height 1290
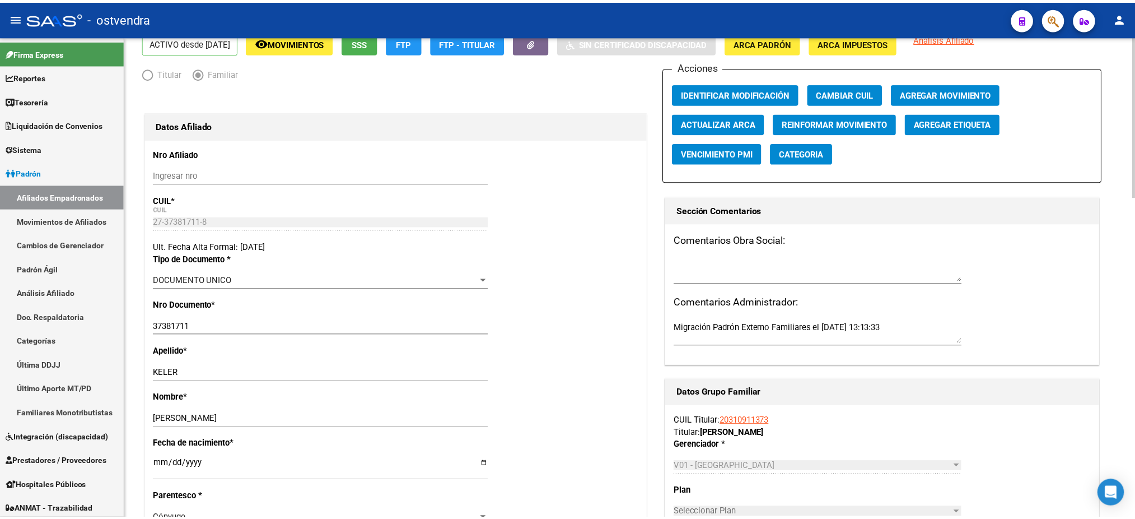
scroll to position [0, 0]
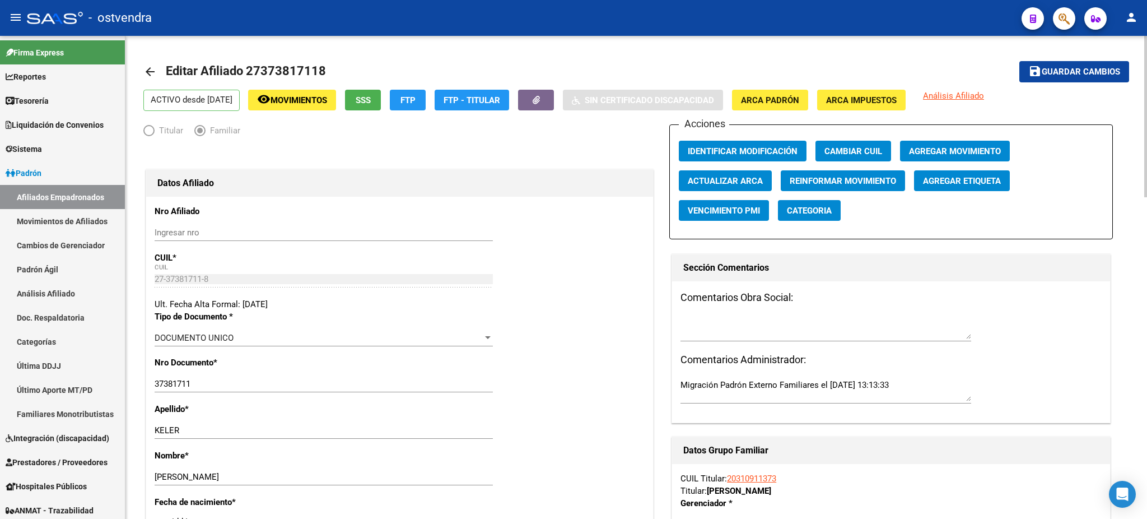
click at [1083, 75] on span "Guardar cambios" at bounding box center [1081, 72] width 78 height 10
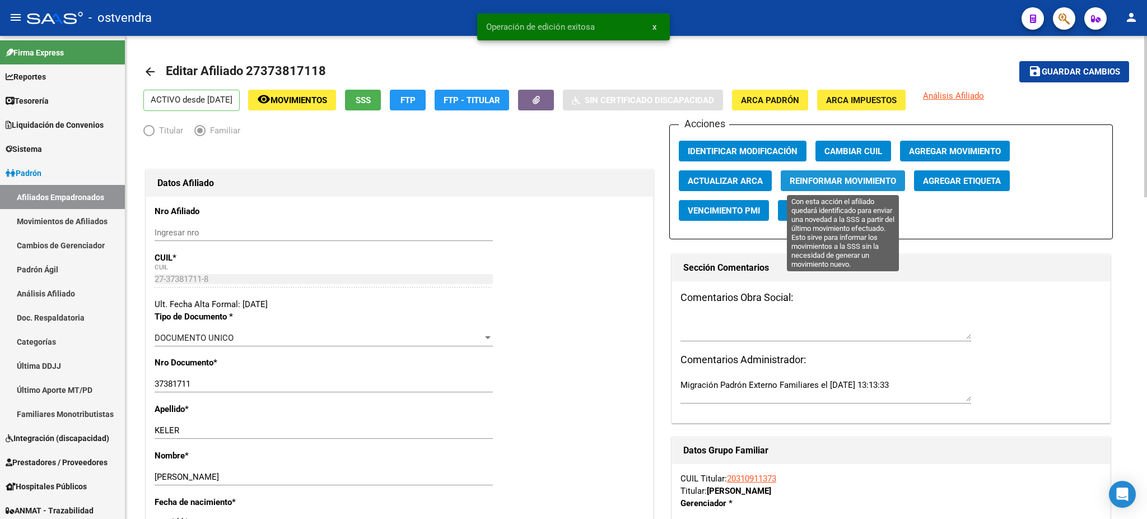
click at [856, 176] on span "Reinformar Movimiento" at bounding box center [843, 181] width 106 height 10
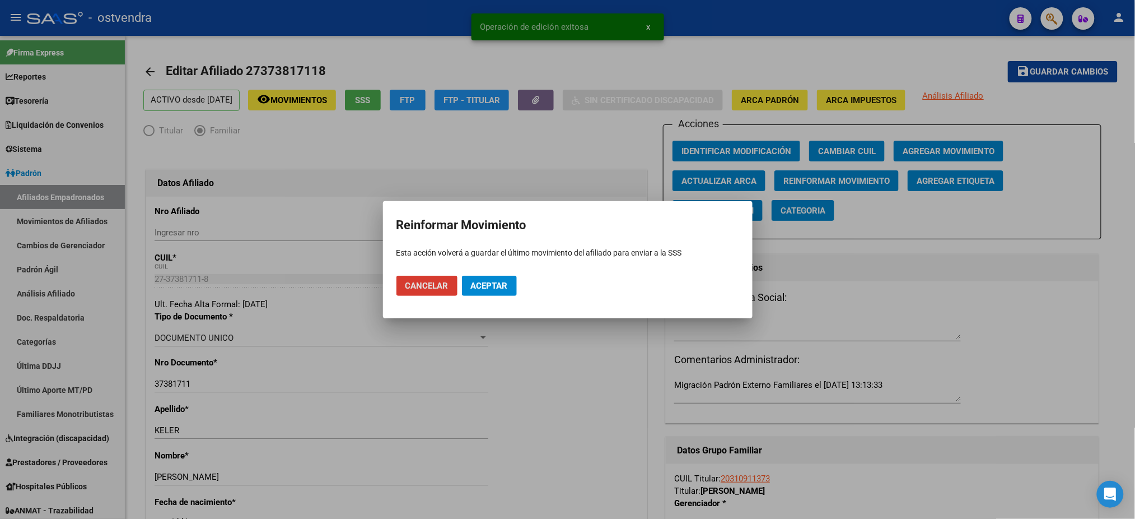
click at [481, 286] on span "Aceptar" at bounding box center [489, 286] width 37 height 10
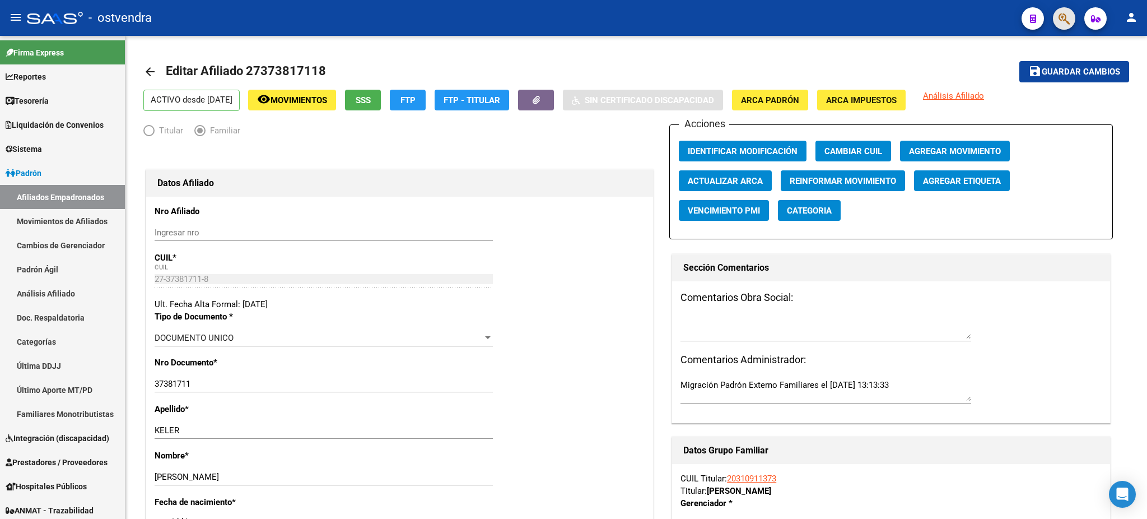
click at [1057, 19] on button "button" at bounding box center [1064, 18] width 22 height 22
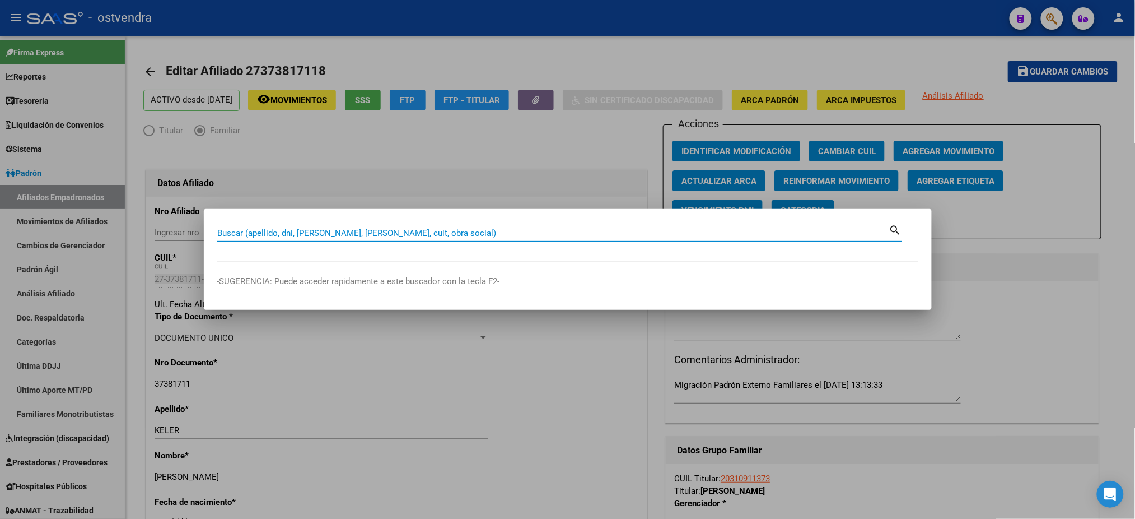
paste input "39506845"
type input "39506845"
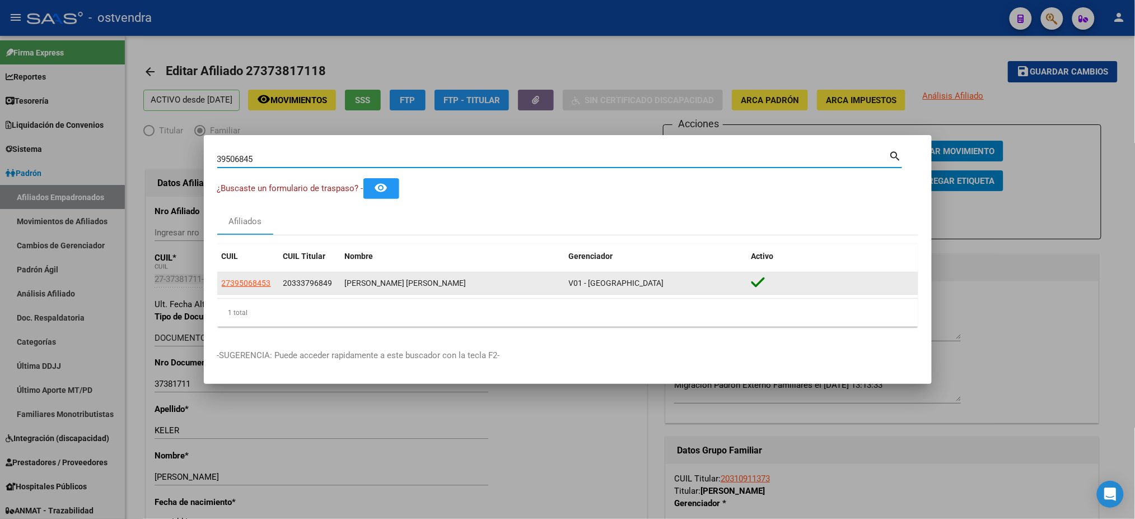
drag, startPoint x: 247, startPoint y: 290, endPoint x: 246, endPoint y: 283, distance: 6.8
click at [246, 289] on datatable-body-cell "27395068453" at bounding box center [248, 283] width 62 height 22
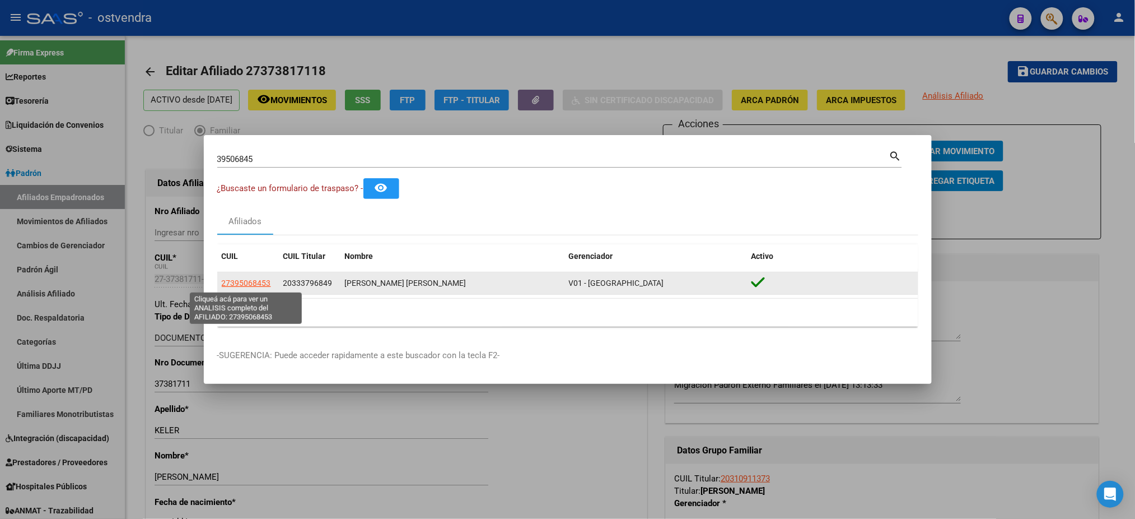
click at [245, 280] on span "27395068453" at bounding box center [246, 282] width 49 height 9
type textarea "27395068453"
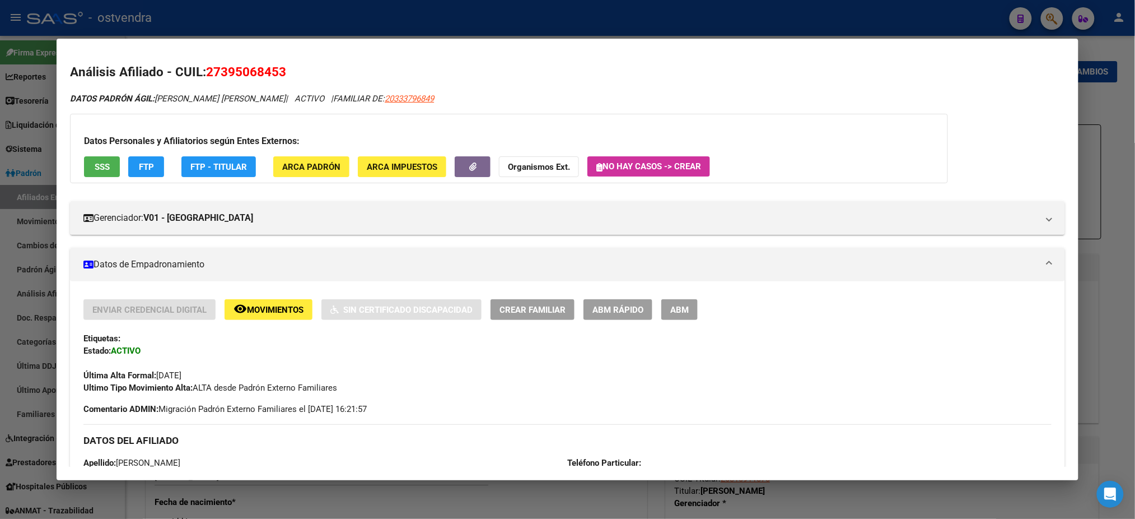
click at [108, 165] on button "SSS" at bounding box center [102, 166] width 36 height 21
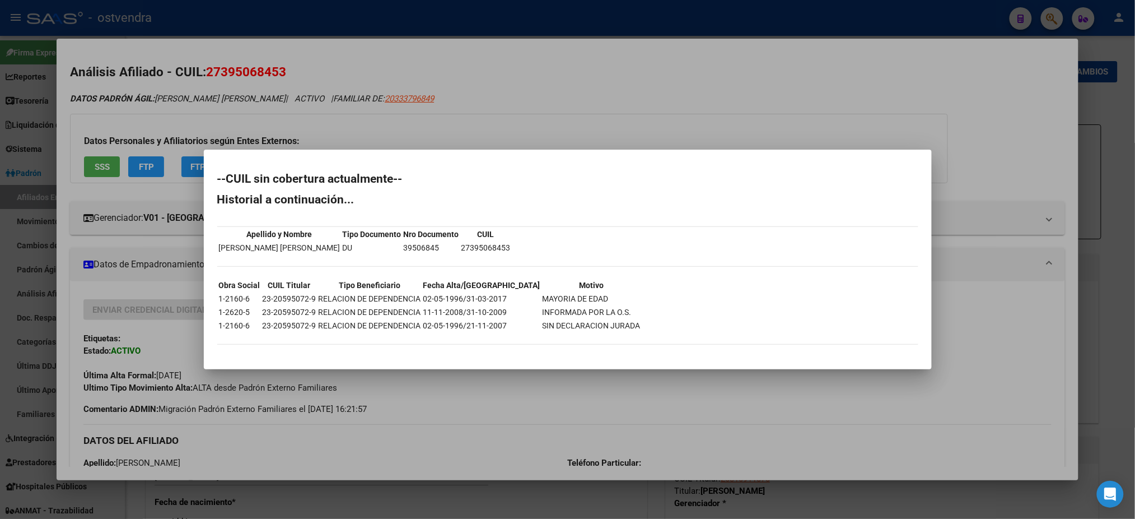
click at [220, 128] on div at bounding box center [567, 259] width 1135 height 519
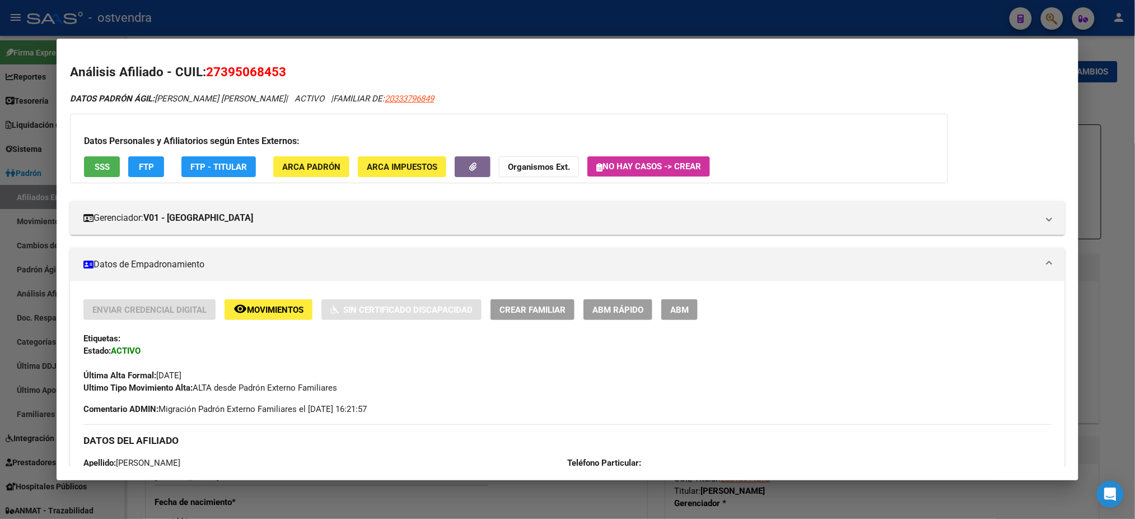
click at [676, 301] on button "ABM" at bounding box center [679, 309] width 36 height 21
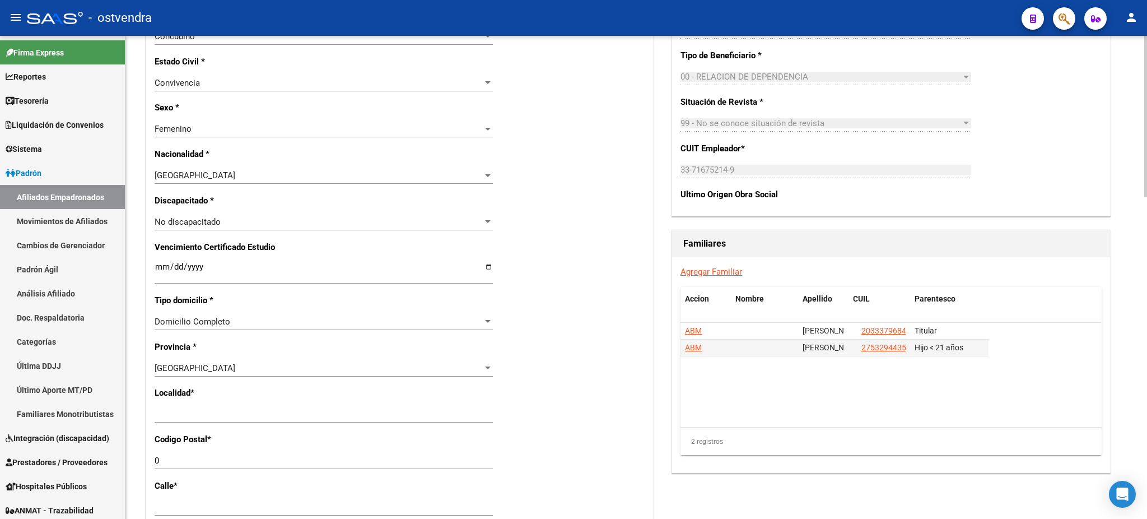
scroll to position [597, 0]
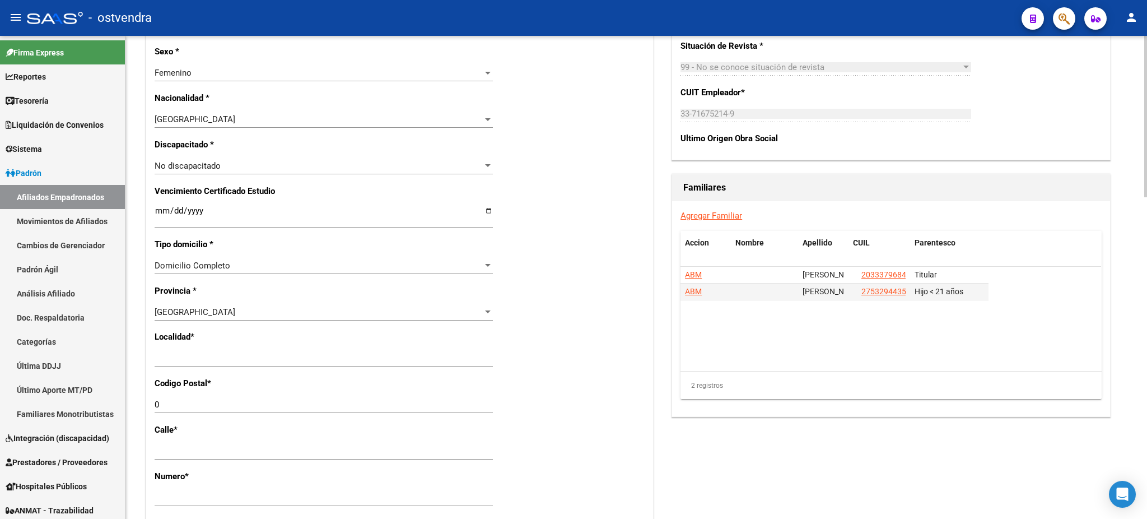
click at [327, 299] on div "Nro Afiliado Ingresar nro CUIL * 27-39506845-3 CUIL ARCA Padrón Ult. Fecha Alta…" at bounding box center [399, 202] width 507 height 1202
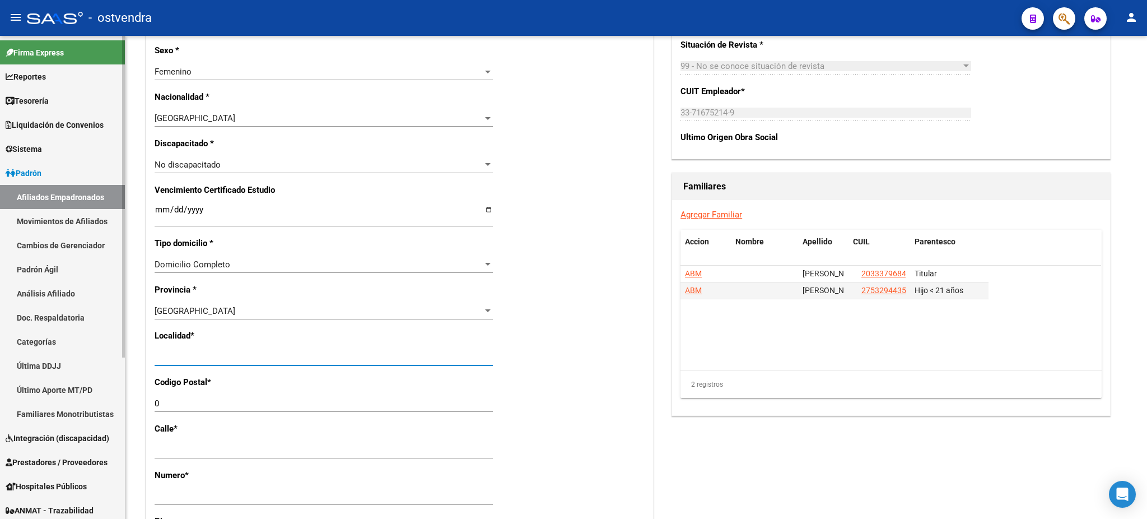
click at [8, 334] on mat-sidenav-container "Firma Express Reportes Tablero de Control Ingresos Percibidos Análisis de todos…" at bounding box center [573, 277] width 1147 height 483
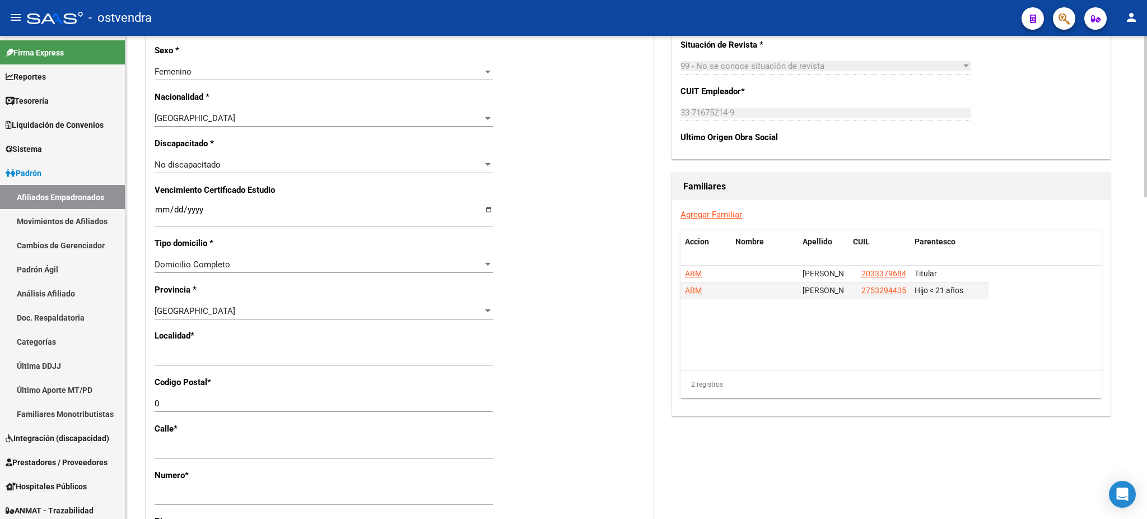
drag, startPoint x: 262, startPoint y: 380, endPoint x: 284, endPoint y: 370, distance: 24.8
click at [278, 372] on div "Nro Afiliado Ingresar nro CUIL * 27-39506845-3 CUIL ARCA Padrón Ult. Fecha Alta…" at bounding box center [399, 201] width 507 height 1202
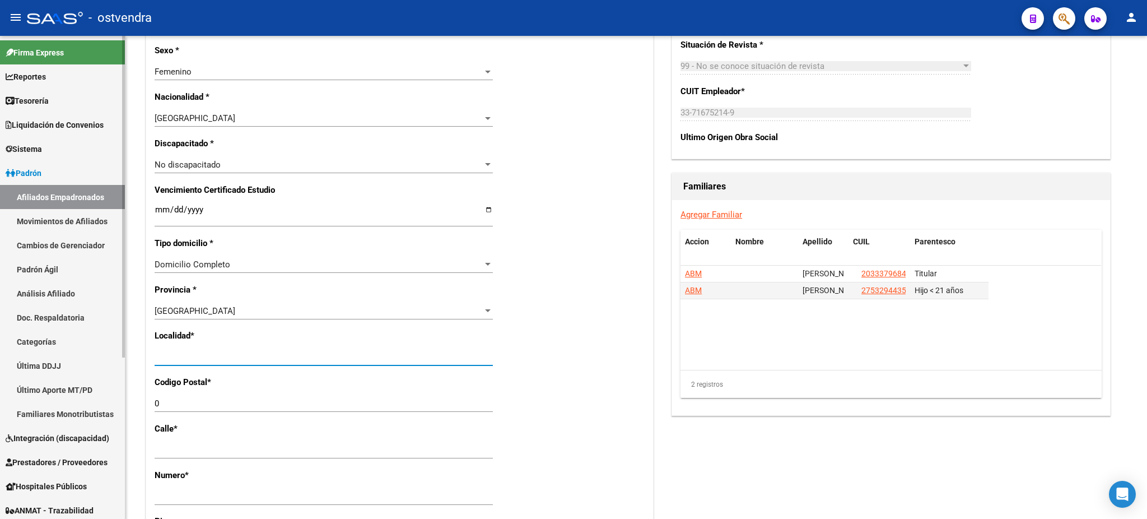
scroll to position [10, 0]
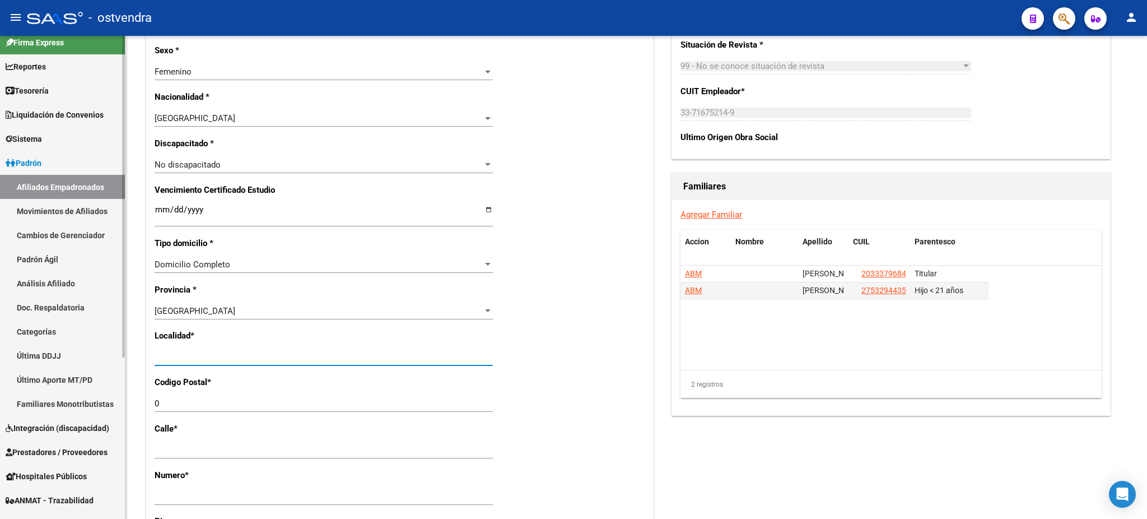
click at [138, 361] on mat-sidenav-container "Firma Express Reportes Tablero de Control Ingresos Percibidos Análisis de todos…" at bounding box center [573, 277] width 1147 height 483
drag, startPoint x: 278, startPoint y: 356, endPoint x: 139, endPoint y: 361, distance: 139.5
type input "[DATE][PERSON_NAME]"
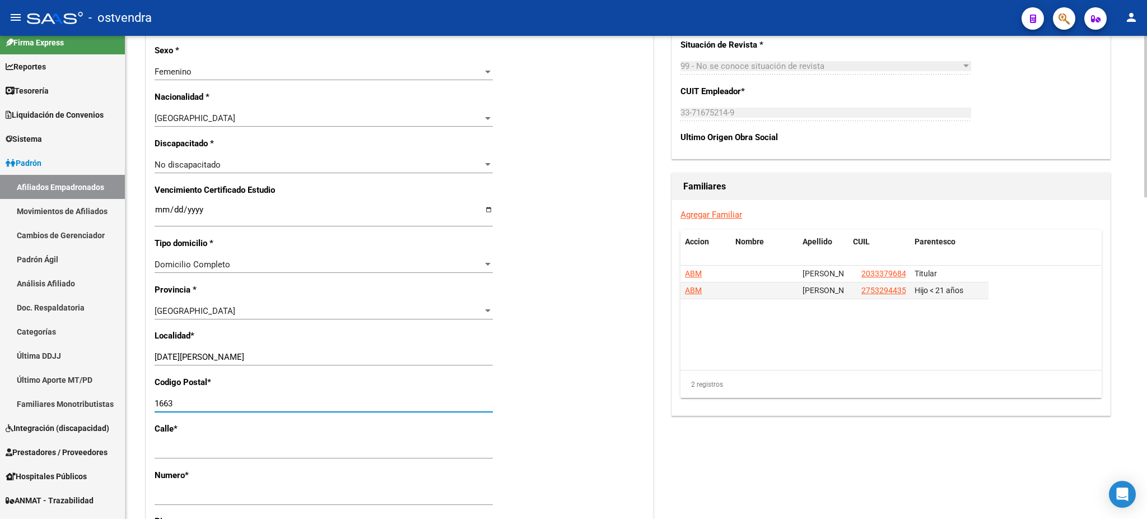
type input "1663"
click at [777, 403] on div "Agregar Familiar Accion Nombre Apellido CUIL Parentesco ABM [PERSON_NAME] 20333…" at bounding box center [891, 307] width 438 height 215
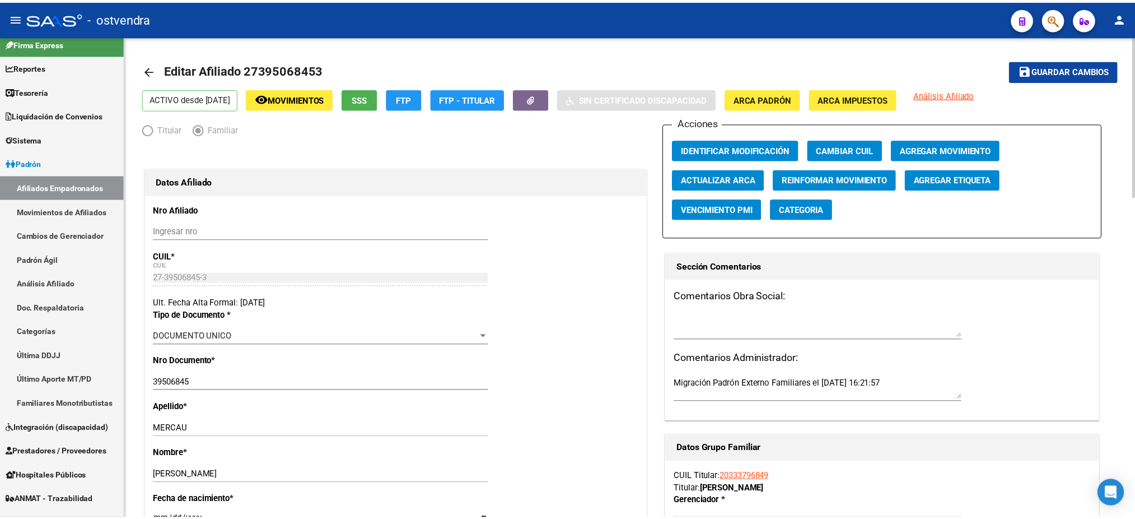
scroll to position [0, 0]
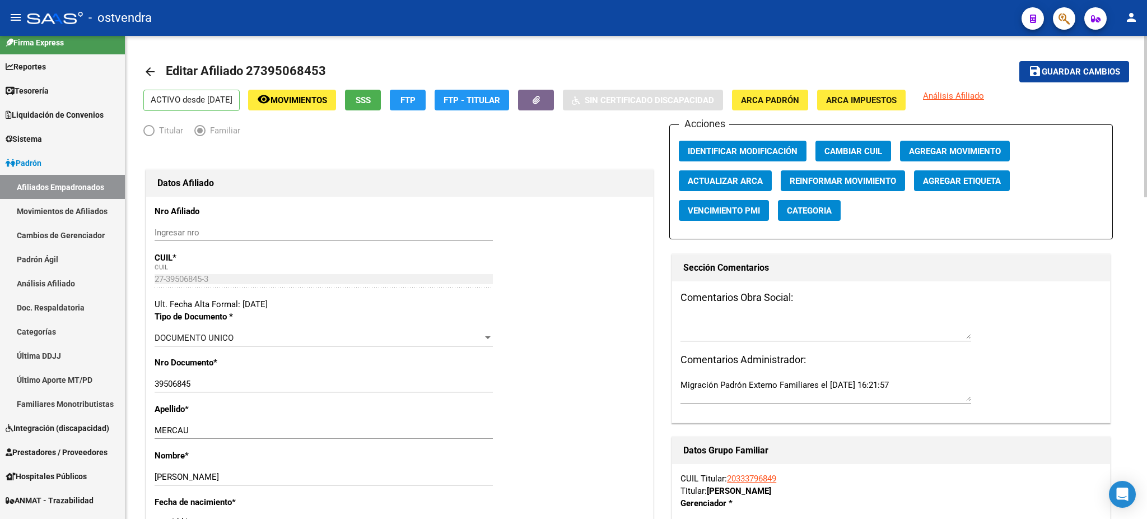
click at [1098, 57] on mat-toolbar-row "save Guardar cambios" at bounding box center [1027, 72] width 205 height 36
click at [1099, 70] on span "Guardar cambios" at bounding box center [1081, 72] width 78 height 10
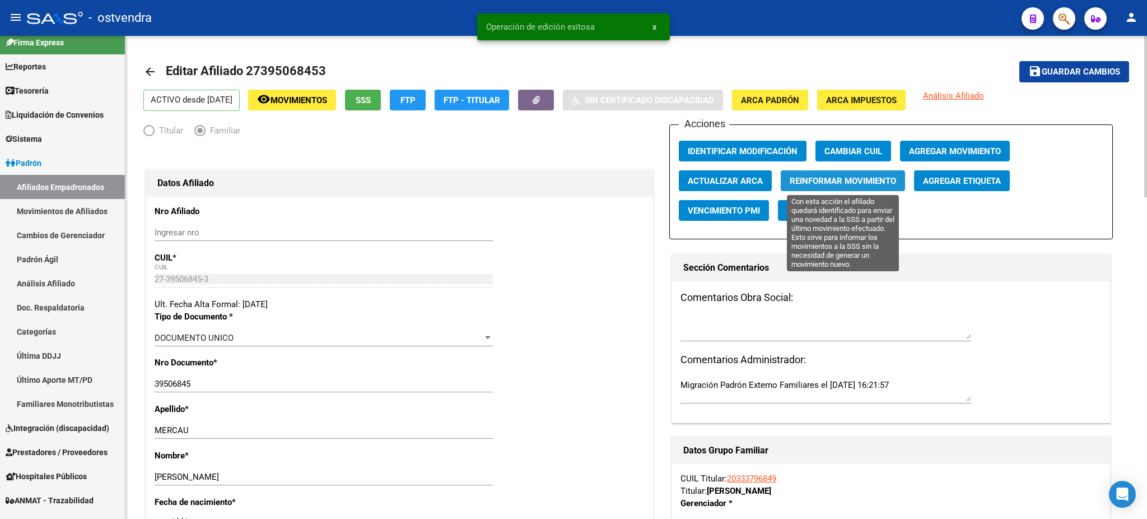
click at [867, 184] on span "Reinformar Movimiento" at bounding box center [843, 181] width 106 height 10
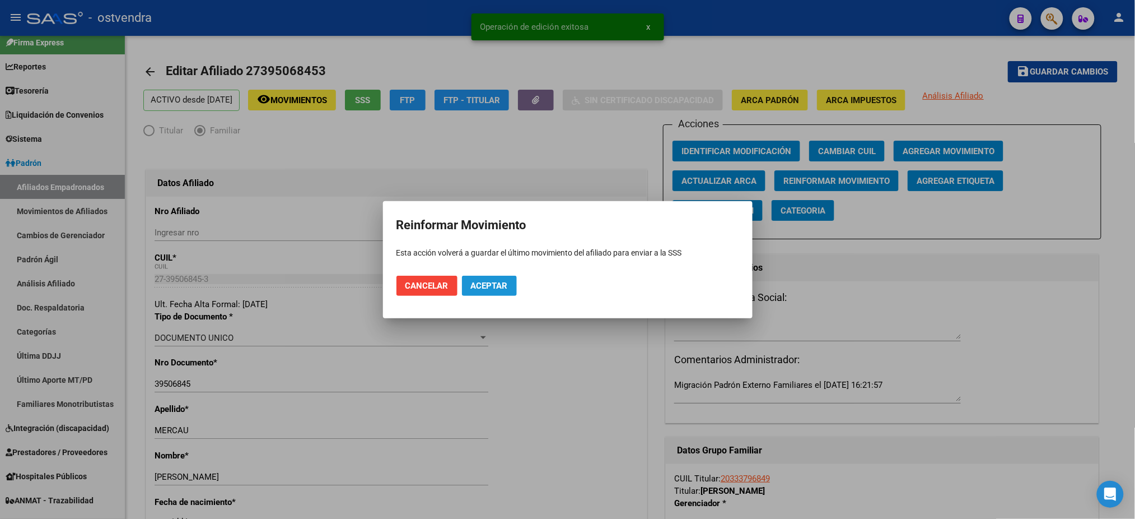
click at [495, 288] on span "Aceptar" at bounding box center [489, 286] width 37 height 10
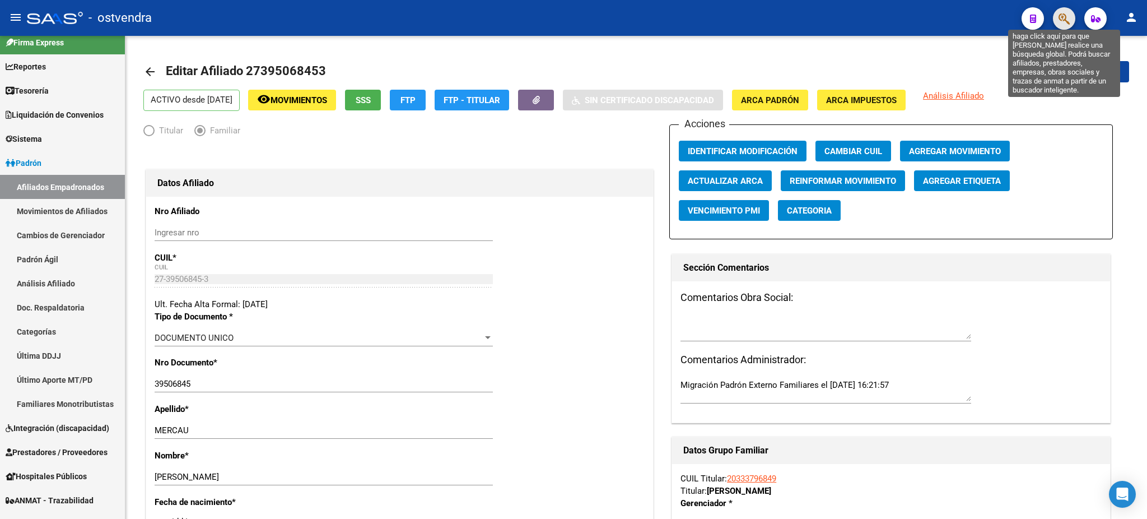
click at [1060, 16] on icon "button" at bounding box center [1064, 18] width 11 height 13
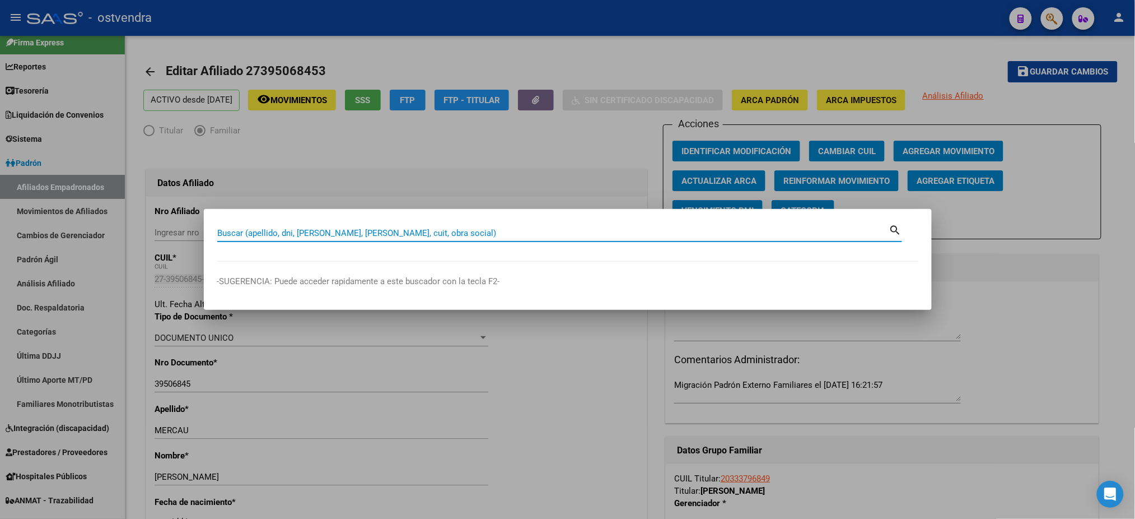
paste input "35348462"
type input "35348462"
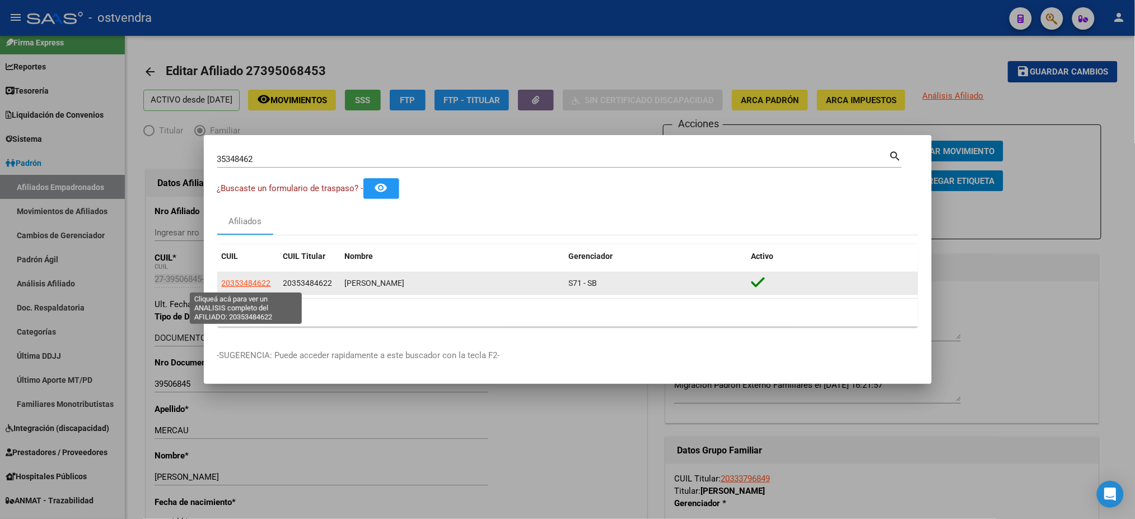
click at [235, 284] on span "20353484622" at bounding box center [246, 282] width 49 height 9
type textarea "20353484622"
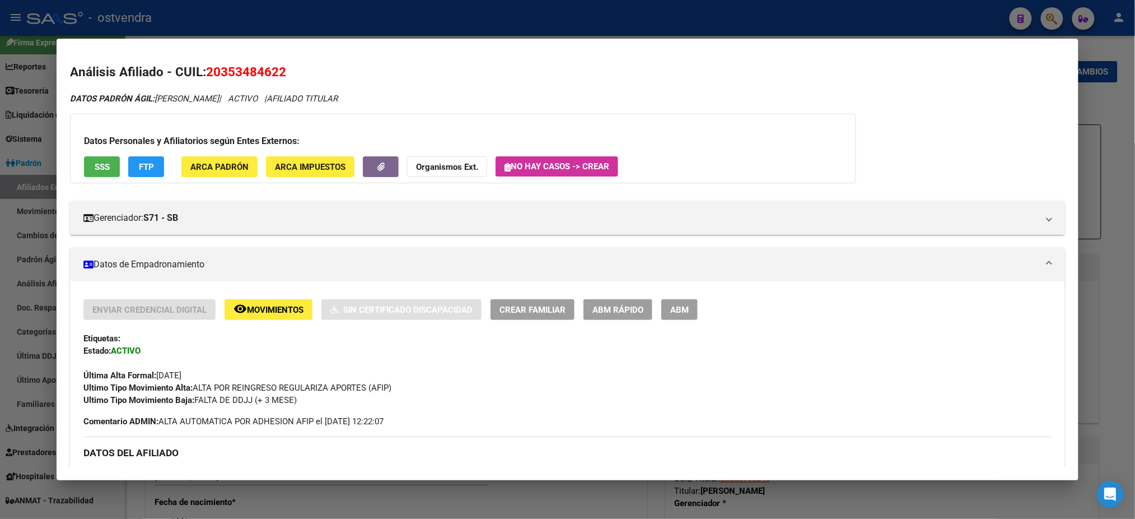
click at [670, 305] on span "ABM" at bounding box center [679, 310] width 18 height 10
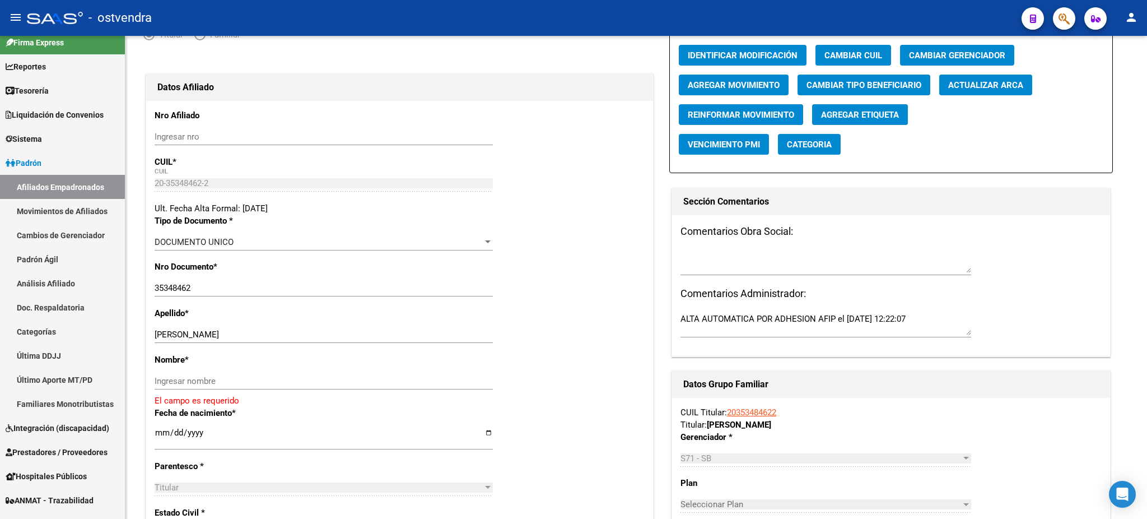
scroll to position [100, 0]
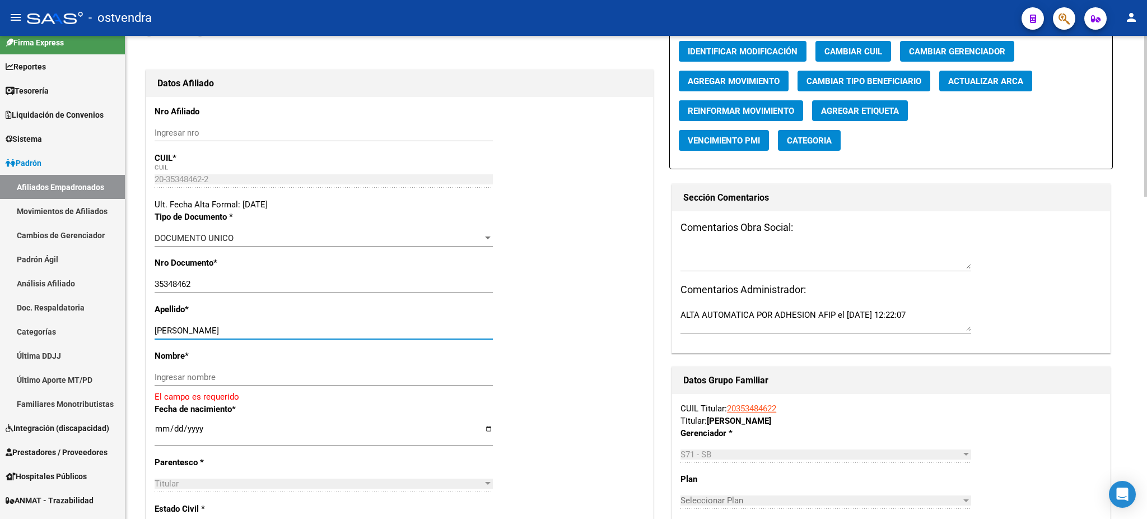
drag, startPoint x: 189, startPoint y: 332, endPoint x: 333, endPoint y: 361, distance: 146.9
drag, startPoint x: 309, startPoint y: 377, endPoint x: 306, endPoint y: 372, distance: 5.8
click at [306, 374] on input "Ingresar nombre" at bounding box center [324, 377] width 338 height 10
paste input "[PERSON_NAME]"
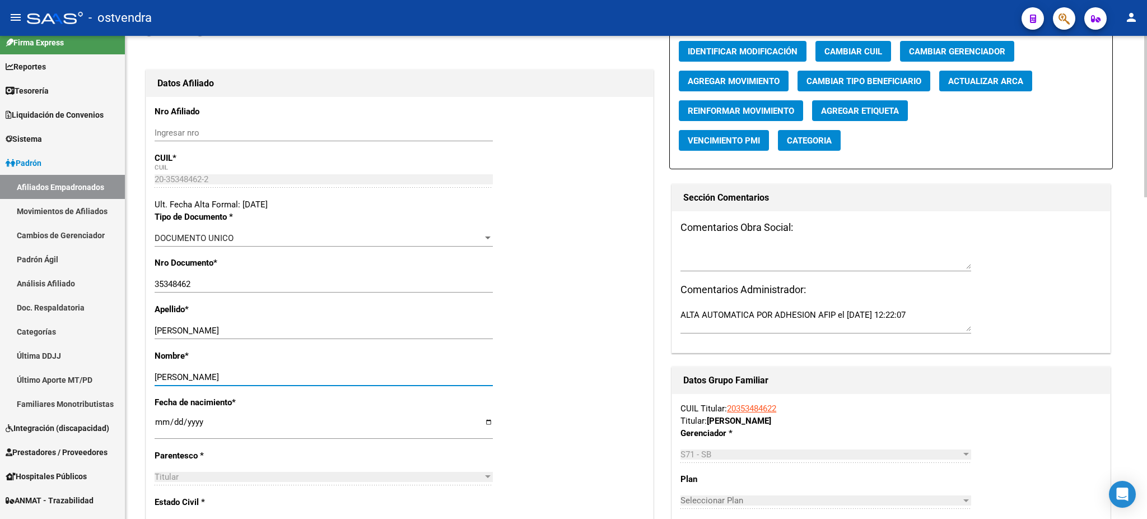
type input "[PERSON_NAME]"
drag, startPoint x: 189, startPoint y: 327, endPoint x: 529, endPoint y: 343, distance: 340.3
click at [532, 343] on div "Apellido * [PERSON_NAME] apellido" at bounding box center [400, 326] width 490 height 46
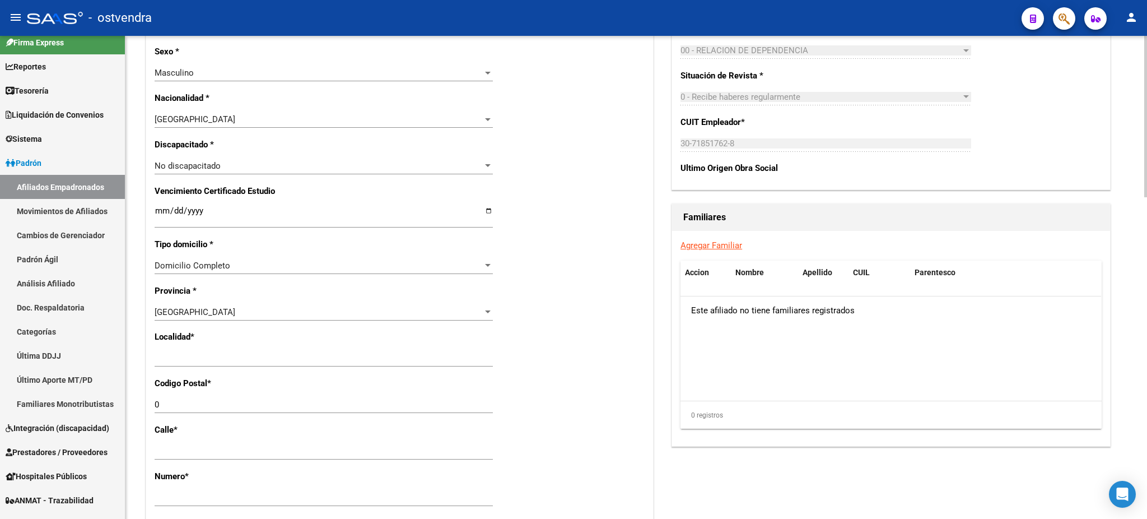
scroll to position [597, 0]
type input "[PERSON_NAME]"
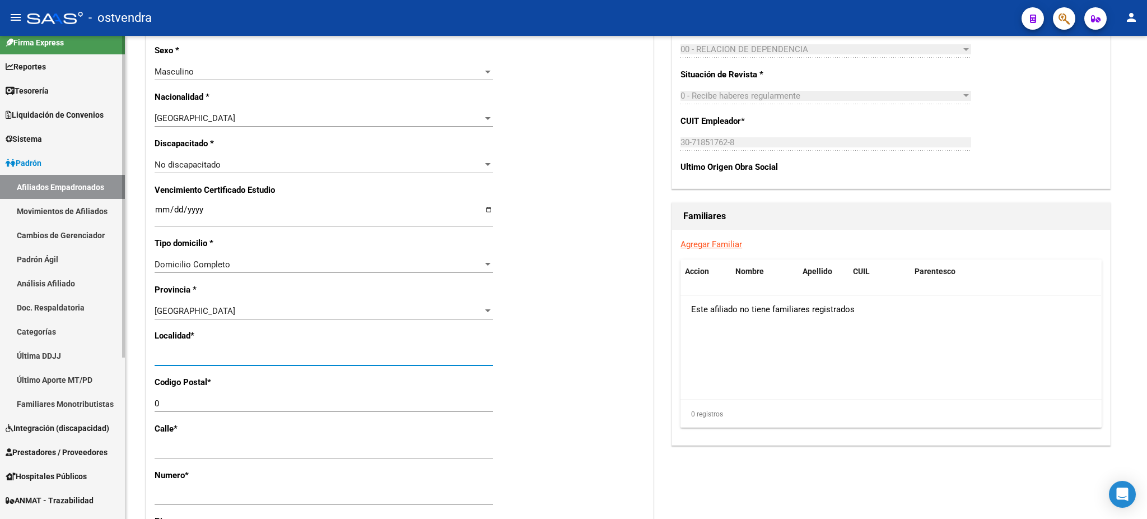
drag, startPoint x: 248, startPoint y: 353, endPoint x: 84, endPoint y: 344, distance: 164.3
click at [84, 344] on mat-sidenav-container "Firma Express Reportes Tablero de Control Ingresos Percibidos Análisis de todos…" at bounding box center [573, 277] width 1147 height 483
type input "[DATE][PERSON_NAME]"
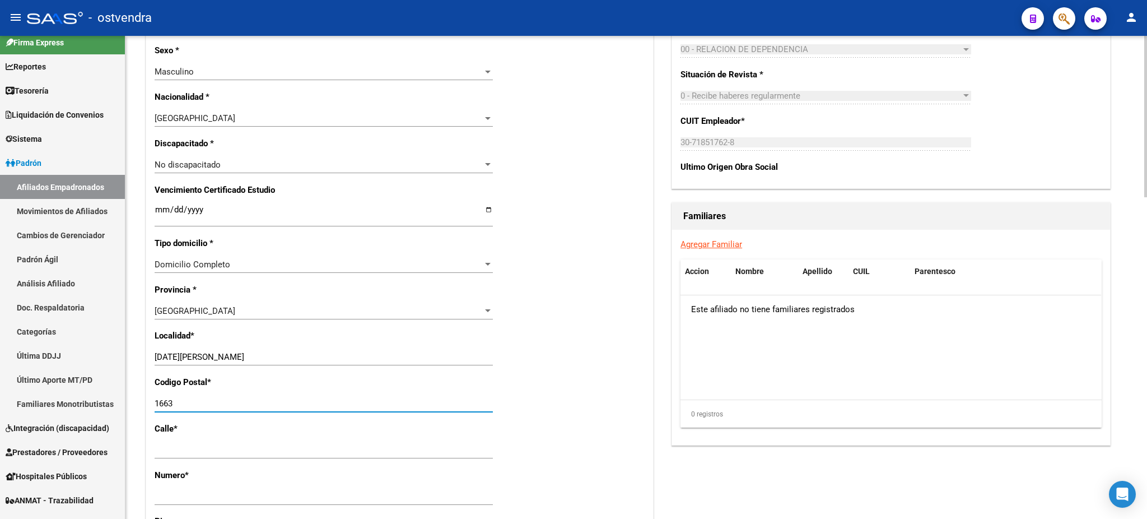
type input "1663"
click at [816, 393] on datatable-body "Este afiliado no tiene familiares registrados" at bounding box center [890, 347] width 421 height 104
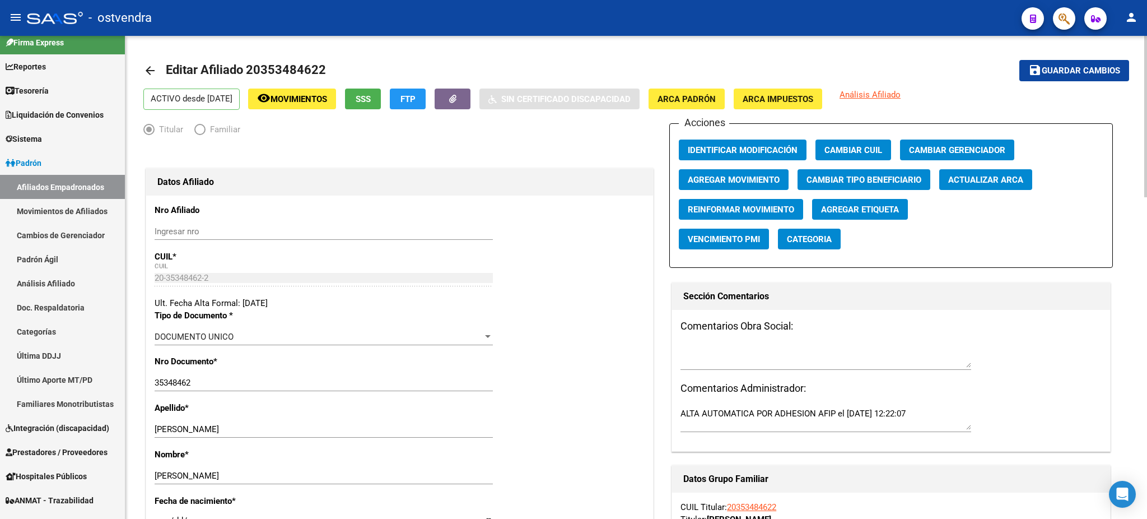
scroll to position [0, 0]
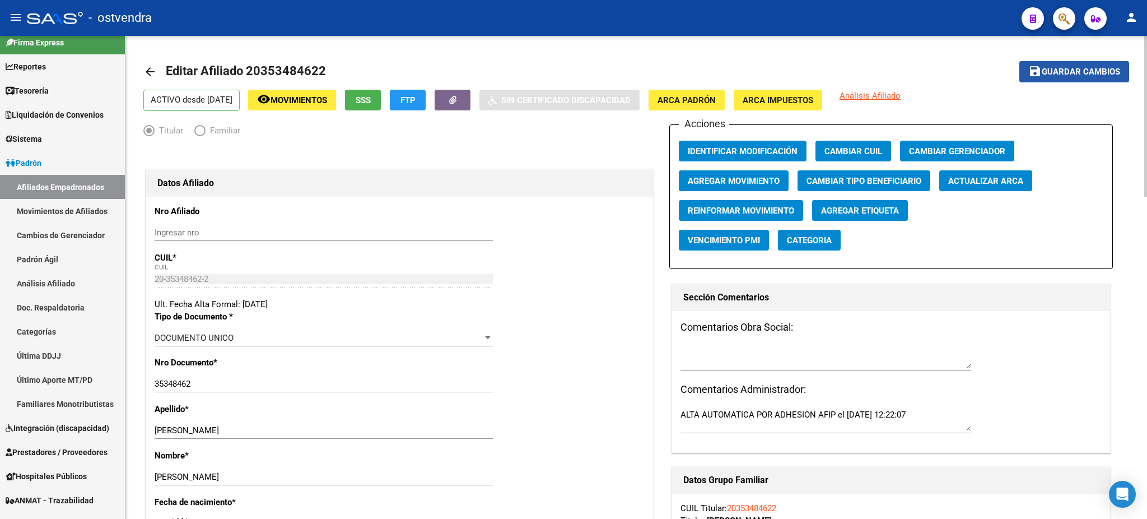
click at [1078, 69] on span "Guardar cambios" at bounding box center [1081, 72] width 78 height 10
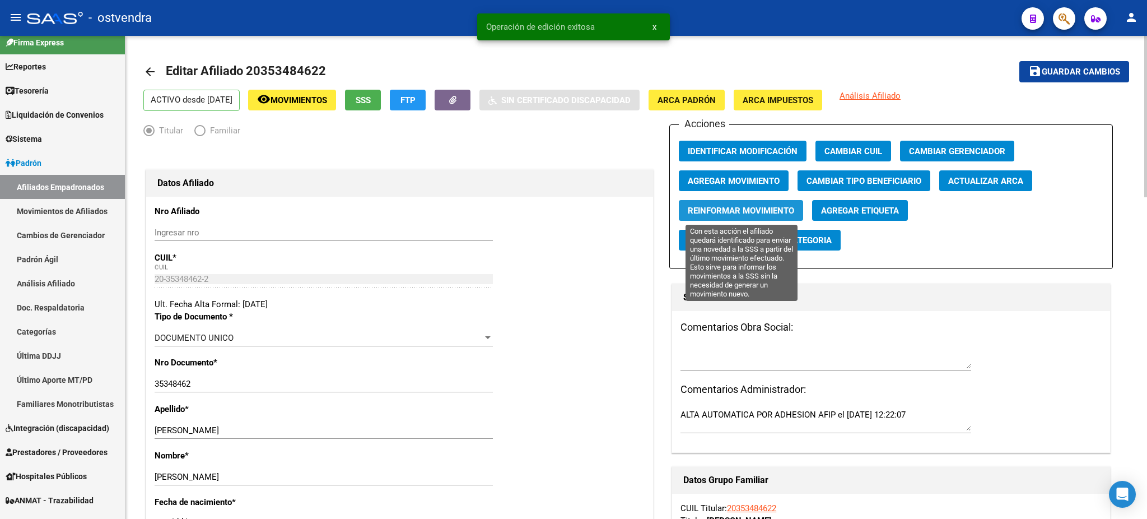
click at [758, 203] on button "Reinformar Movimiento" at bounding box center [741, 210] width 124 height 21
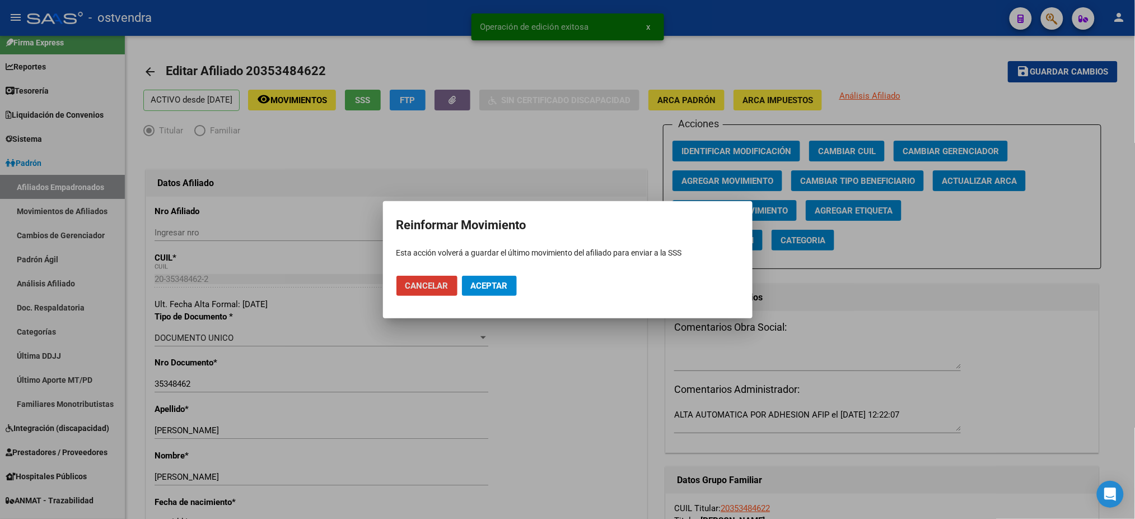
click at [500, 287] on span "Aceptar" at bounding box center [489, 286] width 37 height 10
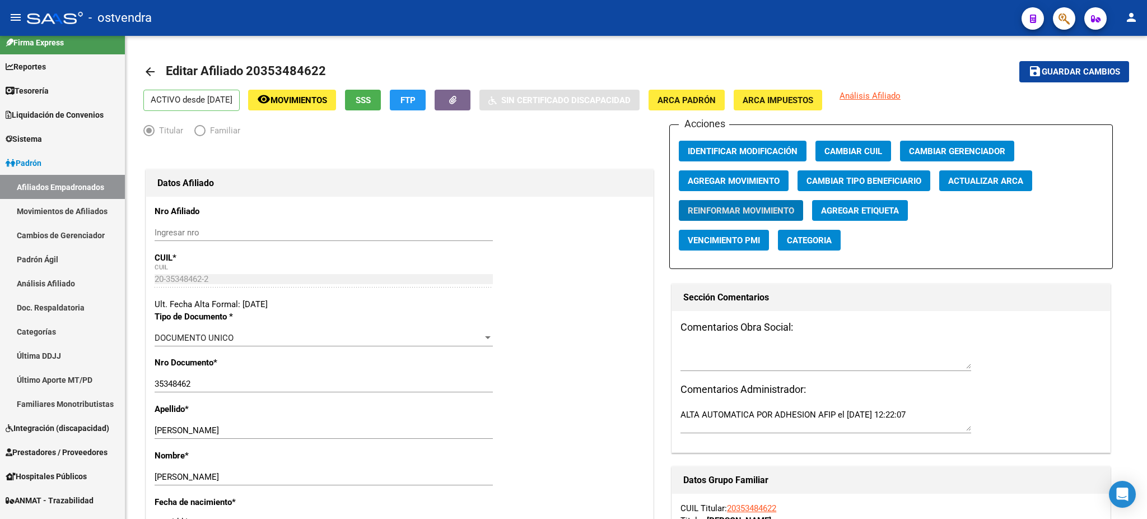
click at [1071, 24] on button "button" at bounding box center [1064, 18] width 22 height 22
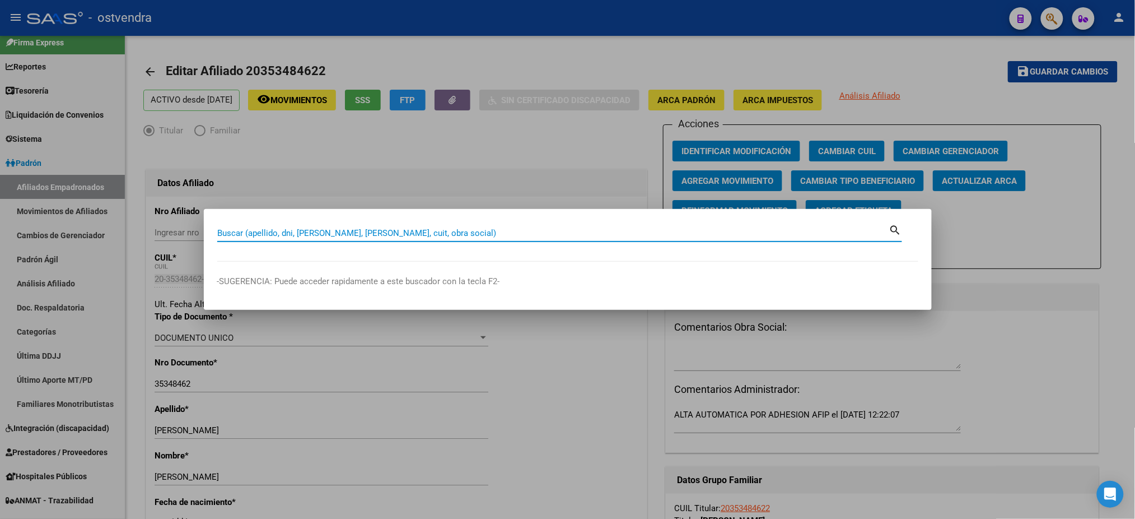
paste input "58309844"
type input "58309844"
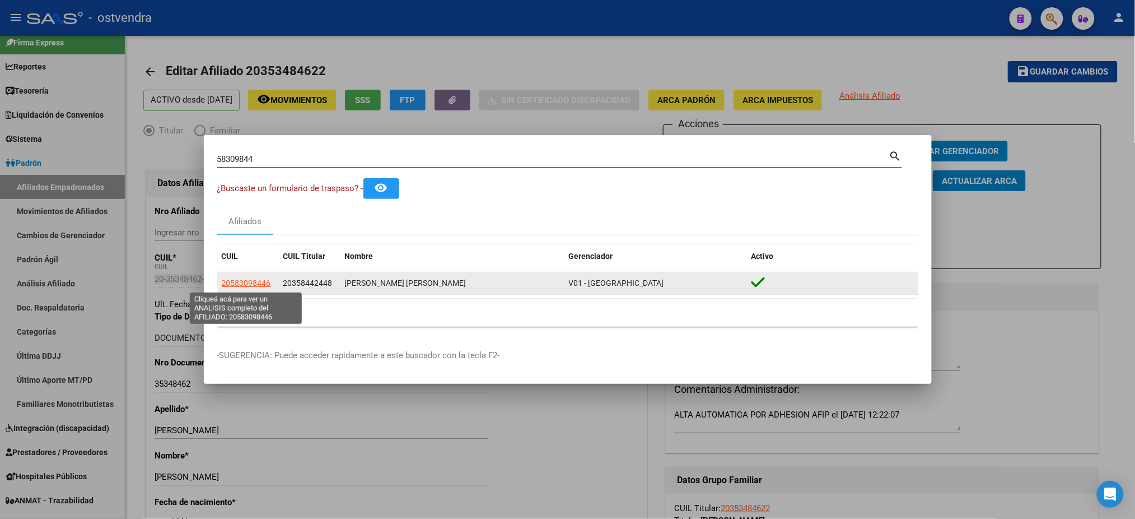
click at [248, 283] on span "20583098446" at bounding box center [246, 282] width 49 height 9
type textarea "20583098446"
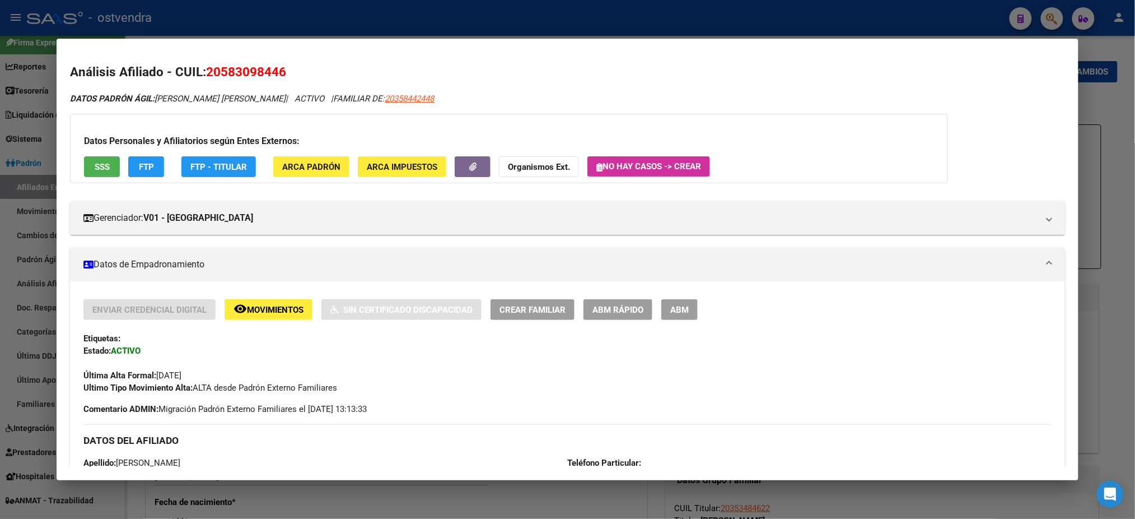
click at [684, 302] on button "ABM" at bounding box center [679, 309] width 36 height 21
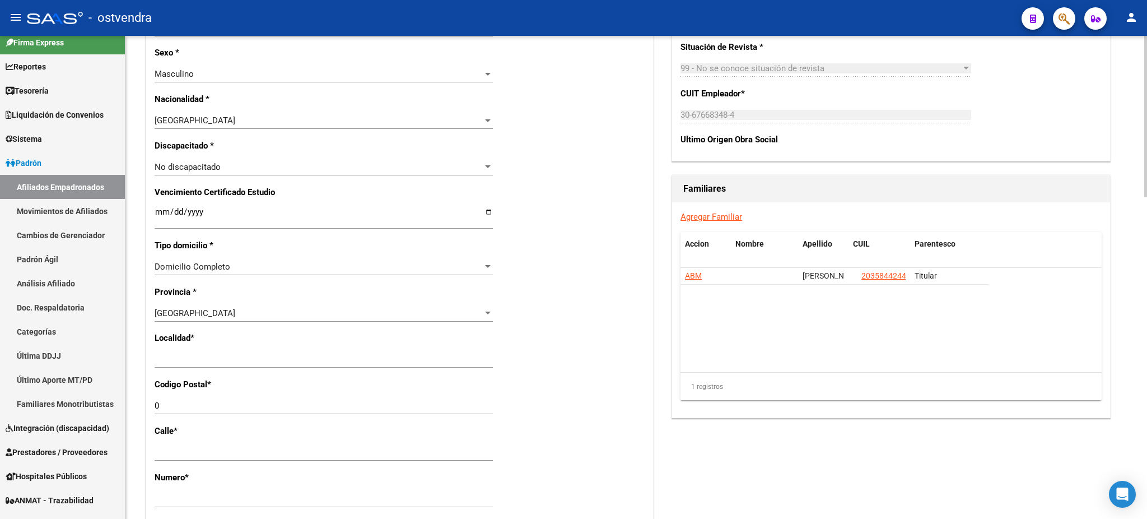
scroll to position [597, 0]
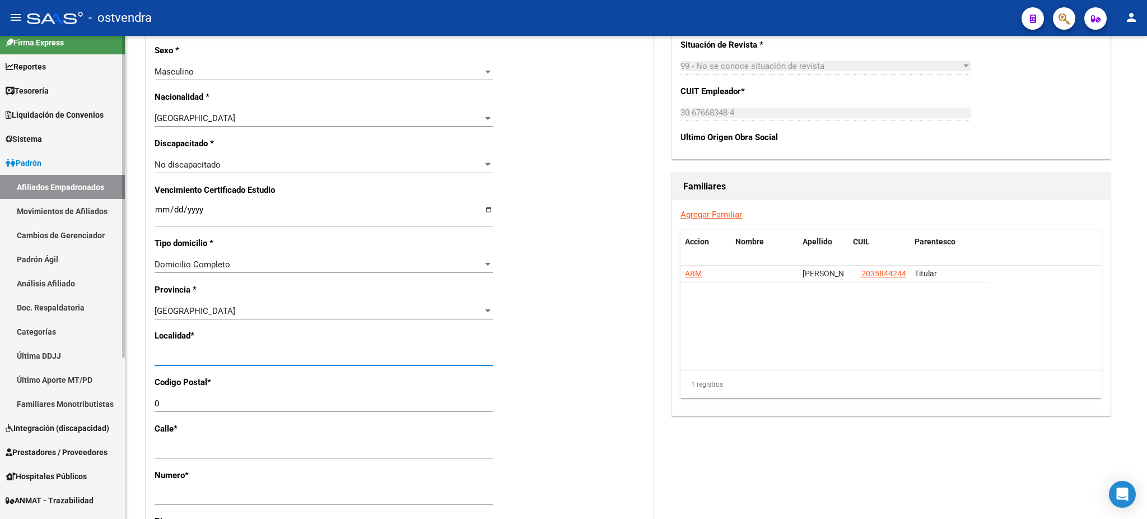
drag, startPoint x: 235, startPoint y: 357, endPoint x: 0, endPoint y: 348, distance: 235.4
click at [0, 348] on mat-sidenav-container "Firma Express Reportes Tablero de Control Ingresos Percibidos Análisis de todos…" at bounding box center [573, 277] width 1147 height 483
type input "[DATE][PERSON_NAME]"
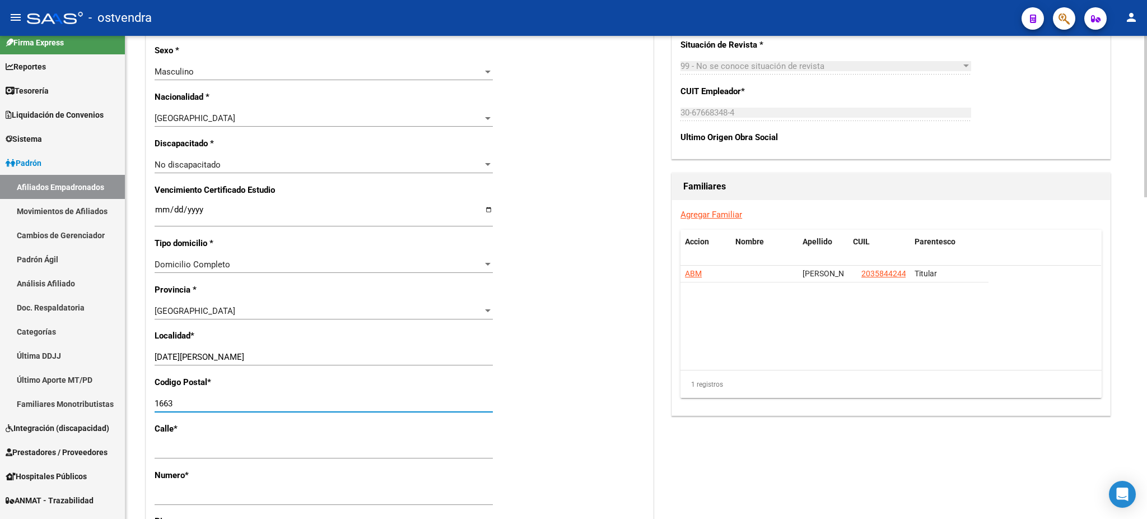
type input "1663"
click at [710, 326] on datatable-body "[PERSON_NAME] 20358442448 Titular" at bounding box center [890, 317] width 421 height 104
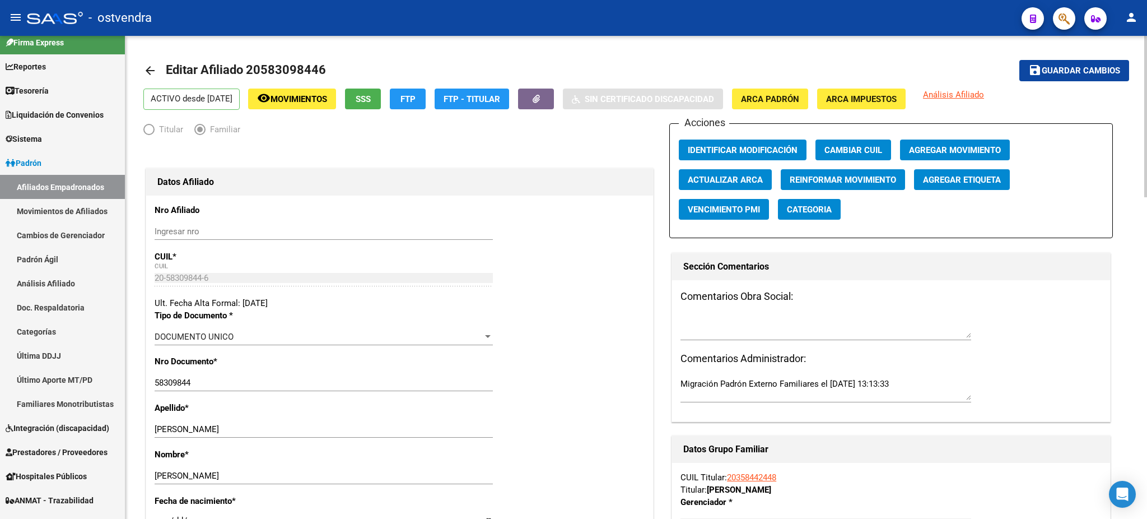
scroll to position [0, 0]
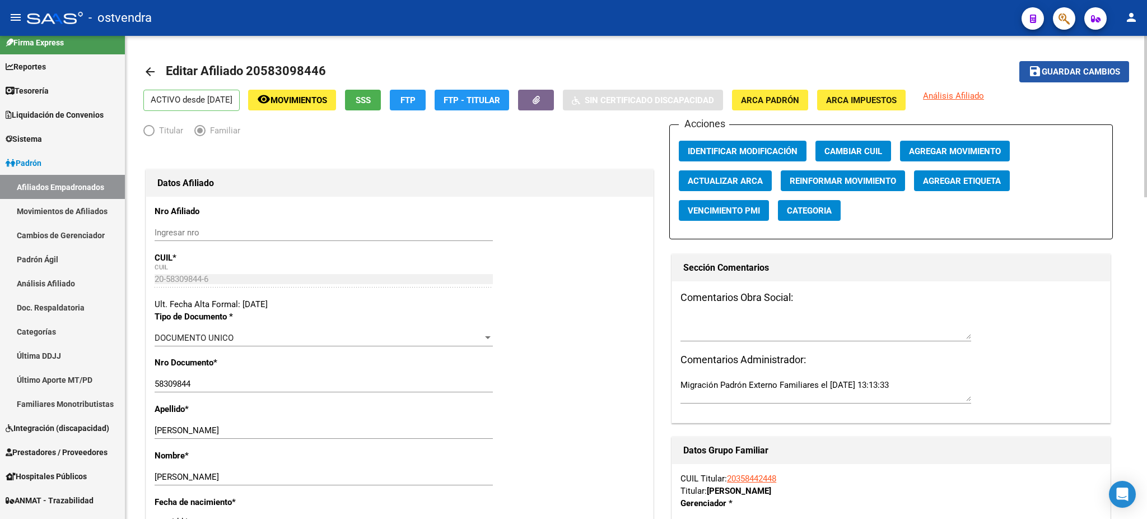
click at [1094, 63] on button "save Guardar cambios" at bounding box center [1074, 71] width 110 height 21
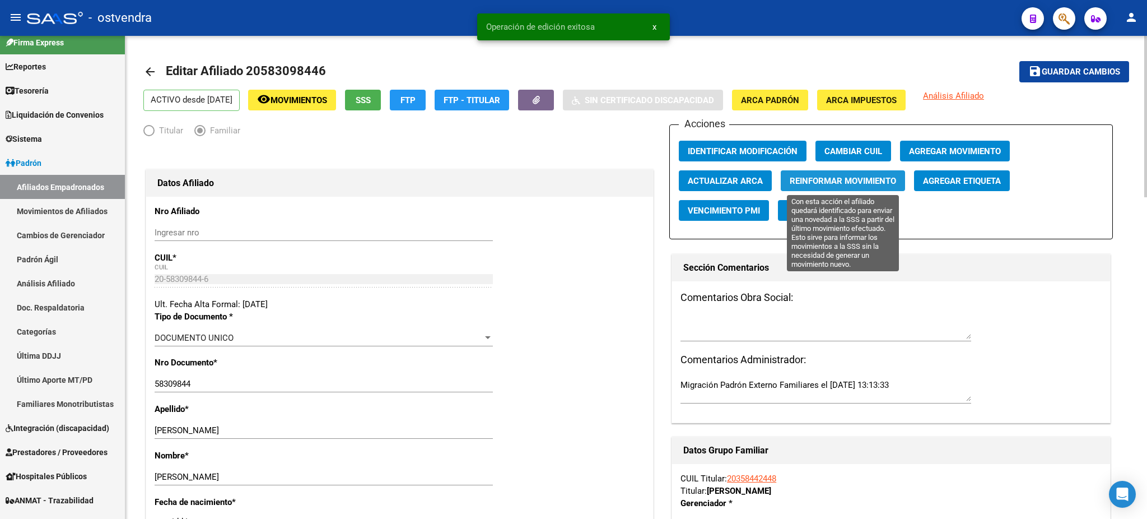
click at [856, 176] on span "Reinformar Movimiento" at bounding box center [843, 181] width 106 height 10
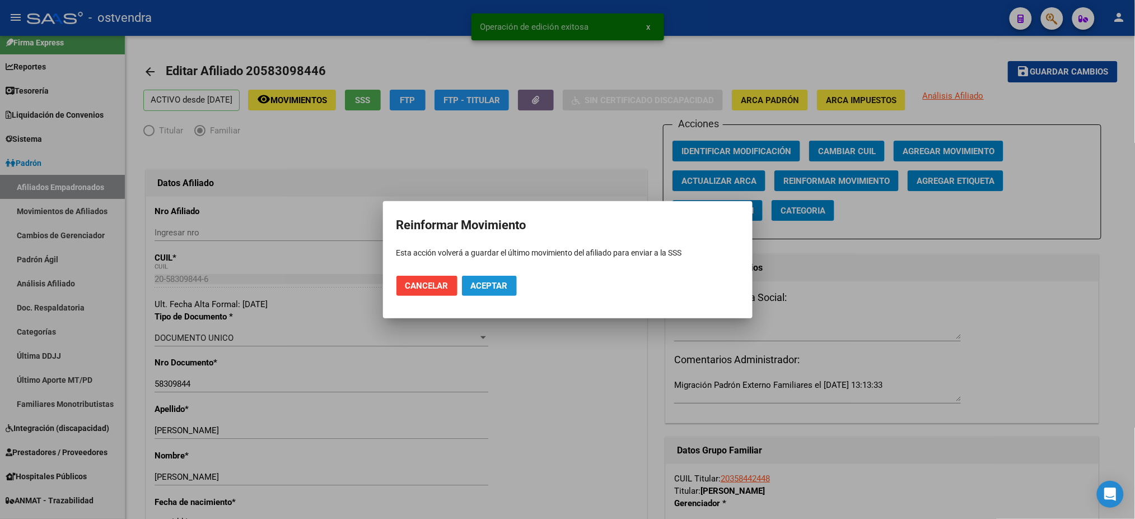
click at [497, 288] on span "Aceptar" at bounding box center [489, 286] width 37 height 10
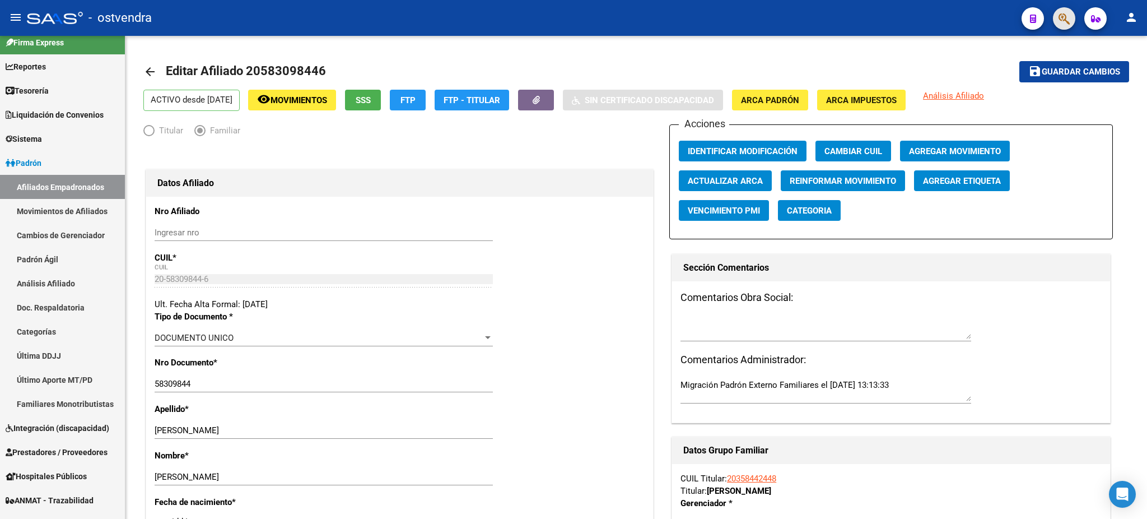
click at [1057, 24] on button "button" at bounding box center [1064, 18] width 22 height 22
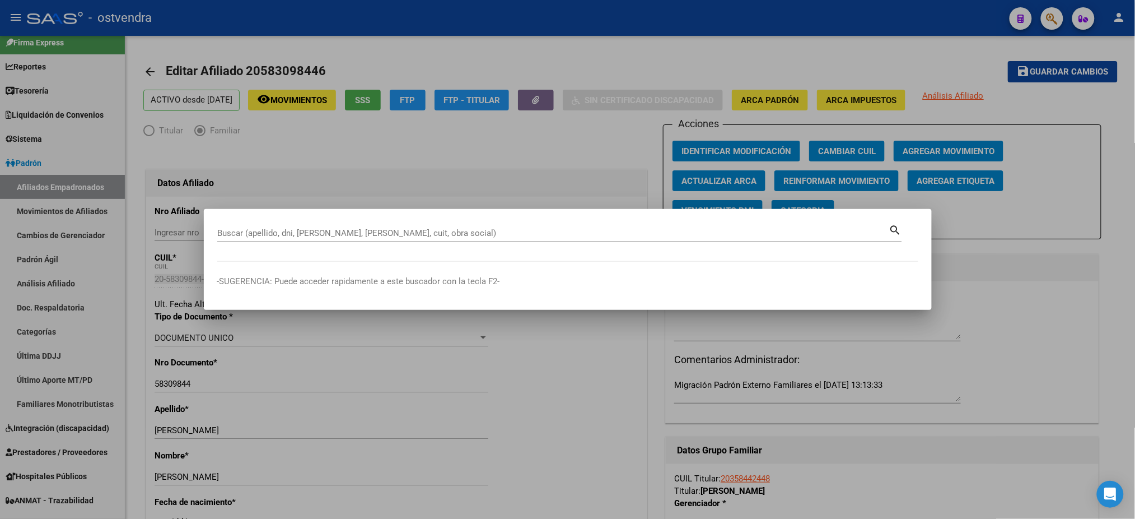
paste input "57849412"
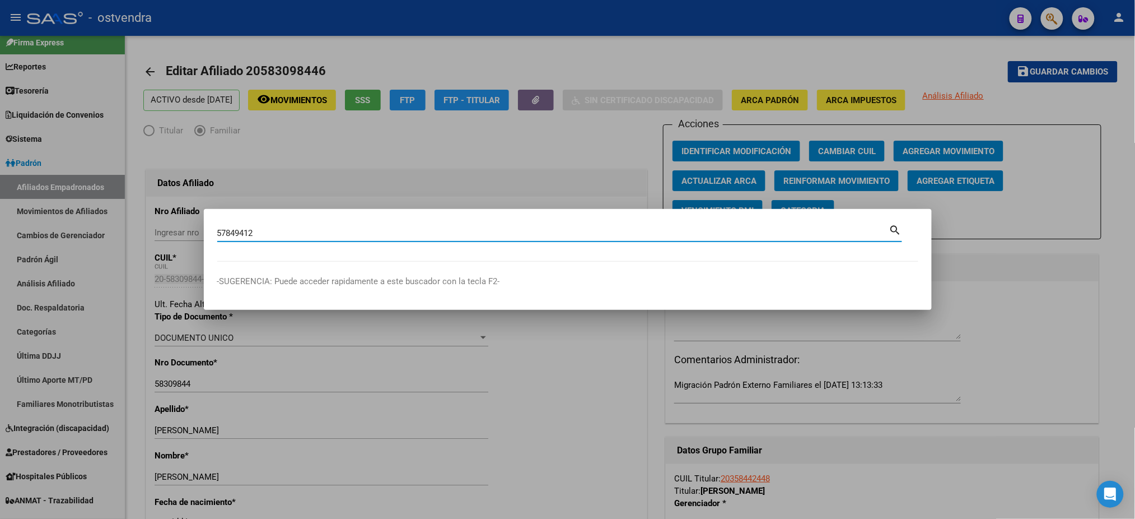
type input "57849412"
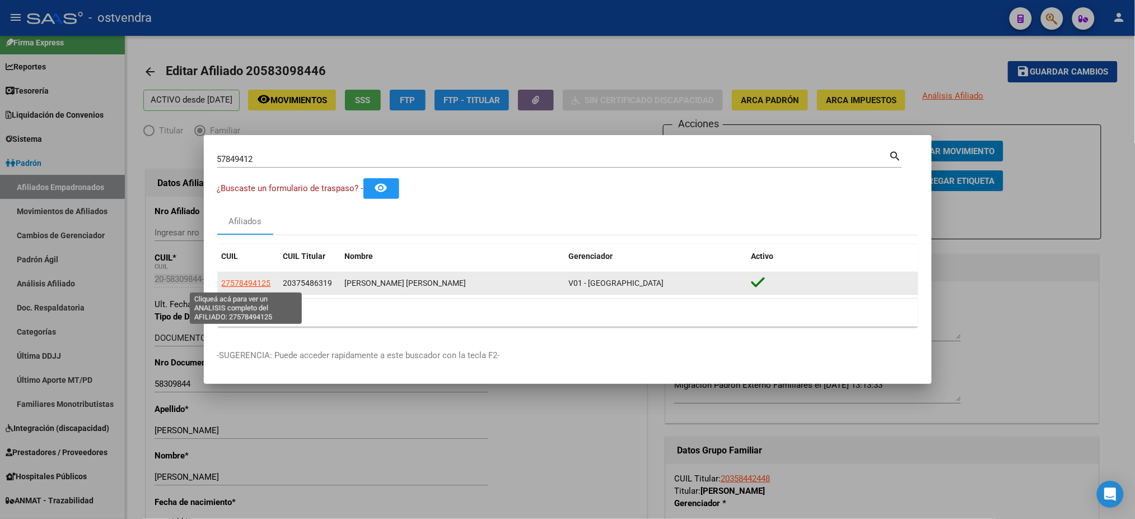
click at [246, 286] on span "27578494125" at bounding box center [246, 282] width 49 height 9
type textarea "27578494125"
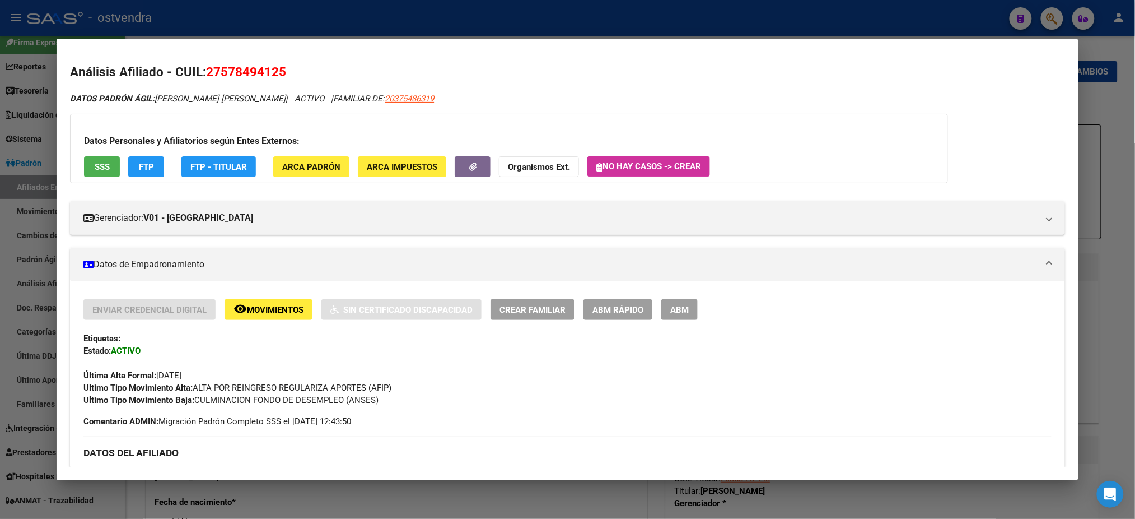
click at [674, 306] on span "ABM" at bounding box center [679, 310] width 18 height 10
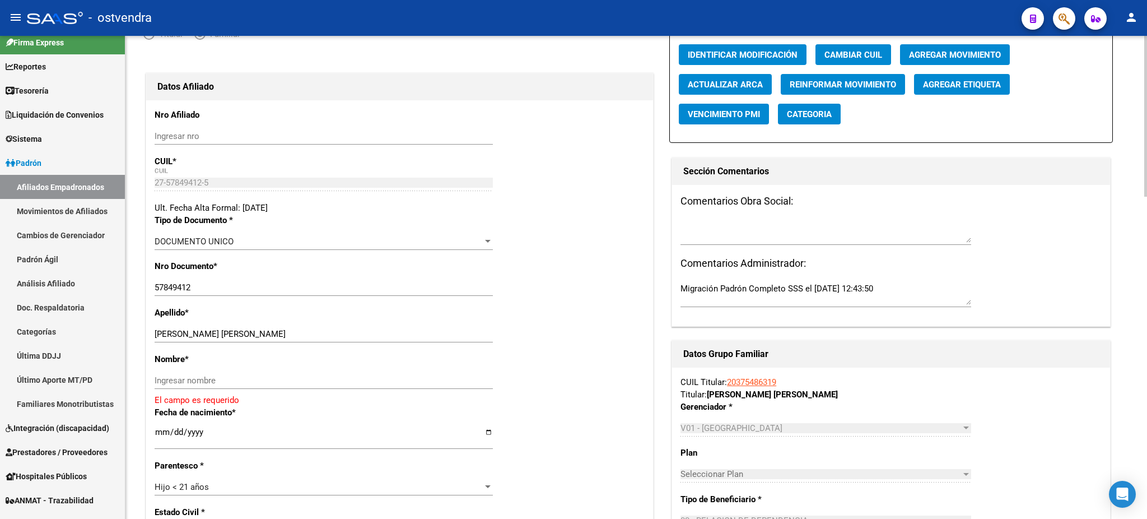
scroll to position [100, 0]
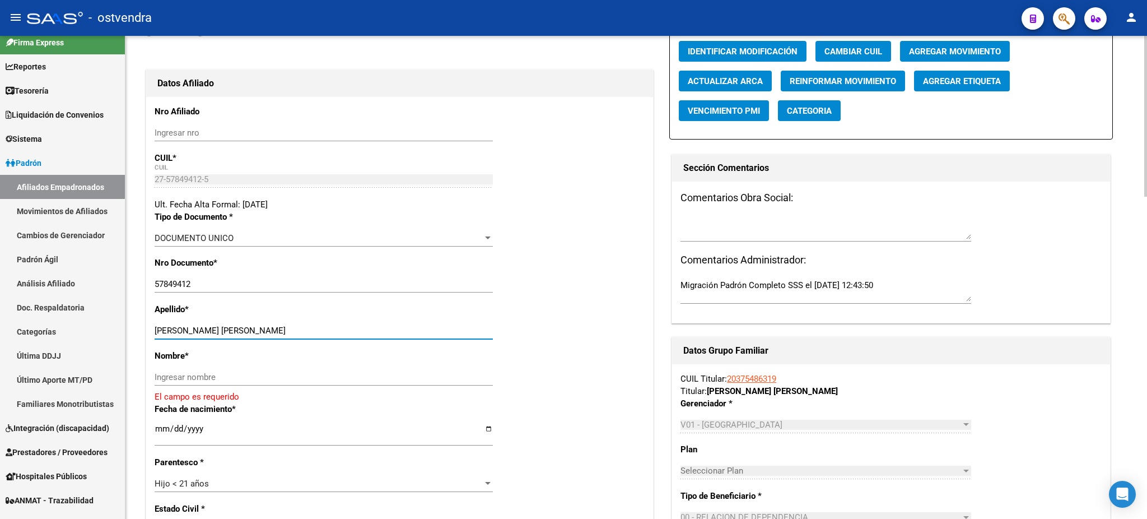
drag, startPoint x: 221, startPoint y: 332, endPoint x: 290, endPoint y: 356, distance: 73.2
click at [302, 325] on input "[PERSON_NAME] [PERSON_NAME]" at bounding box center [324, 330] width 338 height 10
click at [281, 376] on input "Ingresar nombre" at bounding box center [324, 377] width 338 height 10
paste input "[PERSON_NAME]"
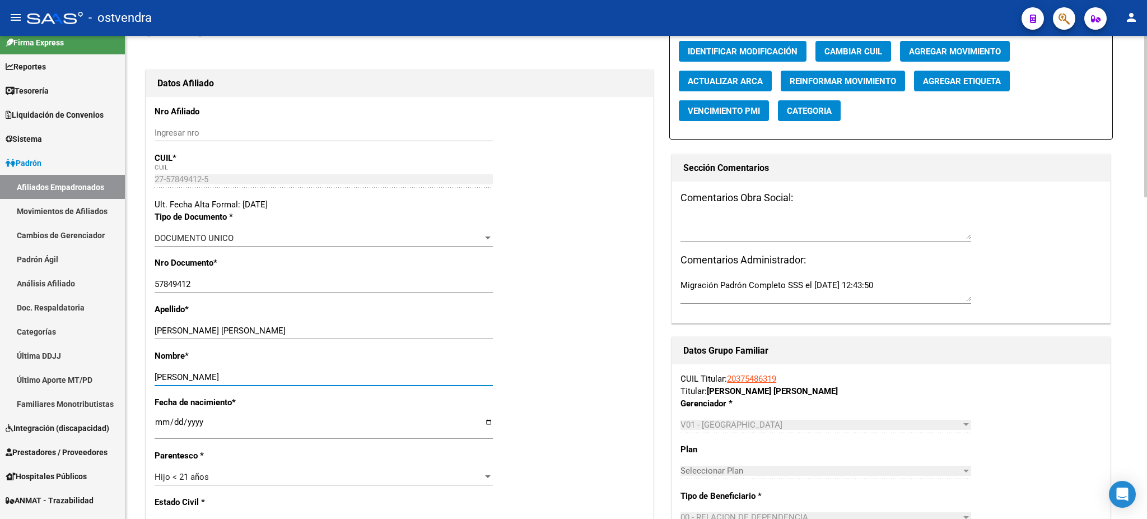
type input "[PERSON_NAME]"
drag, startPoint x: 234, startPoint y: 331, endPoint x: 565, endPoint y: 337, distance: 331.0
click at [566, 337] on div "Apellido * [PERSON_NAME] [PERSON_NAME] apellido" at bounding box center [400, 326] width 490 height 46
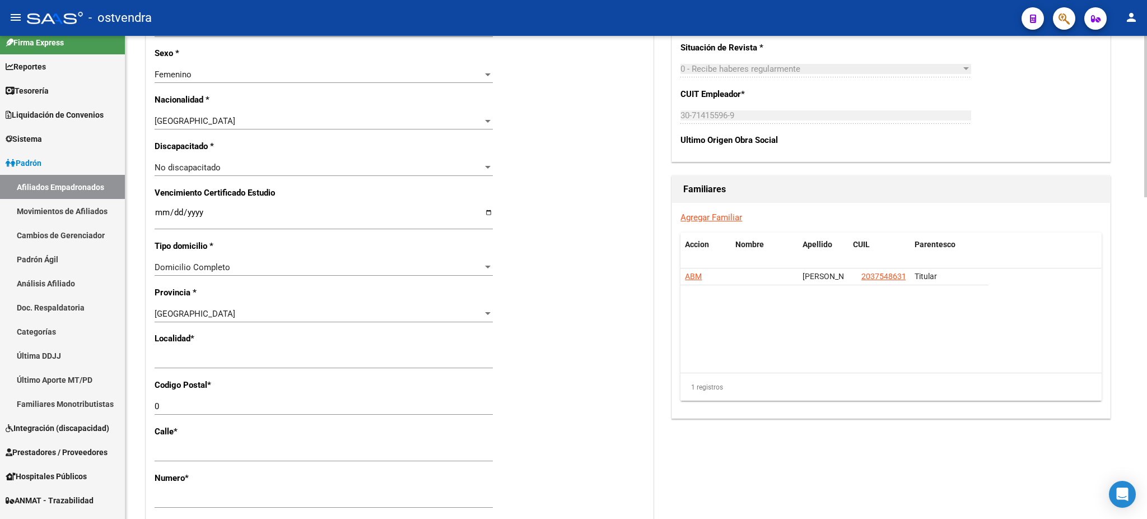
scroll to position [597, 0]
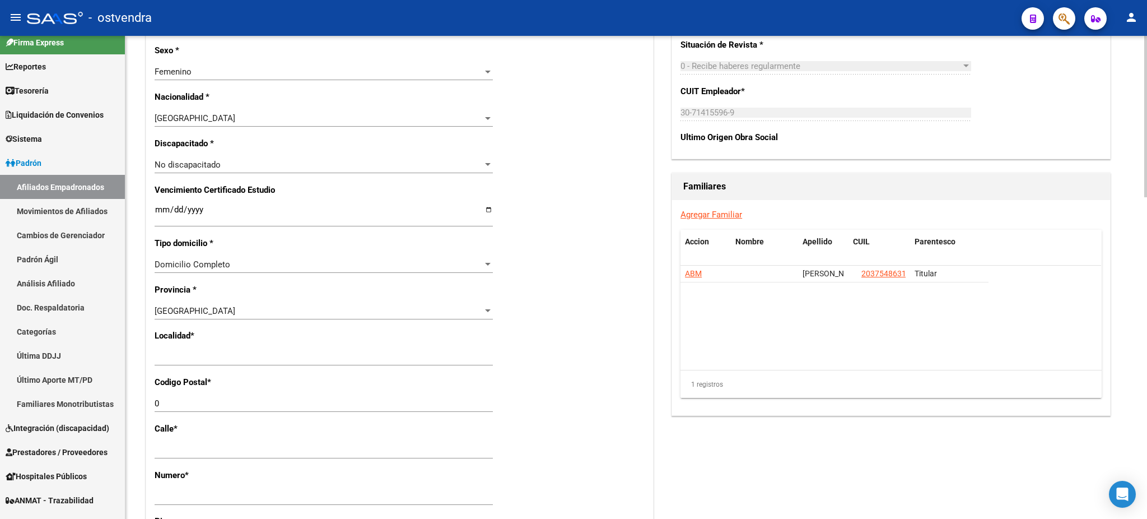
type input "[PERSON_NAME]"
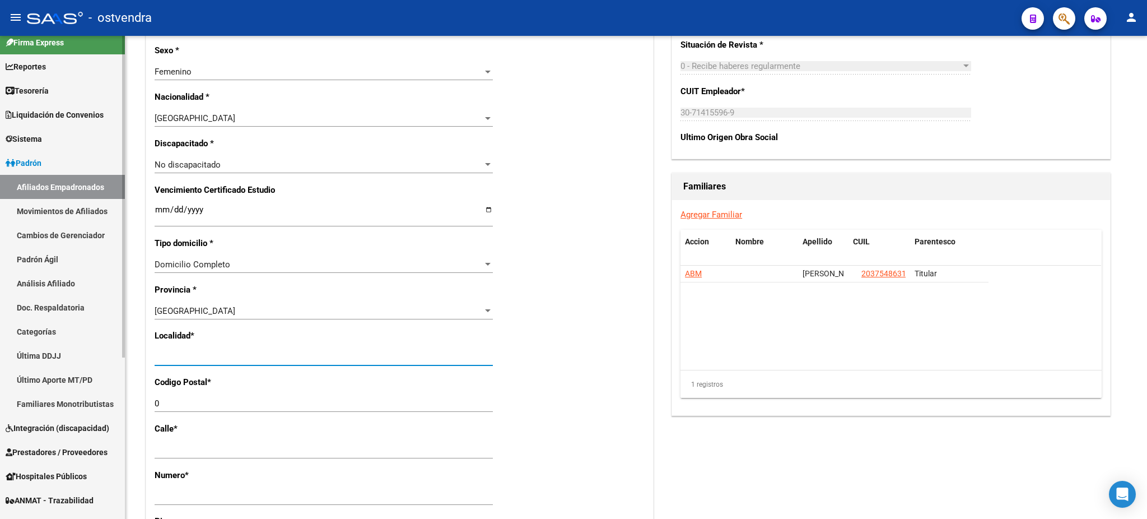
drag, startPoint x: 262, startPoint y: 356, endPoint x: 0, endPoint y: 356, distance: 262.1
click at [0, 356] on mat-sidenav-container "Firma Express Reportes Tablero de Control Ingresos Percibidos Análisis de todos…" at bounding box center [573, 277] width 1147 height 483
type input "[DATE][PERSON_NAME]"
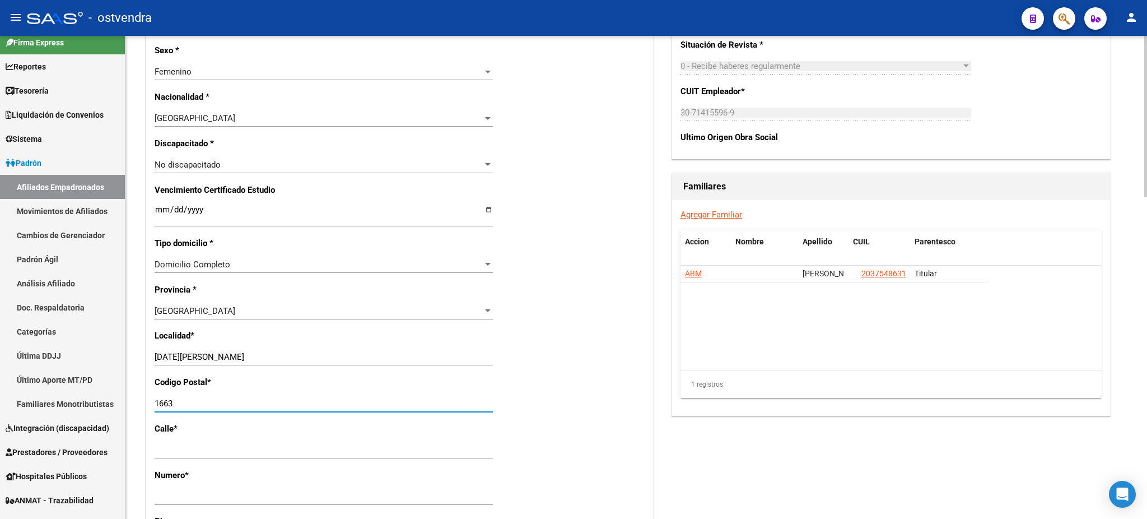
type input "1663"
click at [897, 407] on div "Agregar Familiar Accion Nombre Apellido CUIL Parentesco ABM [PERSON_NAME] [PERS…" at bounding box center [891, 307] width 438 height 215
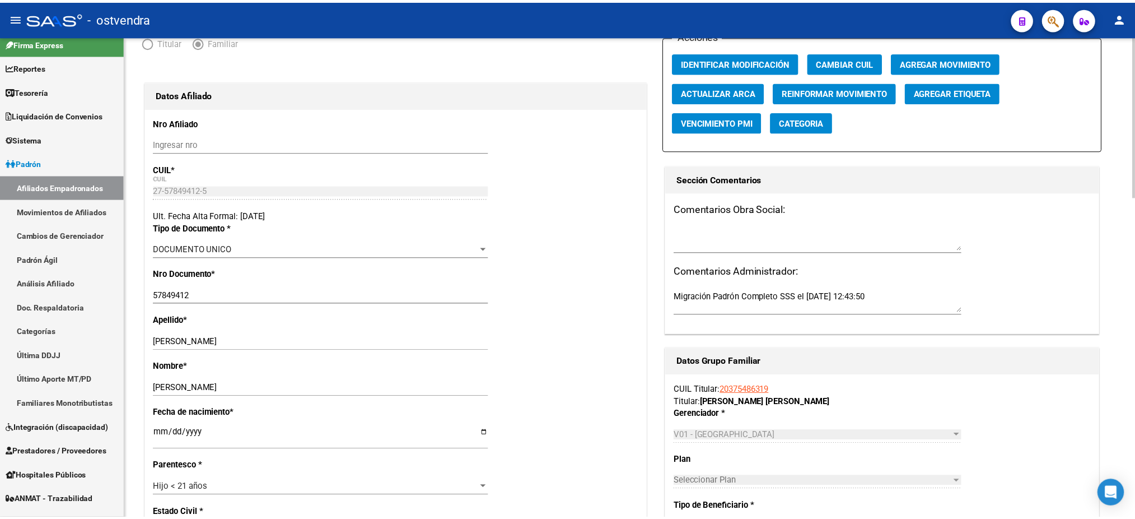
scroll to position [0, 0]
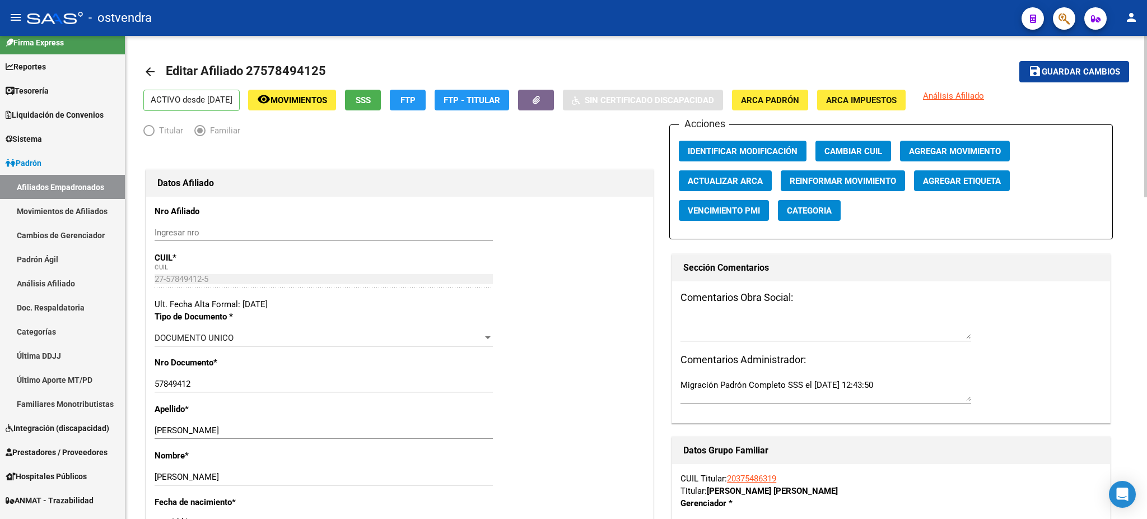
click at [1087, 71] on span "Guardar cambios" at bounding box center [1081, 72] width 78 height 10
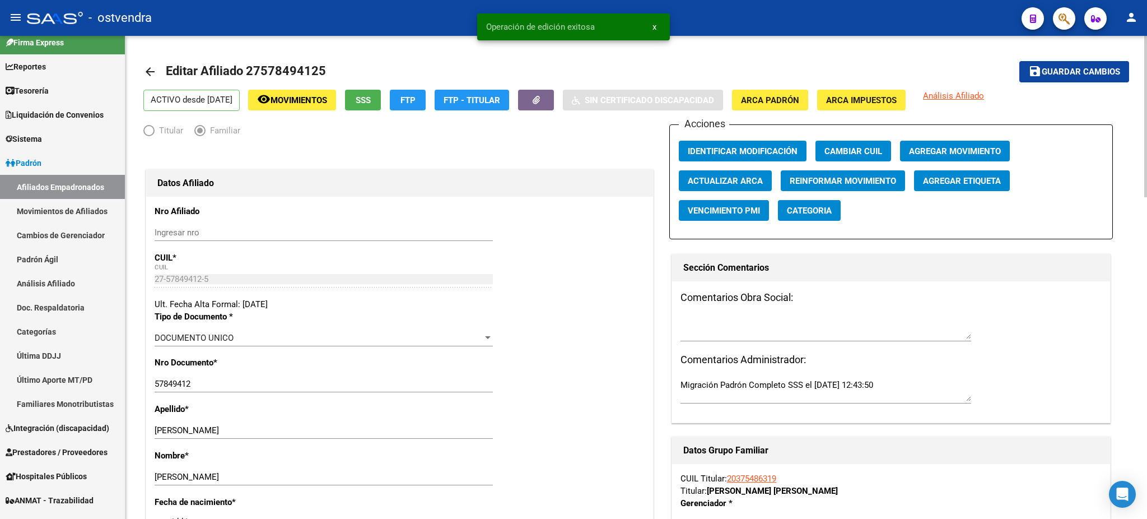
click at [840, 188] on button "Reinformar Movimiento" at bounding box center [843, 180] width 124 height 21
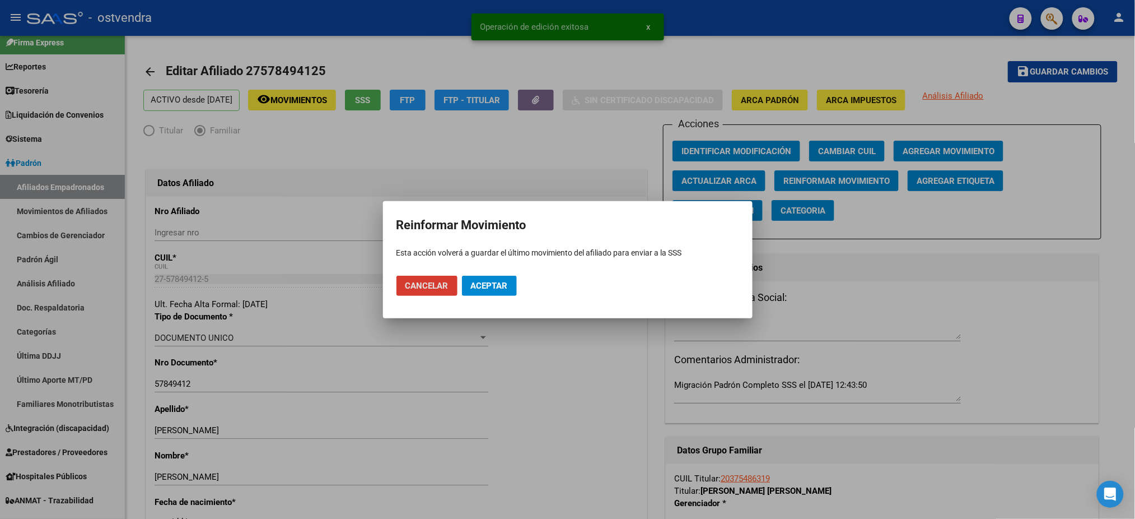
click at [467, 280] on button "Aceptar" at bounding box center [489, 286] width 55 height 20
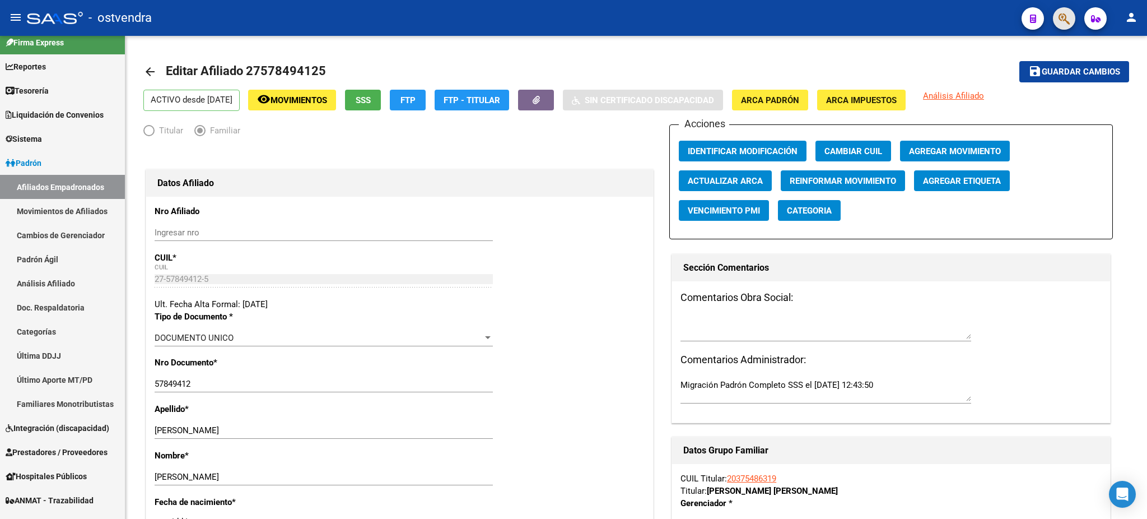
click at [1070, 20] on button "button" at bounding box center [1064, 18] width 22 height 22
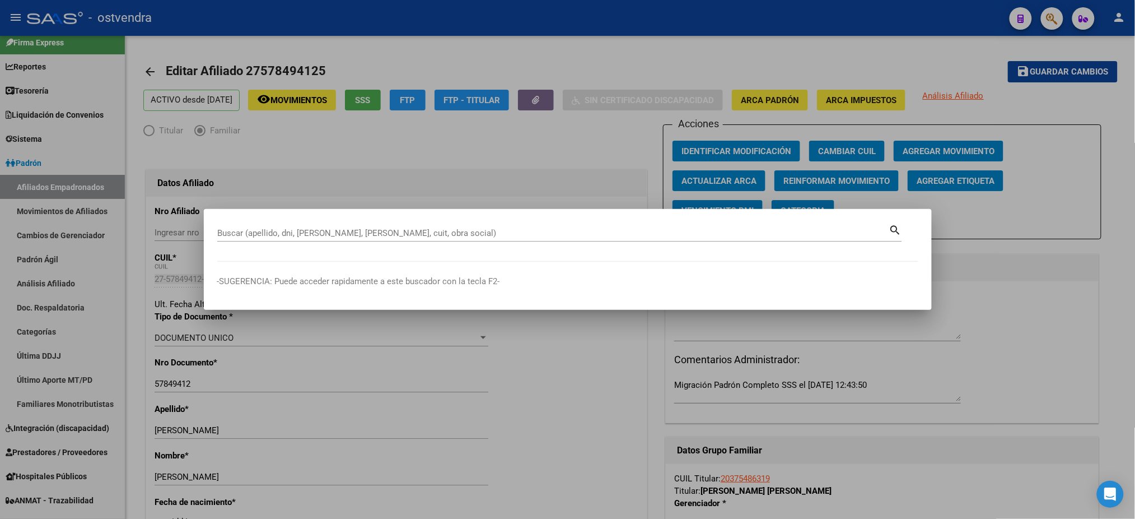
paste input "37548631"
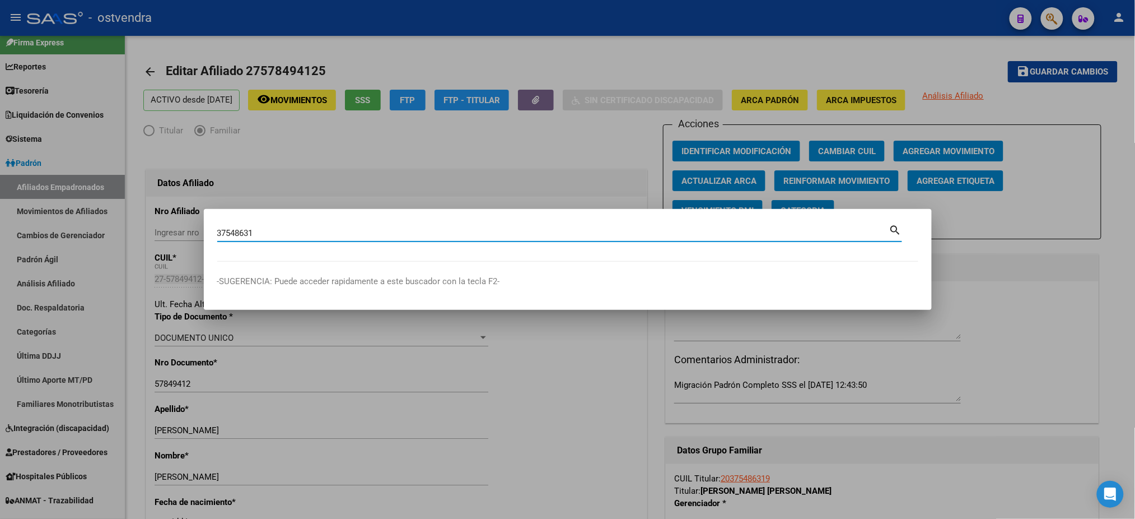
type input "37548631"
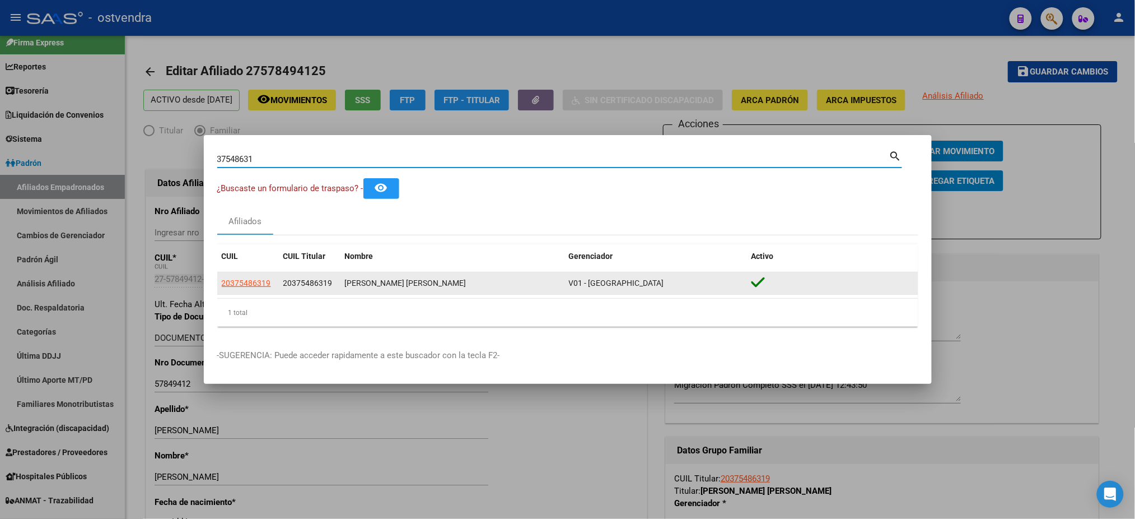
click at [273, 277] on div "20375486319" at bounding box center [248, 283] width 53 height 13
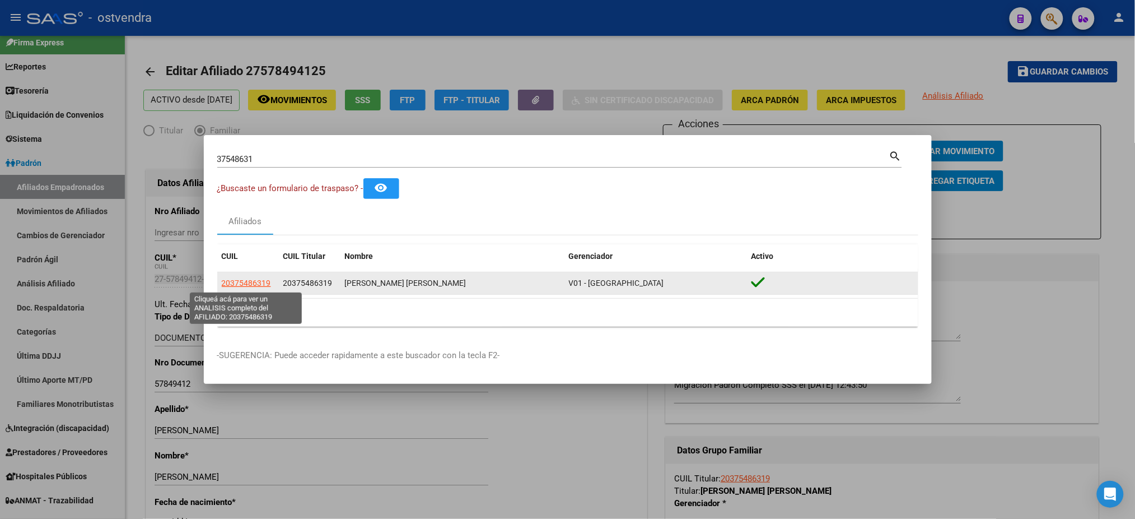
click at [263, 281] on span "20375486319" at bounding box center [246, 282] width 49 height 9
type textarea "20375486319"
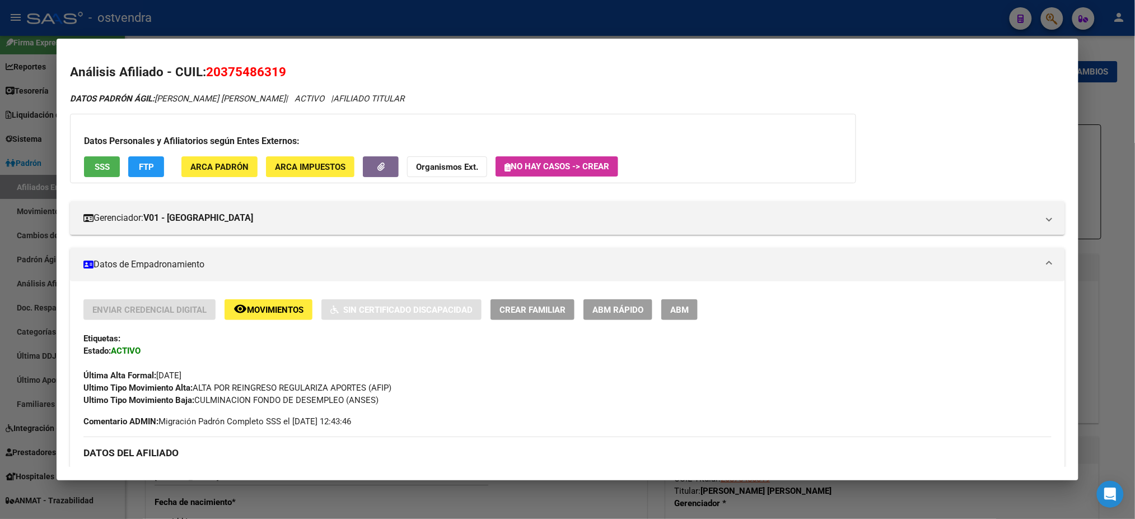
click at [102, 169] on span "SSS" at bounding box center [102, 167] width 15 height 10
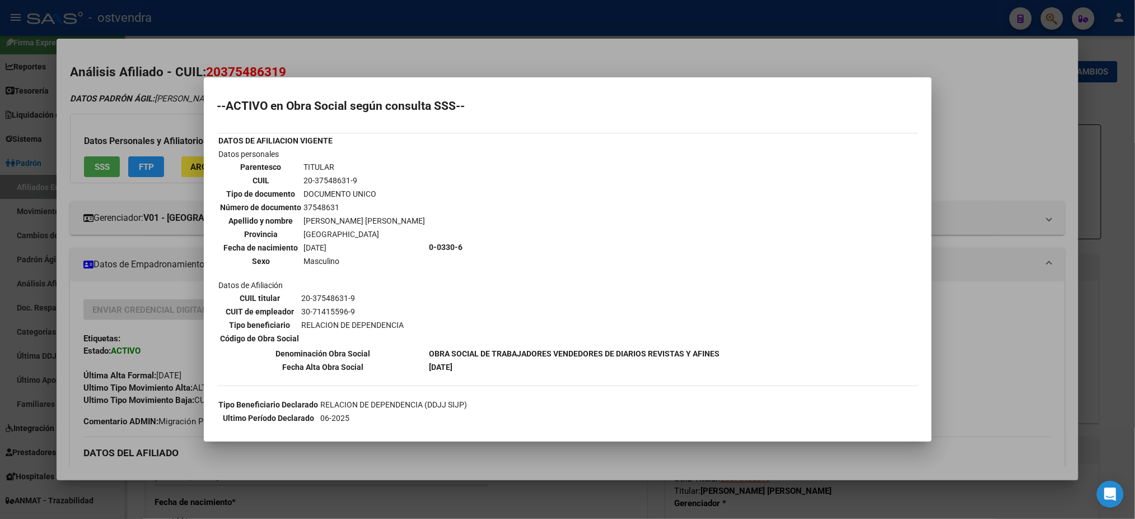
click at [377, 58] on div at bounding box center [567, 259] width 1135 height 519
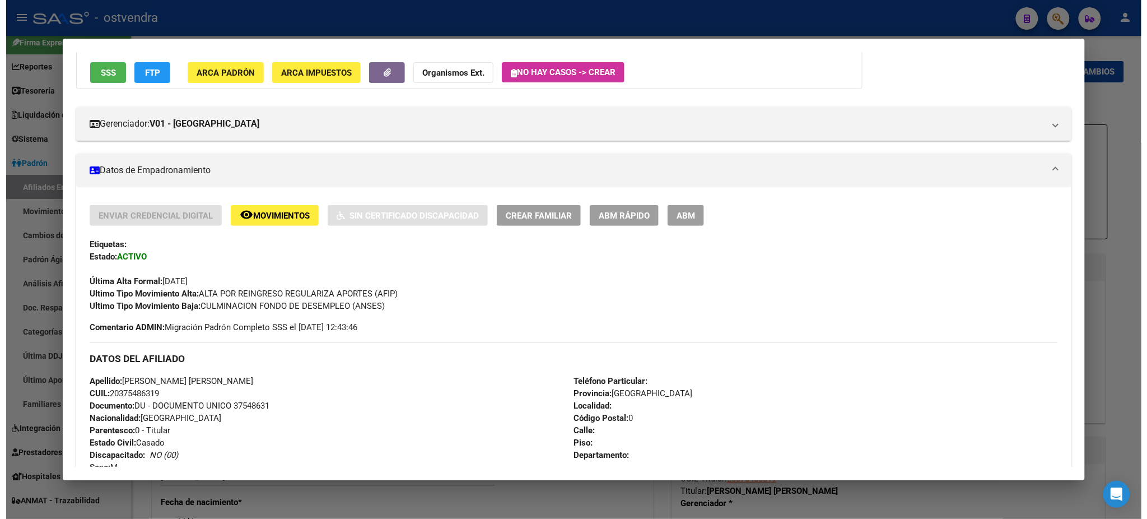
scroll to position [58, 0]
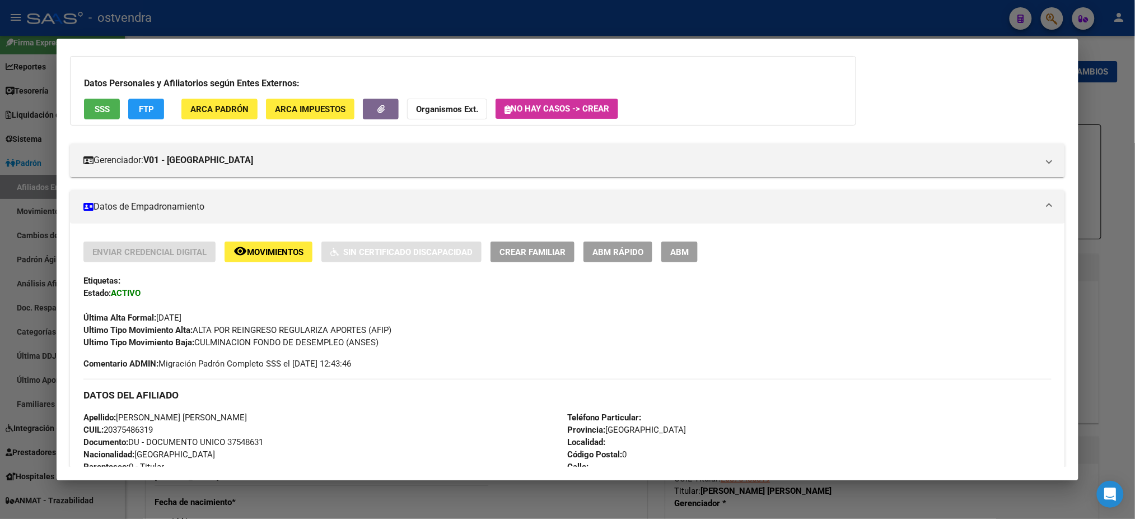
click at [685, 263] on div "Enviar Credencial Digital remove_red_eye Movimientos Sin Certificado Discapacid…" at bounding box center [567, 294] width 968 height 107
drag, startPoint x: 684, startPoint y: 251, endPoint x: 647, endPoint y: 246, distance: 36.8
click at [683, 251] on span "ABM" at bounding box center [679, 252] width 18 height 10
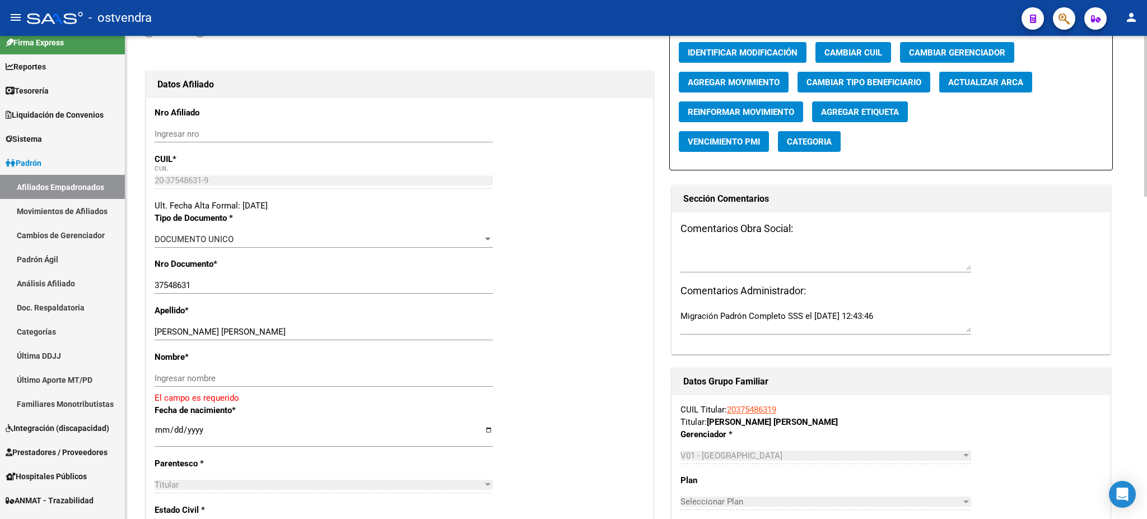
scroll to position [100, 0]
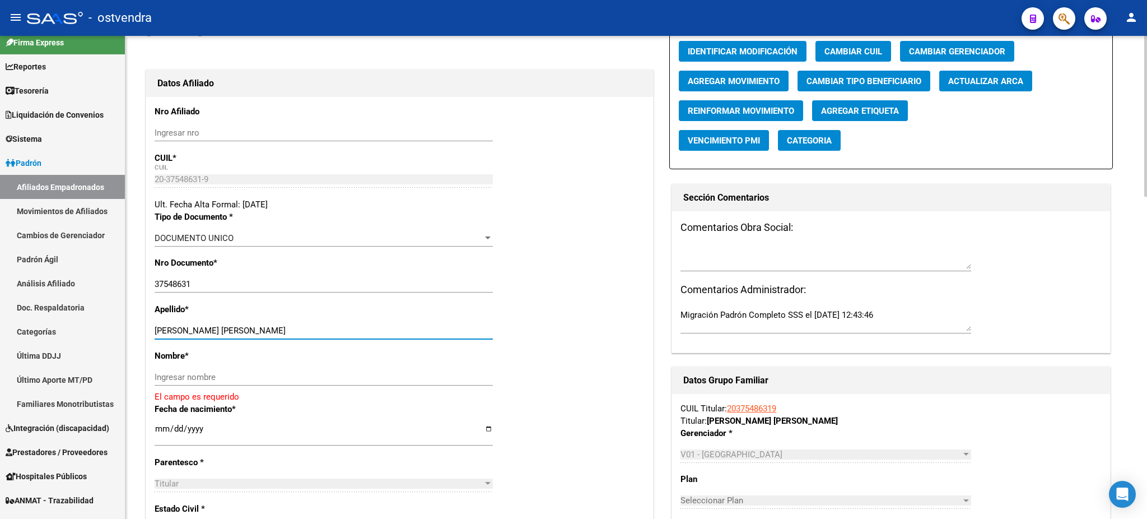
drag, startPoint x: 187, startPoint y: 328, endPoint x: 425, endPoint y: 377, distance: 243.0
click at [475, 339] on div "[PERSON_NAME] [PERSON_NAME] apellido" at bounding box center [324, 335] width 338 height 27
drag, startPoint x: 341, startPoint y: 385, endPoint x: 334, endPoint y: 374, distance: 13.1
click at [338, 384] on div "Ingresar nombre" at bounding box center [324, 377] width 338 height 17
drag, startPoint x: 334, startPoint y: 374, endPoint x: 324, endPoint y: 372, distance: 10.2
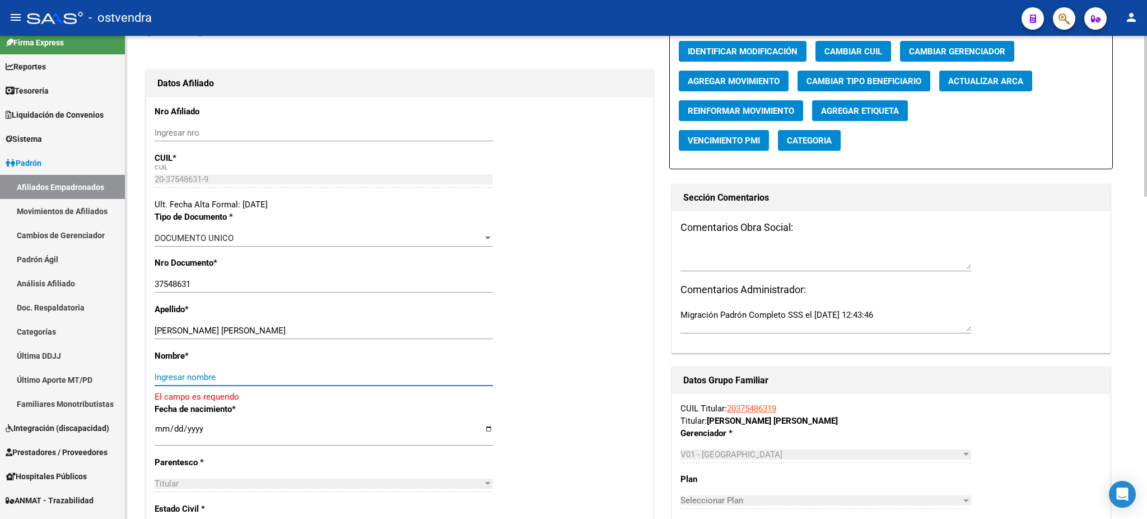
click at [334, 374] on input "Ingresar nombre" at bounding box center [324, 377] width 338 height 10
paste input "[PERSON_NAME]"
type input "[PERSON_NAME]"
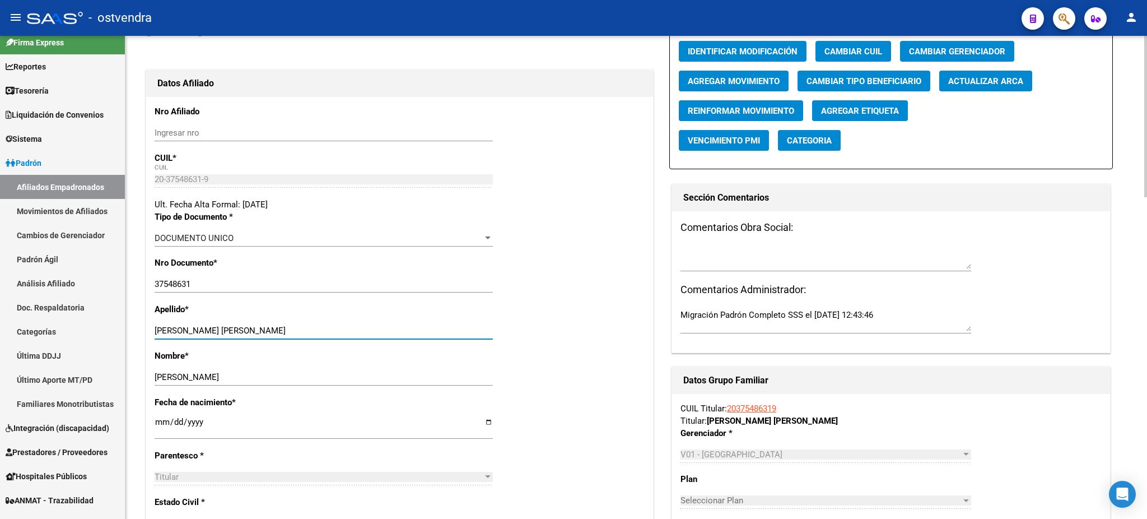
drag, startPoint x: 192, startPoint y: 326, endPoint x: 333, endPoint y: 314, distance: 141.1
click at [333, 314] on div "Apellido * [PERSON_NAME] [PERSON_NAME] Ingresar apellido" at bounding box center [400, 326] width 490 height 46
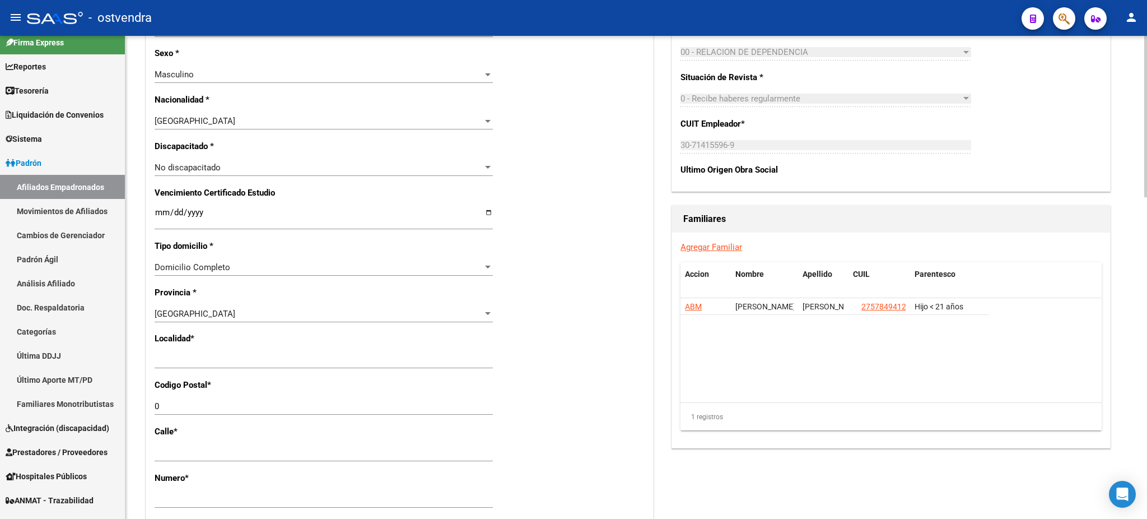
scroll to position [597, 0]
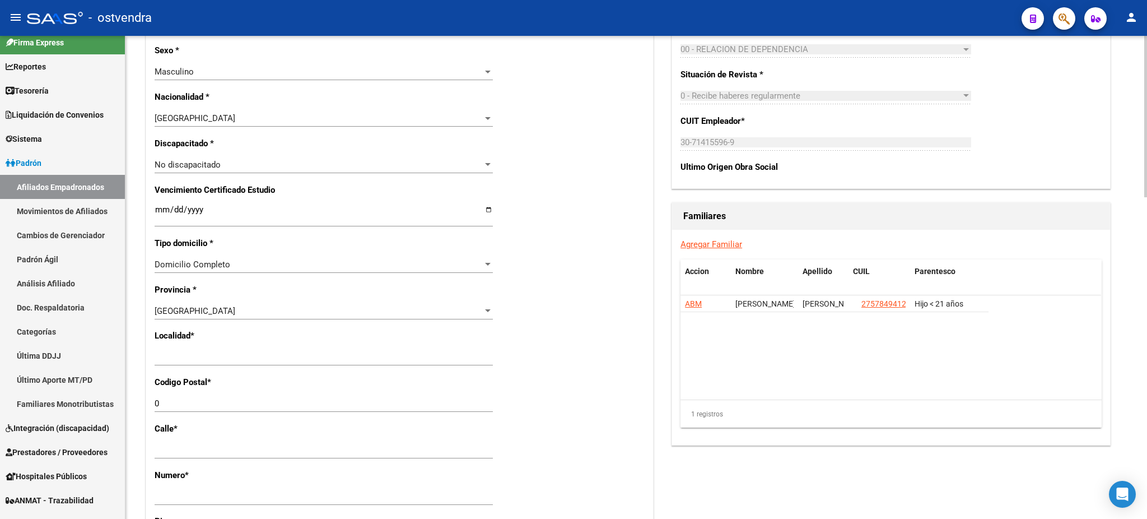
type input "[PERSON_NAME]"
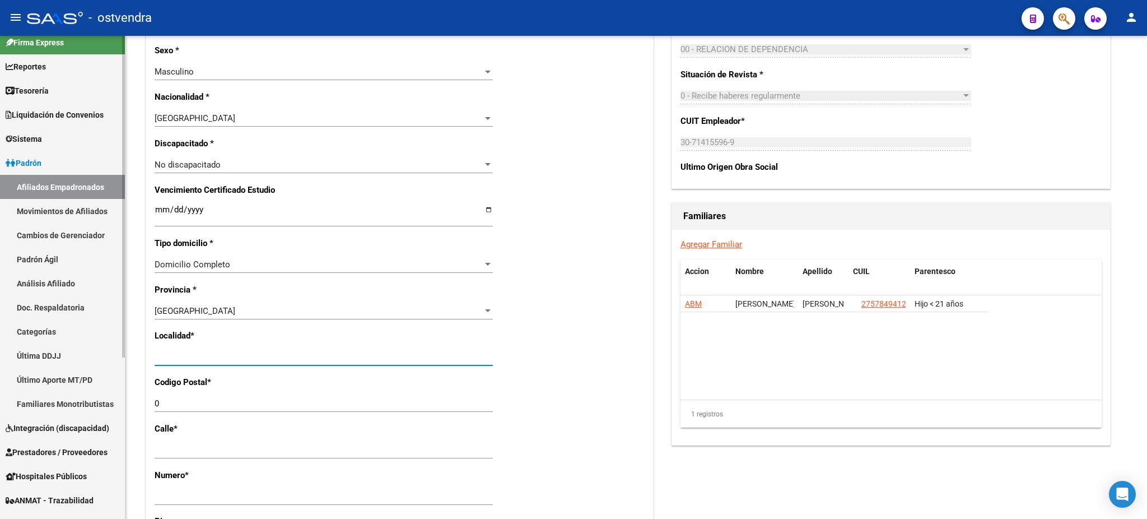
drag, startPoint x: 229, startPoint y: 361, endPoint x: 90, endPoint y: 361, distance: 139.5
click at [90, 361] on mat-sidenav-container "Firma Express Reportes Tablero de Control Ingresos Percibidos Análisis de todos…" at bounding box center [573, 277] width 1147 height 483
type input "[DATE][PERSON_NAME]"
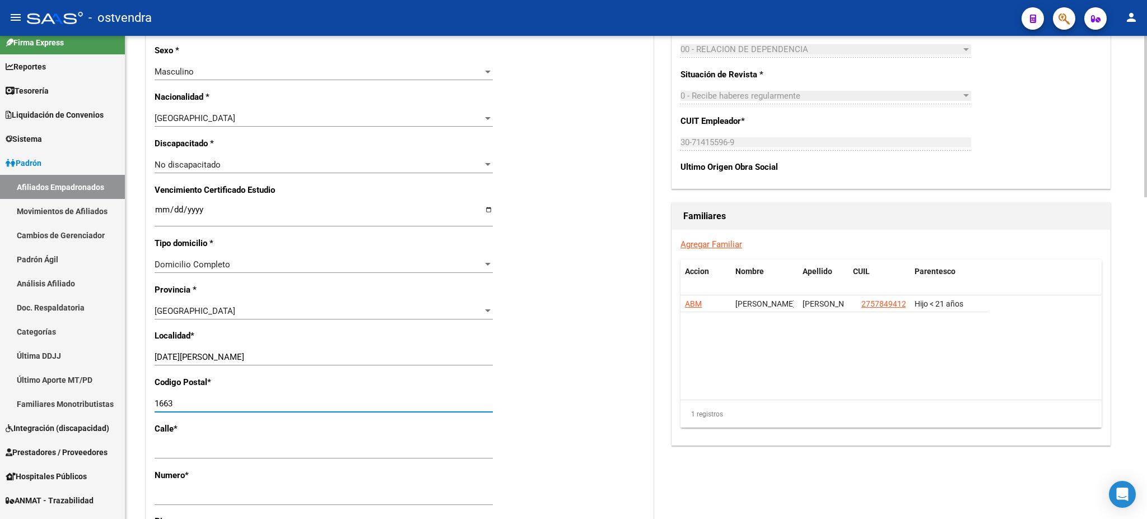
type input "1663"
click at [638, 198] on div "Nro Afiliado Ingresar nro CUIL * 20-37548631-9 CUIL ARCA Padrón Ult. Fecha Alta…" at bounding box center [399, 201] width 507 height 1202
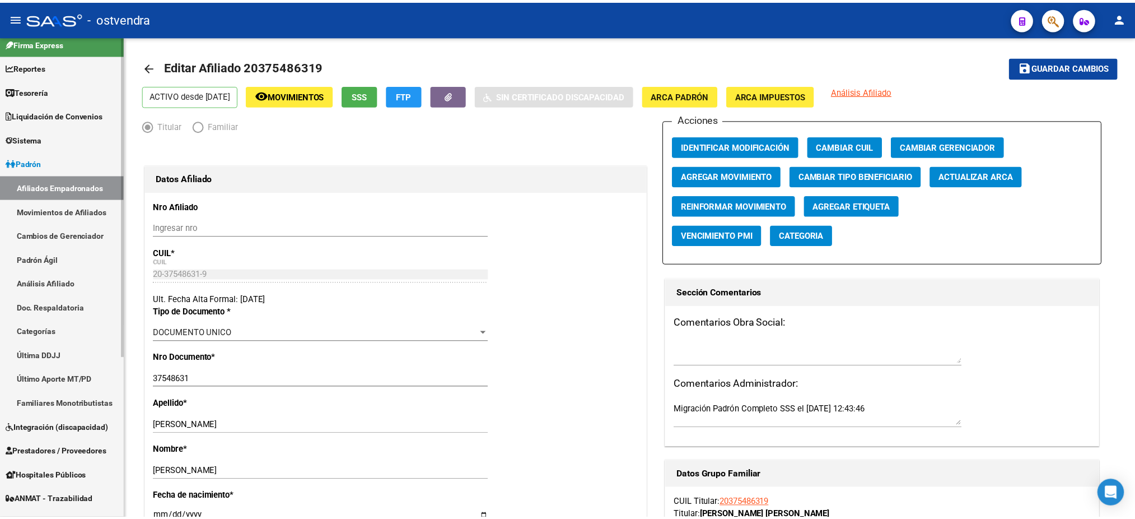
scroll to position [0, 0]
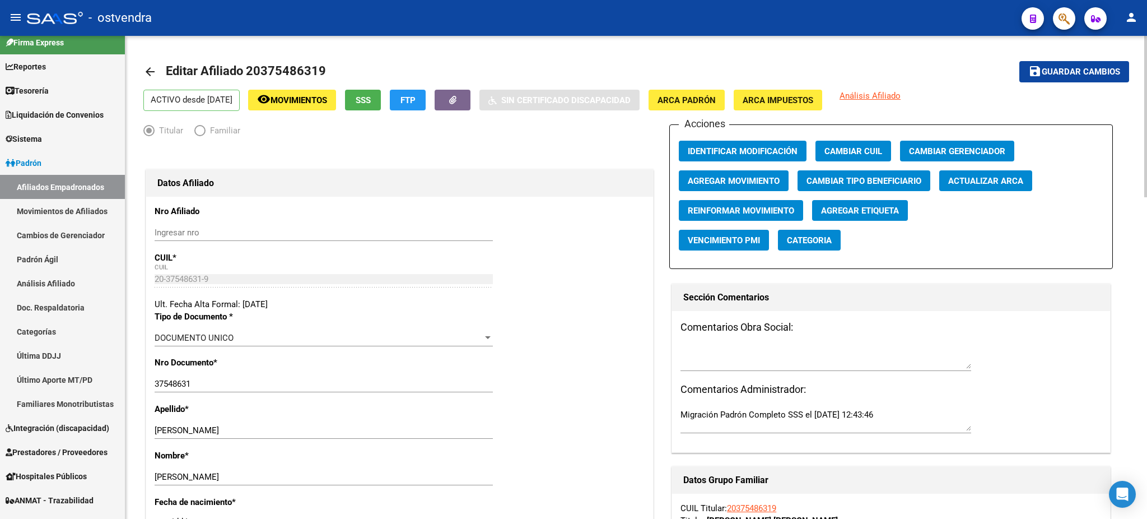
click at [1098, 76] on span "Guardar cambios" at bounding box center [1081, 72] width 78 height 10
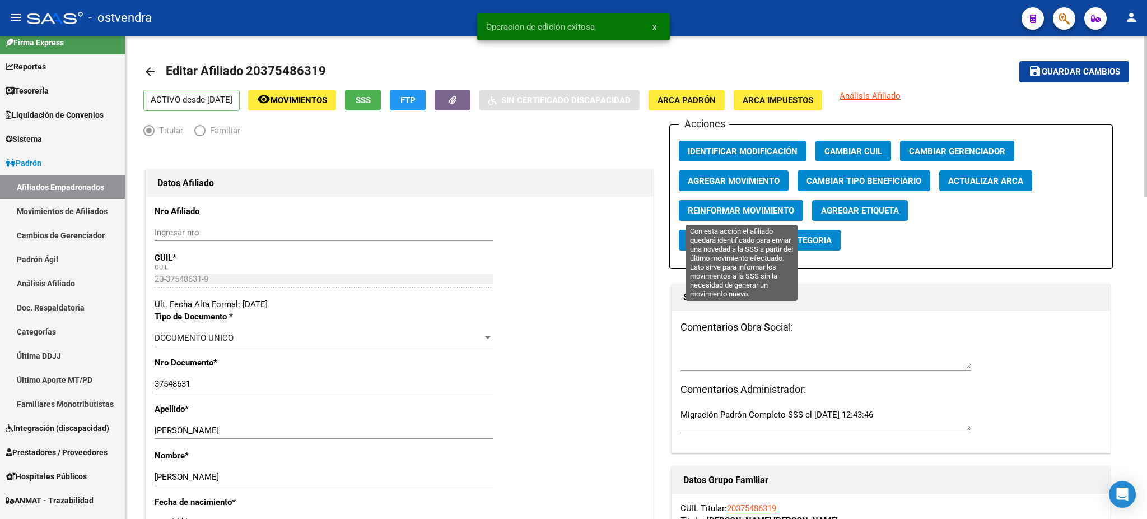
click at [730, 212] on span "Reinformar Movimiento" at bounding box center [741, 211] width 106 height 10
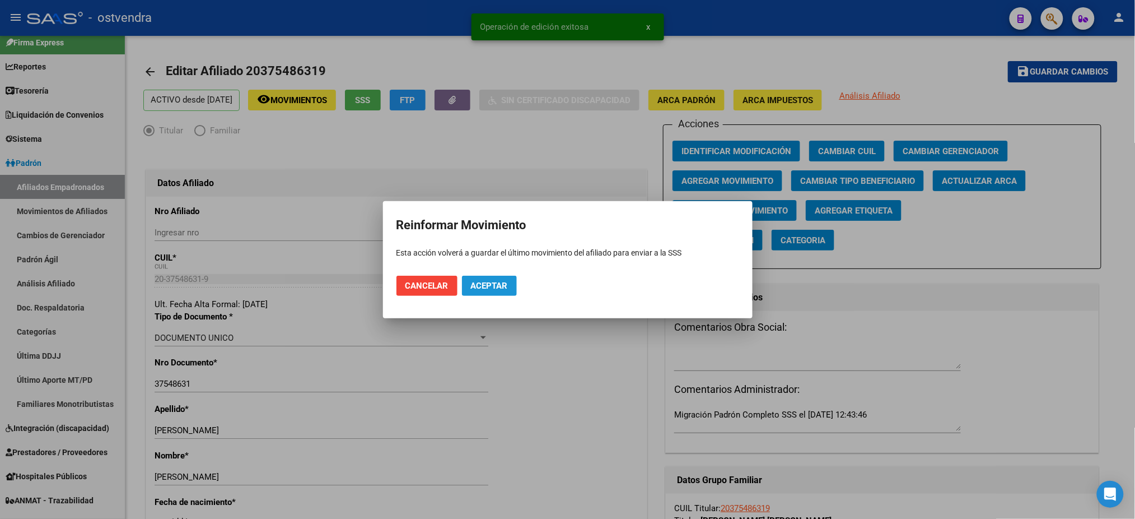
click at [467, 282] on button "Aceptar" at bounding box center [489, 286] width 55 height 20
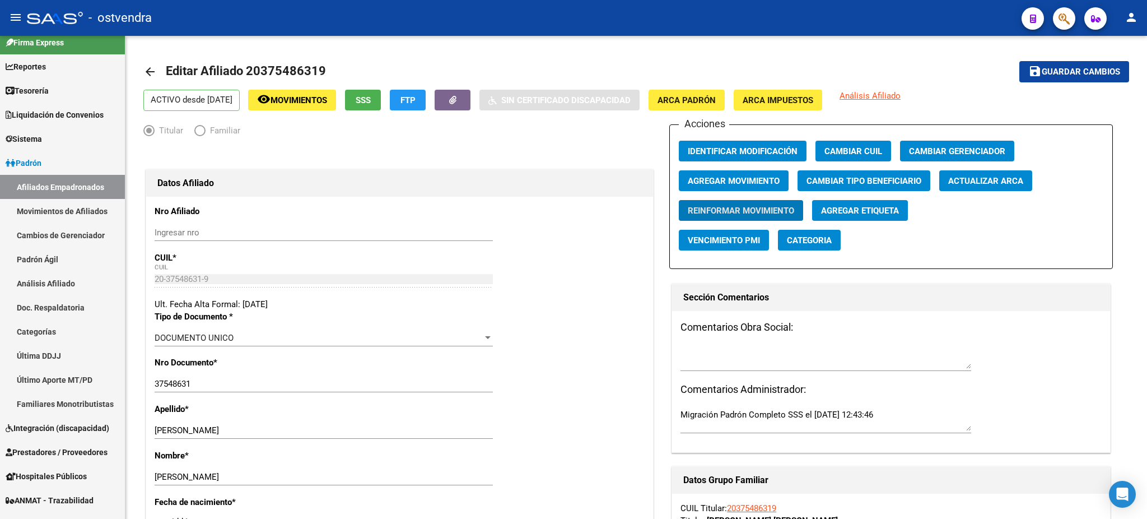
click at [1066, 14] on icon "button" at bounding box center [1064, 18] width 11 height 13
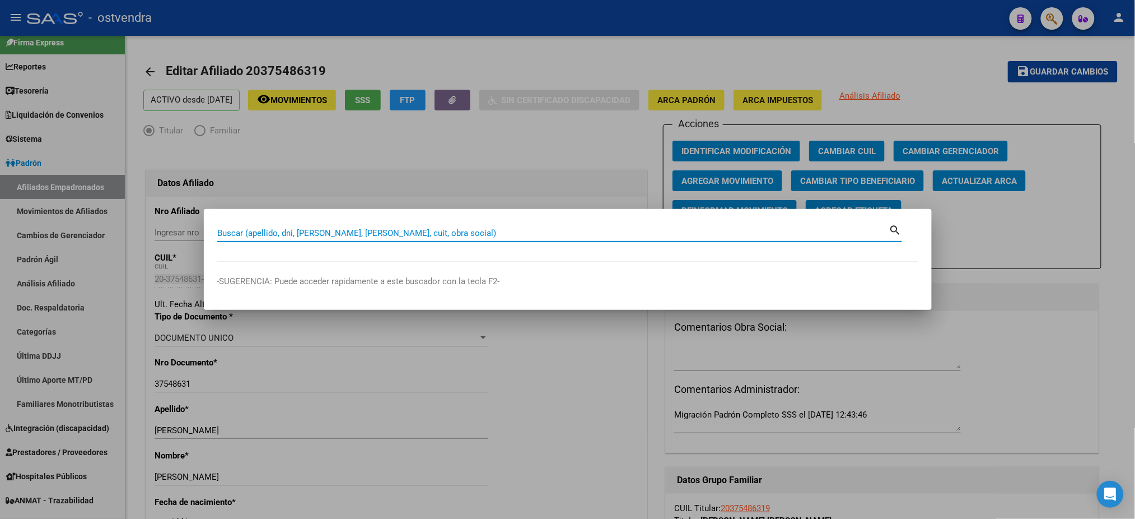
paste input "38424601"
type input "38424601"
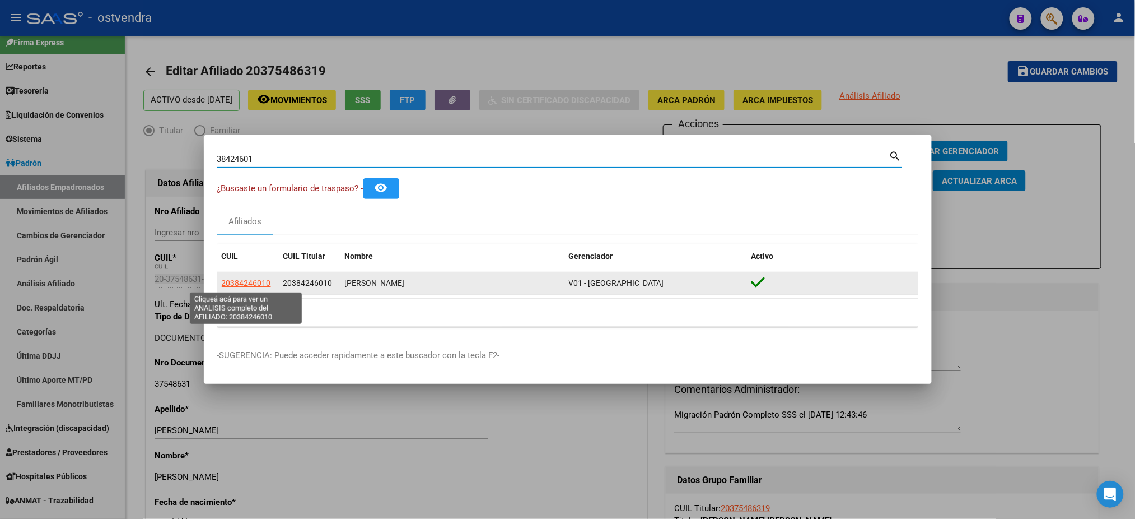
click at [247, 280] on span "20384246010" at bounding box center [246, 282] width 49 height 9
type textarea "20384246010"
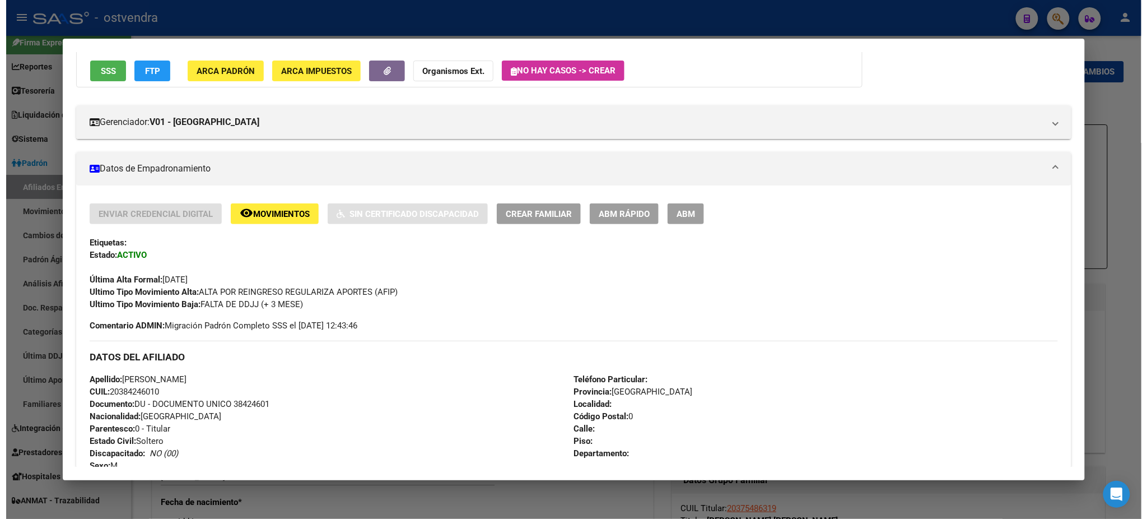
scroll to position [100, 0]
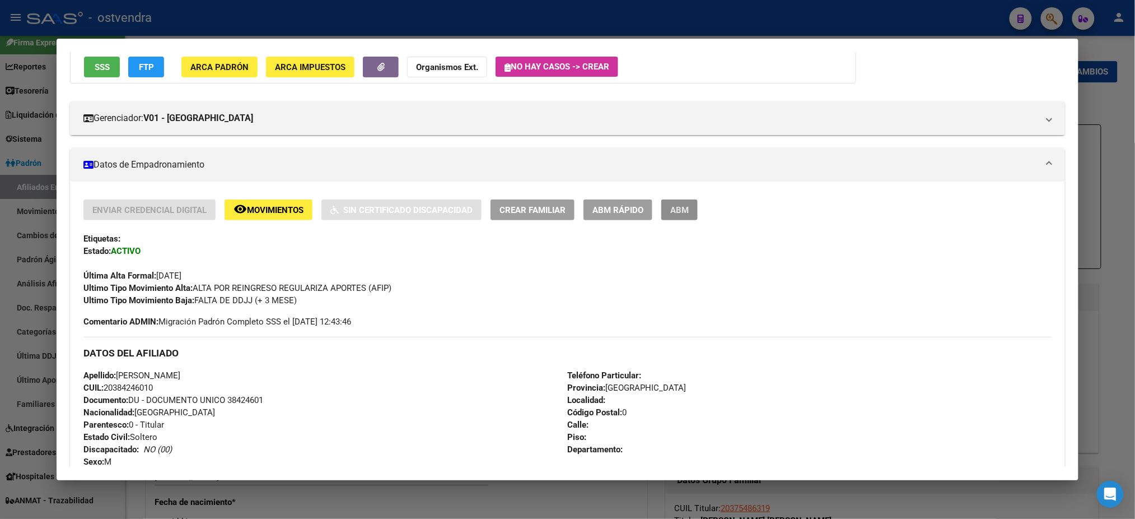
click at [679, 208] on span "ABM" at bounding box center [679, 210] width 18 height 10
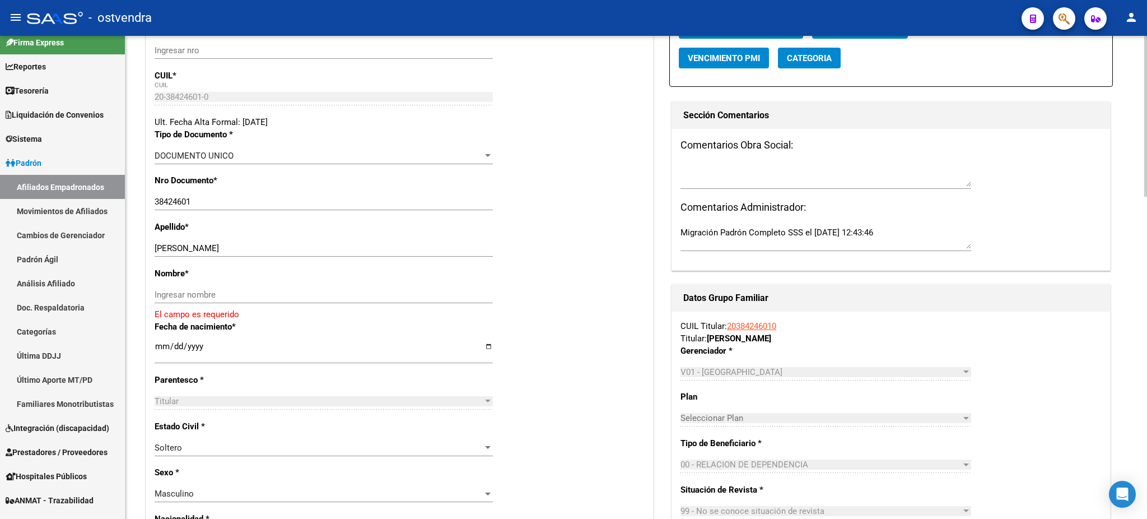
scroll to position [199, 0]
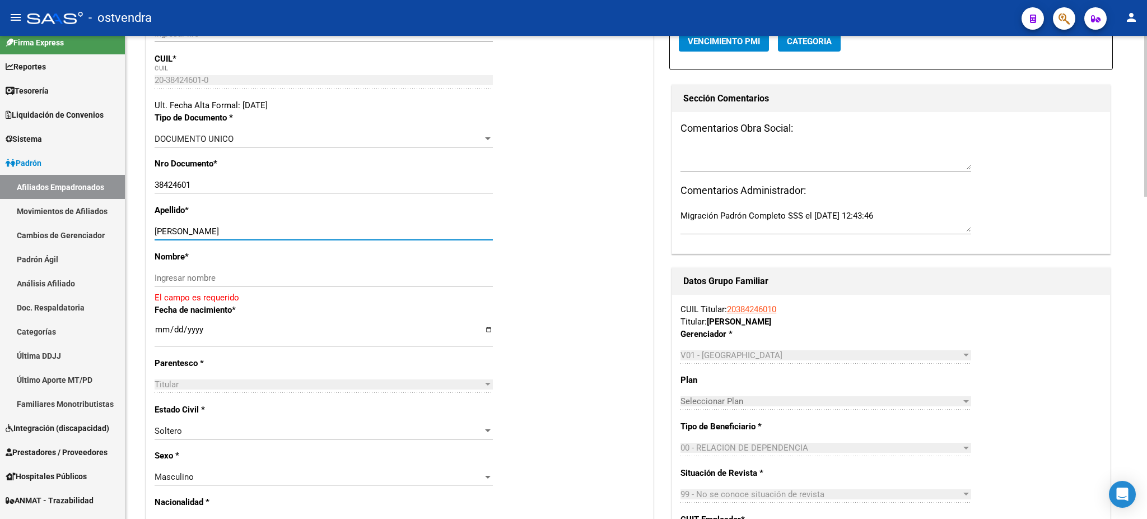
drag, startPoint x: 204, startPoint y: 229, endPoint x: 300, endPoint y: 222, distance: 96.6
click at [300, 222] on div "Apellido * [PERSON_NAME] apellido" at bounding box center [400, 227] width 490 height 46
drag, startPoint x: 278, startPoint y: 241, endPoint x: 233, endPoint y: 236, distance: 45.6
click at [277, 240] on div "[PERSON_NAME] apellido" at bounding box center [324, 236] width 338 height 27
drag, startPoint x: 202, startPoint y: 230, endPoint x: 325, endPoint y: 223, distance: 123.9
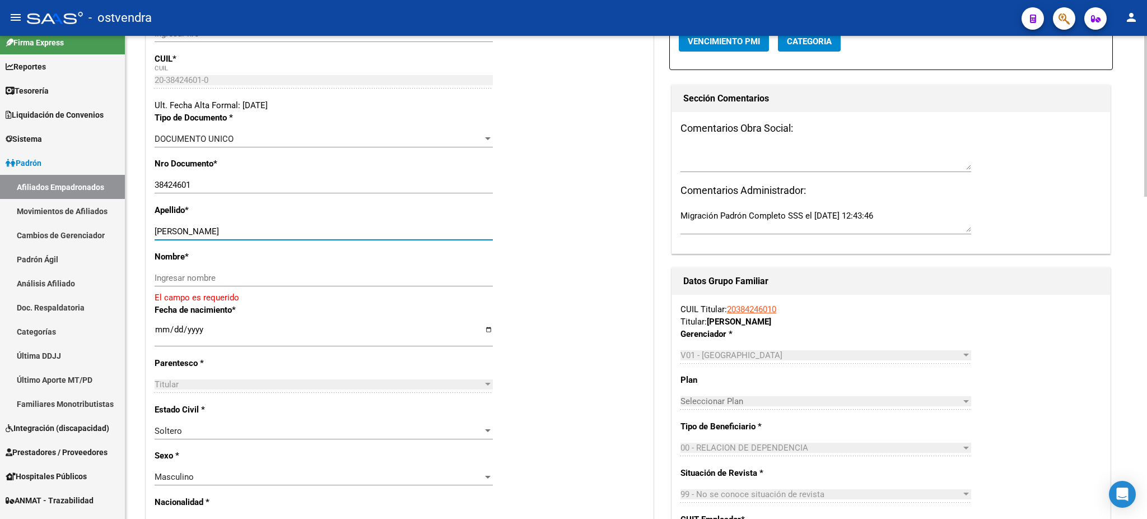
click at [325, 223] on div "[PERSON_NAME] apellido" at bounding box center [324, 231] width 338 height 17
click at [291, 265] on div "Nombre * Ingresar nombre El campo es requerido" at bounding box center [400, 276] width 490 height 53
click at [290, 273] on input "Ingresar nombre" at bounding box center [324, 278] width 338 height 10
paste input "[PERSON_NAME]"
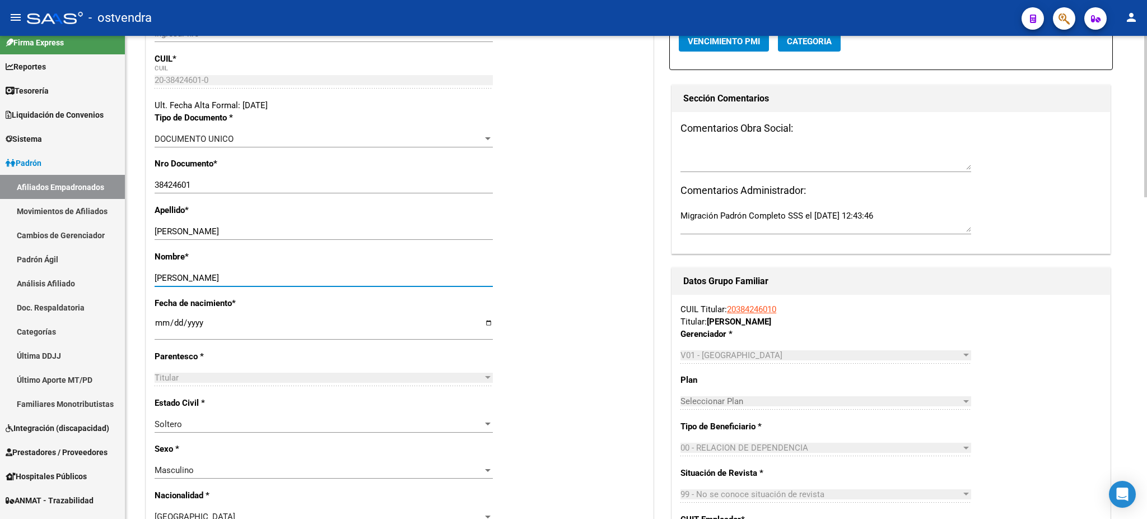
type input "[PERSON_NAME]"
drag, startPoint x: 203, startPoint y: 229, endPoint x: 348, endPoint y: 229, distance: 145.6
click at [348, 229] on input "[PERSON_NAME]" at bounding box center [324, 231] width 338 height 10
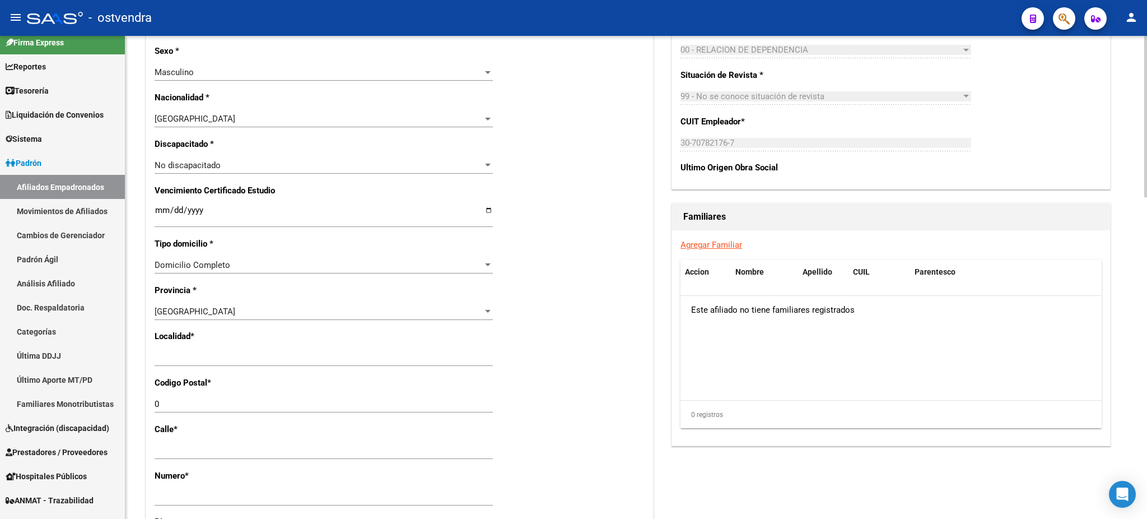
scroll to position [597, 0]
type input "[PERSON_NAME]"
drag, startPoint x: 284, startPoint y: 362, endPoint x: 270, endPoint y: 349, distance: 19.4
click at [165, 358] on div "Ingresar el nombre" at bounding box center [324, 356] width 338 height 17
drag, startPoint x: 305, startPoint y: 348, endPoint x: 238, endPoint y: 358, distance: 67.9
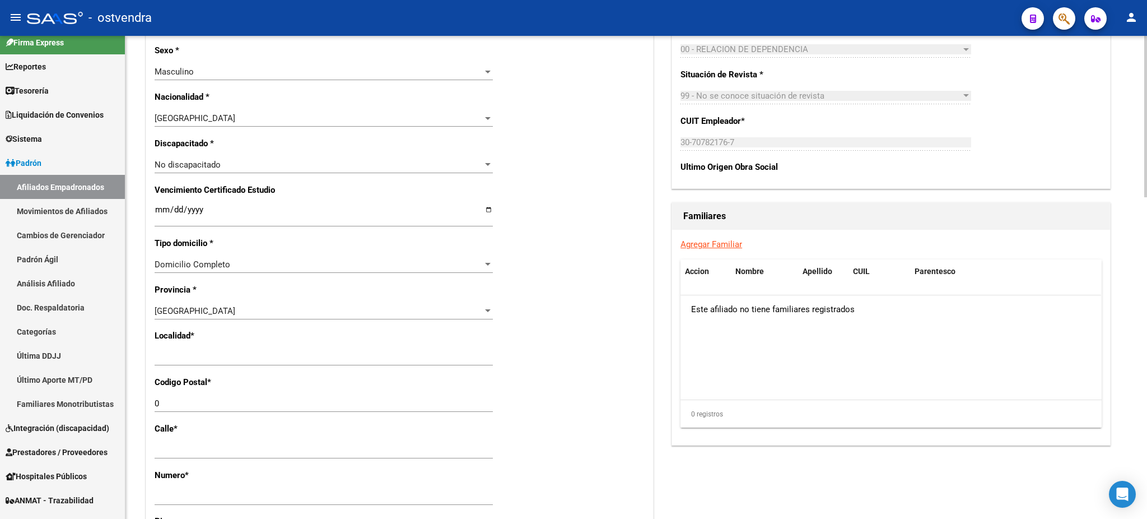
click at [143, 355] on div "Datos Afiliado Nro Afiliado Ingresar nro CUIL * 20-38424601-0 CUIL ARCA Padrón …" at bounding box center [399, 173] width 512 height 1257
drag, startPoint x: 282, startPoint y: 361, endPoint x: 147, endPoint y: 368, distance: 134.6
click at [147, 368] on div "Nro Afiliado Ingresar nro CUIL * 20-38424601-0 CUIL ARCA Padrón Ult. Fecha Alta…" at bounding box center [399, 201] width 507 height 1202
type input "a"
type input "[DATE][PERSON_NAME]"
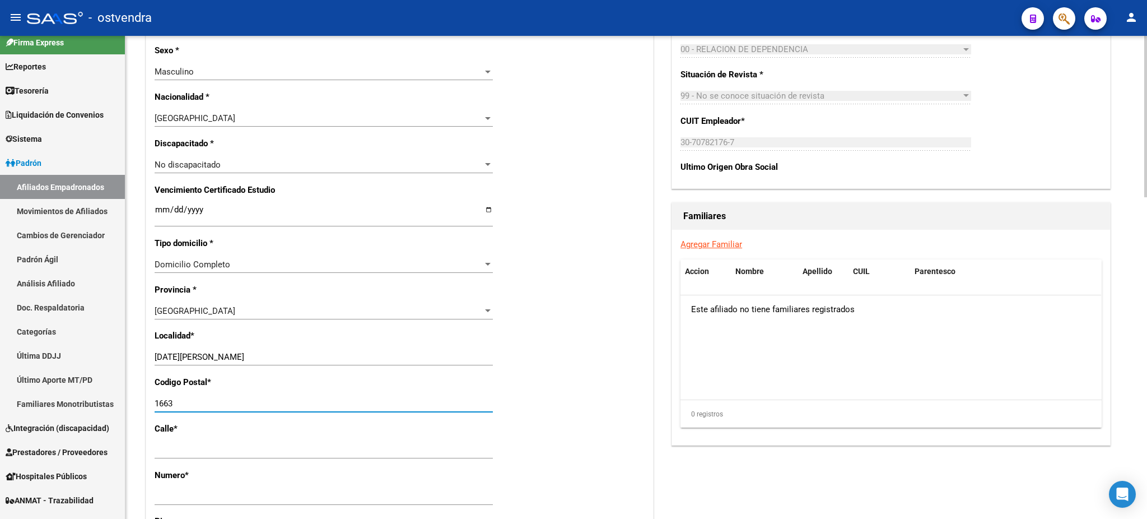
type input "1663"
click at [864, 347] on datatable-body "Este afiliado no tiene familiares registrados" at bounding box center [890, 347] width 421 height 104
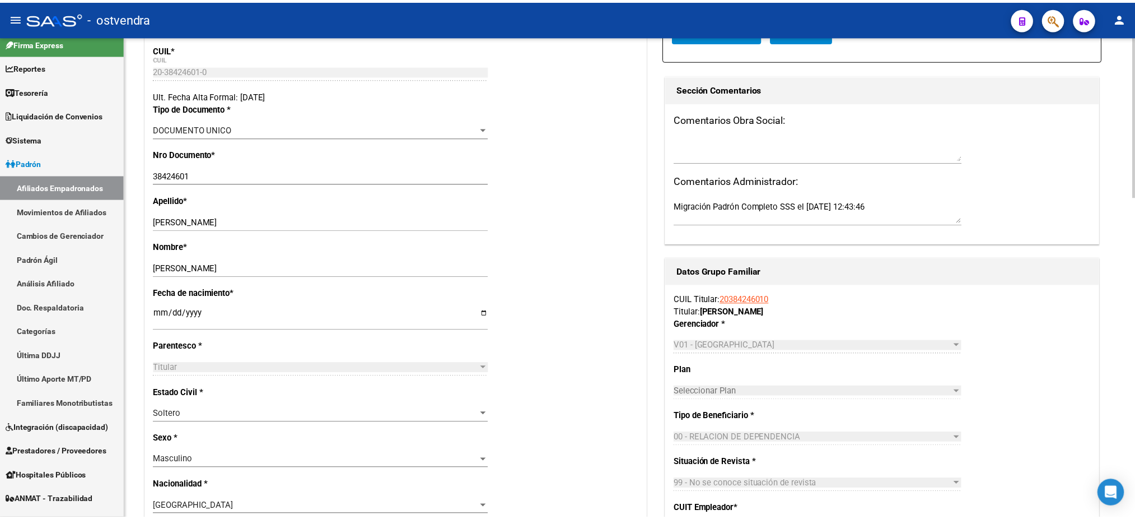
scroll to position [0, 0]
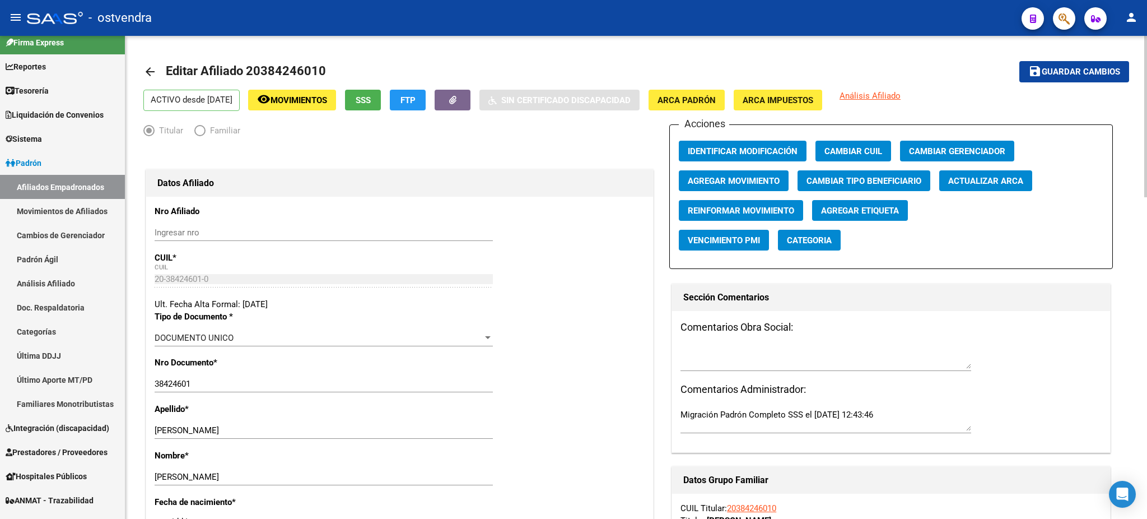
click at [1097, 75] on span "Guardar cambios" at bounding box center [1081, 72] width 78 height 10
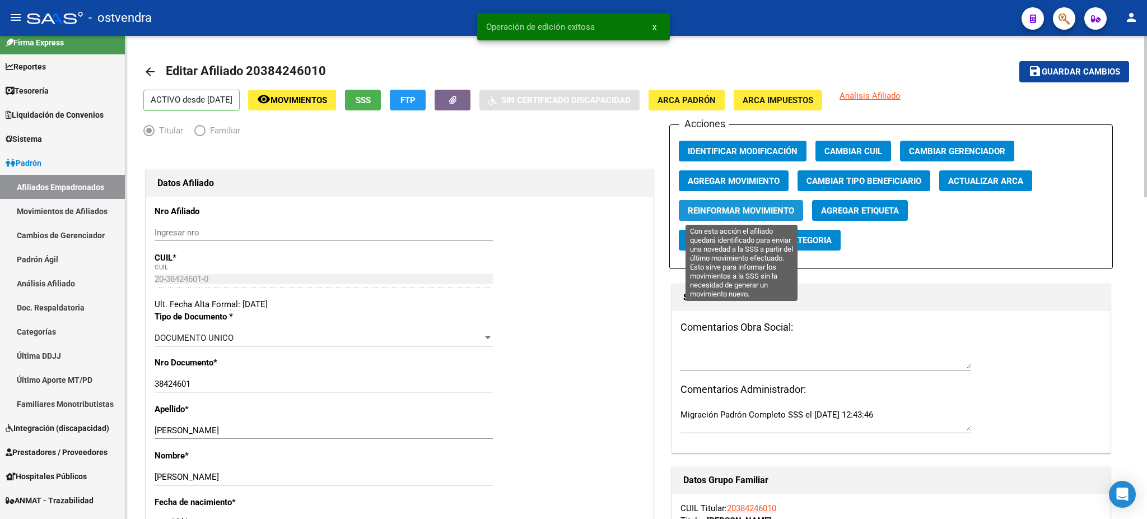
click at [726, 202] on button "Reinformar Movimiento" at bounding box center [741, 210] width 124 height 21
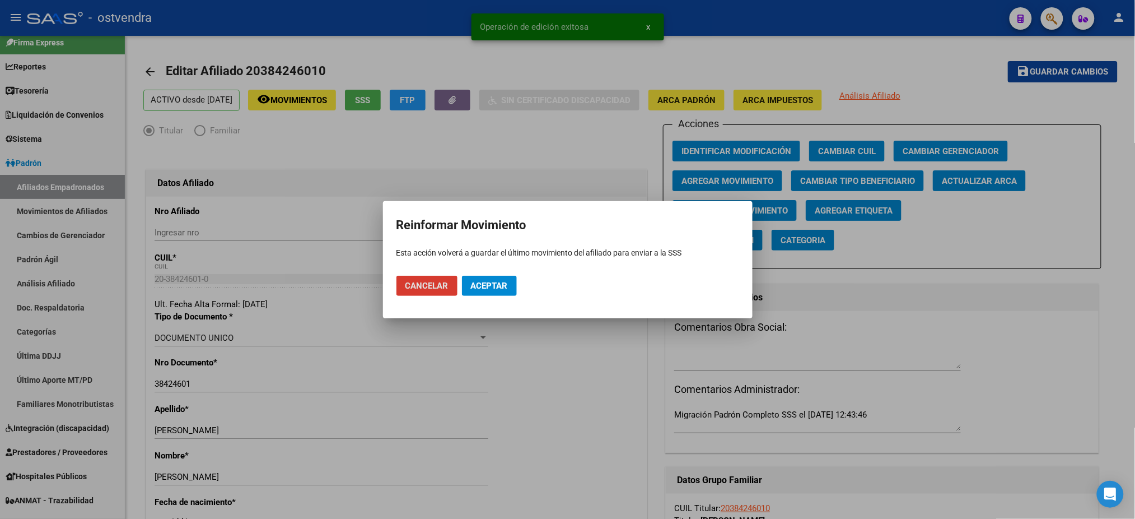
click at [497, 291] on button "Aceptar" at bounding box center [489, 286] width 55 height 20
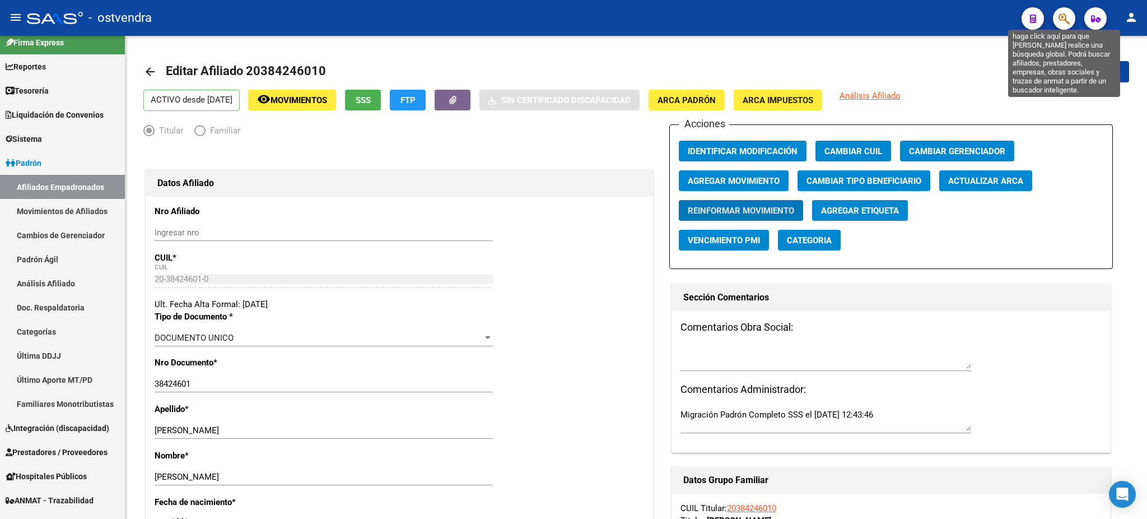
click at [1065, 16] on icon "button" at bounding box center [1064, 18] width 11 height 13
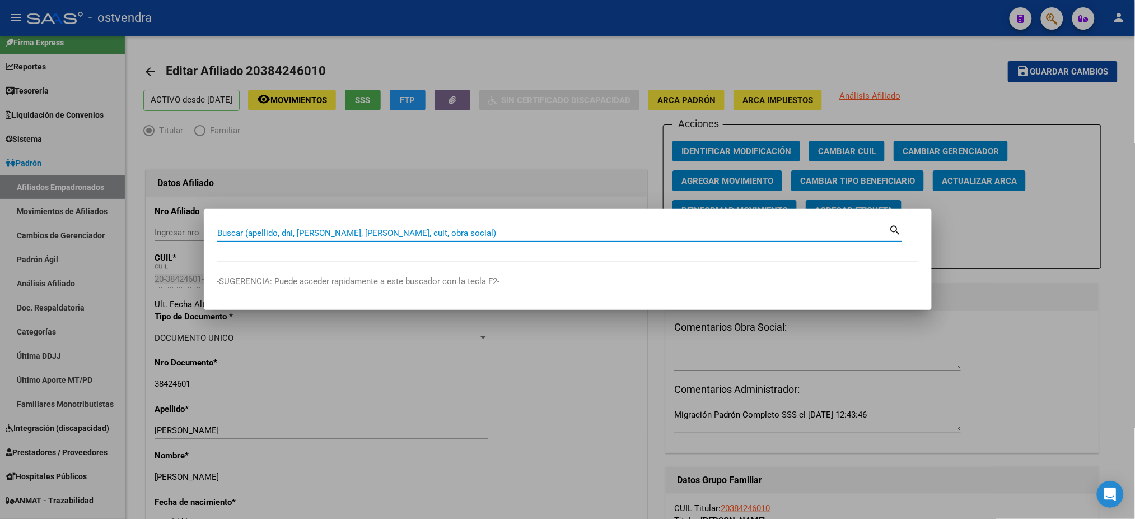
paste input "70156214"
type input "70156214"
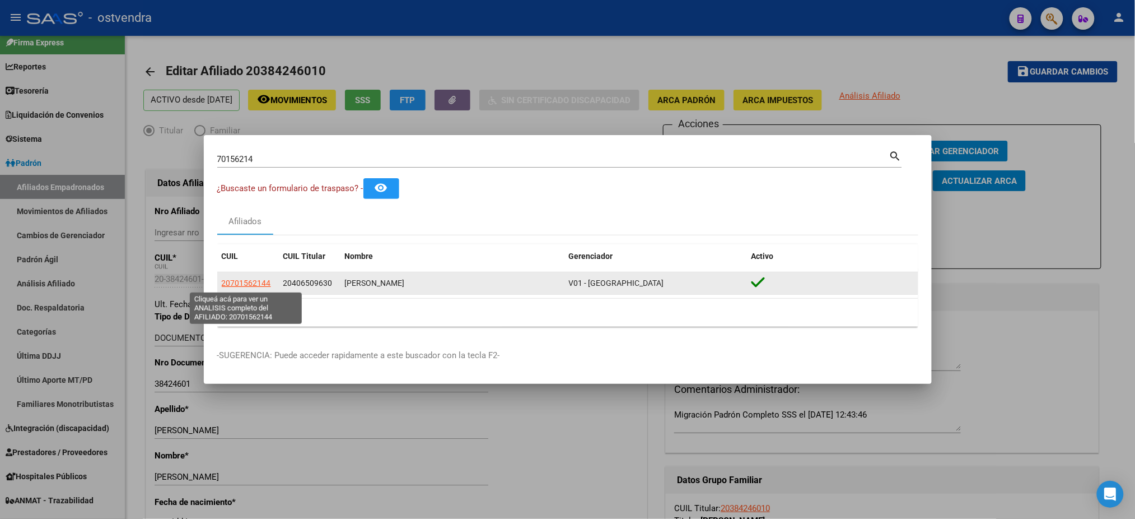
click at [245, 284] on span "20701562144" at bounding box center [246, 282] width 49 height 9
type textarea "20701562144"
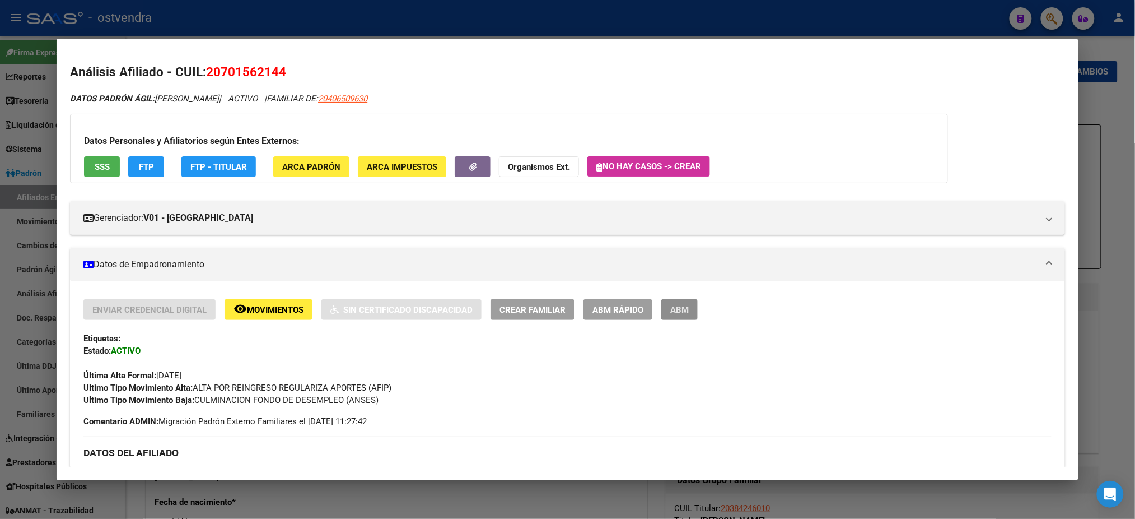
click at [673, 305] on span "ABM" at bounding box center [679, 310] width 18 height 10
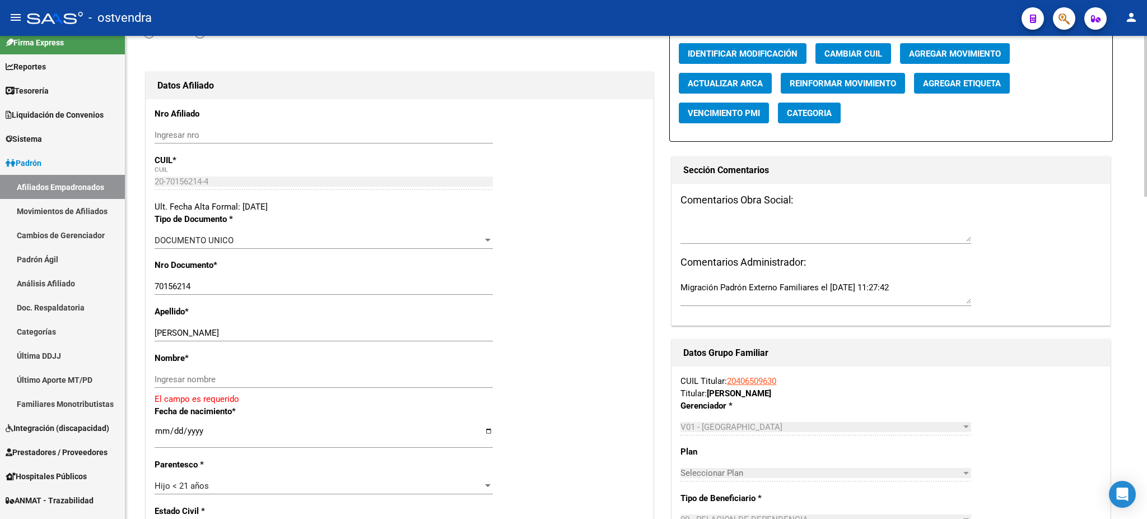
scroll to position [100, 0]
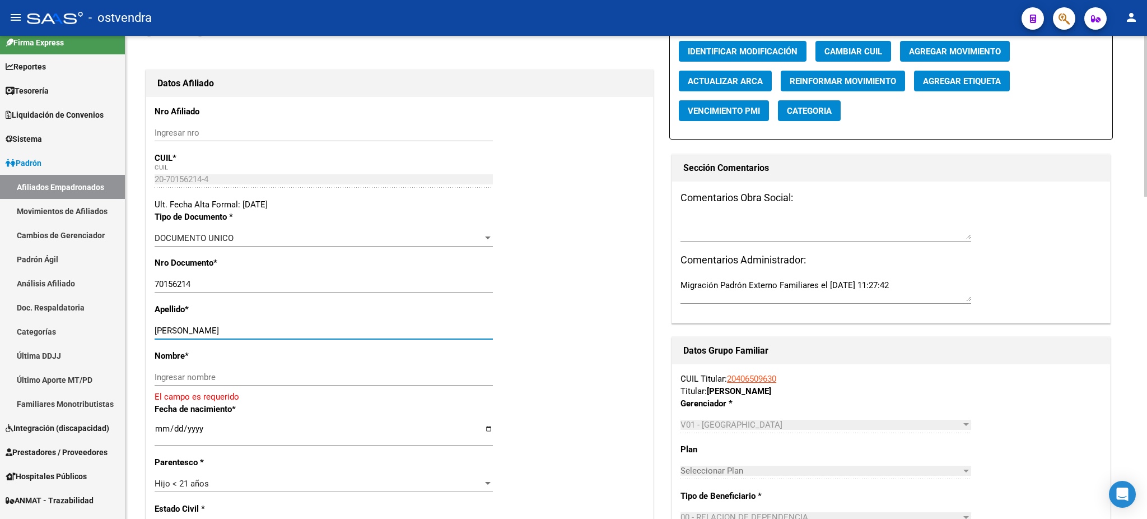
drag, startPoint x: 183, startPoint y: 331, endPoint x: 269, endPoint y: 332, distance: 86.3
click at [268, 328] on input "[PERSON_NAME]" at bounding box center [324, 330] width 338 height 10
drag, startPoint x: 271, startPoint y: 375, endPoint x: 258, endPoint y: 370, distance: 14.0
click at [271, 375] on input "Ingresar nombre" at bounding box center [324, 377] width 338 height 10
paste input "FELIPE BENICIO"
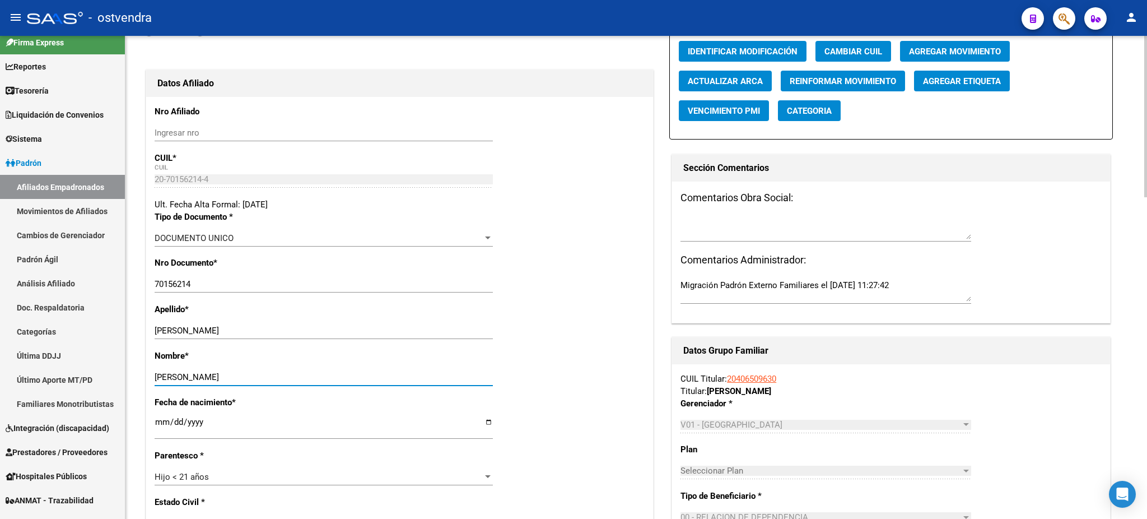
type input "FELIPE BENICIO"
drag, startPoint x: 185, startPoint y: 326, endPoint x: 309, endPoint y: 321, distance: 123.3
click at [309, 322] on div "OTAZO FELIPE BENICIO Ingresar apellido" at bounding box center [324, 330] width 338 height 17
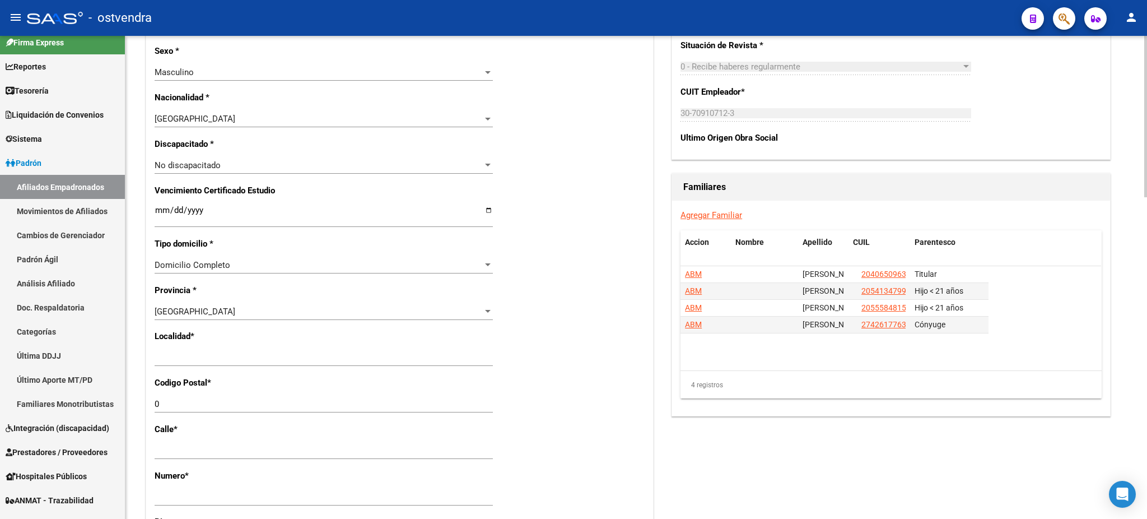
scroll to position [597, 0]
type input "OTAZO"
drag, startPoint x: 296, startPoint y: 353, endPoint x: 127, endPoint y: 360, distance: 169.3
click at [127, 360] on div "arrow_back Editar Afiliado 20701562144 save Guardar cambios ACTIVO desde 01/07/…" at bounding box center [636, 162] width 1022 height 1446
type input "[DATE][PERSON_NAME]"
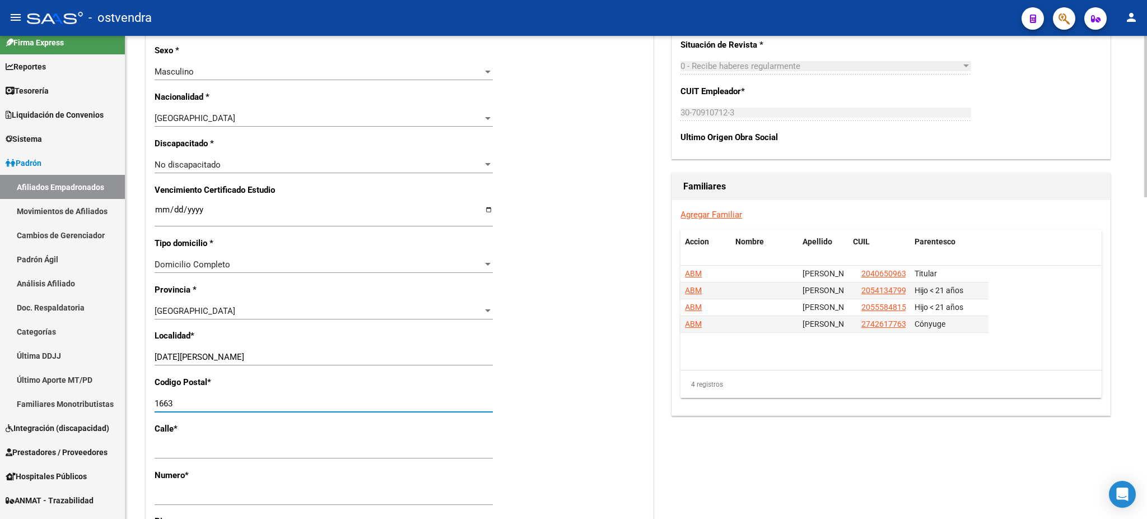
type input "1663"
click at [1067, 458] on div "Acciones Identificar Modificación Cambiar CUIL Agregar Movimiento Actualizar AR…" at bounding box center [891, 165] width 444 height 1277
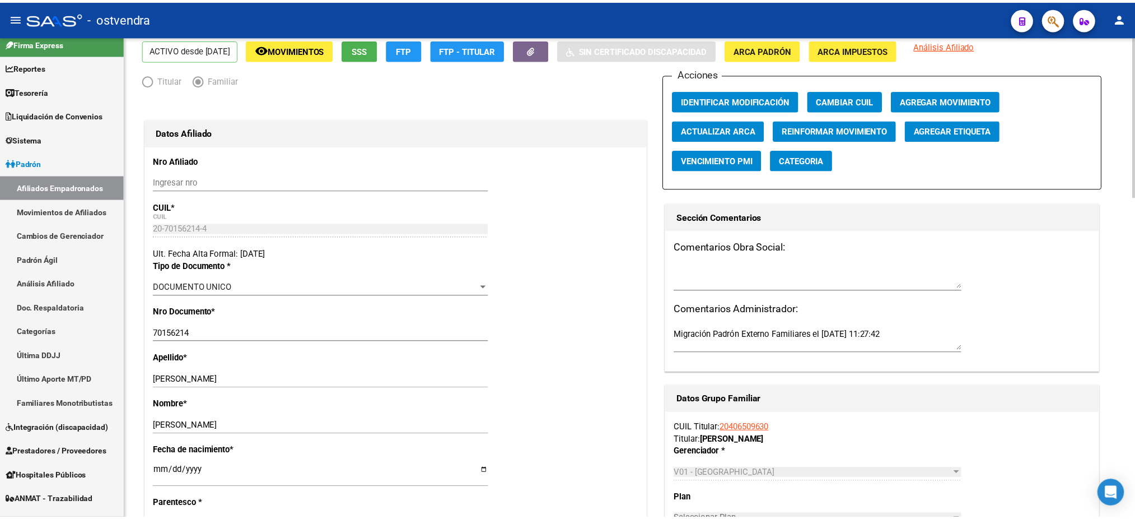
scroll to position [0, 0]
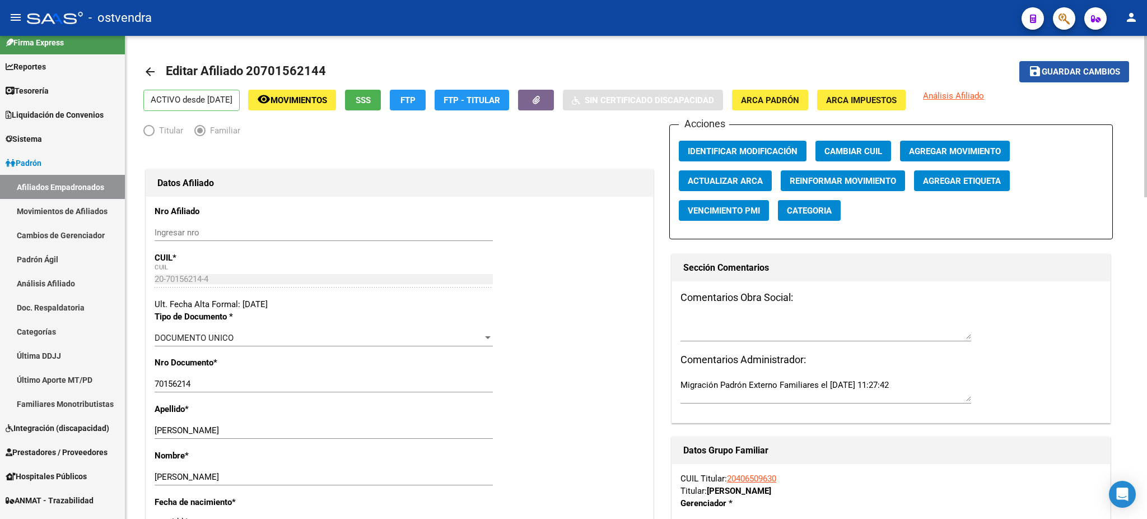
click at [1107, 72] on span "Guardar cambios" at bounding box center [1081, 72] width 78 height 10
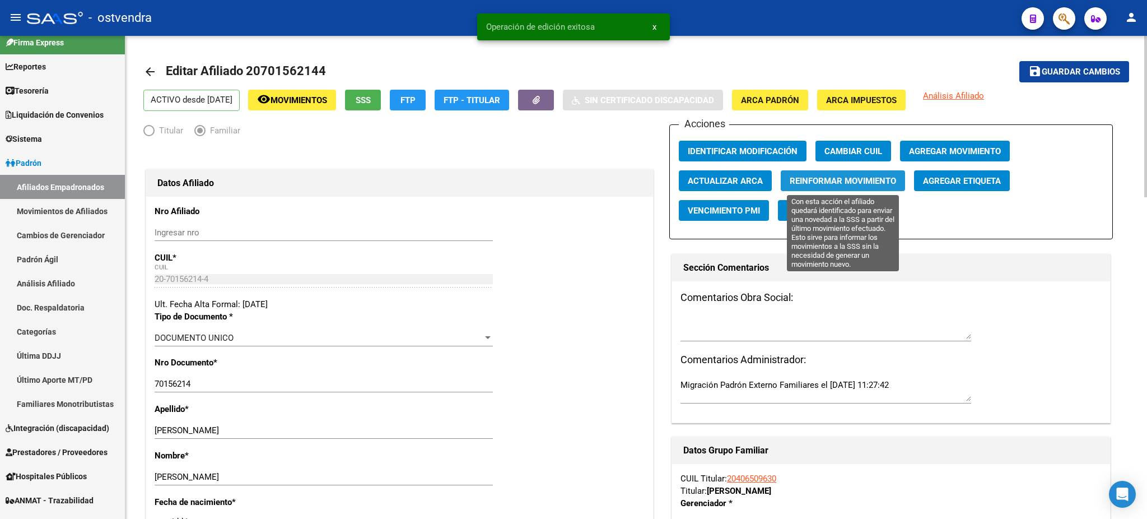
click at [837, 185] on span "Reinformar Movimiento" at bounding box center [843, 181] width 106 height 10
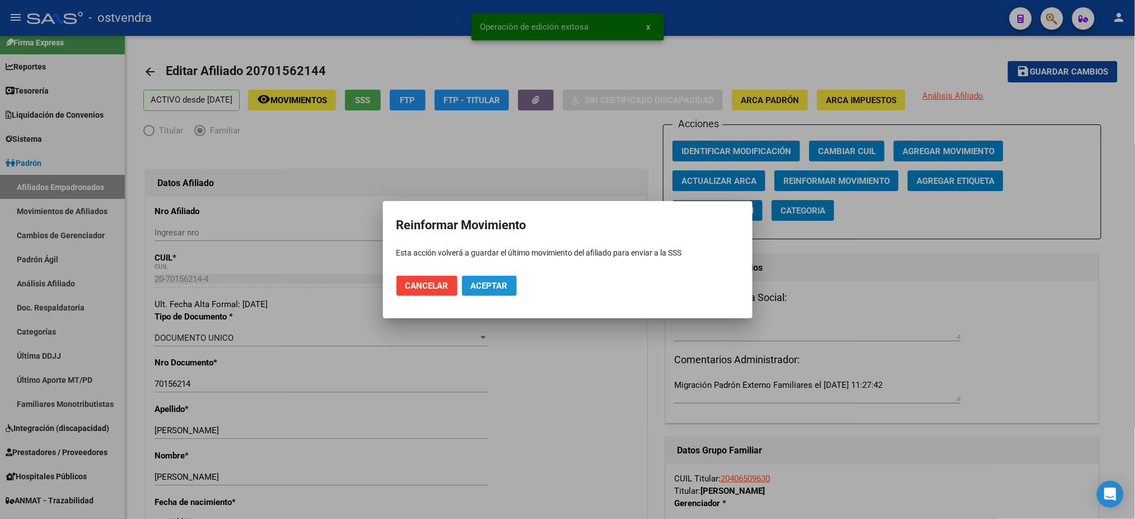
click at [498, 282] on span "Aceptar" at bounding box center [489, 286] width 37 height 10
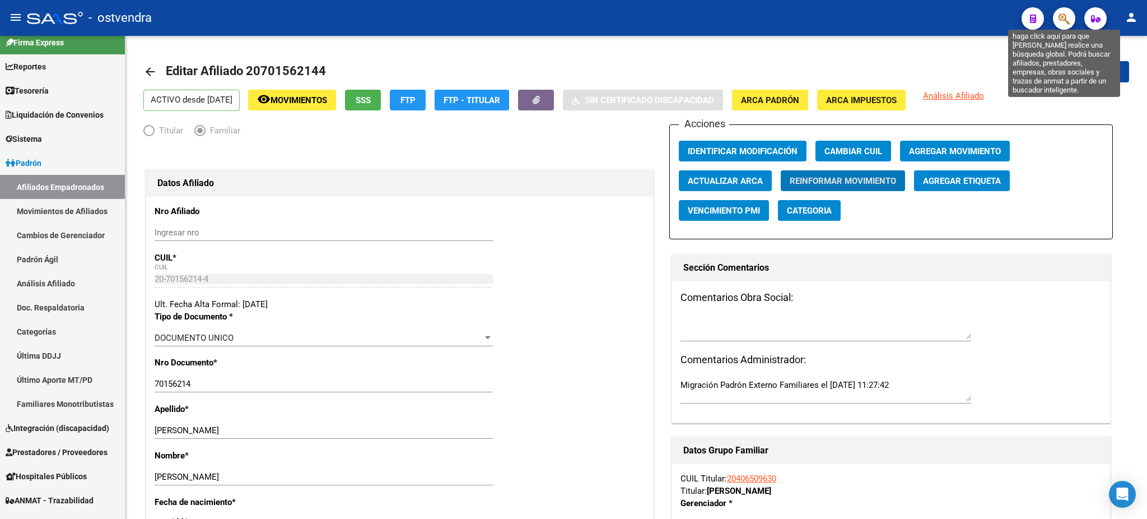
click at [1060, 23] on span "button" at bounding box center [1064, 18] width 11 height 23
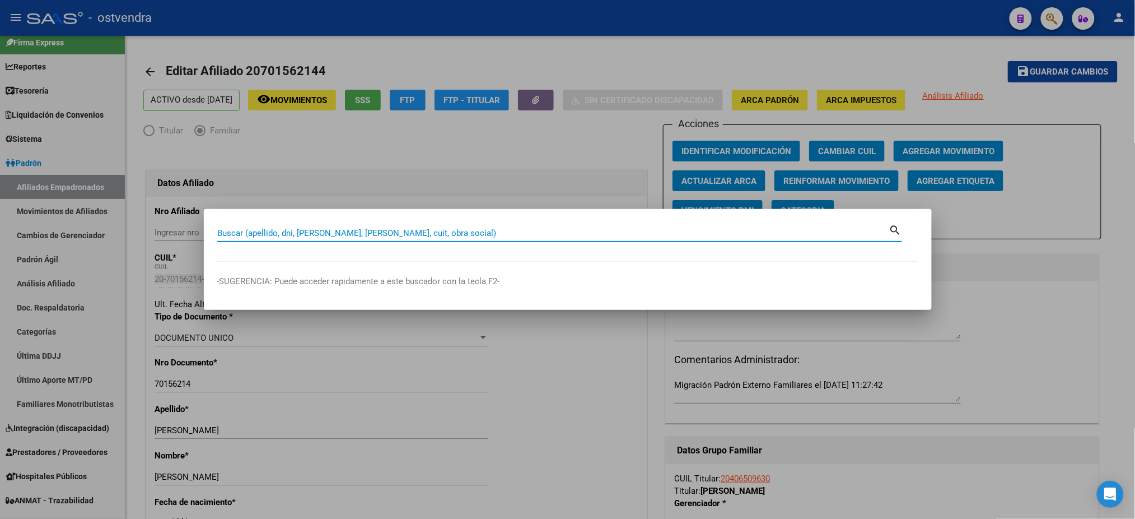
paste input "42617763"
type input "42617763"
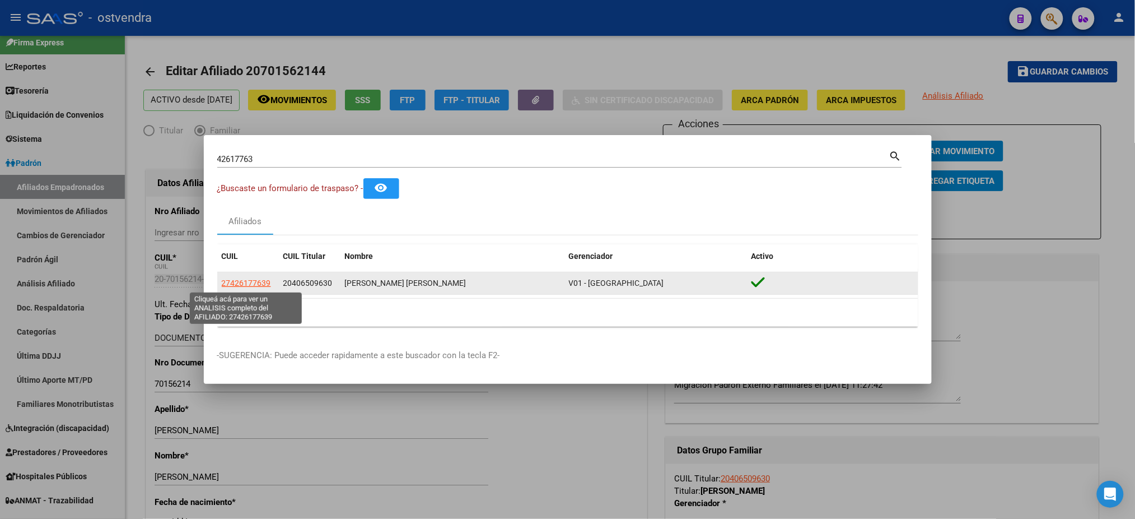
click at [244, 283] on span "27426177639" at bounding box center [246, 282] width 49 height 9
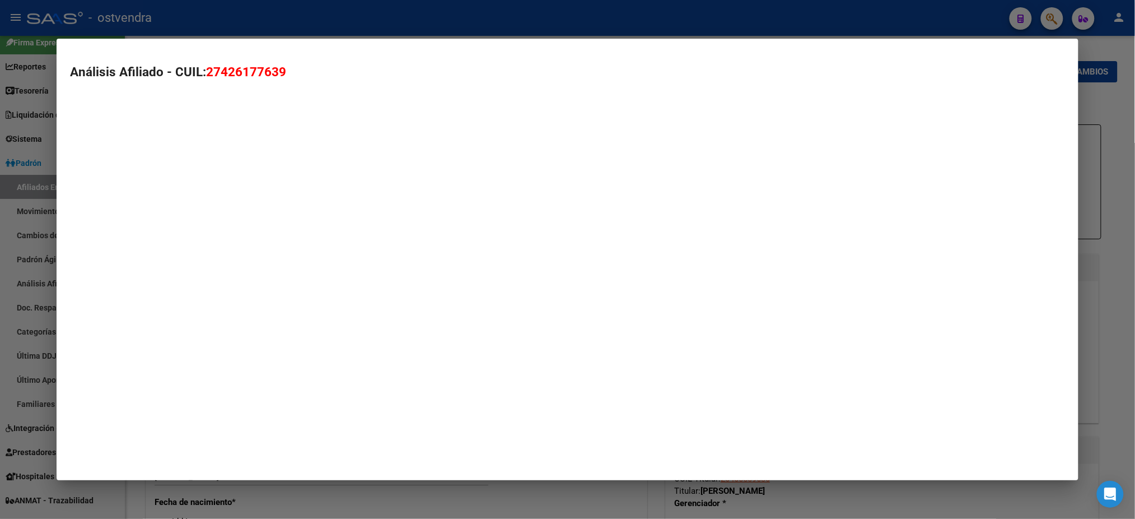
type textarea "27426177639"
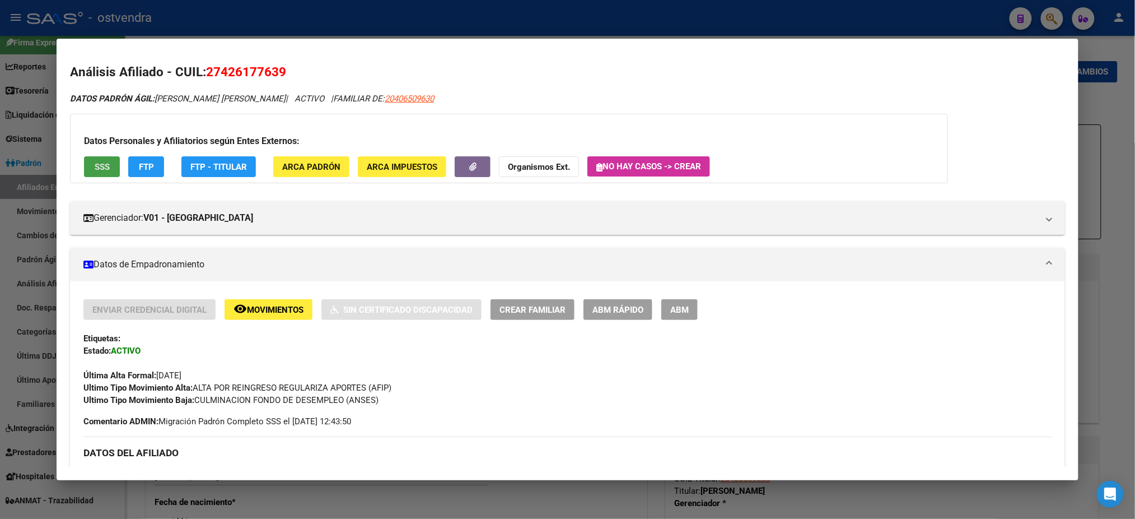
click at [102, 162] on span "SSS" at bounding box center [102, 167] width 15 height 10
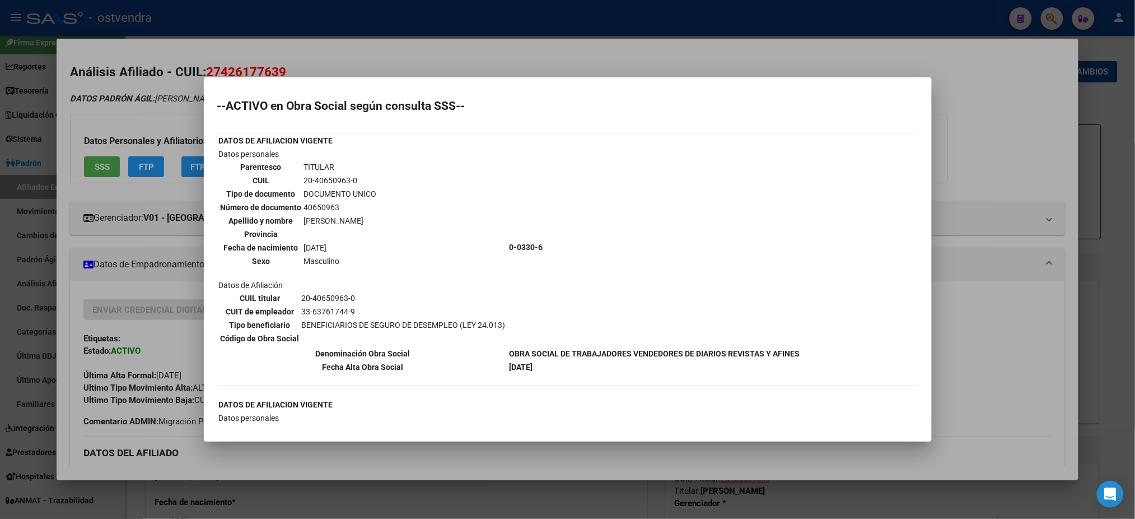
click at [351, 58] on div at bounding box center [567, 259] width 1135 height 519
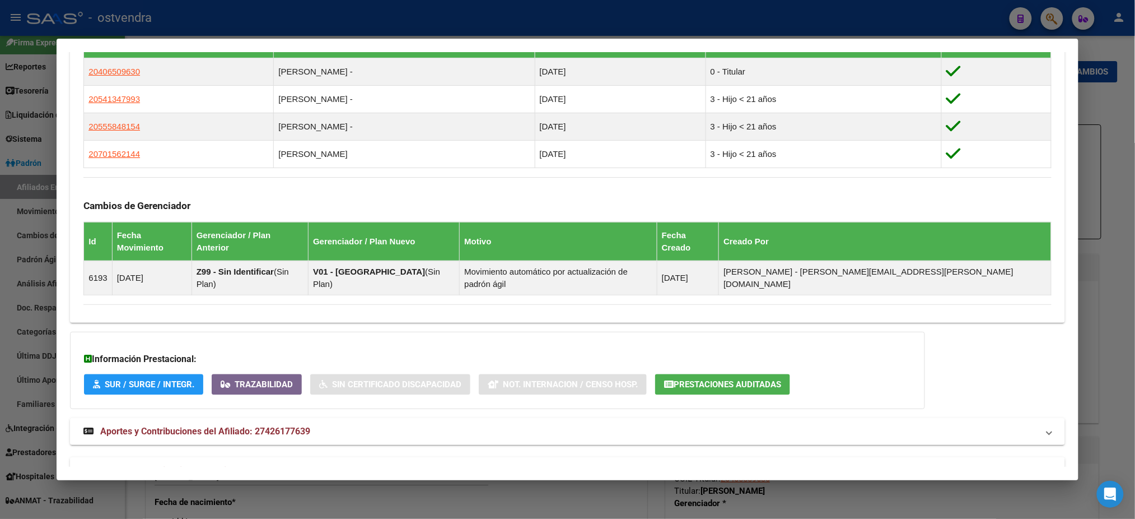
scroll to position [677, 0]
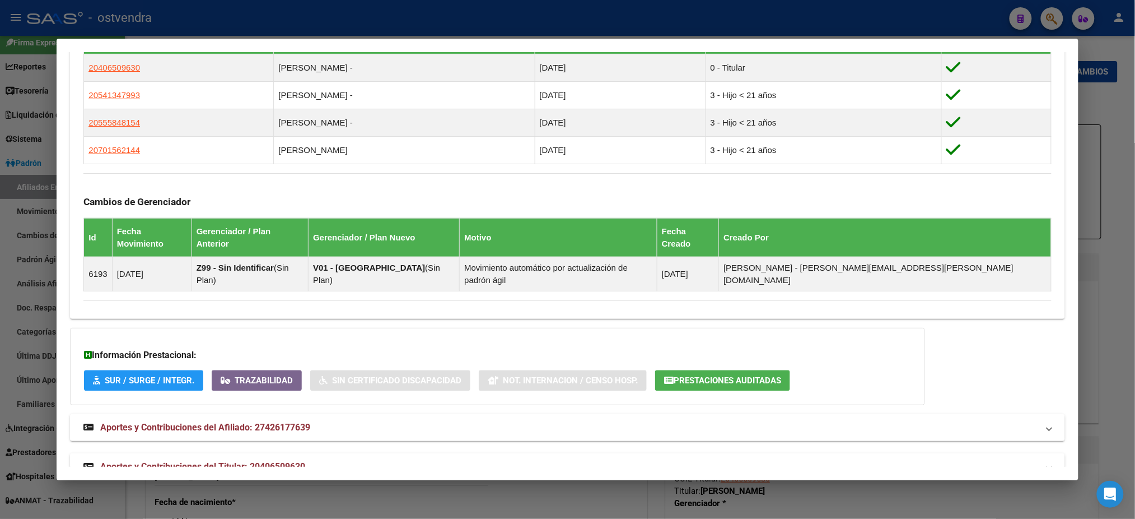
click at [445, 453] on mat-expansion-panel-header "Aportes y Contribuciones del Titular: 20406509630" at bounding box center [567, 466] width 995 height 27
click at [449, 464] on mat-panel-title "Aportes y Contribuciones del Titular: 20406509630" at bounding box center [560, 470] width 954 height 13
click at [449, 460] on mat-panel-title "Aportes y Contribuciones del Titular: 20406509630" at bounding box center [560, 466] width 954 height 13
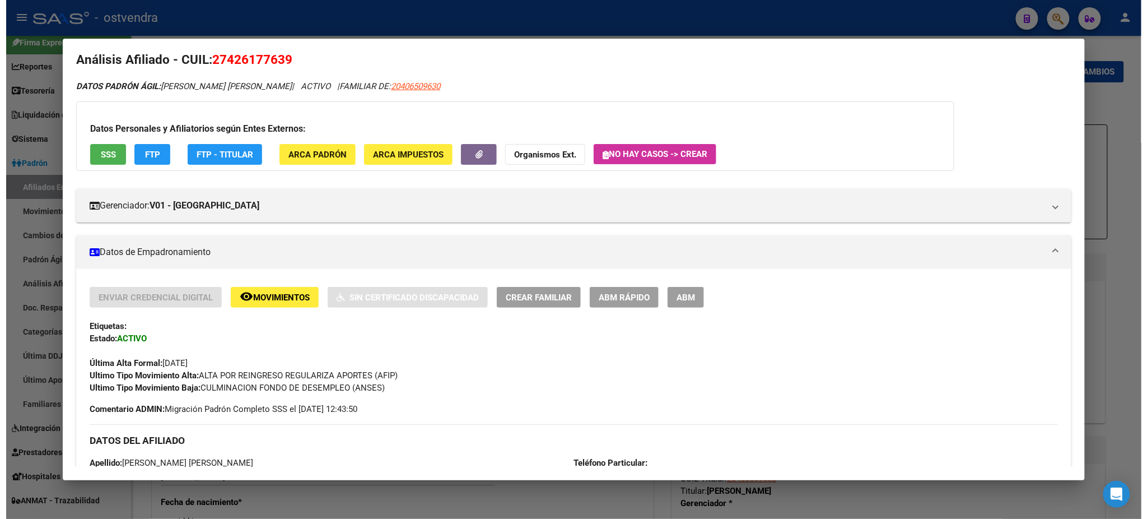
scroll to position [0, 0]
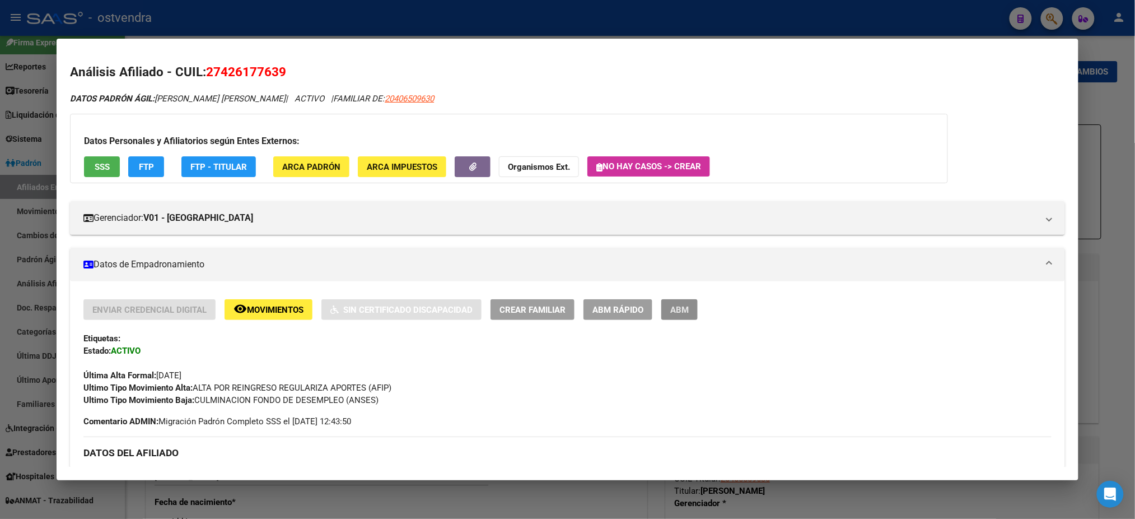
click at [674, 308] on span "ABM" at bounding box center [679, 310] width 18 height 10
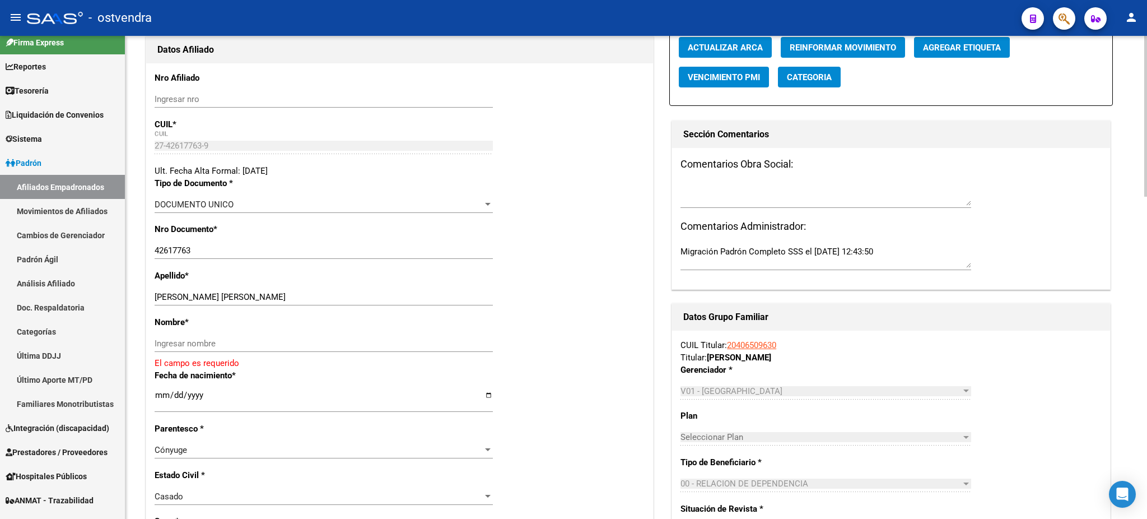
scroll to position [199, 0]
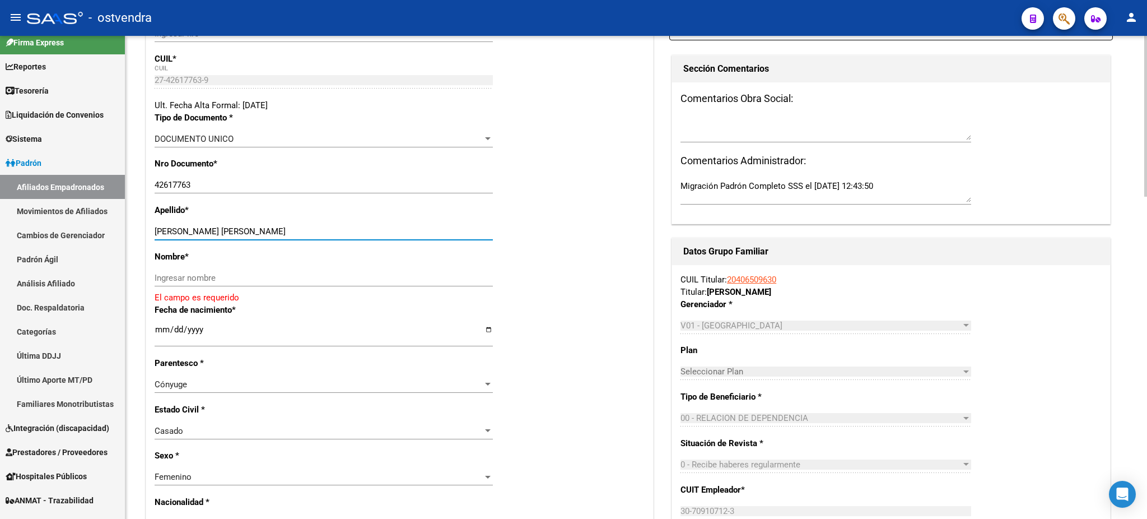
drag, startPoint x: 187, startPoint y: 232, endPoint x: 390, endPoint y: 233, distance: 203.9
click at [400, 221] on div "Apellido * VILDOZA NAOMI DENISE Ingresar apellido" at bounding box center [400, 227] width 490 height 46
drag, startPoint x: 341, startPoint y: 287, endPoint x: 336, endPoint y: 284, distance: 6.1
click at [337, 286] on div "Ingresar nombre" at bounding box center [324, 282] width 338 height 27
click at [187, 277] on input "Ingresar nombre" at bounding box center [324, 278] width 338 height 10
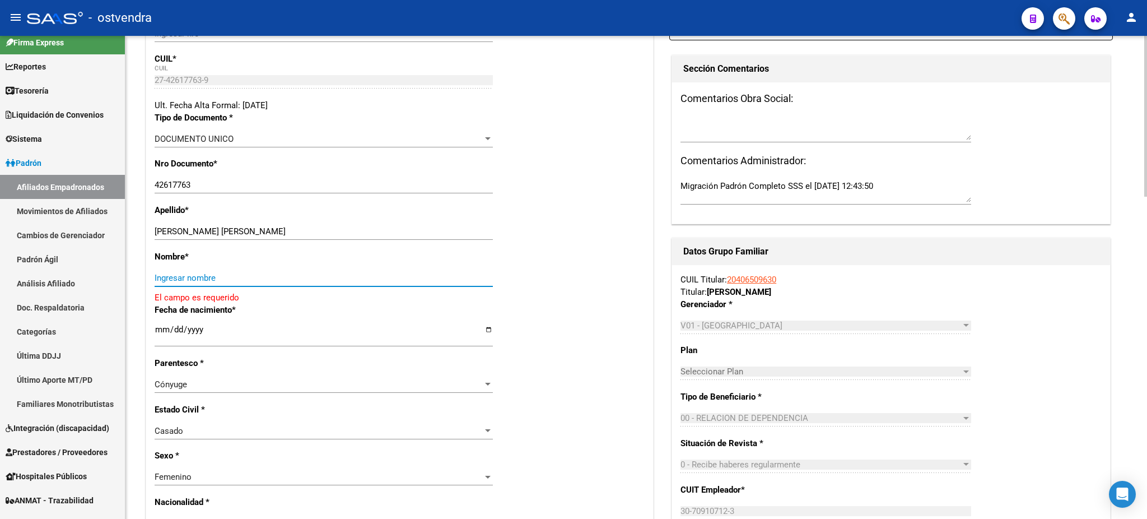
paste input "NAOMI DENISE"
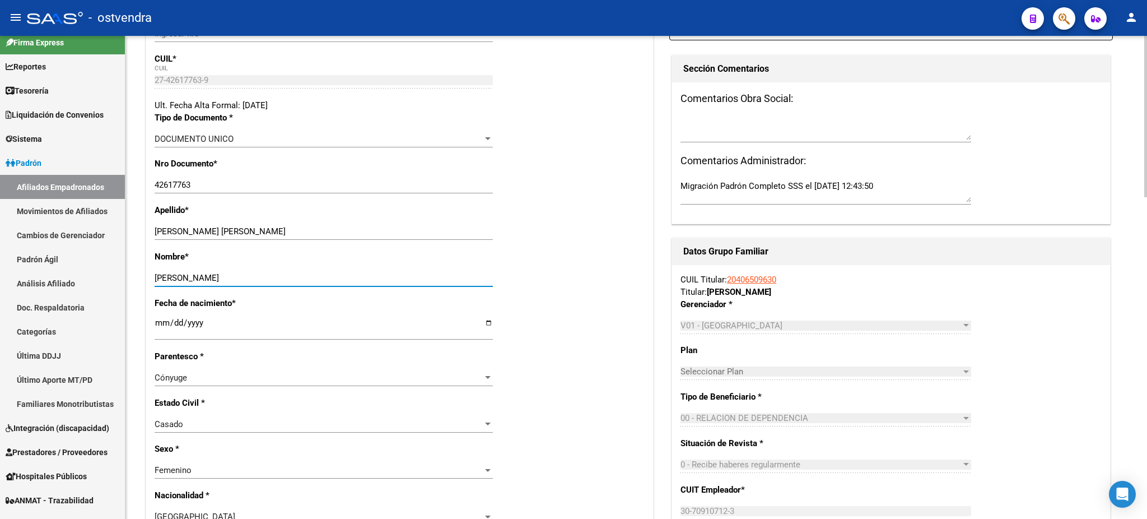
type input "NAOMI DENISE"
drag, startPoint x: 193, startPoint y: 228, endPoint x: 461, endPoint y: 204, distance: 269.9
click at [461, 204] on div "Apellido * VILDOZA NAOMI DENISE Ingresar apellido" at bounding box center [400, 227] width 490 height 46
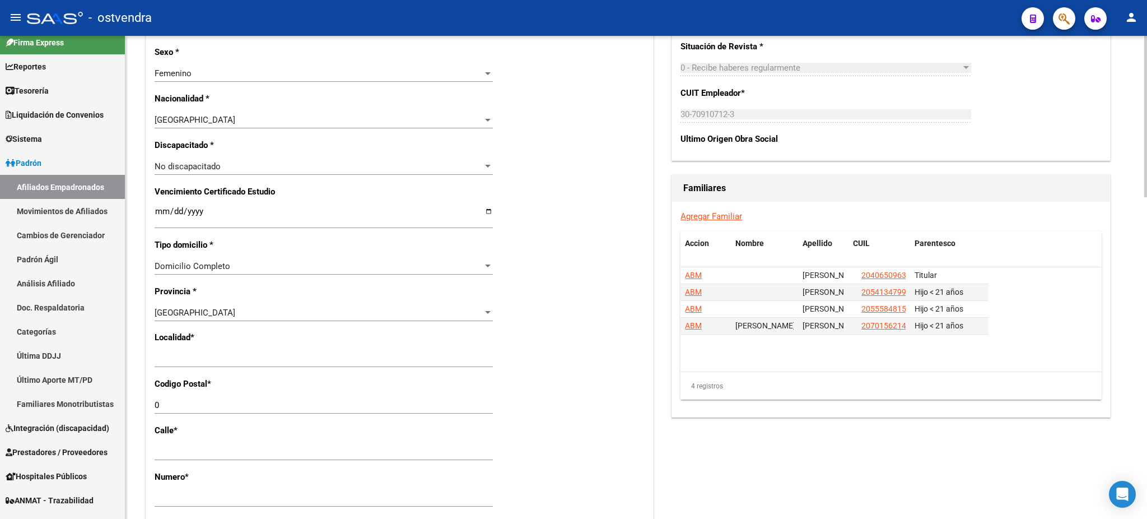
scroll to position [597, 0]
type input "VILDOZA"
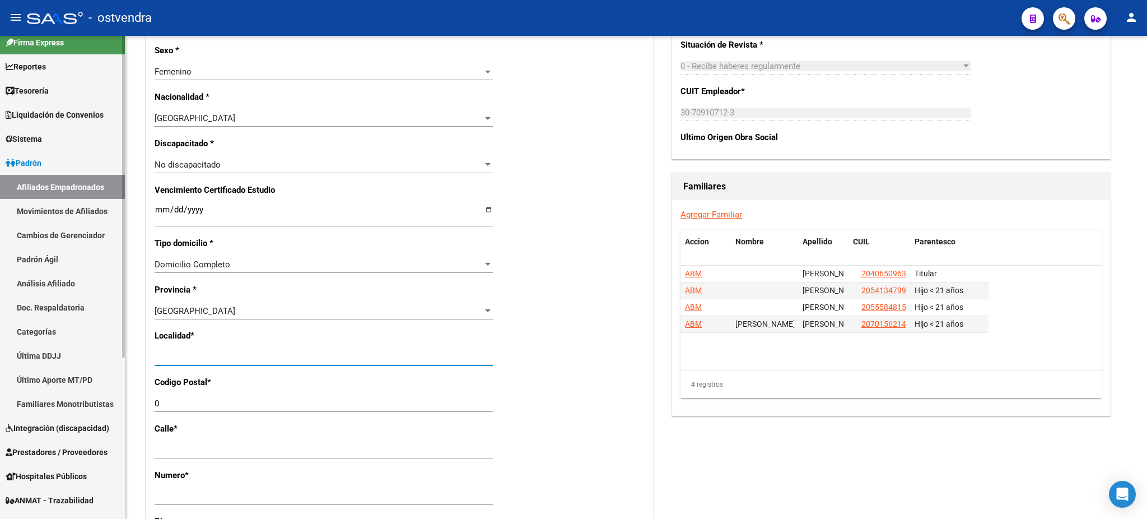
drag, startPoint x: 233, startPoint y: 354, endPoint x: 100, endPoint y: 352, distance: 132.7
click at [100, 352] on mat-sidenav-container "Firma Express Reportes Tablero de Control Ingresos Percibidos Análisis de todos…" at bounding box center [573, 277] width 1147 height 483
type input "[DATE][PERSON_NAME]"
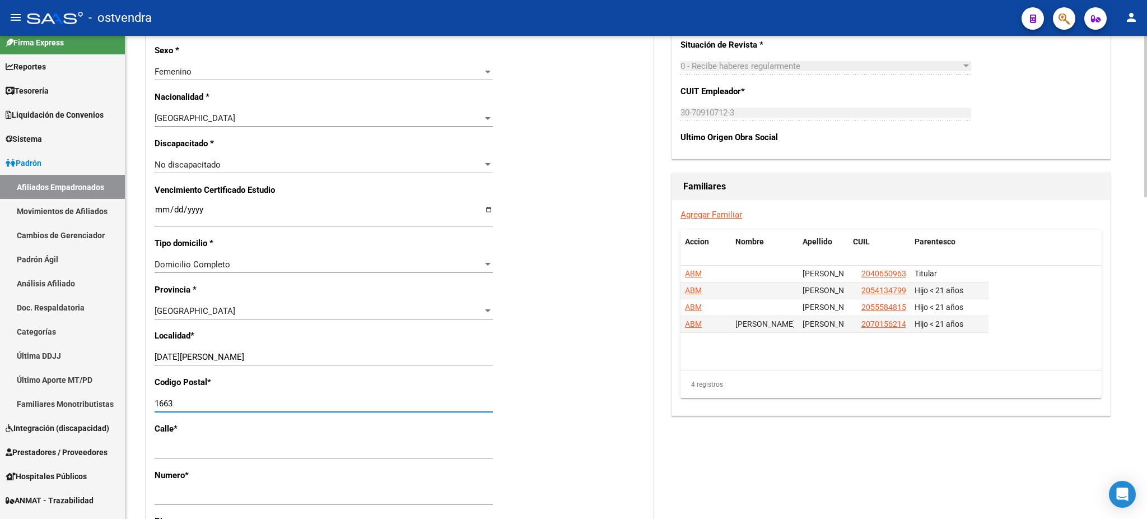
type input "1663"
click at [706, 363] on datatable-body "ABM OTAZO ANGEL OSVALDO 20406509630 Titular ABM OTAZO ANGEL KARIM 20541347993 H…" at bounding box center [890, 317] width 421 height 104
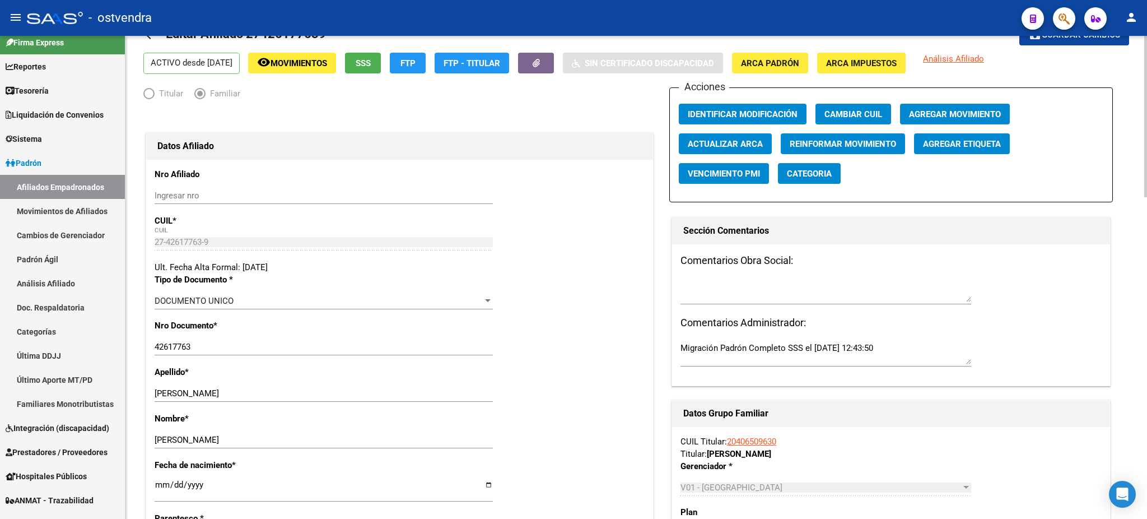
scroll to position [0, 0]
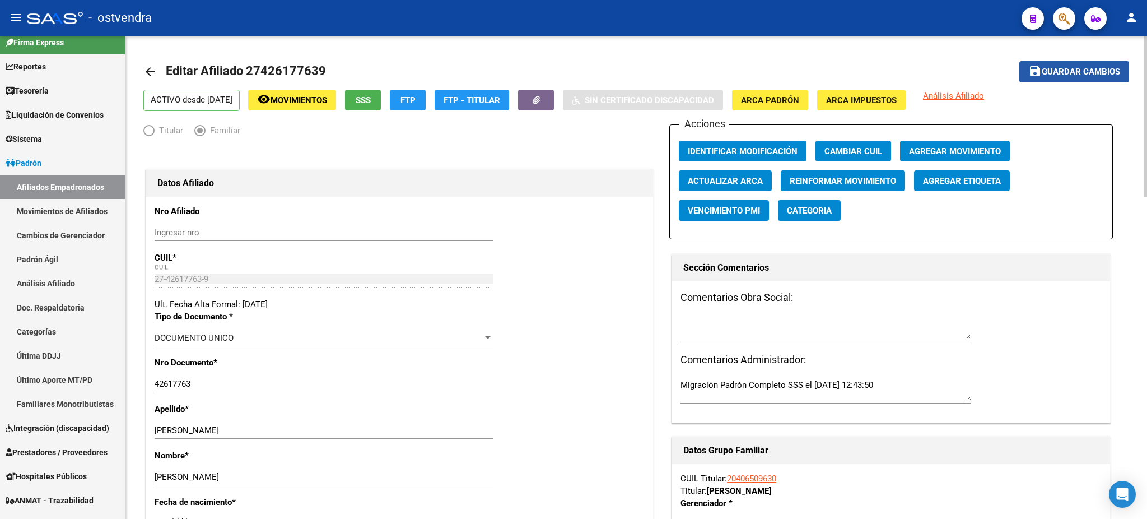
click at [1094, 67] on span "Guardar cambios" at bounding box center [1081, 72] width 78 height 10
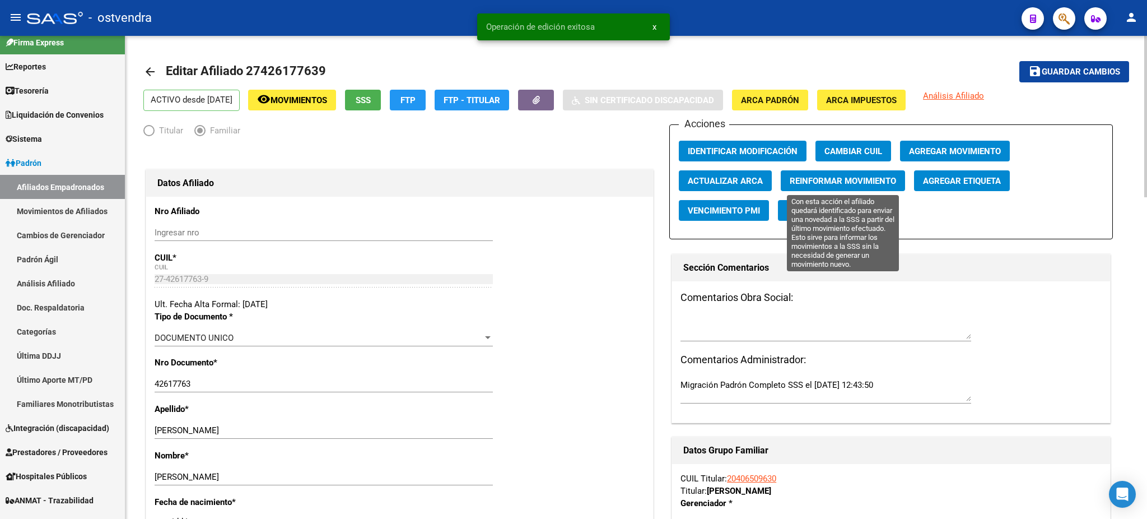
click at [843, 177] on span "Reinformar Movimiento" at bounding box center [843, 181] width 106 height 10
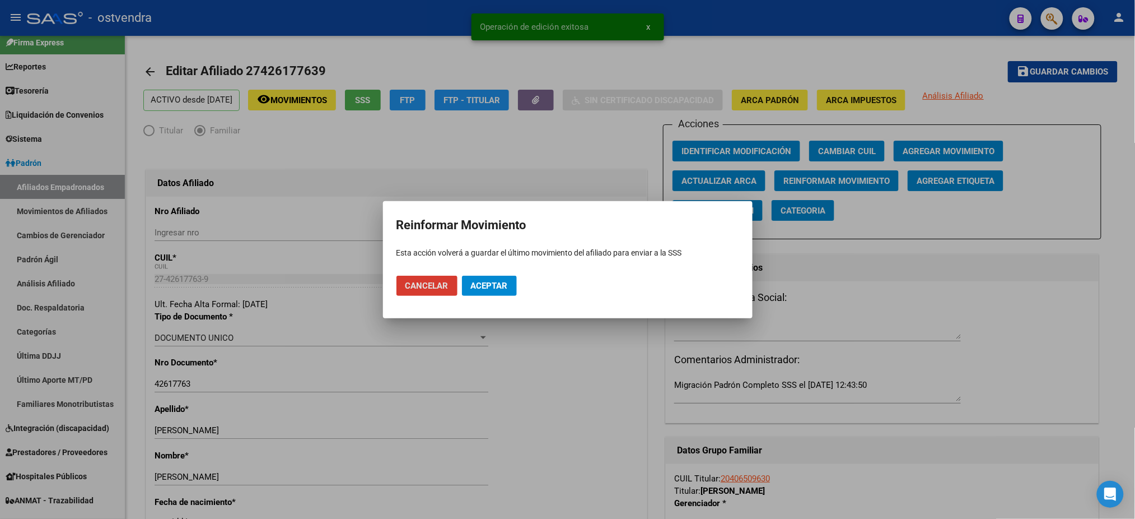
click at [506, 287] on span "Aceptar" at bounding box center [489, 286] width 37 height 10
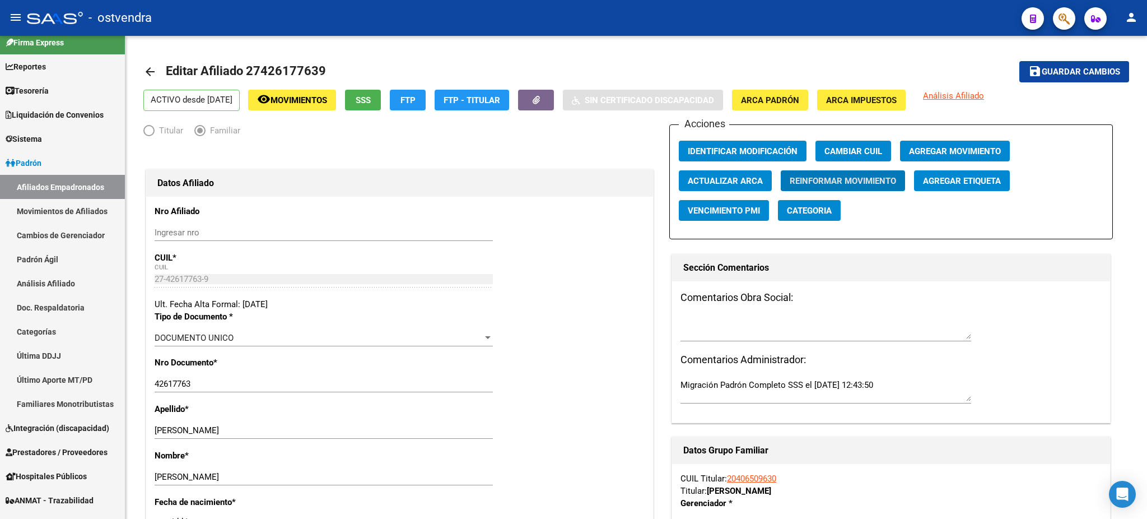
click at [1067, 22] on icon "button" at bounding box center [1064, 18] width 11 height 13
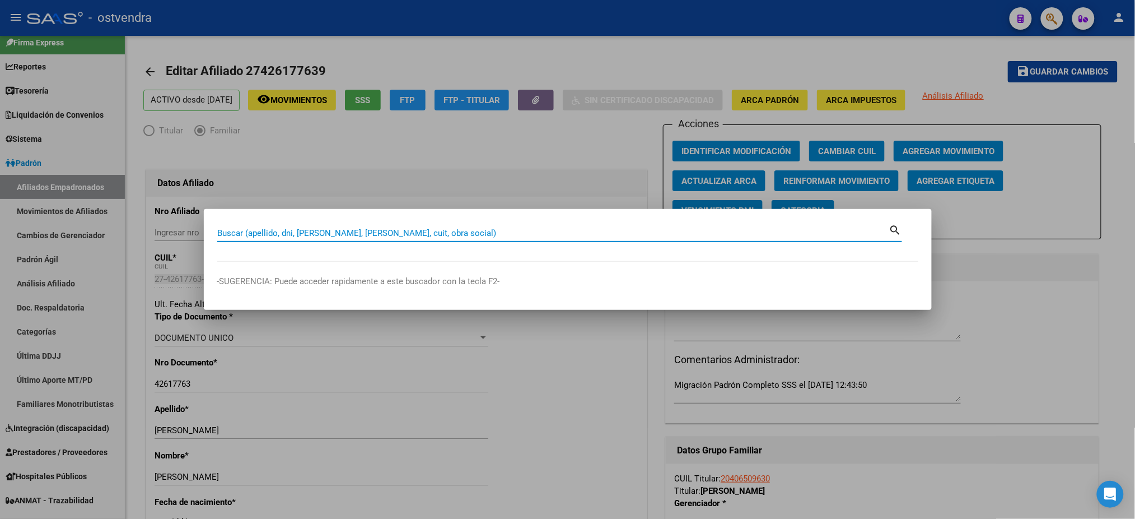
paste input "55584815"
type input "55584815"
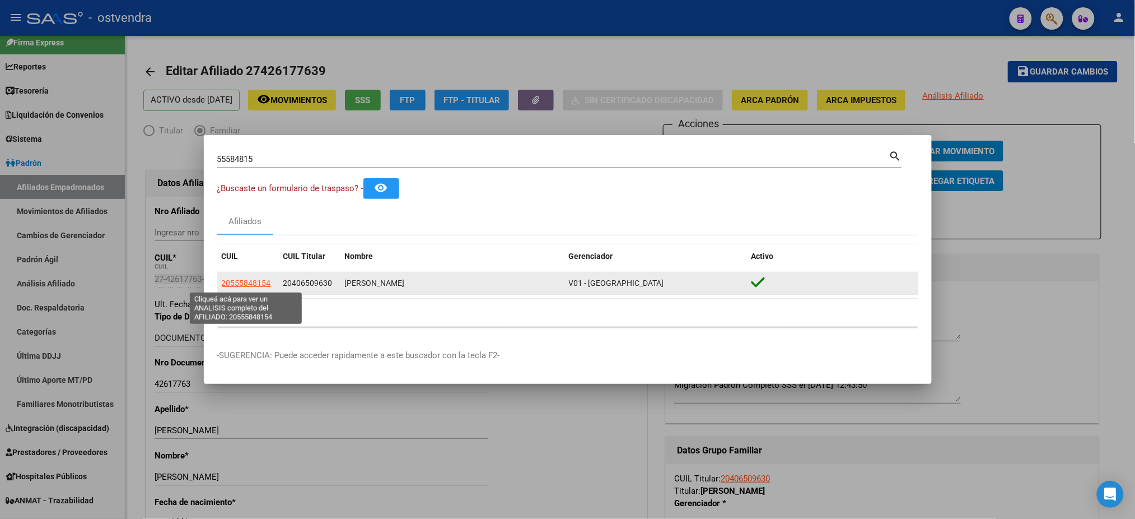
click at [233, 283] on span "20555848154" at bounding box center [246, 282] width 49 height 9
copy span "5"
type textarea "20555848154"
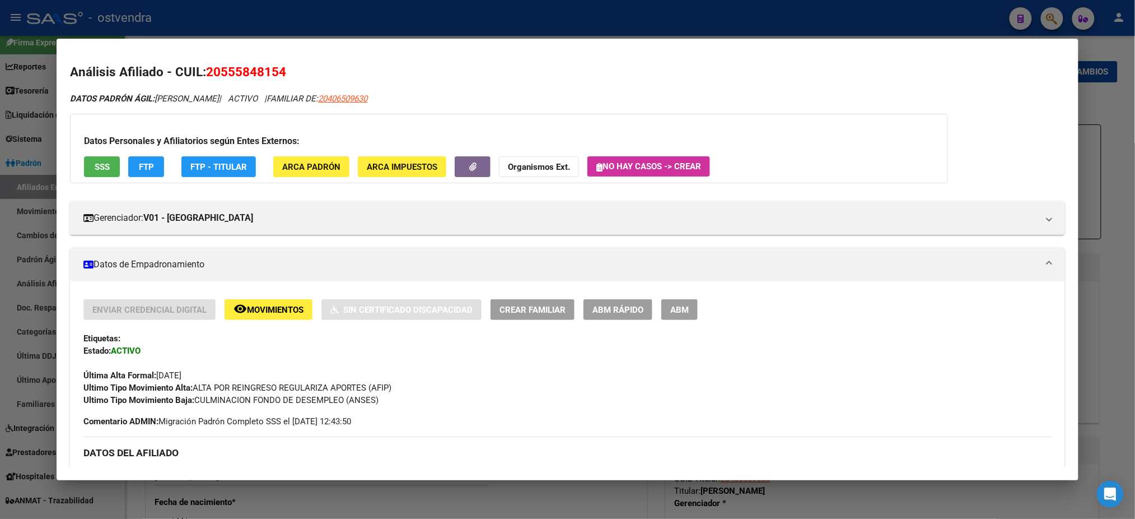
click at [683, 313] on span "ABM" at bounding box center [679, 310] width 18 height 10
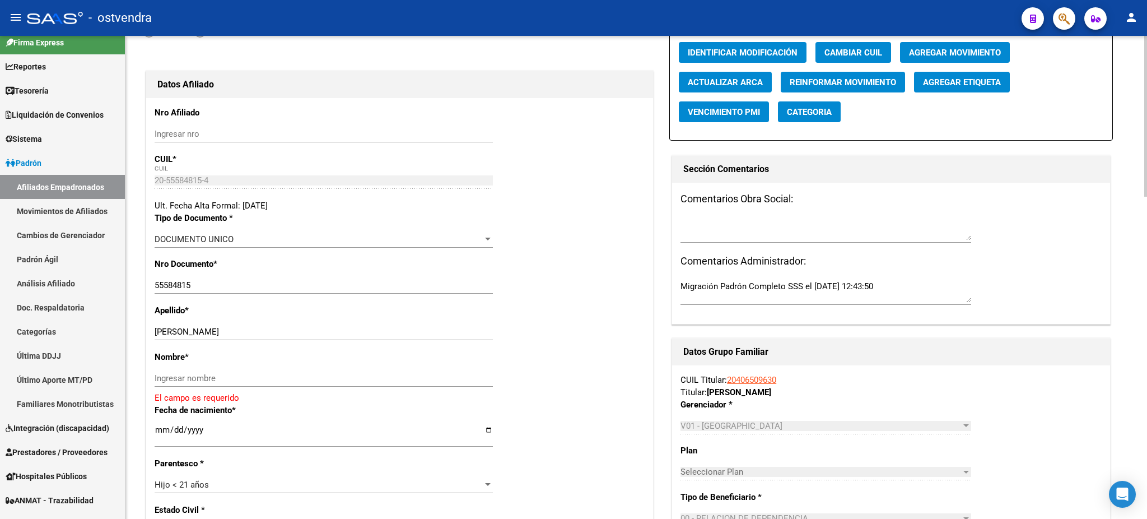
scroll to position [100, 0]
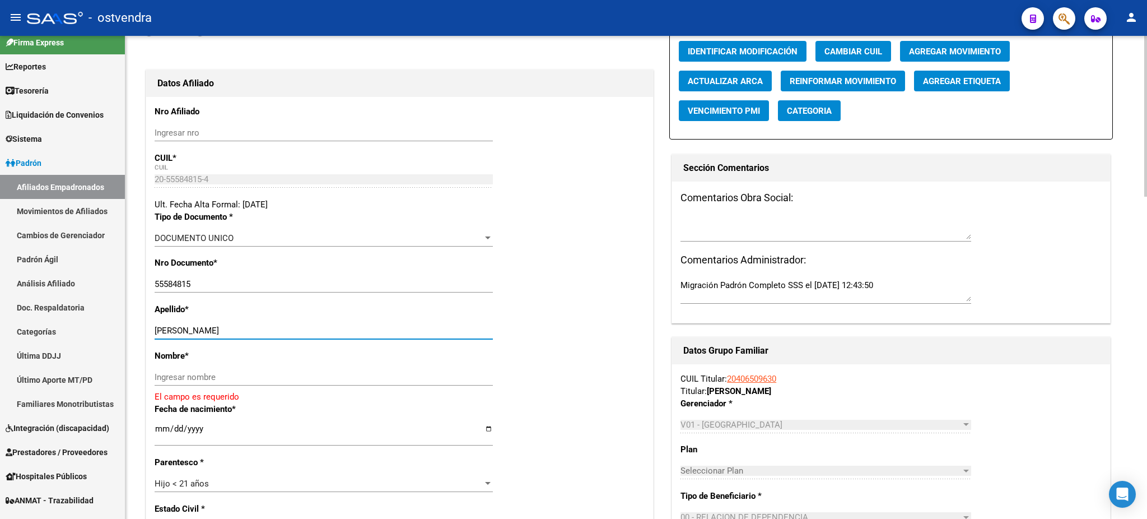
drag, startPoint x: 185, startPoint y: 327, endPoint x: 406, endPoint y: 345, distance: 222.0
click at [434, 329] on input "OTAZO EMERICK THAIEL" at bounding box center [324, 330] width 338 height 10
drag, startPoint x: 366, startPoint y: 372, endPoint x: 325, endPoint y: 357, distance: 43.8
click at [363, 372] on input "Ingresar nombre" at bounding box center [324, 377] width 338 height 10
paste input "EMERICK THAIEL"
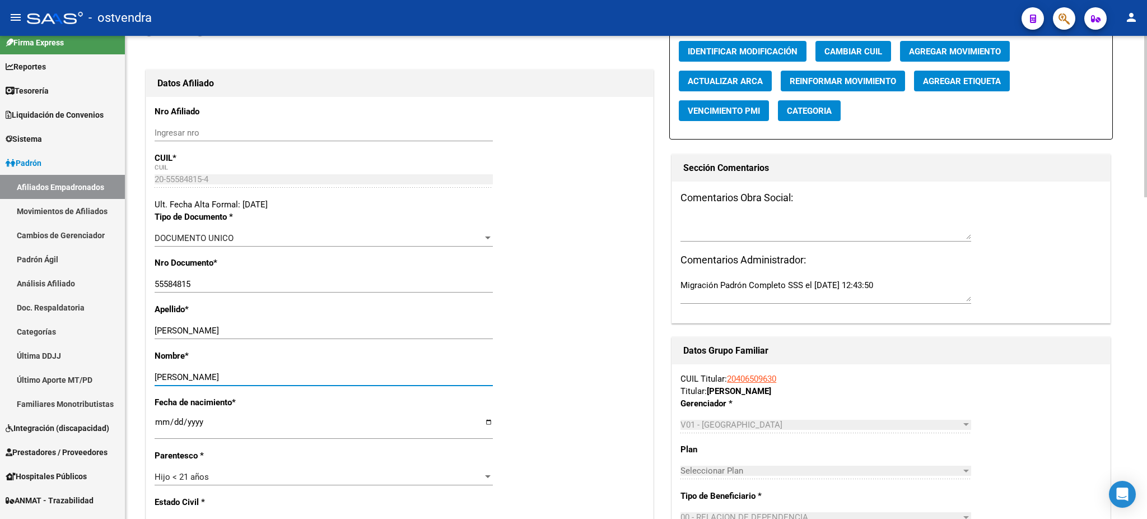
type input "EMERICK THAIEL"
drag, startPoint x: 292, startPoint y: 320, endPoint x: 347, endPoint y: 321, distance: 54.9
click at [347, 322] on div "OTAZO EMERICK THAIEL Ingresar apellido" at bounding box center [324, 330] width 338 height 17
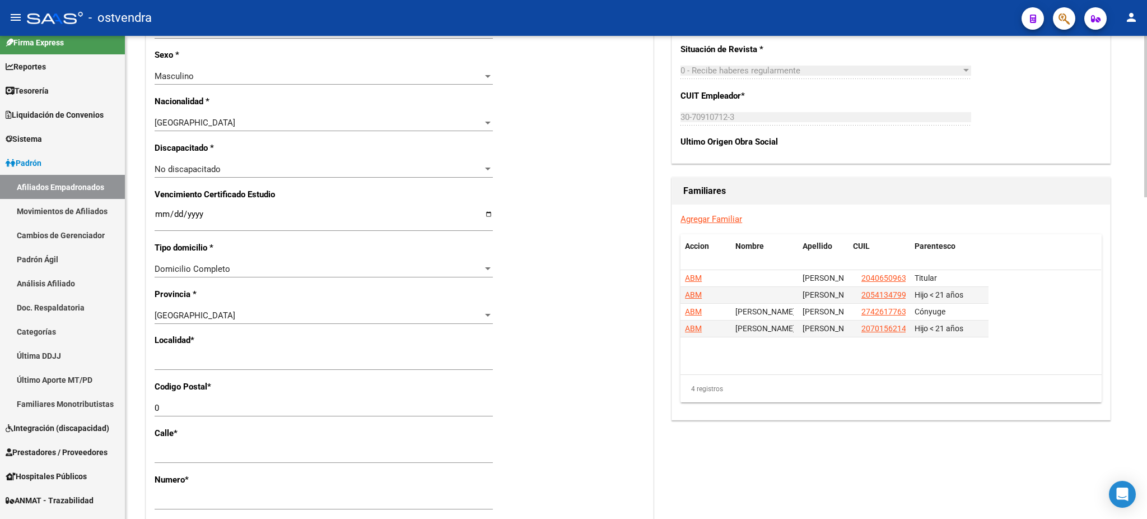
scroll to position [597, 0]
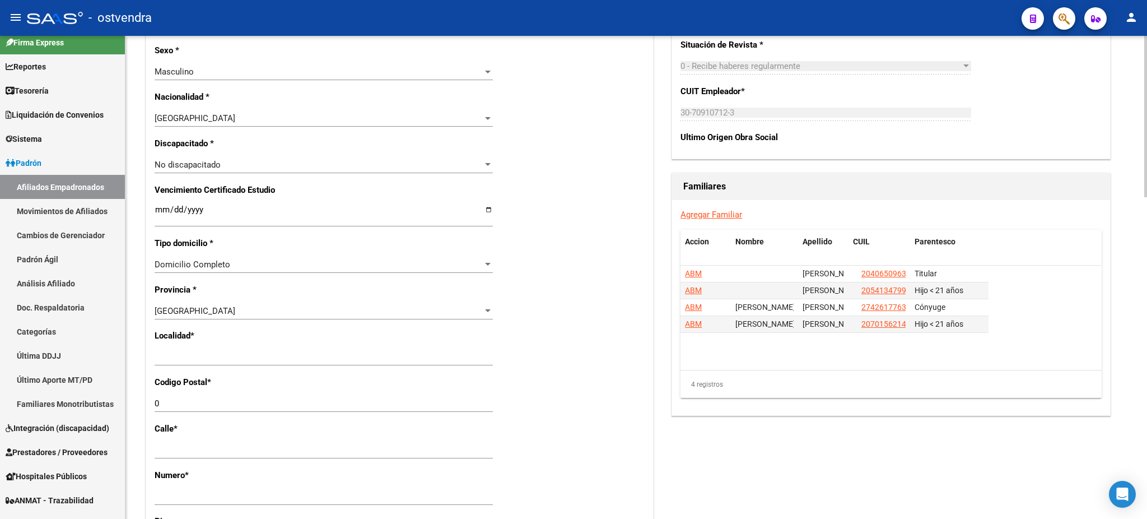
type input "OTAZO"
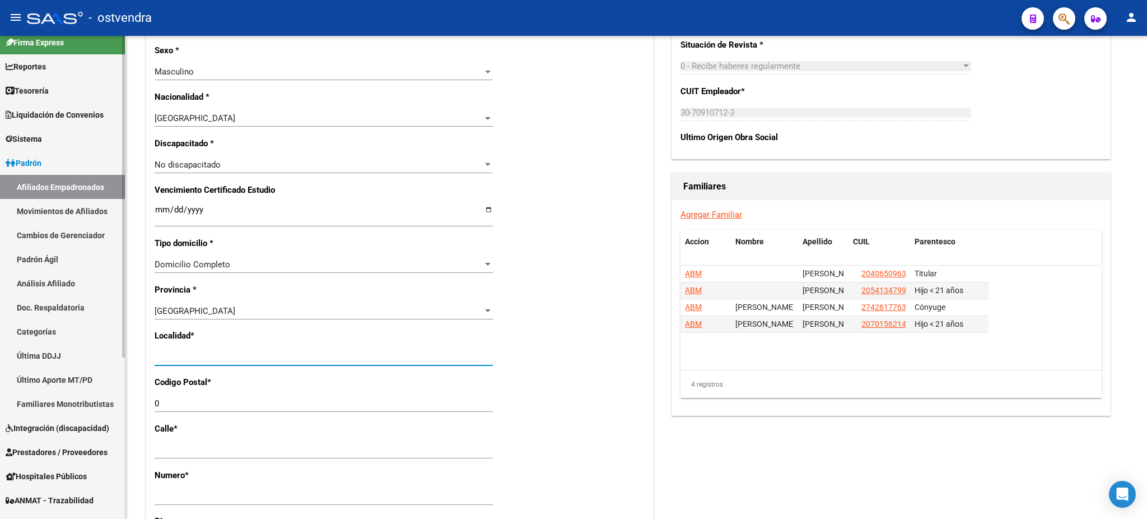
drag, startPoint x: 271, startPoint y: 355, endPoint x: 31, endPoint y: 342, distance: 240.1
click at [31, 342] on mat-sidenav-container "Firma Express Reportes Tablero de Control Ingresos Percibidos Análisis de todos…" at bounding box center [573, 277] width 1147 height 483
type input "[DATE][PERSON_NAME]"
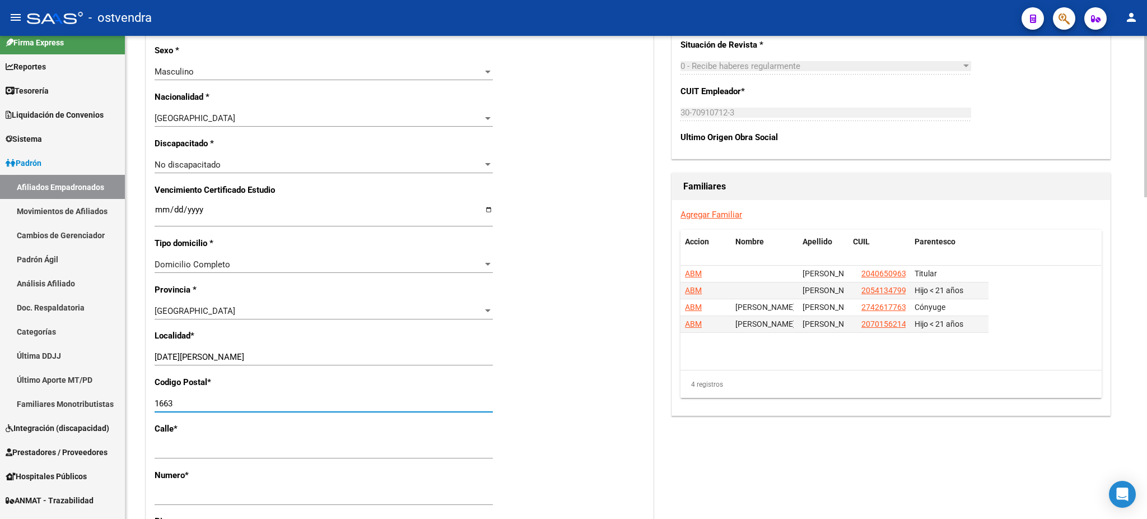
type input "1663"
click at [776, 403] on div "Agregar Familiar Accion Nombre Apellido CUIL Parentesco ABM OTAZO ANGEL OSVALDO…" at bounding box center [891, 307] width 438 height 215
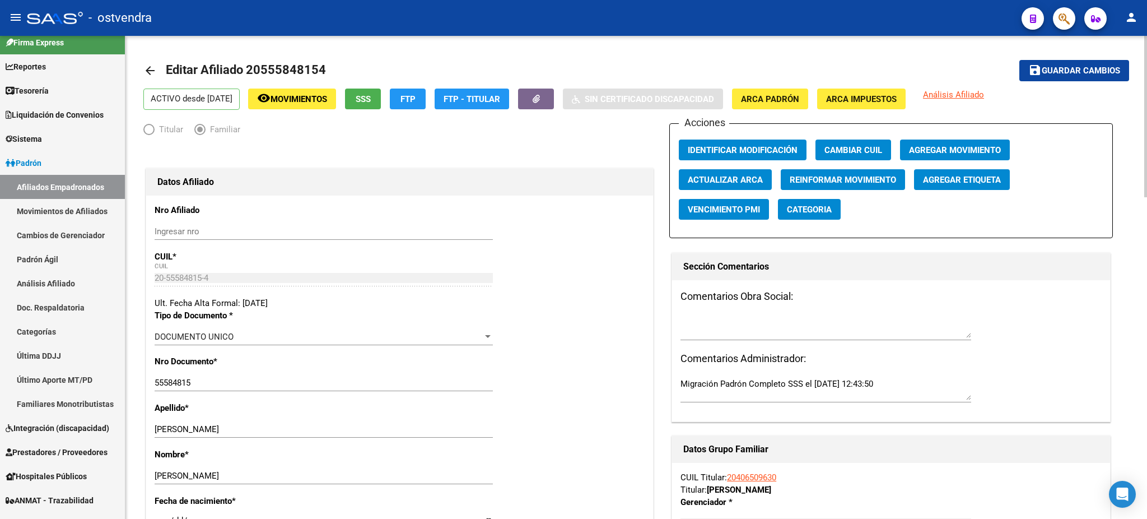
scroll to position [0, 0]
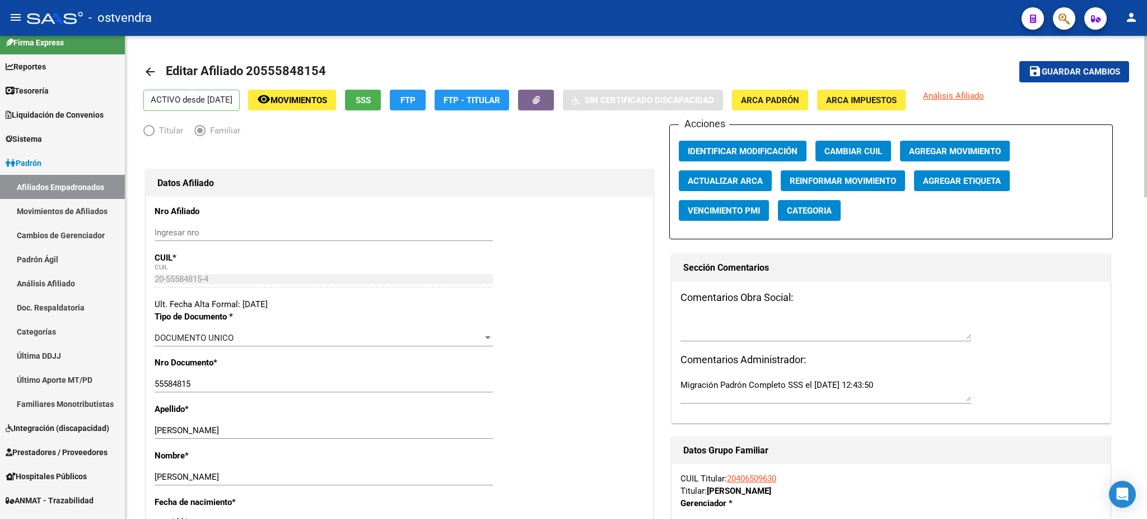
click at [1048, 69] on span "Guardar cambios" at bounding box center [1081, 72] width 78 height 10
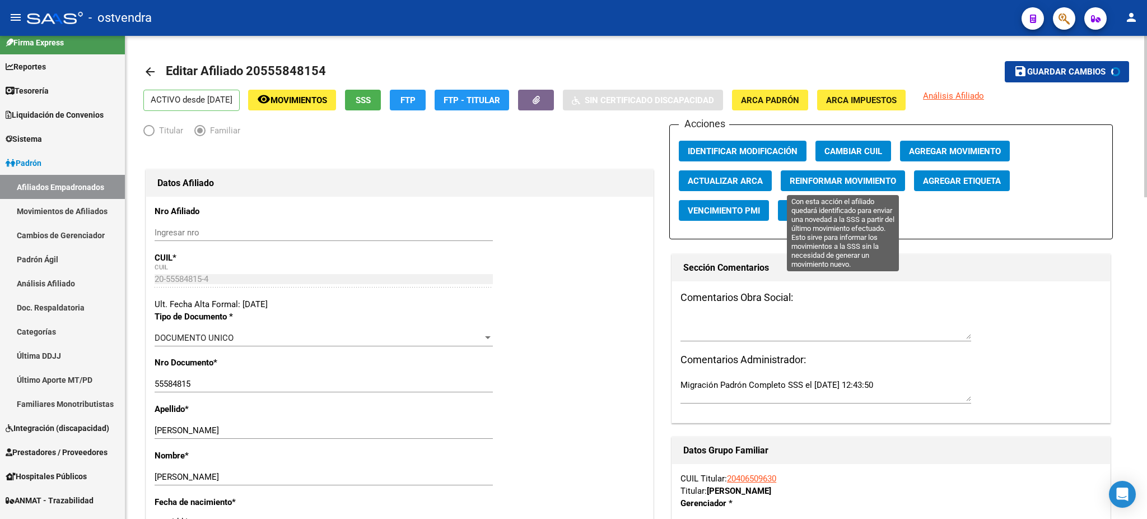
click at [849, 182] on span "Reinformar Movimiento" at bounding box center [843, 181] width 106 height 10
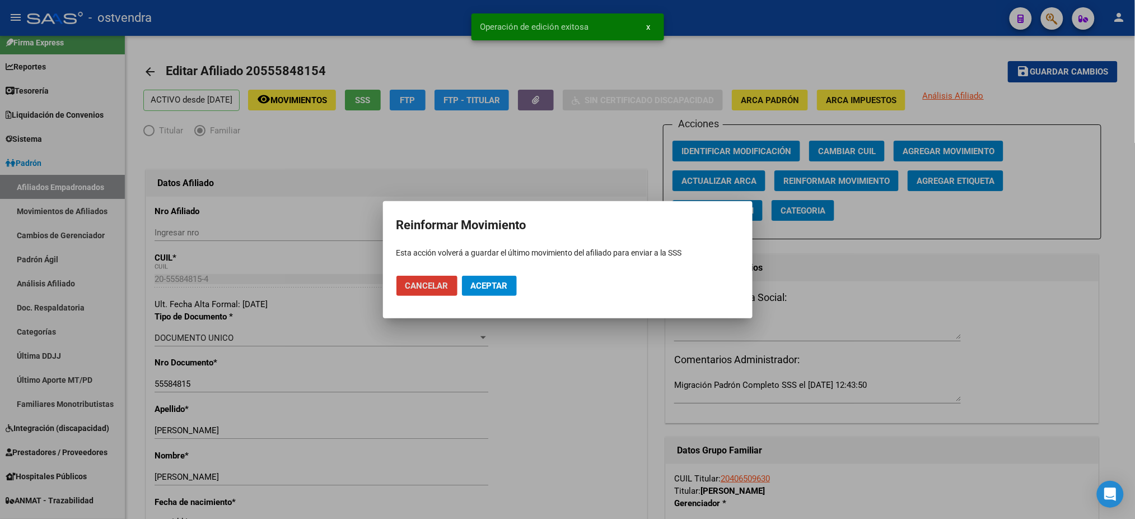
click at [495, 281] on span "Aceptar" at bounding box center [489, 286] width 37 height 10
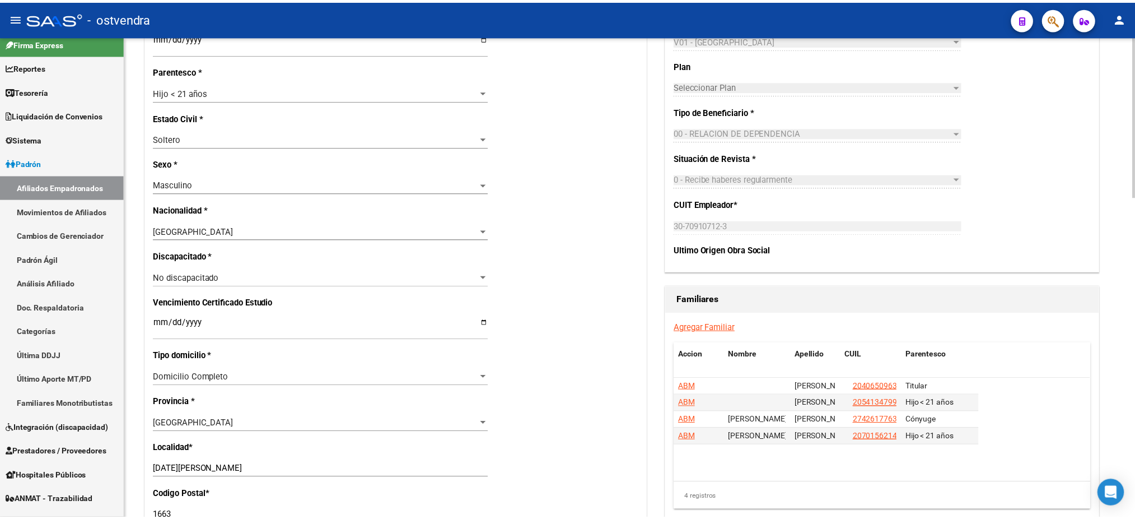
scroll to position [497, 0]
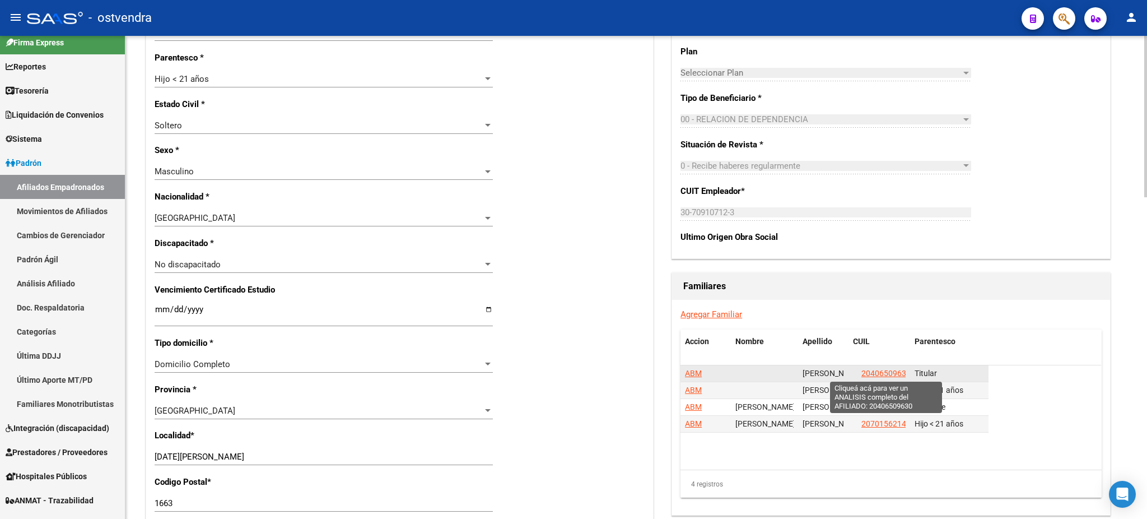
click at [884, 375] on span "20406509630" at bounding box center [885, 373] width 49 height 9
type textarea "20406509630"
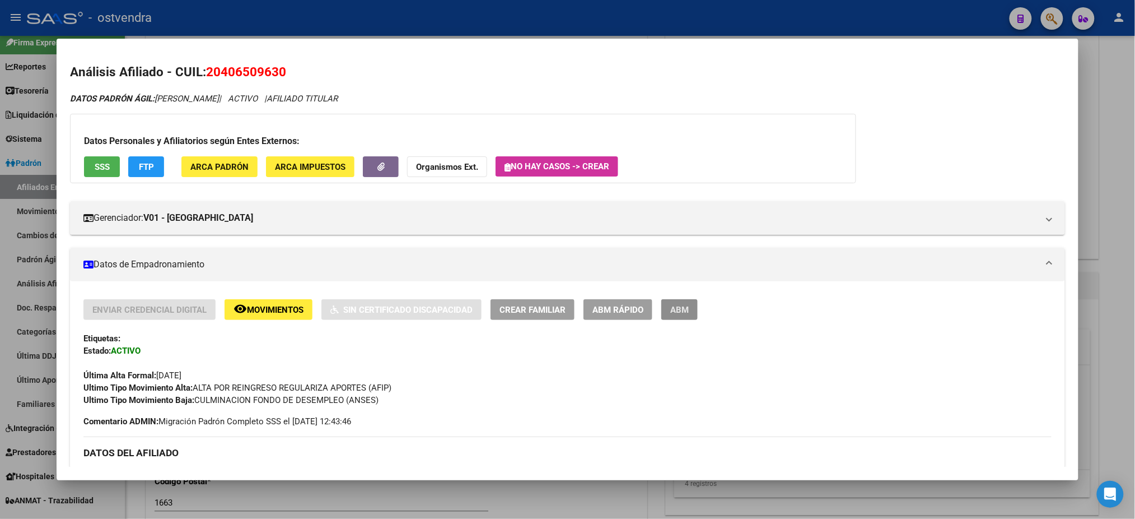
click at [661, 310] on button "ABM" at bounding box center [679, 309] width 36 height 21
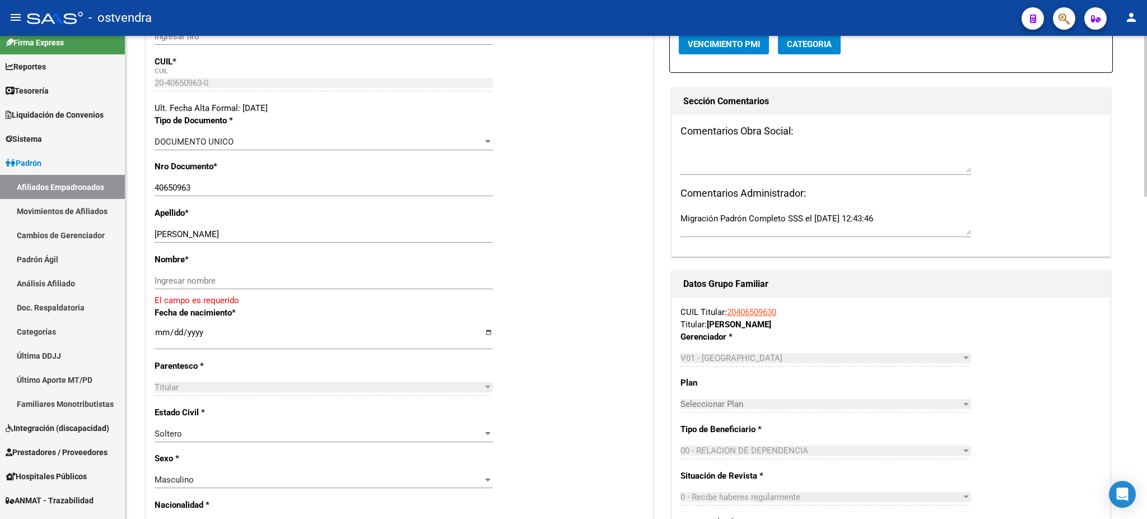
scroll to position [199, 0]
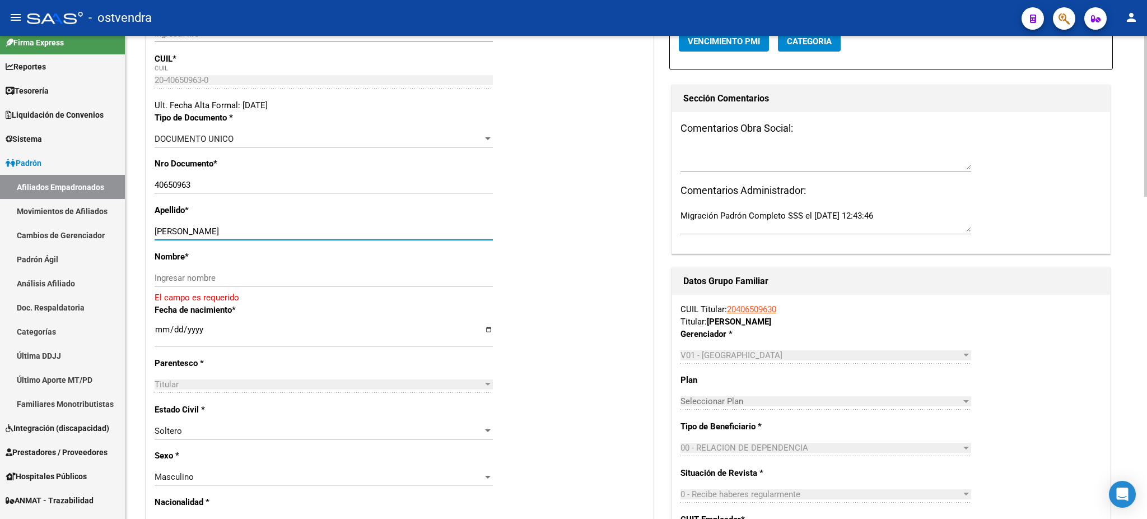
drag, startPoint x: 181, startPoint y: 229, endPoint x: 291, endPoint y: 268, distance: 116.0
click at [317, 222] on div "Apellido * OTAZO ANGEL OSVALDO Ingresar apellido" at bounding box center [400, 227] width 490 height 46
click at [283, 282] on input "Ingresar nombre" at bounding box center [324, 278] width 338 height 10
paste input "ANGEL OSVALDO"
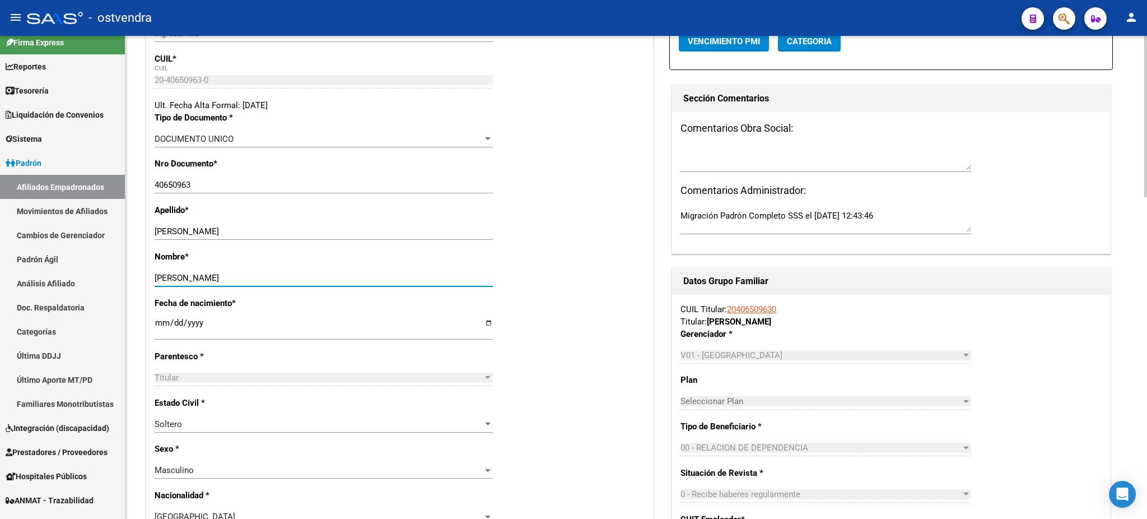
type input "ANGEL OSVALDO"
drag, startPoint x: 187, startPoint y: 230, endPoint x: 357, endPoint y: 225, distance: 170.3
click at [357, 225] on div "OTAZO ANGEL OSVALDO Ingresar apellido" at bounding box center [324, 231] width 338 height 17
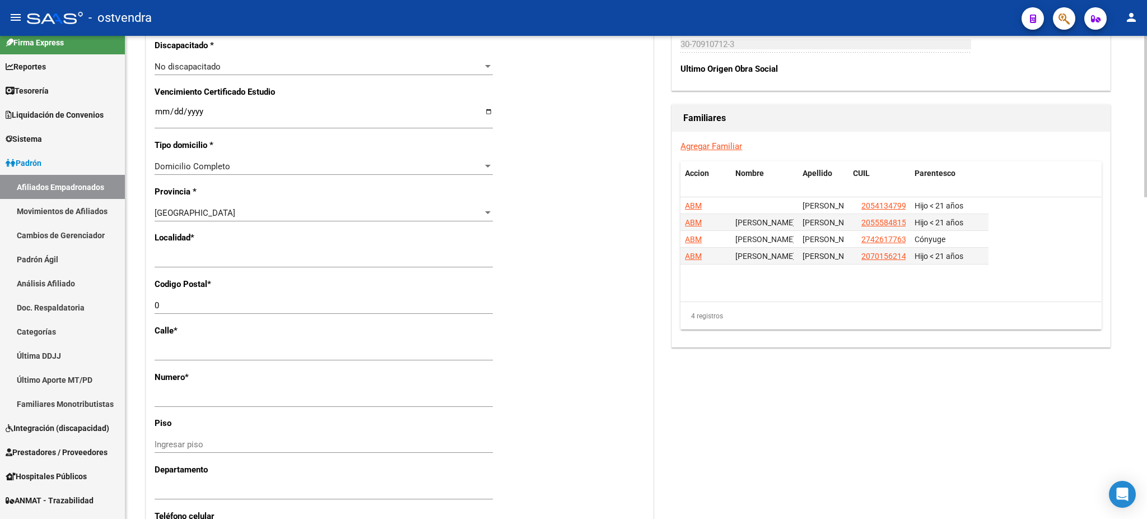
scroll to position [697, 0]
type input "OTAZO"
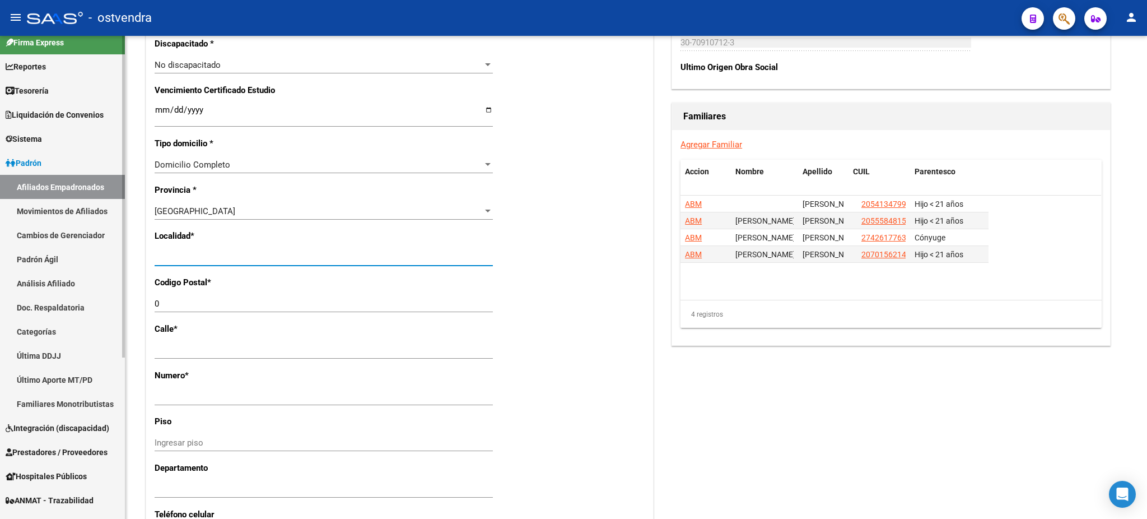
drag, startPoint x: 255, startPoint y: 258, endPoint x: 53, endPoint y: 258, distance: 202.7
click at [53, 258] on mat-sidenav-container "Firma Express Reportes Tablero de Control Ingresos Percibidos Análisis de todos…" at bounding box center [573, 277] width 1147 height 483
type input "[DATE][PERSON_NAME]"
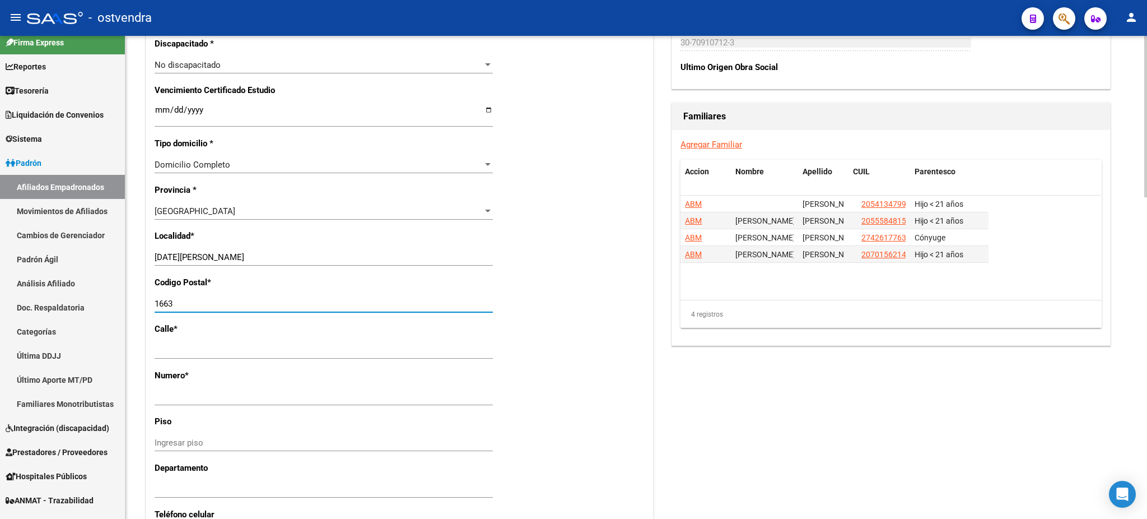
type input "1663"
click at [939, 358] on div "Acciones Identificar Modificación Cambiar CUIL Cambiar Gerenciador Agregar Movi…" at bounding box center [891, 66] width 444 height 1277
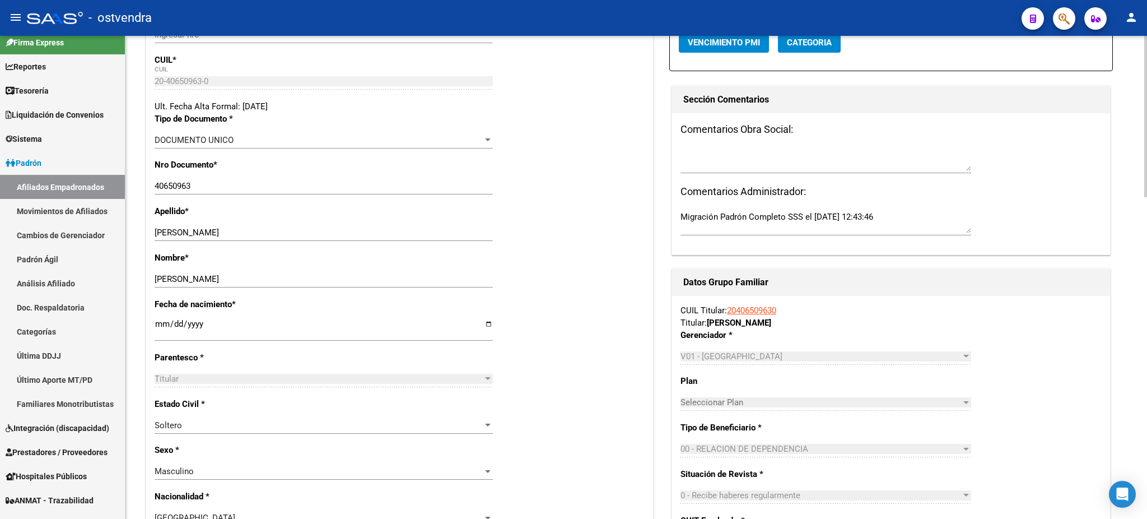
scroll to position [0, 0]
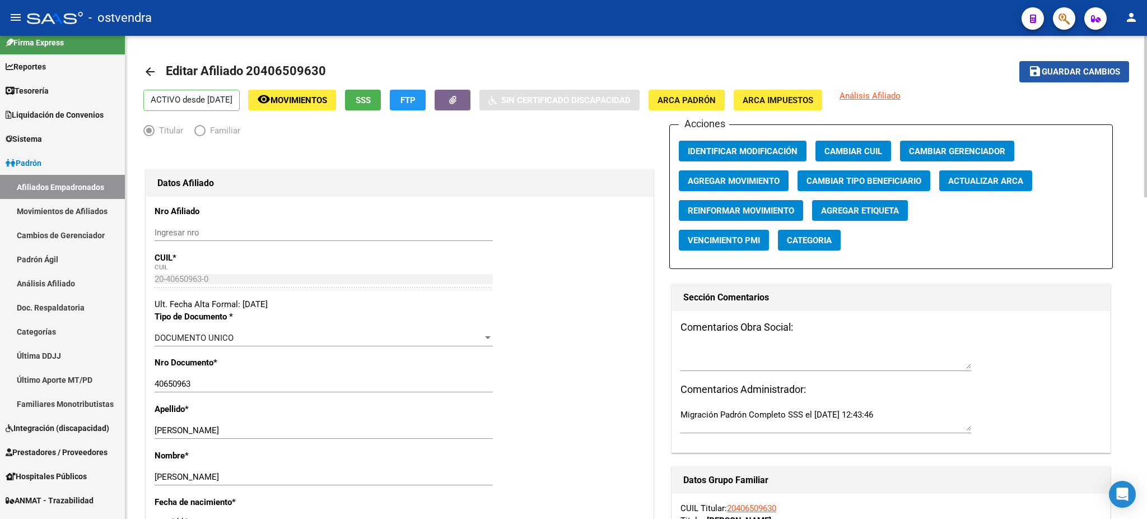
click at [1085, 74] on span "Guardar cambios" at bounding box center [1081, 72] width 78 height 10
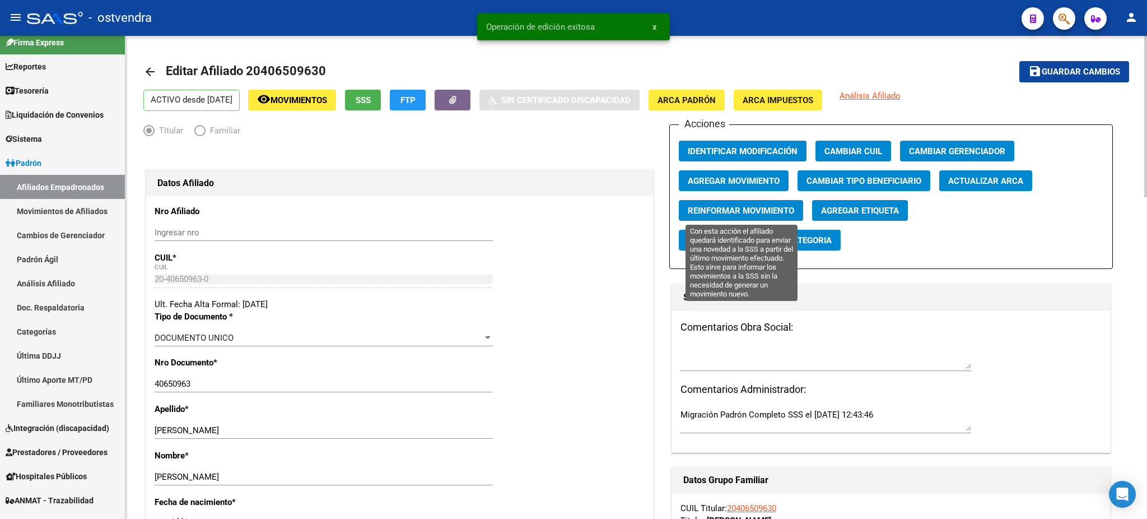
click at [763, 206] on span "Reinformar Movimiento" at bounding box center [741, 211] width 106 height 10
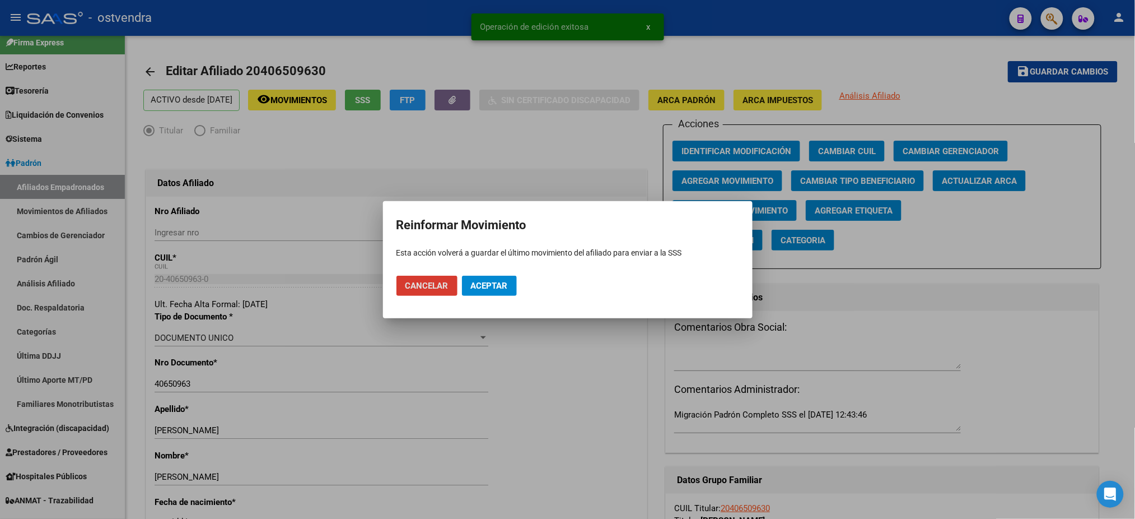
drag, startPoint x: 526, startPoint y: 260, endPoint x: 506, endPoint y: 287, distance: 33.6
click at [525, 260] on mat-dialog-container "Reinformar Movimiento Esta acción volverá a guardar el último movimiento del af…" at bounding box center [568, 259] width 370 height 117
click at [503, 288] on span "Aceptar" at bounding box center [489, 286] width 37 height 10
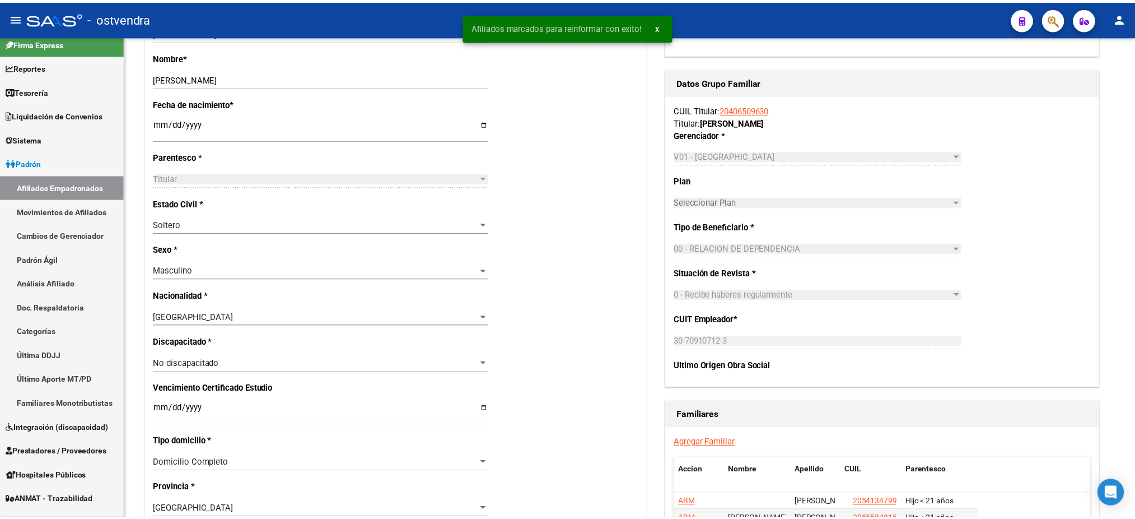
scroll to position [697, 0]
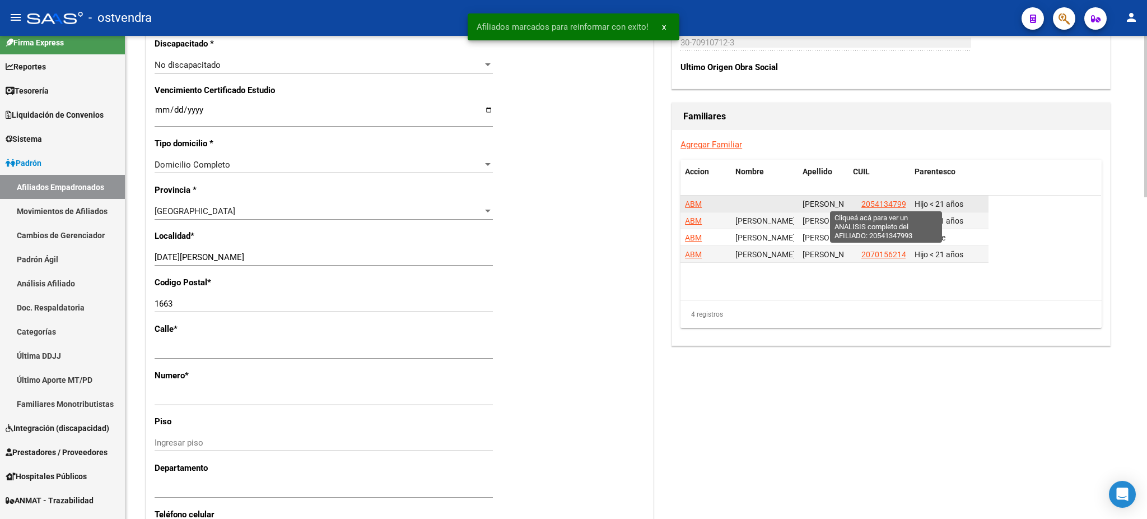
click at [892, 199] on span "20541347993" at bounding box center [885, 203] width 49 height 9
type textarea "20541347993"
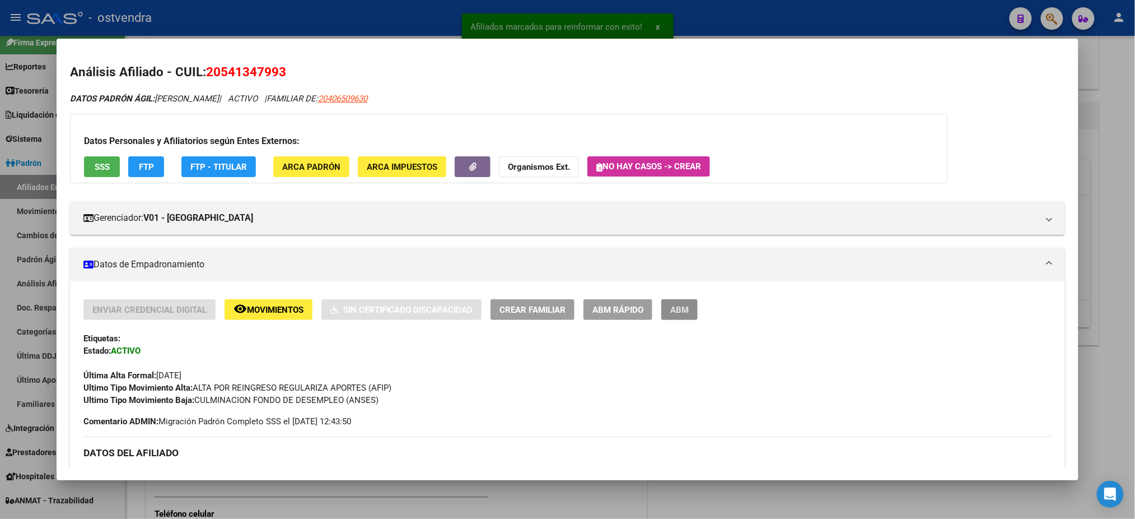
click at [680, 308] on span "ABM" at bounding box center [679, 310] width 18 height 10
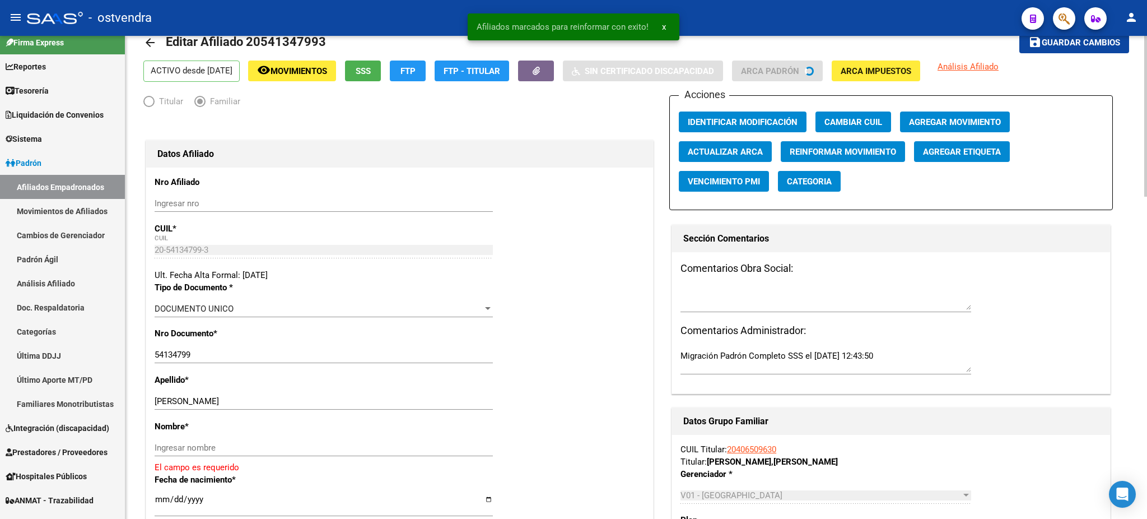
scroll to position [199, 0]
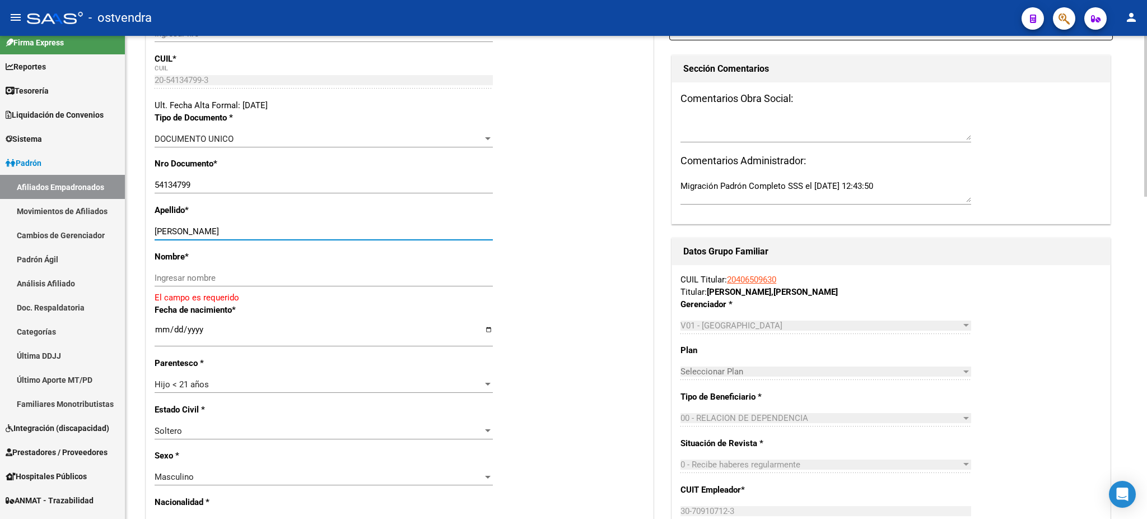
drag, startPoint x: 301, startPoint y: 231, endPoint x: 297, endPoint y: 250, distance: 18.9
click at [314, 234] on div "OTAZO ANGEL KARIM Ingresar apellido" at bounding box center [324, 231] width 338 height 17
click at [274, 275] on input "Ingresar nombre" at bounding box center [324, 278] width 338 height 10
paste input "ANGEL KARIM"
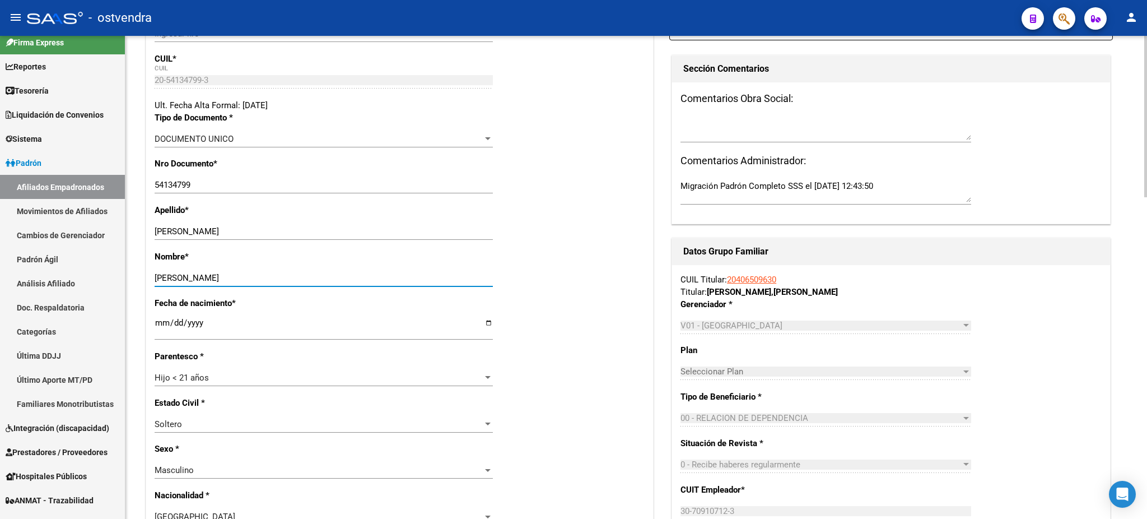
type input "ANGEL KARIM"
drag, startPoint x: 244, startPoint y: 220, endPoint x: 327, endPoint y: 223, distance: 83.5
click at [327, 223] on div "OTAZO ANGEL KARIM Ingresar apellido" at bounding box center [324, 231] width 338 height 17
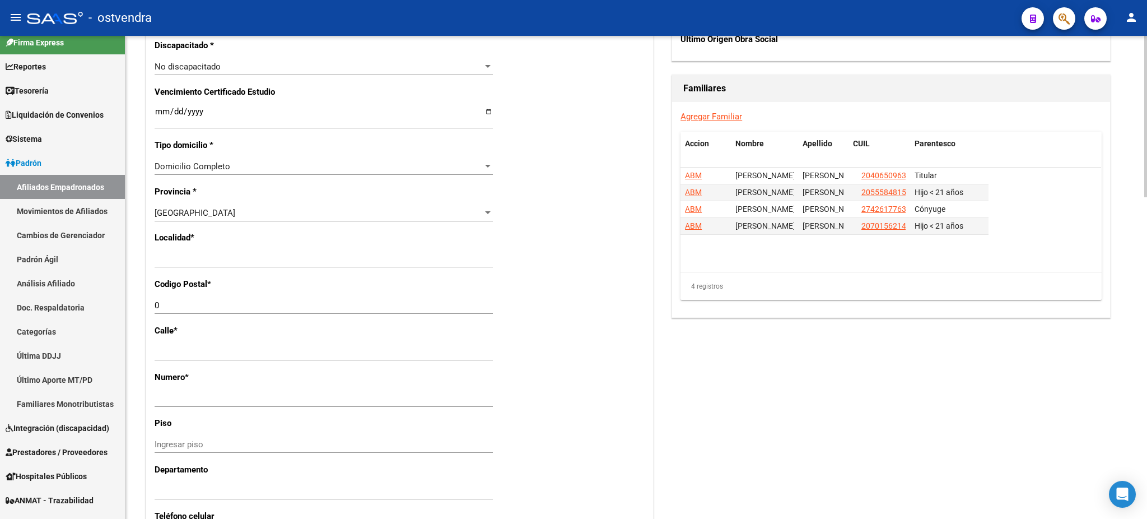
scroll to position [697, 0]
type input "OTAZO"
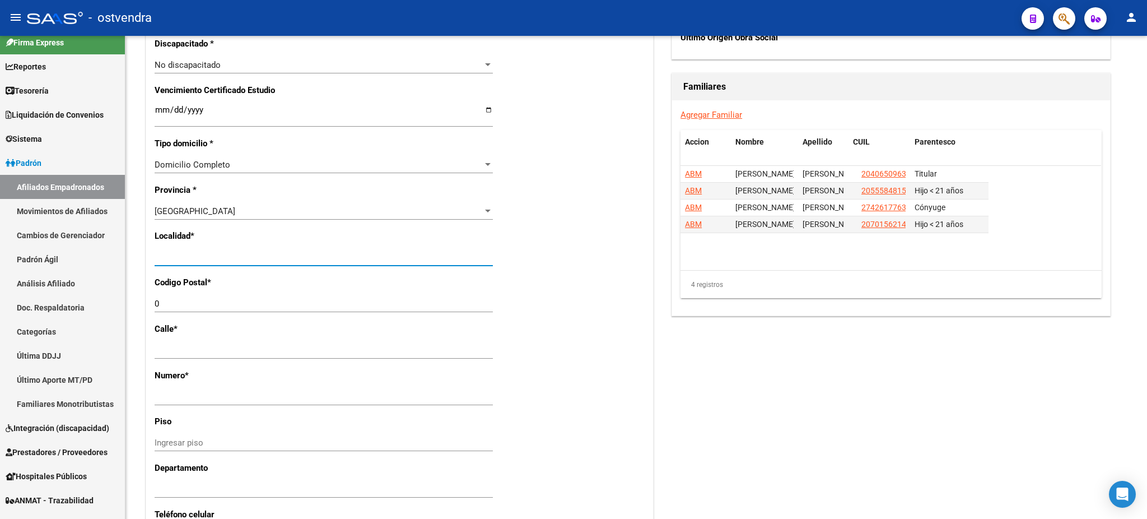
scroll to position [0, 0]
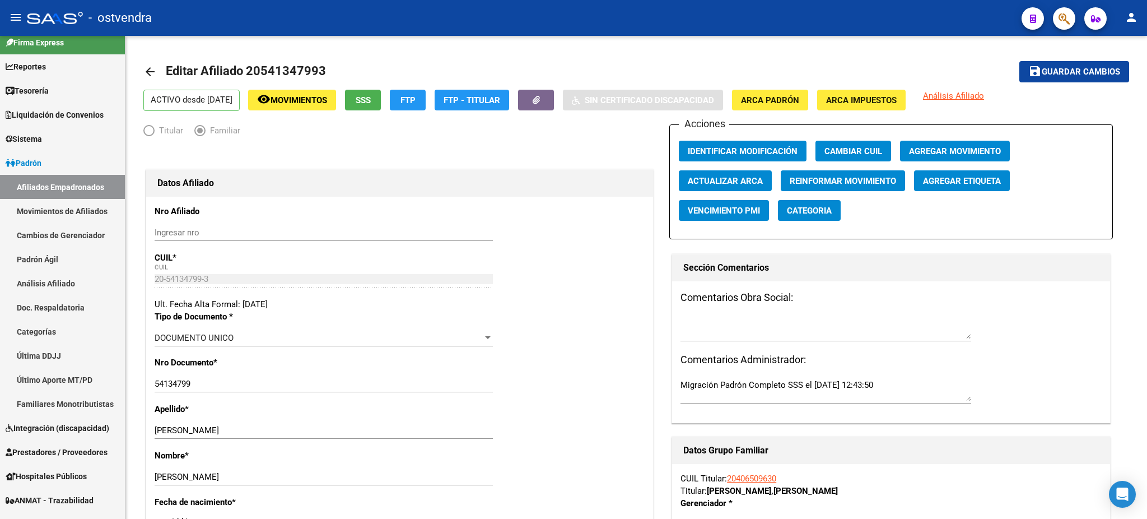
drag, startPoint x: 279, startPoint y: 257, endPoint x: 1146, endPoint y: -91, distance: 933.9
click at [1135, 0] on html "menu - ostvendra person Firma Express Reportes Tablero de Control Ingresos Perc…" at bounding box center [573, 259] width 1147 height 519
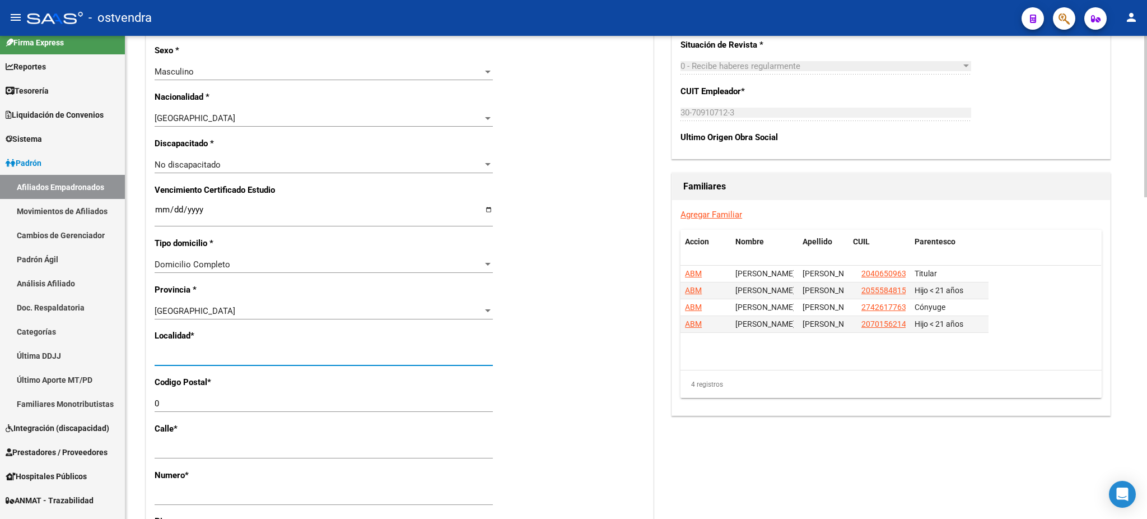
scroll to position [796, 0]
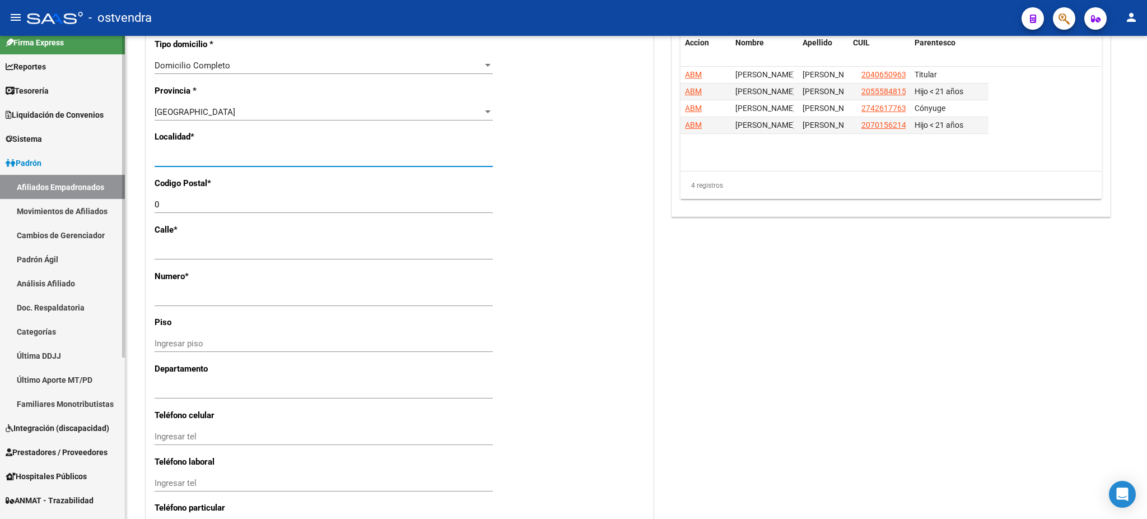
drag, startPoint x: 222, startPoint y: 157, endPoint x: 46, endPoint y: 149, distance: 176.6
click at [46, 149] on mat-sidenav-container "Firma Express Reportes Tablero de Control Ingresos Percibidos Análisis de todos…" at bounding box center [573, 277] width 1147 height 483
type input "[DATE][PERSON_NAME]"
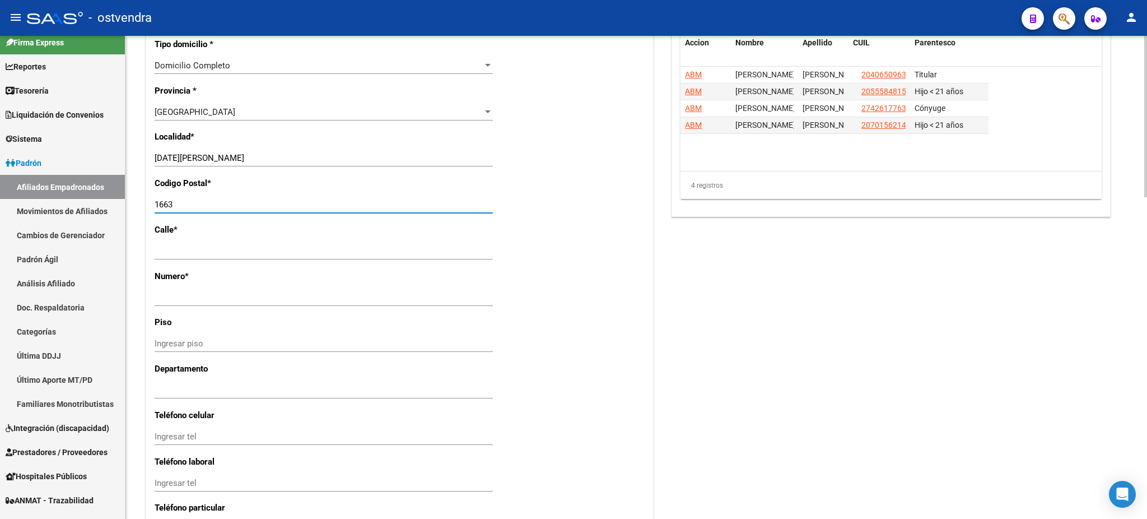
type input "1663"
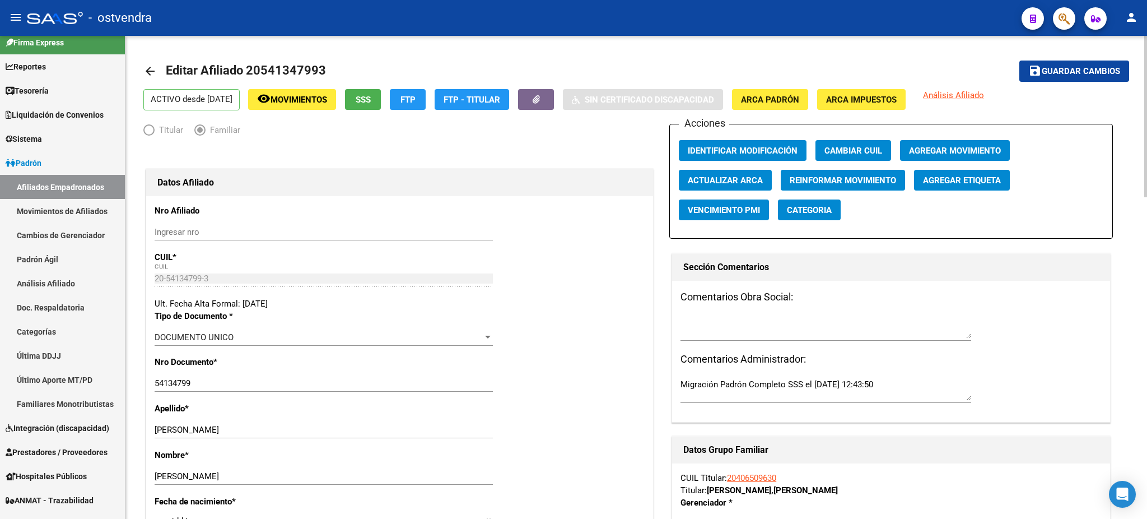
scroll to position [0, 0]
click at [1040, 69] on mat-icon "save" at bounding box center [1034, 70] width 13 height 13
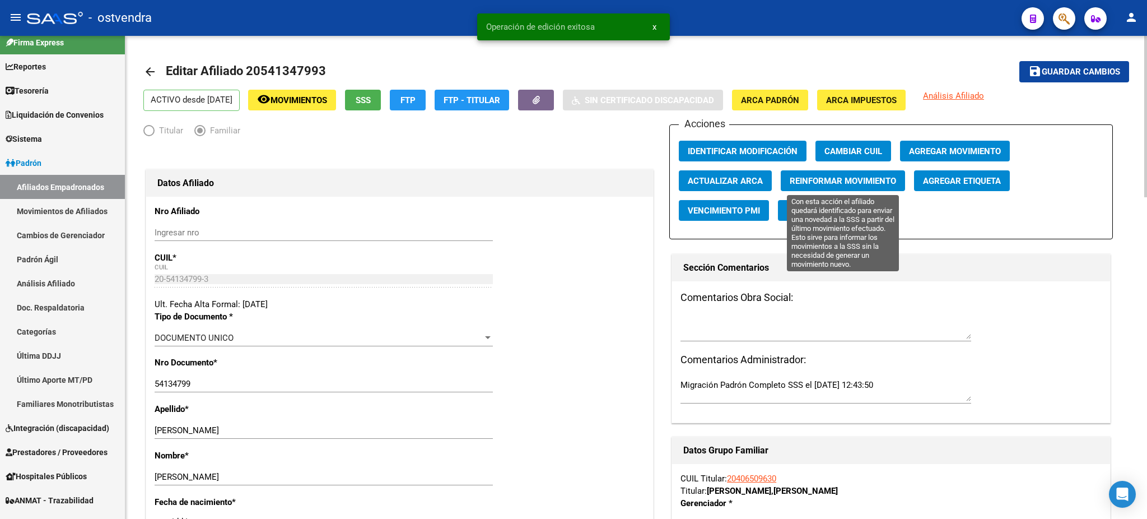
click at [810, 184] on span "Reinformar Movimiento" at bounding box center [843, 181] width 106 height 10
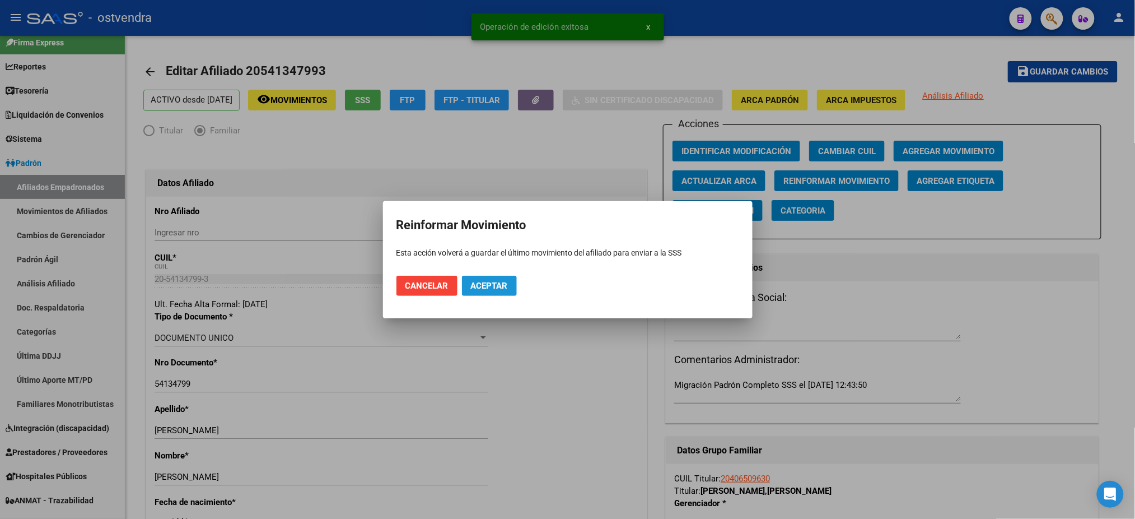
click at [498, 292] on button "Aceptar" at bounding box center [489, 286] width 55 height 20
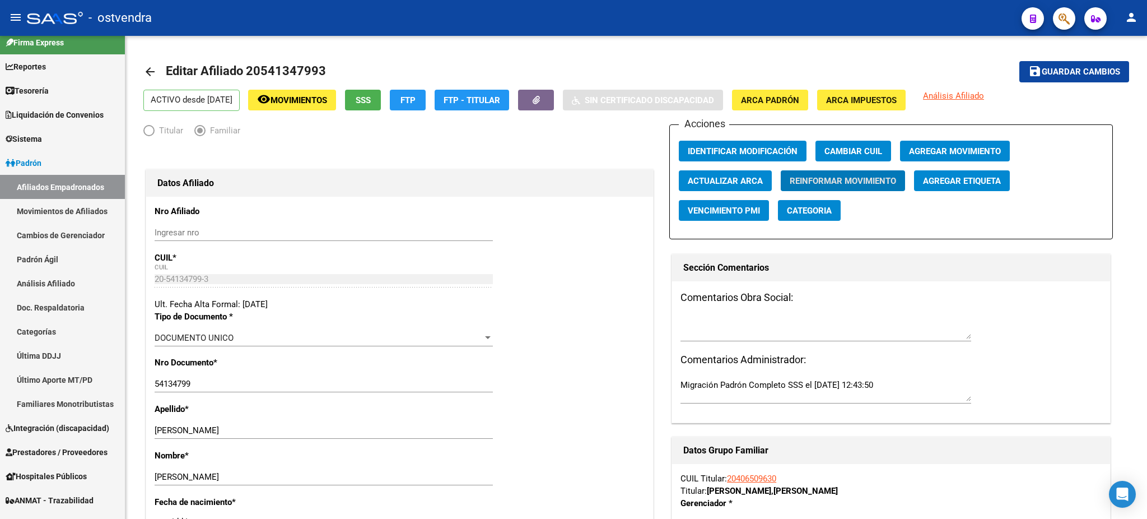
click at [1067, 26] on span "button" at bounding box center [1064, 18] width 11 height 23
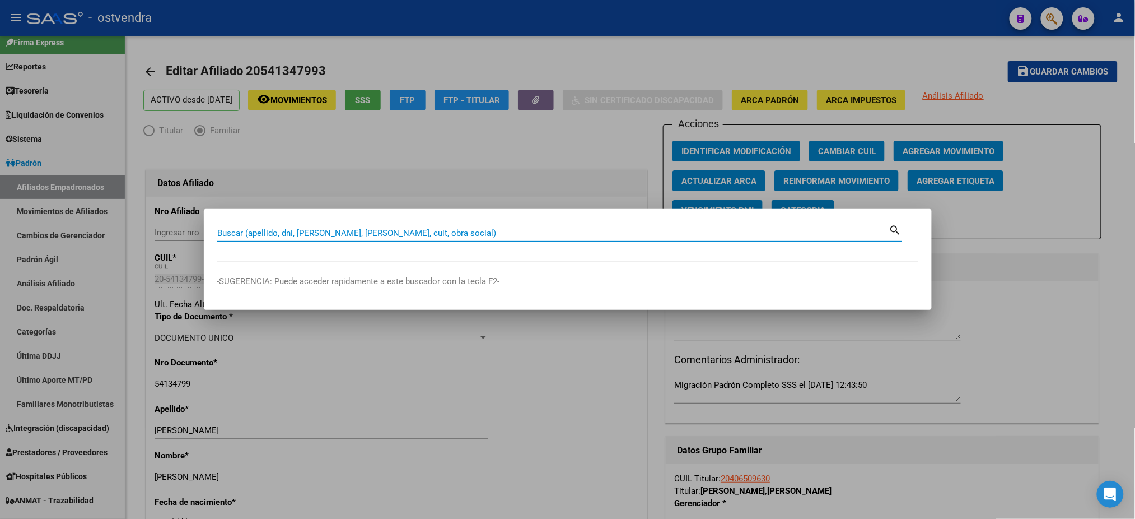
paste input "41876266"
type input "41876266"
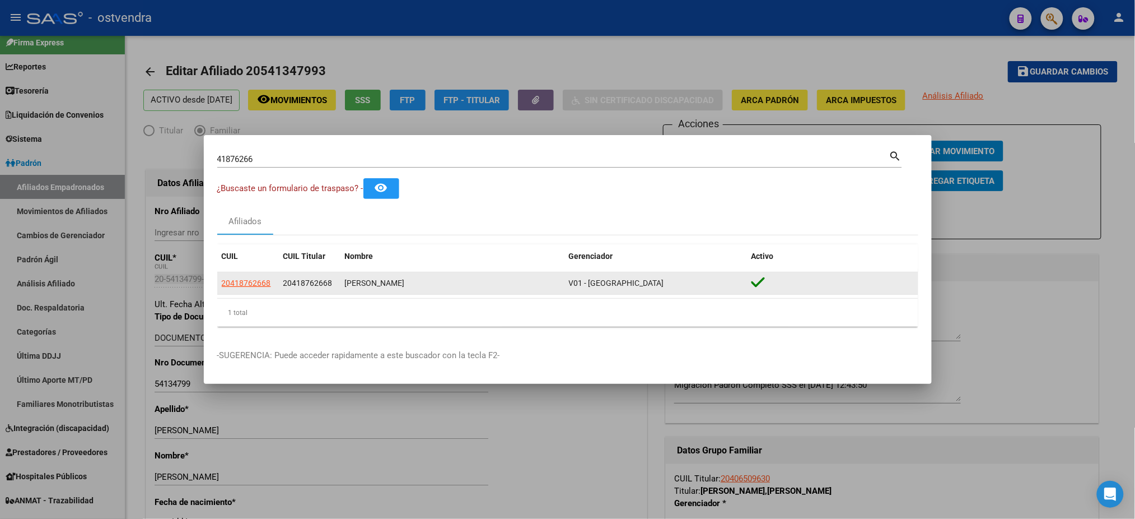
click at [257, 290] on datatable-body-cell "20418762668" at bounding box center [248, 283] width 62 height 22
click at [254, 283] on span "20418762668" at bounding box center [246, 282] width 49 height 9
type textarea "20418762668"
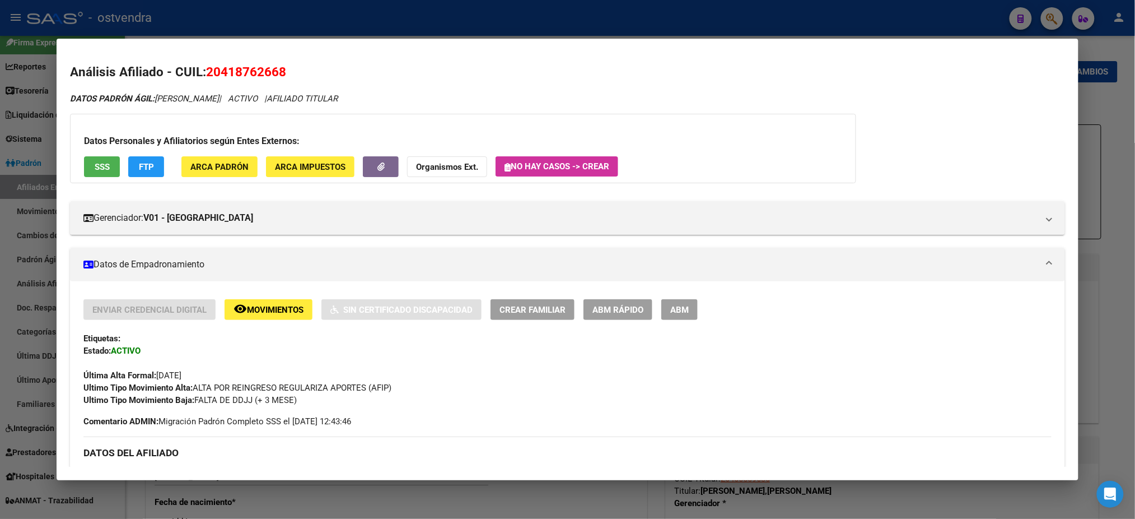
click at [679, 307] on span "ABM" at bounding box center [679, 310] width 18 height 10
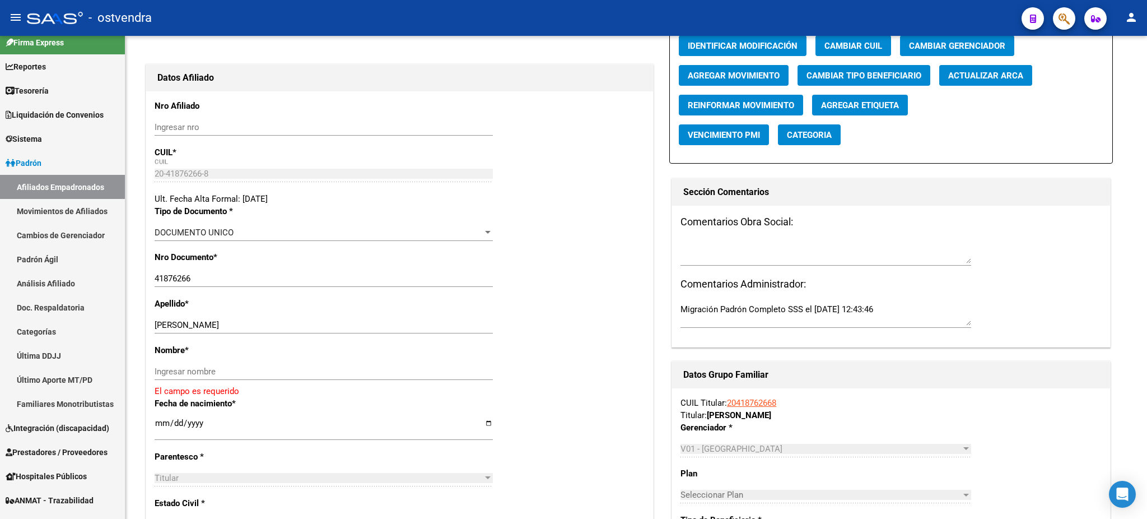
scroll to position [199, 0]
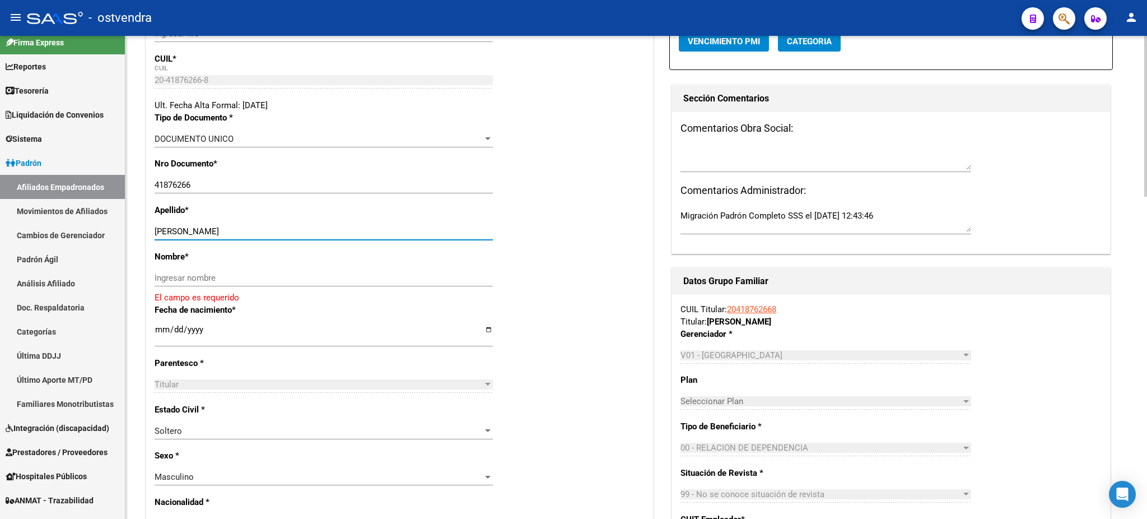
drag, startPoint x: 187, startPoint y: 230, endPoint x: 282, endPoint y: 236, distance: 95.4
click at [273, 234] on input "ACOSTA CARLOS JOSE" at bounding box center [324, 231] width 338 height 10
click at [259, 274] on input "Ingresar nombre" at bounding box center [324, 278] width 338 height 10
paste input "CARLOS JOSE"
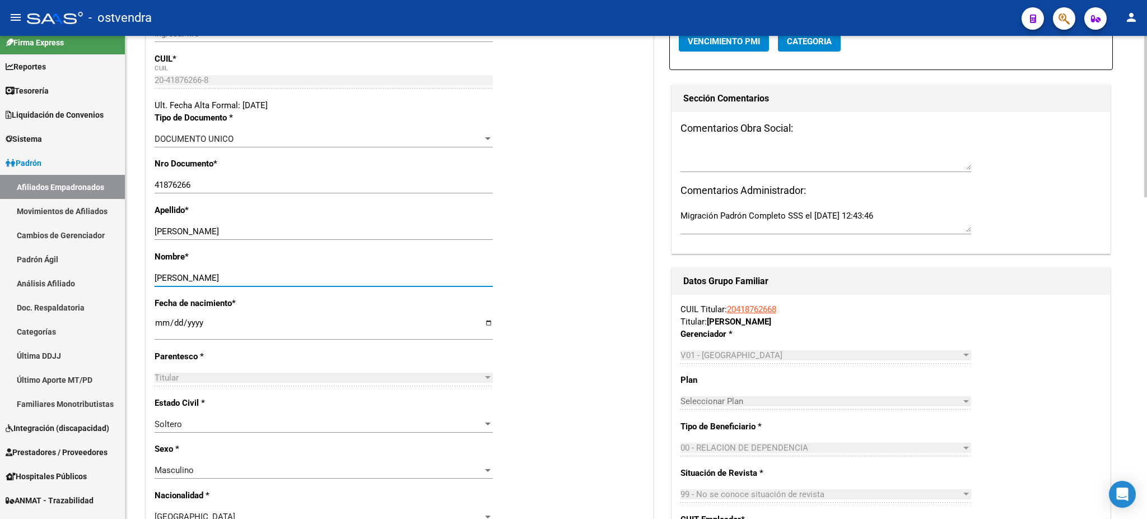
type input "CARLOS JOSE"
drag, startPoint x: 201, startPoint y: 232, endPoint x: 299, endPoint y: 232, distance: 98.0
click at [299, 232] on input "ACOSTA CARLOS JOSE" at bounding box center [324, 231] width 338 height 10
type input "ACOSTA"
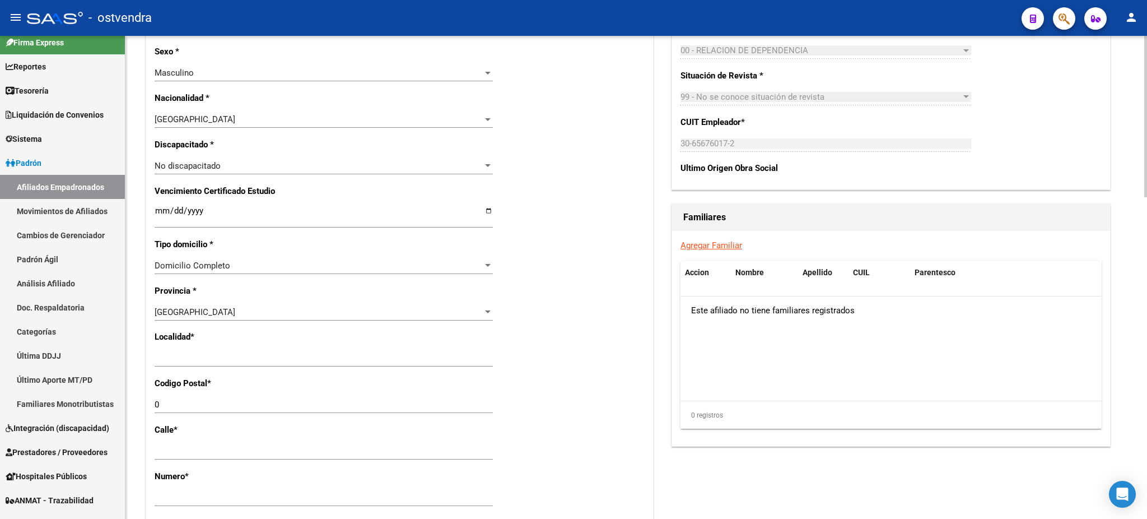
scroll to position [597, 0]
drag, startPoint x: 253, startPoint y: 366, endPoint x: 226, endPoint y: 357, distance: 27.6
click at [226, 357] on div "Ingresar el nombre" at bounding box center [324, 361] width 338 height 27
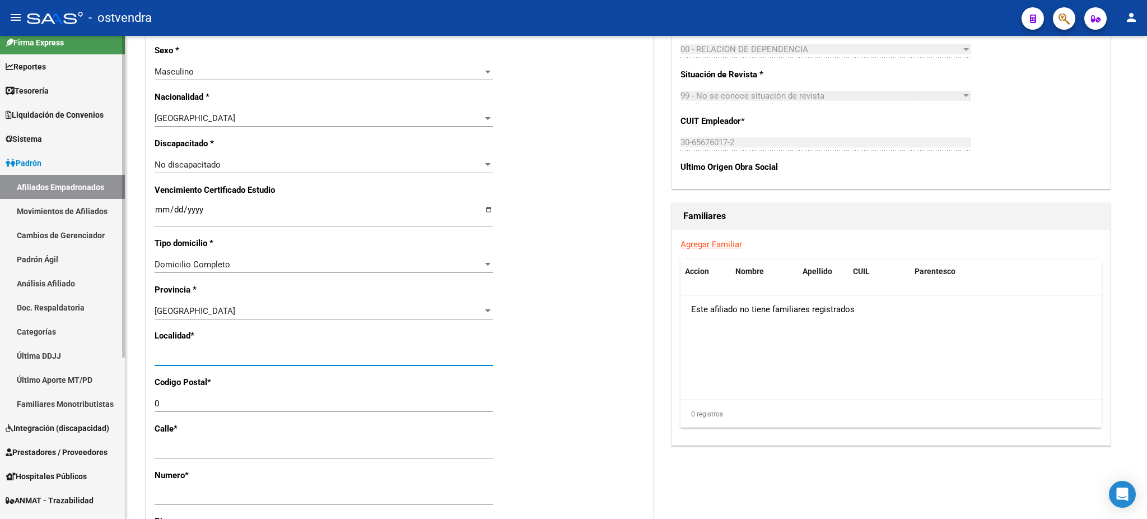
drag, startPoint x: 256, startPoint y: 355, endPoint x: 88, endPoint y: 351, distance: 168.1
click at [88, 351] on mat-sidenav-container "Firma Express Reportes Tablero de Control Ingresos Percibidos Análisis de todos…" at bounding box center [573, 277] width 1147 height 483
type input "d"
type input "[DATE][PERSON_NAME]"
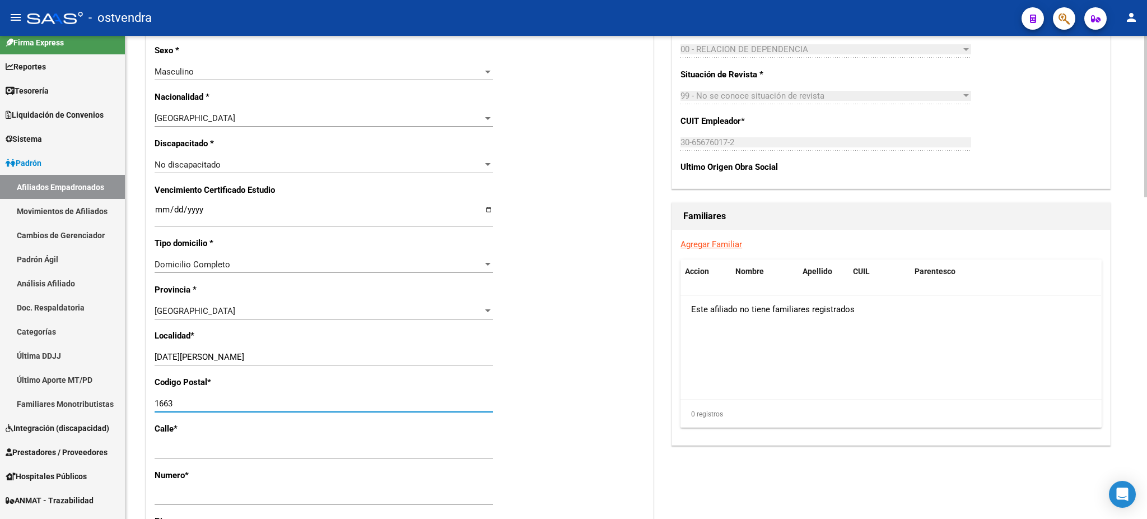
type input "1663"
click at [989, 426] on div "Agregar Familiar Accion Nombre Apellido CUIL Parentesco Este afiliado no tiene …" at bounding box center [891, 337] width 438 height 215
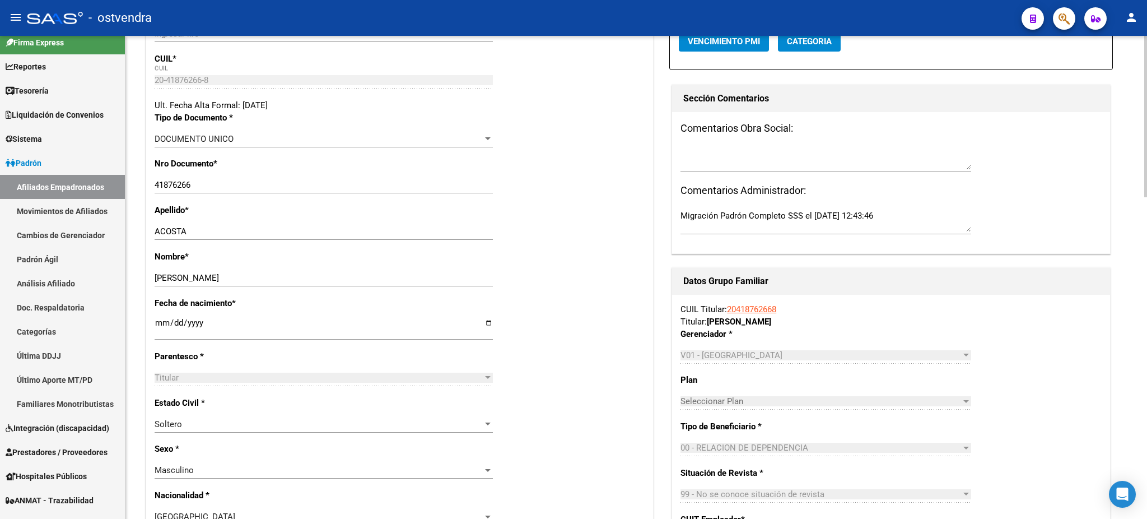
scroll to position [0, 0]
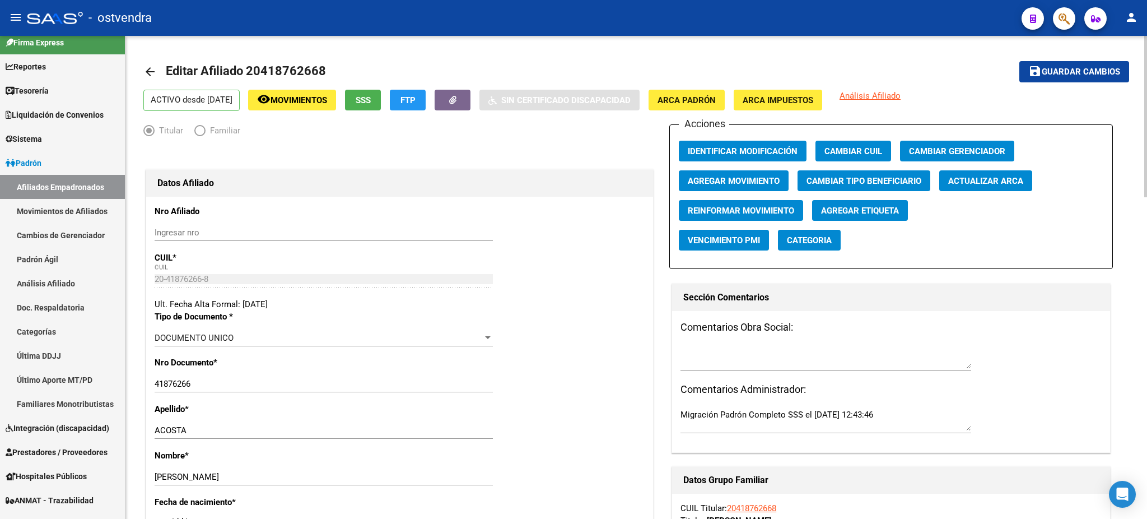
click at [1099, 63] on button "save Guardar cambios" at bounding box center [1074, 71] width 110 height 21
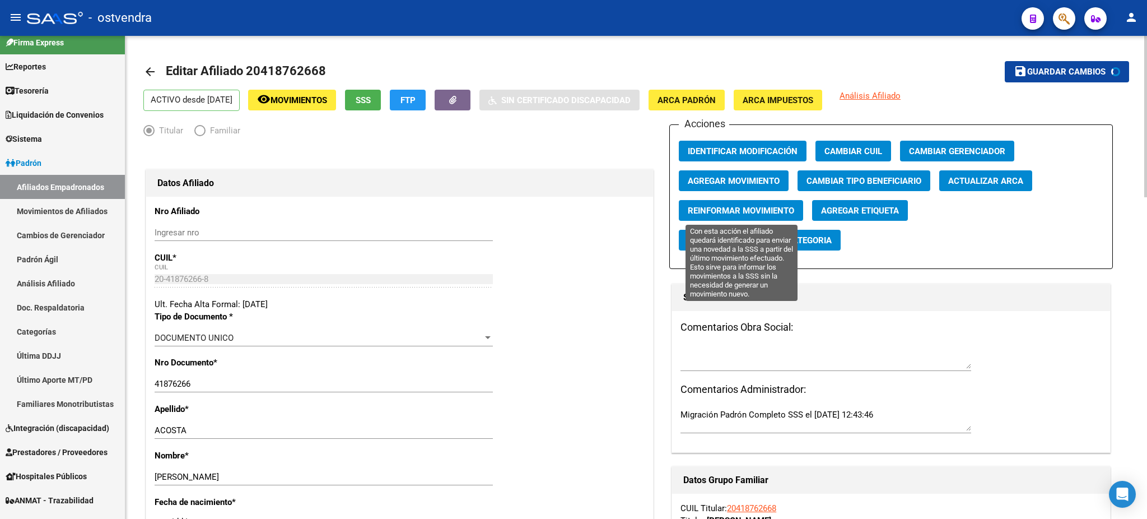
click at [775, 211] on span "Reinformar Movimiento" at bounding box center [741, 211] width 106 height 10
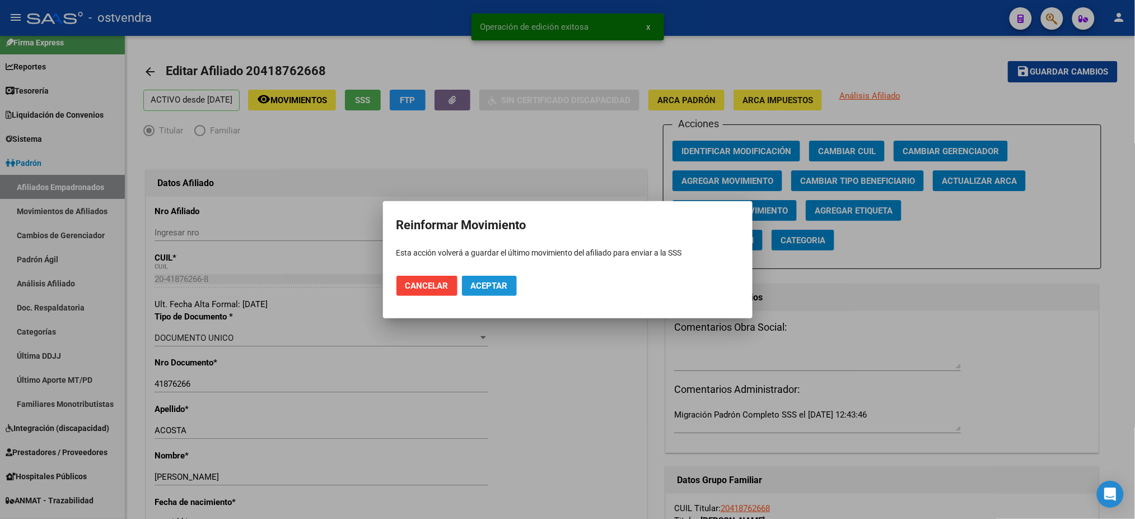
click at [477, 285] on span "Aceptar" at bounding box center [489, 286] width 37 height 10
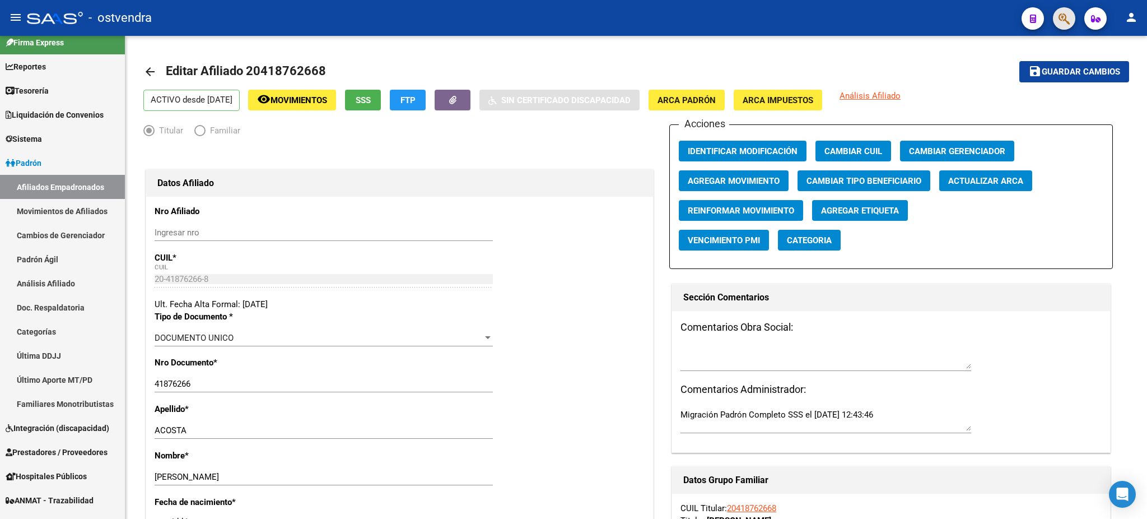
click at [1056, 19] on button "button" at bounding box center [1064, 18] width 22 height 22
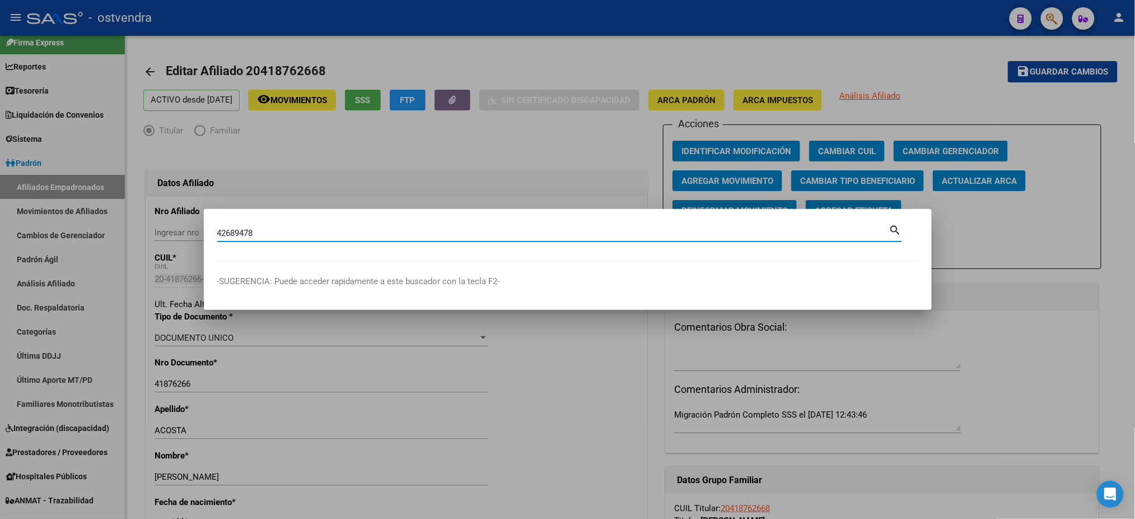
type input "42689478"
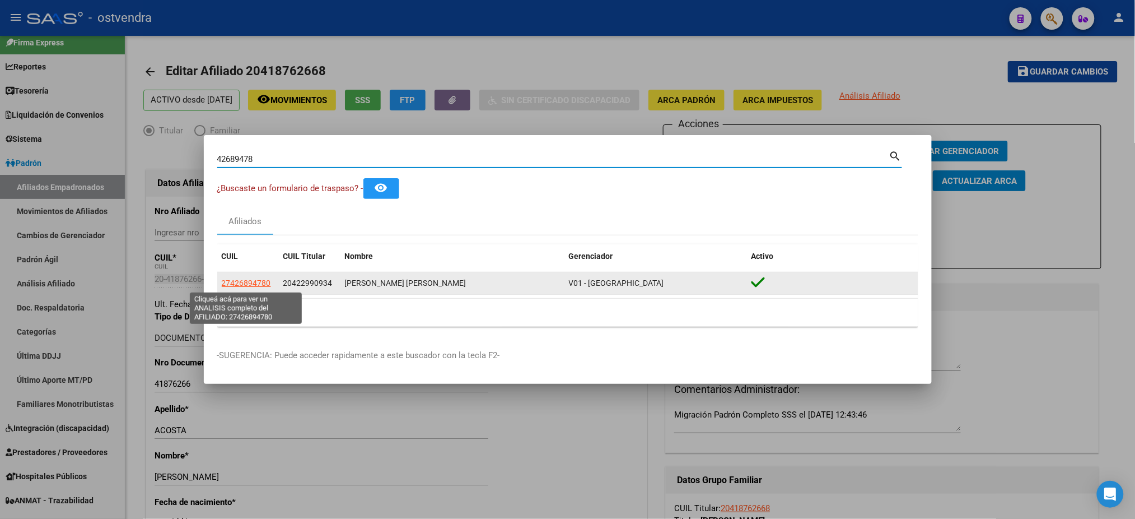
click at [246, 281] on span "27426894780" at bounding box center [246, 282] width 49 height 9
copy span "8"
type textarea "27426894780"
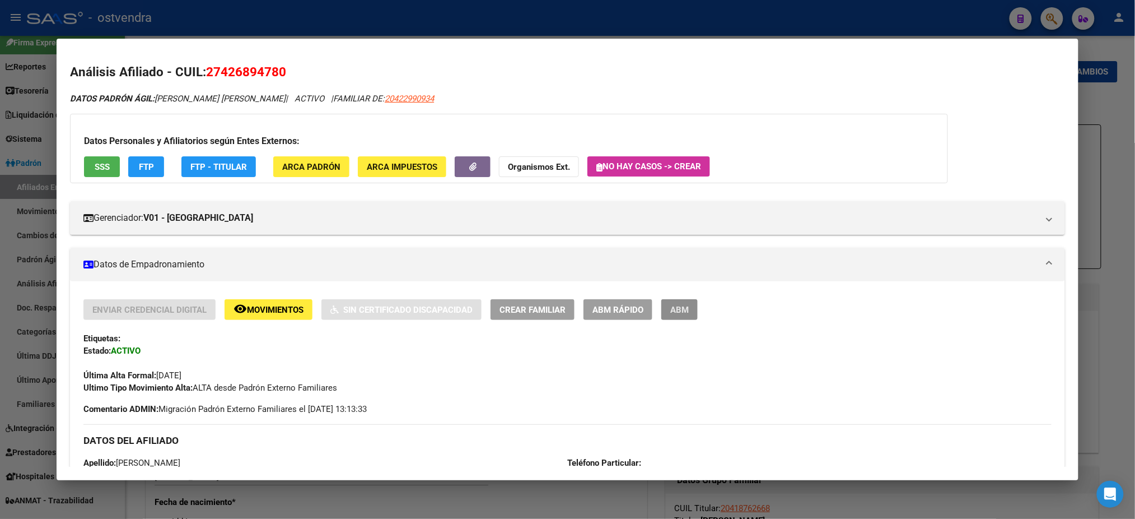
click at [670, 305] on span "ABM" at bounding box center [679, 310] width 18 height 10
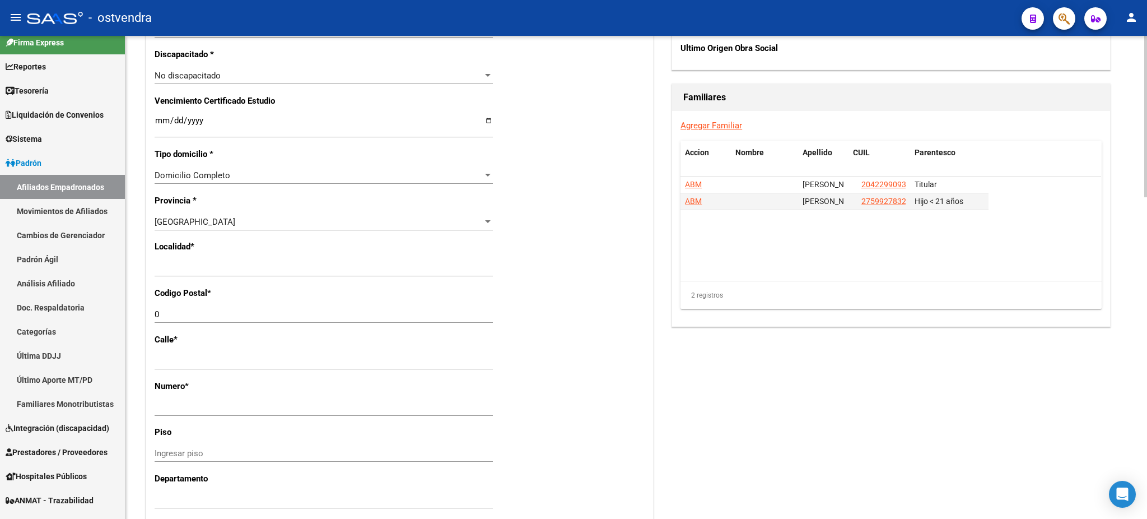
scroll to position [697, 0]
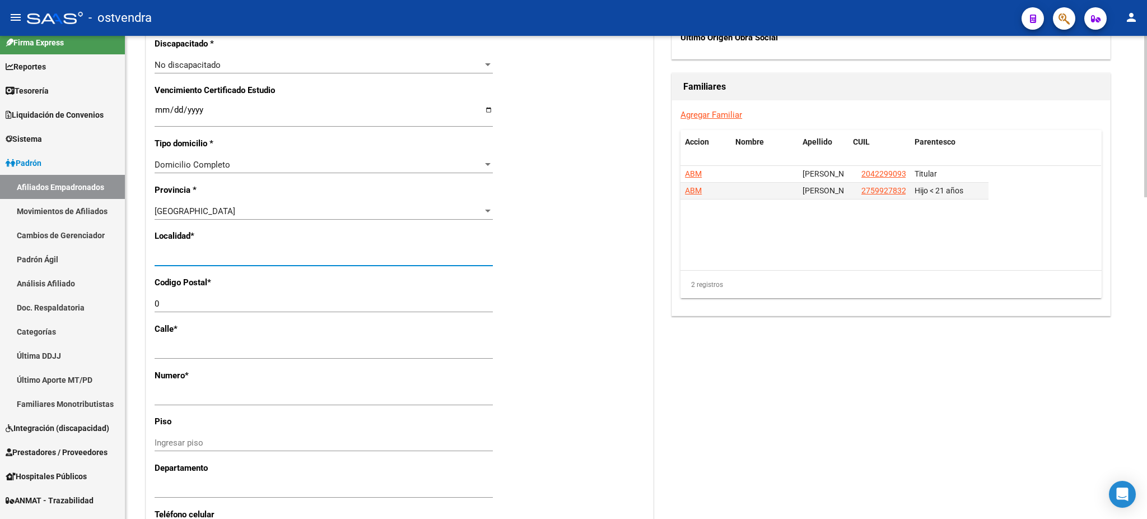
drag, startPoint x: 251, startPoint y: 258, endPoint x: 138, endPoint y: 259, distance: 113.7
click at [138, 259] on div "arrow_back Editar Afiliado 27426894780 save Guardar cambios ACTIVO desde 16/07/…" at bounding box center [636, 62] width 1022 height 1446
type input "[DATE][PERSON_NAME]"
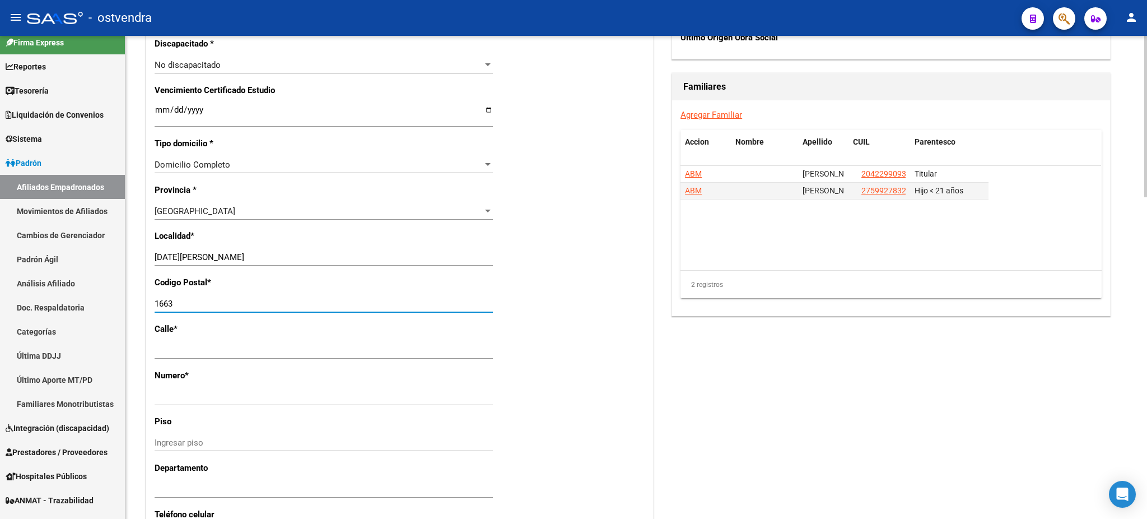
type input "1663"
click at [852, 324] on div "Acciones Identificar Modificación Cambiar CUIL Agregar Movimiento Actualizar AR…" at bounding box center [891, 66] width 444 height 1277
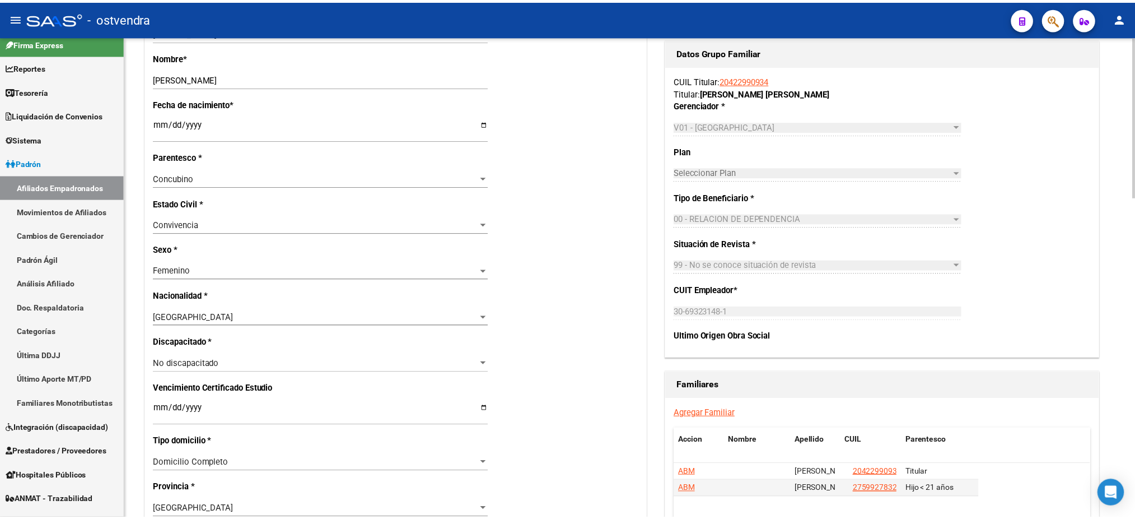
scroll to position [0, 0]
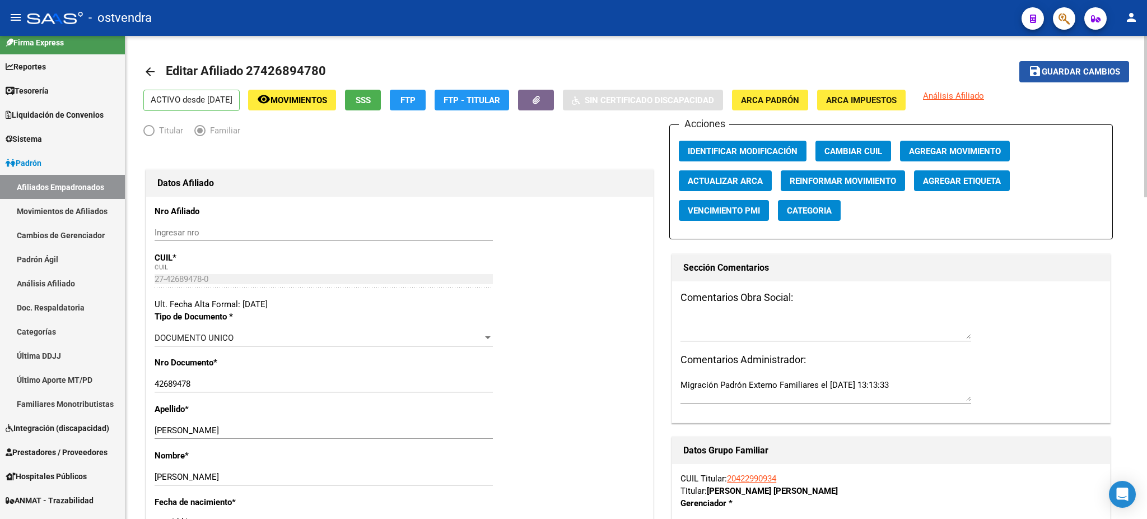
click at [1074, 73] on span "Guardar cambios" at bounding box center [1081, 72] width 78 height 10
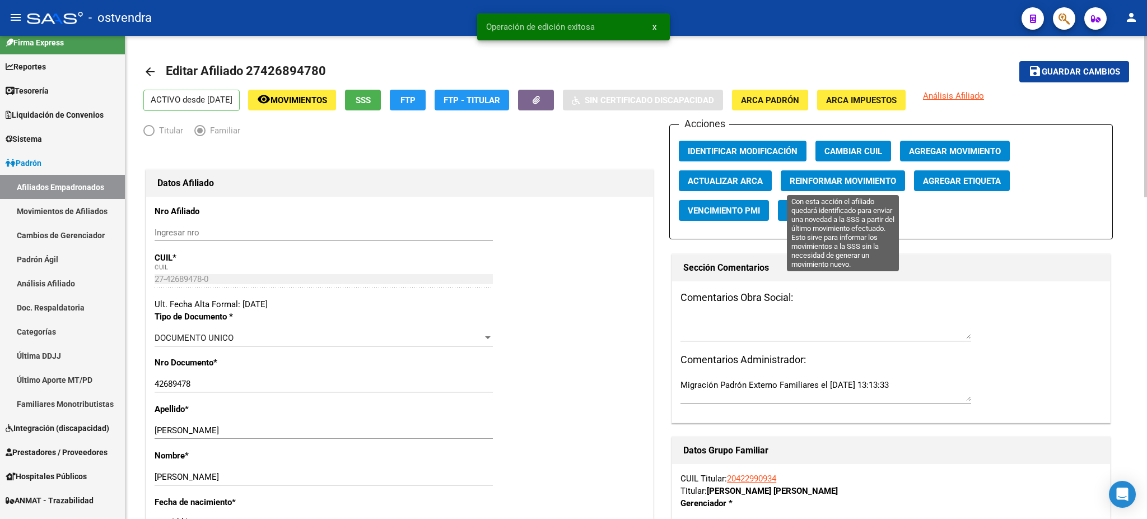
click at [856, 176] on span "Reinformar Movimiento" at bounding box center [843, 181] width 106 height 10
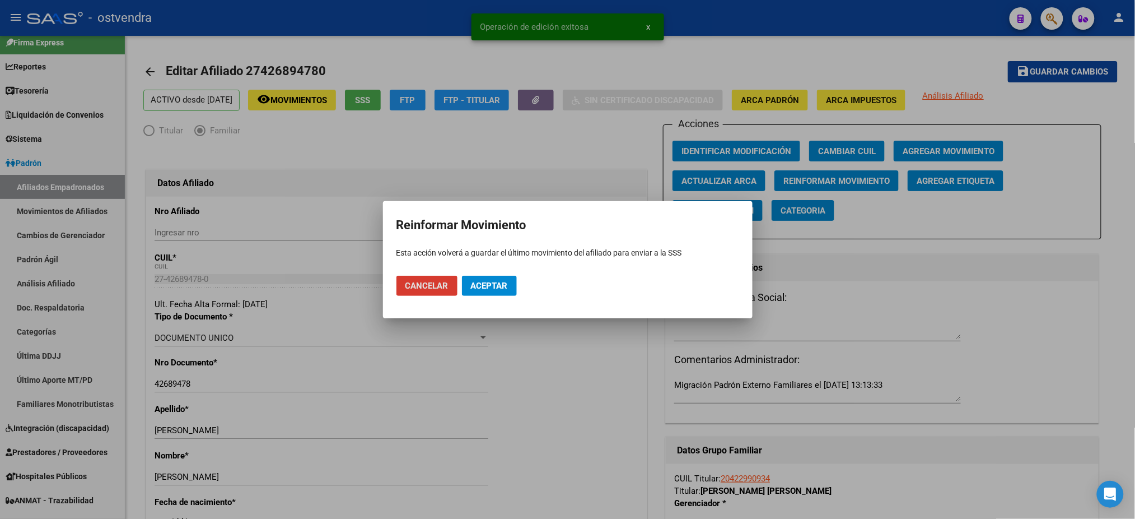
click at [506, 282] on span "Aceptar" at bounding box center [489, 286] width 37 height 10
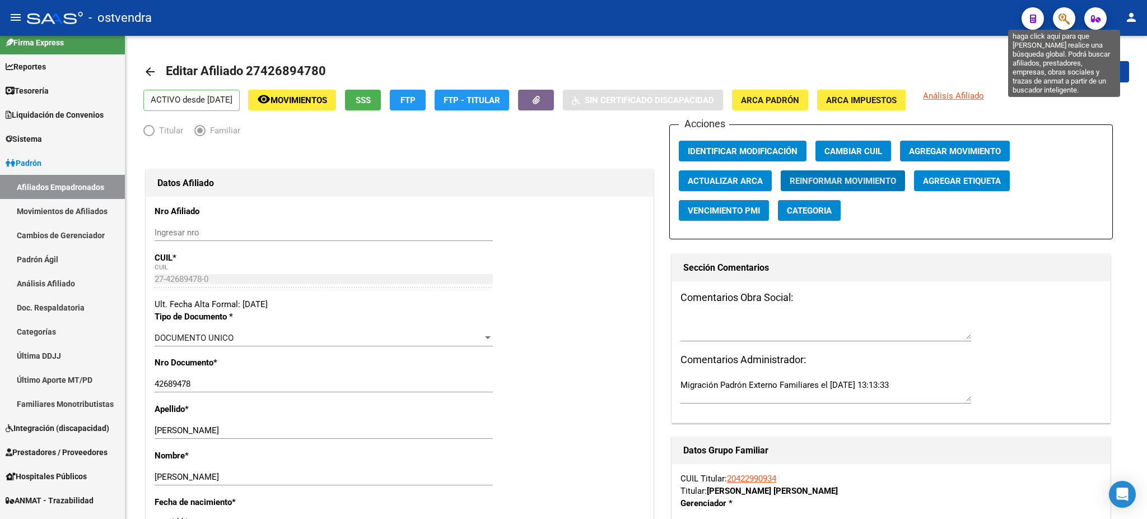
click at [1060, 14] on icon "button" at bounding box center [1064, 18] width 11 height 13
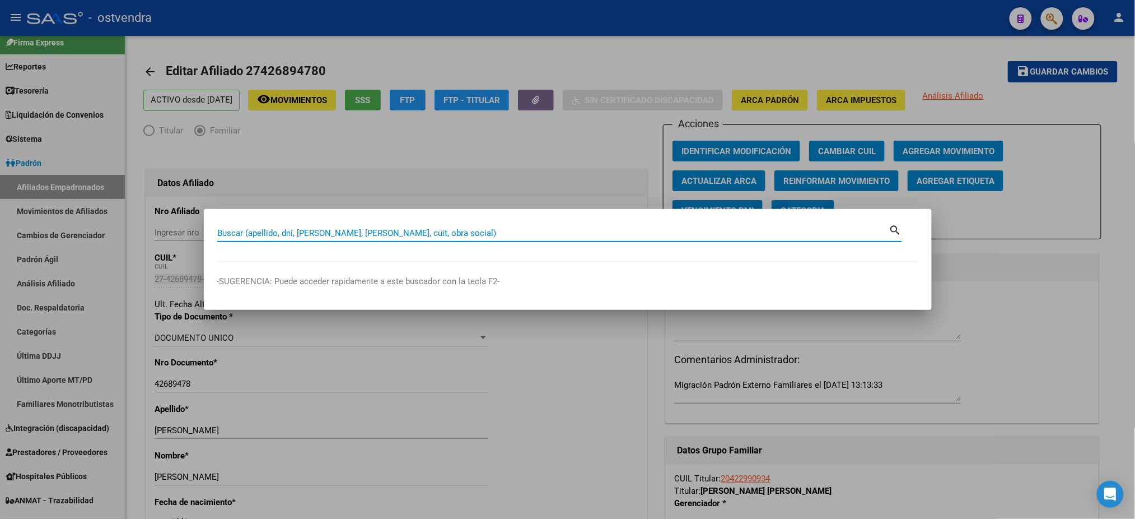
paste input "94689675"
type input "94689675"
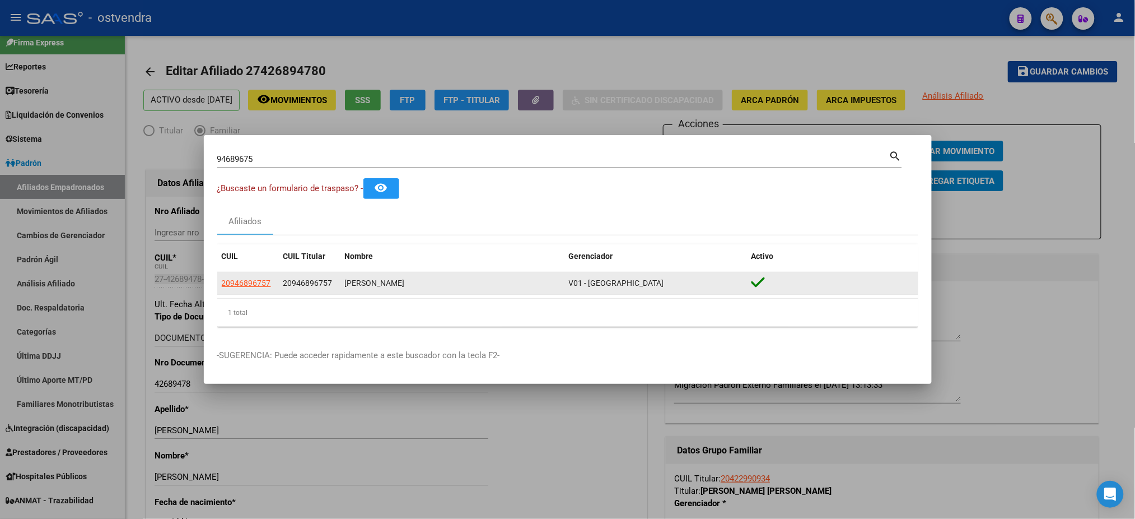
click at [251, 292] on datatable-body-cell "20946896757" at bounding box center [248, 283] width 62 height 22
click at [251, 283] on span "20946896757" at bounding box center [246, 282] width 49 height 9
type textarea "20946896757"
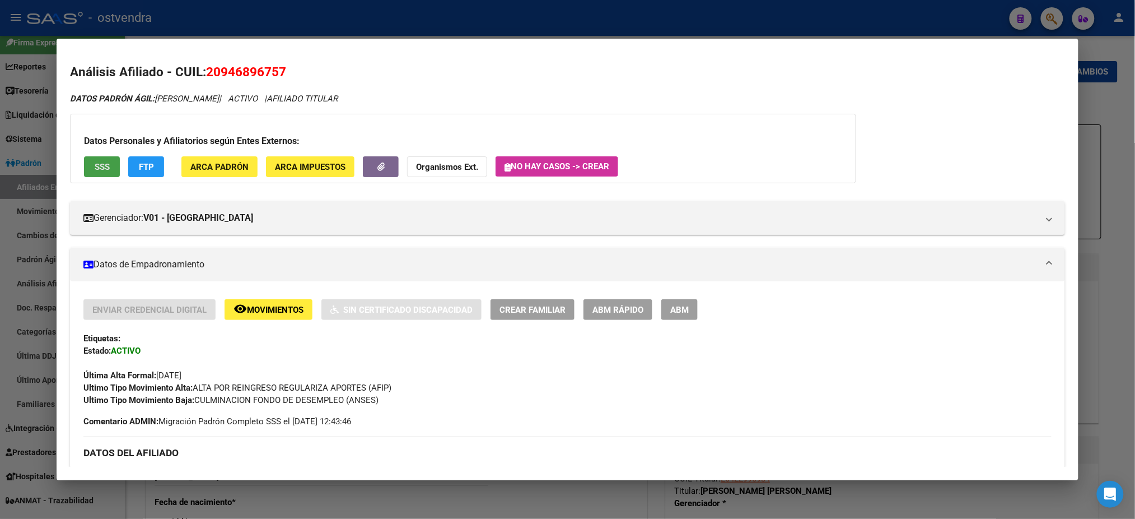
click at [101, 168] on span "SSS" at bounding box center [102, 167] width 15 height 10
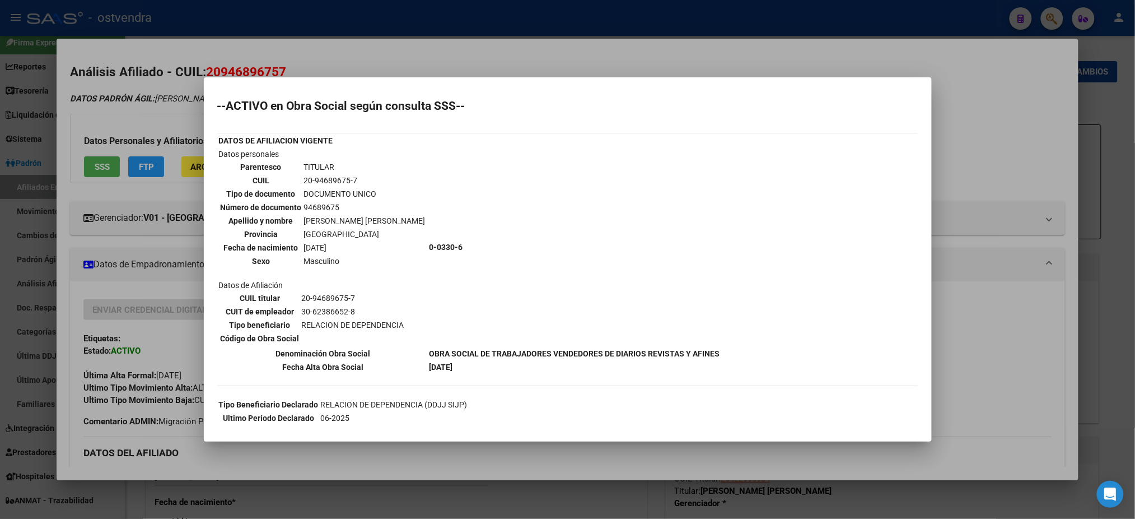
click at [301, 59] on div at bounding box center [567, 259] width 1135 height 519
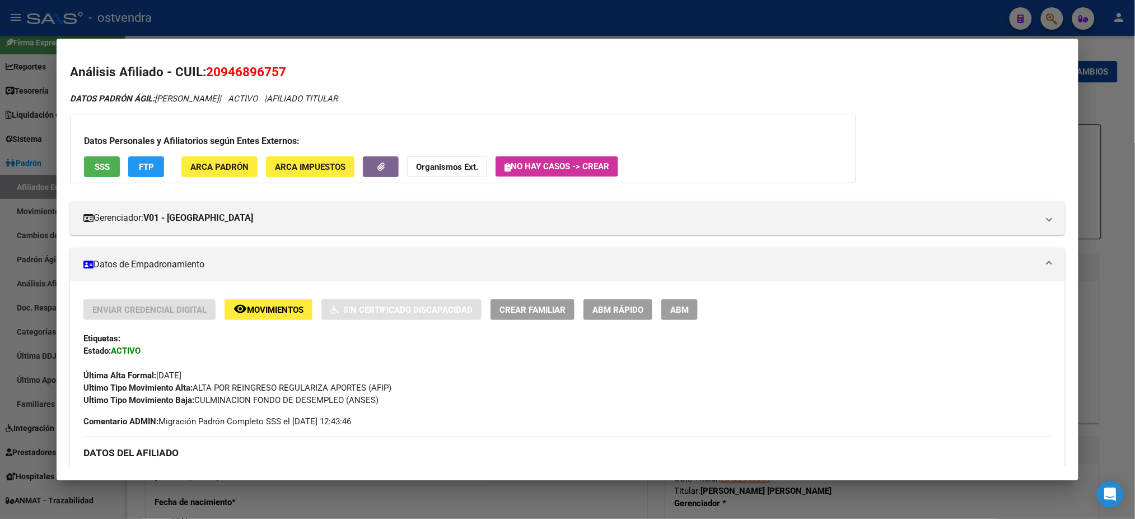
click at [669, 302] on button "ABM" at bounding box center [679, 309] width 36 height 21
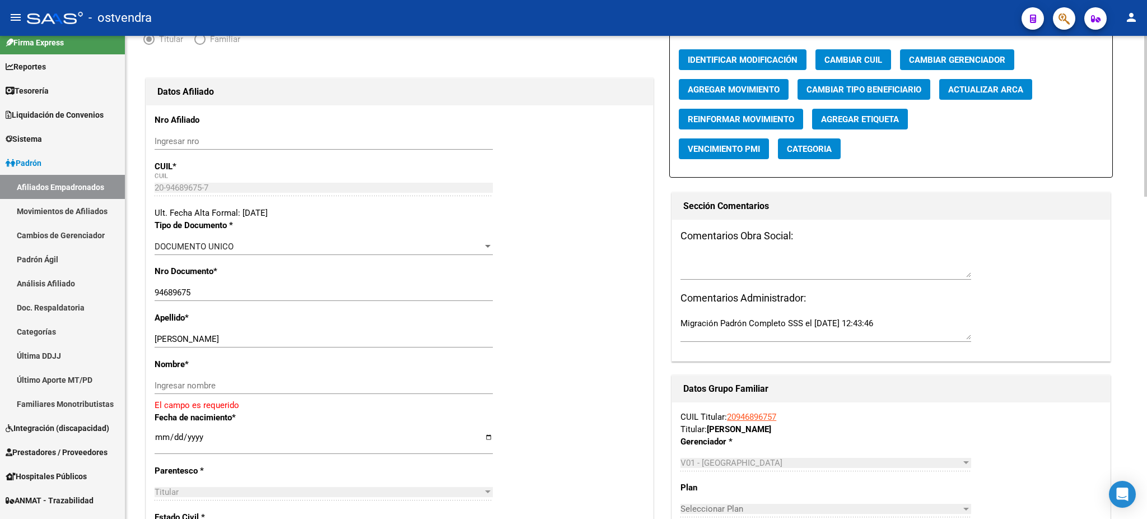
scroll to position [100, 0]
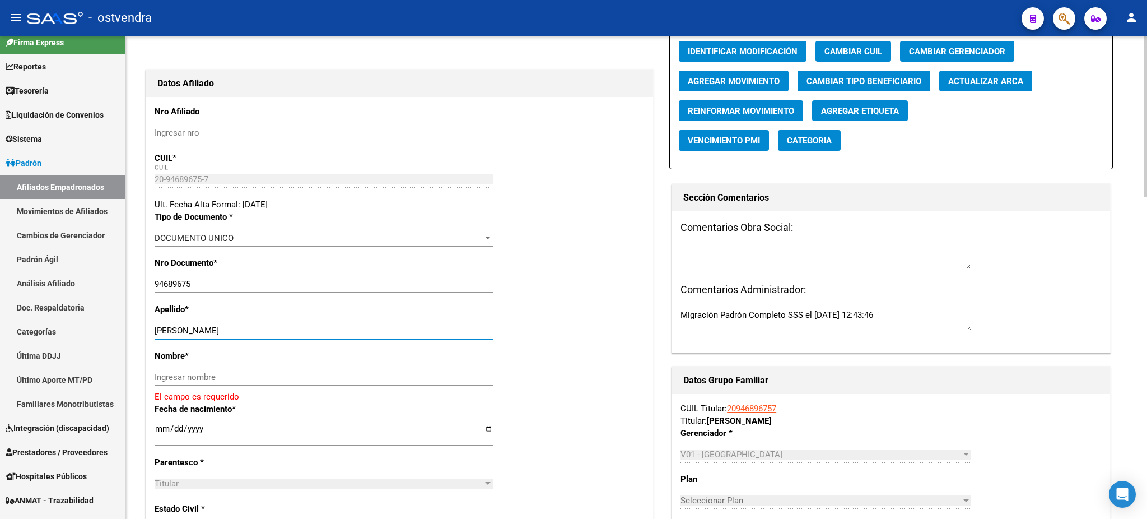
drag, startPoint x: 235, startPoint y: 335, endPoint x: 293, endPoint y: 339, distance: 58.9
click at [293, 339] on div "VAZQUEZ VILLALBA JORGE Ingresar apellido" at bounding box center [324, 335] width 338 height 27
click at [268, 369] on div "Ingresar nombre" at bounding box center [324, 377] width 338 height 17
paste input "JORGE"
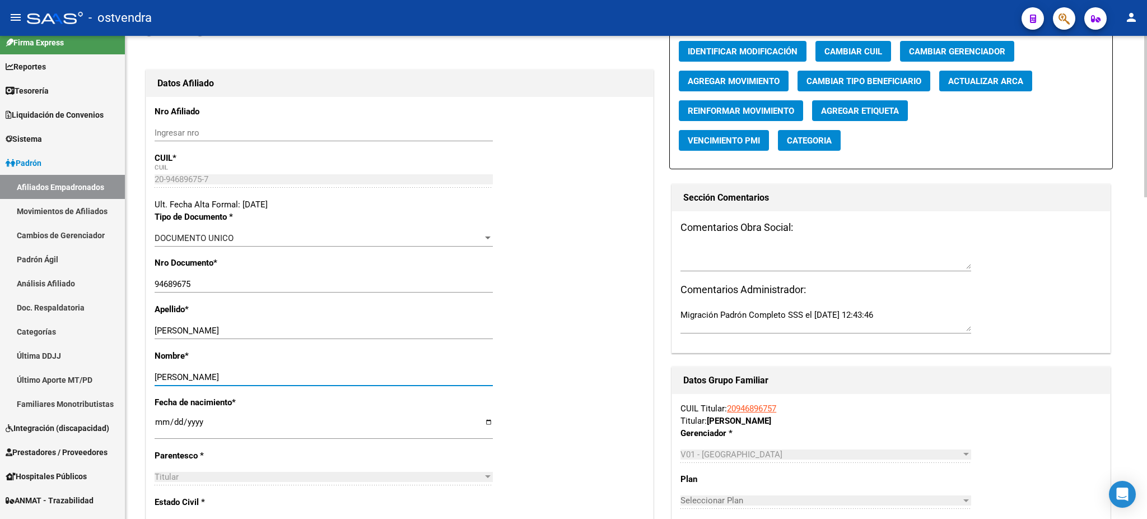
type input "JORGE"
drag, startPoint x: 243, startPoint y: 329, endPoint x: 305, endPoint y: 327, distance: 62.8
click at [305, 327] on input "VAZQUEZ VILLALBA JORGE" at bounding box center [324, 330] width 338 height 10
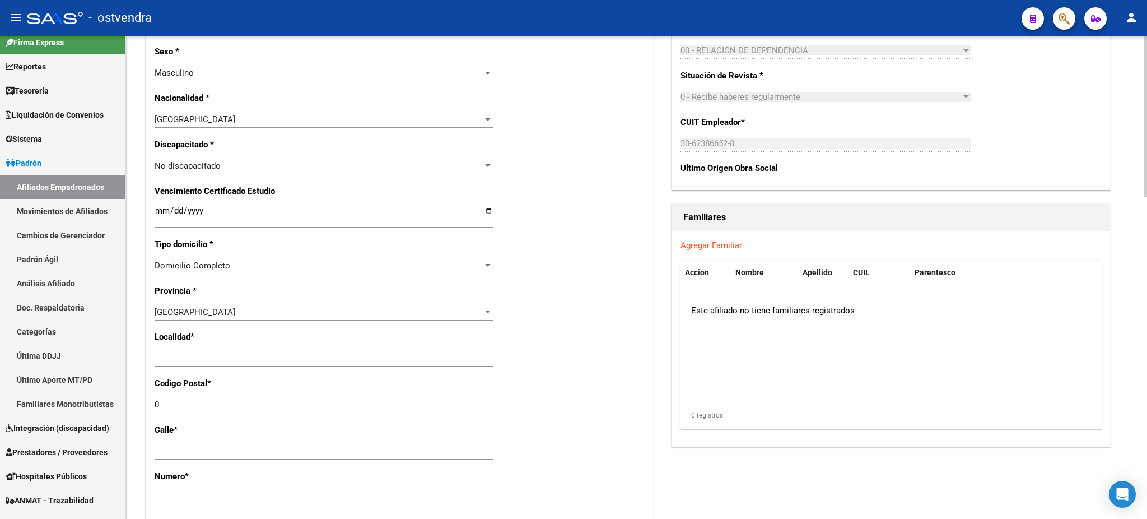
scroll to position [597, 0]
type input "VAZQUEZ VILLALBA"
drag, startPoint x: 241, startPoint y: 358, endPoint x: 139, endPoint y: 356, distance: 101.4
click at [139, 356] on div "arrow_back Editar Afiliado 20946896757 save Guardar cambios ACTIVO desde 01/06/…" at bounding box center [636, 162] width 1022 height 1446
type input "[DATE][PERSON_NAME]"
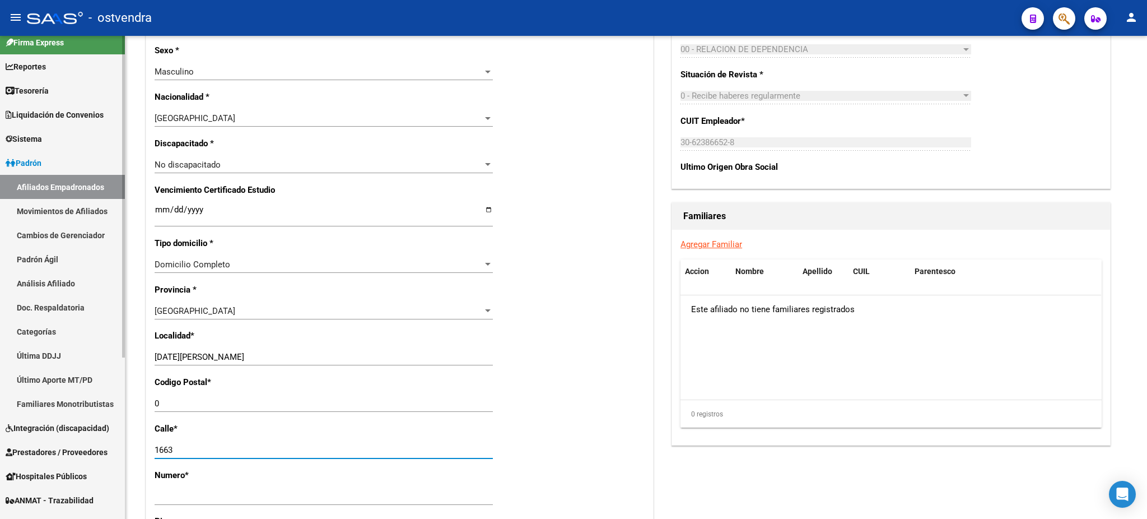
drag, startPoint x: 131, startPoint y: 449, endPoint x: 118, endPoint y: 449, distance: 12.9
click at [118, 449] on mat-sidenav-container "Firma Express Reportes Tablero de Control Ingresos Percibidos Análisis de todos…" at bounding box center [573, 277] width 1147 height 483
type input "1663"
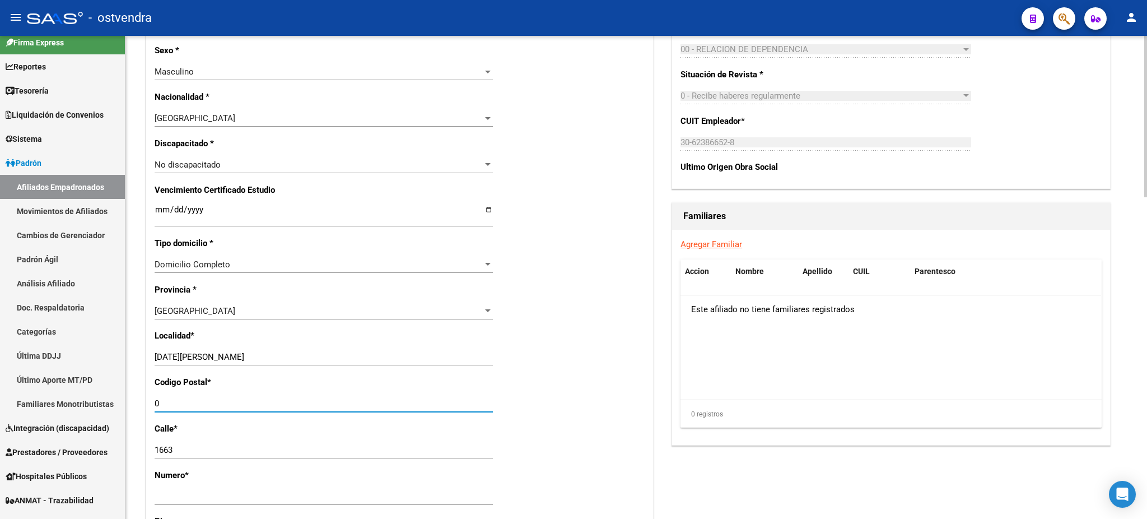
drag, startPoint x: 180, startPoint y: 405, endPoint x: 183, endPoint y: 411, distance: 6.5
click at [122, 395] on mat-sidenav-container "Firma Express Reportes Tablero de Control Ingresos Percibidos Análisis de todos…" at bounding box center [573, 277] width 1147 height 483
paste input "1663"
type input "1663"
drag, startPoint x: 208, startPoint y: 445, endPoint x: 142, endPoint y: 437, distance: 66.5
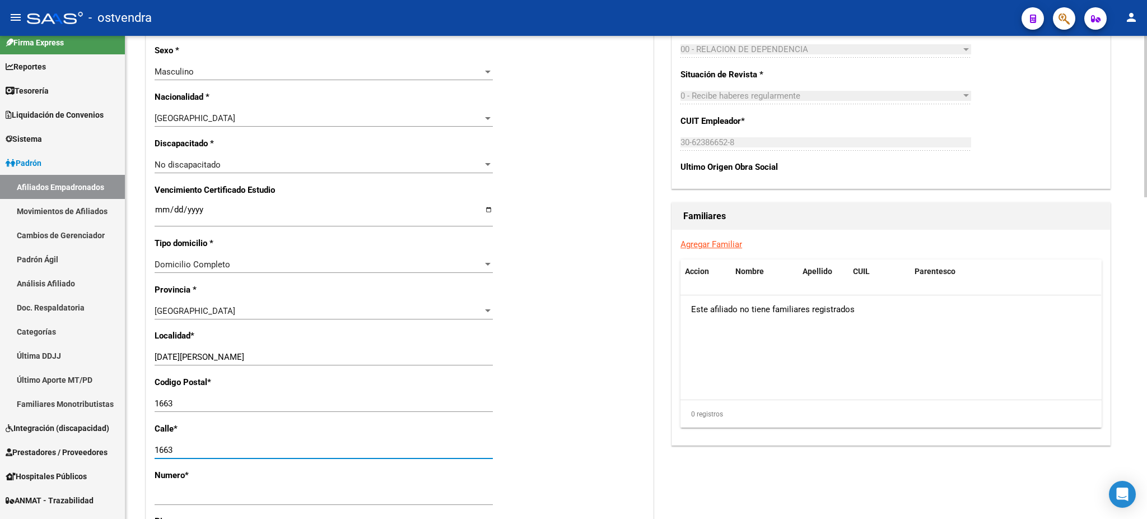
click at [142, 437] on div "arrow_back Editar Afiliado 20946896757 save Guardar cambios ACTIVO desde 01/06/…" at bounding box center [636, 162] width 1022 height 1446
type input "1"
click at [926, 479] on div "Acciones Identificar Modificación Cambiar CUIL Cambiar Gerenciador Agregar Movi…" at bounding box center [891, 165] width 444 height 1277
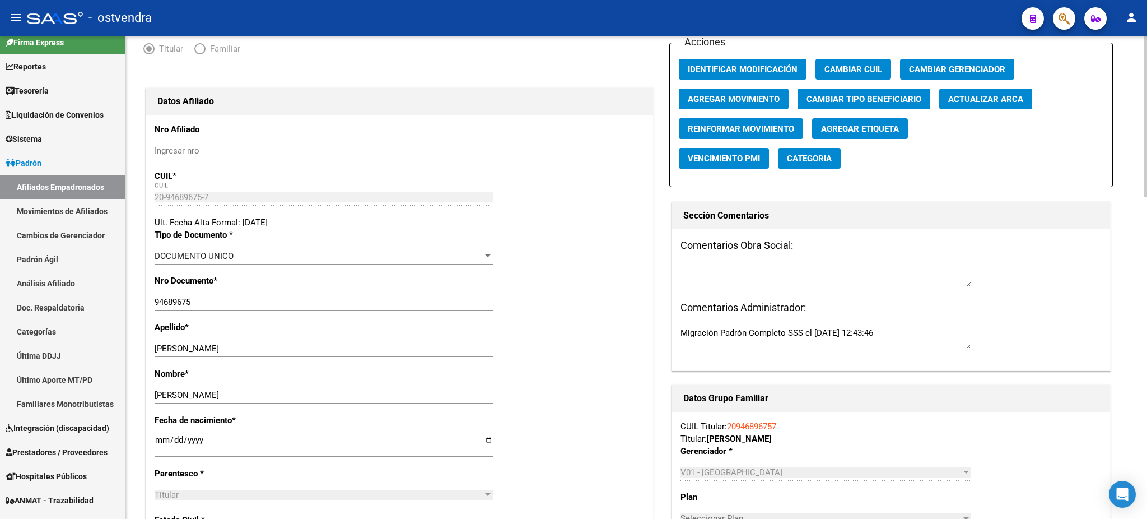
scroll to position [0, 0]
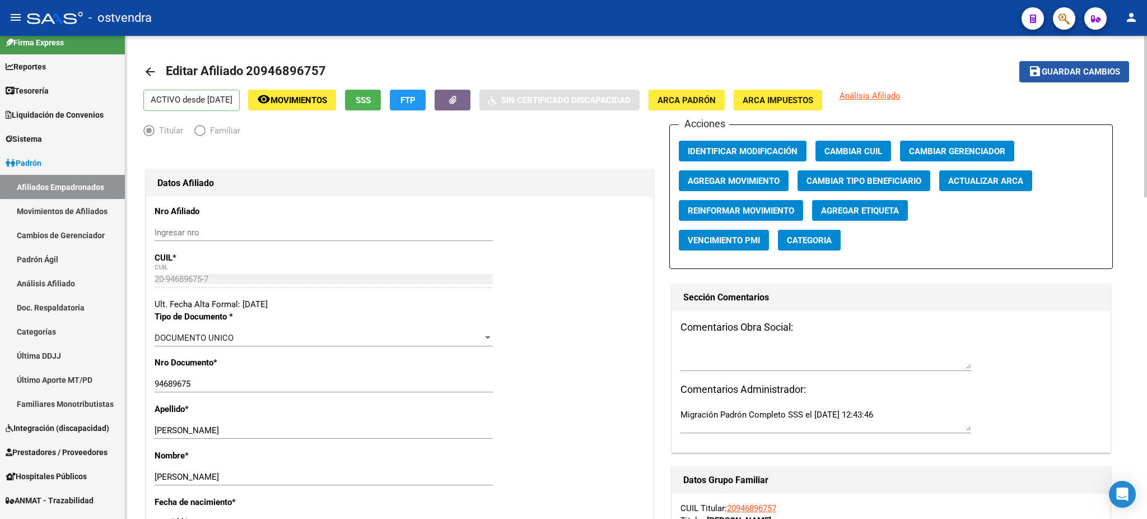
click at [1061, 66] on button "save Guardar cambios" at bounding box center [1074, 71] width 110 height 21
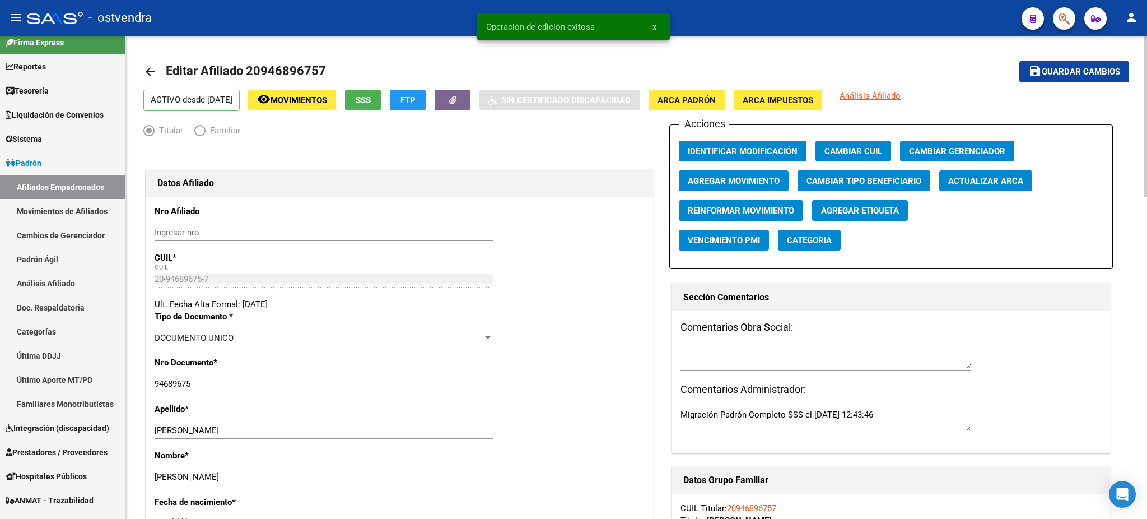
drag, startPoint x: 897, startPoint y: 173, endPoint x: 955, endPoint y: 264, distance: 108.8
click at [955, 264] on div "Acciones Identificar Modificación Cambiar CUIL Cambiar Gerenciador Agregar Movi…" at bounding box center [891, 196] width 444 height 144
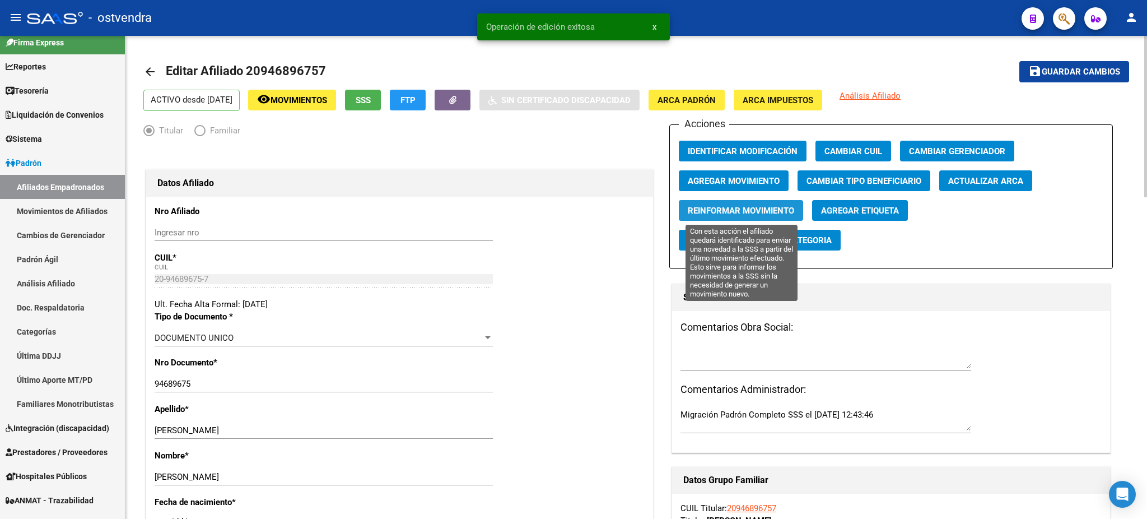
click at [766, 212] on span "Reinformar Movimiento" at bounding box center [741, 211] width 106 height 10
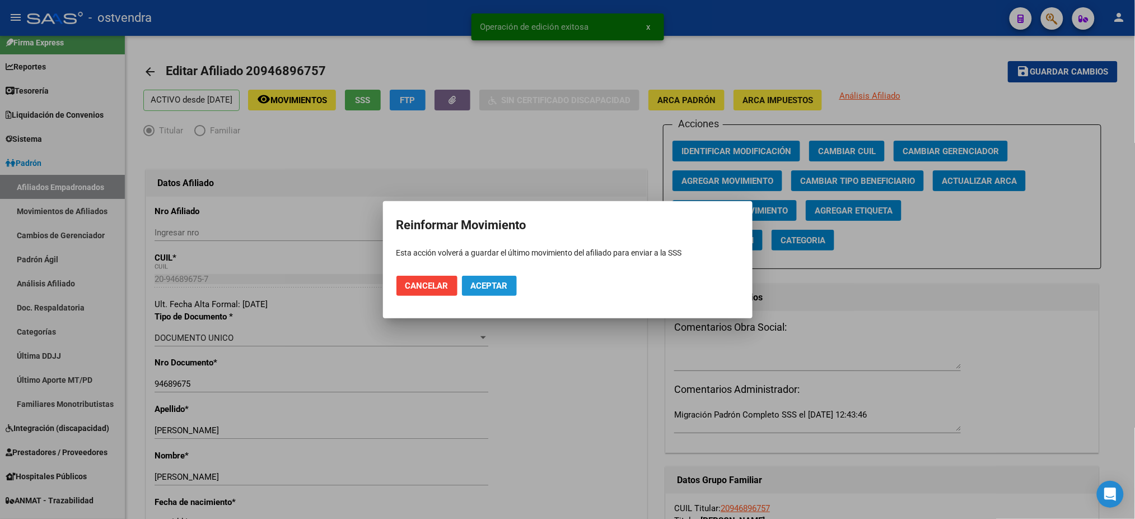
click at [491, 285] on span "Aceptar" at bounding box center [489, 286] width 37 height 10
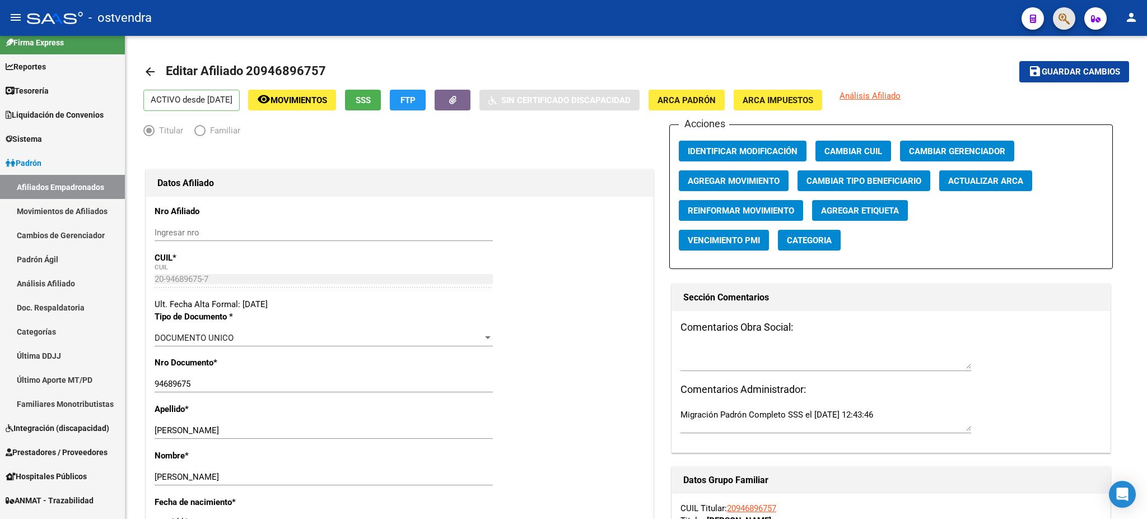
click at [1054, 16] on button "button" at bounding box center [1064, 18] width 22 height 22
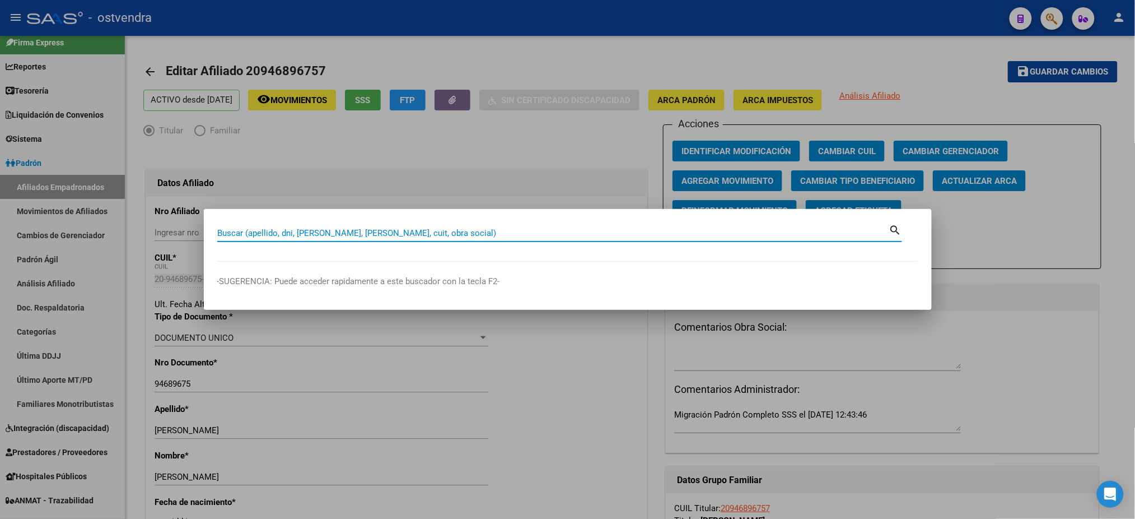
paste input "94780589"
type input "94780589"
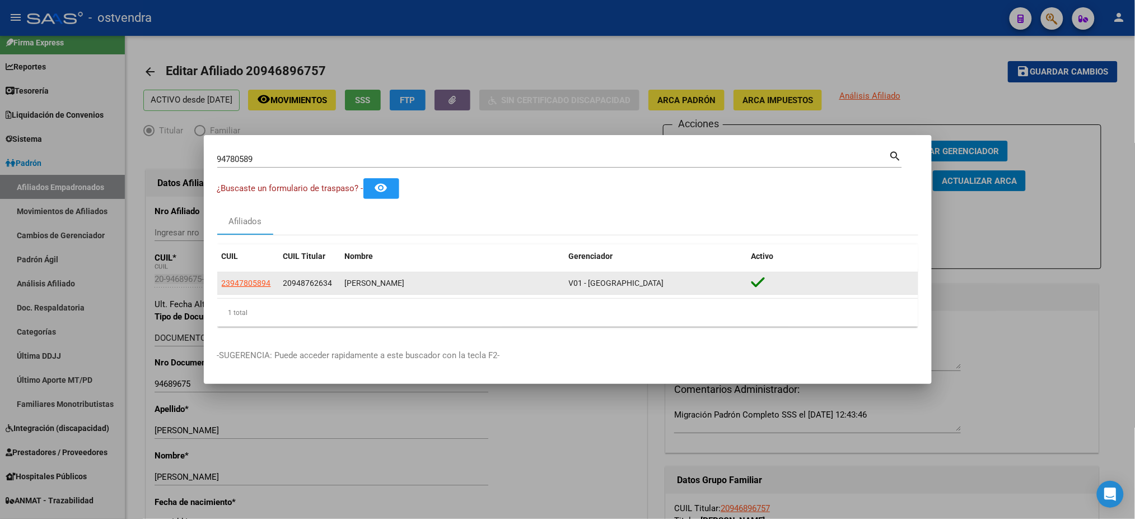
click at [249, 277] on app-link-go-to "23947805894" at bounding box center [246, 283] width 49 height 13
click at [258, 283] on span "23947805894" at bounding box center [246, 282] width 49 height 9
type textarea "23947805894"
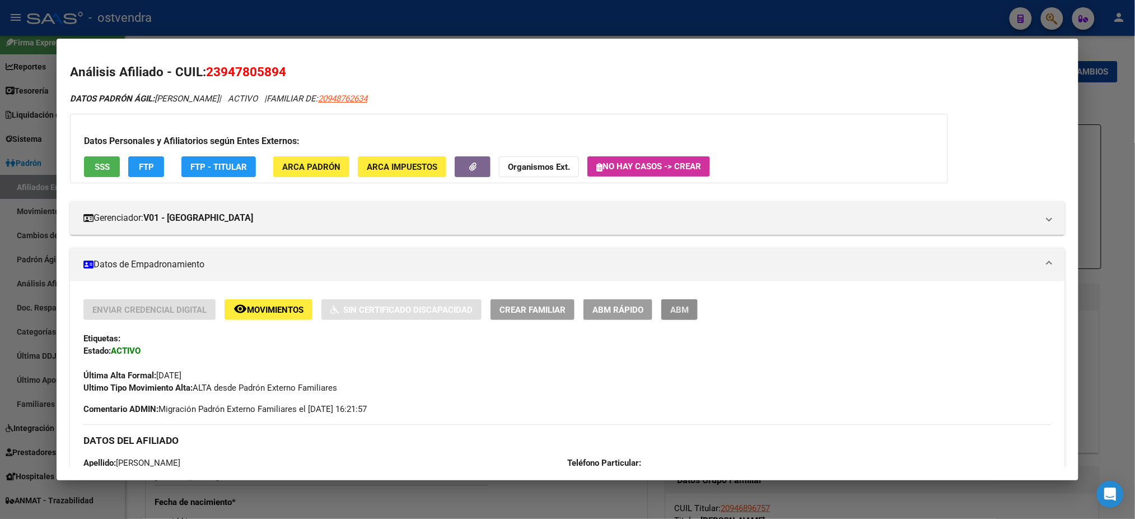
click at [685, 305] on button "ABM" at bounding box center [679, 309] width 36 height 21
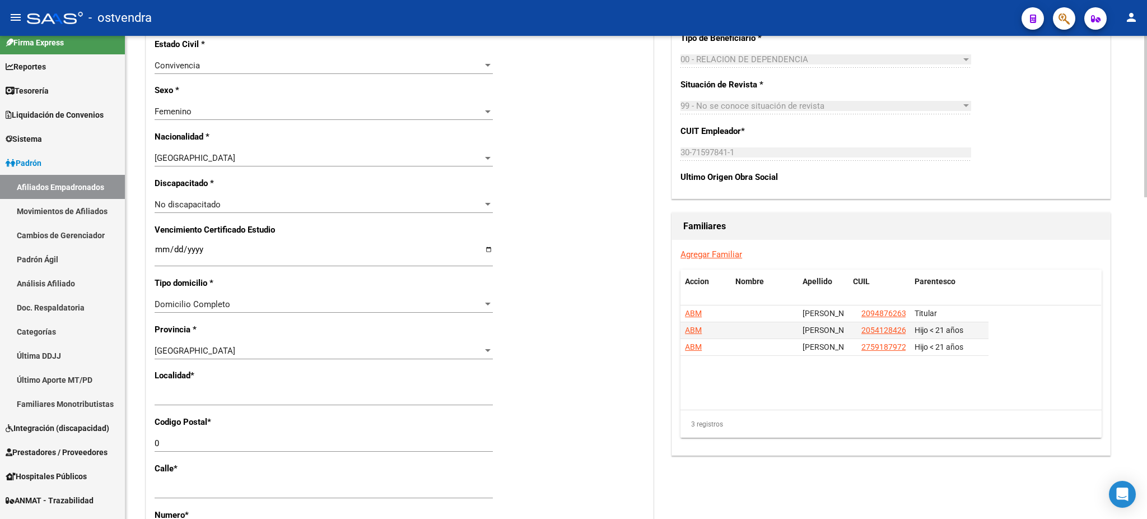
scroll to position [597, 0]
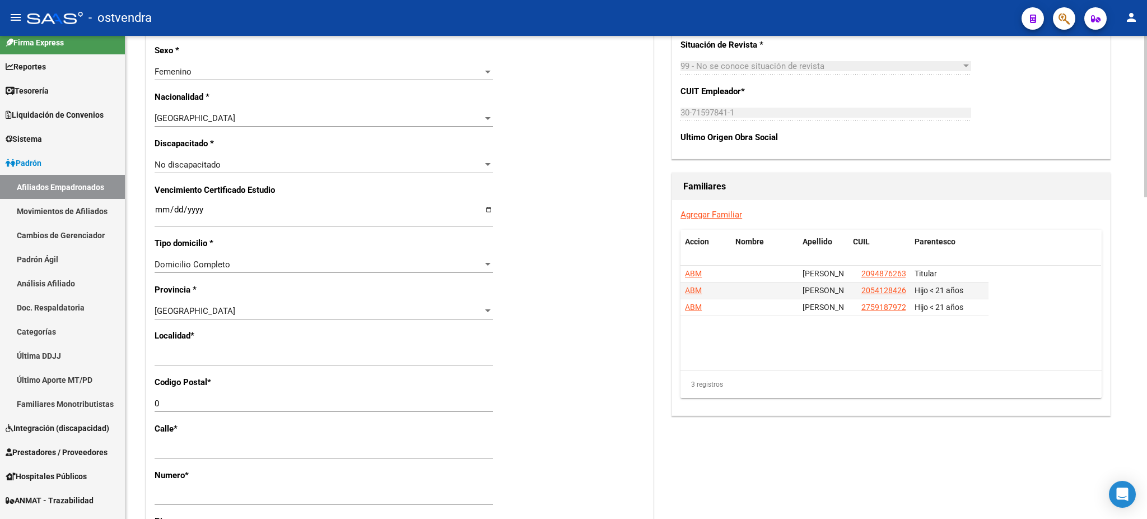
drag, startPoint x: 248, startPoint y: 343, endPoint x: 196, endPoint y: 349, distance: 51.9
click at [196, 349] on div "Nro Afiliado Ingresar nro CUIL * 23-94780589-4 CUIL ARCA Padrón Ult. Fecha Alta…" at bounding box center [399, 201] width 507 height 1202
drag, startPoint x: 244, startPoint y: 361, endPoint x: 135, endPoint y: 346, distance: 109.7
click at [135, 346] on div "arrow_back Editar Afiliado 23947805894 save Guardar cambios ACTIVO desde 01/07/…" at bounding box center [636, 162] width 1022 height 1446
type input "[DATE][PERSON_NAME]"
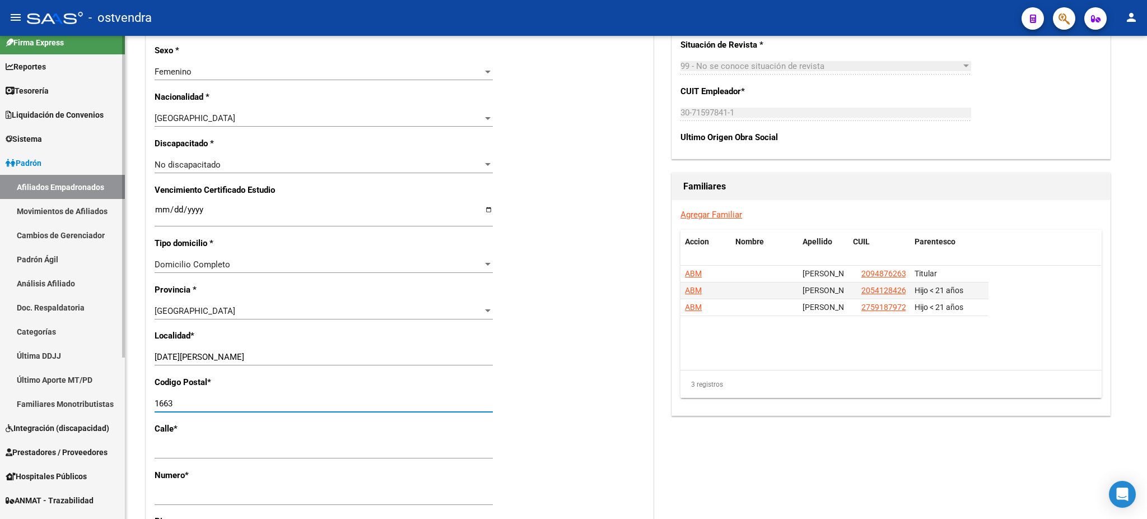
type input "1663"
click at [4, 258] on link "Padrón Ágil" at bounding box center [62, 259] width 125 height 24
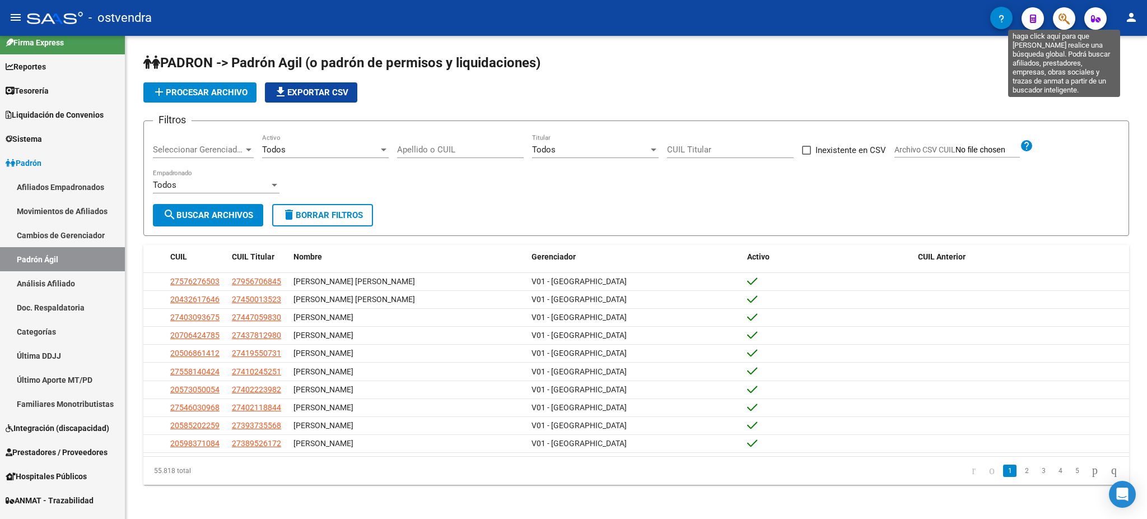
click at [1059, 17] on icon "button" at bounding box center [1064, 18] width 11 height 13
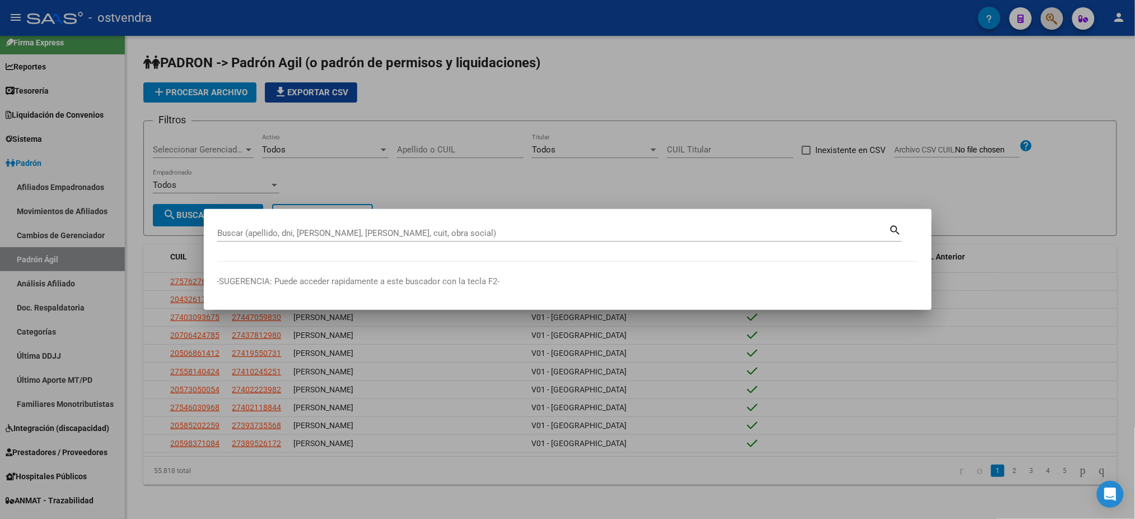
paste input "23947805894"
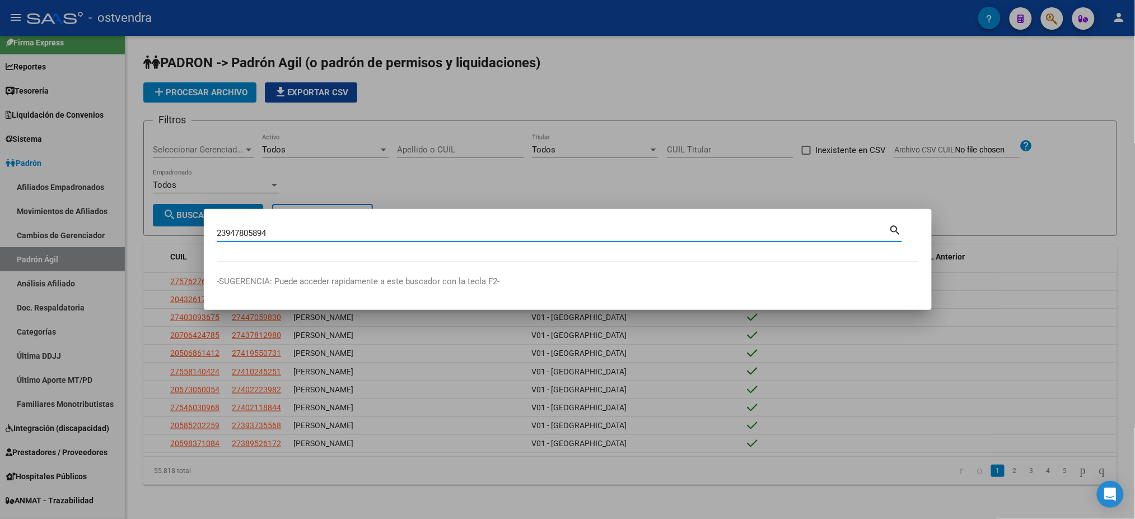
type input "23947805894"
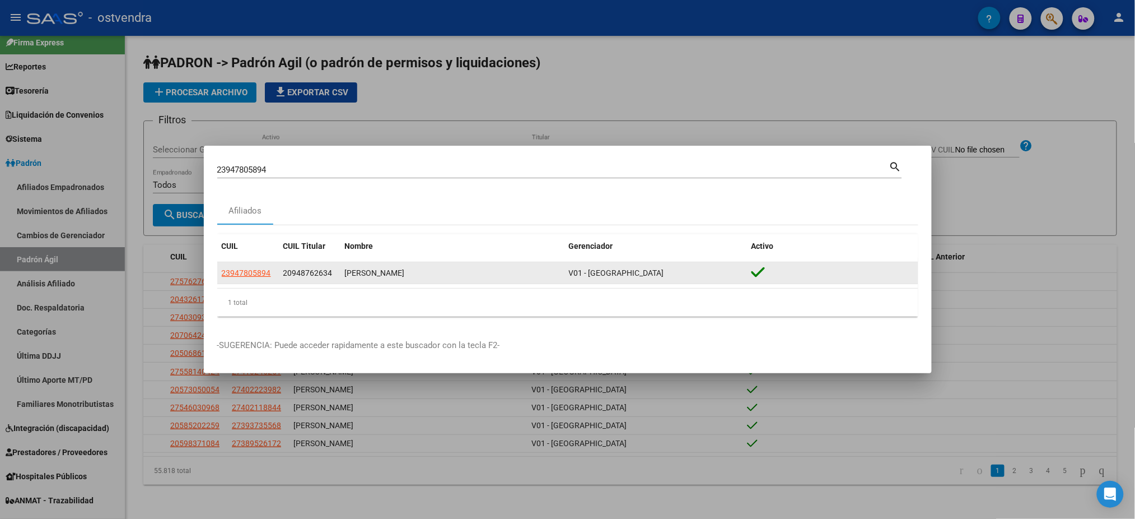
click at [244, 281] on datatable-body-cell "23947805894" at bounding box center [248, 273] width 62 height 22
click at [244, 271] on span "23947805894" at bounding box center [246, 272] width 49 height 9
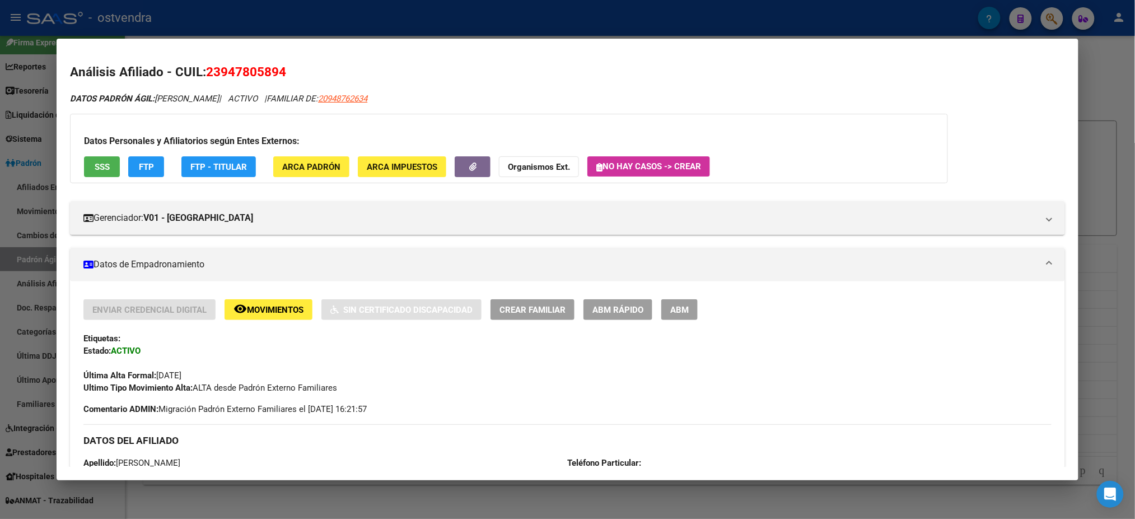
click at [672, 305] on span "ABM" at bounding box center [679, 310] width 18 height 10
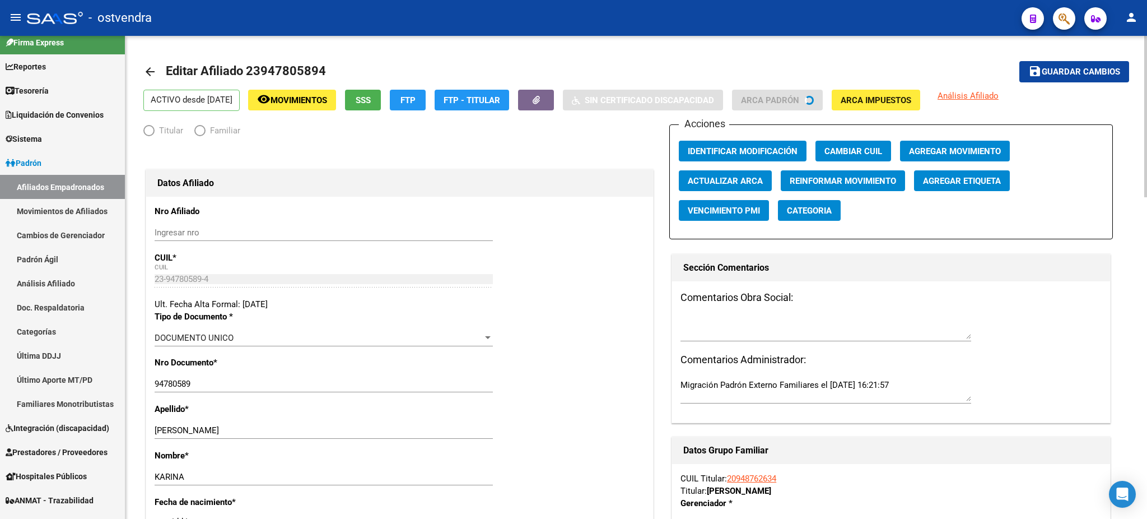
radio input "true"
type input "30-71597841-1"
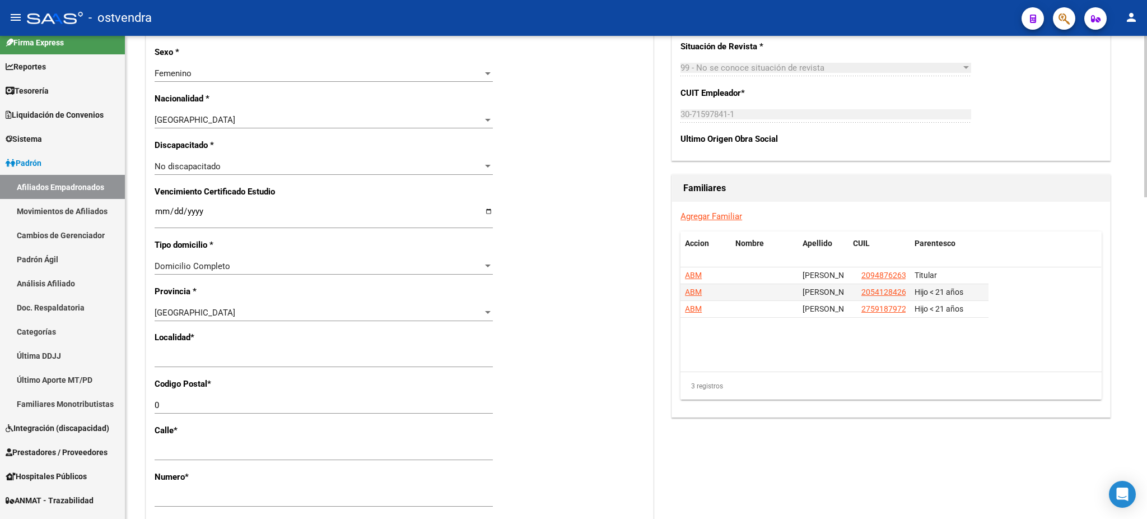
scroll to position [597, 0]
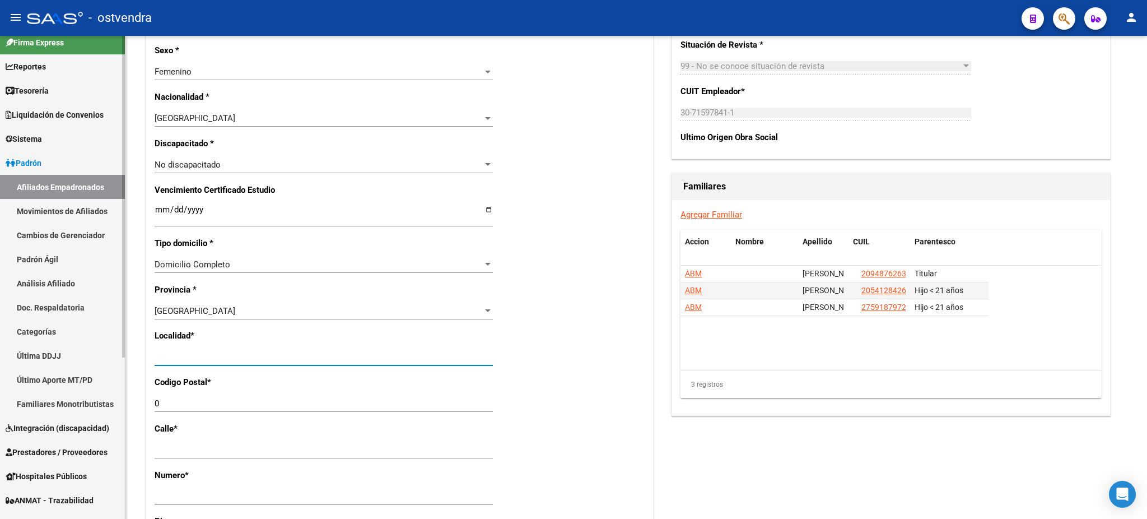
drag, startPoint x: 238, startPoint y: 357, endPoint x: 122, endPoint y: 363, distance: 116.7
click at [122, 363] on mat-sidenav-container "Firma Express Reportes Tablero de Control Ingresos Percibidos Análisis de todos…" at bounding box center [573, 277] width 1147 height 483
type input "[DATE][PERSON_NAME]"
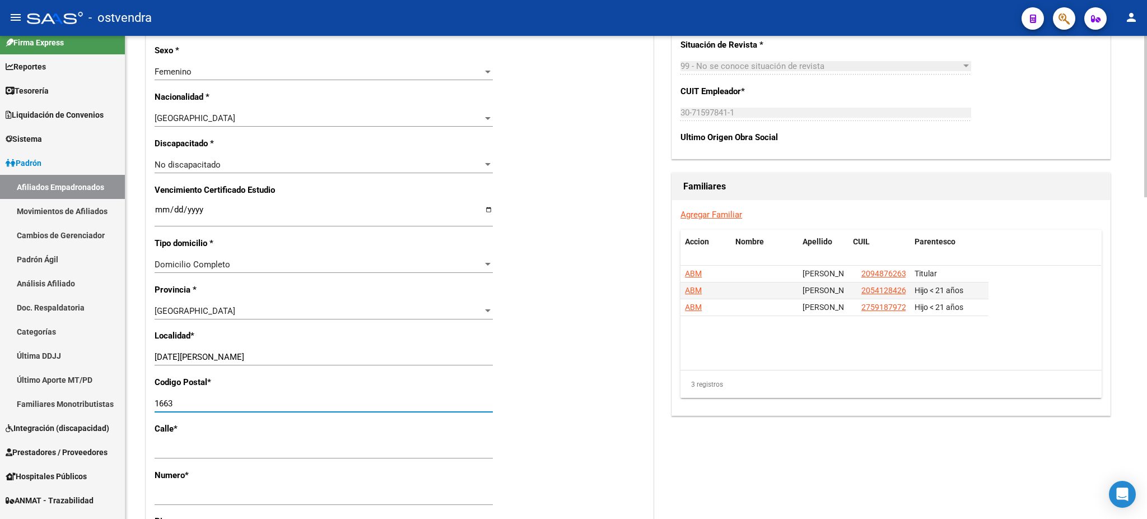
type input "1663"
click at [741, 372] on div "3 registros" at bounding box center [890, 384] width 421 height 28
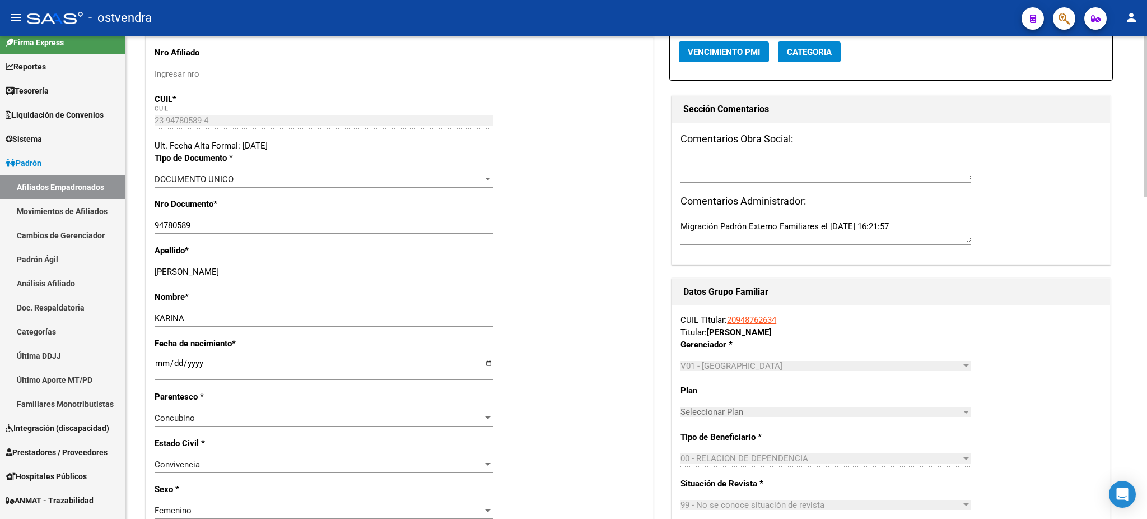
scroll to position [0, 0]
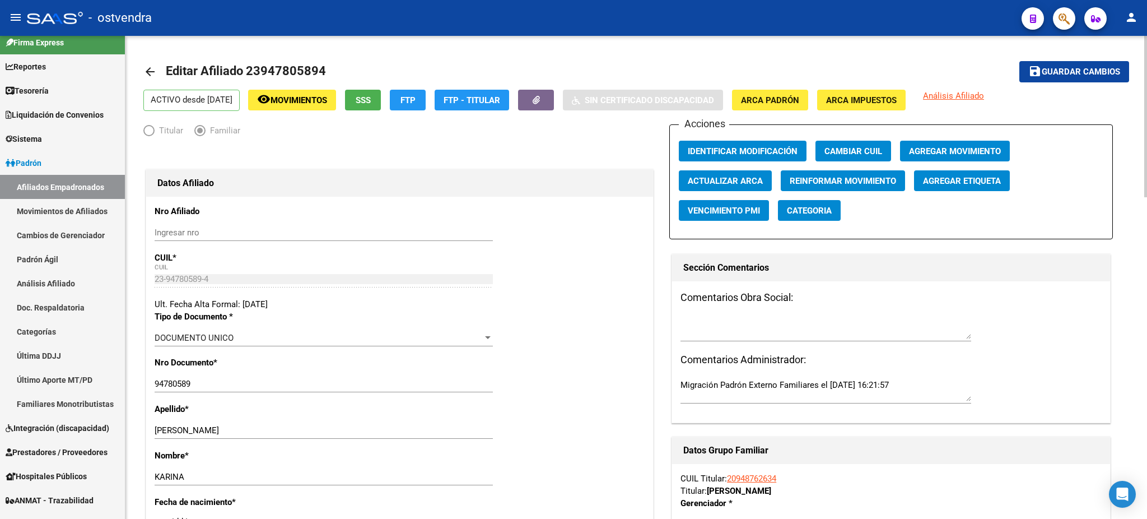
click at [1064, 67] on span "Guardar cambios" at bounding box center [1081, 72] width 78 height 10
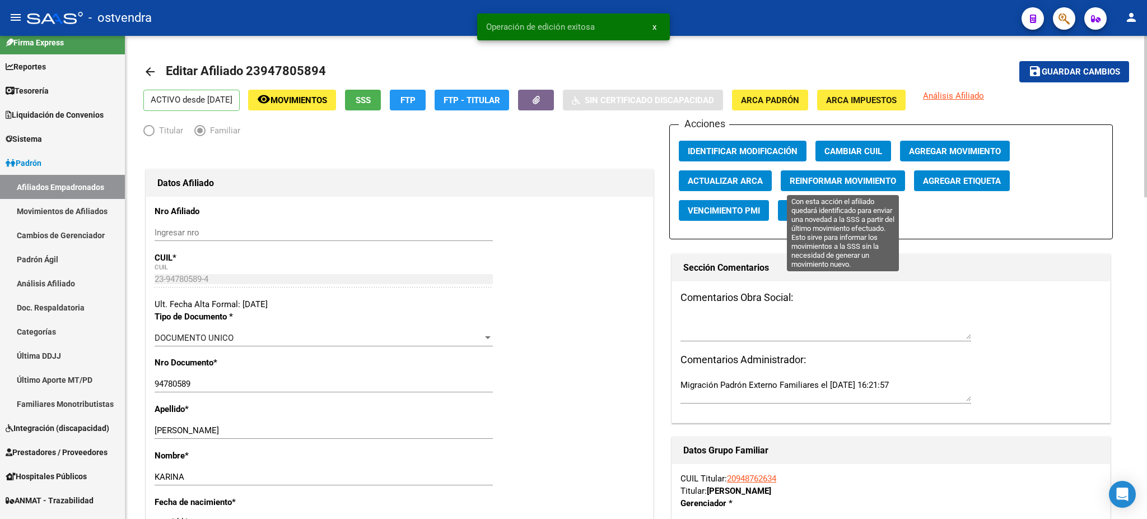
click at [811, 183] on span "Reinformar Movimiento" at bounding box center [843, 181] width 106 height 10
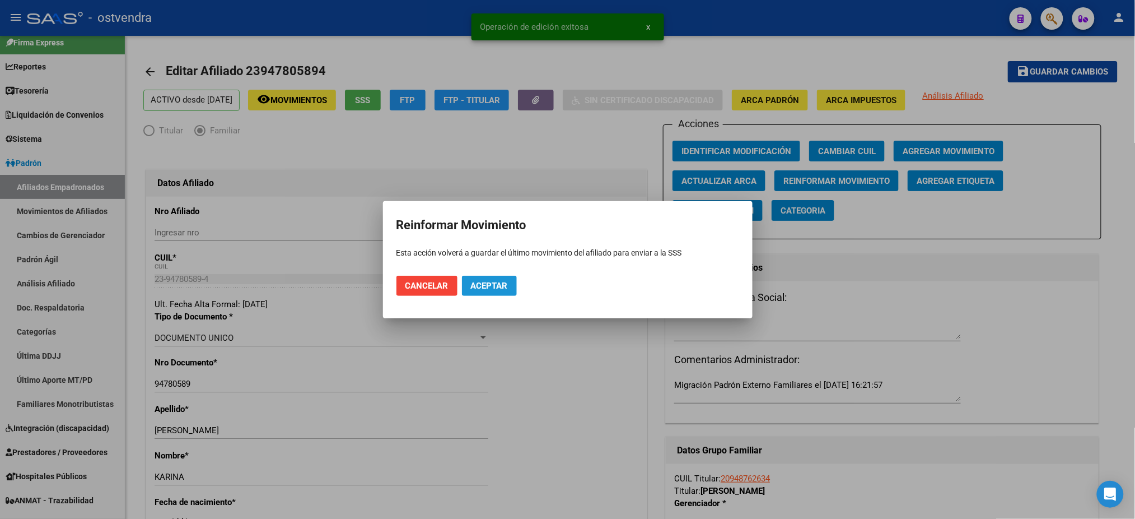
click at [489, 284] on span "Aceptar" at bounding box center [489, 286] width 37 height 10
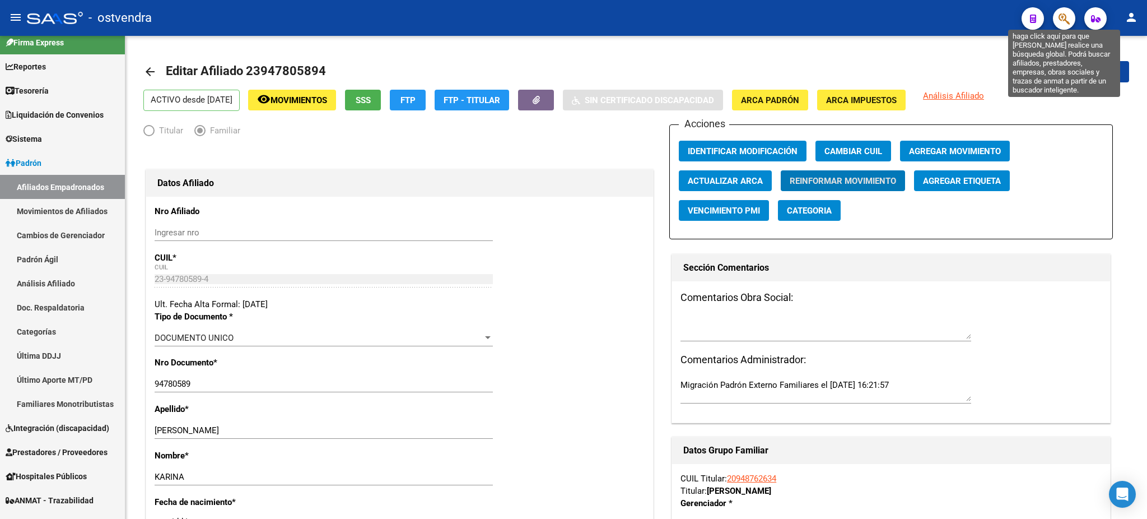
click at [1069, 24] on icon "button" at bounding box center [1064, 18] width 11 height 13
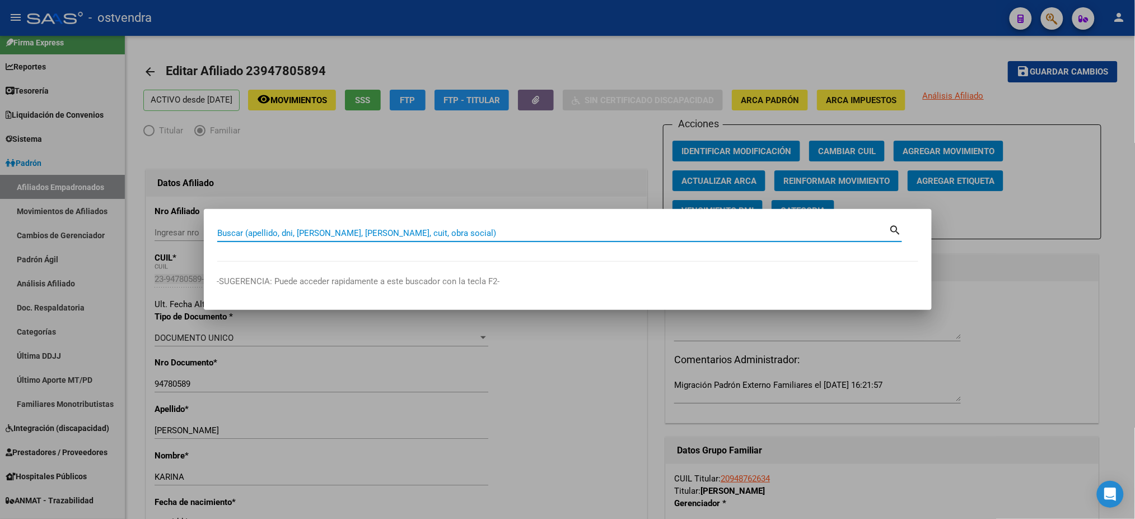
paste input "48850184"
type input "48850184"
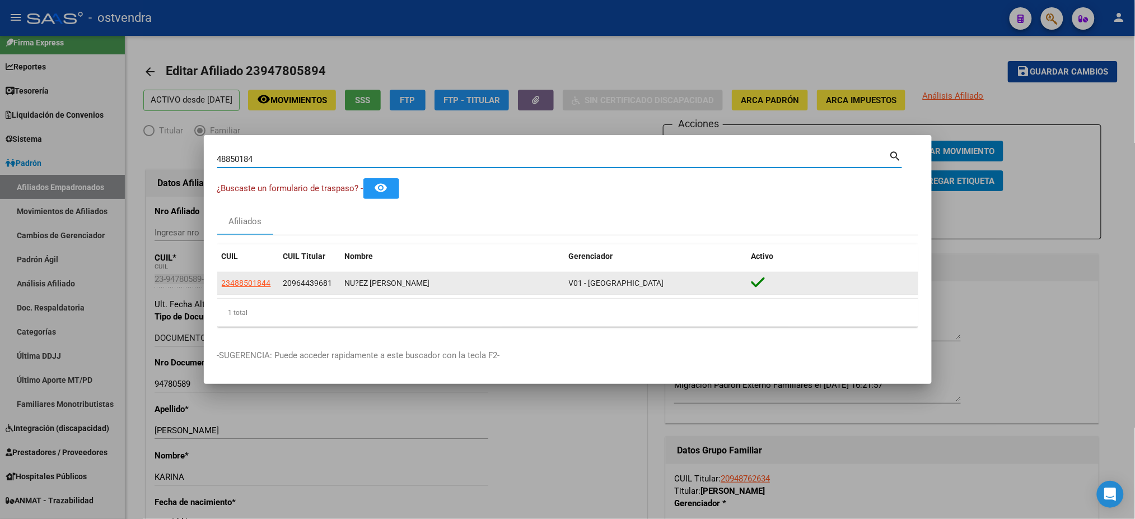
click at [240, 289] on app-link-go-to "23488501844" at bounding box center [246, 283] width 49 height 13
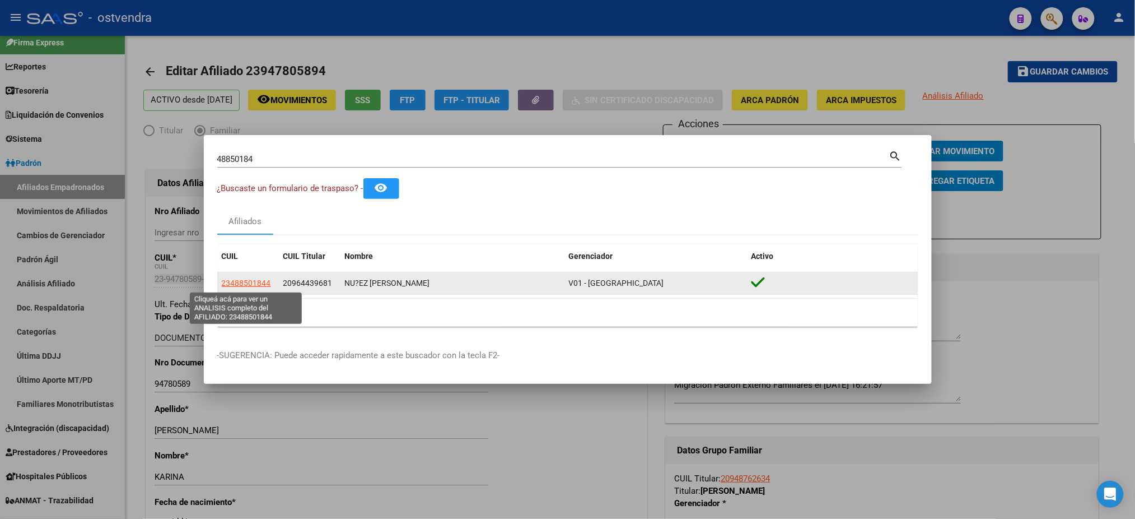
click at [241, 284] on span "23488501844" at bounding box center [246, 282] width 49 height 9
type textarea "23488501844"
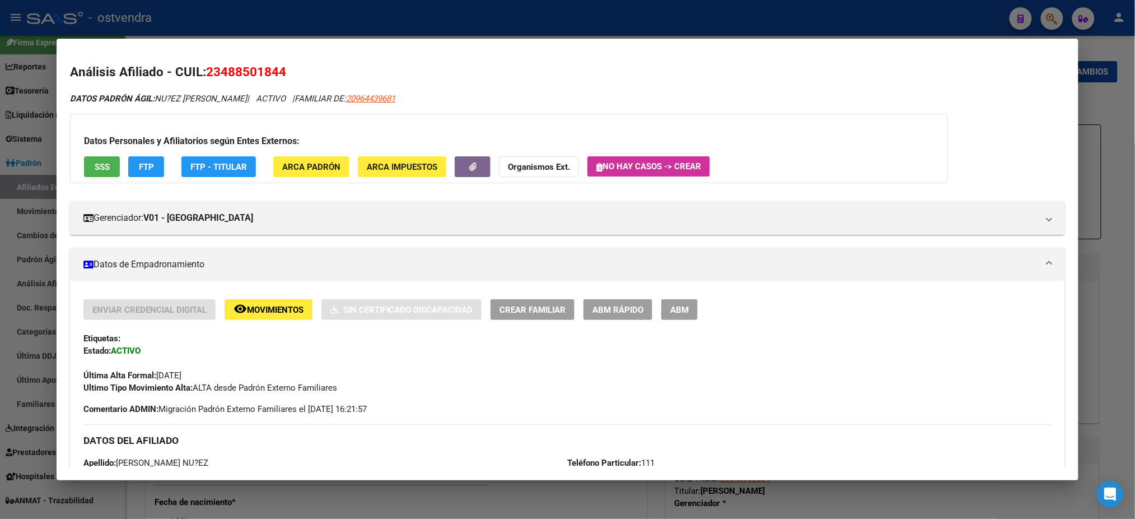
click at [683, 311] on span "ABM" at bounding box center [679, 310] width 18 height 10
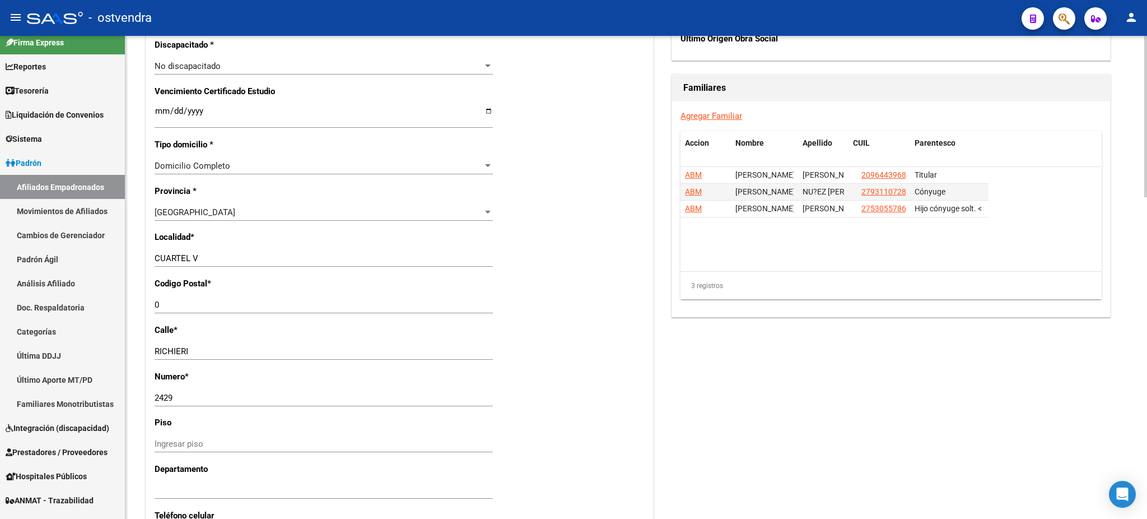
scroll to position [697, 0]
drag, startPoint x: 198, startPoint y: 302, endPoint x: 136, endPoint y: 298, distance: 61.8
click at [136, 298] on div "arrow_back Editar Afiliado 23488501844 save Guardar cambios ACTIVO desde 01/07/…" at bounding box center [636, 62] width 1022 height 1446
type input "1744"
click at [947, 330] on div "Acciones Identificar Modificación Cambiar CUIL Agregar Movimiento Actualizar AR…" at bounding box center [891, 66] width 444 height 1277
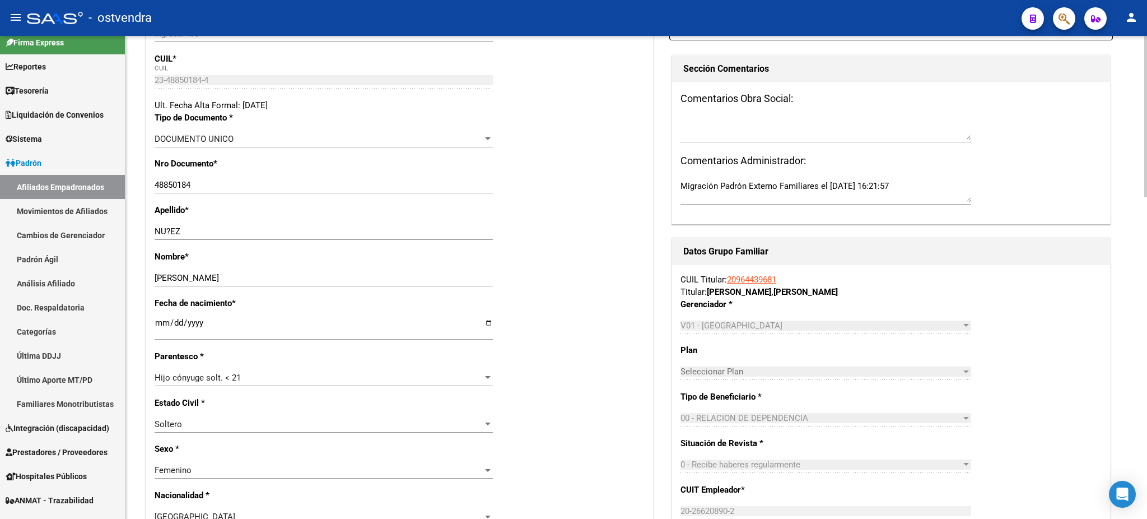
scroll to position [0, 0]
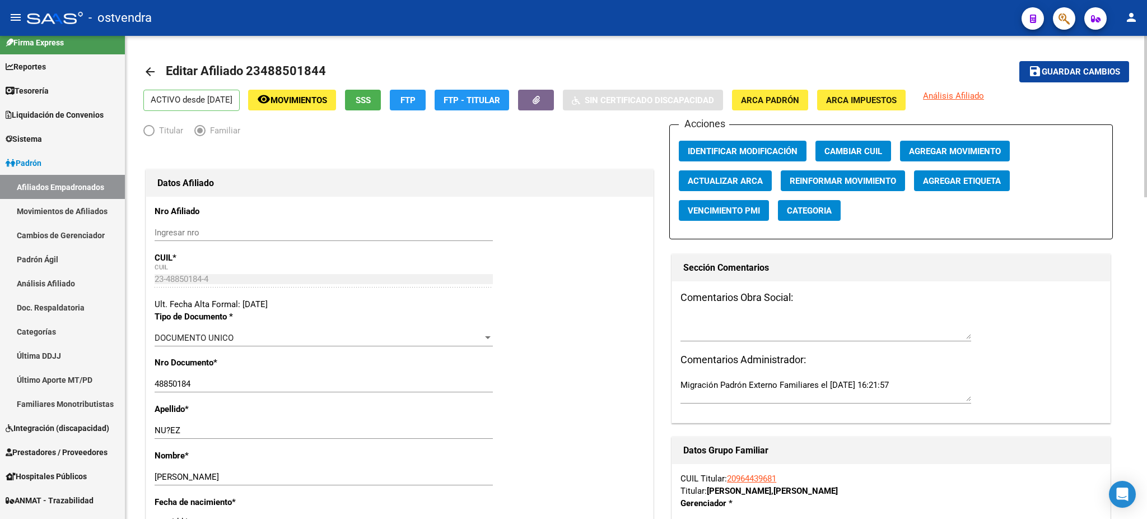
click at [1065, 74] on span "Guardar cambios" at bounding box center [1081, 72] width 78 height 10
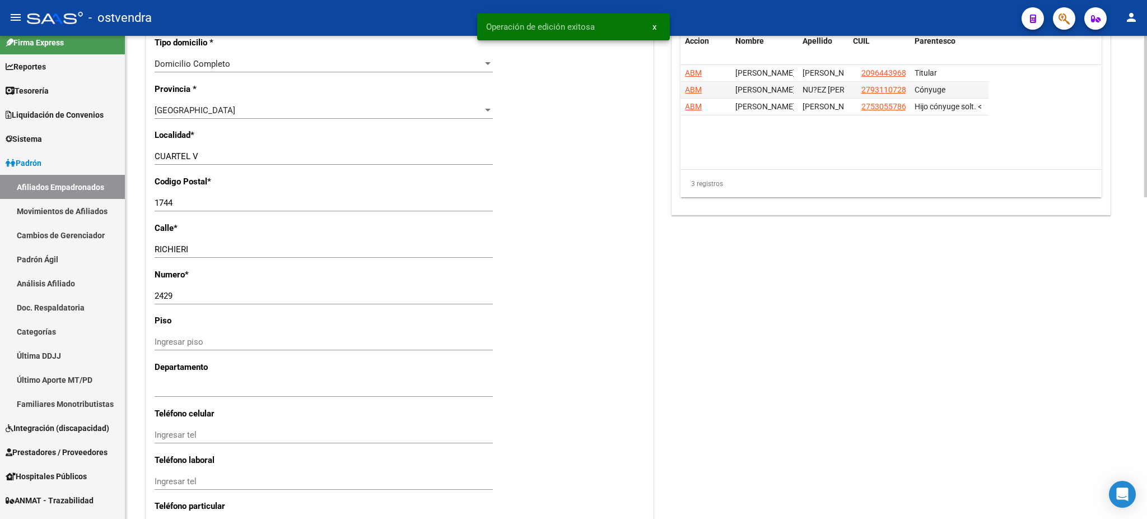
scroll to position [796, 0]
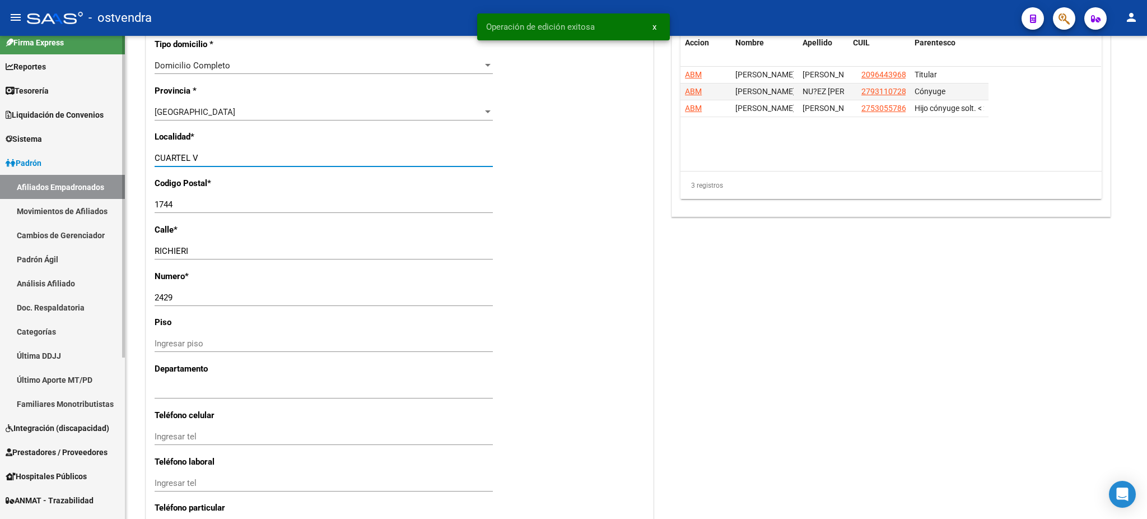
drag, startPoint x: 227, startPoint y: 159, endPoint x: 123, endPoint y: 146, distance: 104.5
click at [123, 146] on mat-sidenav-container "Firma Express Reportes Tablero de Control Ingresos Percibidos Análisis de todos…" at bounding box center [573, 277] width 1147 height 483
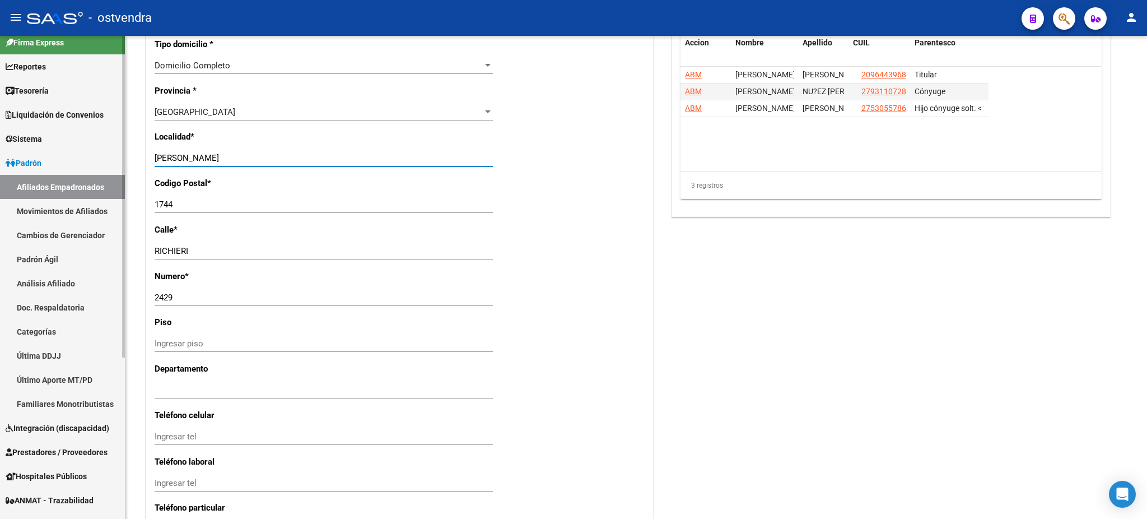
type input "moreno"
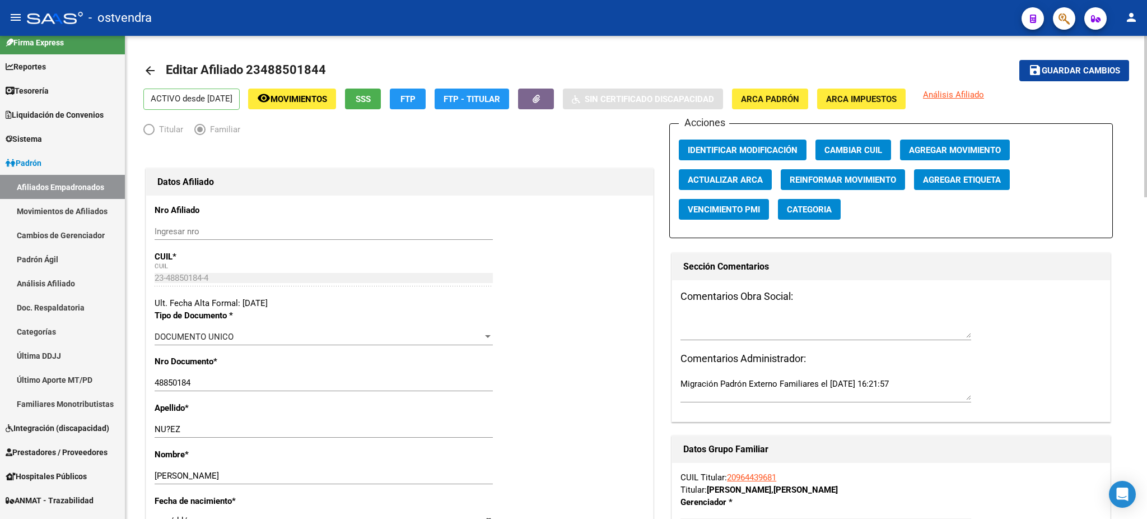
scroll to position [0, 0]
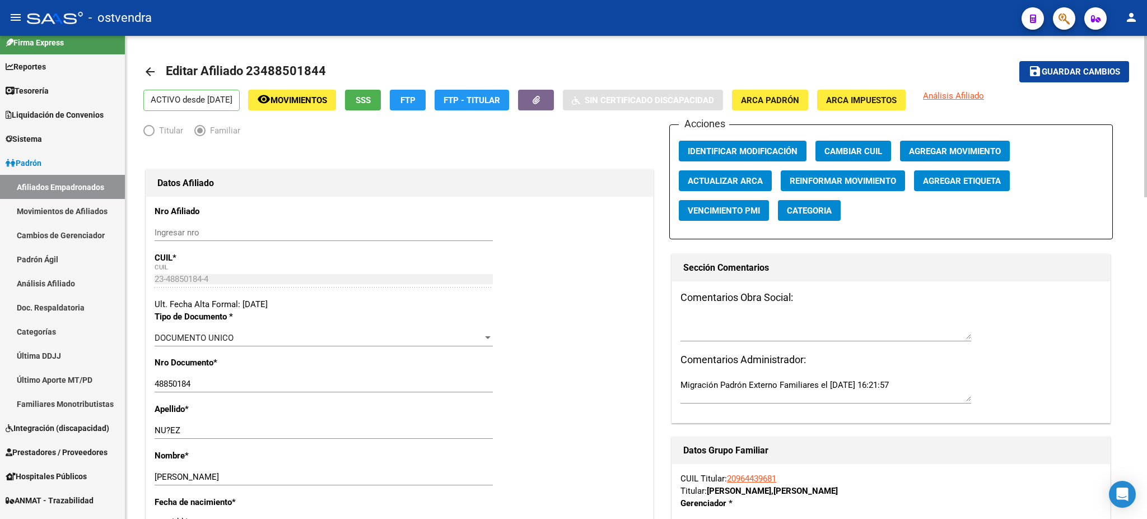
drag, startPoint x: 1068, startPoint y: 72, endPoint x: 963, endPoint y: 88, distance: 106.1
click at [1067, 72] on span "Guardar cambios" at bounding box center [1081, 72] width 78 height 10
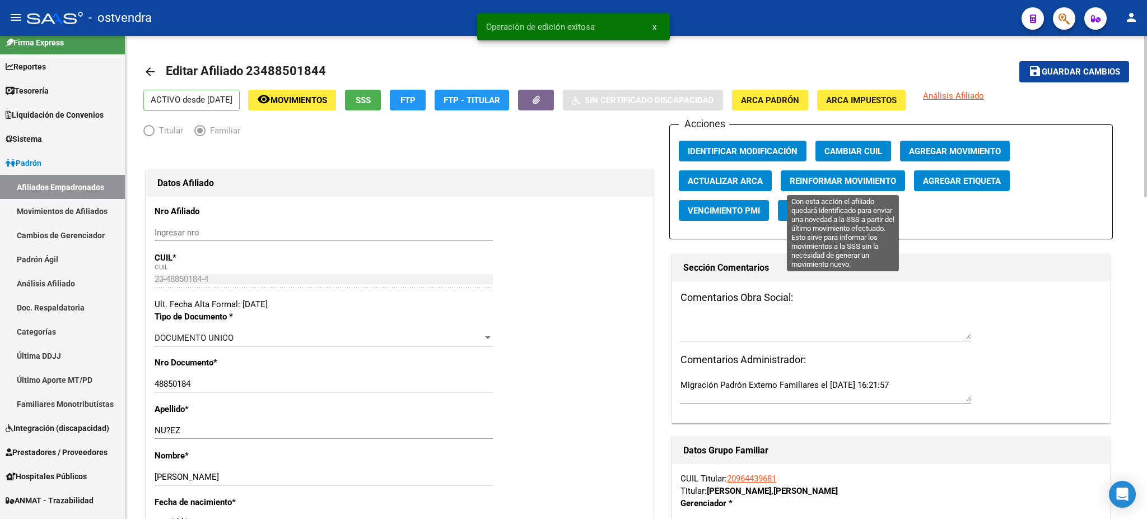
click at [796, 184] on span "Reinformar Movimiento" at bounding box center [843, 181] width 106 height 10
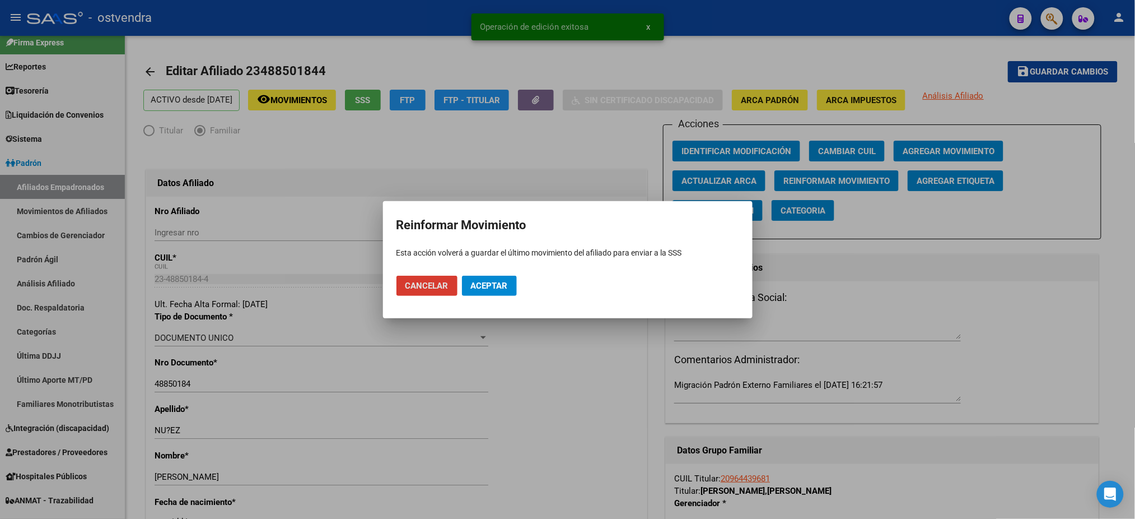
click at [481, 293] on button "Aceptar" at bounding box center [489, 286] width 55 height 20
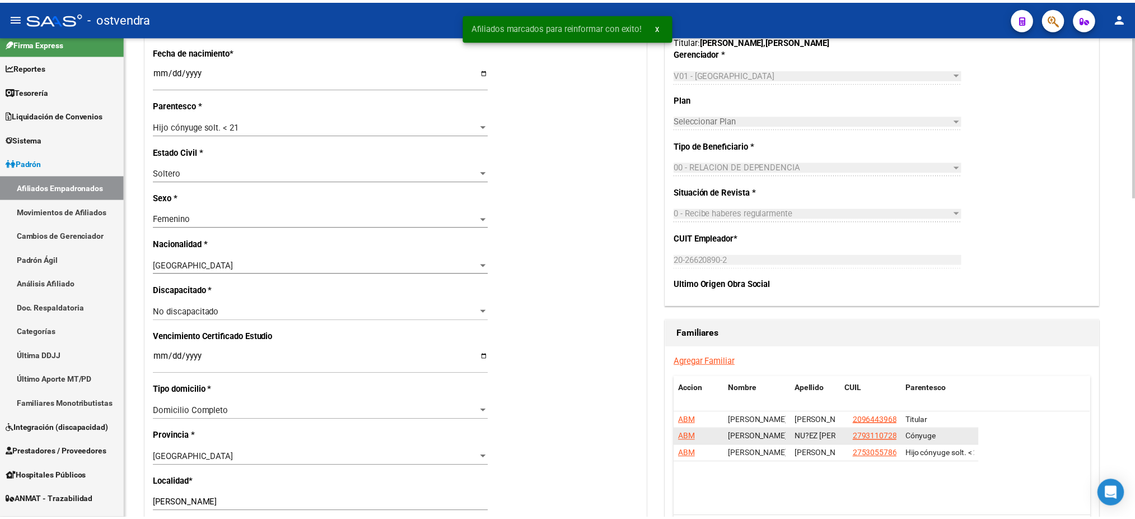
scroll to position [497, 0]
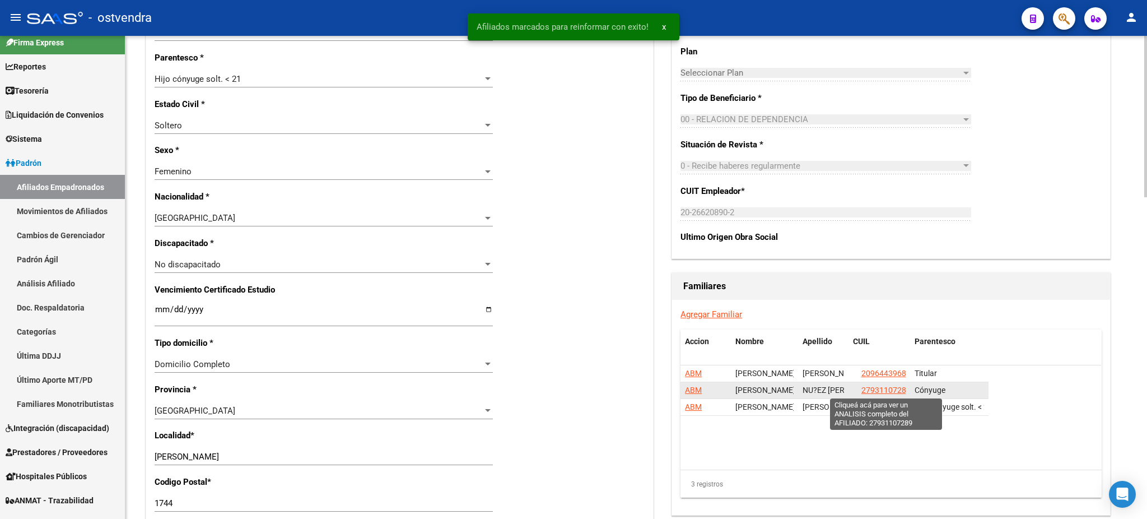
click at [874, 386] on span "27931107289" at bounding box center [885, 389] width 49 height 9
type textarea "27931107289"
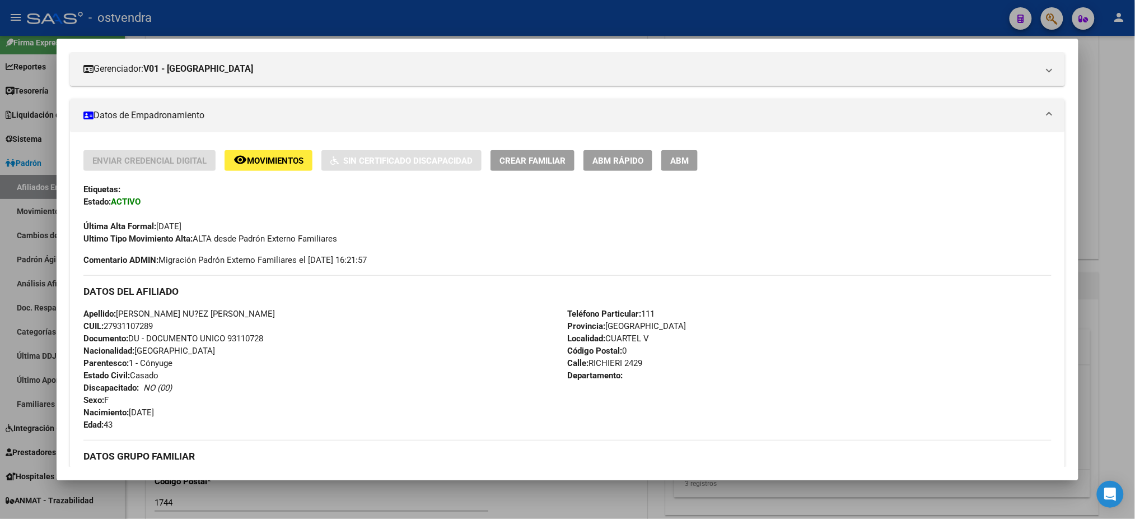
scroll to position [100, 0]
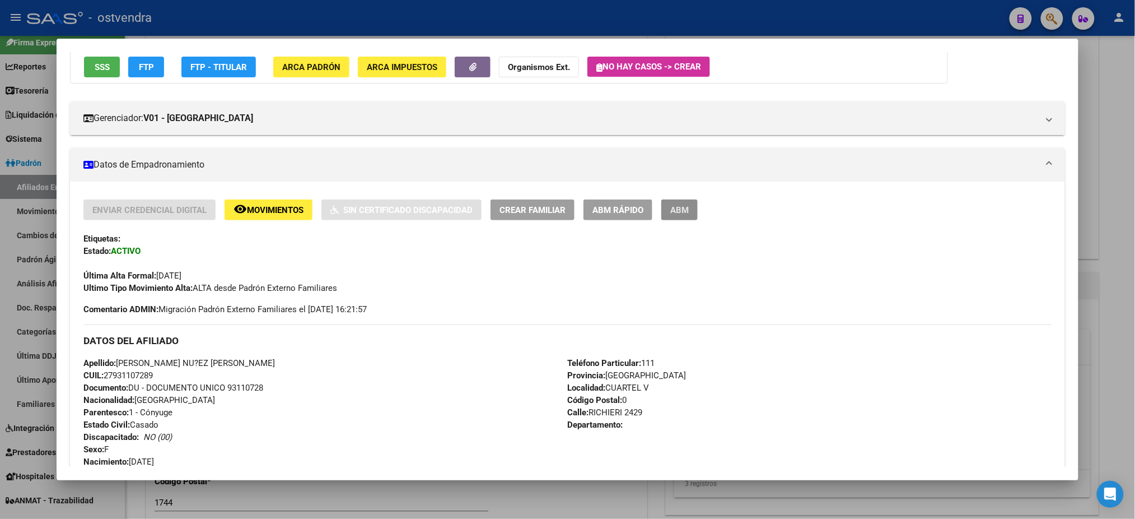
click at [678, 214] on button "ABM" at bounding box center [679, 209] width 36 height 21
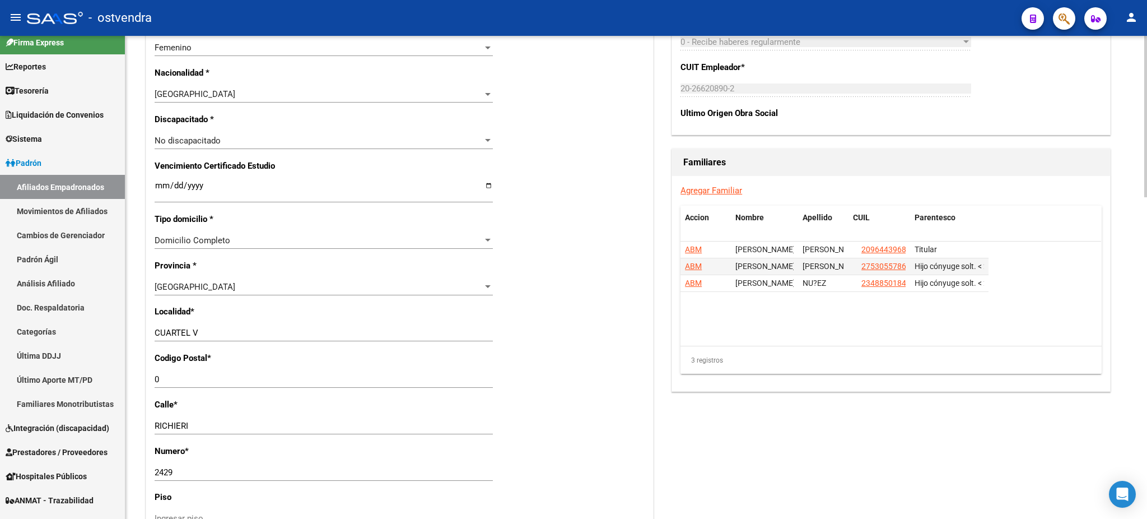
scroll to position [697, 0]
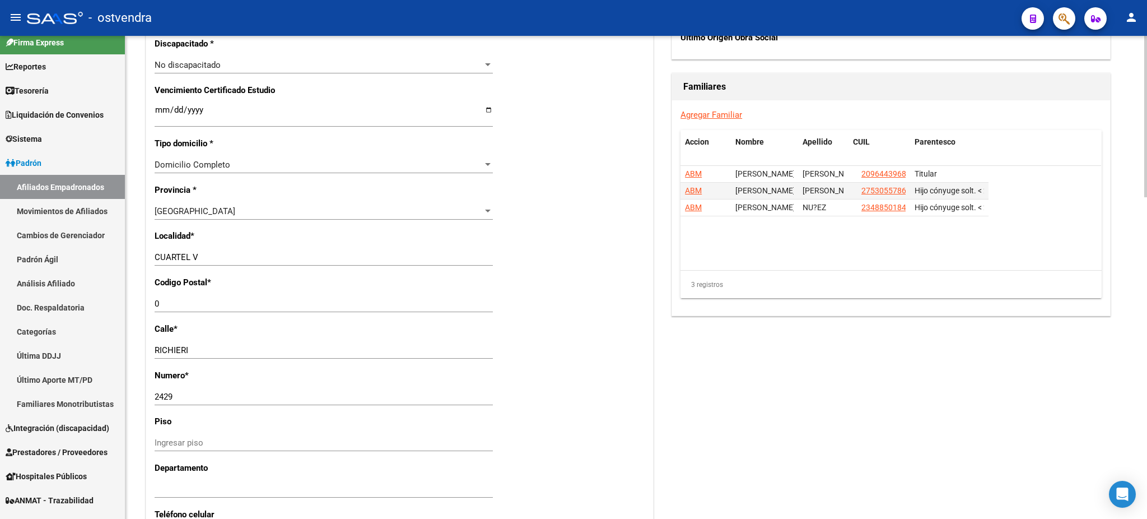
drag, startPoint x: 229, startPoint y: 248, endPoint x: 234, endPoint y: 265, distance: 17.7
click at [142, 251] on div "arrow_back Editar Afiliado 27931107289 save Guardar cambios ACTIVO desde 01/07/…" at bounding box center [636, 62] width 1022 height 1446
drag, startPoint x: 238, startPoint y: 257, endPoint x: 144, endPoint y: 249, distance: 94.4
click at [144, 249] on div "Datos Afiliado Nro Afiliado Ingresar nro CUIL * 27-93110728-9 CUIL ARCA Padrón …" at bounding box center [399, 74] width 512 height 1257
type input "moreno"
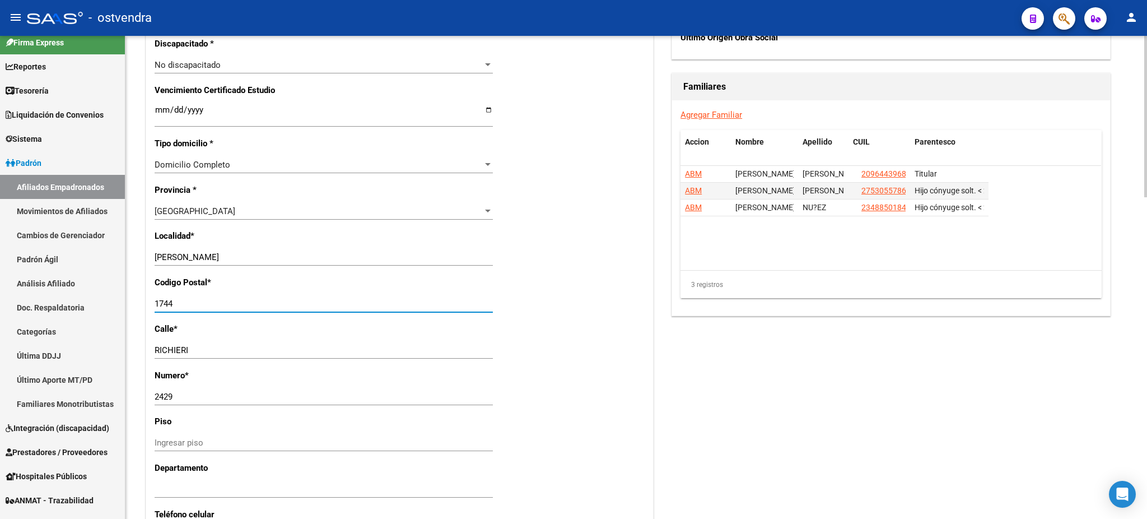
type input "1744"
click at [996, 340] on div "Acciones Identificar Modificación Cambiar CUIL Agregar Movimiento Actualizar AR…" at bounding box center [891, 66] width 444 height 1277
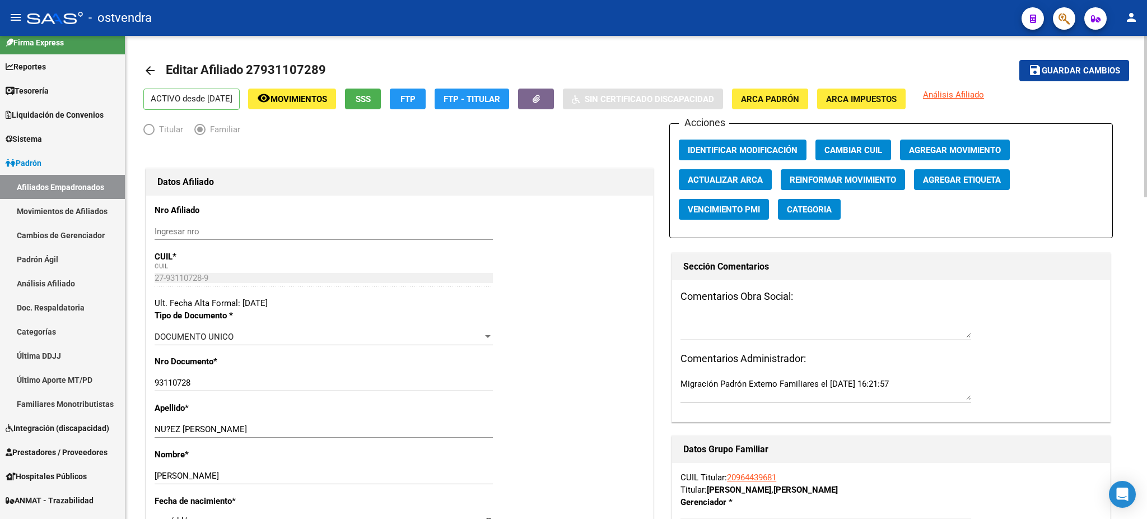
scroll to position [0, 0]
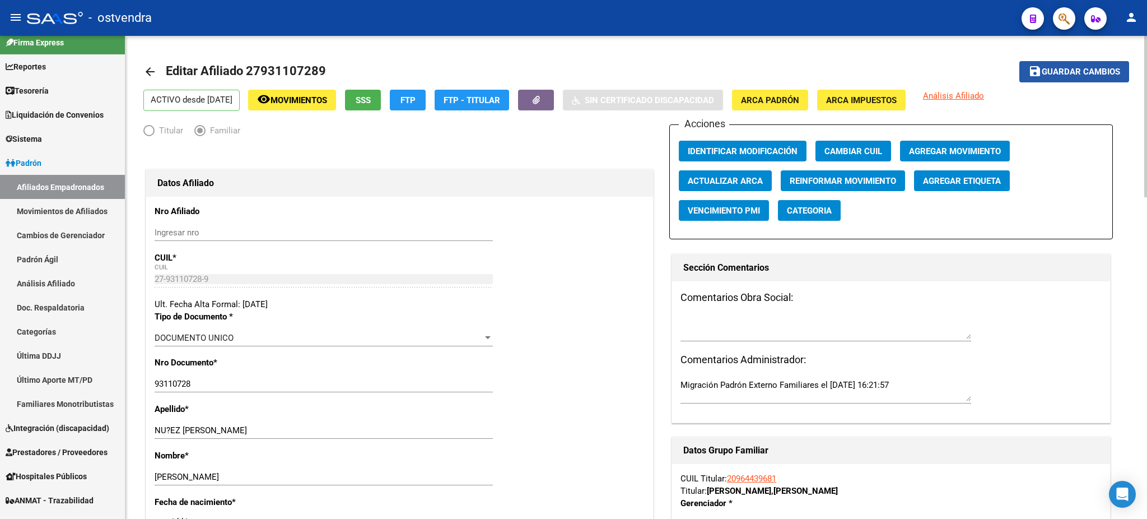
click at [1059, 69] on span "Guardar cambios" at bounding box center [1081, 72] width 78 height 10
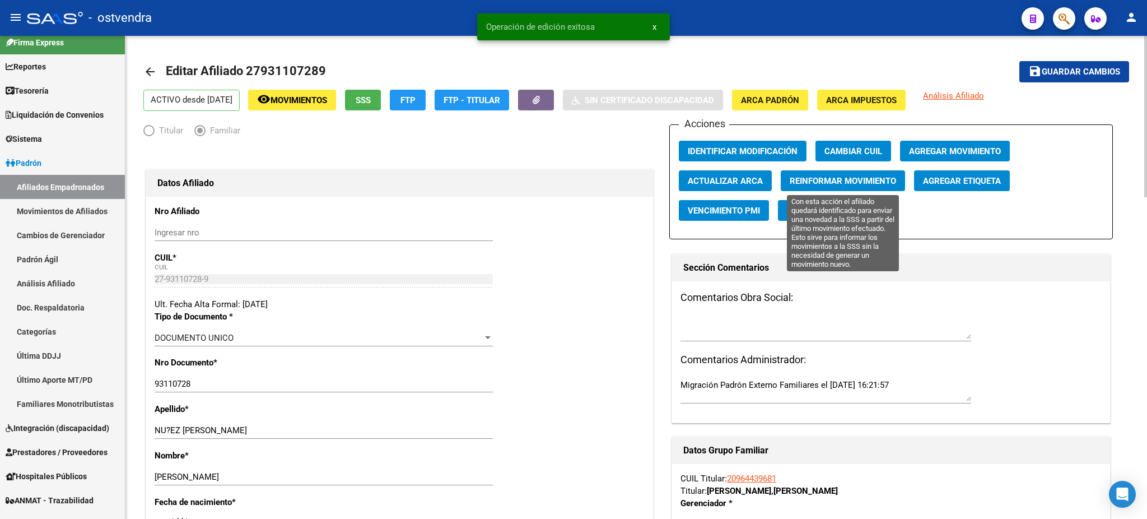
click at [805, 181] on span "Reinformar Movimiento" at bounding box center [843, 181] width 106 height 10
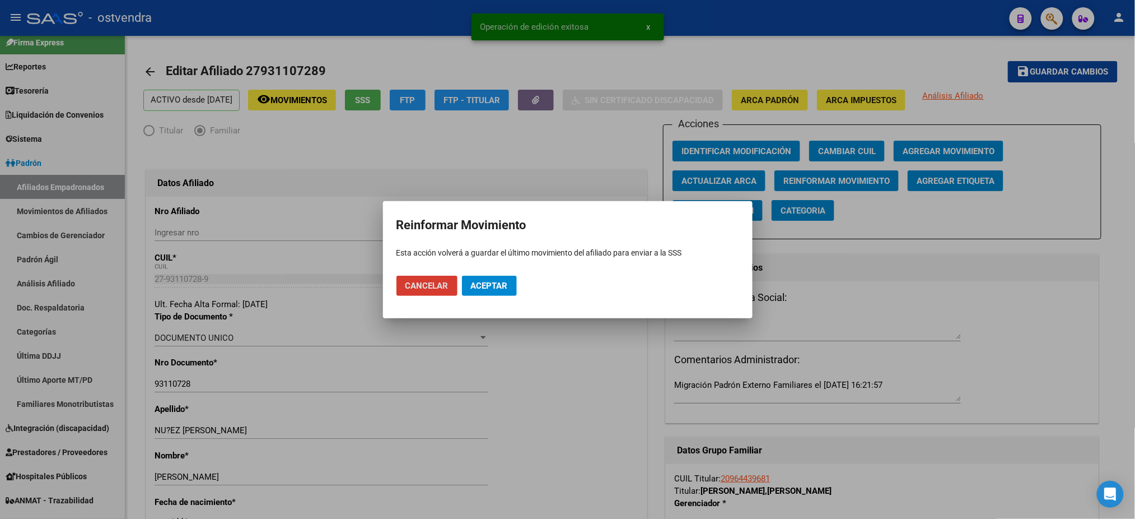
click at [497, 290] on span "Aceptar" at bounding box center [489, 286] width 37 height 10
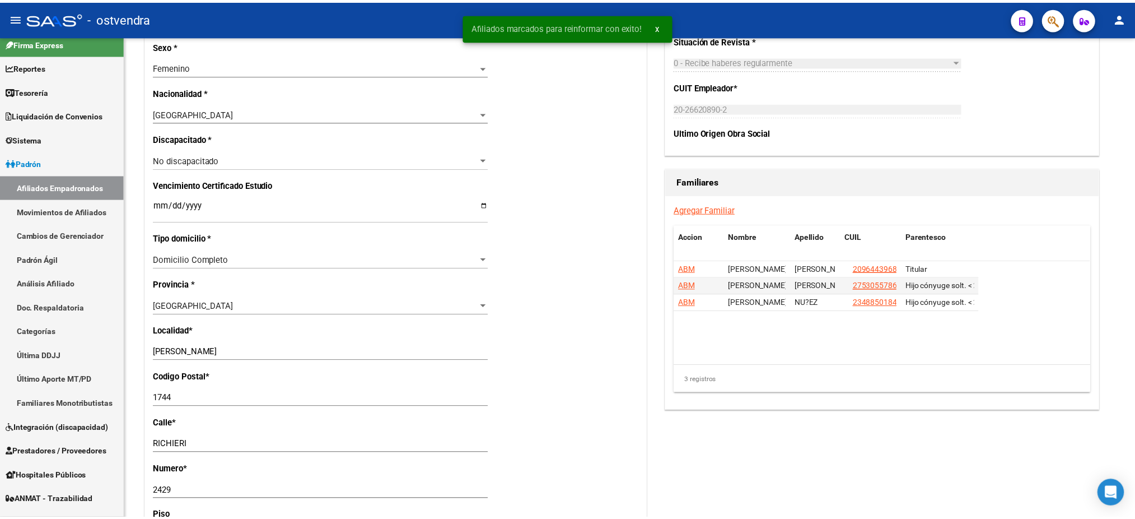
scroll to position [597, 0]
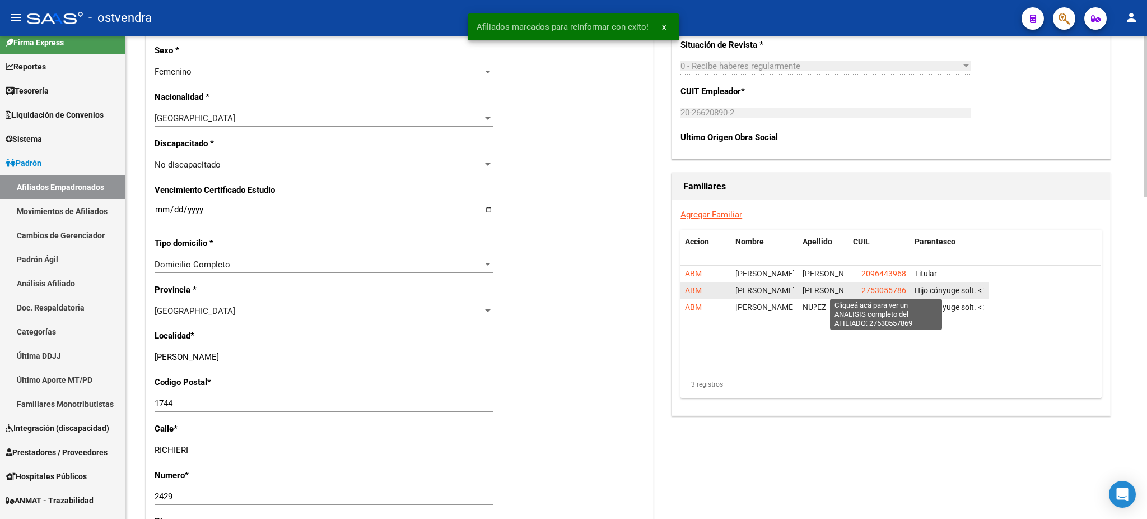
click at [882, 292] on span "27530557869" at bounding box center [885, 290] width 49 height 9
type textarea "27530557869"
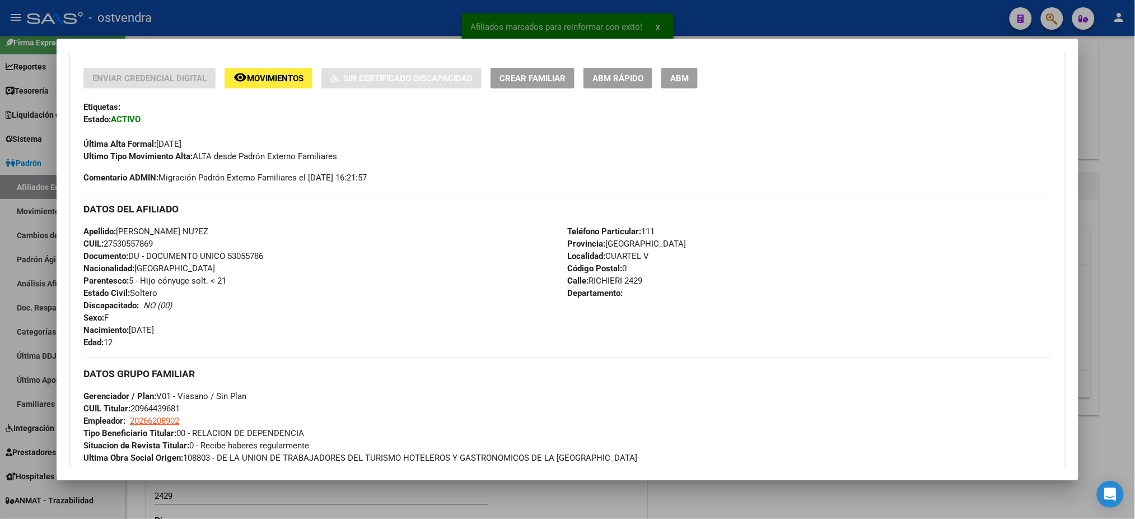
scroll to position [243, 0]
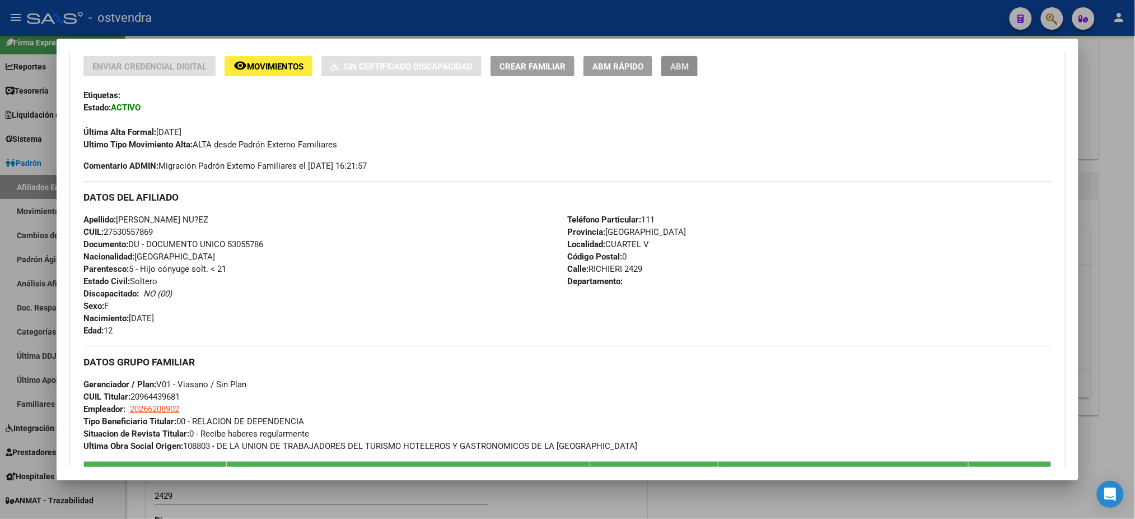
click at [683, 59] on button "ABM" at bounding box center [679, 66] width 36 height 21
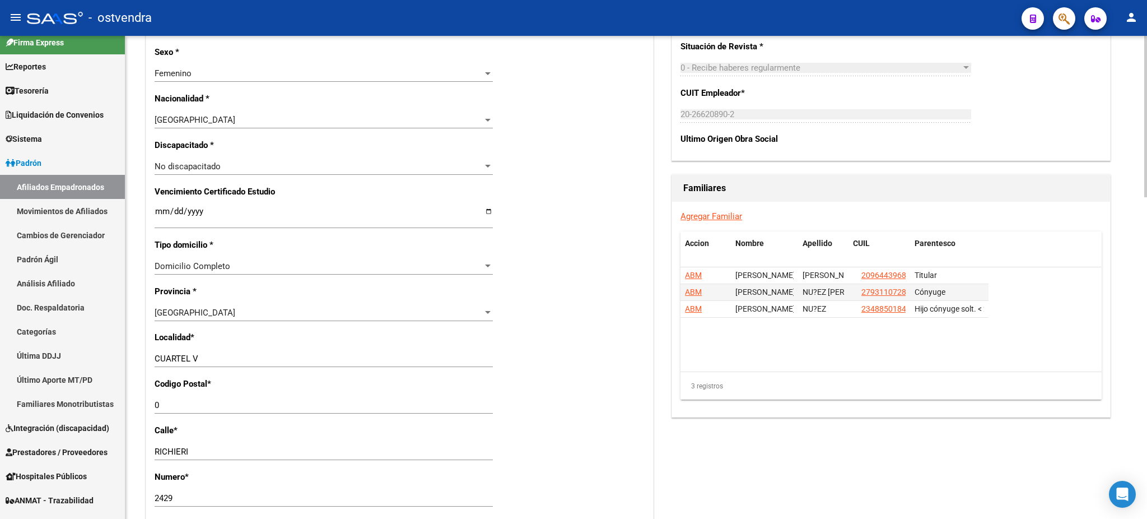
scroll to position [597, 0]
drag, startPoint x: 227, startPoint y: 352, endPoint x: 128, endPoint y: 353, distance: 98.6
click at [128, 353] on div "arrow_back Editar Afiliado 27530557869 save Guardar cambios ACTIVO desde 01/07/…" at bounding box center [636, 162] width 1022 height 1446
type input "moreno"
type input "1"
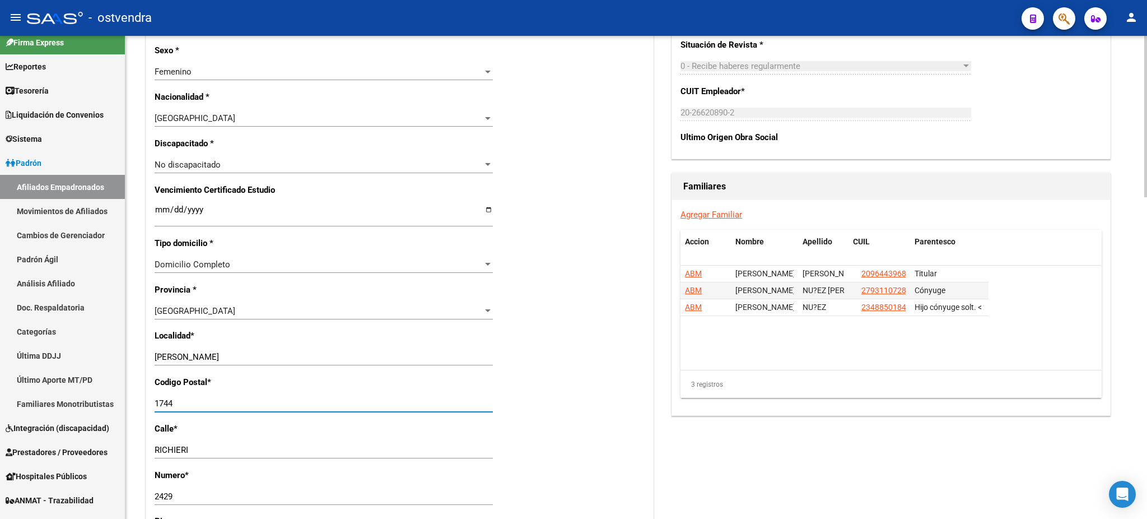
type input "1744"
click at [903, 357] on datatable-body "ABM JEAN MIGUEL GUEVARA PACHECO 20964439681 Titular ABM GISEL VIVIANA NU?EZ CAB…" at bounding box center [890, 317] width 421 height 104
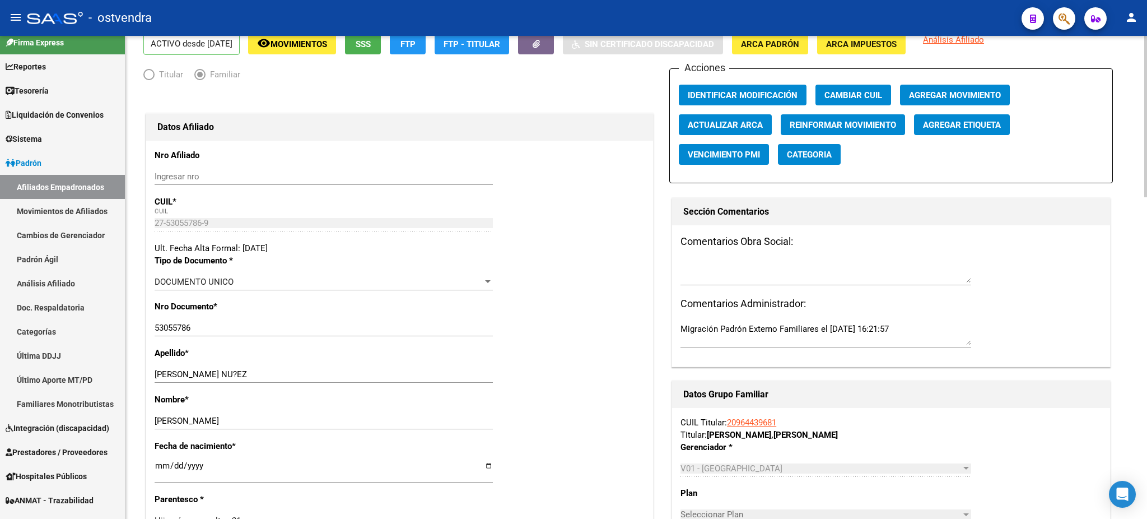
scroll to position [0, 0]
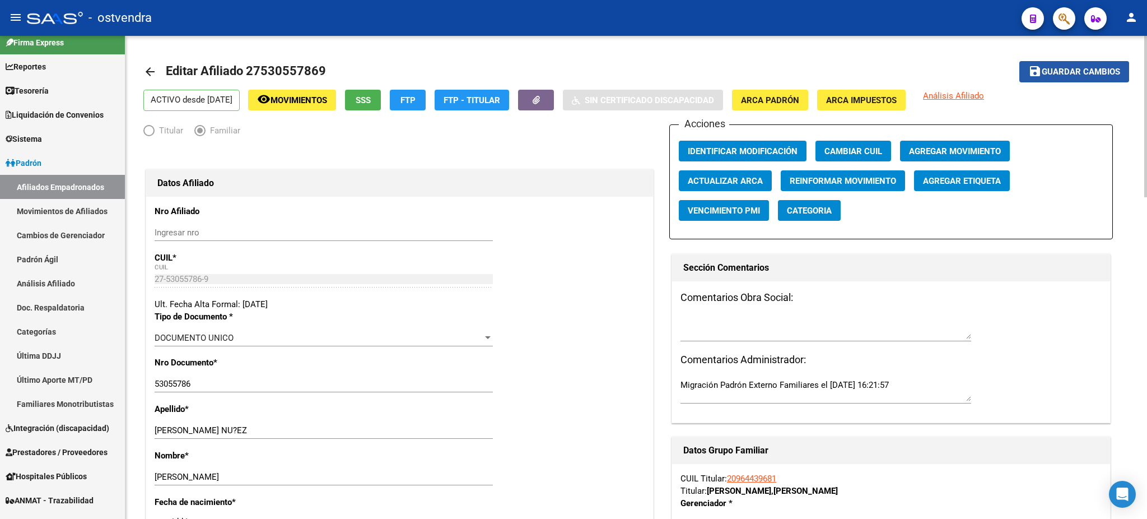
click at [1054, 72] on span "Guardar cambios" at bounding box center [1081, 72] width 78 height 10
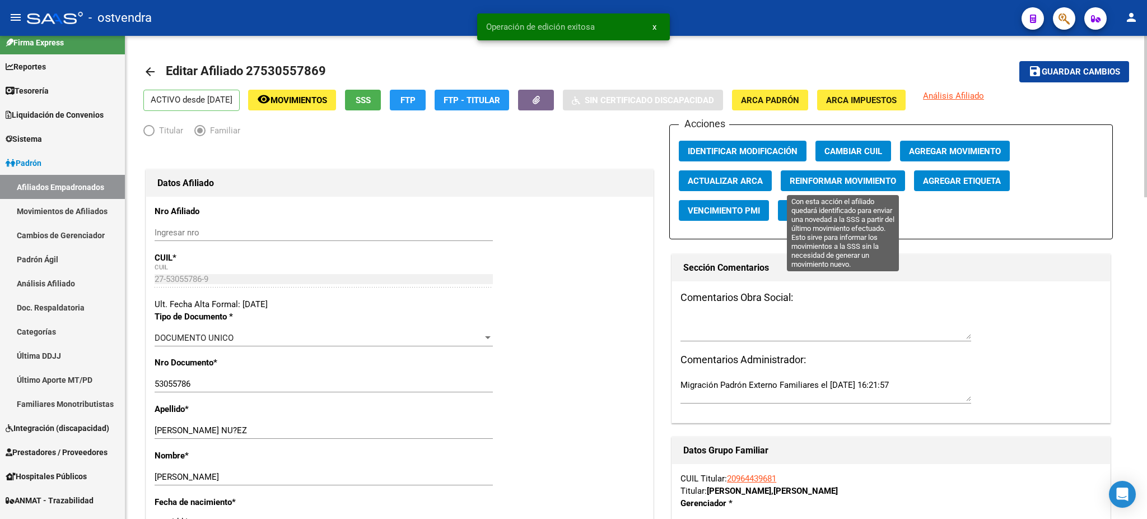
click at [811, 179] on span "Reinformar Movimiento" at bounding box center [843, 181] width 106 height 10
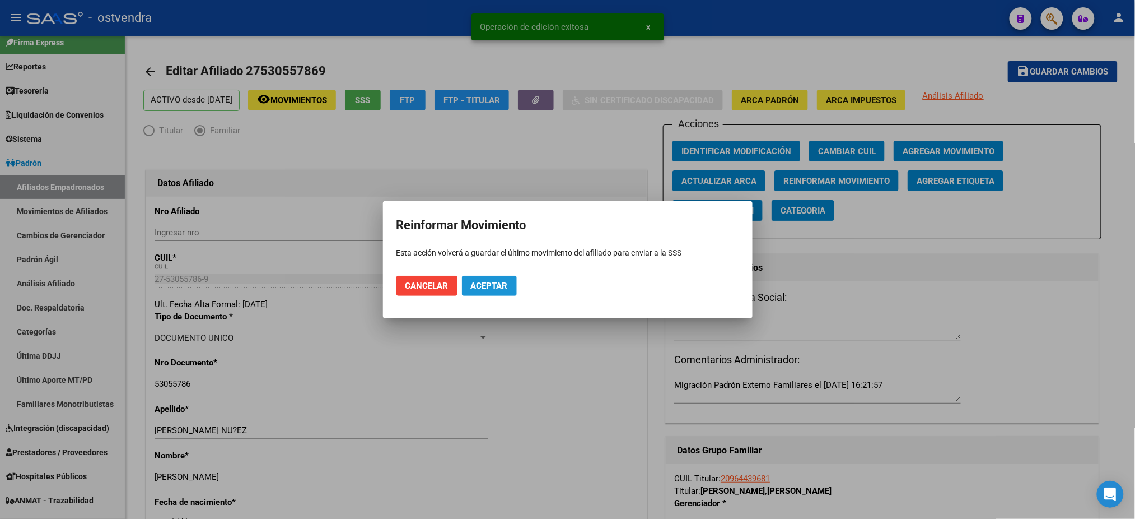
click at [489, 283] on span "Aceptar" at bounding box center [489, 286] width 37 height 10
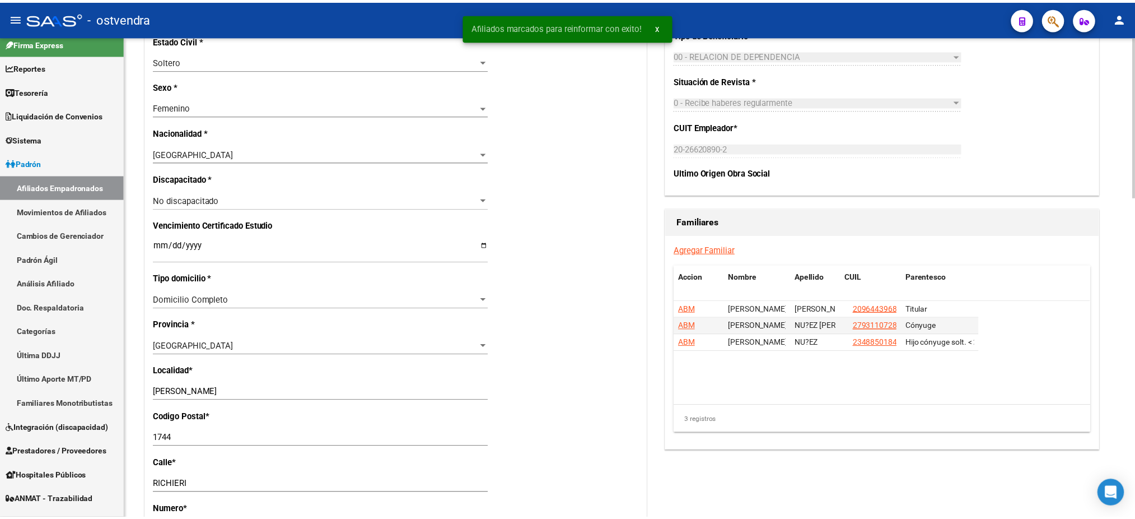
scroll to position [597, 0]
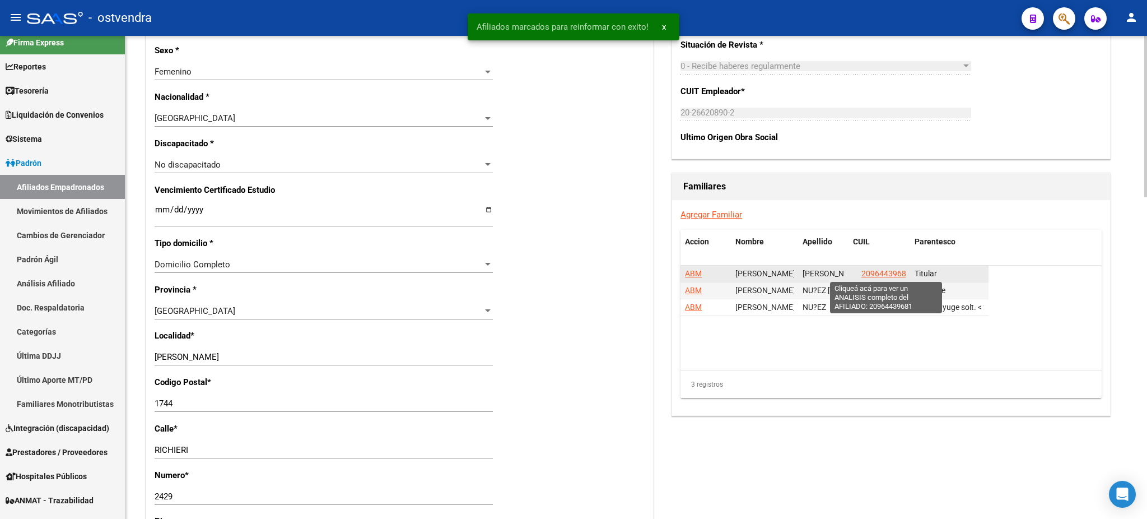
click at [884, 272] on span "20964439681" at bounding box center [885, 273] width 49 height 9
type textarea "20964439681"
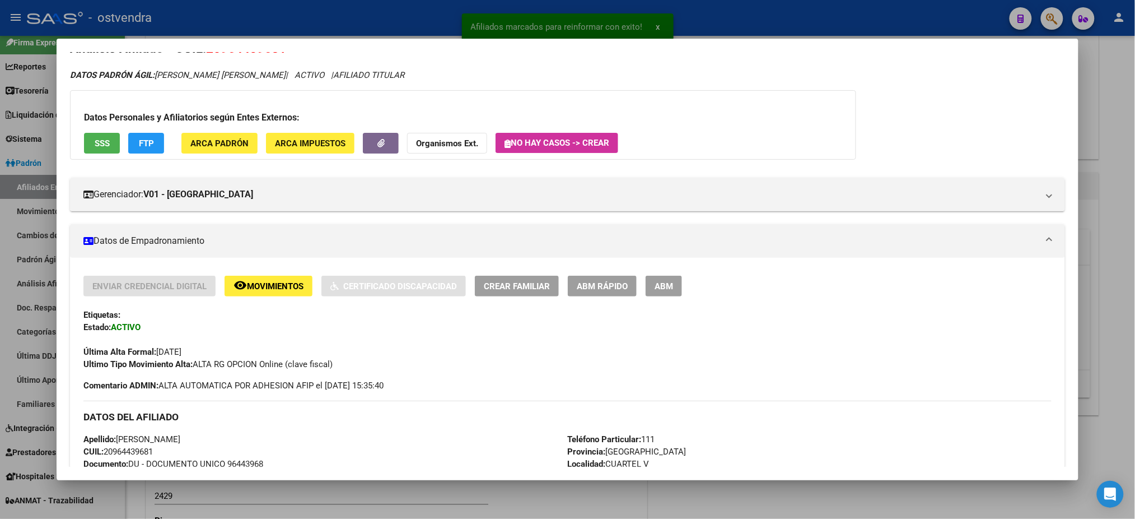
scroll to position [117, 0]
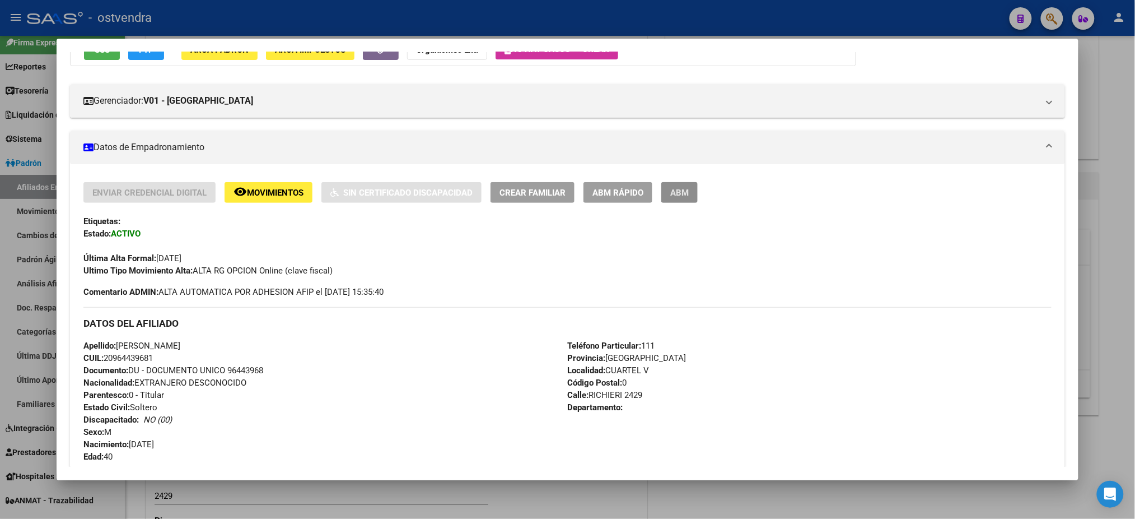
drag, startPoint x: 682, startPoint y: 188, endPoint x: 593, endPoint y: 185, distance: 89.1
click at [682, 188] on span "ABM" at bounding box center [679, 193] width 18 height 10
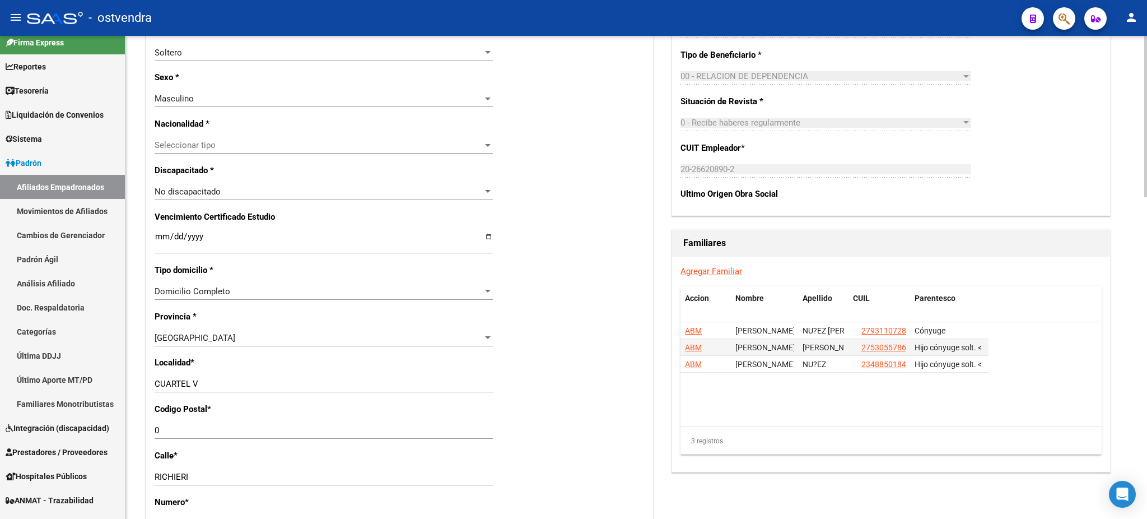
scroll to position [597, 0]
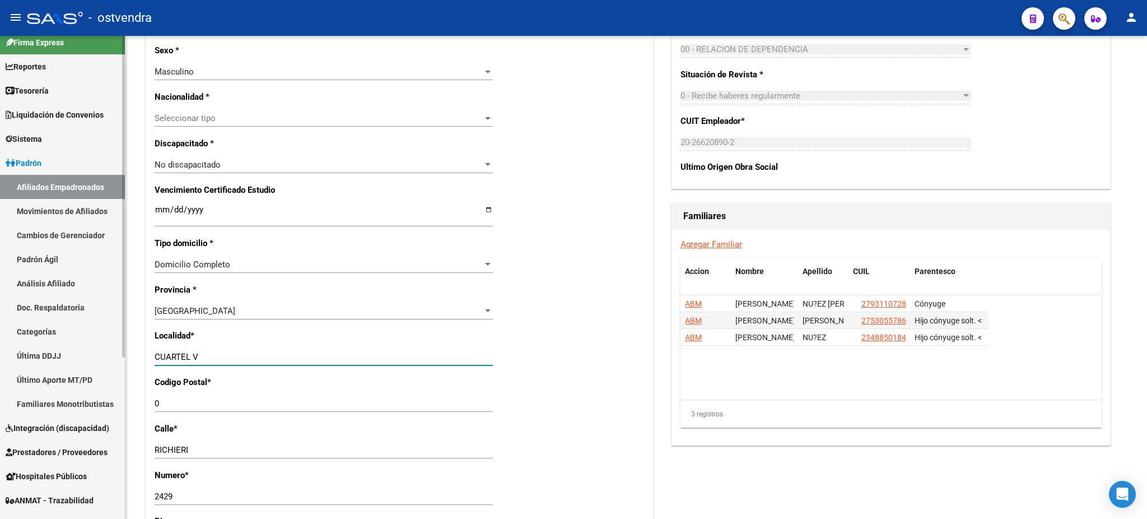
drag, startPoint x: 253, startPoint y: 351, endPoint x: 86, endPoint y: 348, distance: 166.4
click at [86, 348] on mat-sidenav-container "Firma Express Reportes Tablero de Control Ingresos Percibidos Análisis de todos…" at bounding box center [573, 277] width 1147 height 483
type input "moreno"
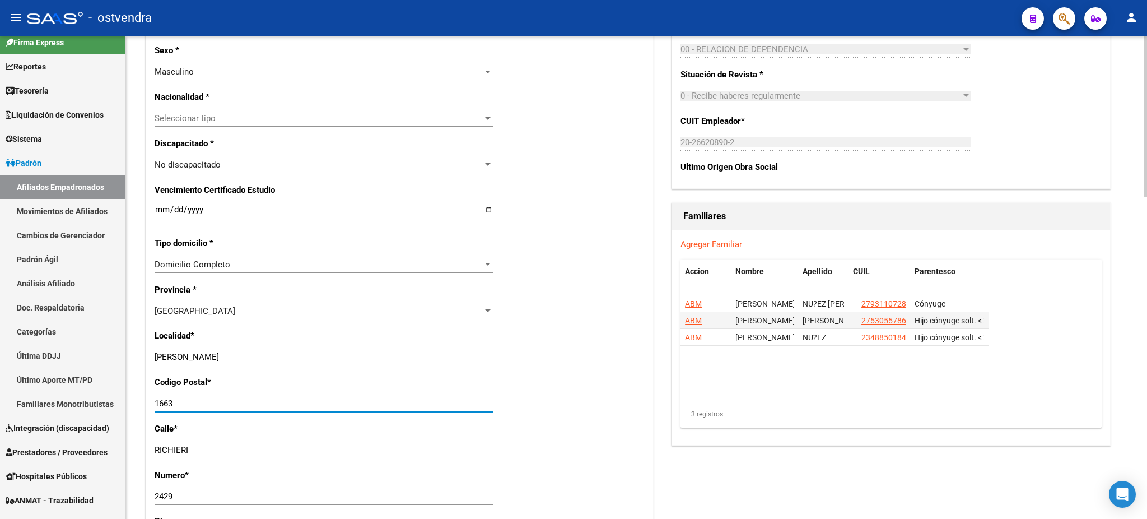
type input "1663"
click at [619, 389] on div "Nro Afiliado Ingresar nro CUIL * 20-96443968-1 CUIL ARCA Padrón Ult. Fecha Alta…" at bounding box center [399, 201] width 507 height 1202
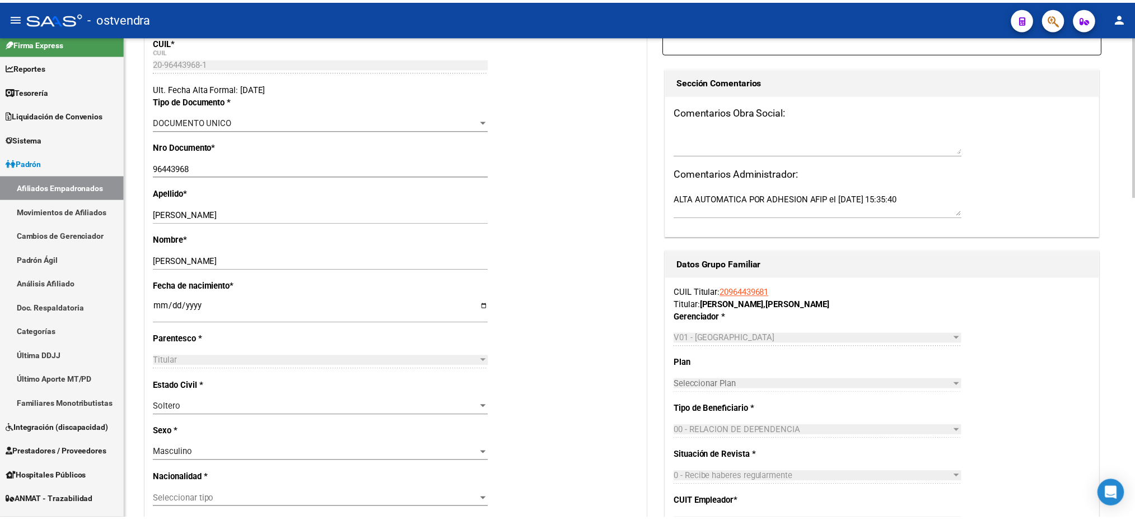
scroll to position [0, 0]
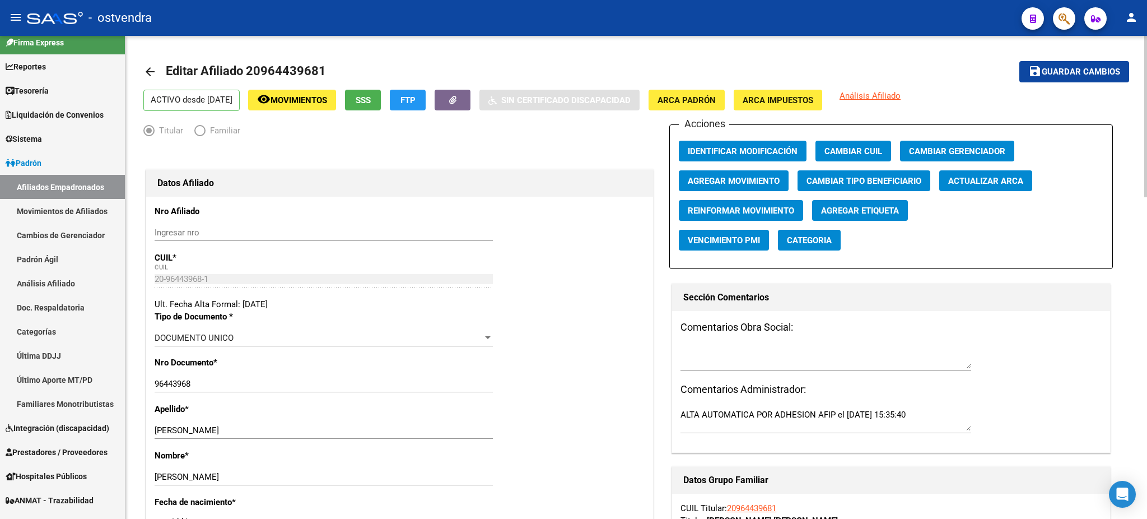
click at [1050, 67] on span "Guardar cambios" at bounding box center [1081, 72] width 78 height 10
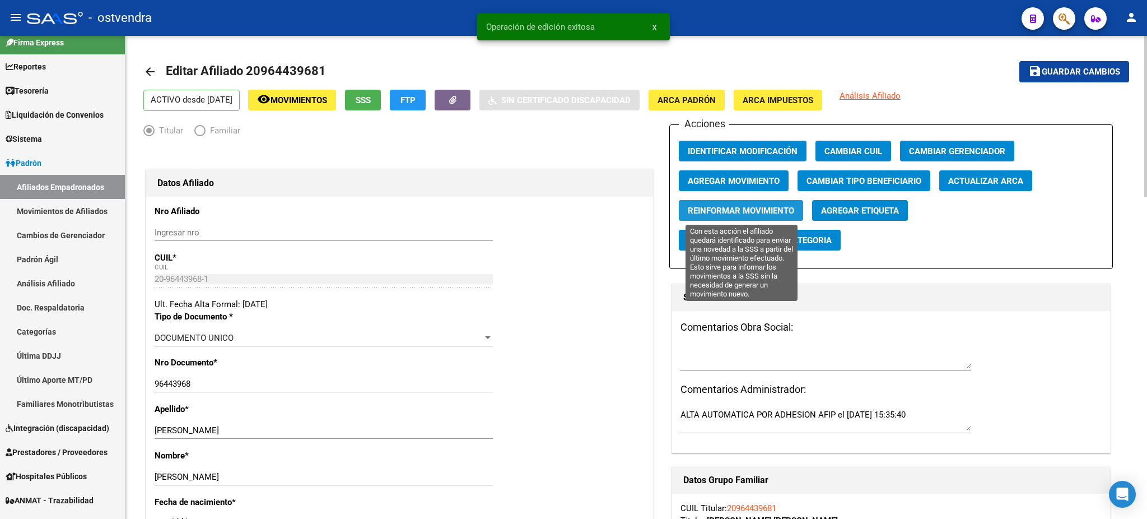
click at [738, 202] on button "Reinformar Movimiento" at bounding box center [741, 210] width 124 height 21
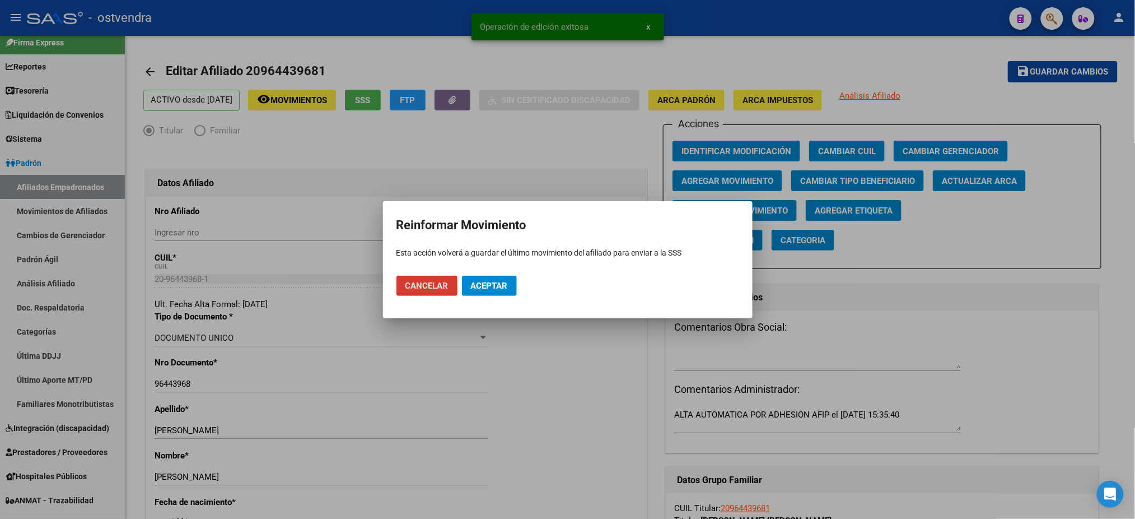
click at [477, 286] on span "Aceptar" at bounding box center [489, 286] width 37 height 10
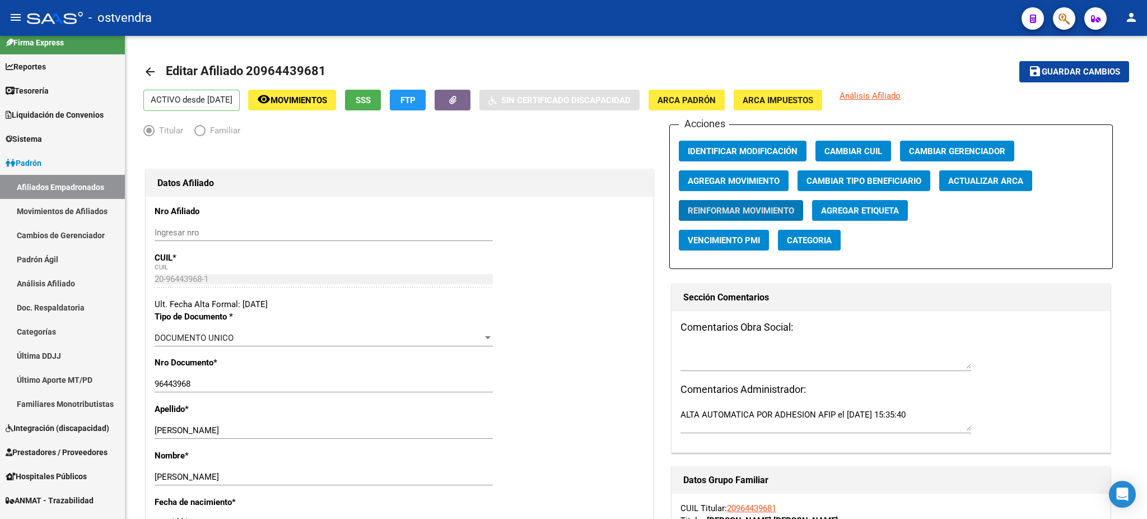
click at [1057, 20] on button "button" at bounding box center [1064, 18] width 22 height 22
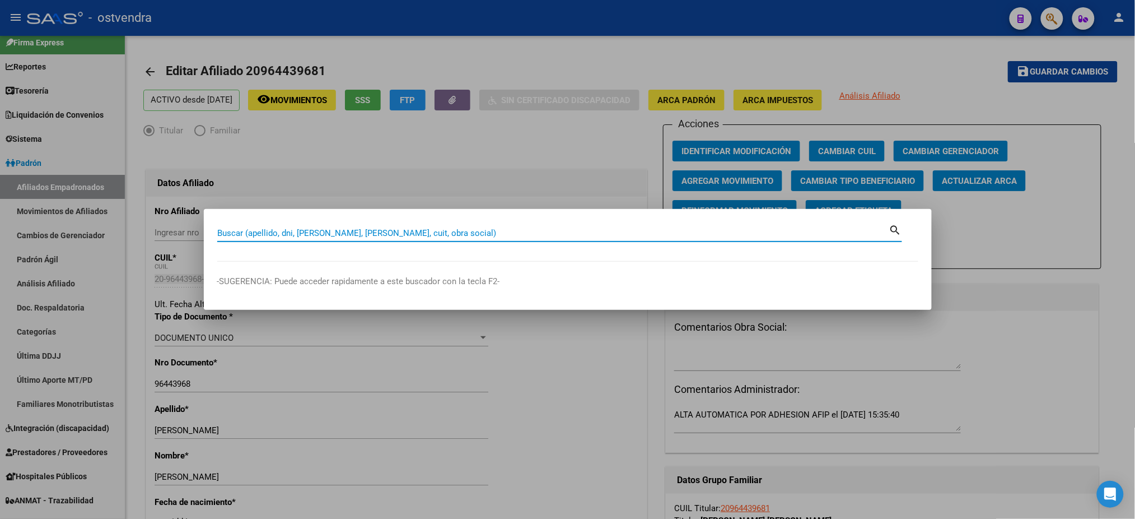
paste input "18509186"
type input "18509186"
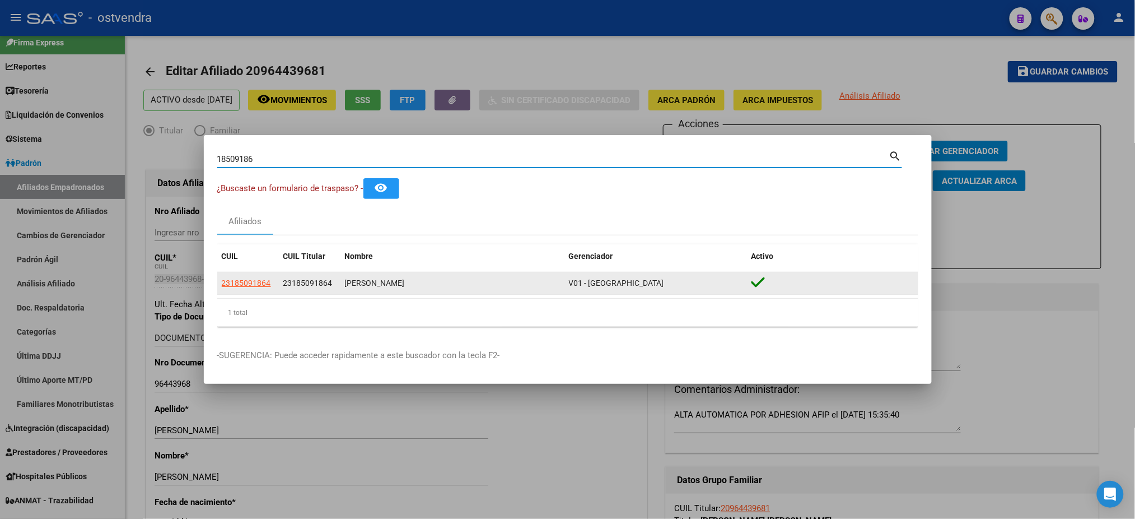
drag, startPoint x: 239, startPoint y: 295, endPoint x: 239, endPoint y: 283, distance: 11.2
click at [239, 294] on div "23185091864 23185091864 VILLARREAL MARTA INES V01 - Viasano" at bounding box center [567, 283] width 701 height 22
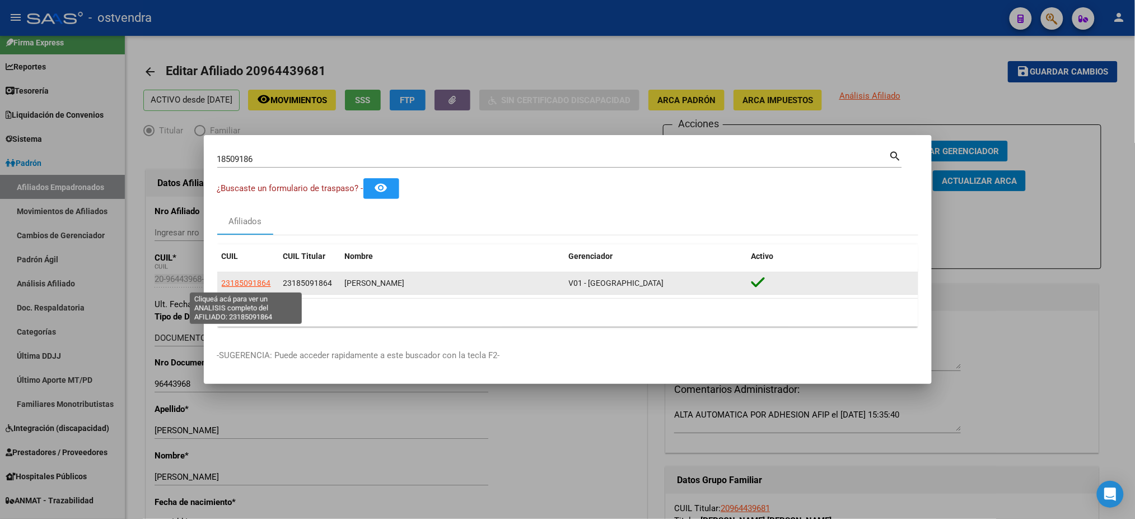
click at [239, 283] on span "23185091864" at bounding box center [246, 282] width 49 height 9
type textarea "23185091864"
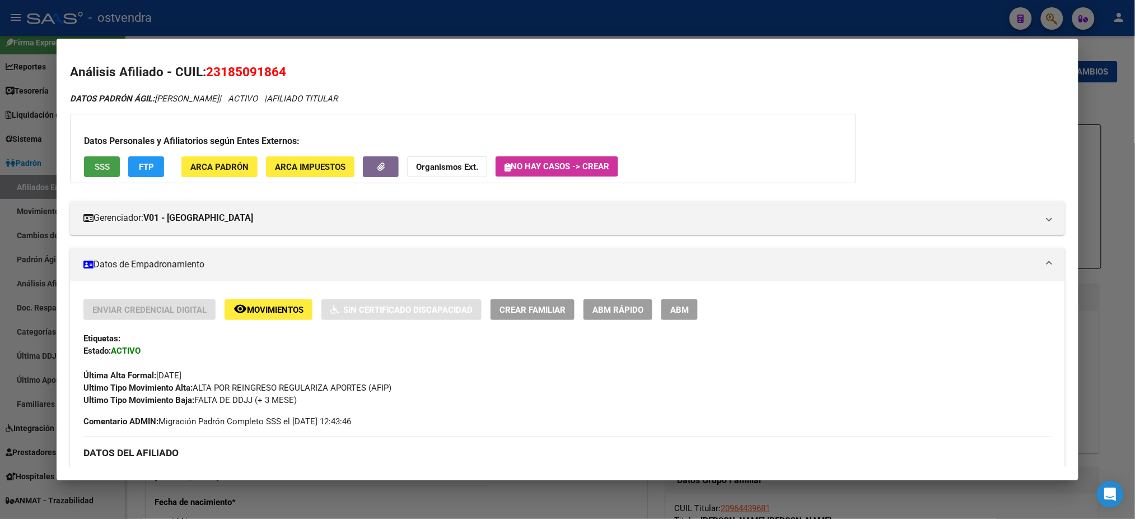
click at [97, 166] on span "SSS" at bounding box center [102, 167] width 15 height 10
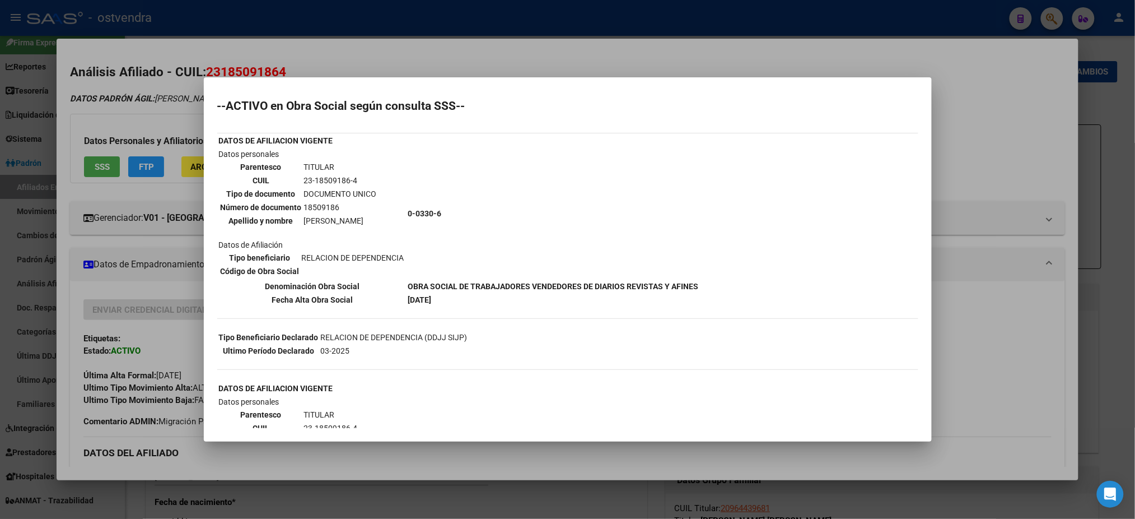
click at [186, 104] on div at bounding box center [567, 259] width 1135 height 519
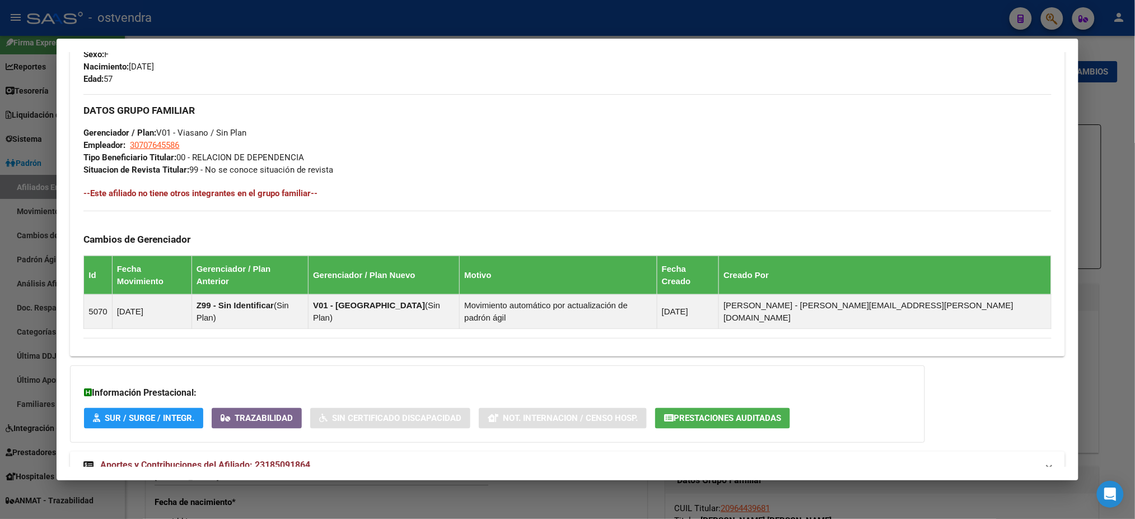
scroll to position [518, 0]
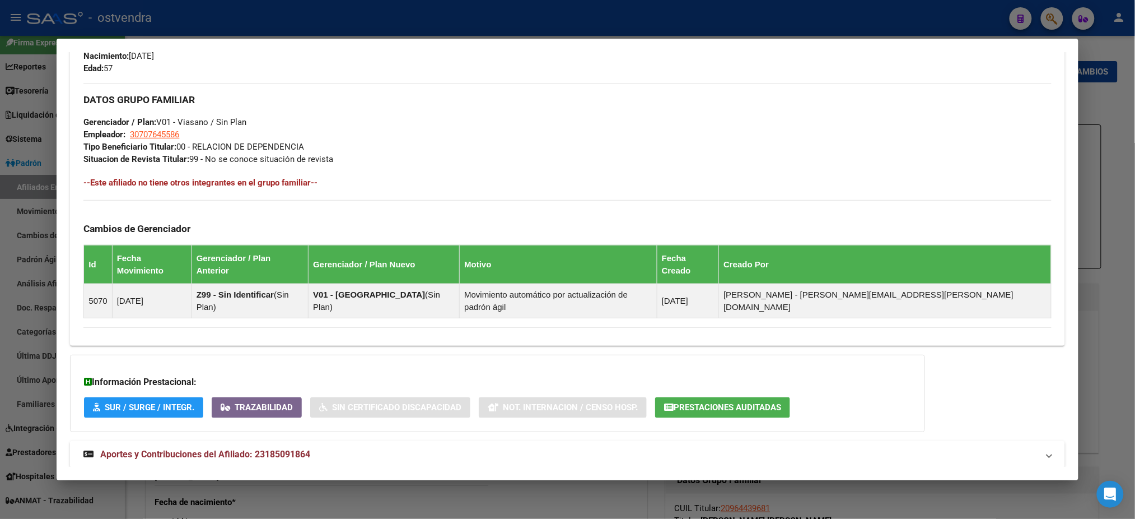
click at [369, 447] on mat-panel-title "Aportes y Contribuciones del Afiliado: 23185091864" at bounding box center [560, 453] width 954 height 13
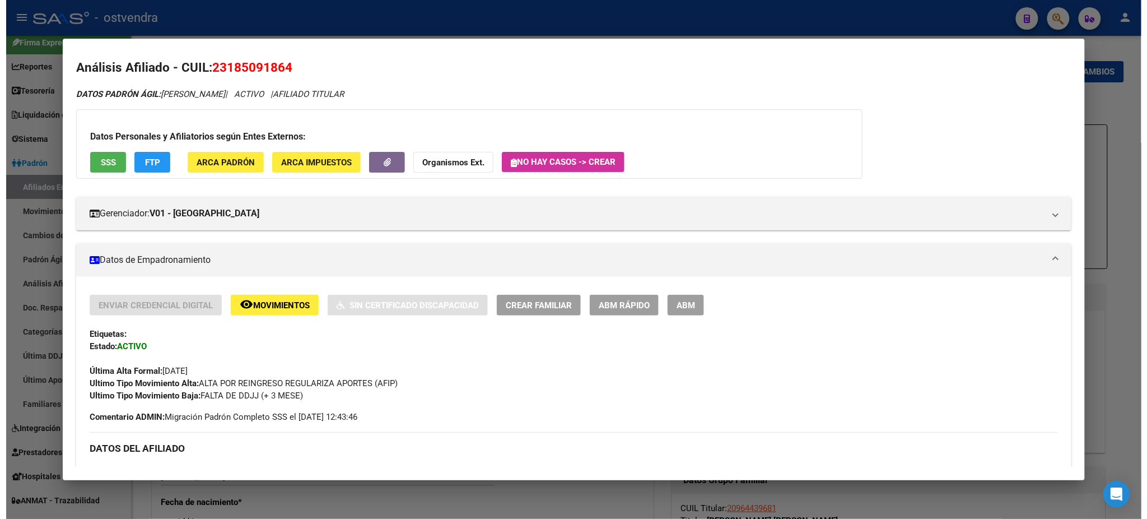
scroll to position [0, 0]
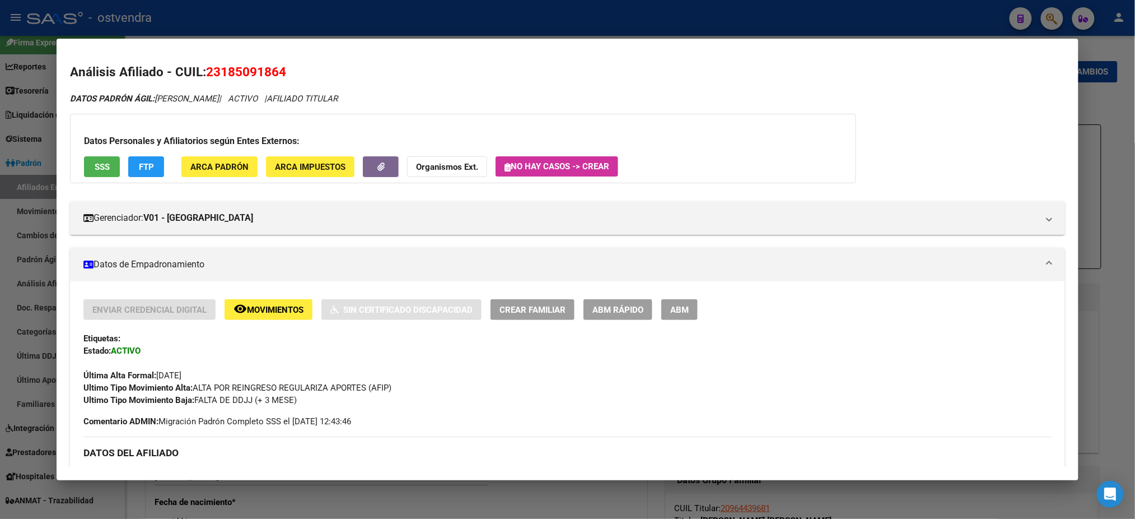
click at [698, 300] on div "Enviar Credencial Digital remove_red_eye Movimientos Sin Certificado Discapacid…" at bounding box center [567, 309] width 968 height 21
click at [671, 308] on span "ABM" at bounding box center [679, 310] width 18 height 10
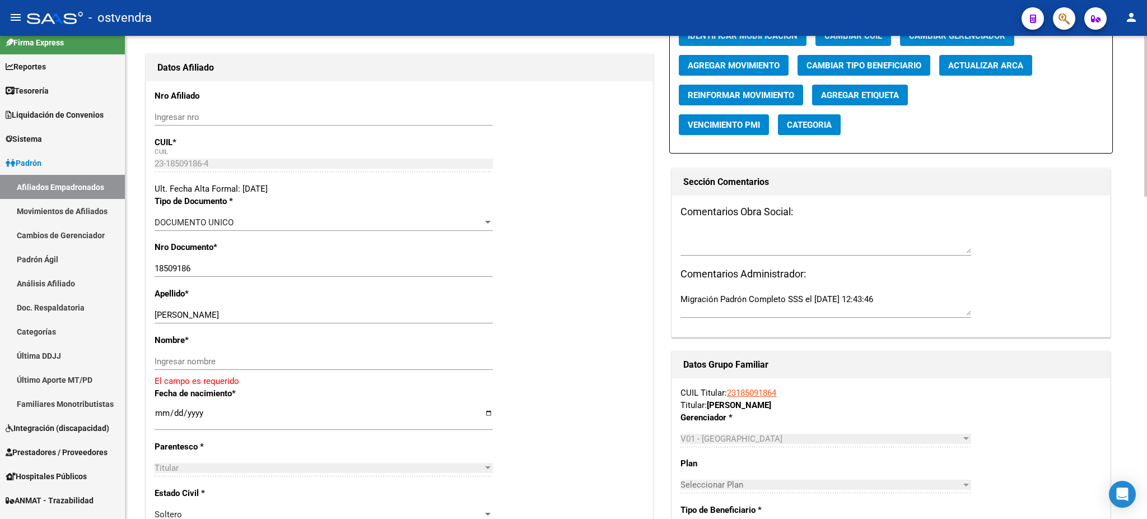
scroll to position [299, 0]
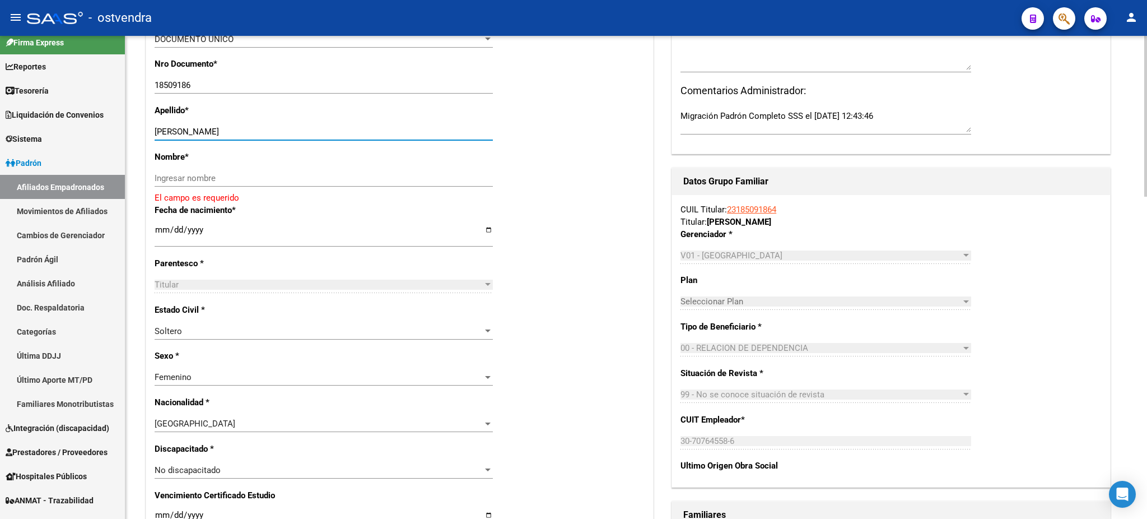
drag, startPoint x: 204, startPoint y: 132, endPoint x: 285, endPoint y: 175, distance: 91.2
click at [297, 134] on input "VILLARREAL MARTA INES" at bounding box center [324, 132] width 338 height 10
click at [284, 183] on input "Ingresar nombre" at bounding box center [324, 178] width 338 height 10
paste input "MARTA INES"
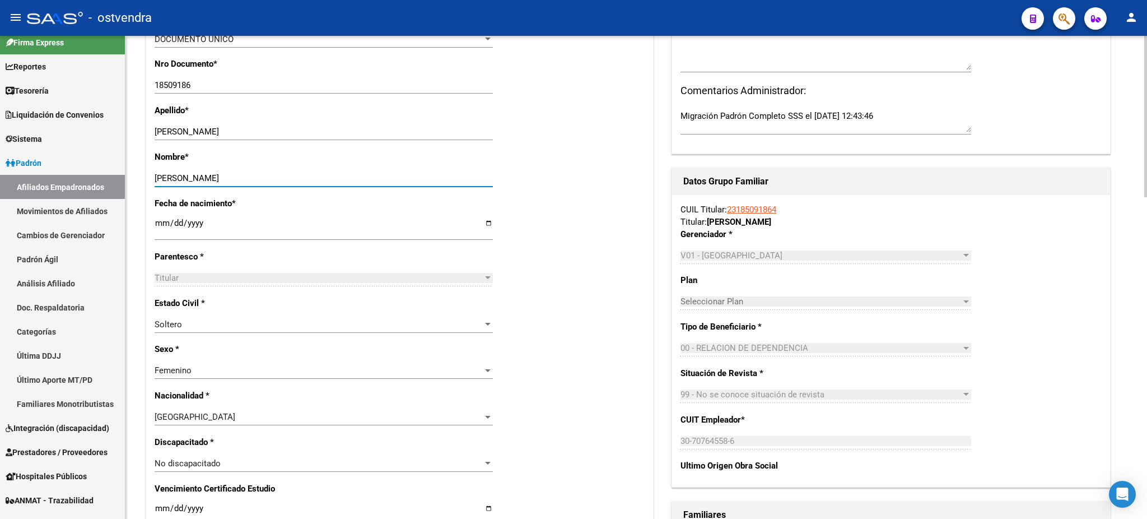
type input "MARTA INES"
drag, startPoint x: 204, startPoint y: 123, endPoint x: 310, endPoint y: 134, distance: 106.4
click at [323, 134] on div "VILLARREAL MARTA INES Ingresar apellido" at bounding box center [324, 131] width 338 height 17
drag, startPoint x: 274, startPoint y: 133, endPoint x: 205, endPoint y: 129, distance: 69.0
click at [205, 129] on input "VILLARREAL MARTA INES" at bounding box center [324, 132] width 338 height 10
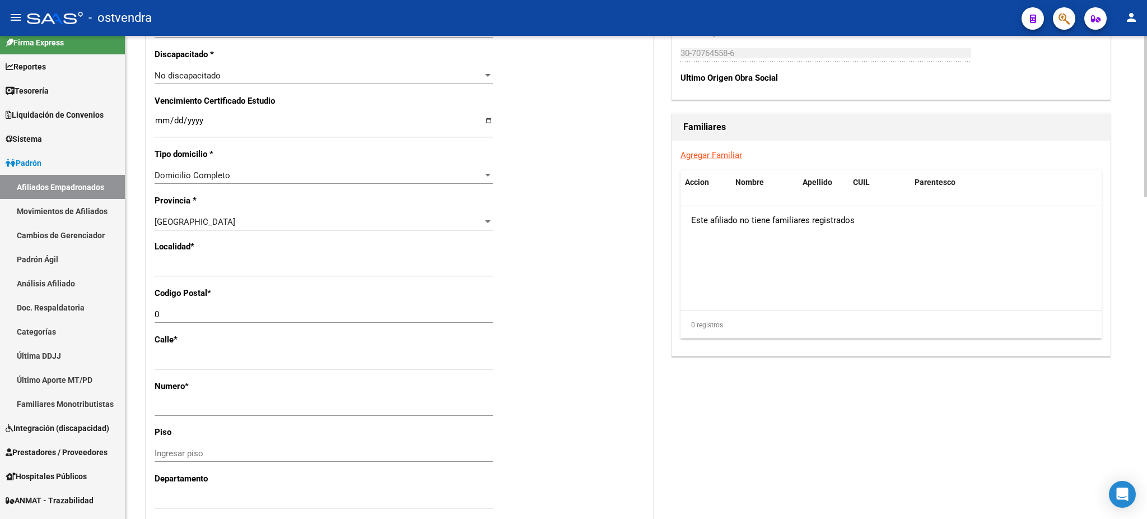
scroll to position [697, 0]
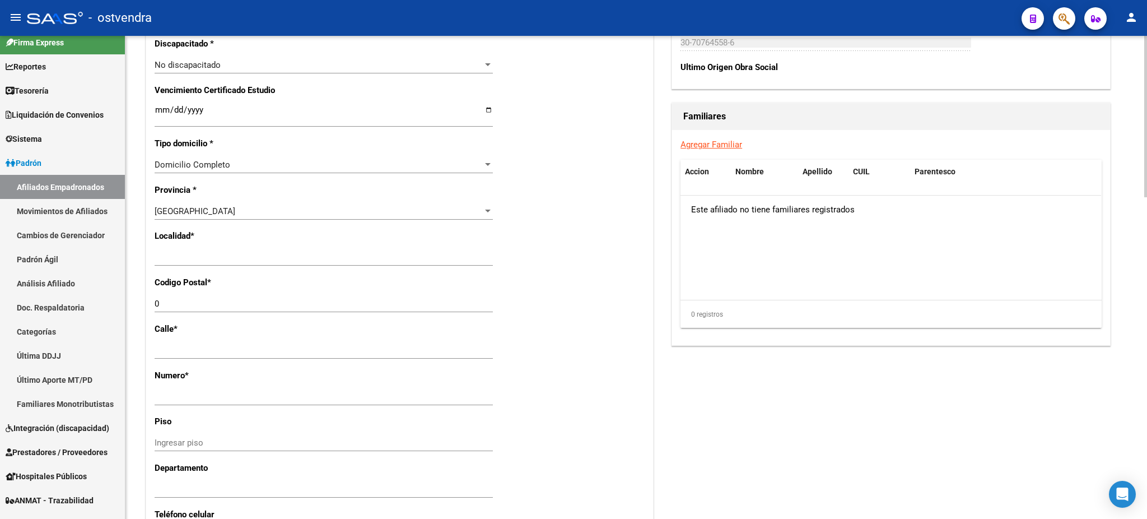
type input "VILLARREAL"
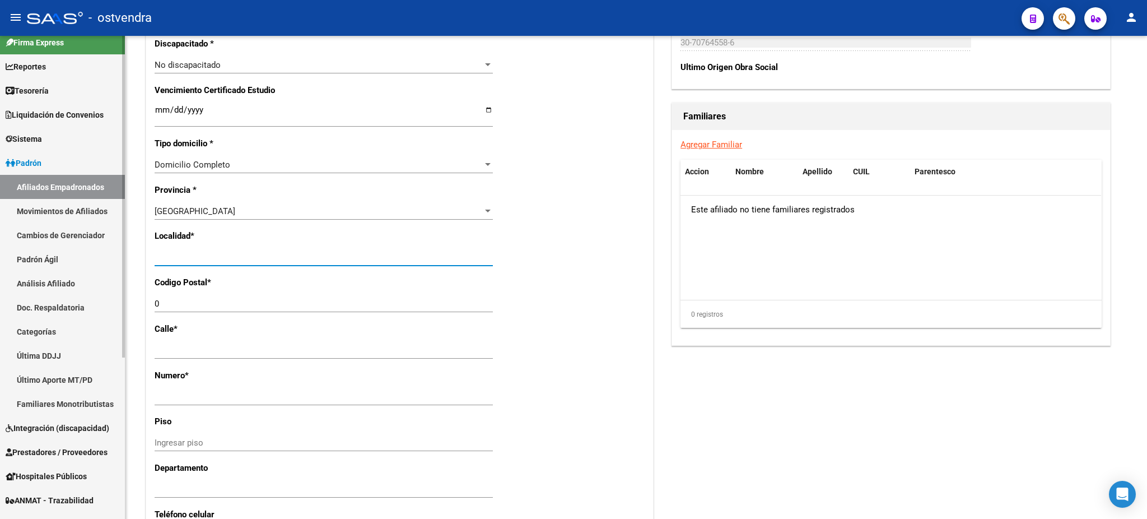
drag, startPoint x: 244, startPoint y: 252, endPoint x: 111, endPoint y: 259, distance: 132.4
click at [111, 259] on mat-sidenav-container "Firma Express Reportes Tablero de Control Ingresos Percibidos Análisis de todos…" at bounding box center [573, 277] width 1147 height 483
type input "[DATE][PERSON_NAME]"
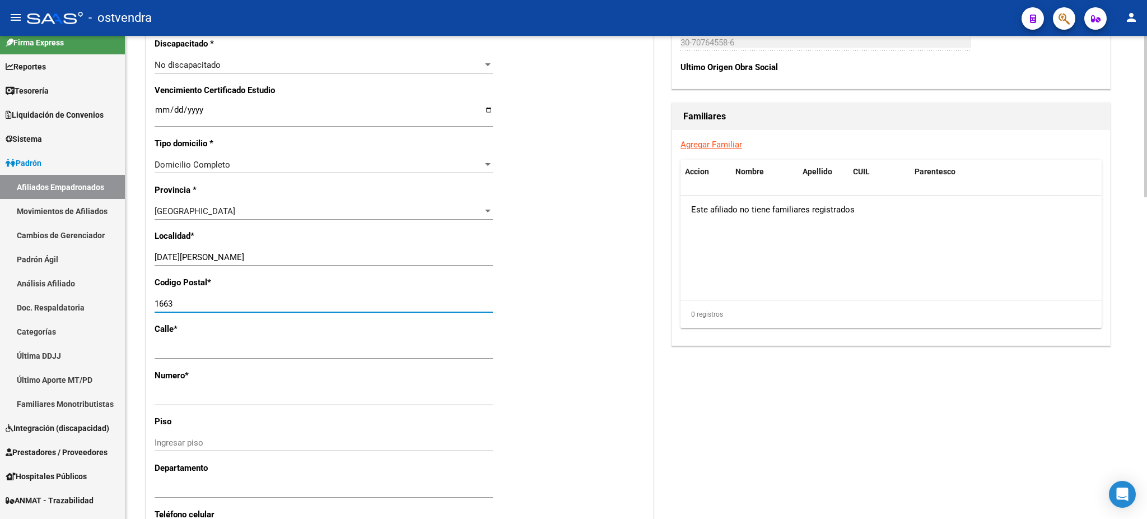
type input "1663"
click at [856, 304] on div "0 registros" at bounding box center [890, 314] width 421 height 28
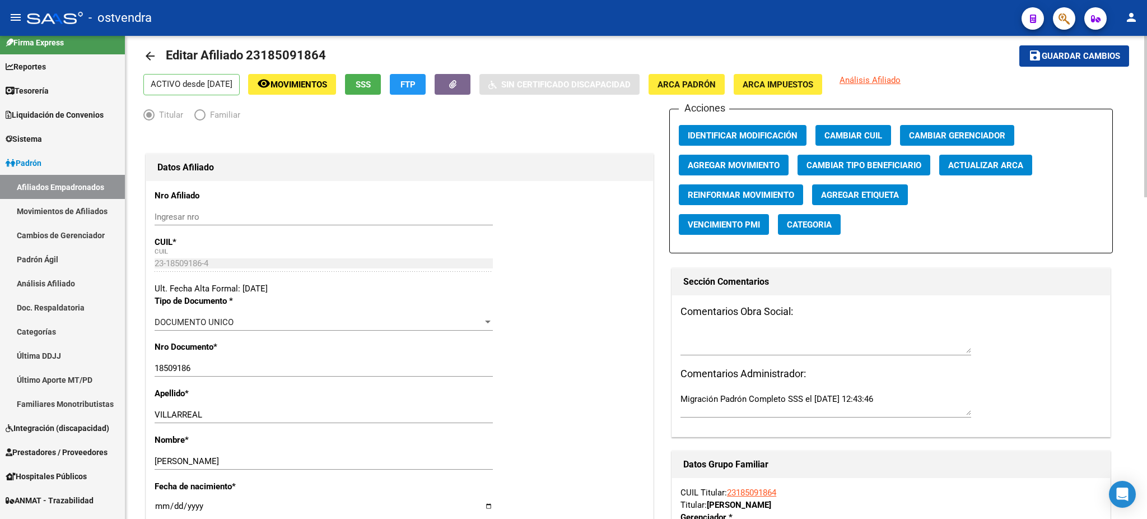
scroll to position [0, 0]
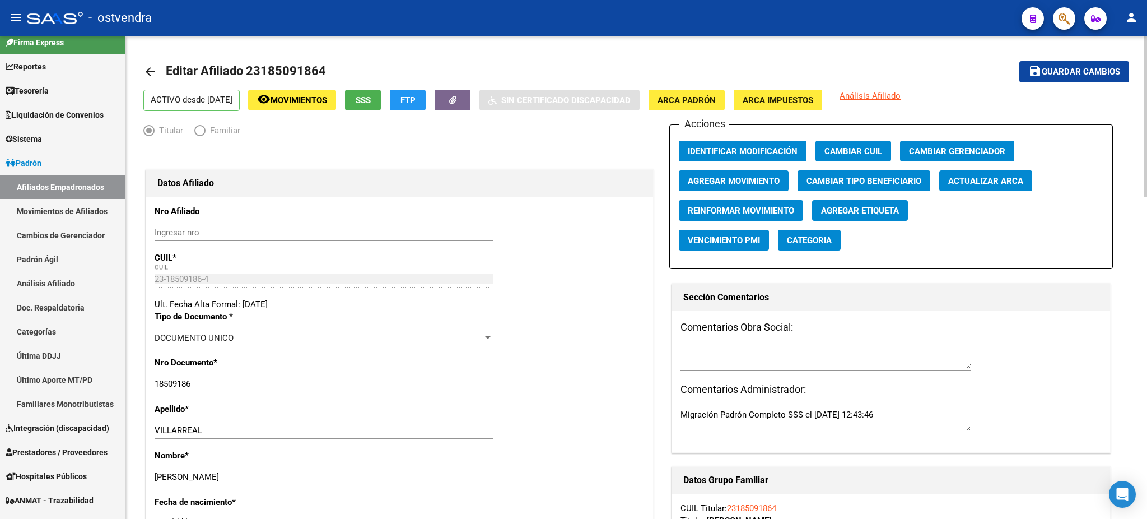
click at [1085, 78] on button "save Guardar cambios" at bounding box center [1074, 71] width 110 height 21
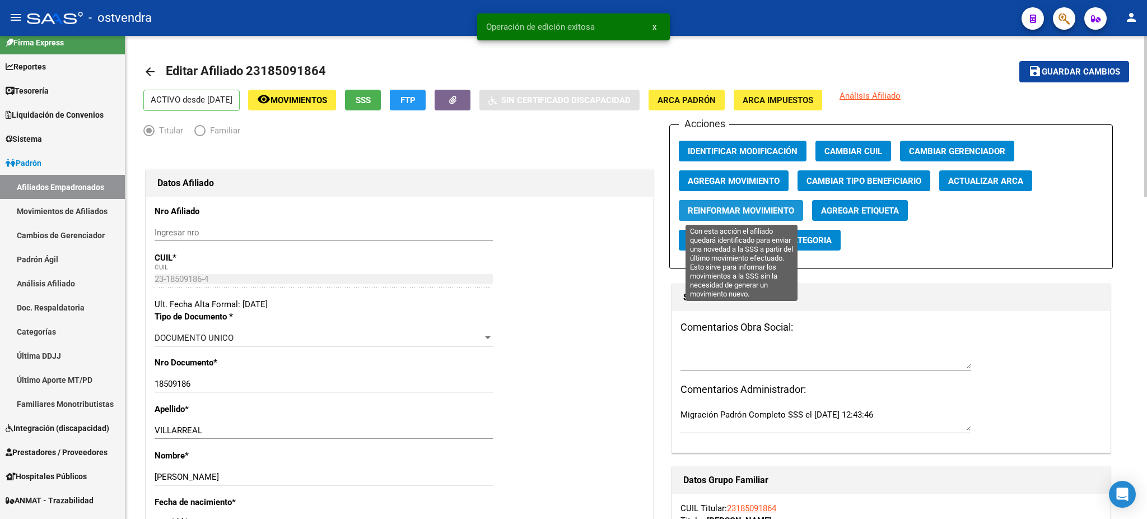
click at [776, 211] on span "Reinformar Movimiento" at bounding box center [741, 211] width 106 height 10
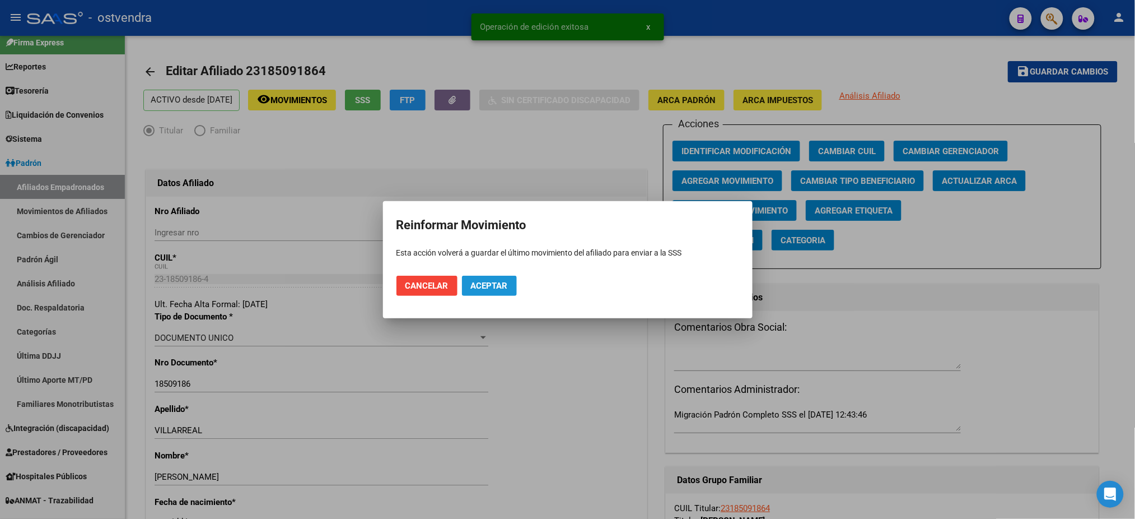
click at [463, 282] on button "Aceptar" at bounding box center [489, 286] width 55 height 20
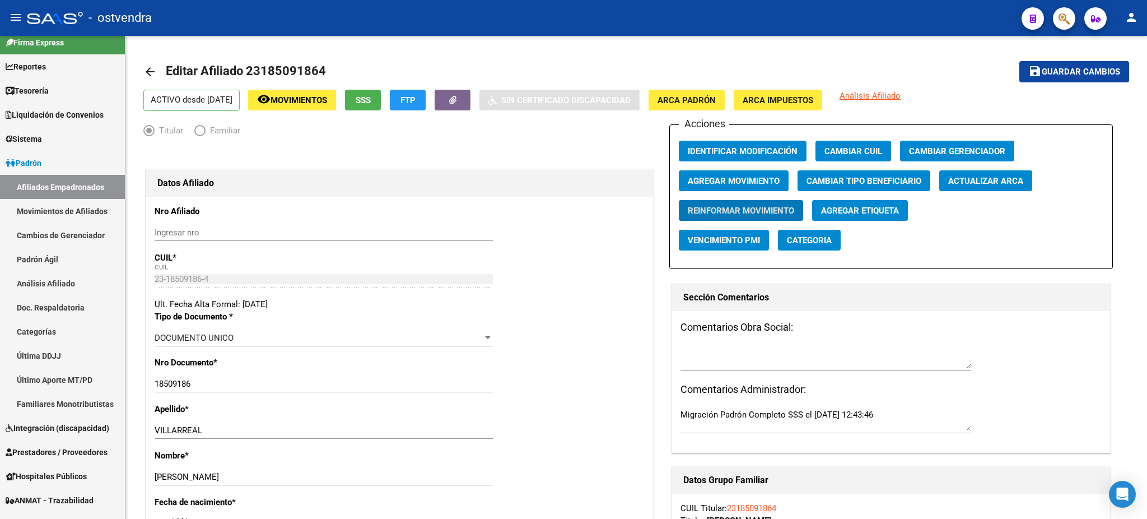
click at [1073, 10] on app-search-popup at bounding box center [1064, 17] width 22 height 14
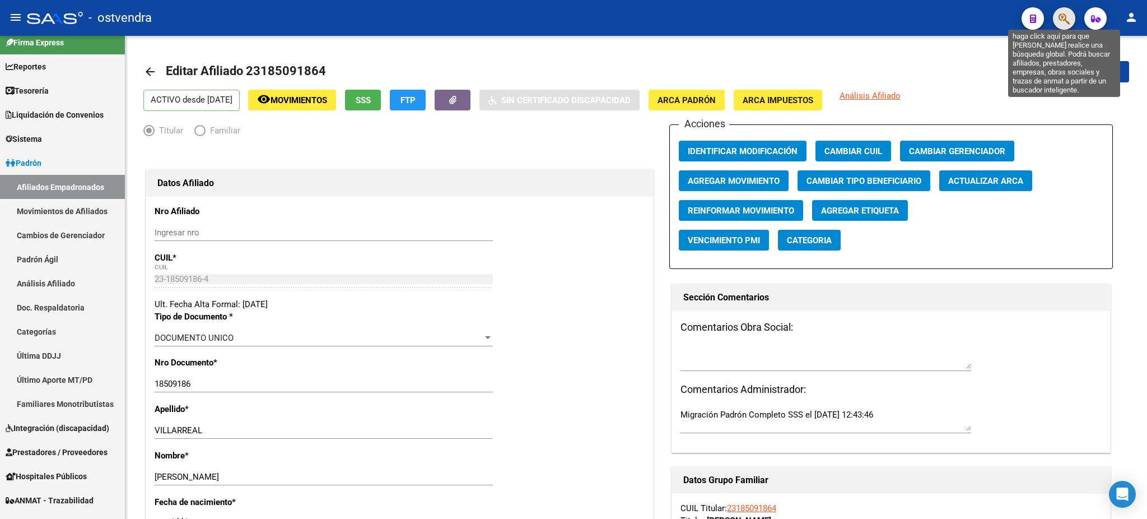
click at [1062, 16] on icon "button" at bounding box center [1064, 18] width 11 height 13
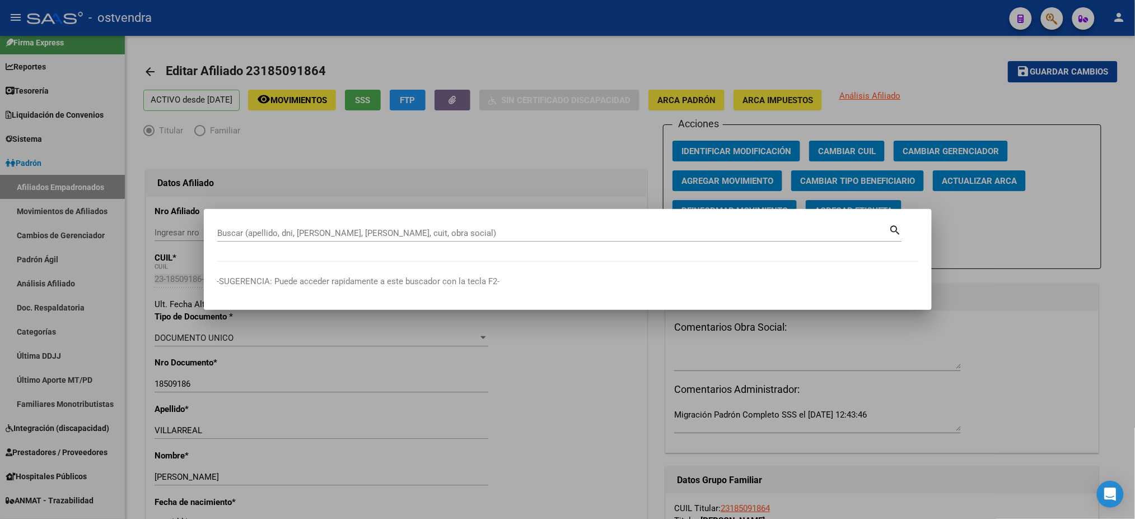
paste input "52824540"
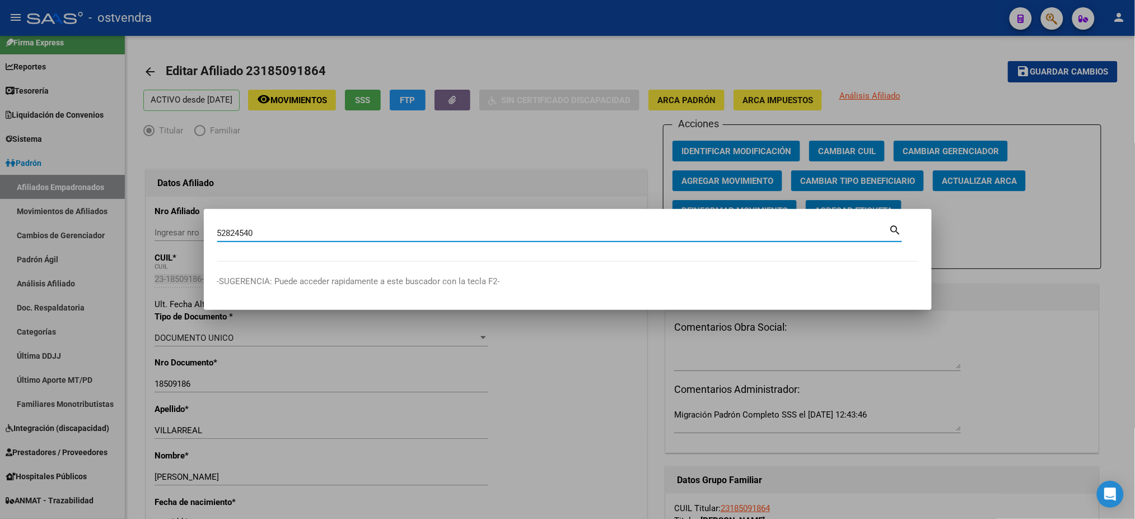
type input "52824540"
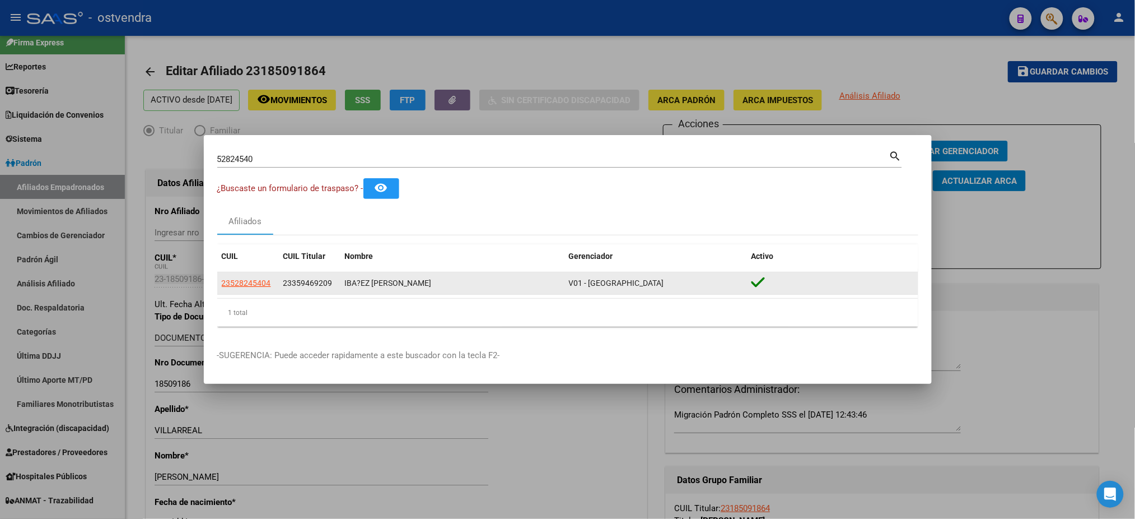
click at [243, 291] on datatable-body-cell "23528245404" at bounding box center [248, 283] width 62 height 22
click at [247, 285] on span "23528245404" at bounding box center [246, 282] width 49 height 9
type textarea "23528245404"
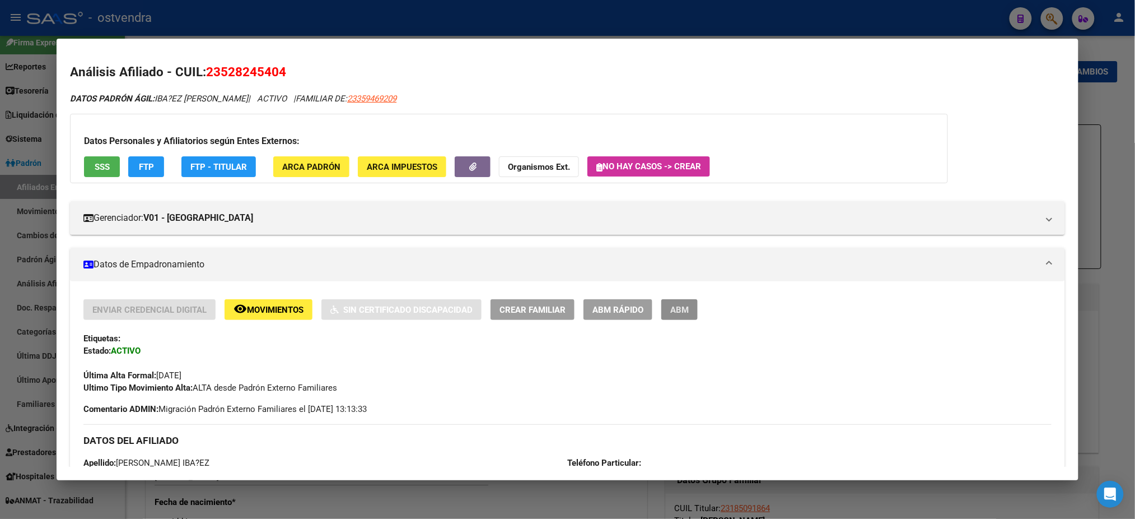
click at [672, 313] on span "ABM" at bounding box center [679, 310] width 18 height 10
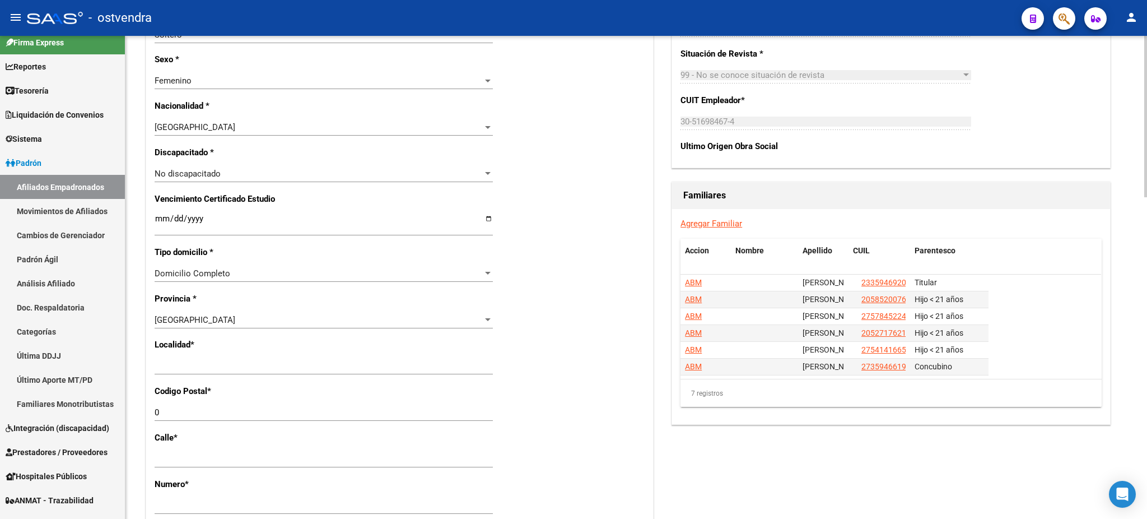
scroll to position [597, 0]
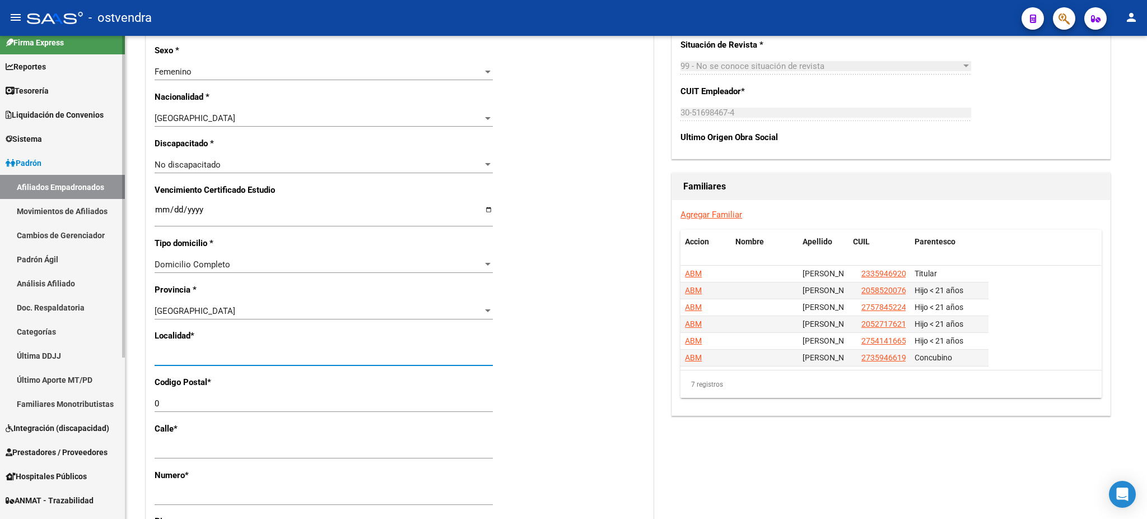
drag, startPoint x: 245, startPoint y: 359, endPoint x: 88, endPoint y: 346, distance: 158.0
click at [88, 346] on mat-sidenav-container "Firma Express Reportes Tablero de Control Ingresos Percibidos Análisis de todos…" at bounding box center [573, 277] width 1147 height 483
type input "[DATE][PERSON_NAME]"
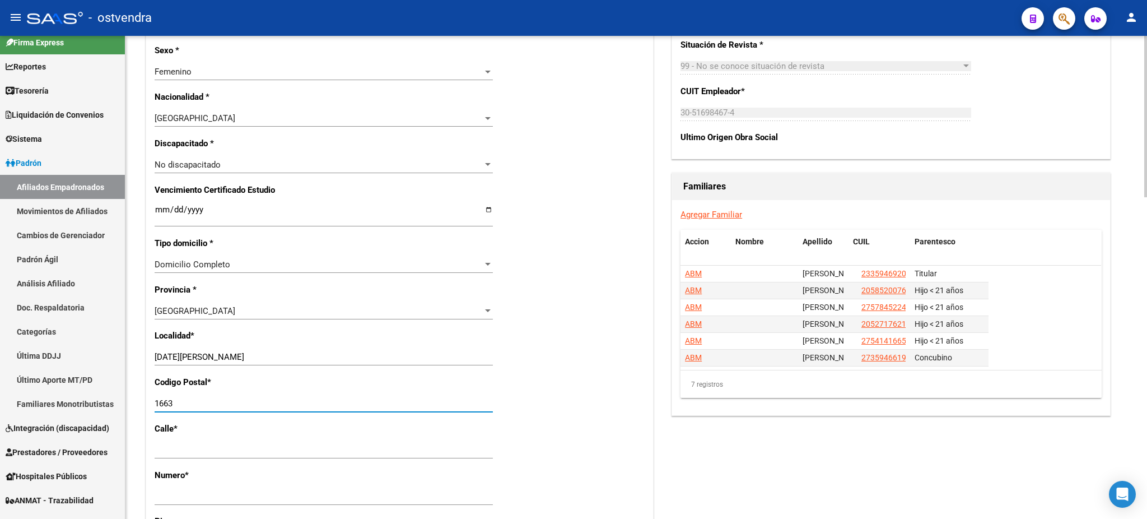
type input "1663"
click at [747, 400] on div "Agregar Familiar Accion Nombre Apellido CUIL Parentesco ABM MARTINEZ MIGUEL ALE…" at bounding box center [891, 307] width 438 height 215
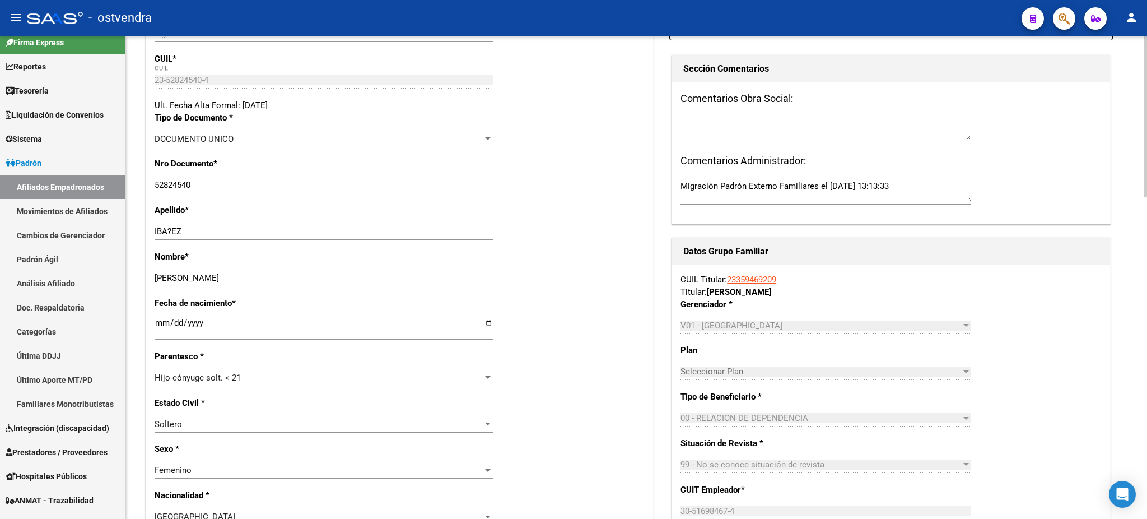
scroll to position [0, 0]
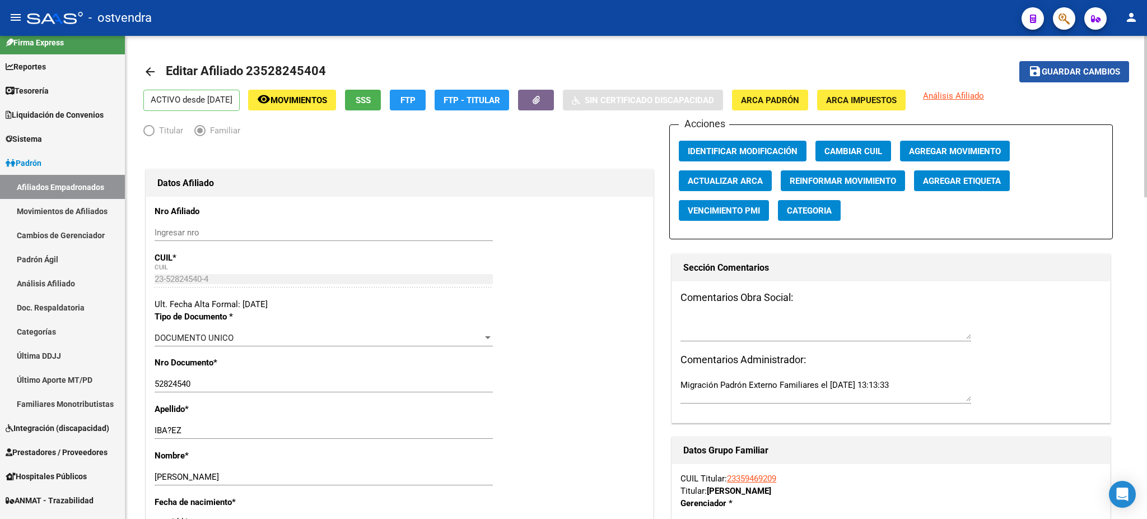
click at [1052, 73] on span "Guardar cambios" at bounding box center [1081, 72] width 78 height 10
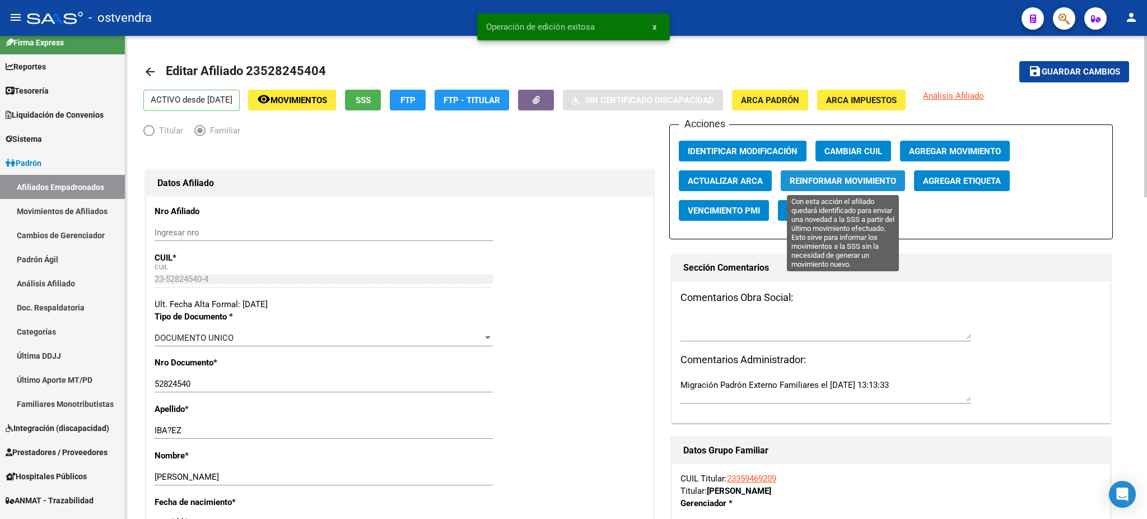
click at [846, 176] on span "Reinformar Movimiento" at bounding box center [843, 181] width 106 height 10
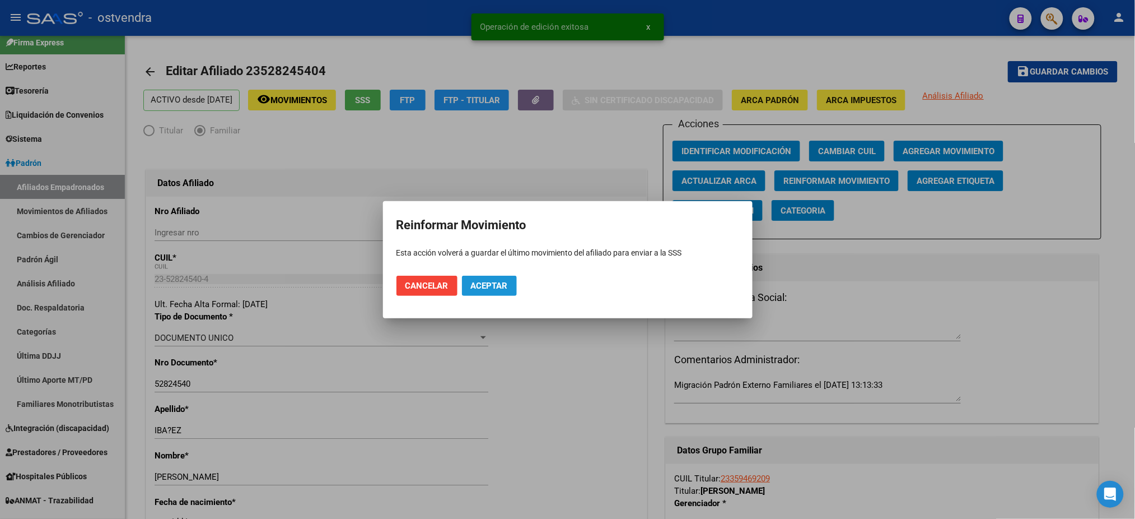
click at [505, 285] on span "Aceptar" at bounding box center [489, 286] width 37 height 10
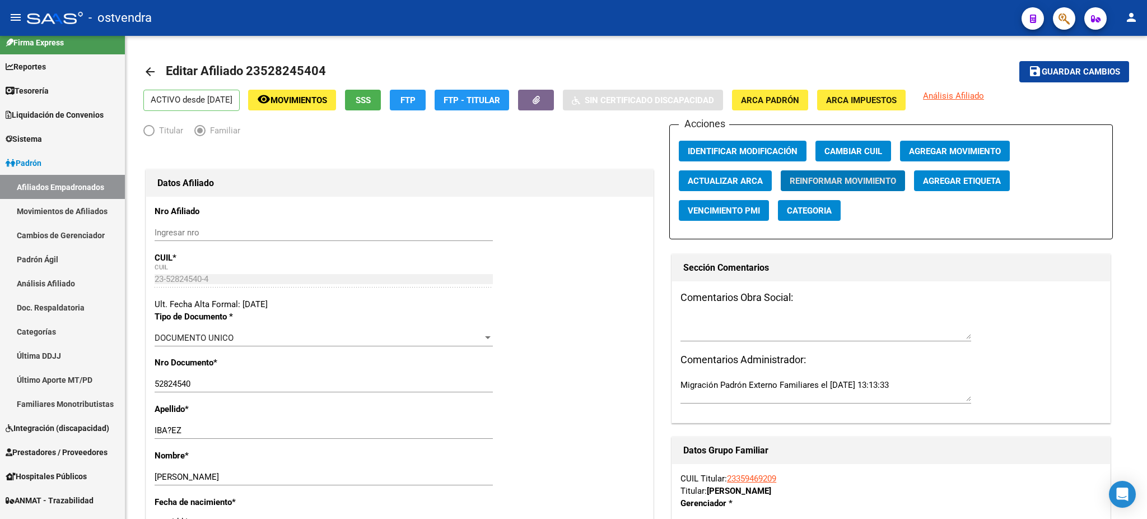
click at [1069, 9] on span "button" at bounding box center [1064, 18] width 11 height 23
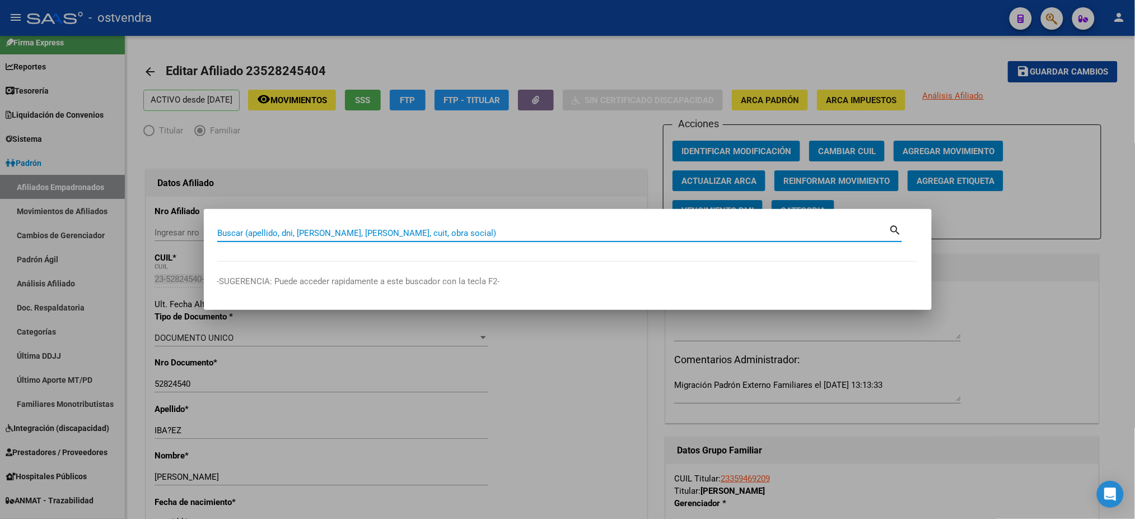
paste input "54408324"
type input "54408324"
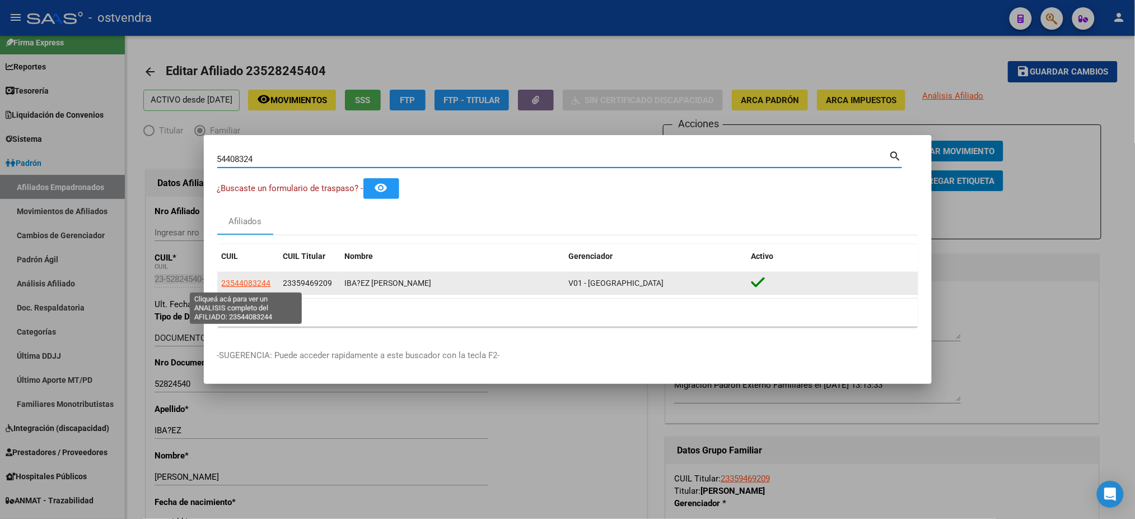
click at [250, 287] on span "23544083244" at bounding box center [246, 282] width 49 height 9
type textarea "23544083244"
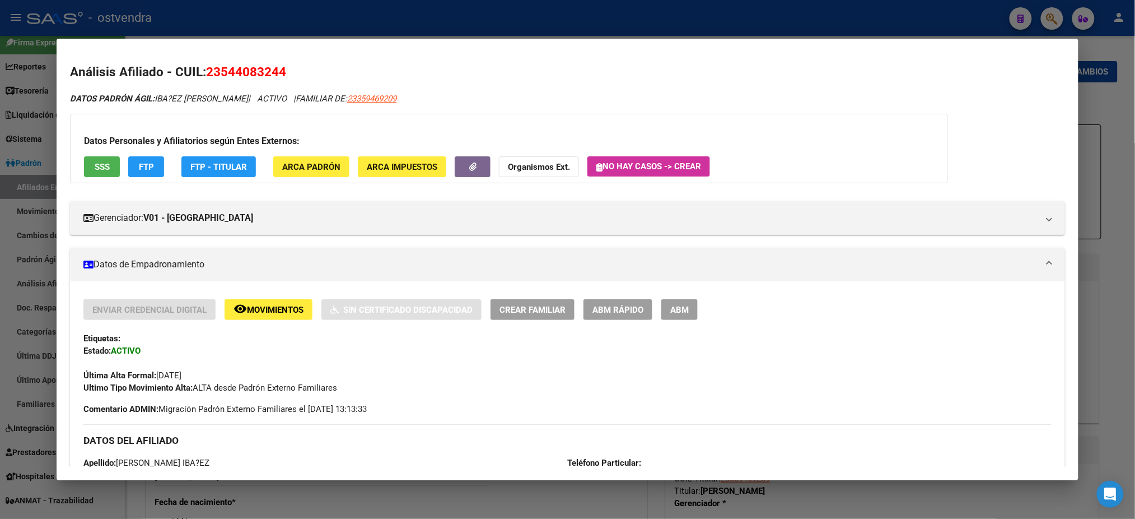
click at [670, 305] on span "ABM" at bounding box center [679, 310] width 18 height 10
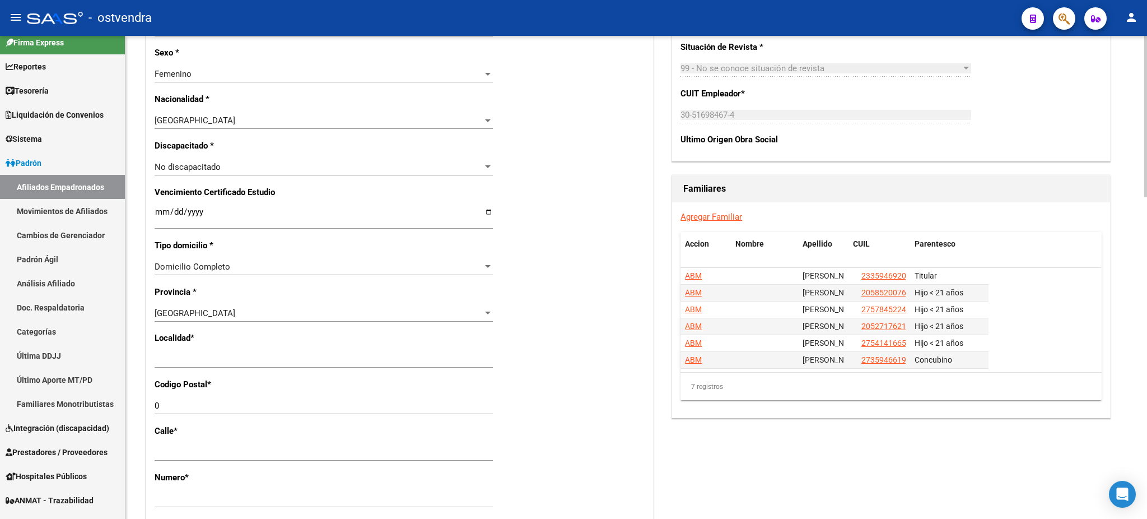
scroll to position [597, 0]
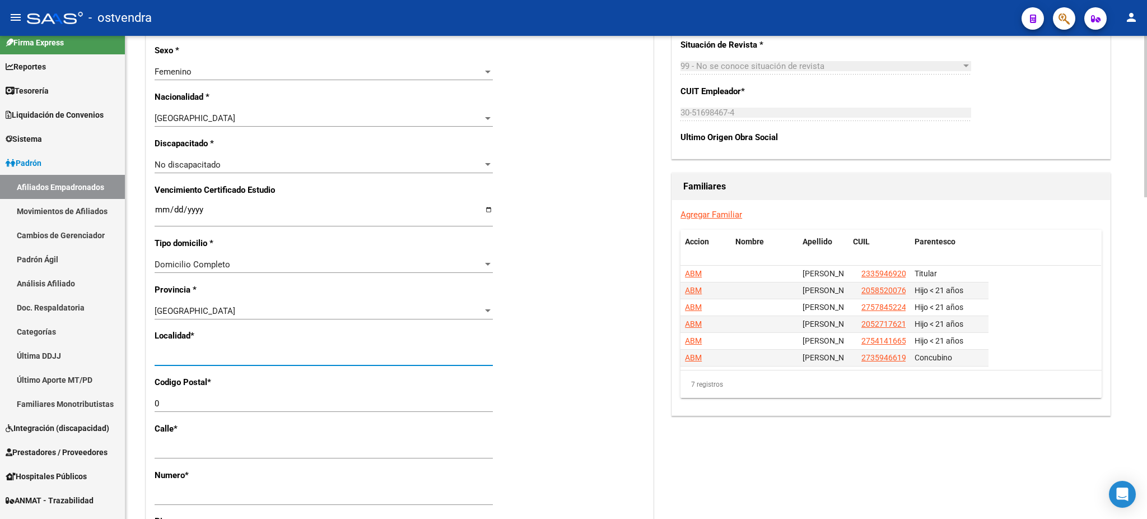
drag, startPoint x: 269, startPoint y: 361, endPoint x: 127, endPoint y: 365, distance: 142.3
click at [127, 365] on div "arrow_back Editar Afiliado 23544083244 save Guardar cambios ACTIVO desde 17/07/…" at bounding box center [636, 162] width 1022 height 1446
type input "[DATE][PERSON_NAME]"
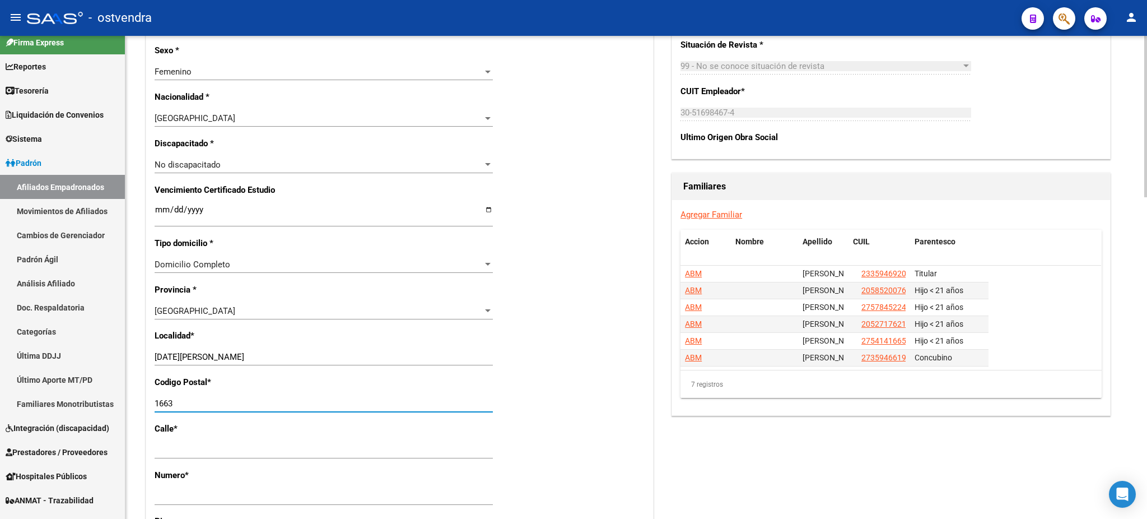
type input "1663"
click at [648, 231] on div "Nro Afiliado Ingresar nro CUIL * 23-54408324-4 CUIL ARCA Padrón Ult. Fecha Alta…" at bounding box center [399, 201] width 507 height 1202
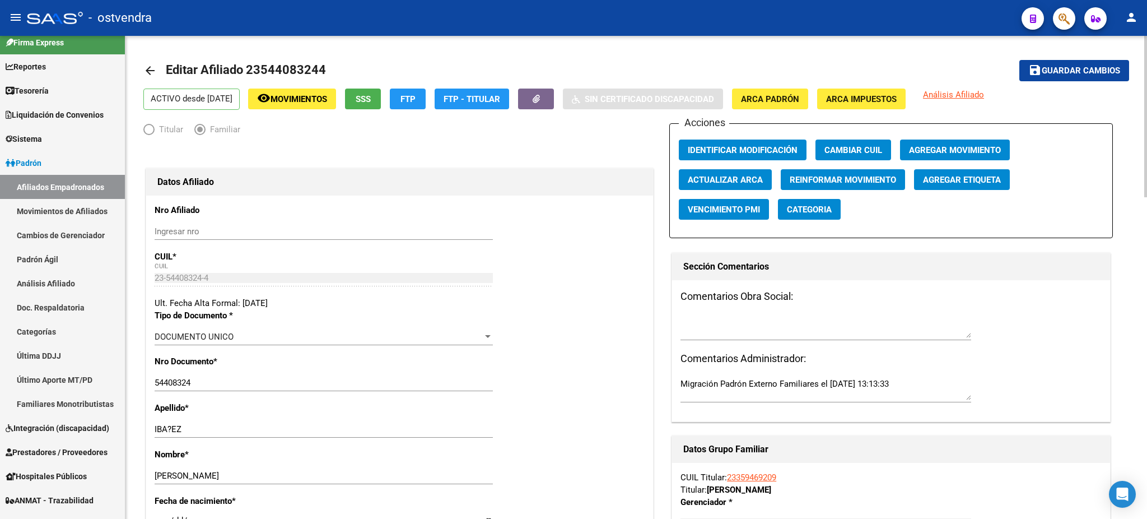
scroll to position [0, 0]
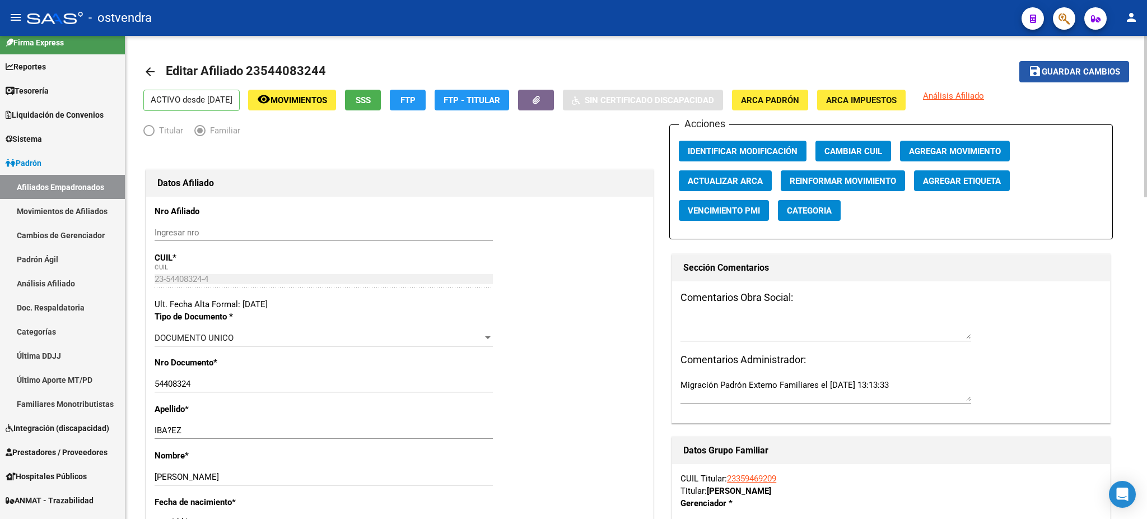
drag, startPoint x: 1106, startPoint y: 74, endPoint x: 1015, endPoint y: 76, distance: 90.7
click at [1104, 74] on span "Guardar cambios" at bounding box center [1081, 72] width 78 height 10
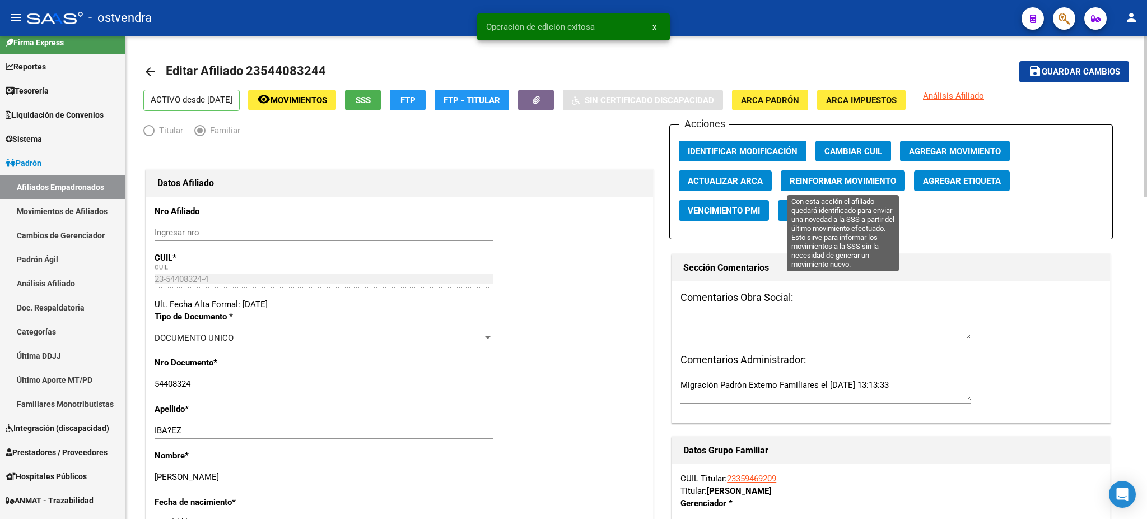
click at [868, 183] on span "Reinformar Movimiento" at bounding box center [843, 181] width 106 height 10
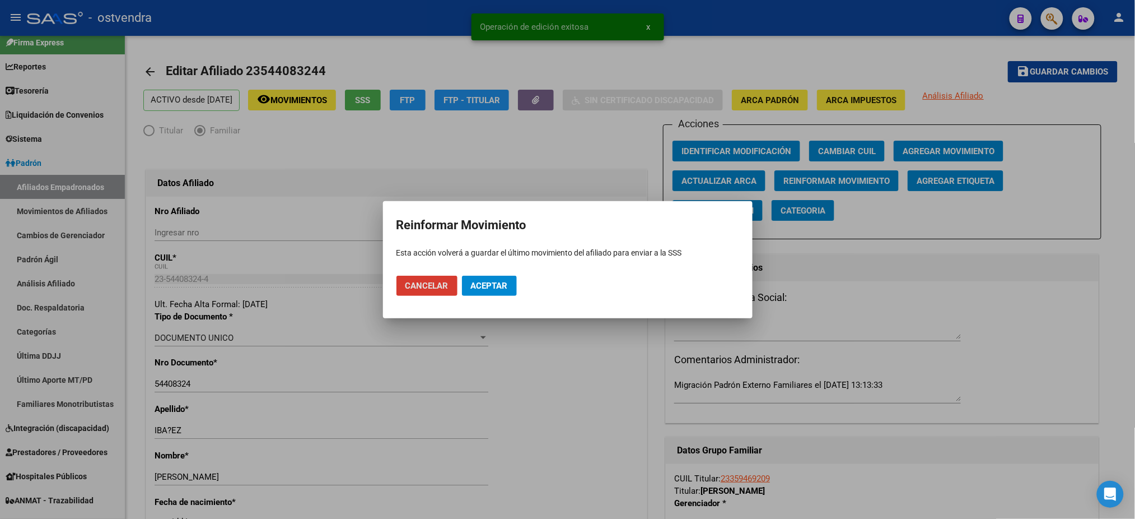
click at [501, 277] on button "Aceptar" at bounding box center [489, 286] width 55 height 20
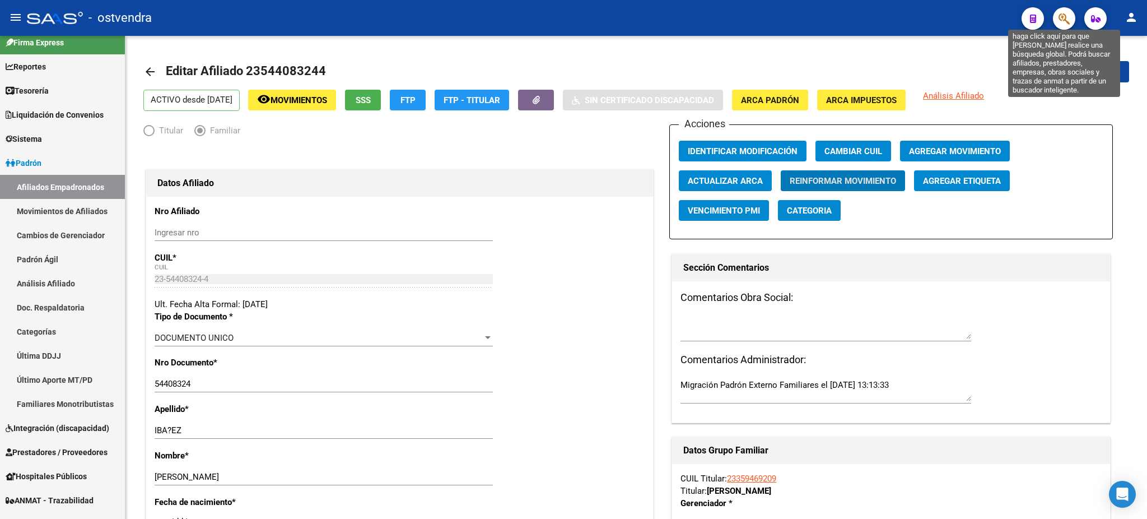
click at [1063, 21] on icon "button" at bounding box center [1064, 18] width 11 height 13
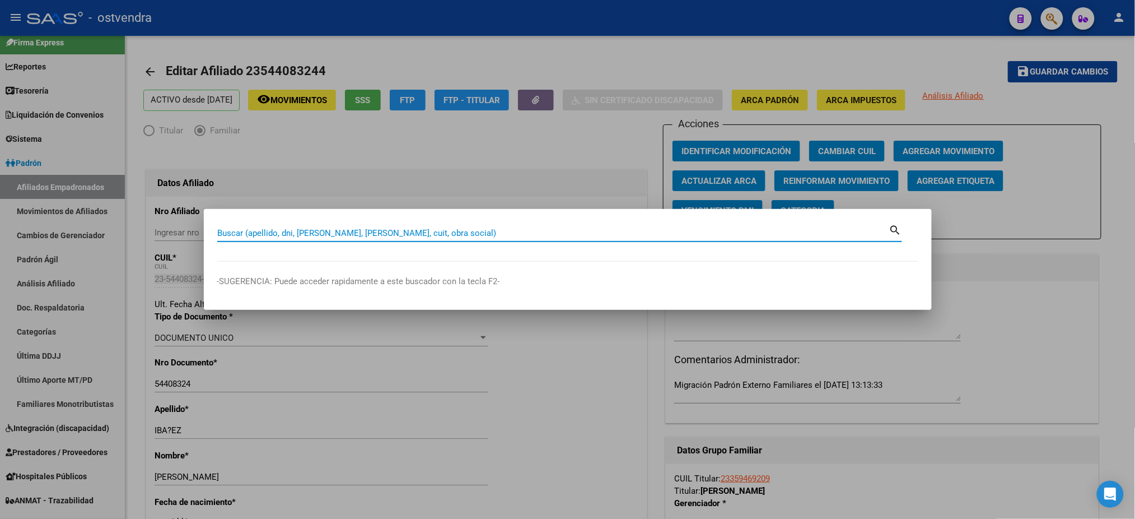
paste input "54521038"
type input "54521038"
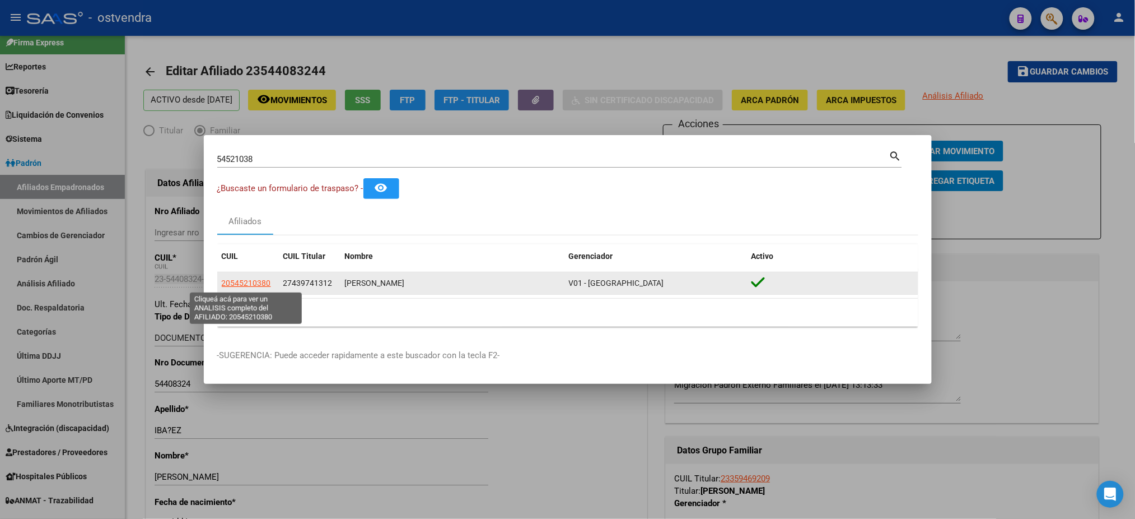
click at [259, 285] on span "20545210380" at bounding box center [246, 282] width 49 height 9
type textarea "20545210380"
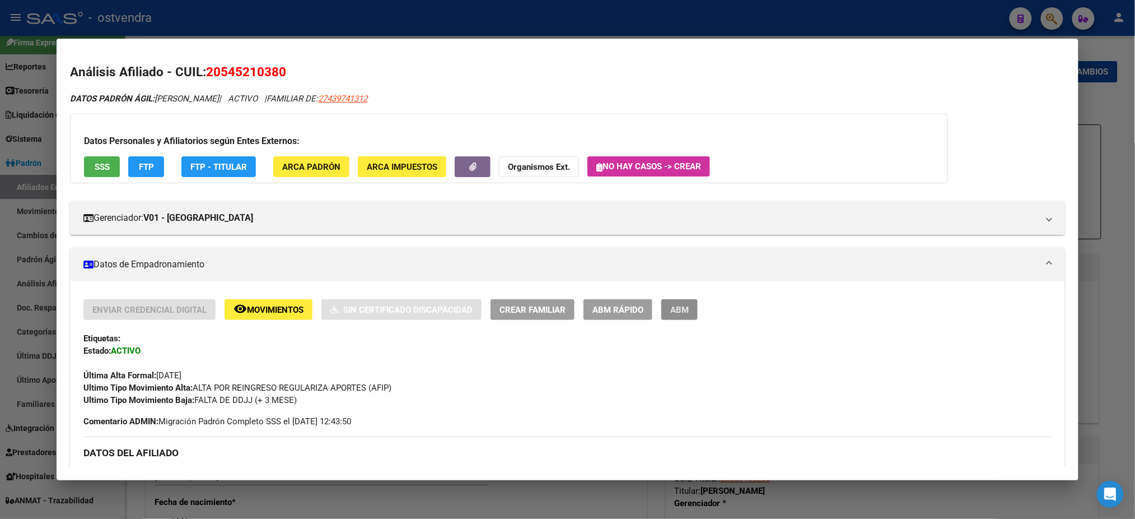
click at [682, 305] on span "ABM" at bounding box center [679, 310] width 18 height 10
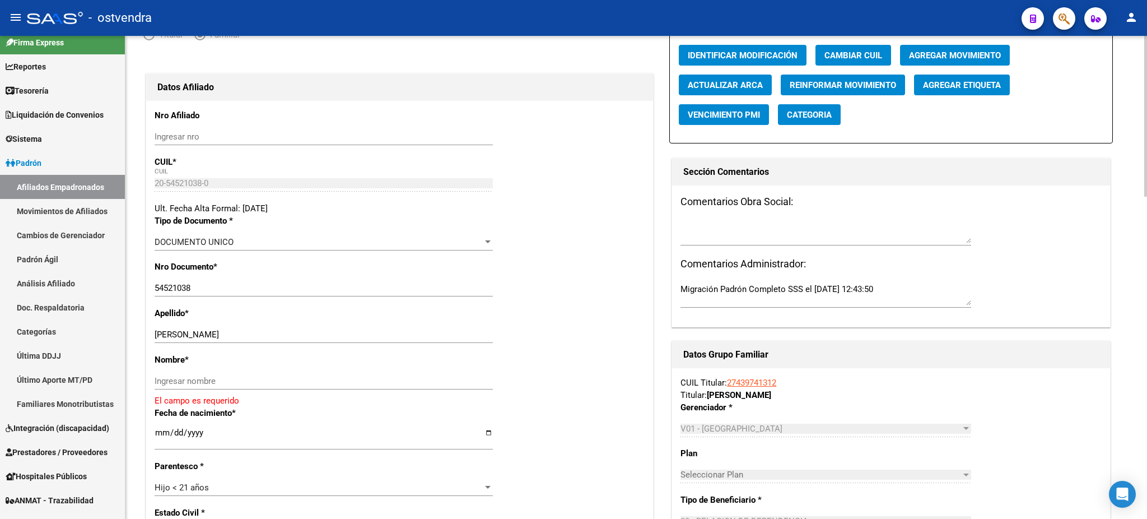
scroll to position [100, 0]
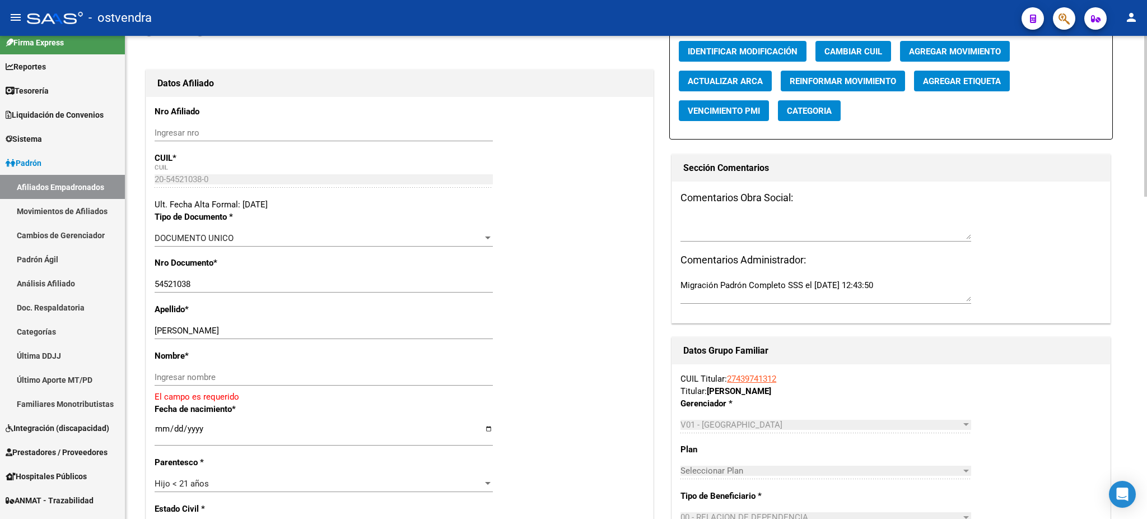
drag, startPoint x: 191, startPoint y: 325, endPoint x: 339, endPoint y: 344, distance: 149.1
click at [357, 329] on div "ARANDA ELIAN BENJAMIN Ingresar apellido" at bounding box center [324, 330] width 338 height 17
drag, startPoint x: 187, startPoint y: 327, endPoint x: 262, endPoint y: 377, distance: 90.4
click at [294, 332] on input "ARANDA ELIAN BENJAMIN" at bounding box center [324, 330] width 338 height 10
drag, startPoint x: 262, startPoint y: 377, endPoint x: 261, endPoint y: 369, distance: 9.0
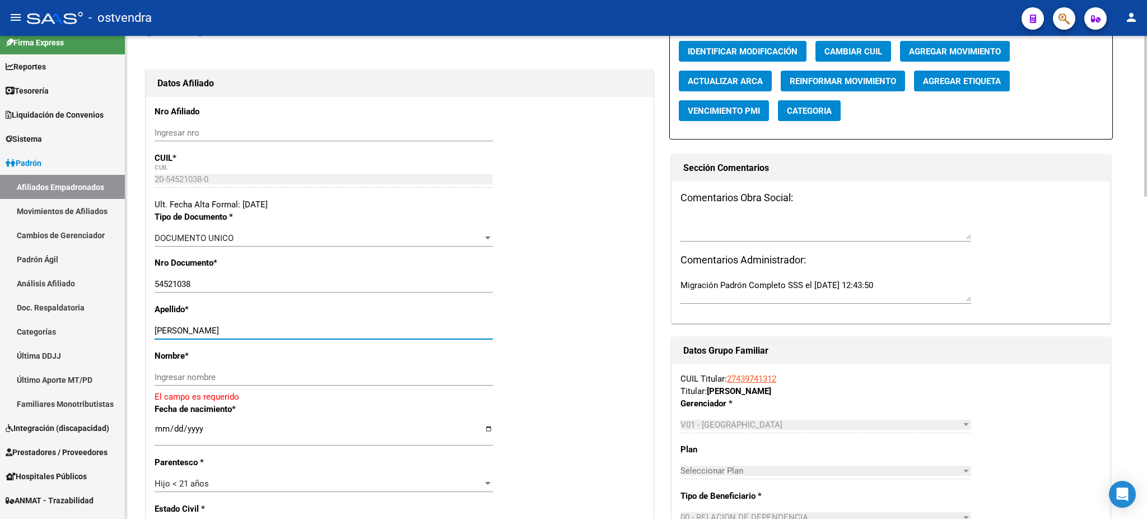
click at [261, 376] on input "Ingresar nombre" at bounding box center [324, 377] width 338 height 10
drag, startPoint x: 261, startPoint y: 369, endPoint x: 248, endPoint y: 364, distance: 14.2
click at [260, 369] on div "Ingresar nombre" at bounding box center [324, 377] width 338 height 17
paste input "ELIAN BENJAMIN"
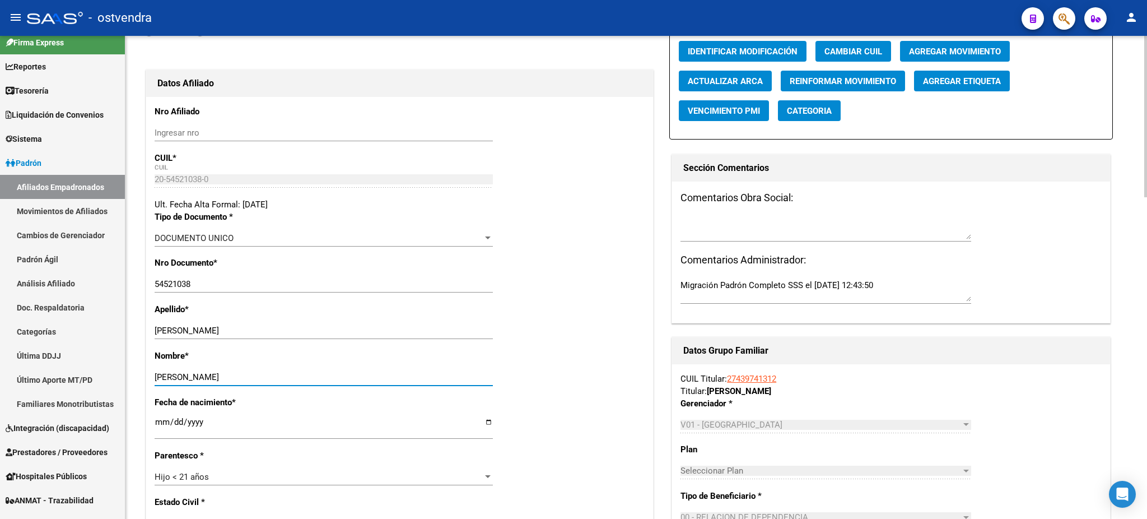
type input "ELIAN BENJAMIN"
drag, startPoint x: 192, startPoint y: 327, endPoint x: 355, endPoint y: 329, distance: 162.4
click at [355, 329] on input "ARANDA ELIAN BENJAMIN" at bounding box center [324, 330] width 338 height 10
type input "ARANDA"
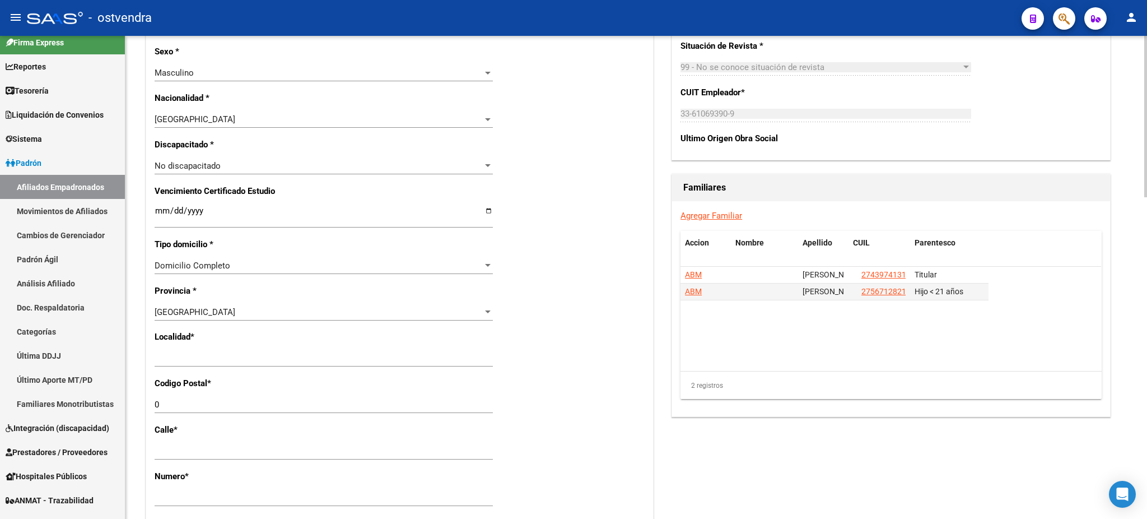
scroll to position [597, 0]
drag, startPoint x: 241, startPoint y: 358, endPoint x: 148, endPoint y: 343, distance: 93.6
click at [148, 343] on div "Nro Afiliado Ingresar nro CUIL * 20-54521038-0 CUIL ARCA Padrón Ult. Fecha Alta…" at bounding box center [399, 201] width 507 height 1202
type input "[DATE][PERSON_NAME]"
type input "1663"
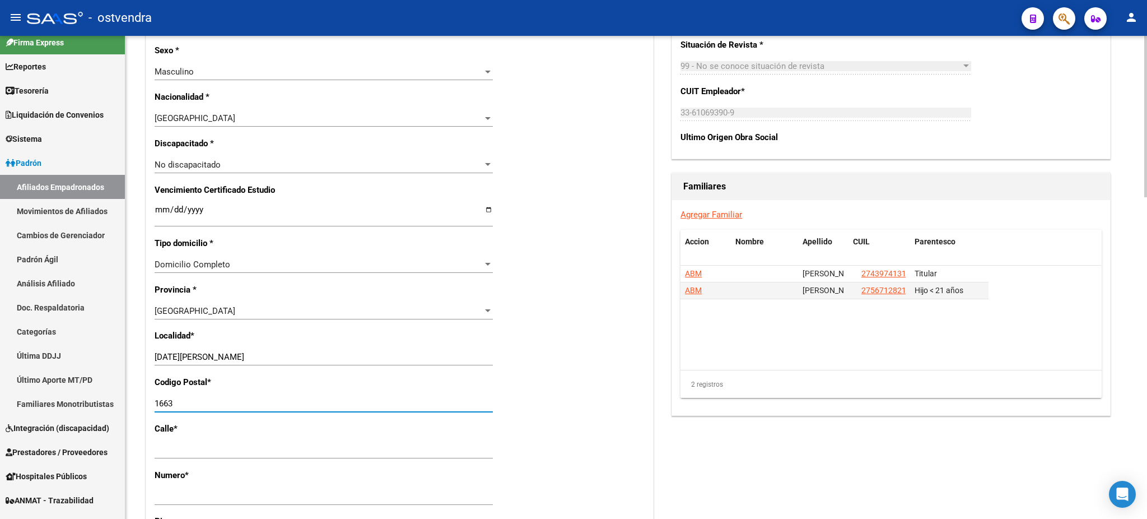
click at [834, 395] on div "2 registros" at bounding box center [890, 384] width 421 height 28
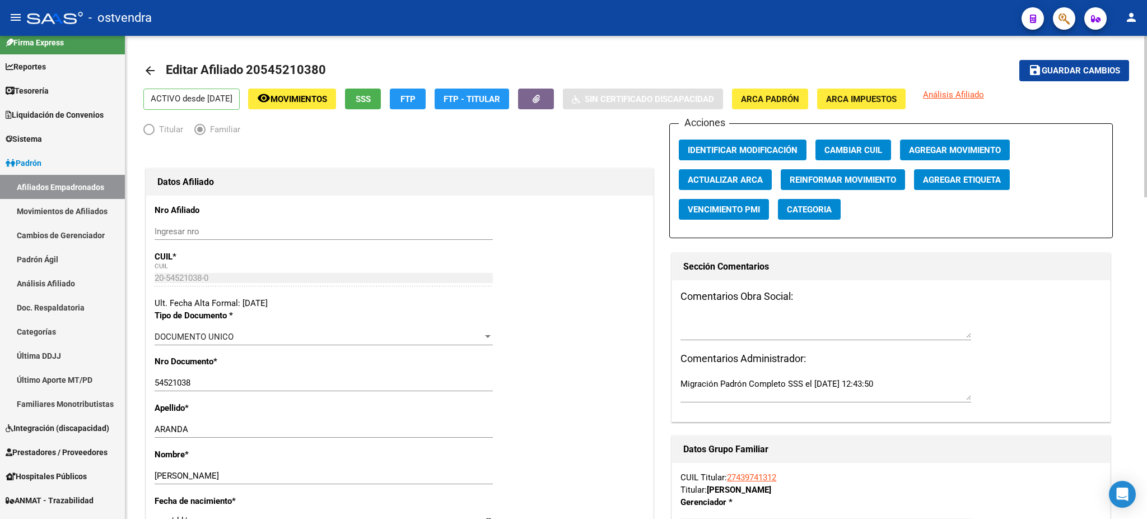
scroll to position [0, 0]
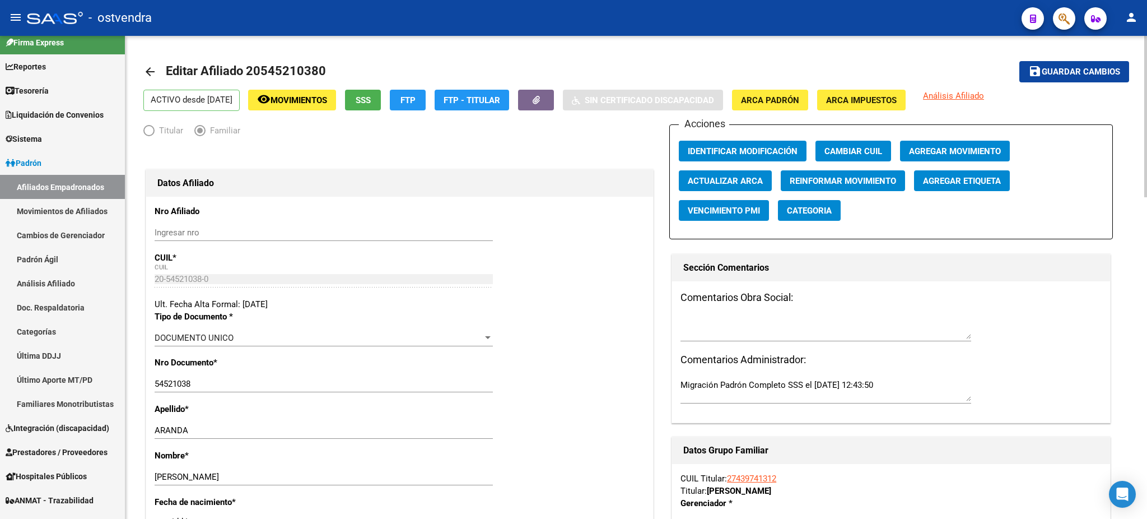
click at [1081, 71] on span "Guardar cambios" at bounding box center [1081, 72] width 78 height 10
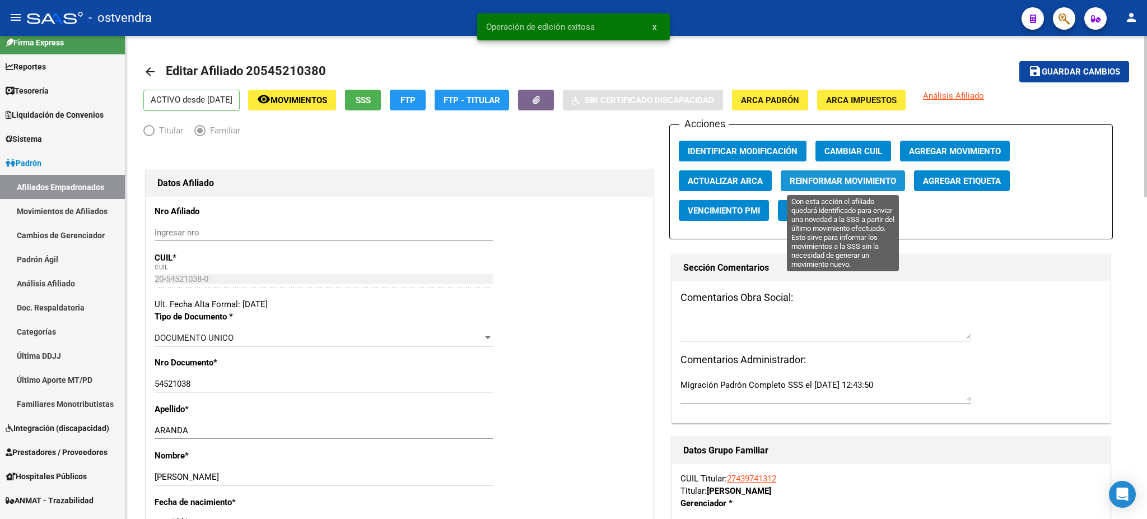
click at [812, 187] on button "Reinformar Movimiento" at bounding box center [843, 180] width 124 height 21
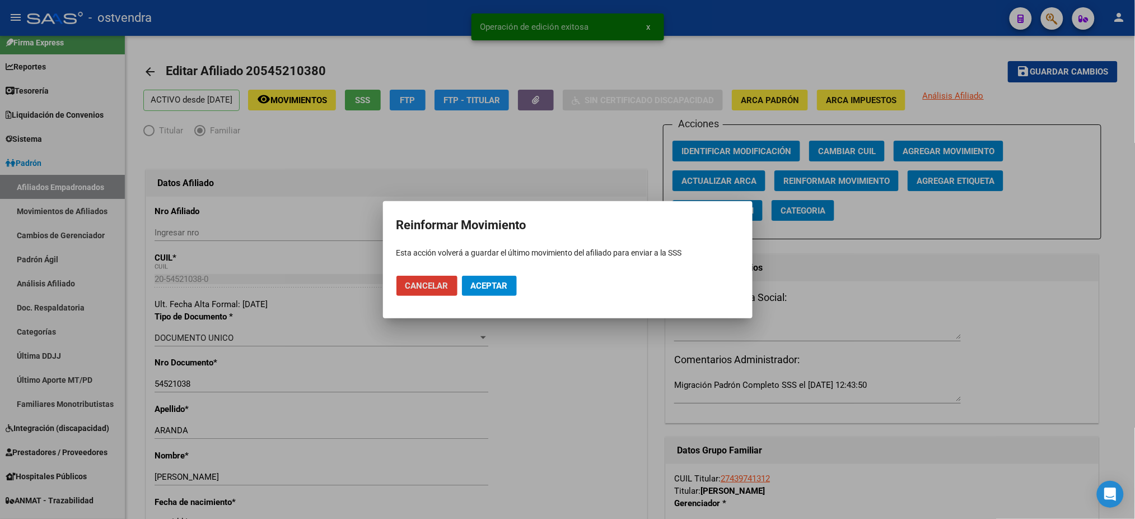
click at [514, 290] on button "Aceptar" at bounding box center [489, 286] width 55 height 20
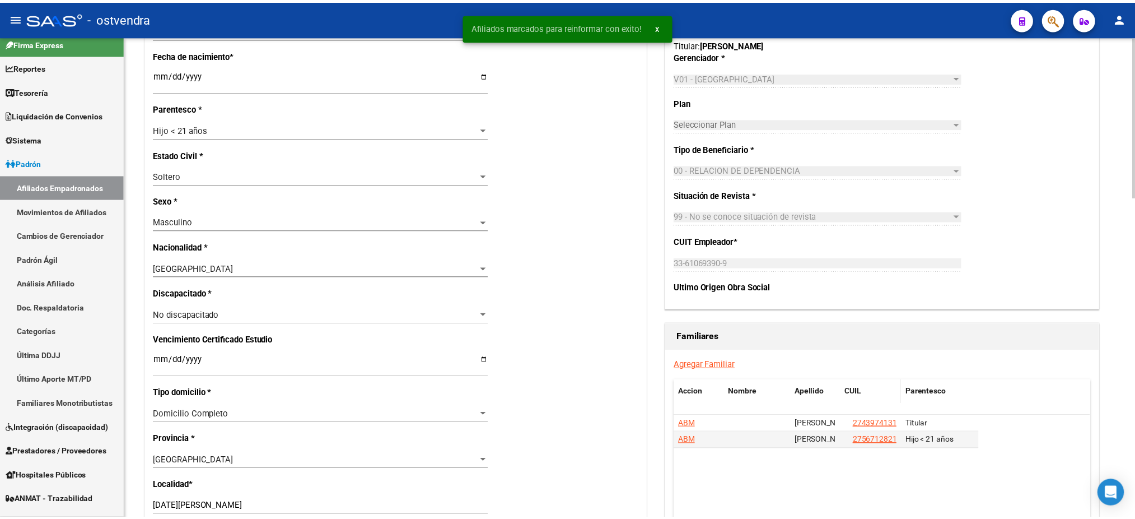
scroll to position [497, 0]
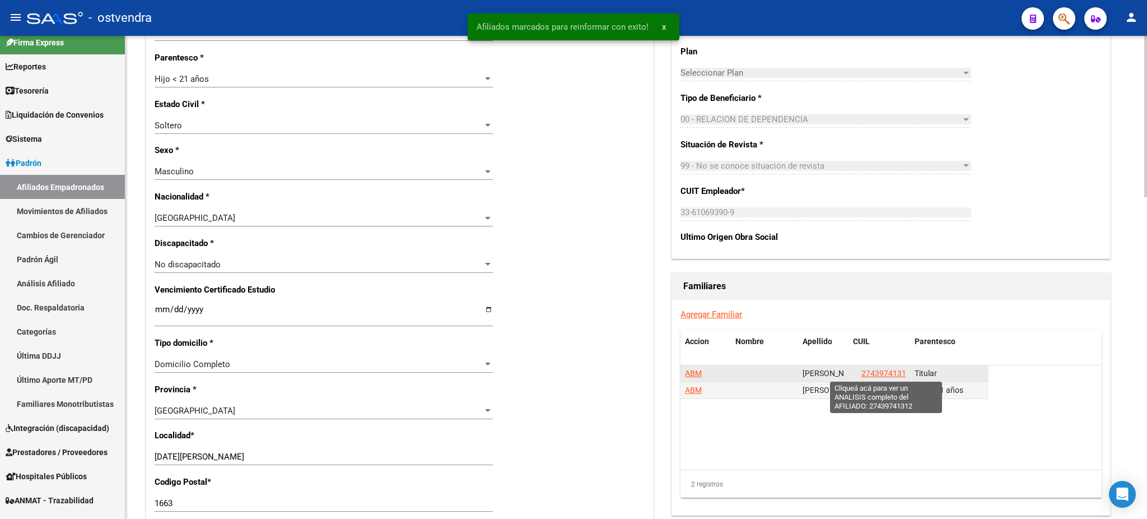
click at [893, 373] on span "27439741312" at bounding box center [885, 373] width 49 height 9
type textarea "27439741312"
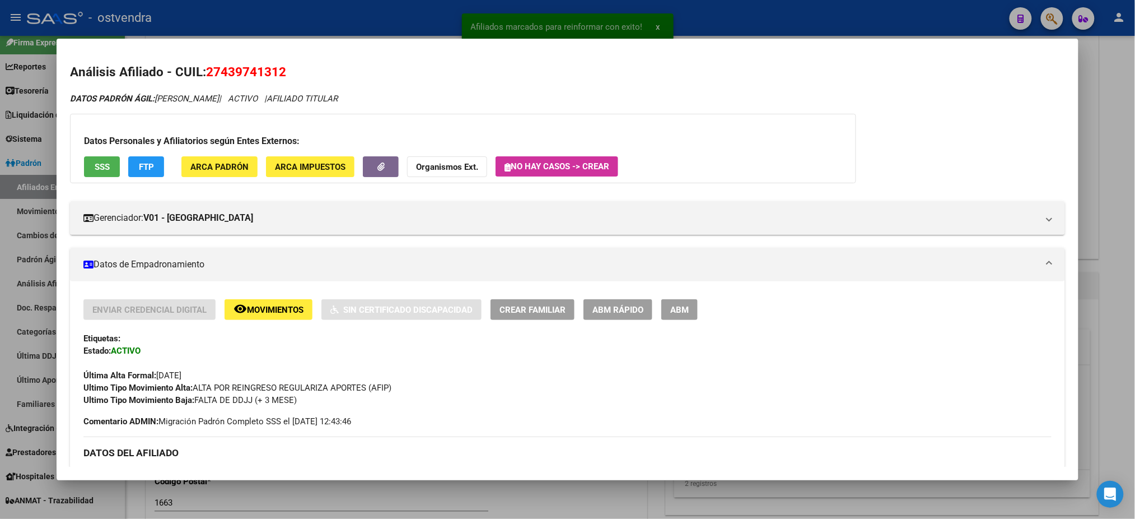
click at [673, 309] on span "ABM" at bounding box center [679, 310] width 18 height 10
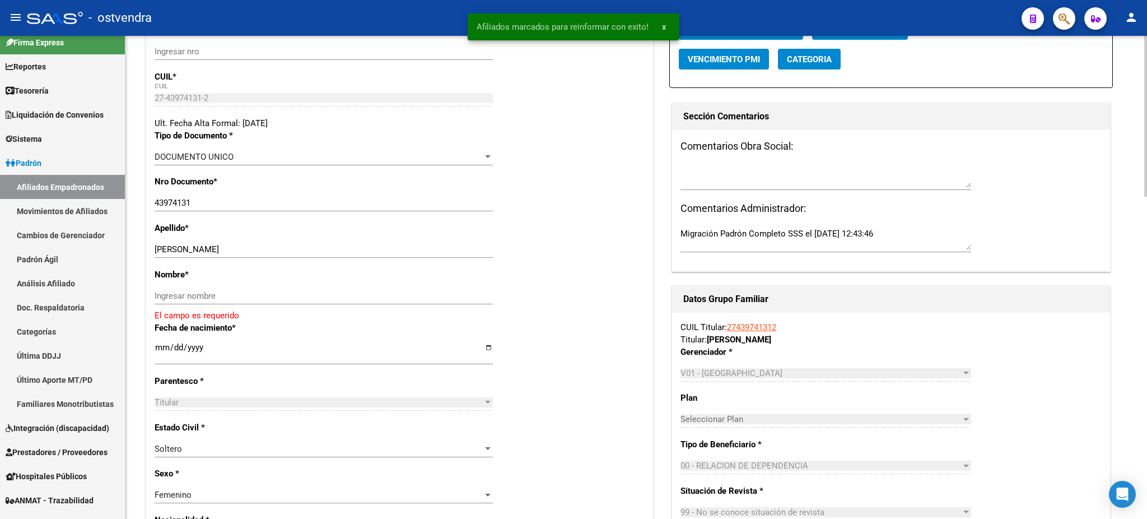
scroll to position [199, 0]
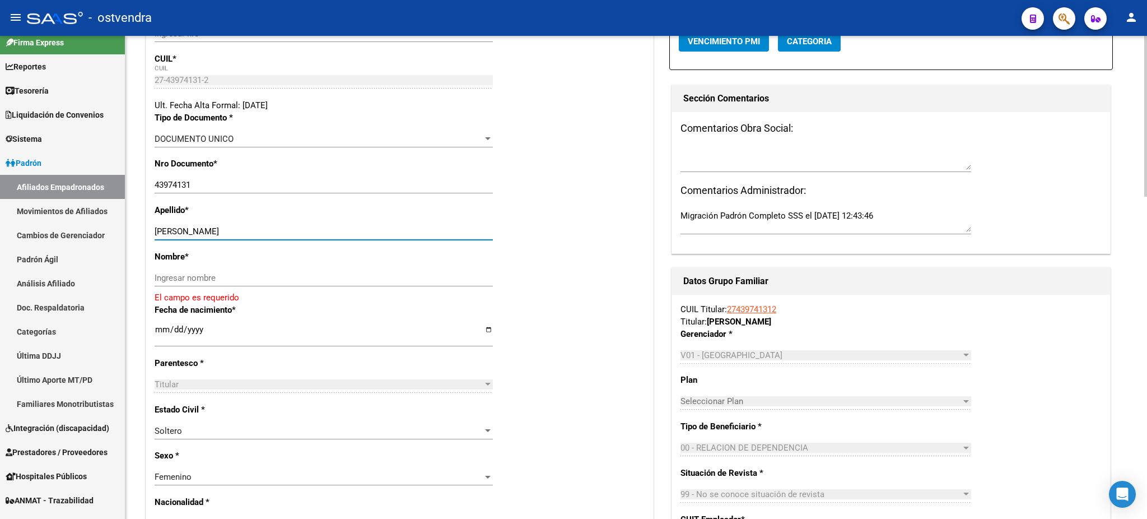
drag, startPoint x: 190, startPoint y: 229, endPoint x: 399, endPoint y: 257, distance: 210.7
click at [441, 239] on div "ARANDA FLORENCIA JACQUELINE Ingresar apellido" at bounding box center [324, 231] width 338 height 17
drag, startPoint x: 359, startPoint y: 273, endPoint x: 266, endPoint y: 259, distance: 94.0
click at [357, 273] on input "Ingresar nombre" at bounding box center [324, 278] width 338 height 10
paste input "FLORENCIA JACQUELINE"
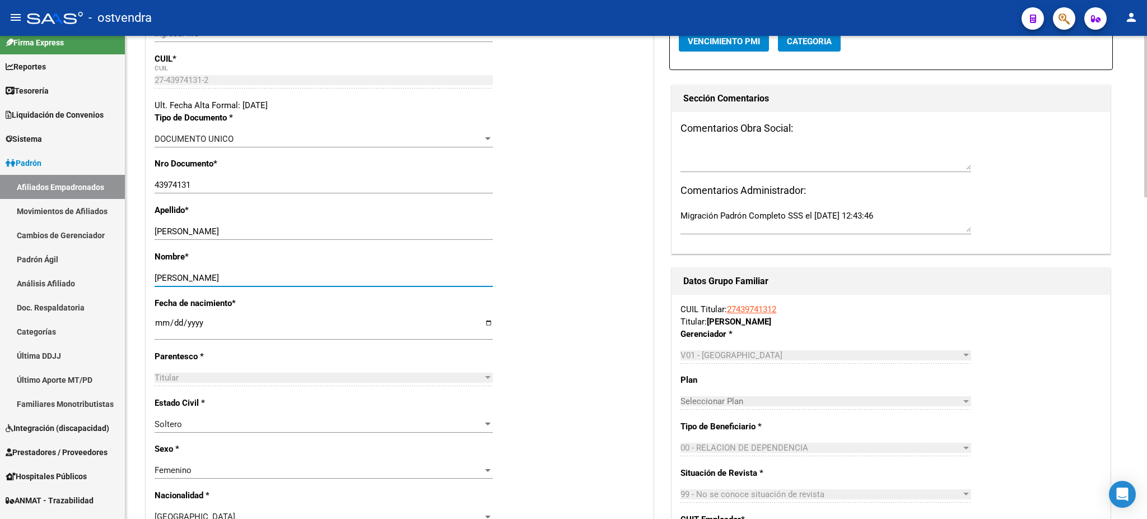
type input "FLORENCIA JACQUELINE"
drag, startPoint x: 205, startPoint y: 220, endPoint x: 385, endPoint y: 244, distance: 182.0
click at [385, 244] on div "Apellido * ARANDA FLORENCIA JACQUELINE Ingresar apellido" at bounding box center [400, 227] width 490 height 46
drag, startPoint x: 347, startPoint y: 246, endPoint x: 271, endPoint y: 225, distance: 79.1
click at [319, 229] on div "ARANDA FLORENCIA JACQUELINE Ingresar apellido" at bounding box center [324, 236] width 338 height 27
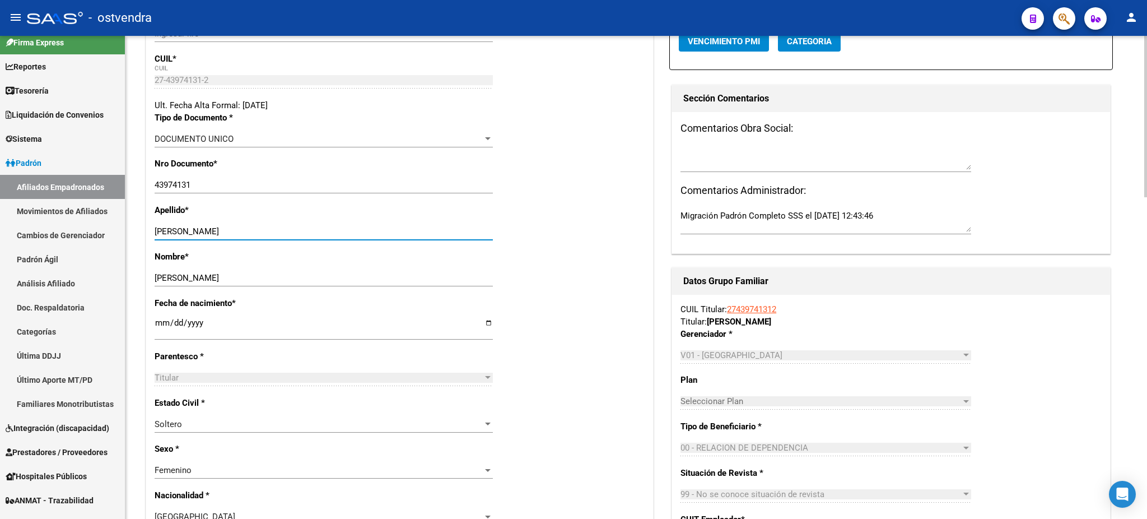
drag, startPoint x: 184, startPoint y: 233, endPoint x: 326, endPoint y: 239, distance: 141.8
click at [347, 231] on input "ARANDA FLORENCIA JACQUELINE" at bounding box center [324, 231] width 338 height 10
drag, startPoint x: 326, startPoint y: 239, endPoint x: 297, endPoint y: 239, distance: 28.6
click at [319, 239] on div "ARANDA FLORENCIA JACQUELINE Ingresar apellido" at bounding box center [324, 231] width 338 height 17
click at [189, 230] on input "ARANDA FLORENCIA JACQUELINE" at bounding box center [324, 231] width 338 height 10
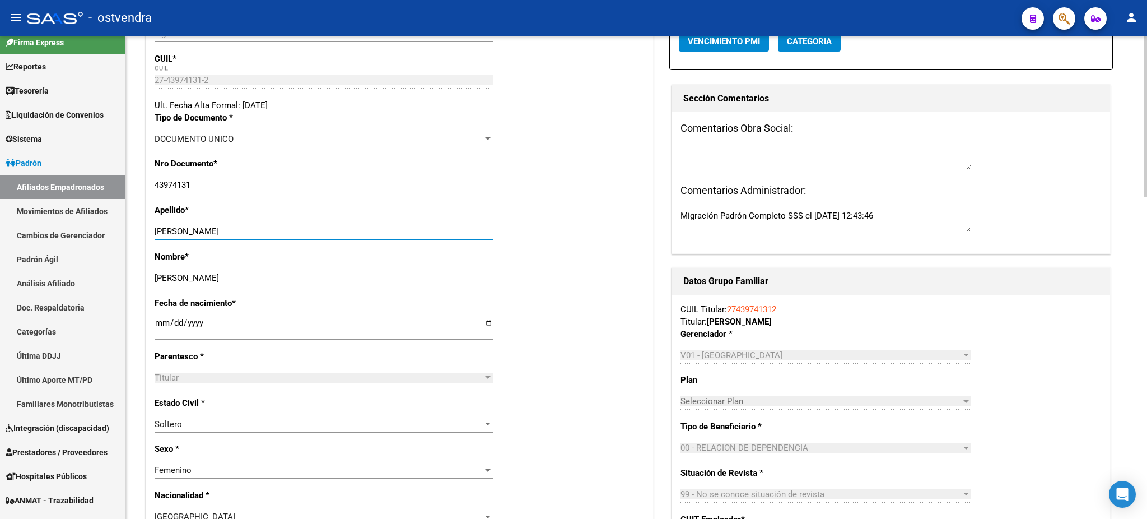
click at [190, 232] on input "ARANDA FLORENCIA JACQUELINE" at bounding box center [324, 231] width 338 height 10
drag, startPoint x: 190, startPoint y: 230, endPoint x: 388, endPoint y: 241, distance: 198.0
click at [388, 241] on div "ARANDA FLORENCIA JACQUELINE Ingresar apellido" at bounding box center [324, 236] width 338 height 27
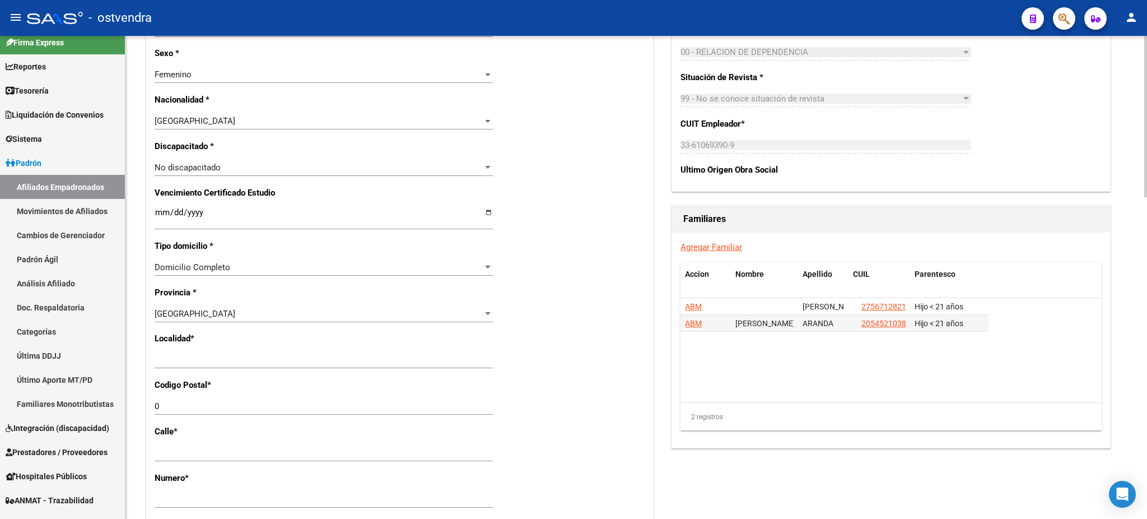
scroll to position [597, 0]
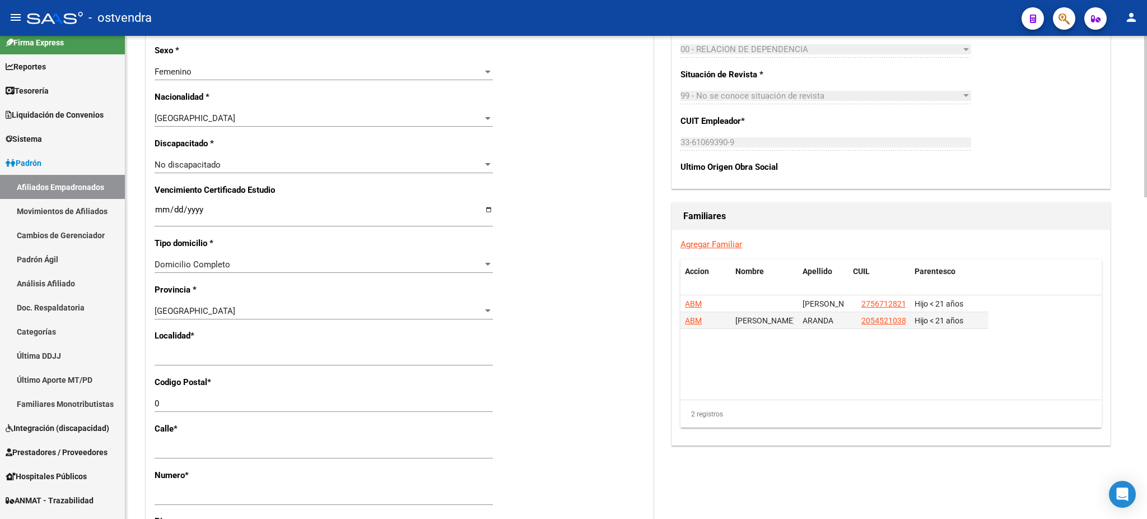
type input "ARANDA"
drag, startPoint x: 261, startPoint y: 349, endPoint x: 182, endPoint y: 344, distance: 79.2
click at [152, 345] on div "Nro Afiliado Ingresar nro CUIL * 27-43974131-2 CUIL ARCA Padrón Ult. Fecha Alta…" at bounding box center [399, 201] width 507 height 1202
click at [239, 357] on input "Ingresar el nombre" at bounding box center [324, 357] width 338 height 10
drag, startPoint x: 204, startPoint y: 361, endPoint x: 153, endPoint y: 358, distance: 51.1
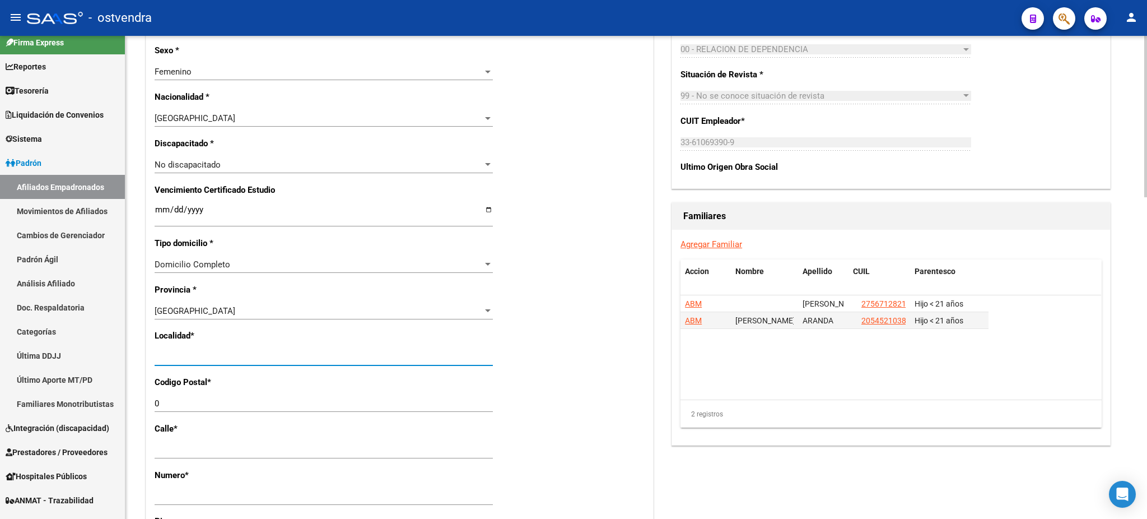
click at [153, 358] on div "Nro Afiliado Ingresar nro CUIL * 27-43974131-2 CUIL ARCA Padrón Ult. Fecha Alta…" at bounding box center [399, 201] width 507 height 1202
type input "[DATE][PERSON_NAME]"
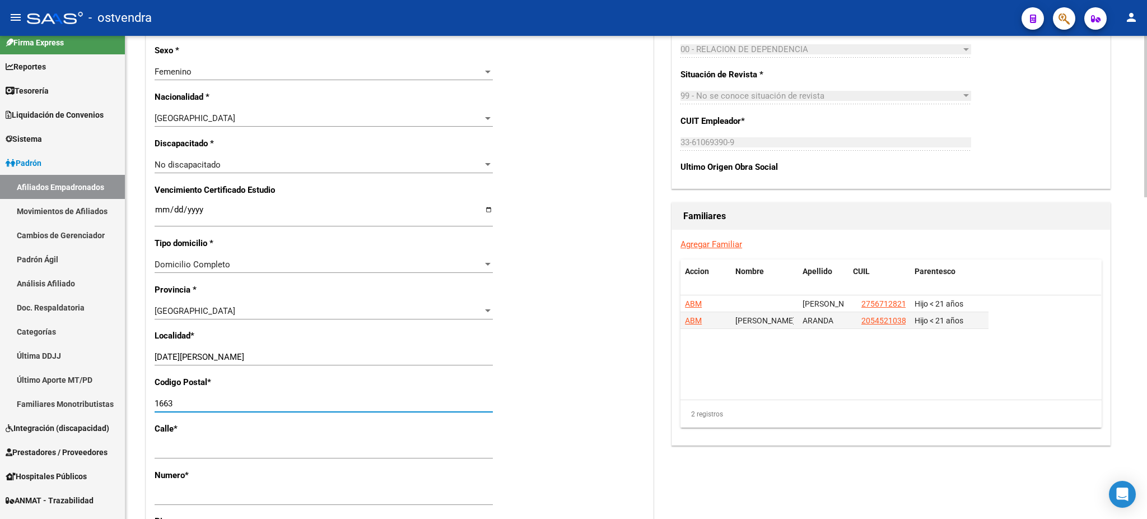
type input "1663"
click at [787, 460] on div "Acciones Identificar Modificación Cambiar CUIL Cambiar Gerenciador Agregar Movi…" at bounding box center [891, 165] width 444 height 1277
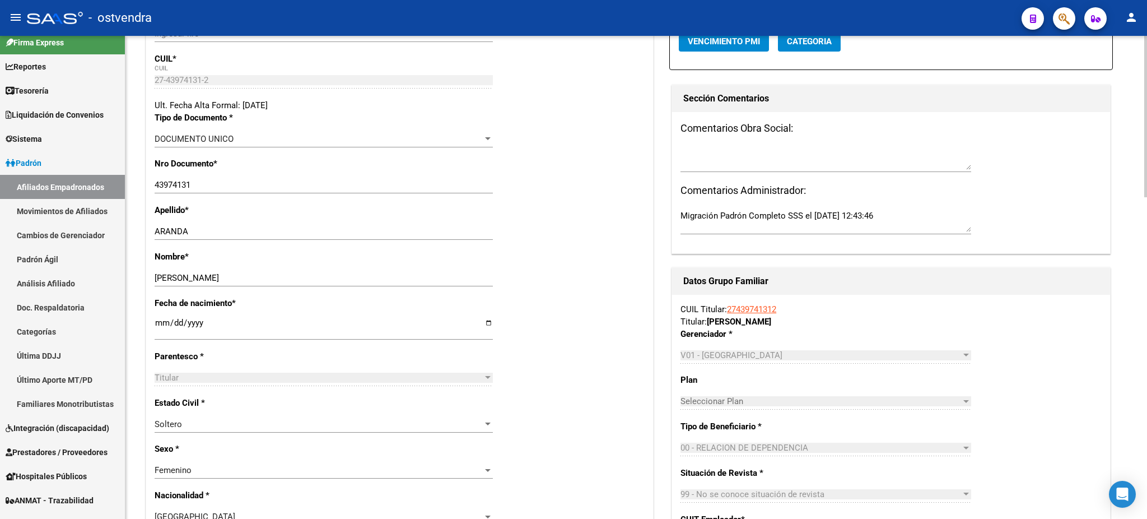
scroll to position [0, 0]
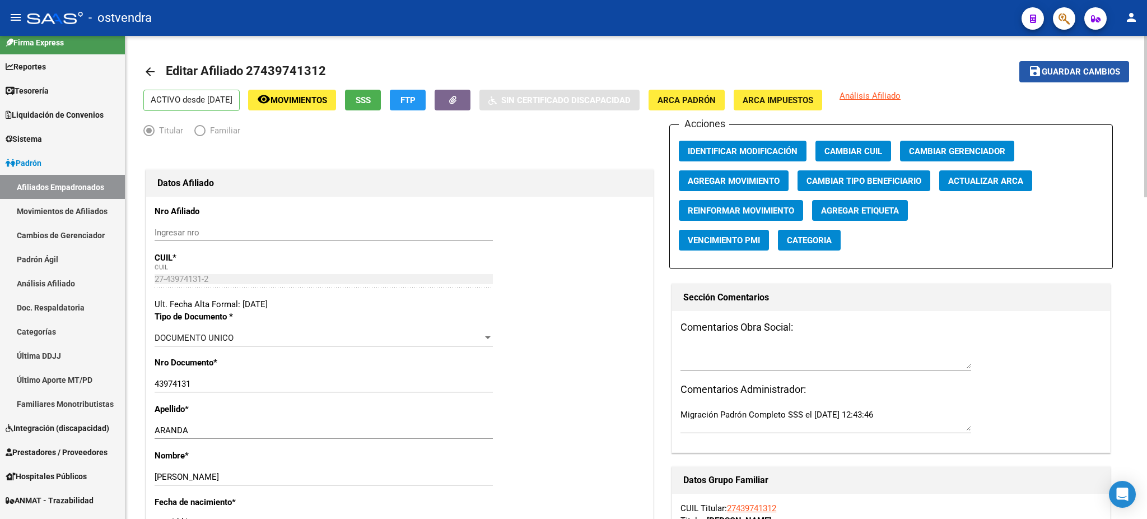
click at [1055, 80] on button "save Guardar cambios" at bounding box center [1074, 71] width 110 height 21
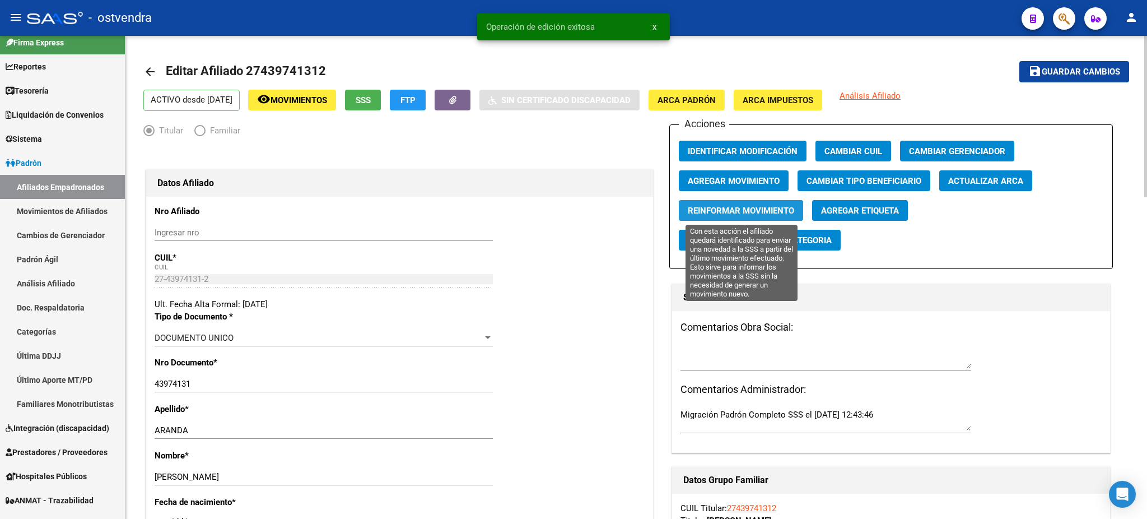
click at [751, 202] on button "Reinformar Movimiento" at bounding box center [741, 210] width 124 height 21
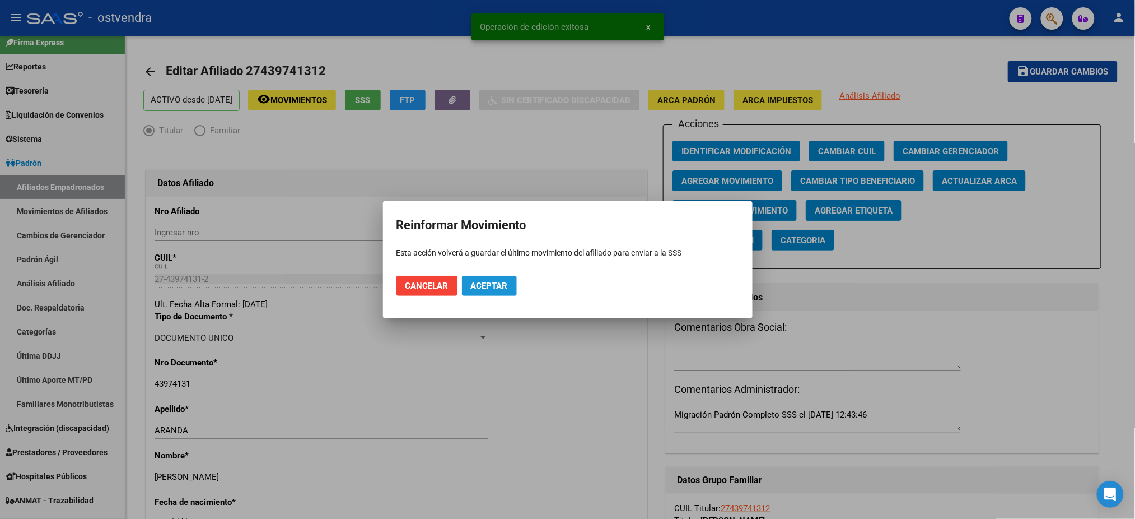
click at [480, 281] on span "Aceptar" at bounding box center [489, 286] width 37 height 10
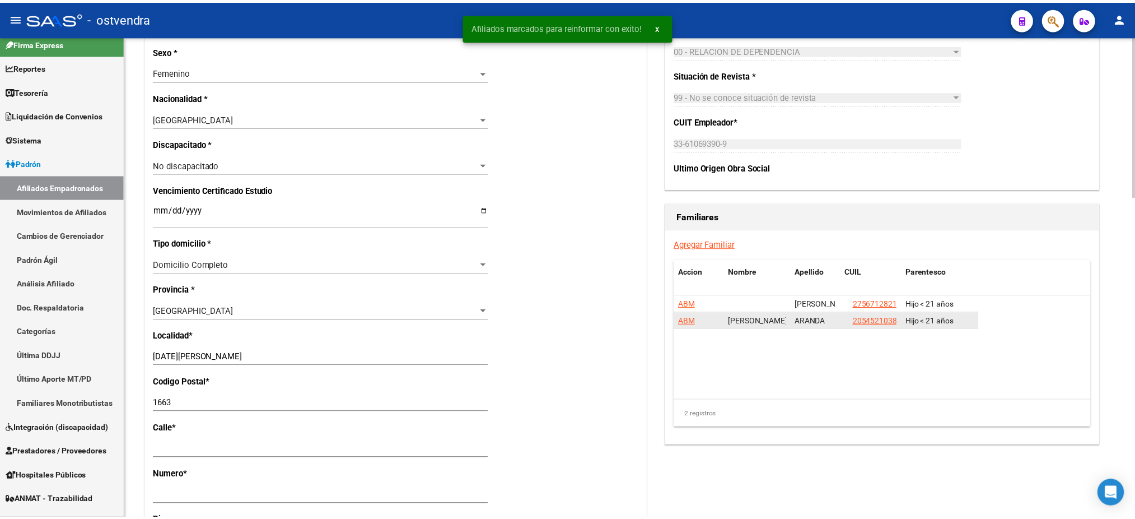
scroll to position [597, 0]
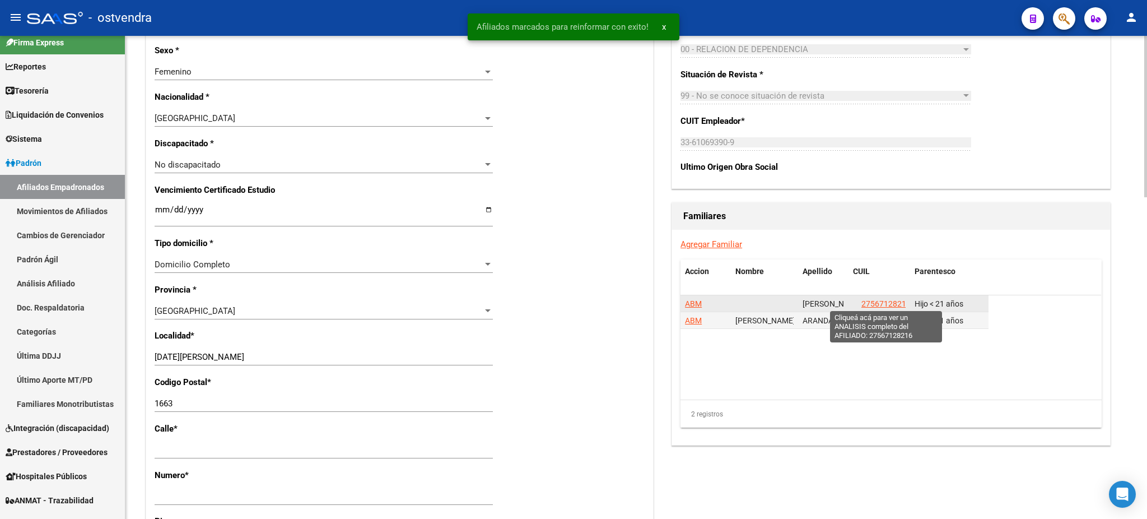
click at [880, 299] on span "27567128216" at bounding box center [885, 303] width 49 height 9
type textarea "27567128216"
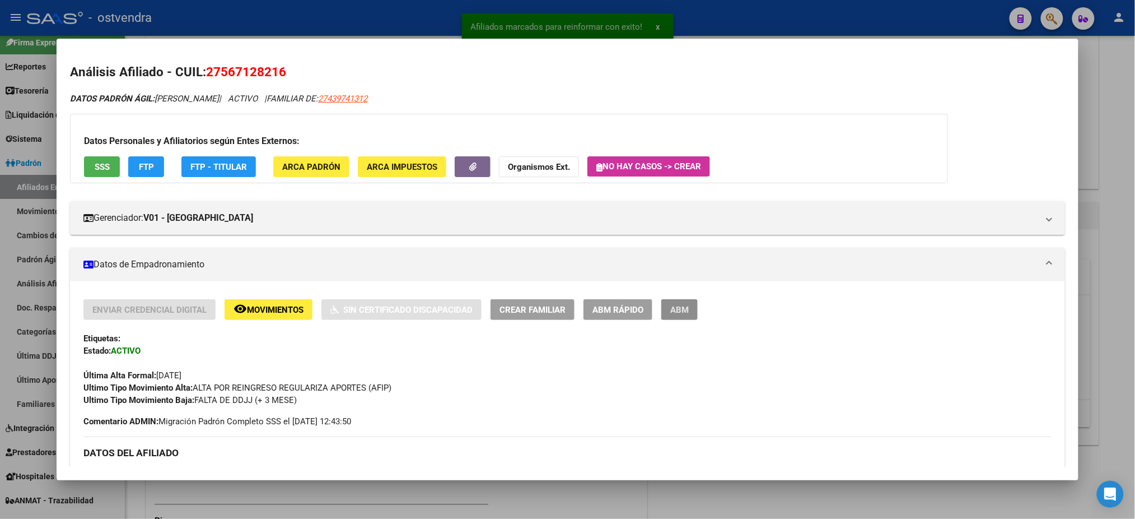
click at [677, 310] on span "ABM" at bounding box center [679, 310] width 18 height 10
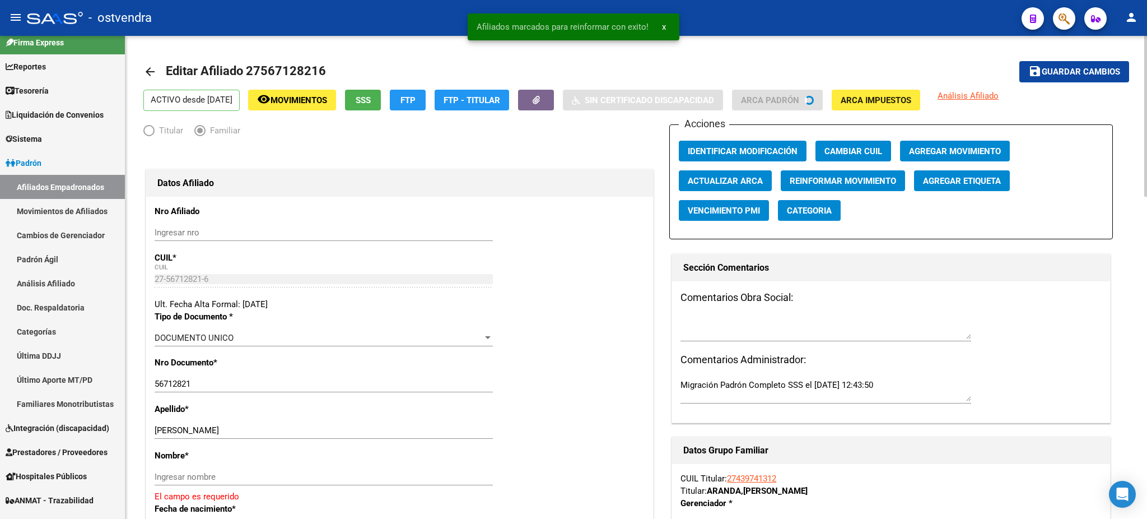
scroll to position [100, 0]
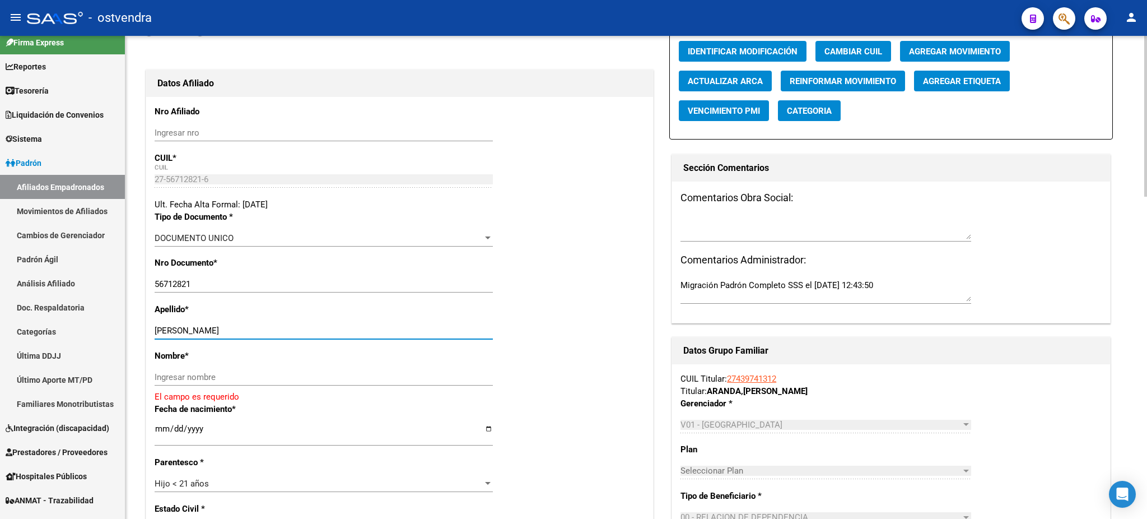
drag, startPoint x: 191, startPoint y: 330, endPoint x: 298, endPoint y: 362, distance: 111.6
click at [325, 344] on div "CASELLA PIA MALENA Ingresar apellido" at bounding box center [324, 335] width 338 height 27
drag, startPoint x: 267, startPoint y: 372, endPoint x: 241, endPoint y: 357, distance: 30.4
click at [267, 372] on input "Ingresar nombre" at bounding box center [324, 377] width 338 height 10
paste input "PIA MALENA"
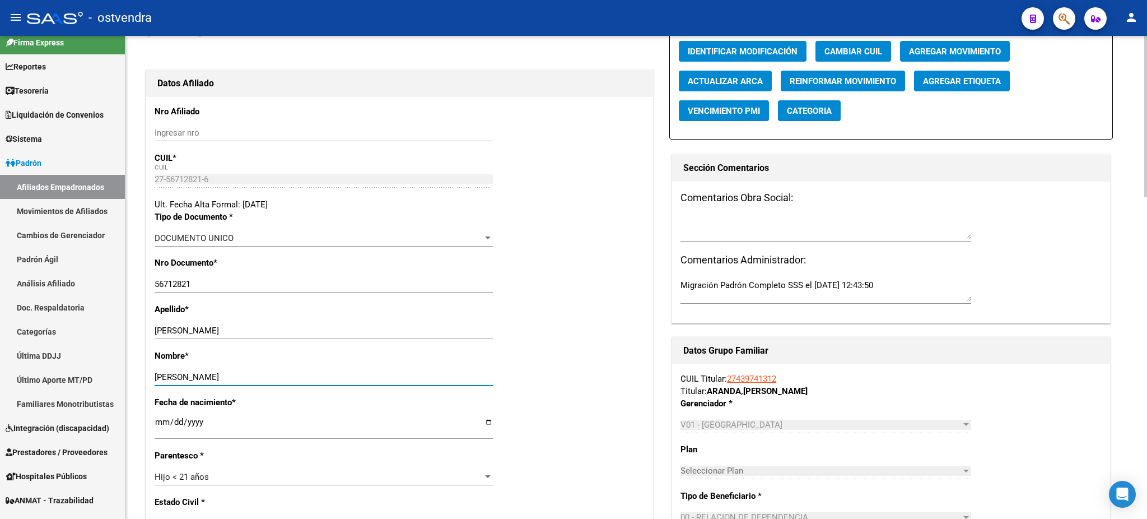
type input "PIA MALENA"
drag, startPoint x: 189, startPoint y: 331, endPoint x: 336, endPoint y: 332, distance: 146.7
click at [336, 332] on input "CASELLA PIA MALENA" at bounding box center [324, 330] width 338 height 10
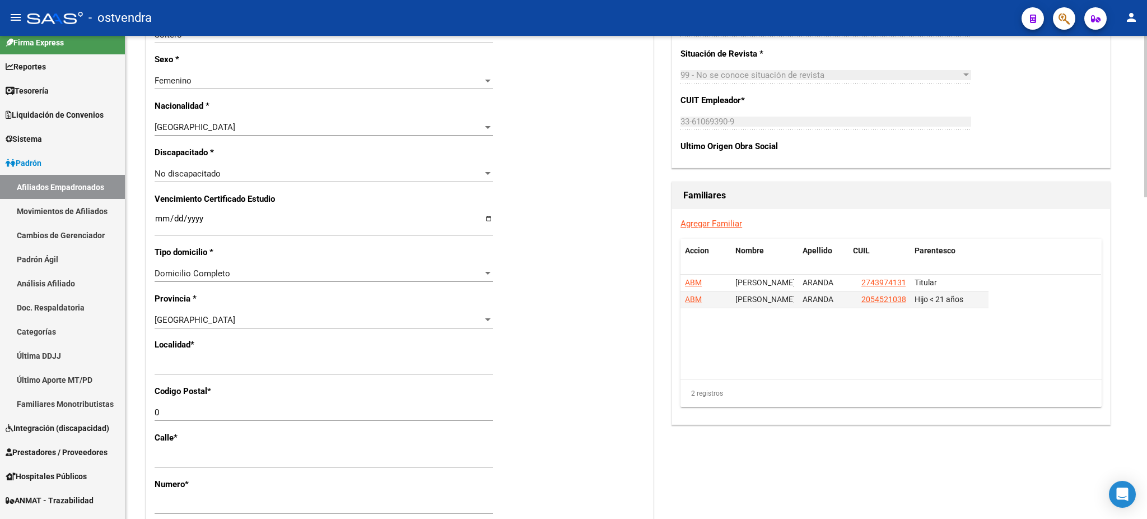
scroll to position [597, 0]
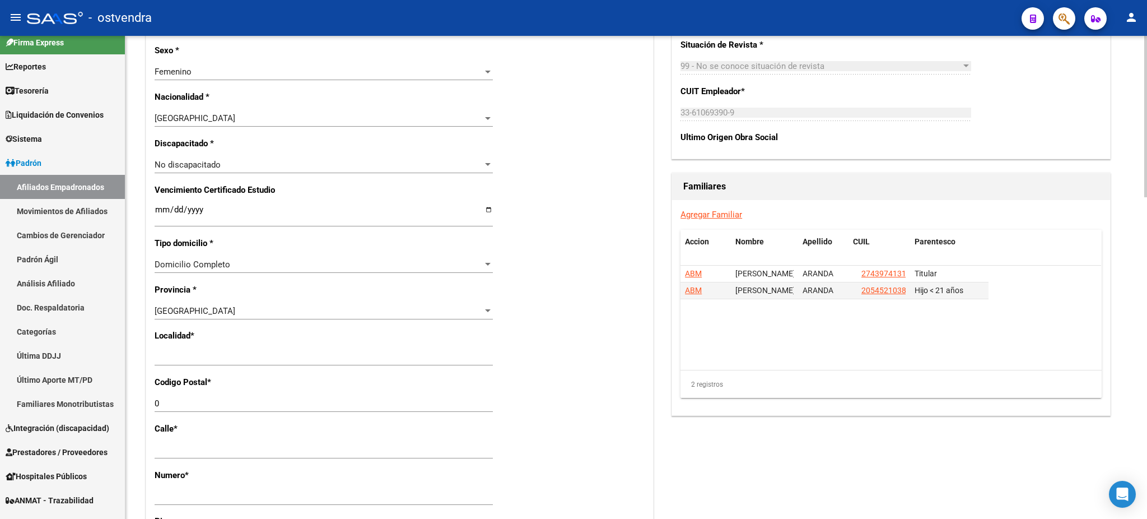
type input "CASELLA"
drag, startPoint x: 220, startPoint y: 362, endPoint x: 144, endPoint y: 353, distance: 76.7
click at [144, 353] on div "Datos Afiliado Nro Afiliado Ingresar nro CUIL * 27-56712821-6 CUIL ARCA Padrón …" at bounding box center [399, 173] width 512 height 1257
click at [235, 352] on input "Ingresar el nombre" at bounding box center [324, 357] width 338 height 10
drag, startPoint x: 234, startPoint y: 356, endPoint x: 131, endPoint y: 351, distance: 102.6
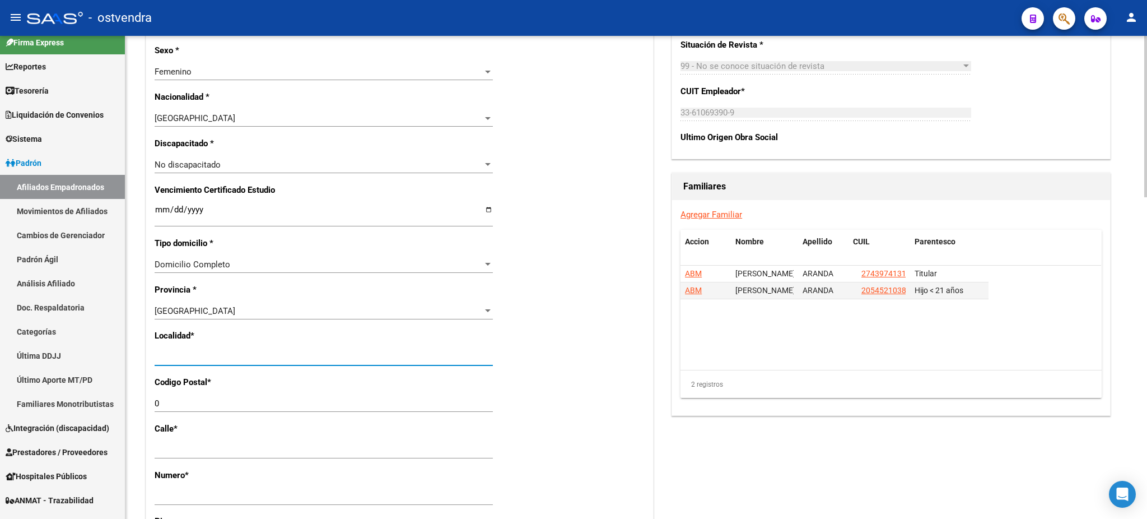
click at [131, 351] on div "arrow_back Editar Afiliado 27567128216 save Guardar cambios ACTIVO desde 01/06/…" at bounding box center [636, 162] width 1022 height 1446
type input "[DATE][PERSON_NAME]"
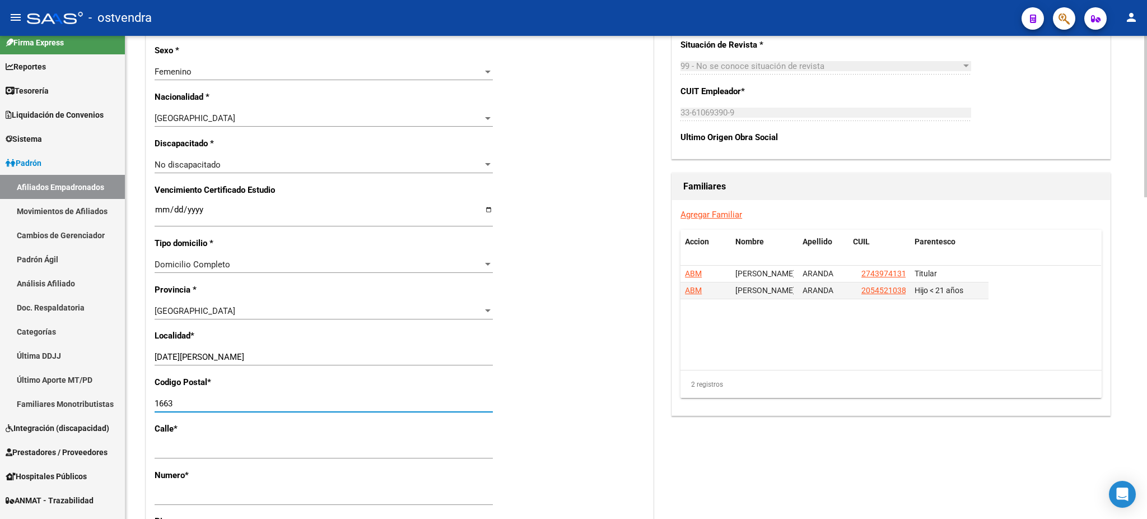
type input "1663"
click at [1001, 363] on datatable-body "ABM FLORENCIA JACQUELINE ARANDA 27439741312 Titular ABM ELIAN BENJAMIN ARANDA 2…" at bounding box center [890, 317] width 421 height 104
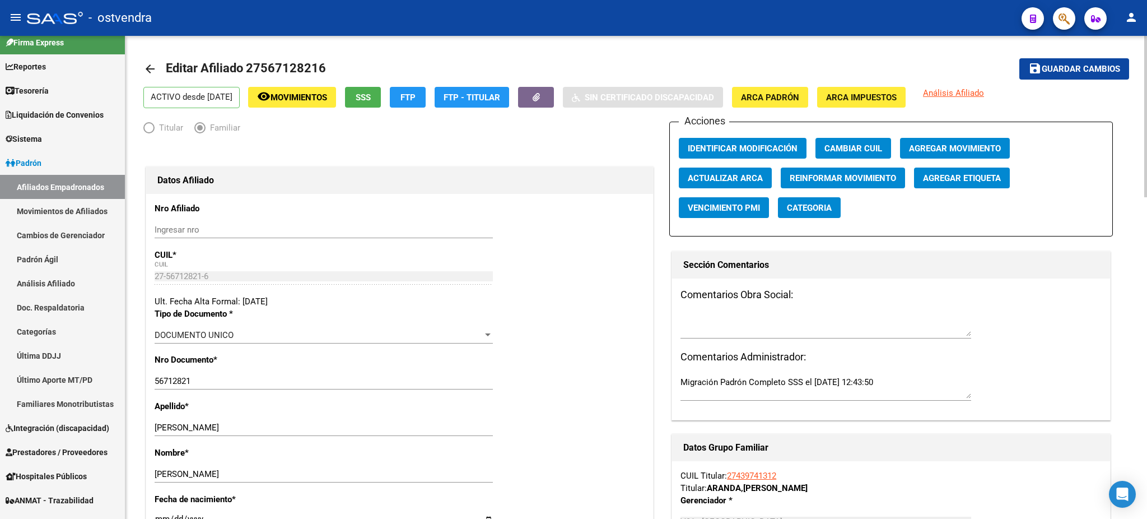
scroll to position [0, 0]
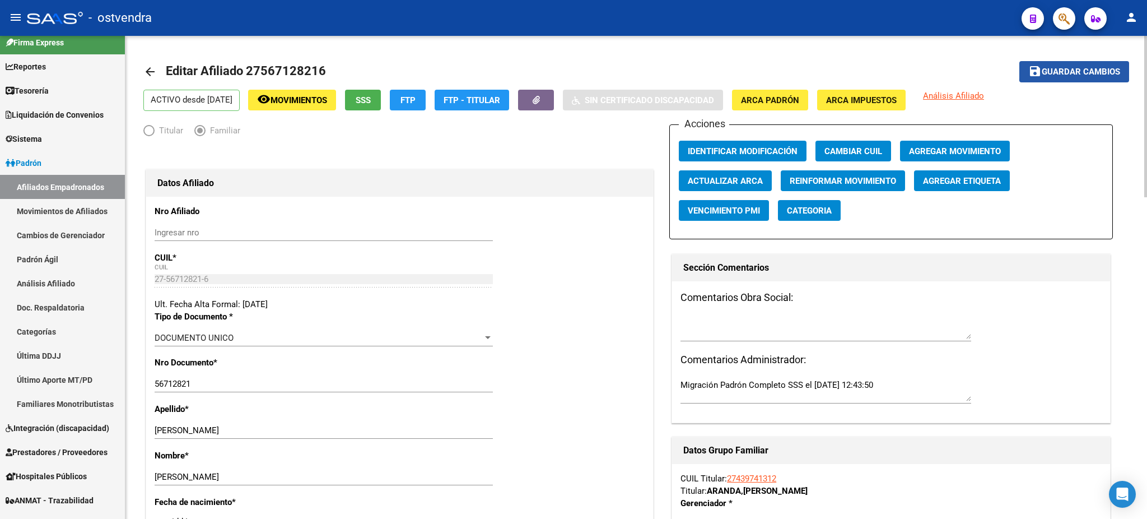
click at [1094, 69] on span "Guardar cambios" at bounding box center [1081, 72] width 78 height 10
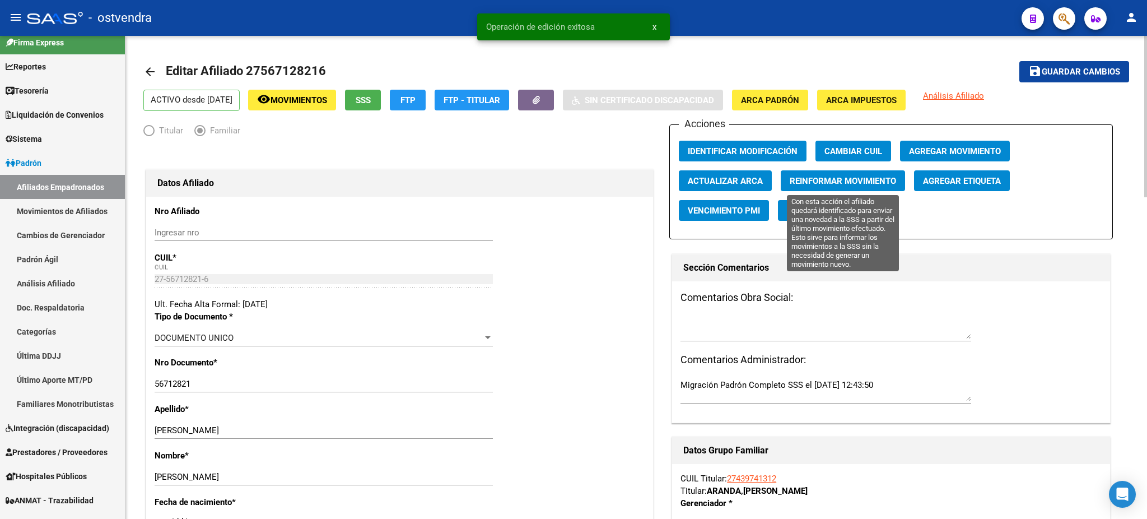
click at [817, 170] on button "Reinformar Movimiento" at bounding box center [843, 180] width 124 height 21
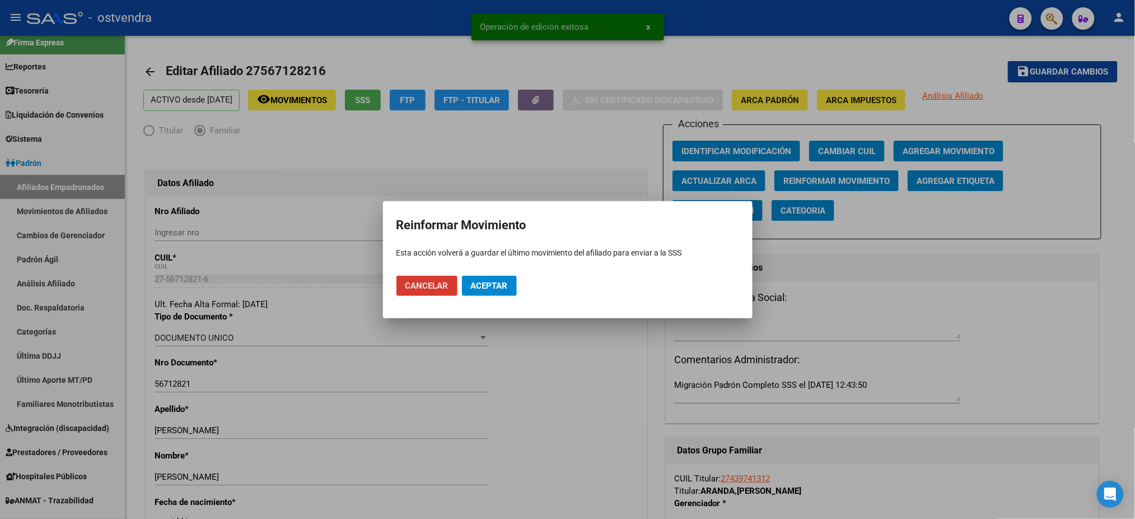
click at [504, 286] on span "Aceptar" at bounding box center [489, 286] width 37 height 10
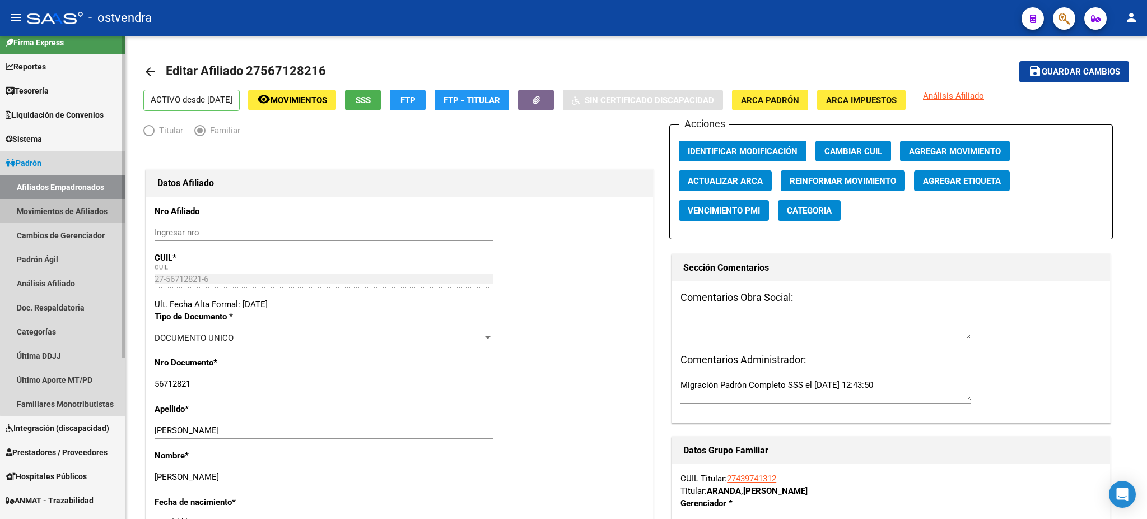
click at [74, 203] on link "Movimientos de Afiliados" at bounding box center [62, 211] width 125 height 24
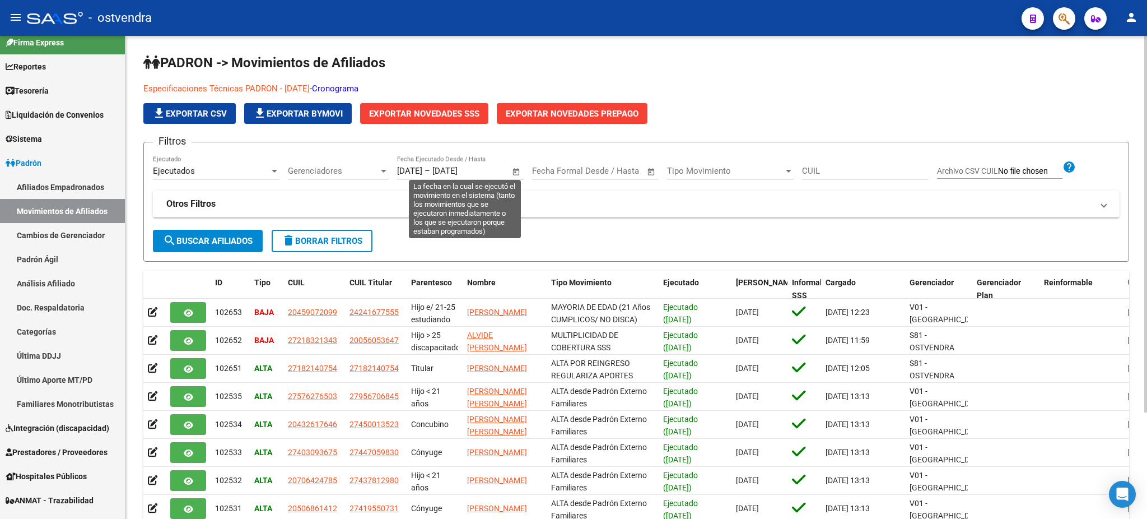
click at [518, 173] on span "Open calendar" at bounding box center [516, 171] width 27 height 27
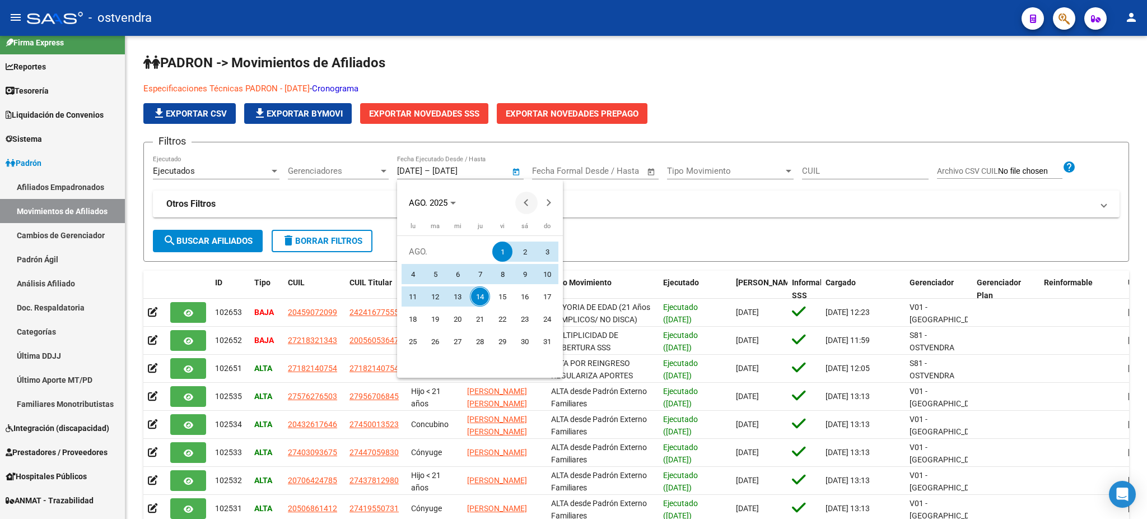
click at [526, 200] on button "Previous month" at bounding box center [526, 203] width 22 height 22
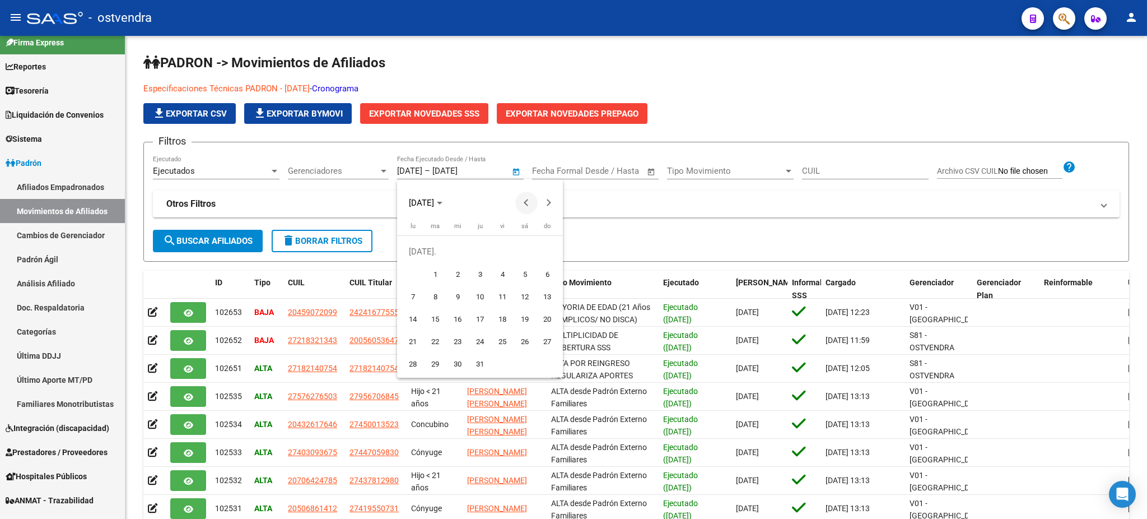
click at [526, 200] on button "Previous month" at bounding box center [526, 203] width 22 height 22
click at [547, 246] on span "1" at bounding box center [547, 251] width 20 height 20
type input "[DATE]"
click at [547, 207] on span "Next month" at bounding box center [549, 203] width 22 height 22
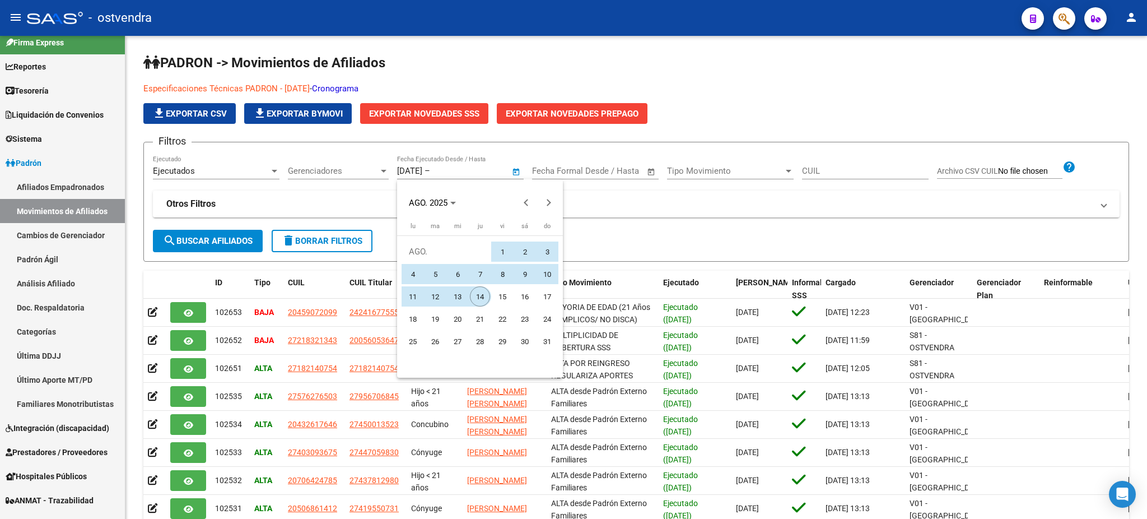
click at [486, 295] on span "14" at bounding box center [480, 296] width 20 height 20
type input "[DATE]"
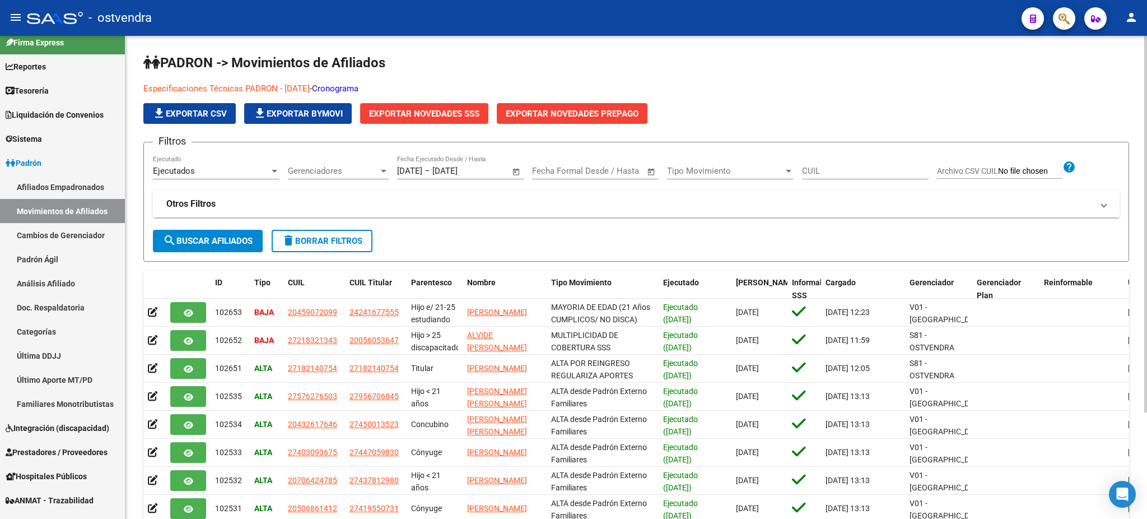
click at [528, 207] on mat-panel-title "Otros Filtros" at bounding box center [629, 204] width 926 height 12
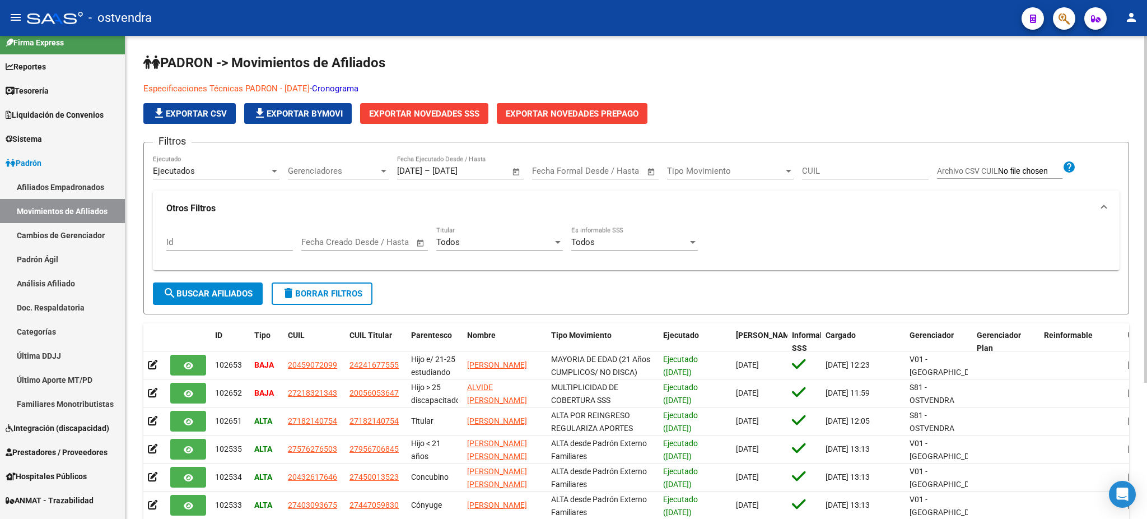
click at [604, 245] on div "Todos" at bounding box center [629, 242] width 116 height 10
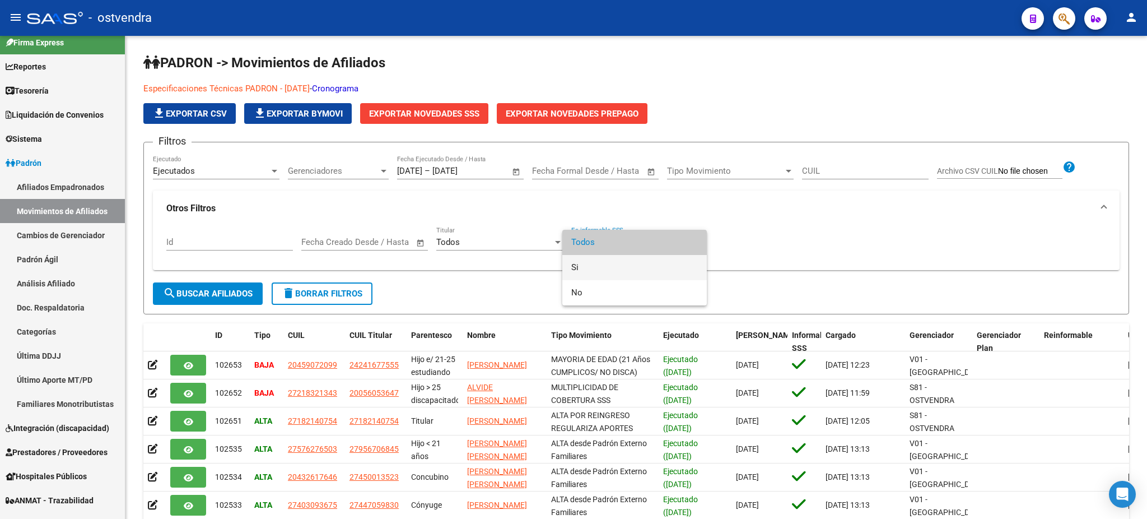
click at [598, 270] on span "Si" at bounding box center [634, 267] width 127 height 25
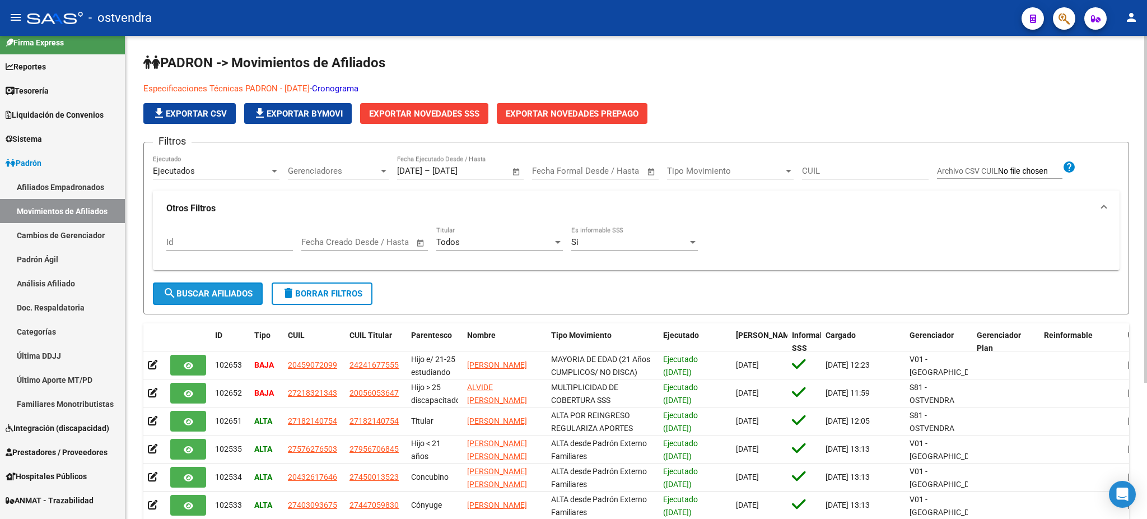
click at [217, 290] on span "search Buscar Afiliados" at bounding box center [208, 293] width 90 height 10
click at [437, 118] on button "Exportar Novedades SSS" at bounding box center [424, 113] width 128 height 21
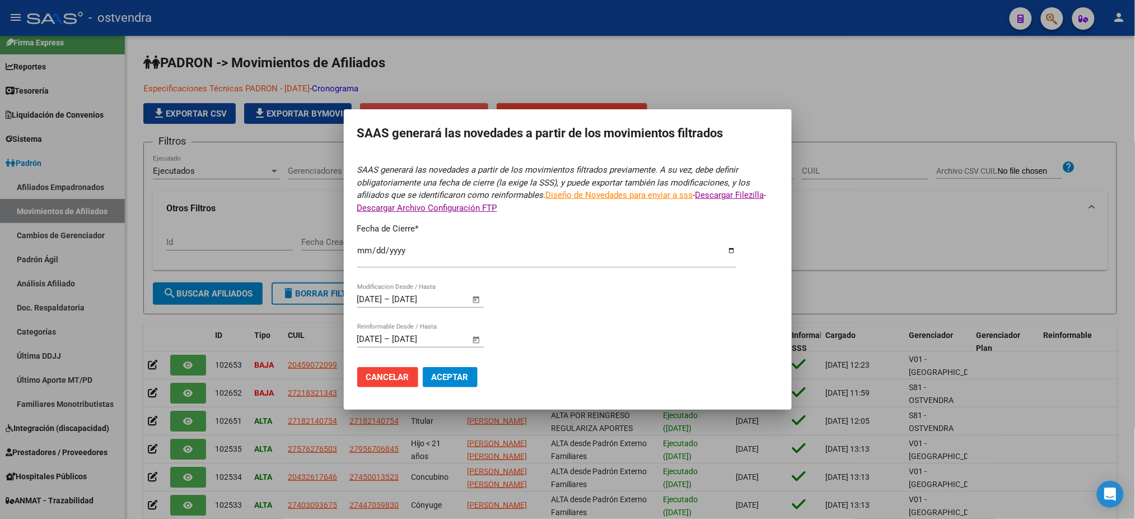
type input "[DATE]"
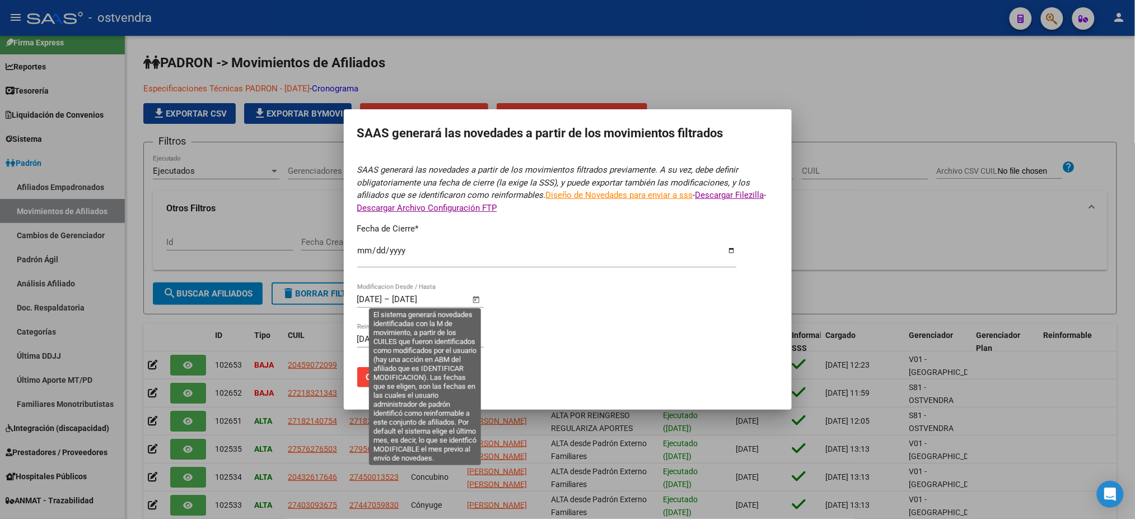
click at [475, 300] on span "Open calendar" at bounding box center [476, 299] width 27 height 27
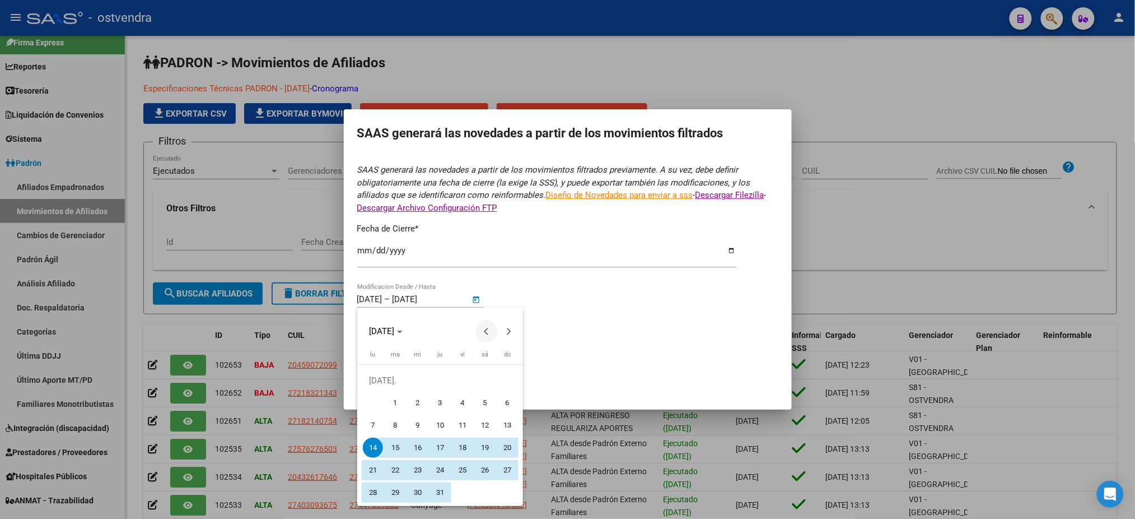
click at [485, 334] on span "Previous month" at bounding box center [486, 331] width 22 height 22
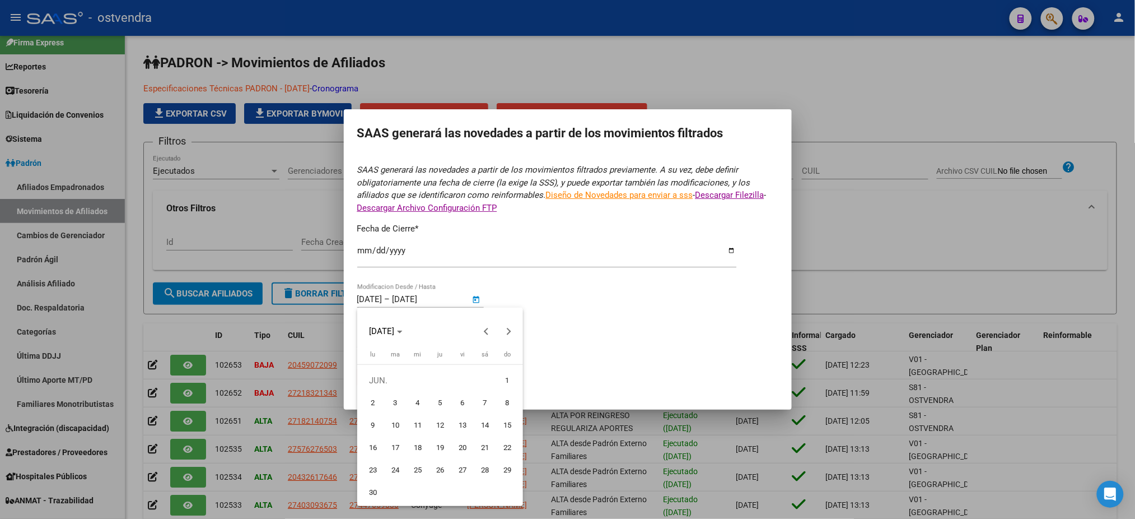
click at [507, 375] on span "1" at bounding box center [507, 380] width 20 height 20
type input "[DATE]"
click at [507, 334] on button "Next month" at bounding box center [509, 331] width 22 height 22
click at [445, 427] on span "14" at bounding box center [440, 425] width 20 height 20
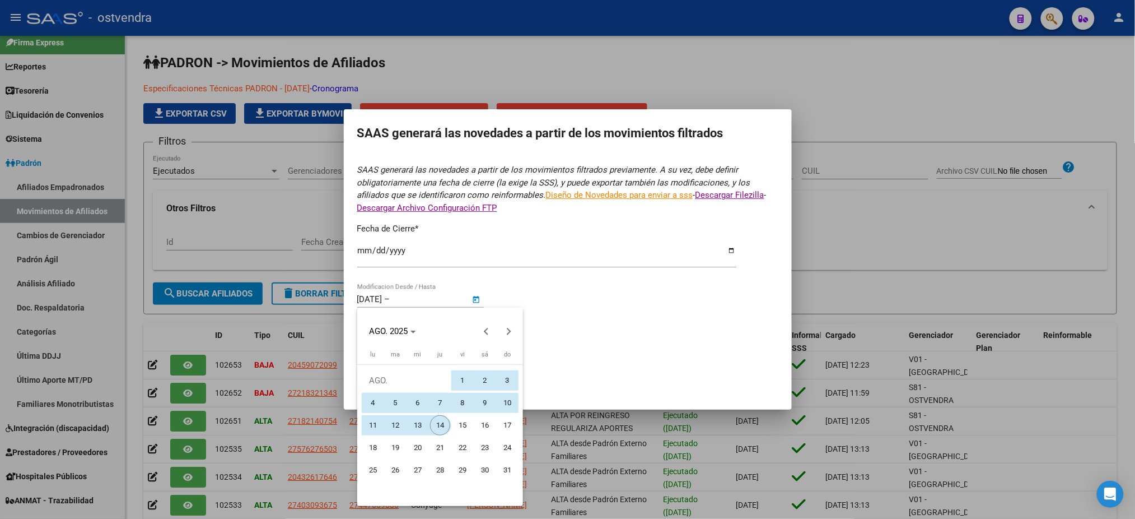
type input "[DATE]"
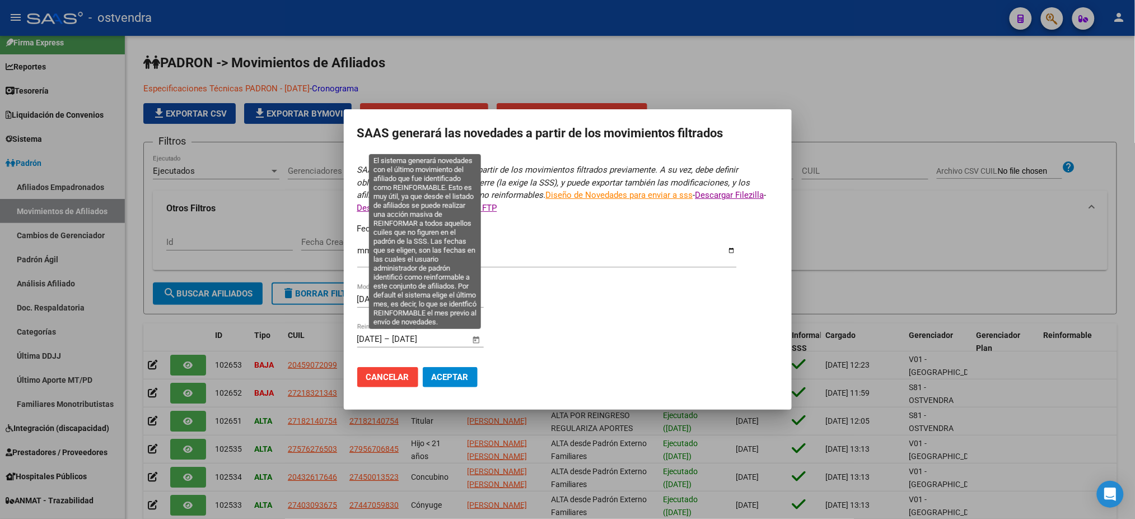
click at [475, 339] on span "Open calendar" at bounding box center [476, 339] width 27 height 27
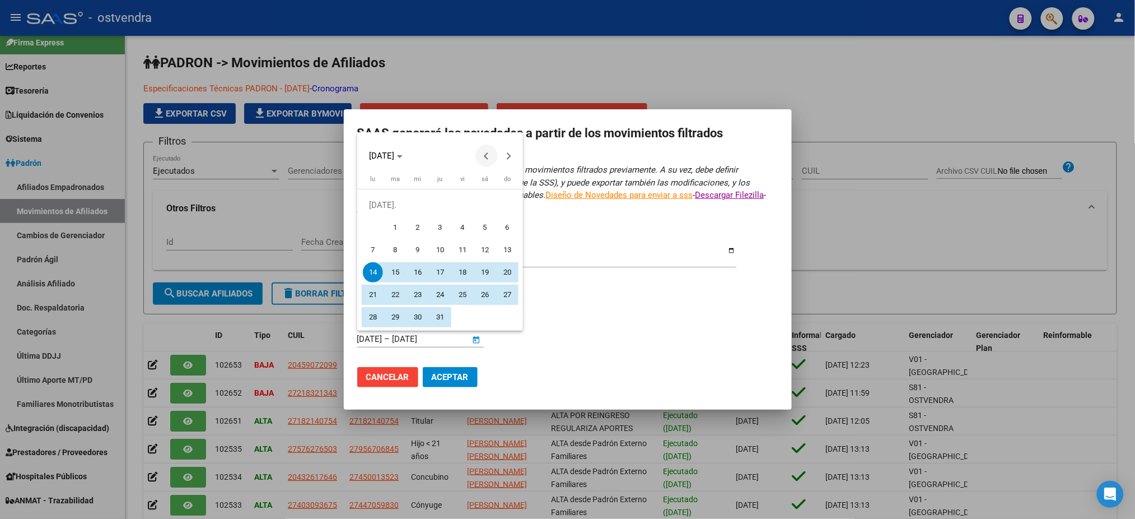
click at [484, 151] on span "Previous month" at bounding box center [486, 155] width 22 height 22
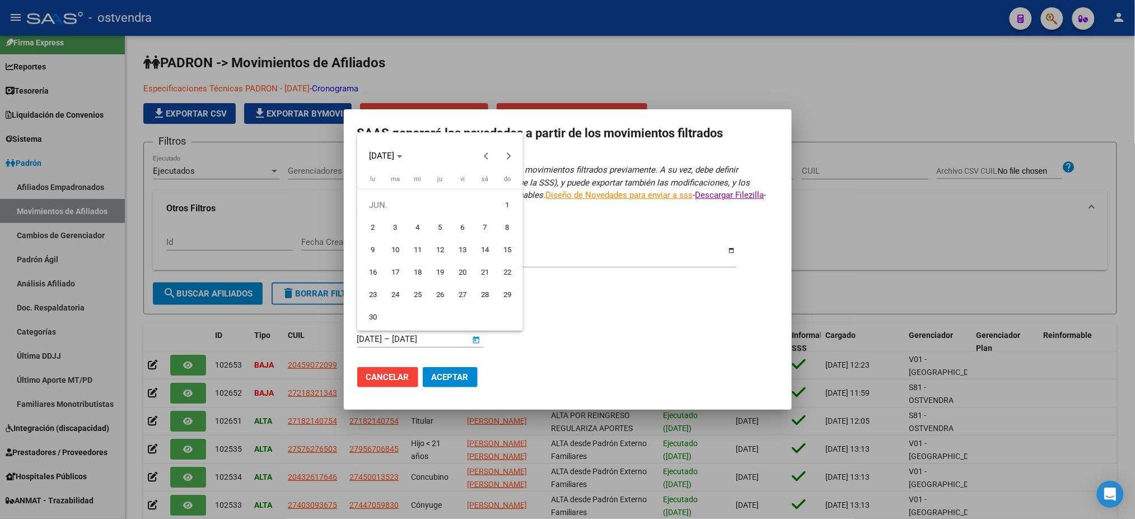
click at [508, 207] on span "1" at bounding box center [507, 205] width 20 height 20
type input "[DATE]"
click at [504, 166] on span "Next month" at bounding box center [509, 155] width 22 height 22
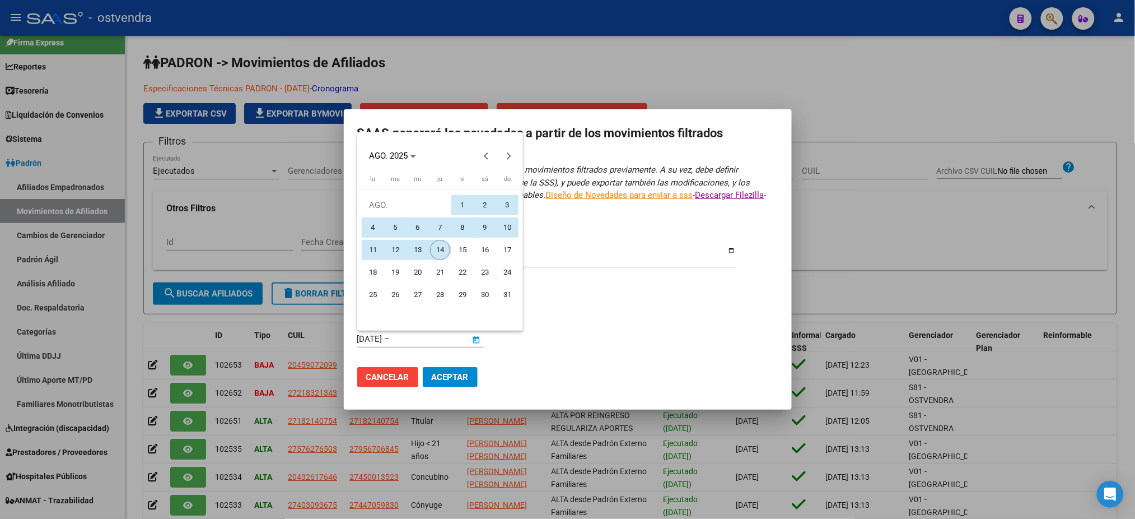
click at [440, 250] on span "14" at bounding box center [440, 250] width 20 height 20
type input "[DATE]"
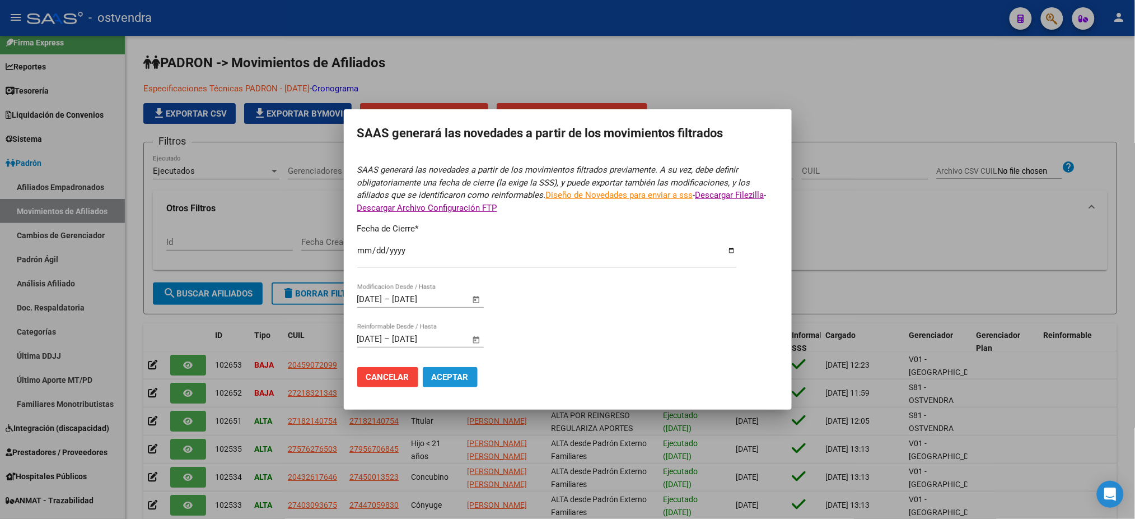
click at [457, 377] on span "Aceptar" at bounding box center [450, 377] width 37 height 10
